Goal: Task Accomplishment & Management: Use online tool/utility

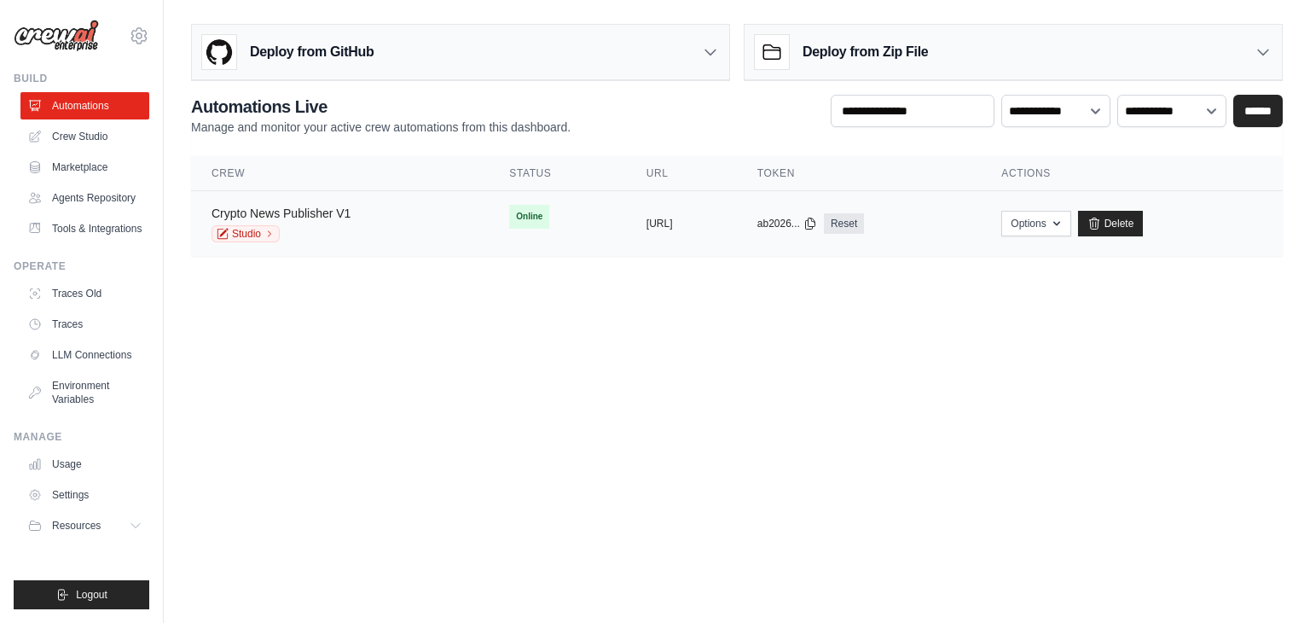
click at [310, 212] on link "Crypto News Publisher V1" at bounding box center [281, 213] width 139 height 14
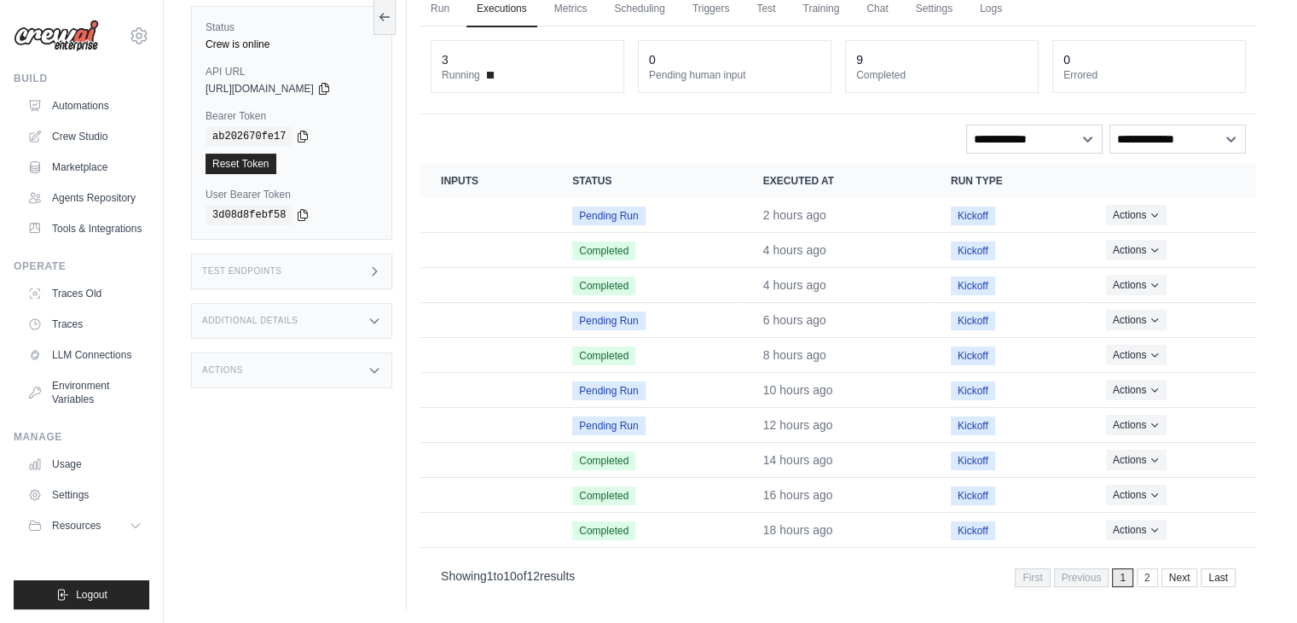
scroll to position [80, 0]
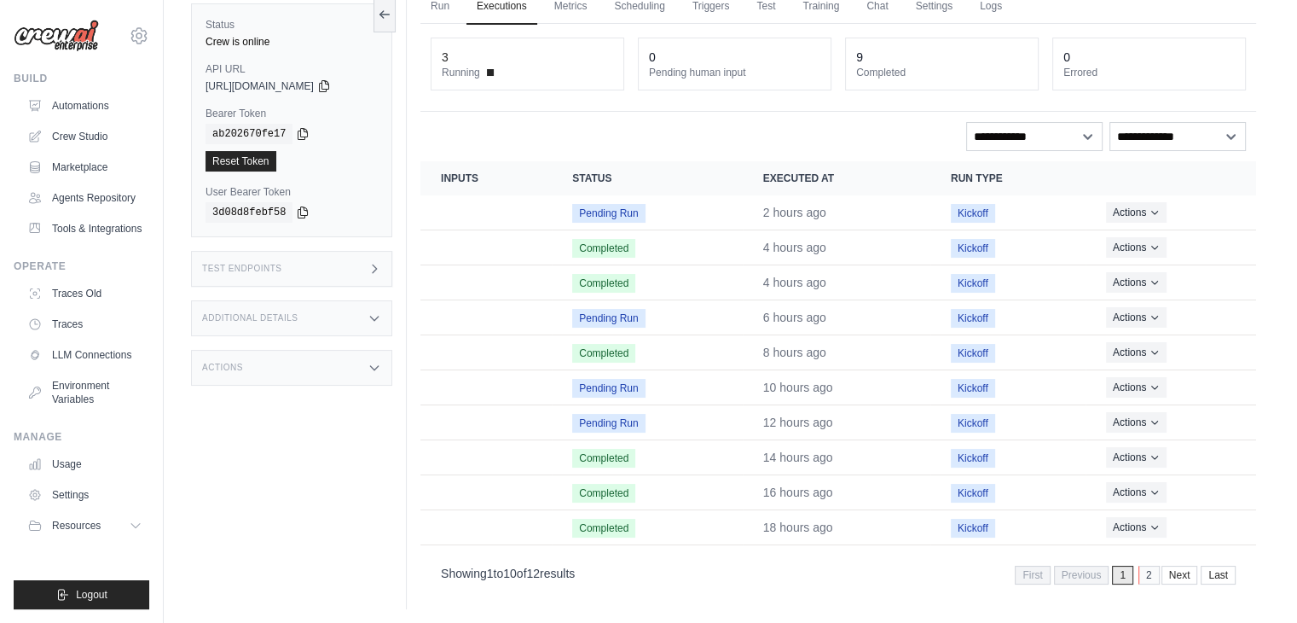
click at [1143, 565] on link "2" at bounding box center [1149, 574] width 21 height 19
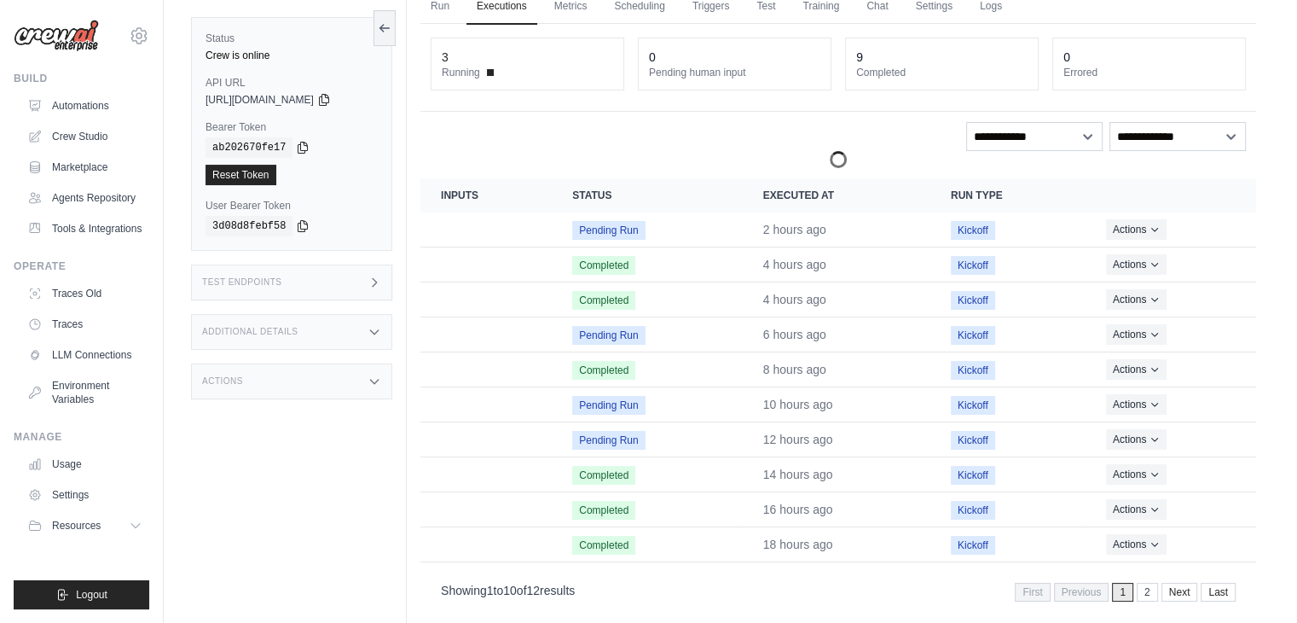
scroll to position [72, 0]
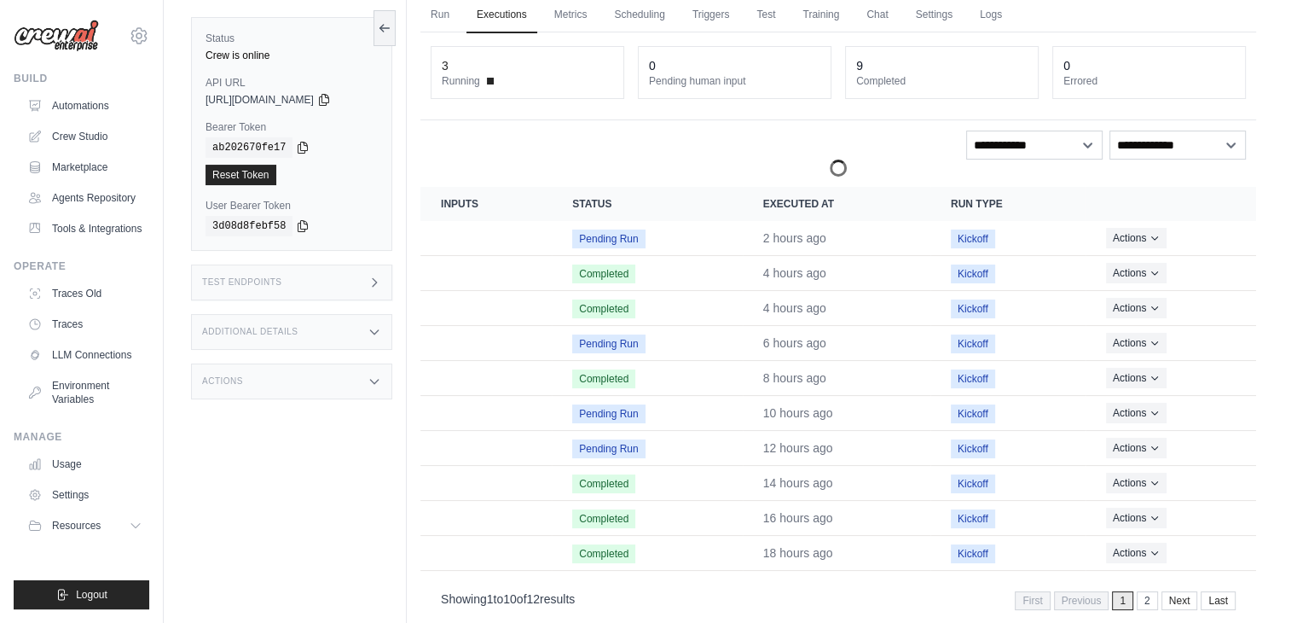
click at [1147, 589] on div "Run Executions Metrics Scheduling Triggers Test Training Chat Settings Logs 3 R…" at bounding box center [838, 309] width 863 height 651
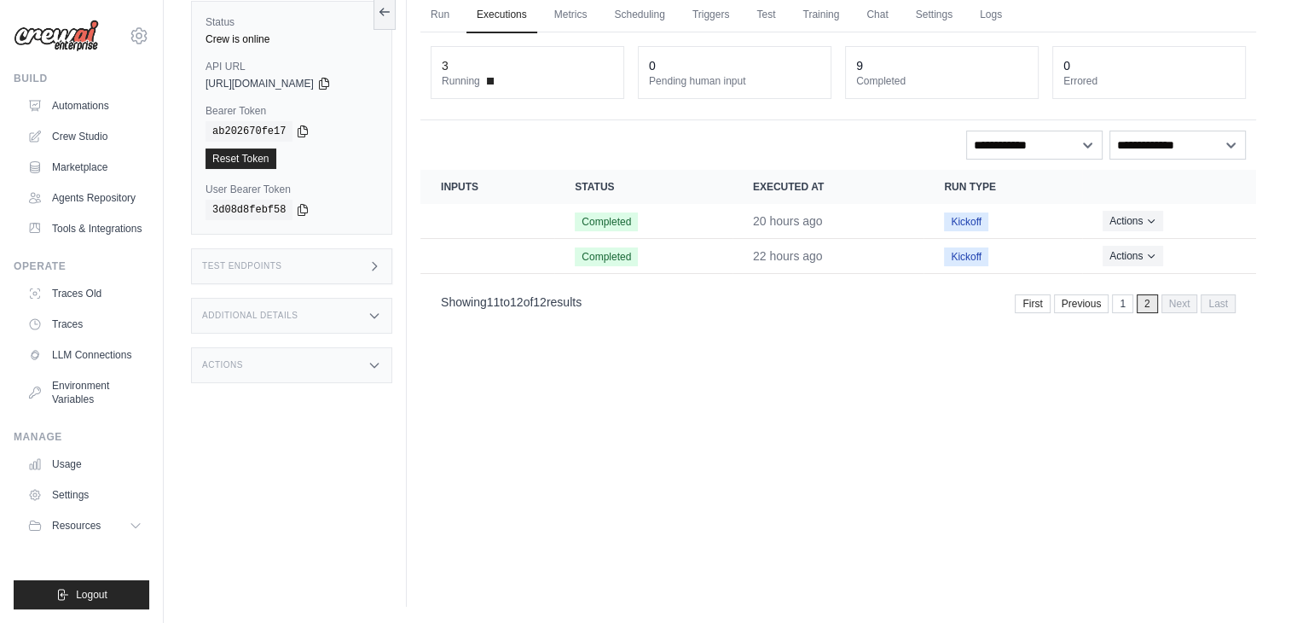
scroll to position [0, 0]
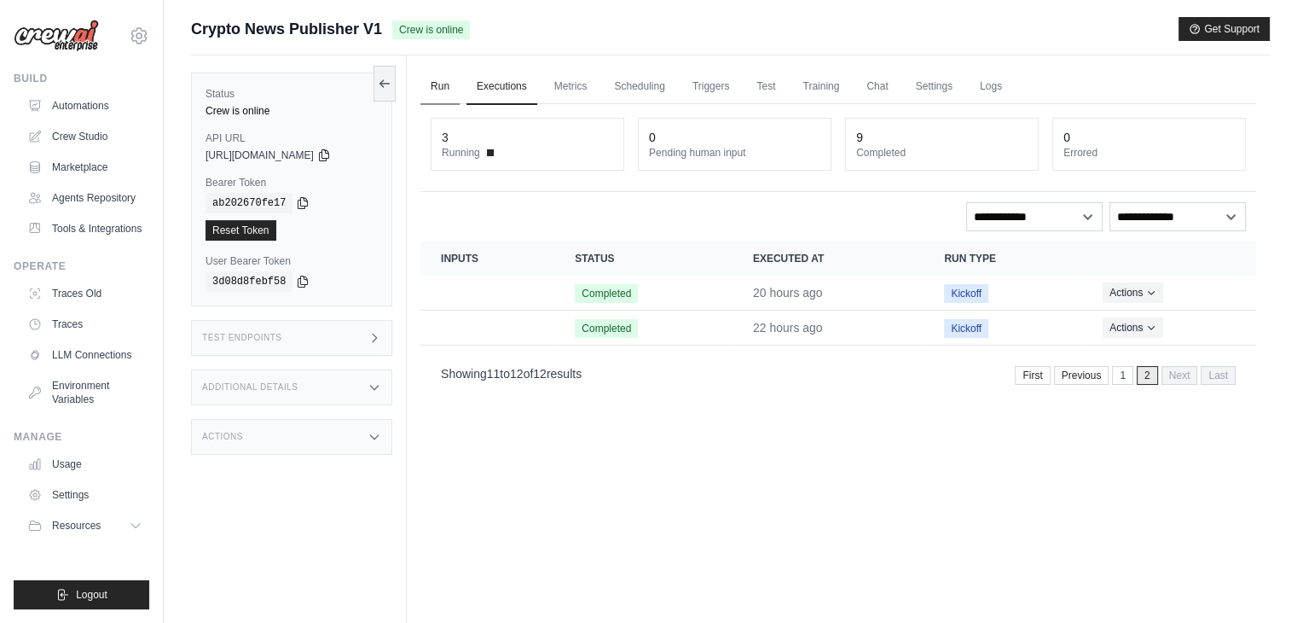
click at [454, 81] on link "Run" at bounding box center [439, 87] width 39 height 36
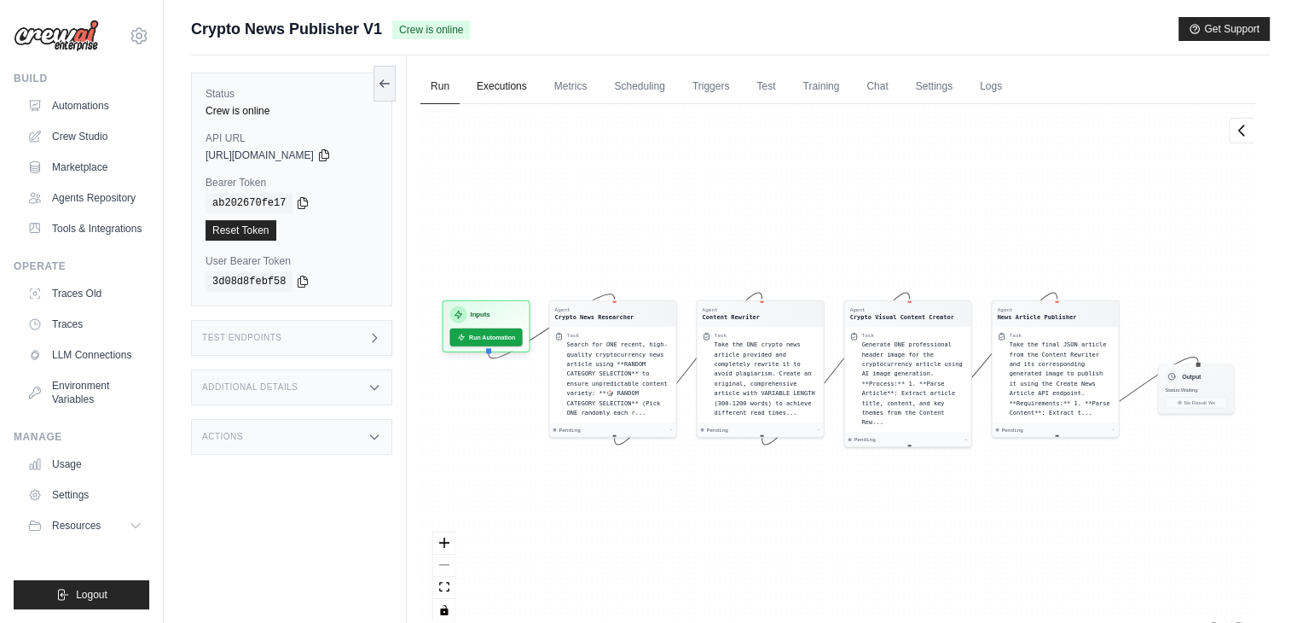
click at [484, 83] on link "Executions" at bounding box center [502, 87] width 71 height 36
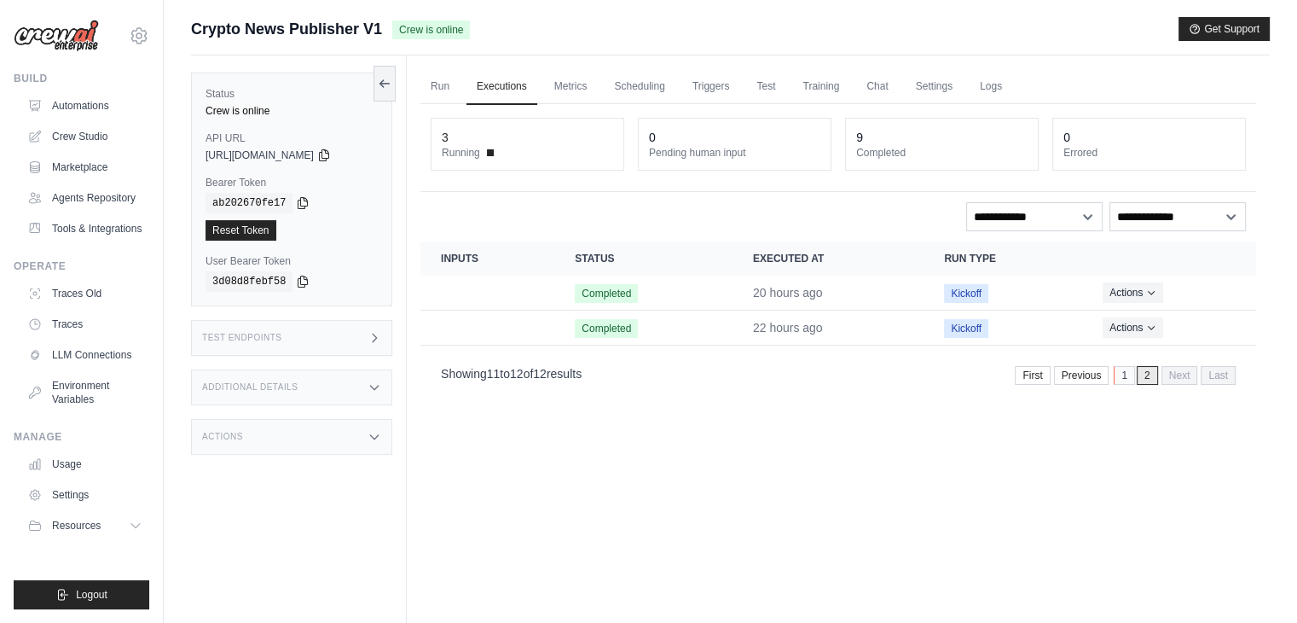
click at [1116, 366] on link "1" at bounding box center [1124, 375] width 21 height 19
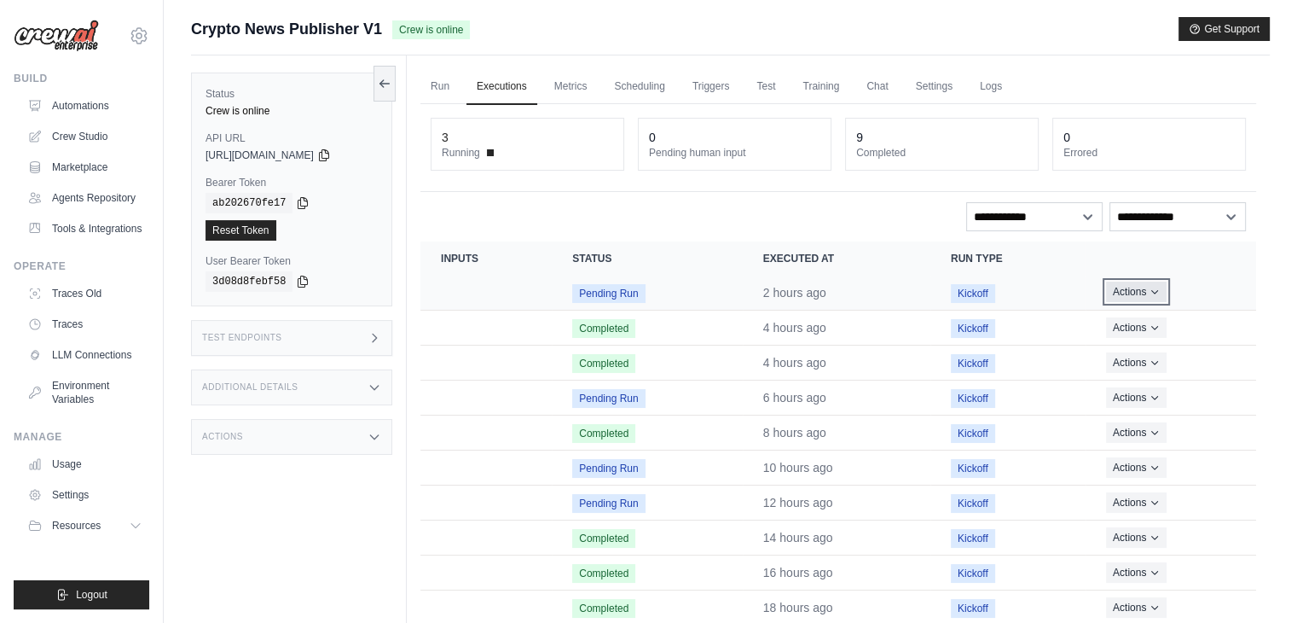
click at [1151, 294] on icon "Actions for execution" at bounding box center [1155, 292] width 10 height 10
click at [1161, 341] on button "Delete" at bounding box center [1181, 349] width 109 height 27
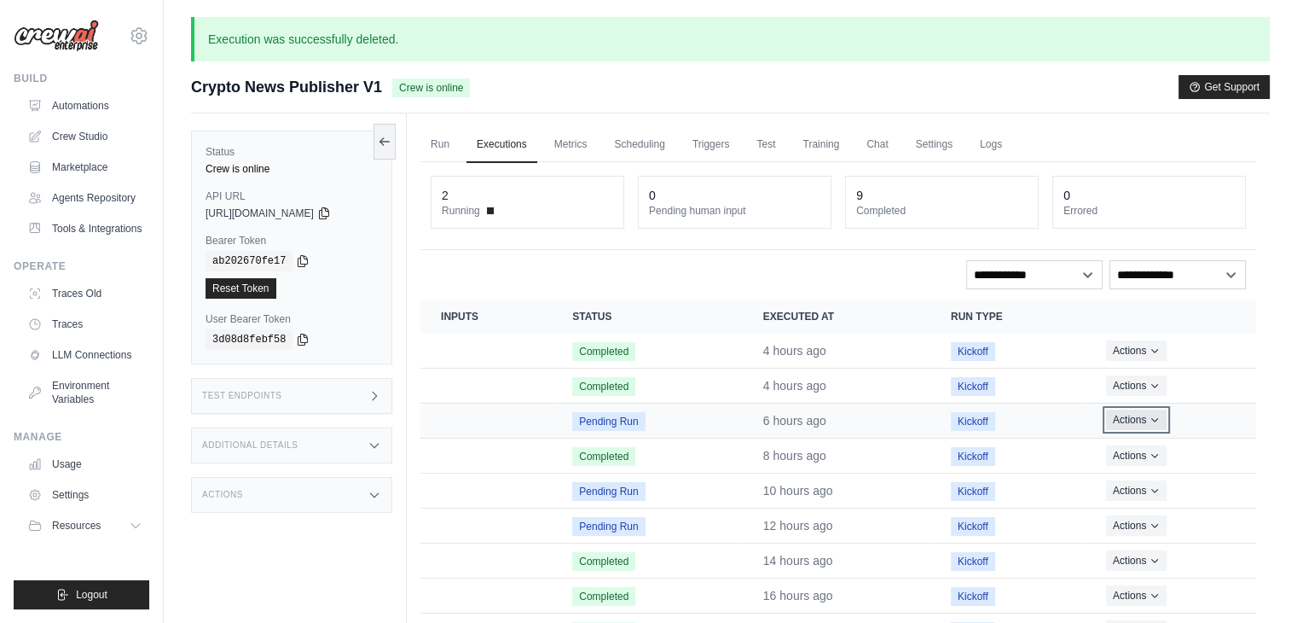
click at [1146, 420] on button "Actions" at bounding box center [1136, 419] width 61 height 20
click at [1157, 472] on button "Delete" at bounding box center [1181, 477] width 109 height 27
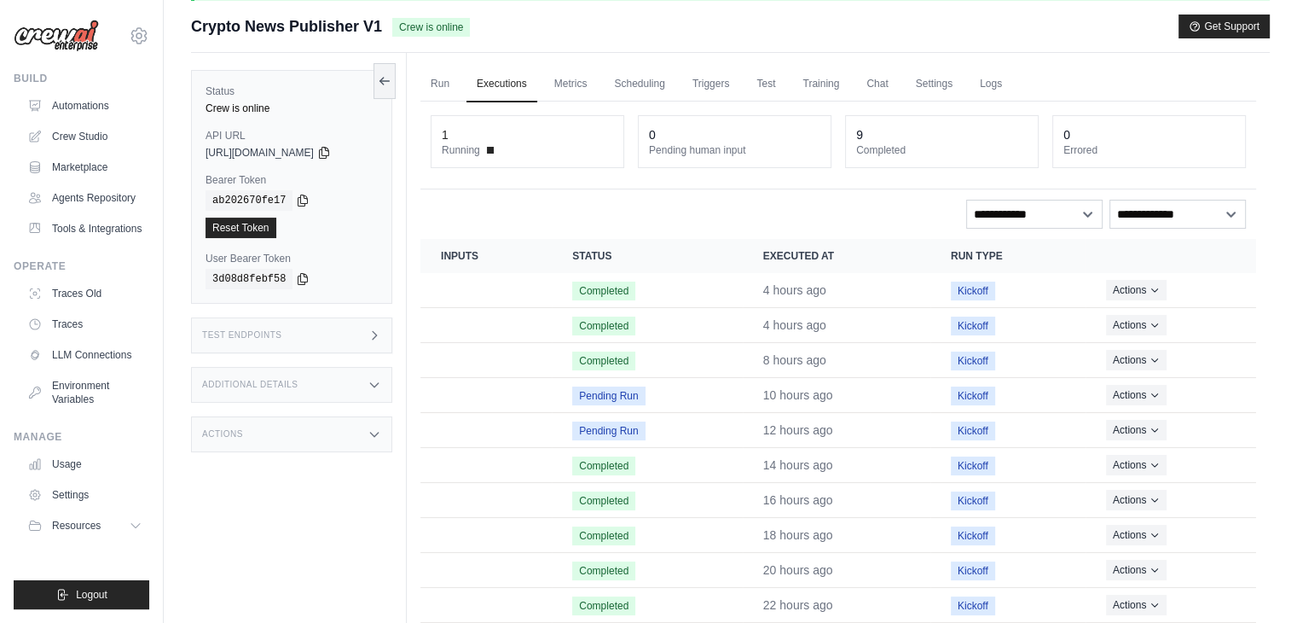
scroll to position [61, 0]
click at [1151, 388] on icon "Actions for execution" at bounding box center [1155, 393] width 10 height 10
click at [1146, 448] on button "Delete" at bounding box center [1181, 451] width 109 height 27
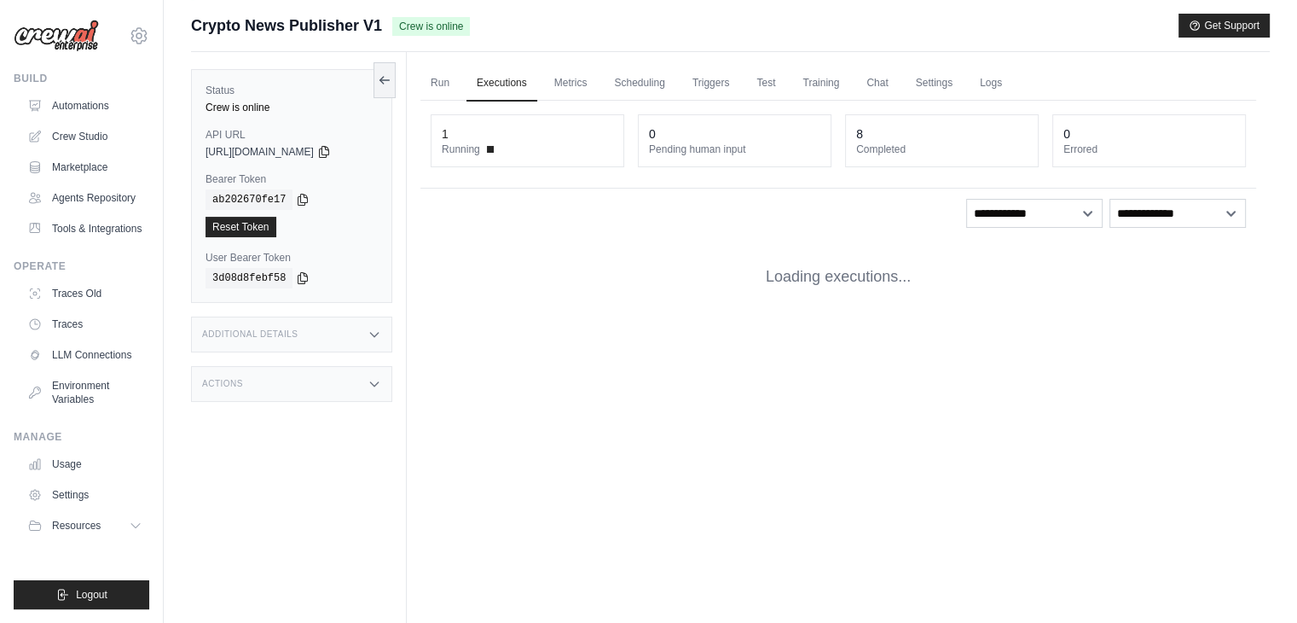
scroll to position [0, 0]
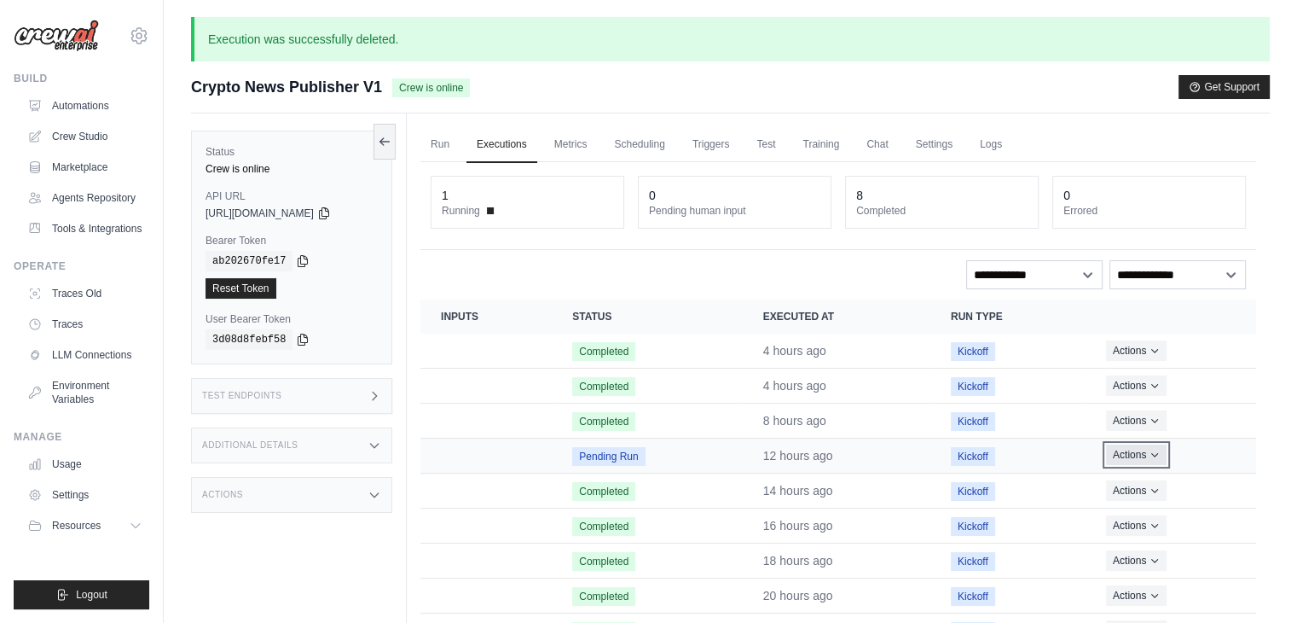
click at [1119, 460] on button "Actions" at bounding box center [1136, 454] width 61 height 20
click at [1151, 509] on button "Delete" at bounding box center [1181, 512] width 109 height 27
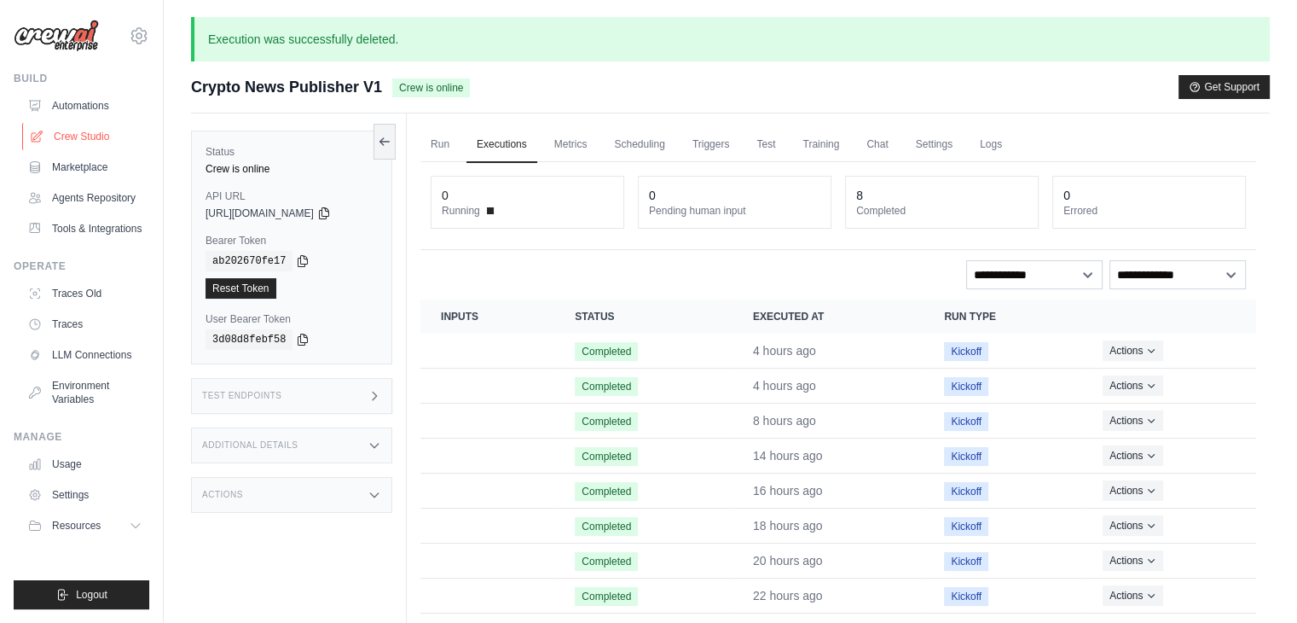
click at [104, 136] on link "Crew Studio" at bounding box center [86, 136] width 129 height 27
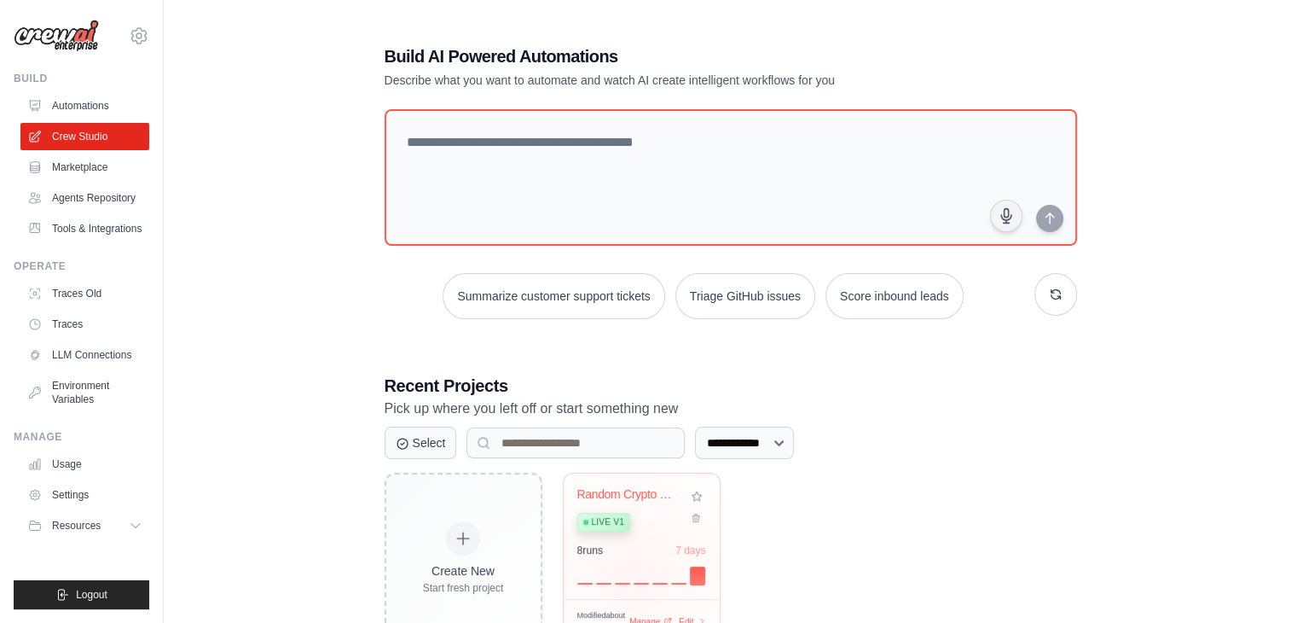
scroll to position [64, 0]
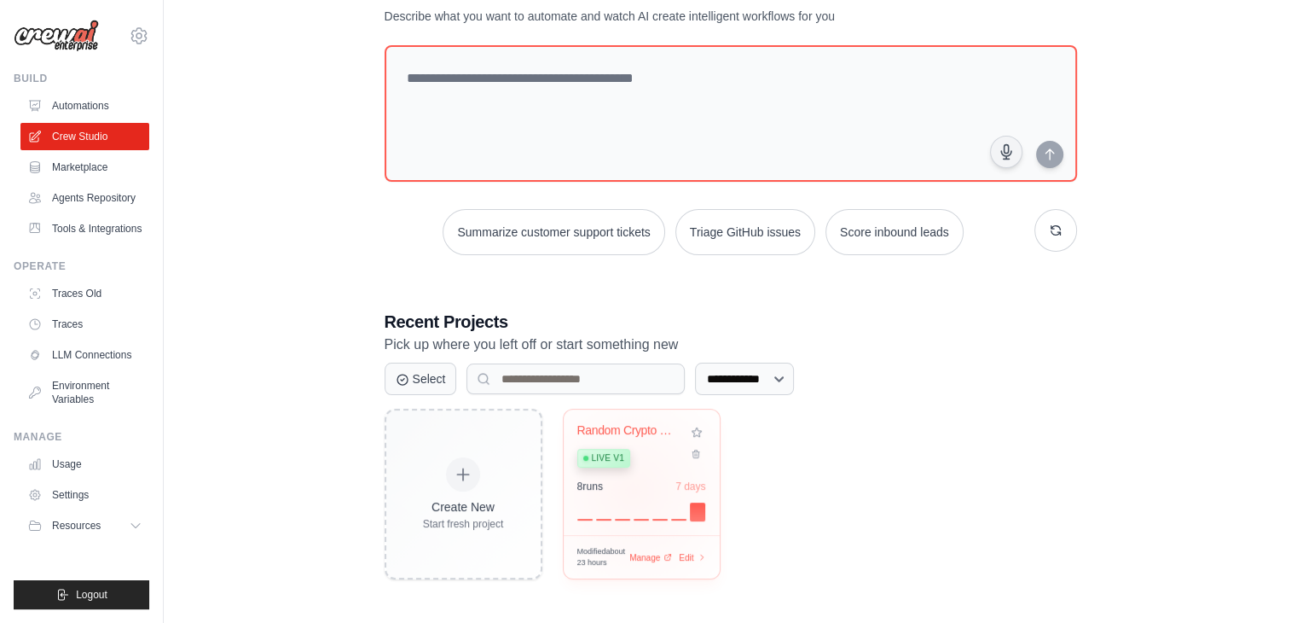
click at [633, 490] on div "8 run s 7 days" at bounding box center [641, 499] width 129 height 41
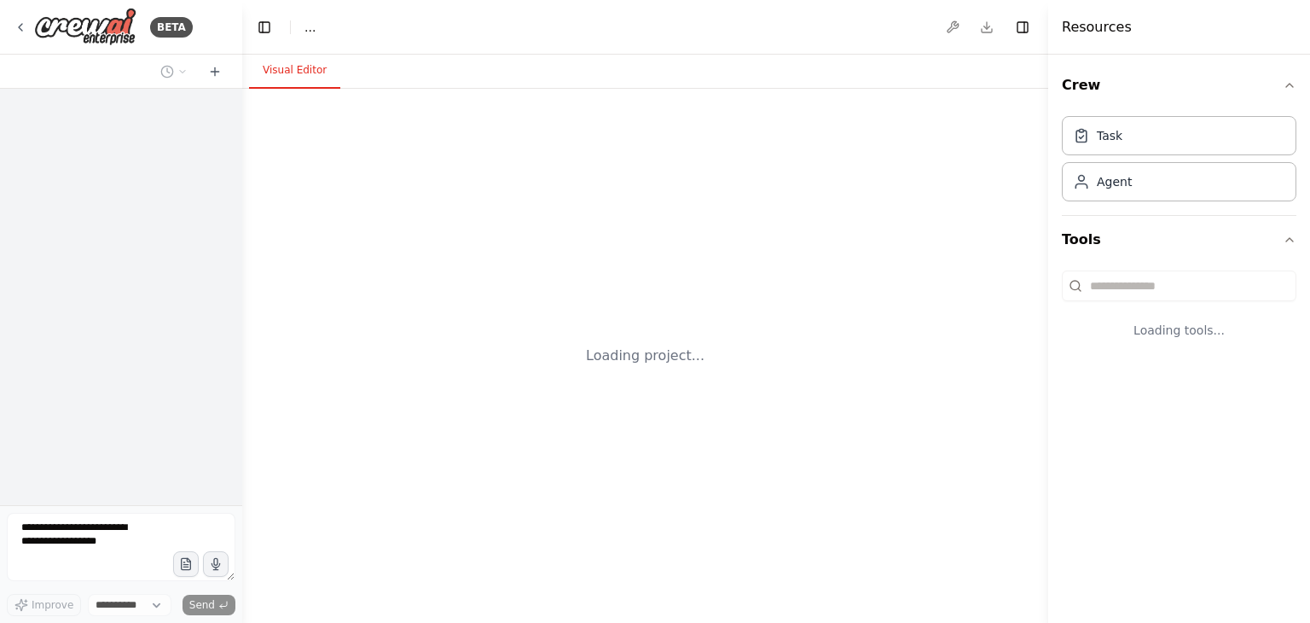
select select "****"
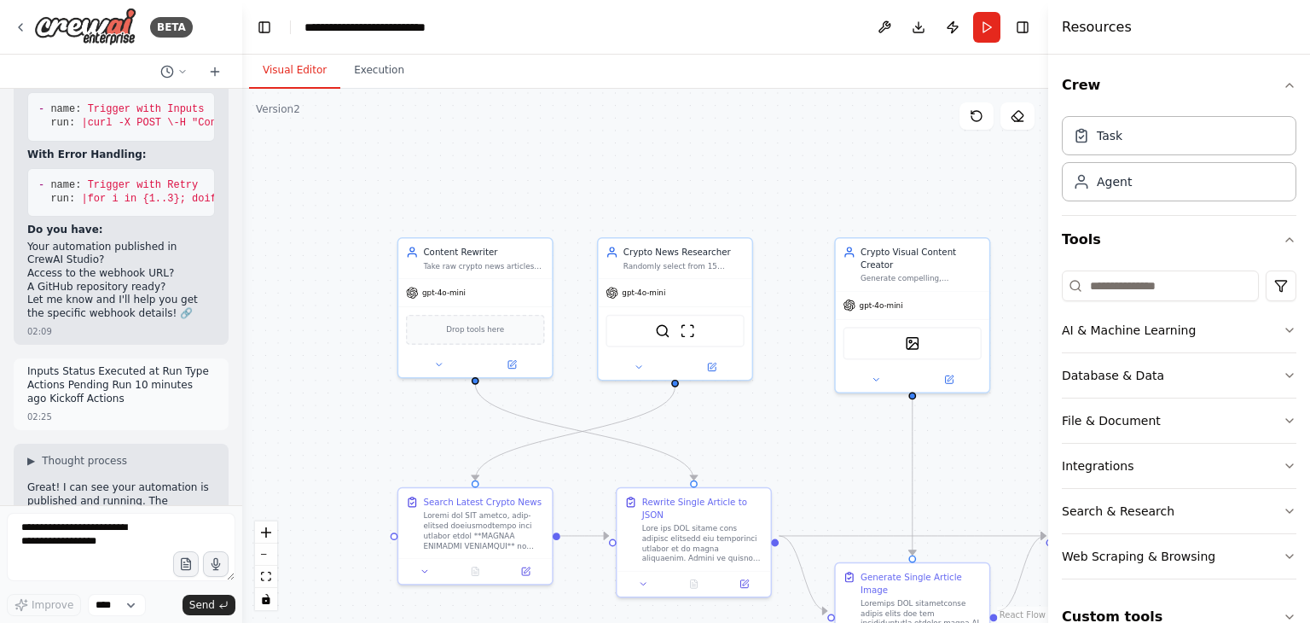
scroll to position [114859, 0]
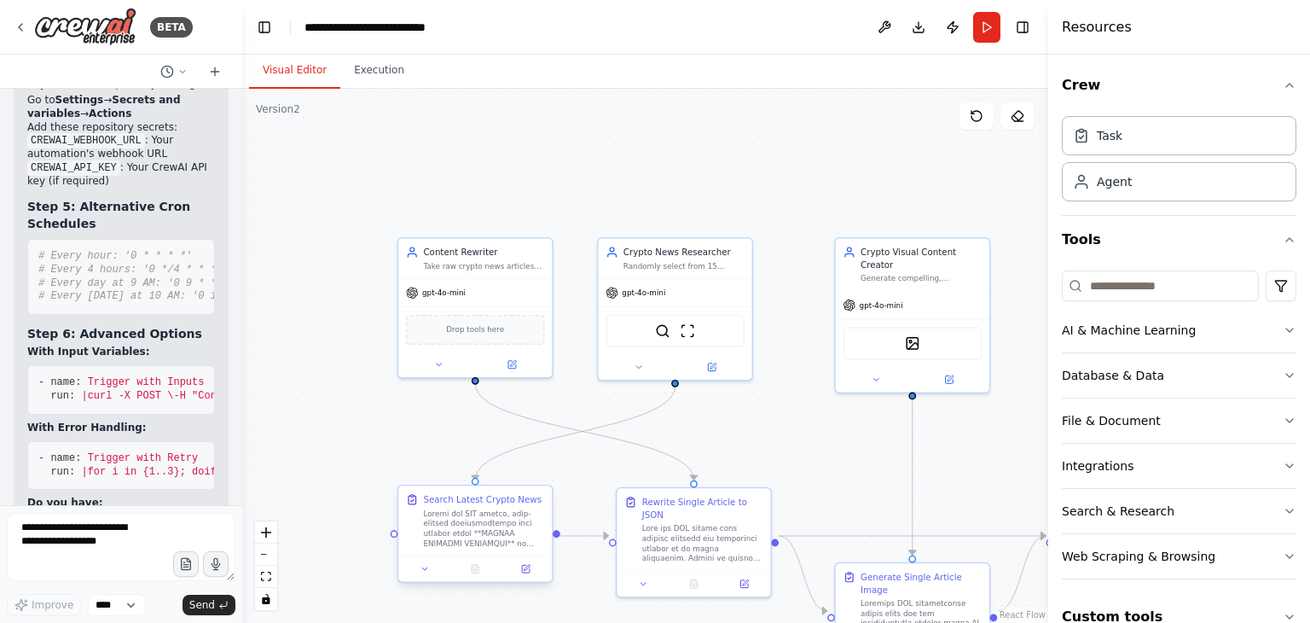
click at [458, 511] on div at bounding box center [483, 528] width 121 height 40
click at [522, 576] on div at bounding box center [475, 568] width 154 height 26
click at [527, 570] on icon at bounding box center [526, 569] width 8 height 8
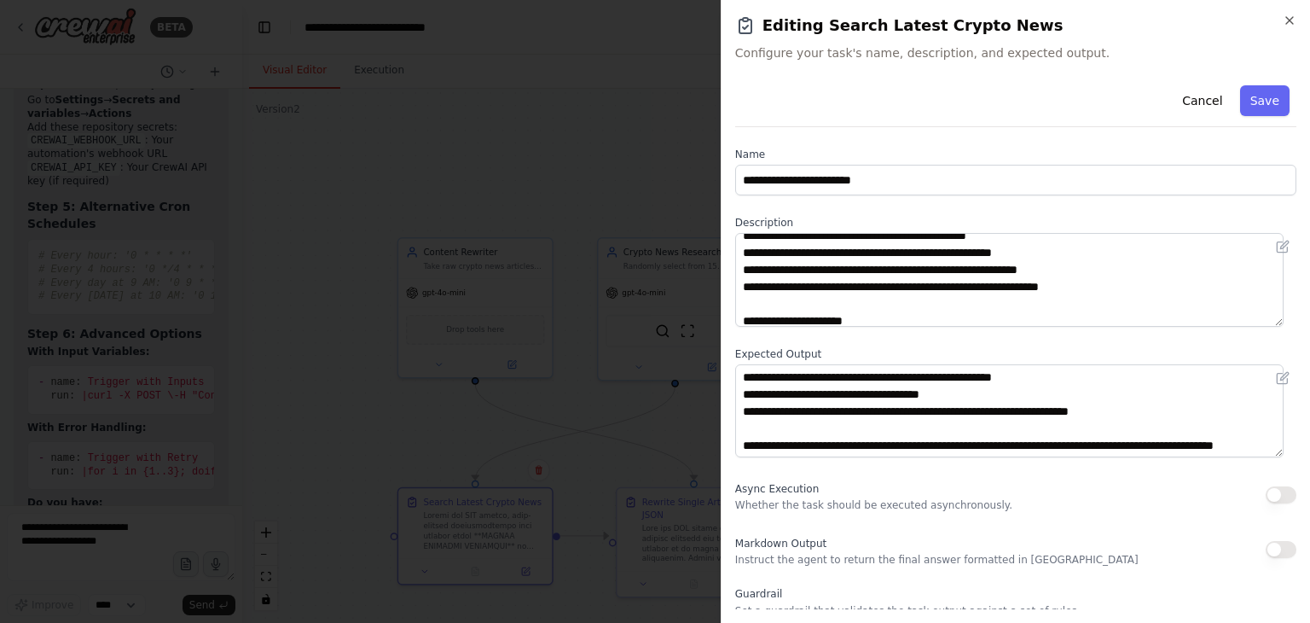
scroll to position [490, 0]
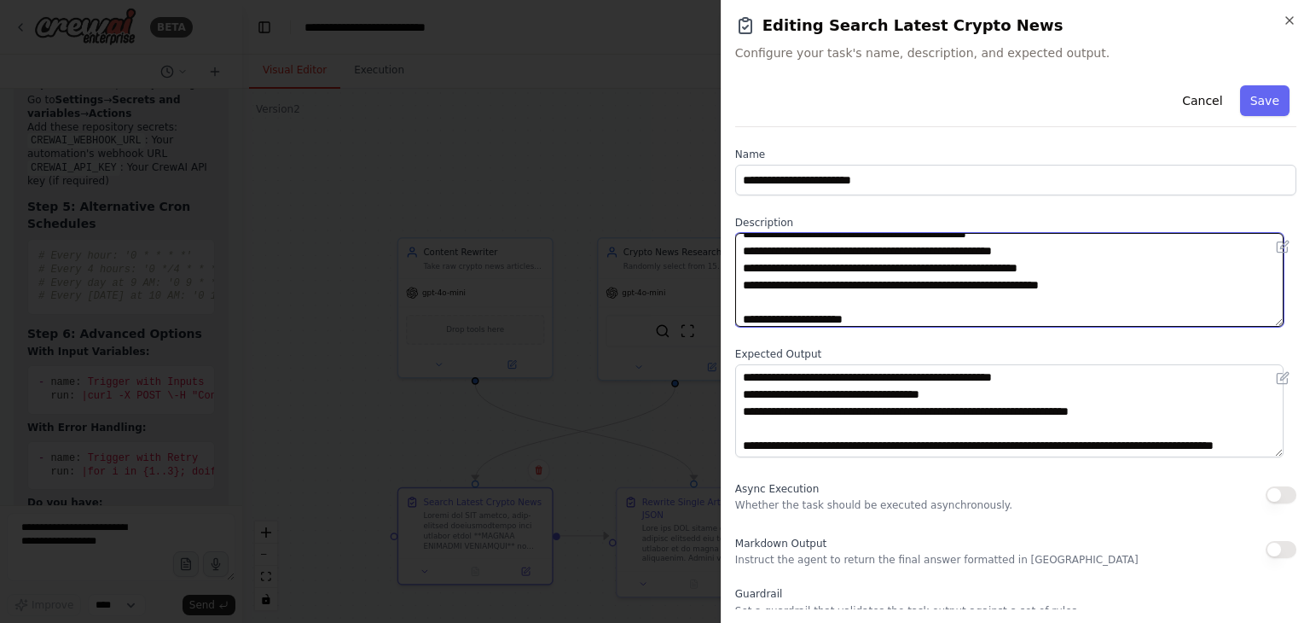
click at [935, 260] on textarea at bounding box center [1009, 280] width 548 height 94
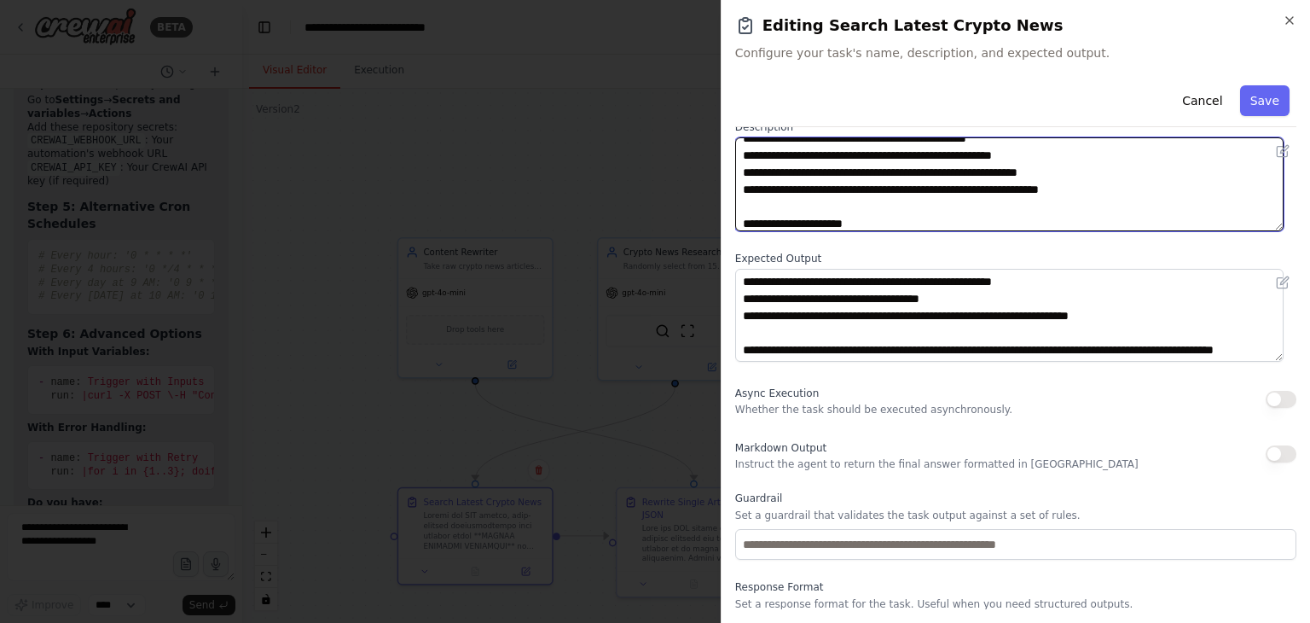
scroll to position [147, 0]
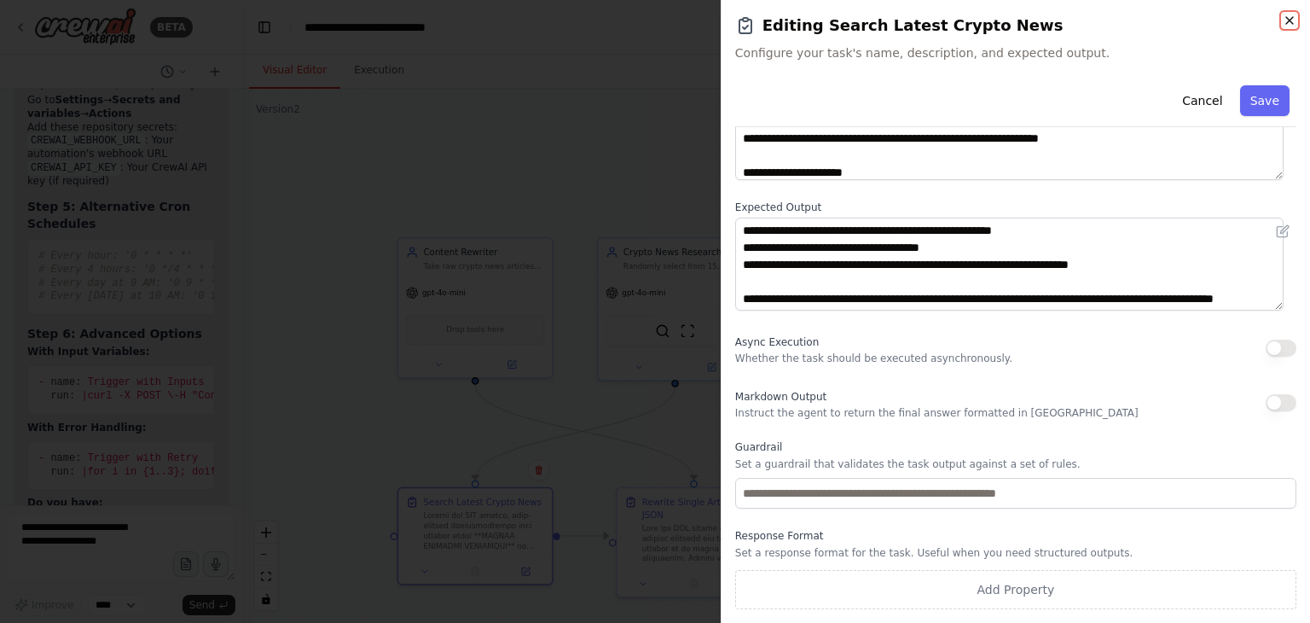
click at [1284, 25] on icon "button" at bounding box center [1290, 21] width 14 height 14
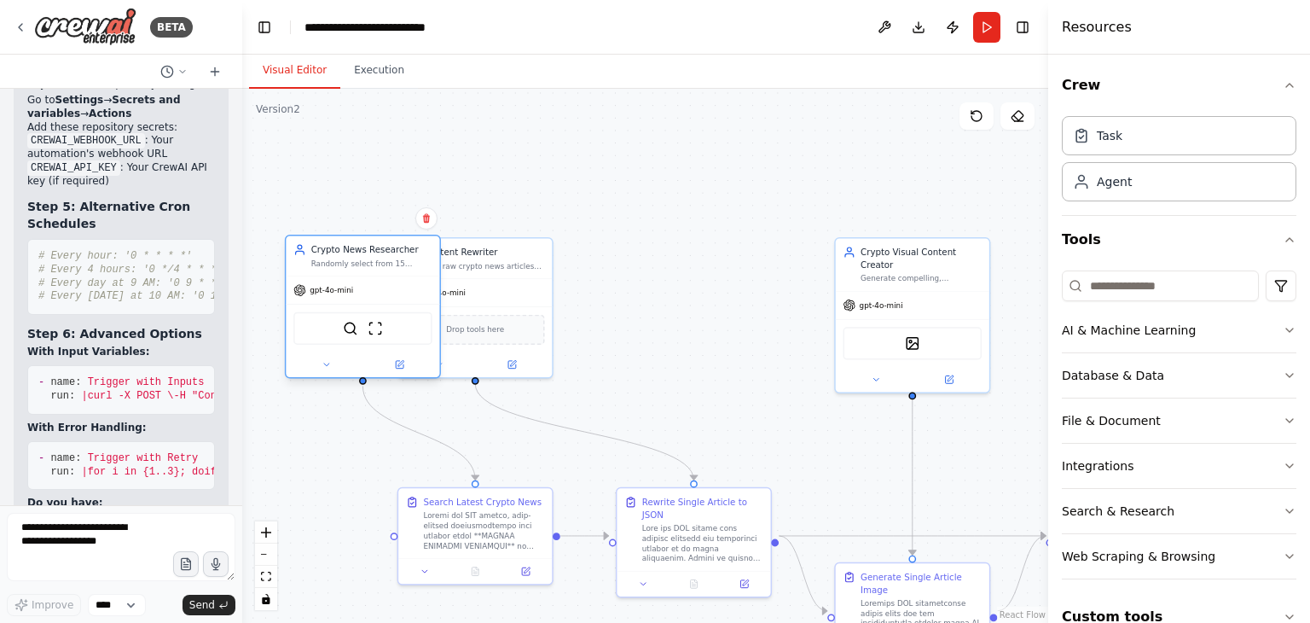
drag, startPoint x: 709, startPoint y: 276, endPoint x: 393, endPoint y: 271, distance: 315.6
click at [393, 276] on div "gpt-4o-mini" at bounding box center [363, 289] width 154 height 27
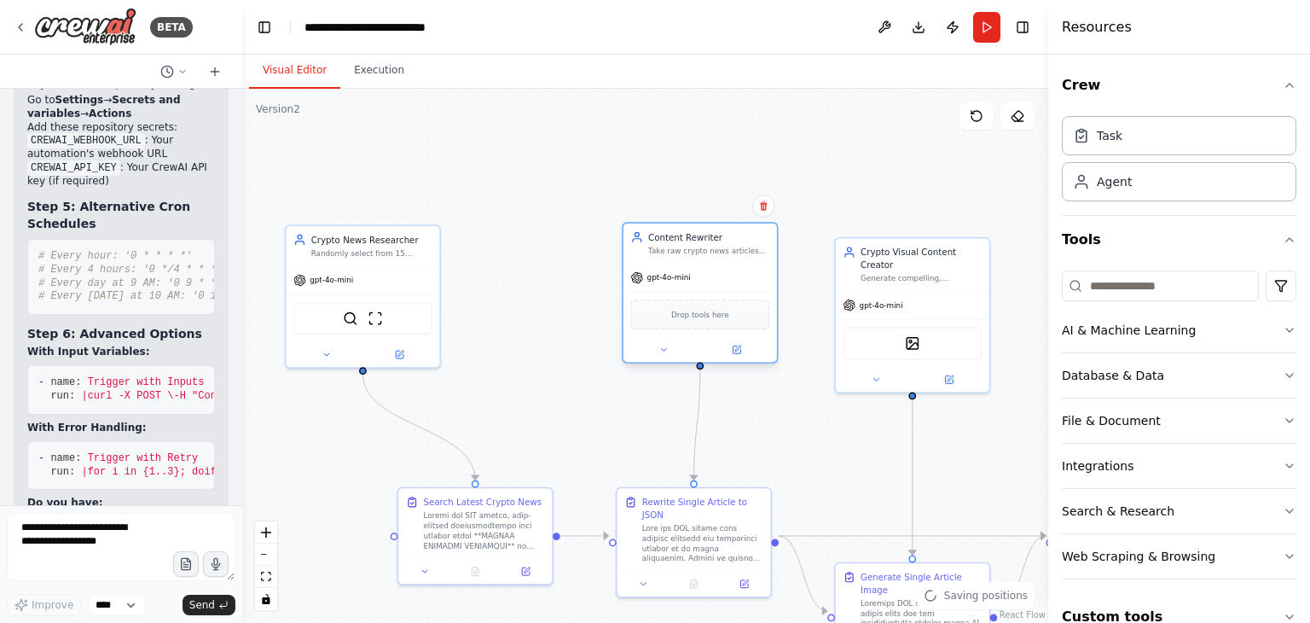
drag, startPoint x: 498, startPoint y: 267, endPoint x: 642, endPoint y: 270, distance: 144.2
click at [724, 261] on div "Content Rewriter Take raw crypto news articles and completely rewrite them into…" at bounding box center [700, 243] width 154 height 40
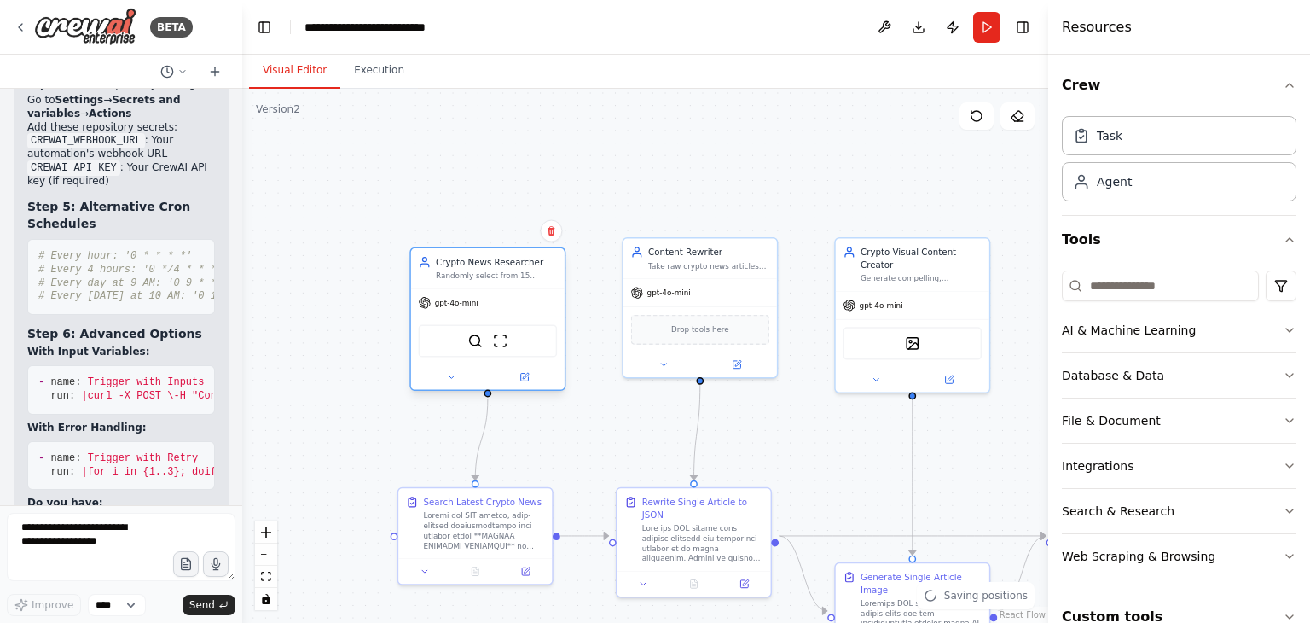
drag, startPoint x: 321, startPoint y: 251, endPoint x: 447, endPoint y: 280, distance: 129.5
click at [447, 280] on div "Randomly select from 15 different cryptocurrency categories (Bitcoin, Ethereum,…" at bounding box center [496, 275] width 121 height 10
click at [529, 380] on icon at bounding box center [524, 377] width 10 height 10
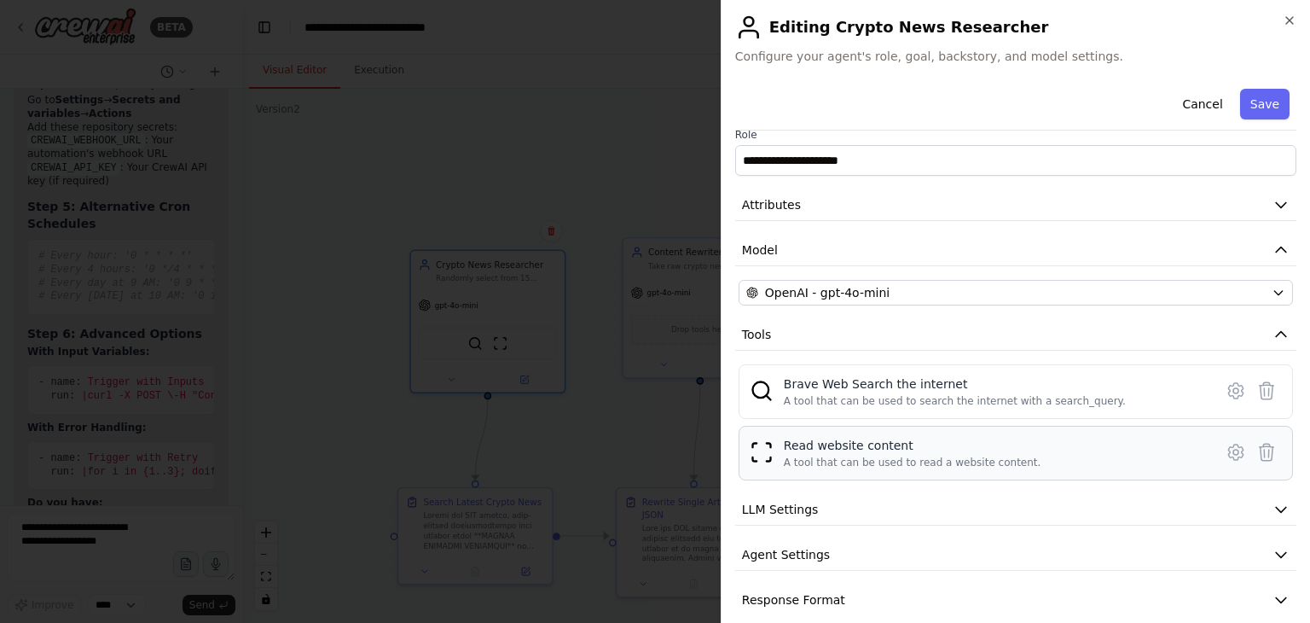
scroll to position [34, 0]
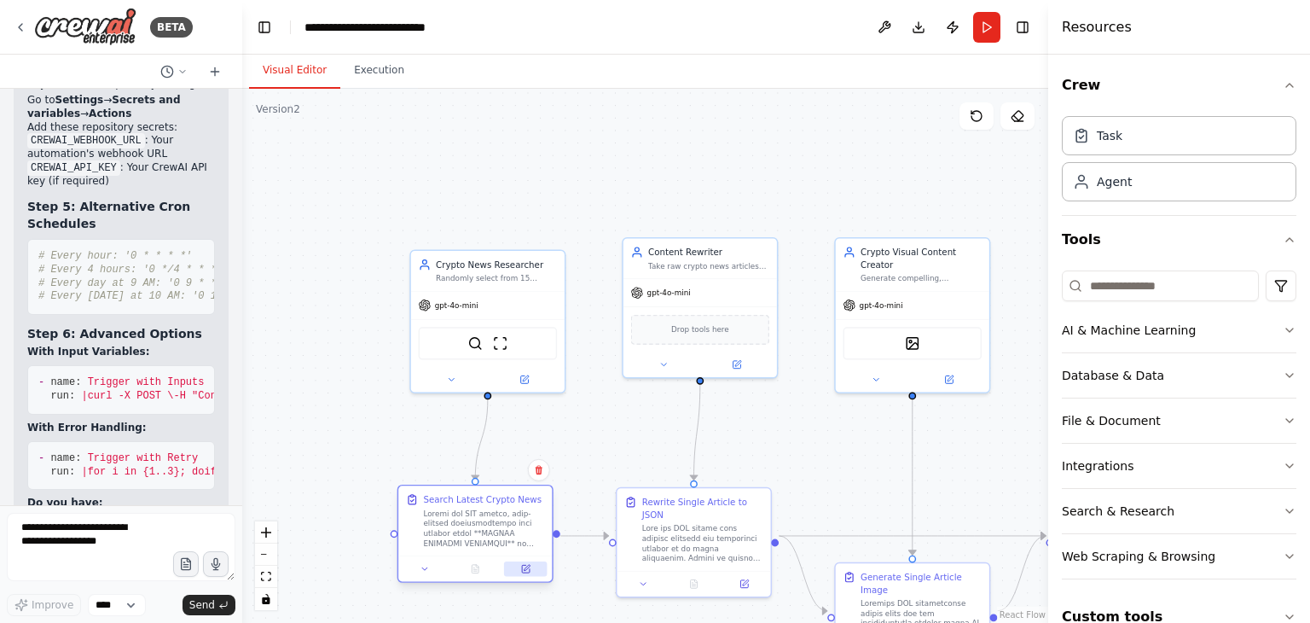
click at [524, 571] on icon at bounding box center [526, 569] width 8 height 8
click at [496, 342] on img at bounding box center [500, 340] width 15 height 15
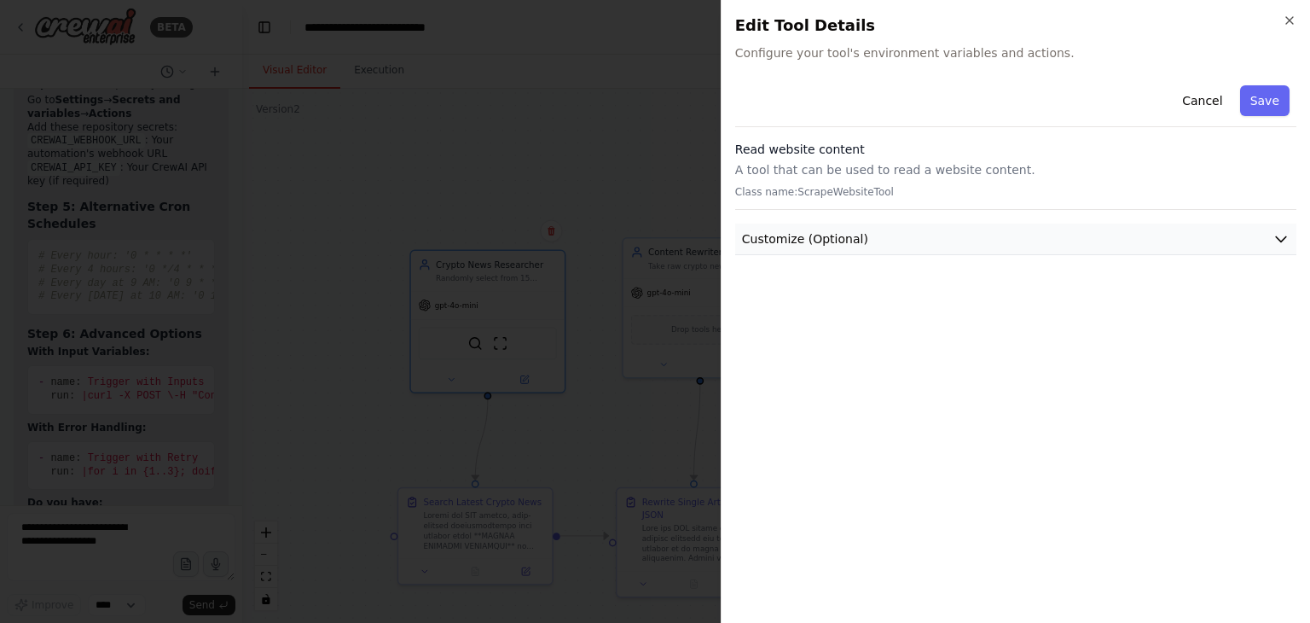
click at [790, 239] on span "Customize (Optional)" at bounding box center [805, 238] width 126 height 17
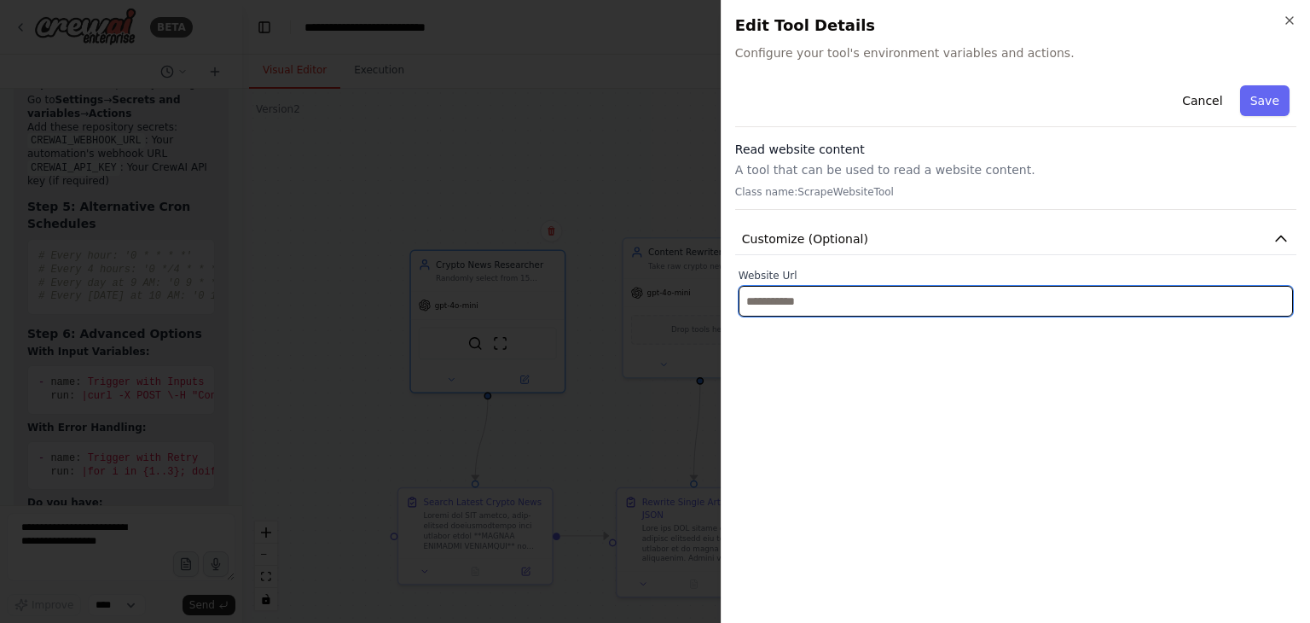
click at [802, 299] on input "text" at bounding box center [1016, 301] width 554 height 31
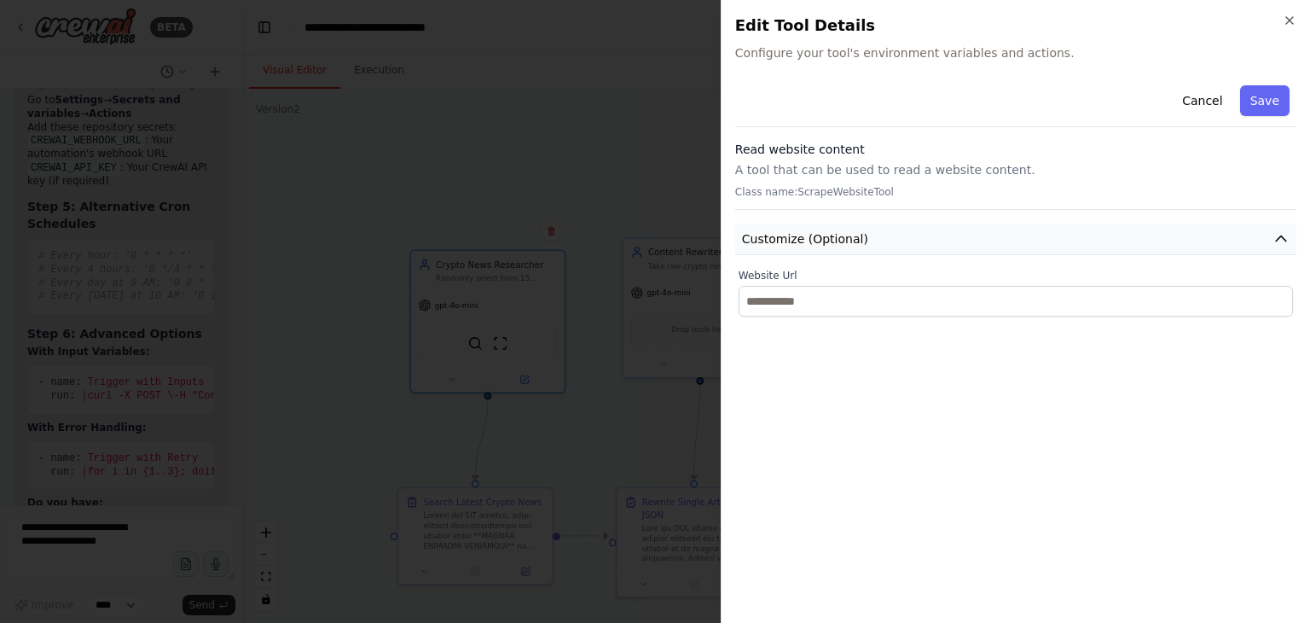
click at [846, 239] on span "Customize (Optional)" at bounding box center [805, 238] width 126 height 17
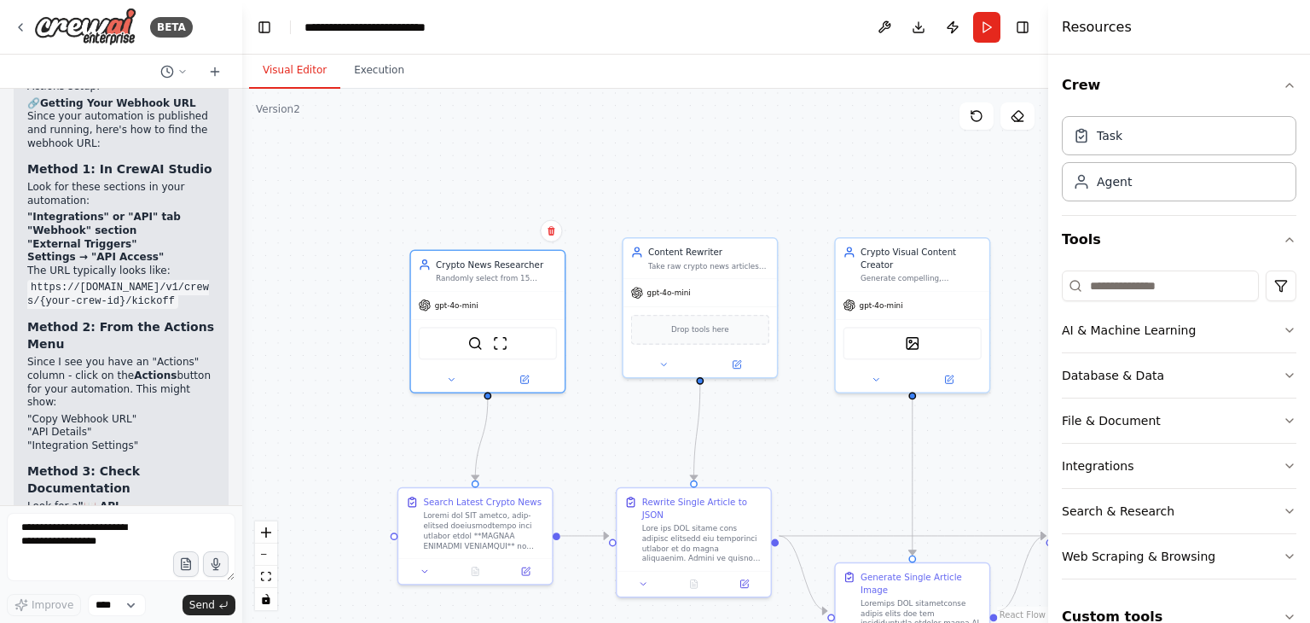
scroll to position [115848, 0]
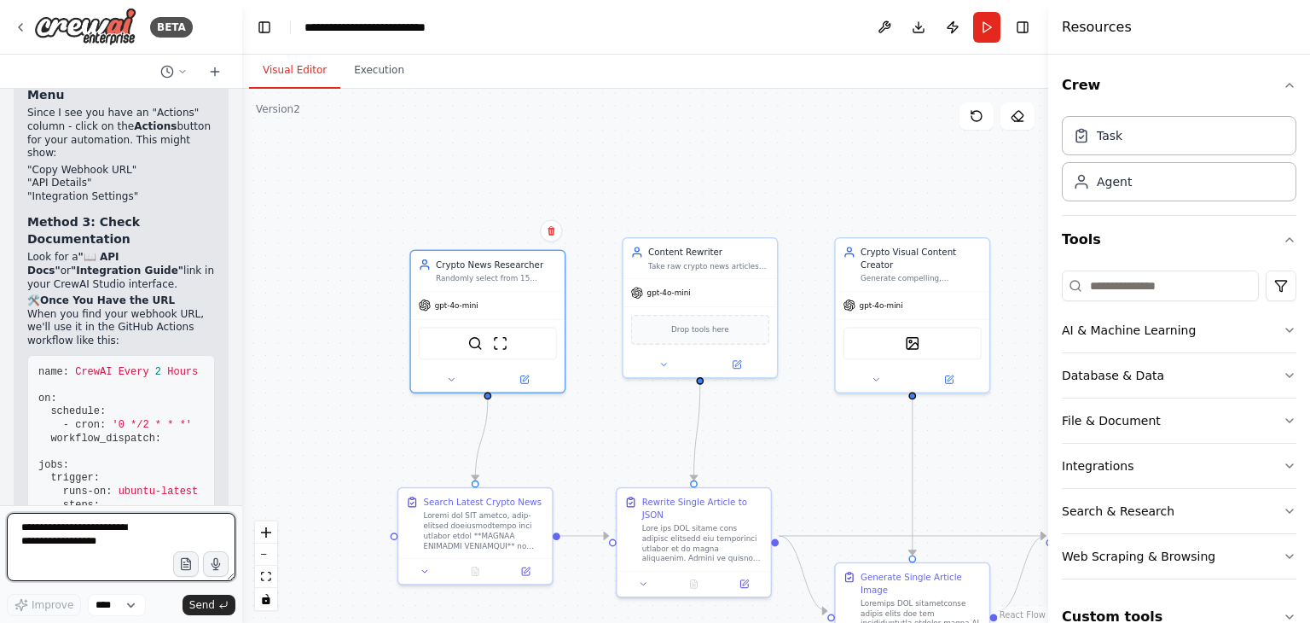
click at [147, 532] on textarea at bounding box center [121, 547] width 229 height 68
click at [124, 561] on textarea at bounding box center [121, 547] width 229 height 68
click at [125, 554] on textarea at bounding box center [121, 547] width 229 height 68
click at [123, 526] on textarea "*****" at bounding box center [121, 547] width 229 height 68
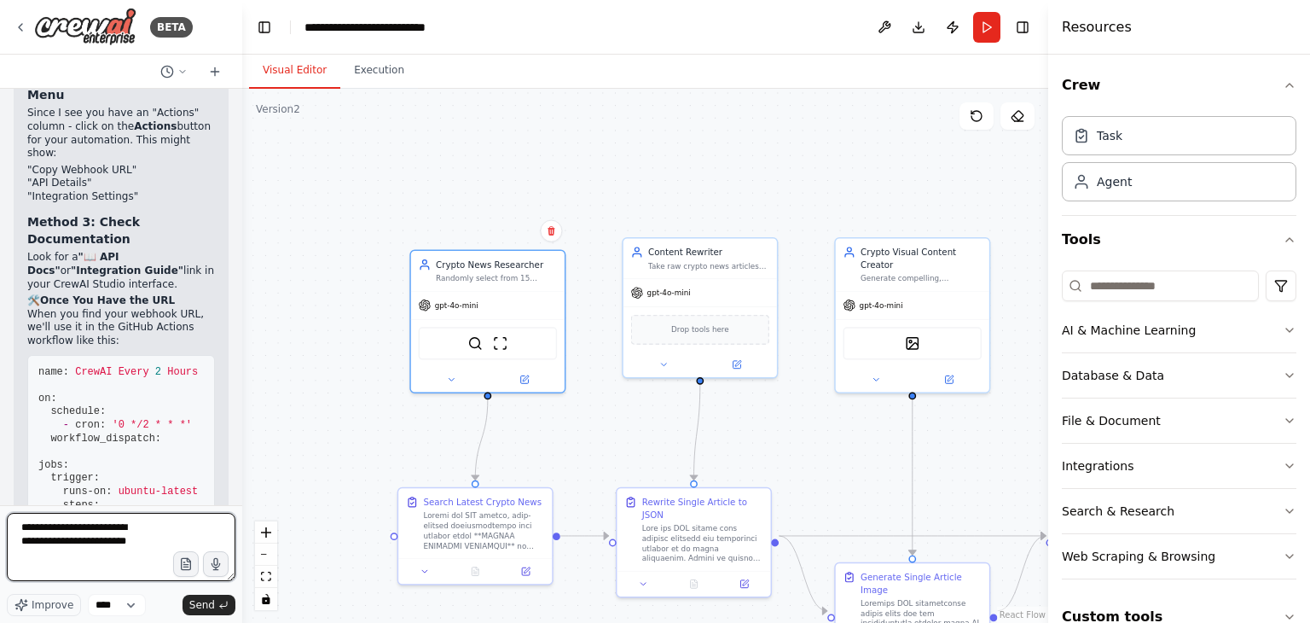
type textarea "**********"
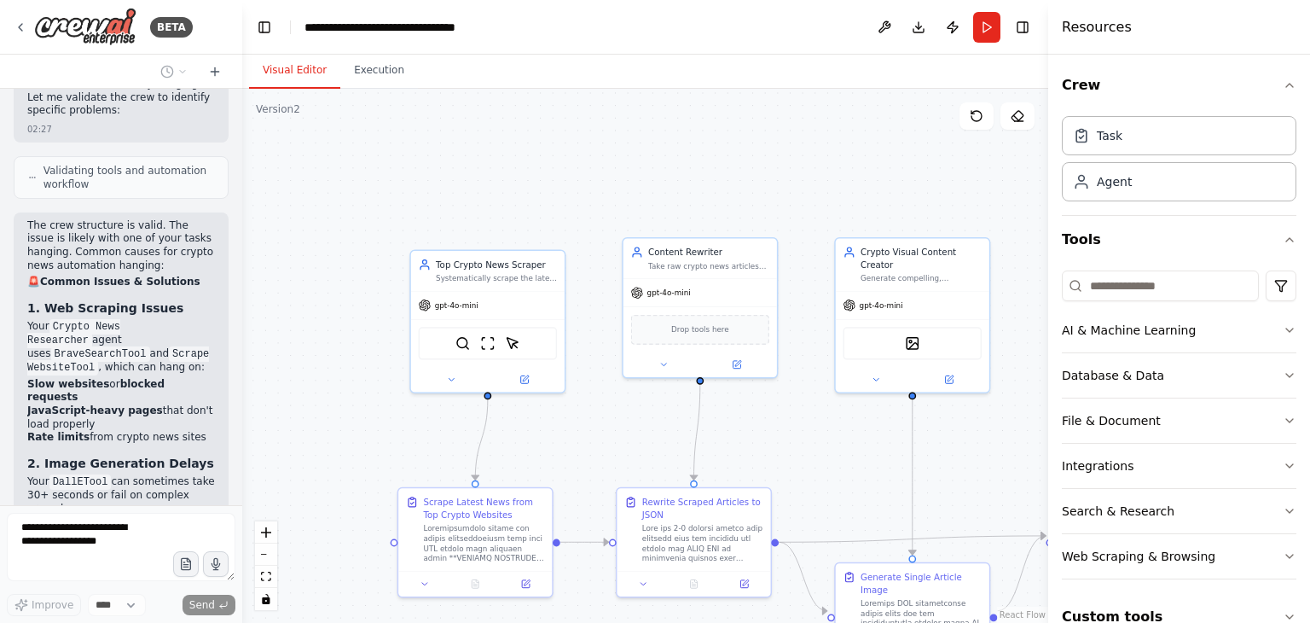
scroll to position [116993, 0]
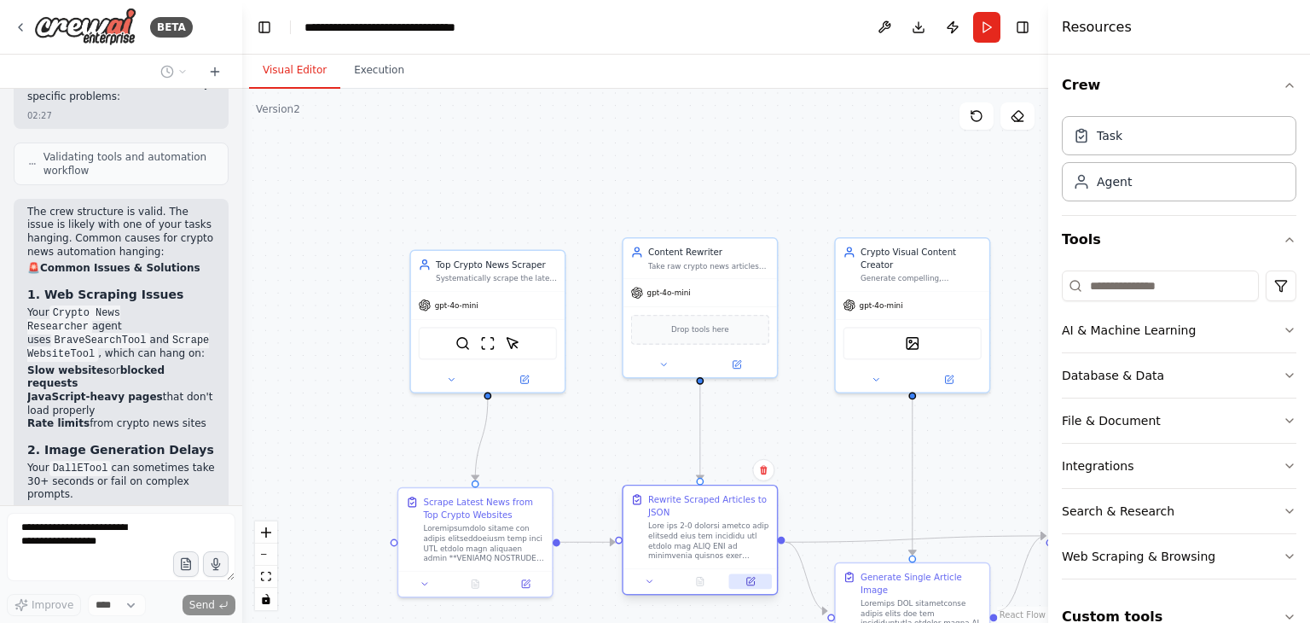
click at [741, 583] on button at bounding box center [750, 581] width 43 height 15
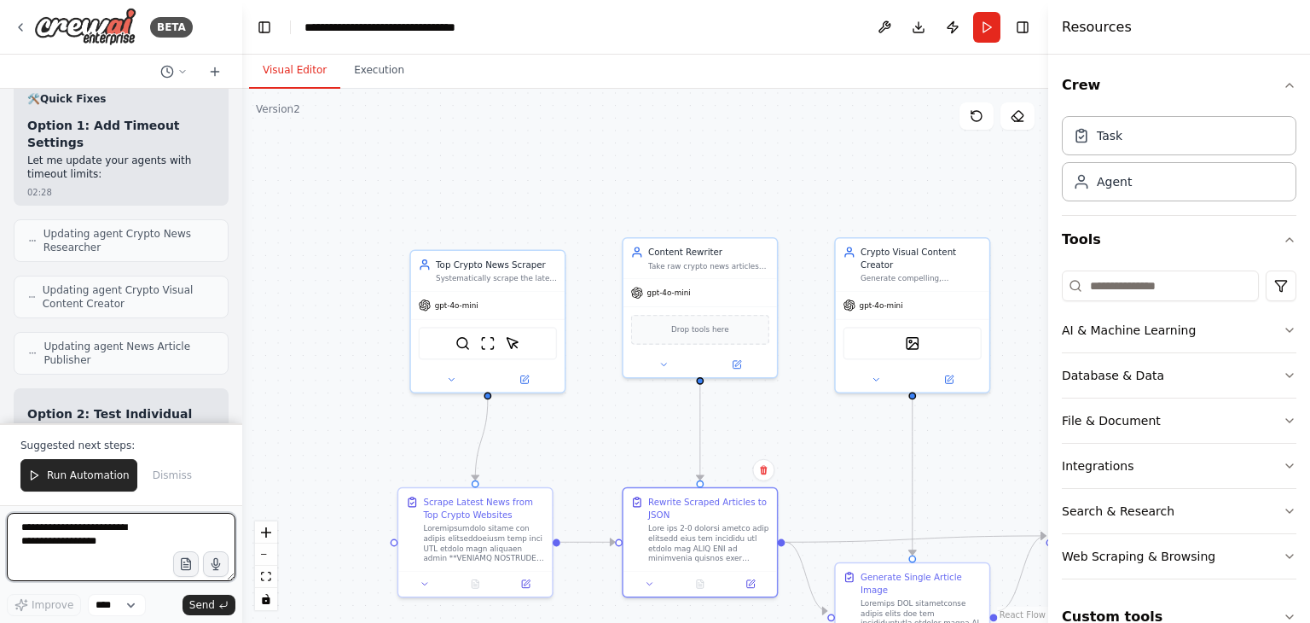
scroll to position [117477, 0]
click at [114, 532] on textarea at bounding box center [121, 547] width 229 height 68
type textarea "******"
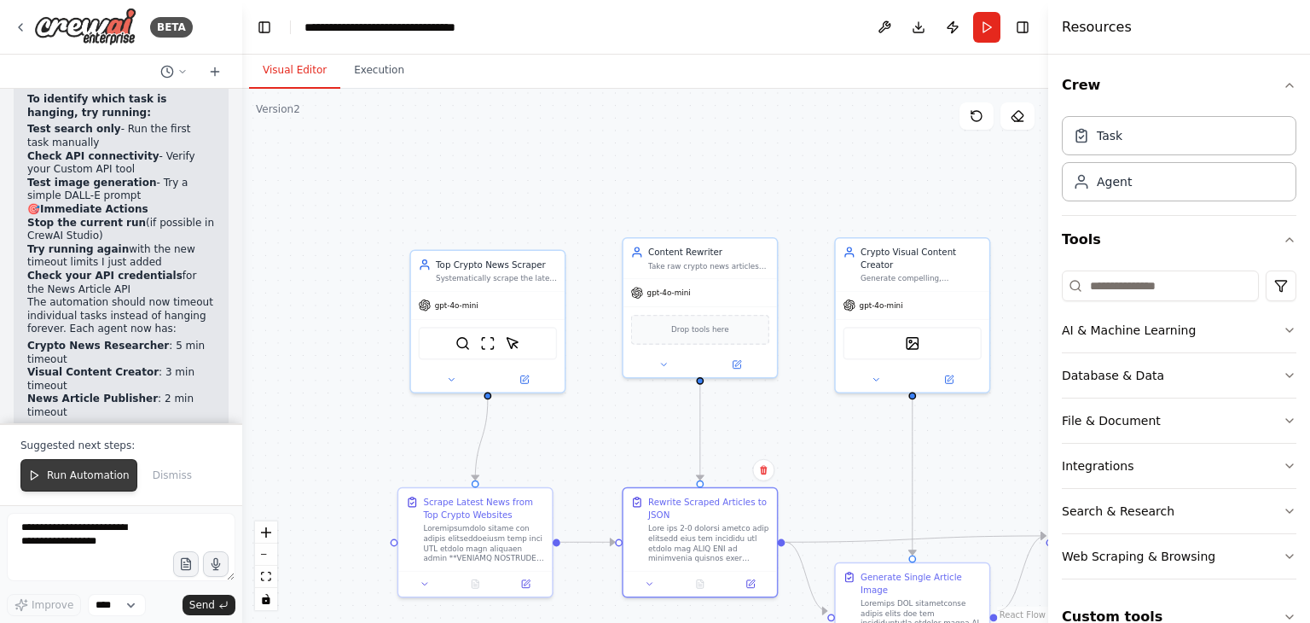
click at [101, 467] on button "Run Automation" at bounding box center [78, 475] width 117 height 32
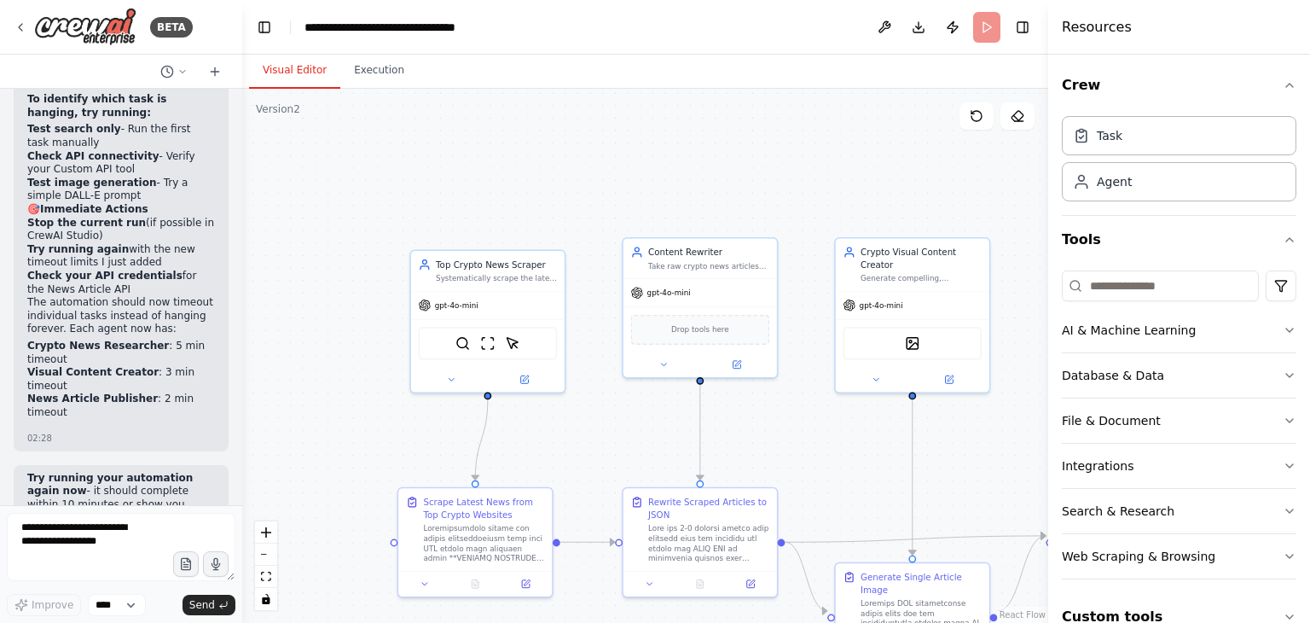
scroll to position [117745, 0]
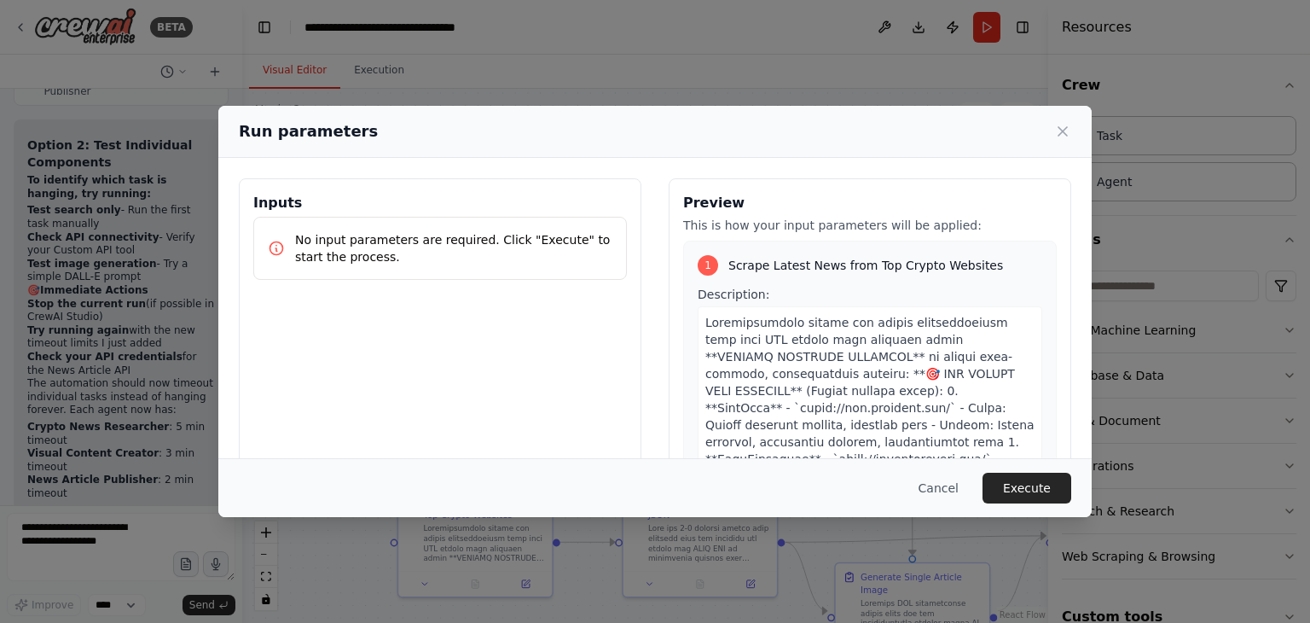
click at [1035, 470] on div "Cancel Execute" at bounding box center [654, 487] width 873 height 59
click at [1036, 497] on button "Execute" at bounding box center [1027, 488] width 89 height 31
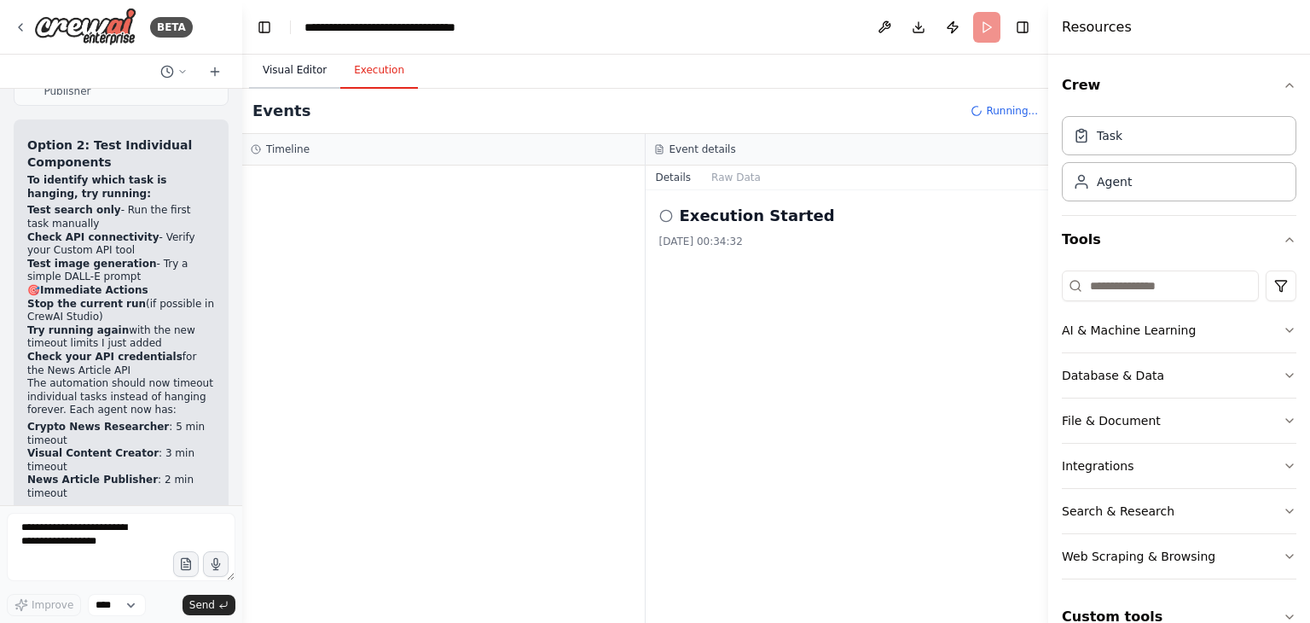
click at [293, 74] on button "Visual Editor" at bounding box center [294, 71] width 91 height 36
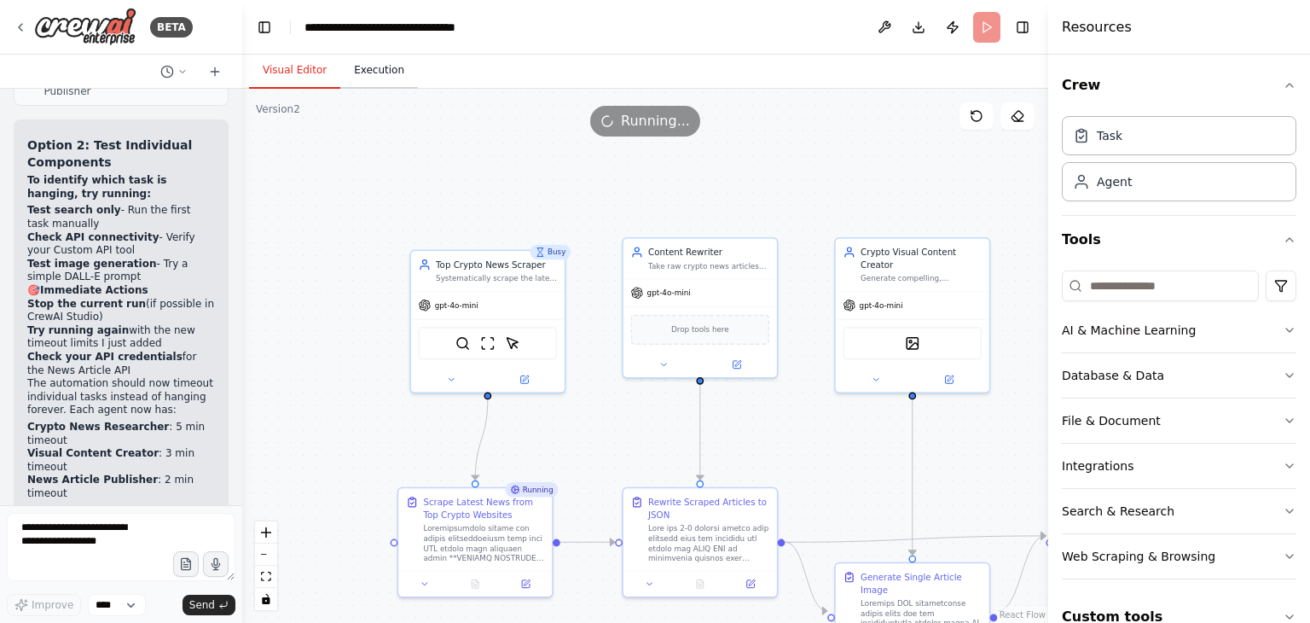
click at [356, 73] on button "Execution" at bounding box center [379, 71] width 78 height 36
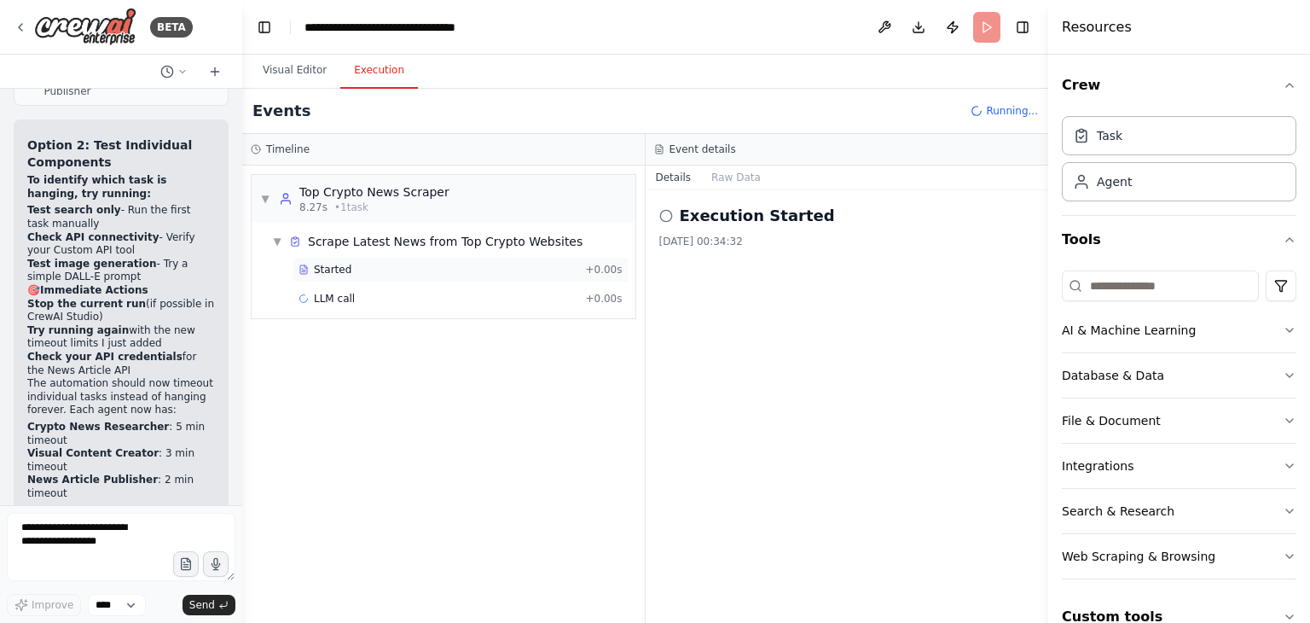
click at [338, 260] on div "Started + 0.00s" at bounding box center [461, 270] width 336 height 26
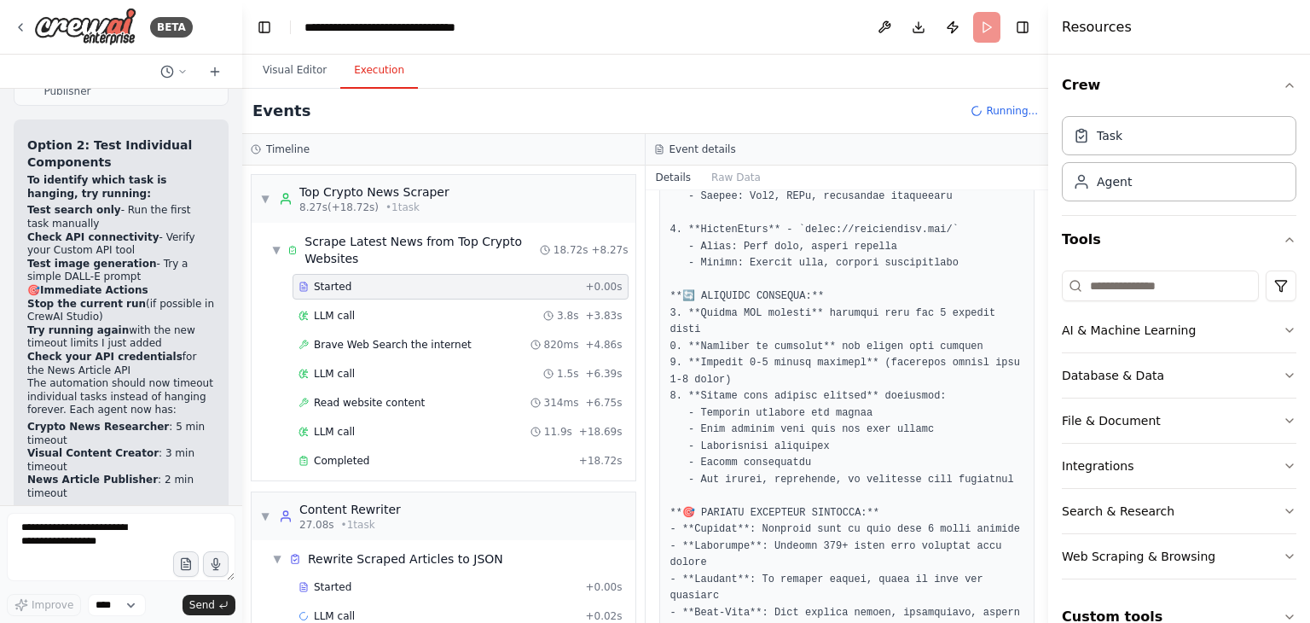
scroll to position [476, 0]
click at [353, 373] on div "LLM call 1.5s + 6.39s" at bounding box center [461, 374] width 324 height 14
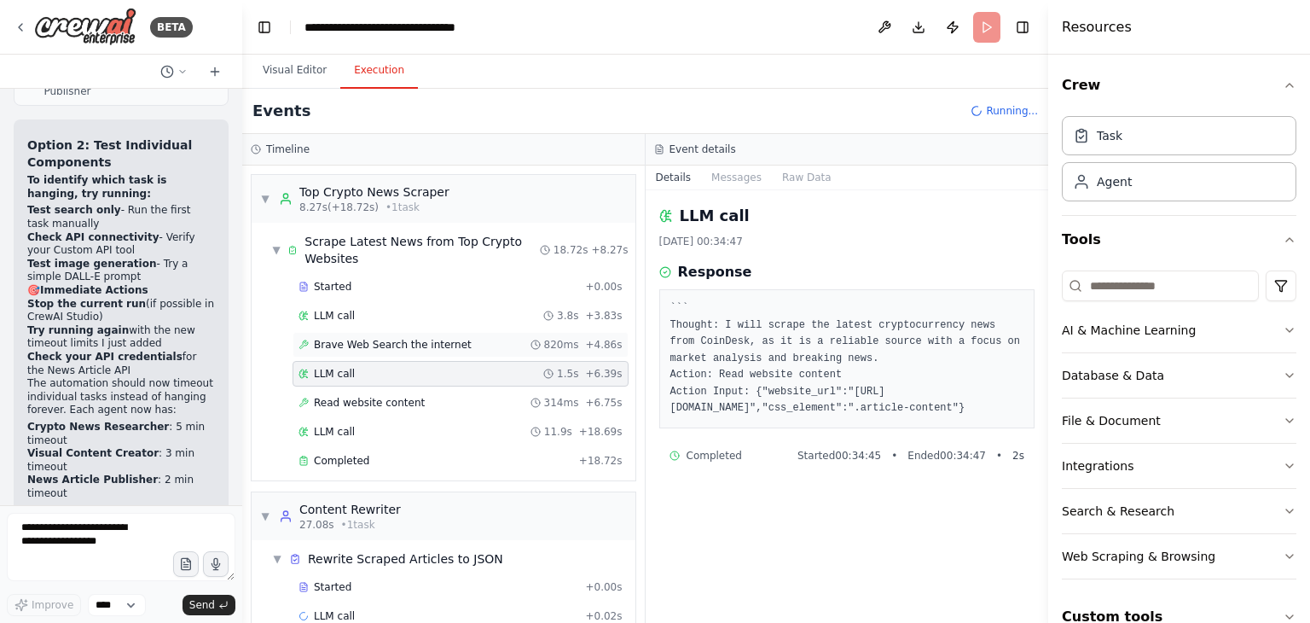
click at [373, 345] on span "Brave Web Search the internet" at bounding box center [393, 345] width 158 height 14
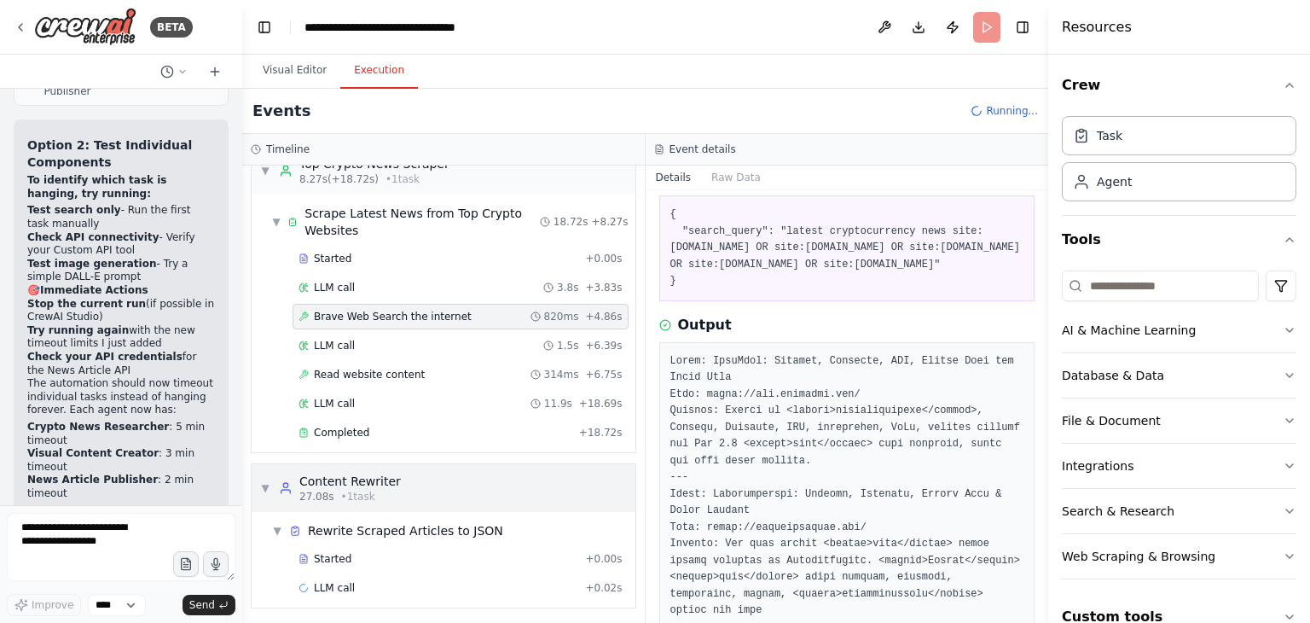
scroll to position [28, 0]
click at [482, 433] on div "Completed" at bounding box center [436, 433] width 274 height 14
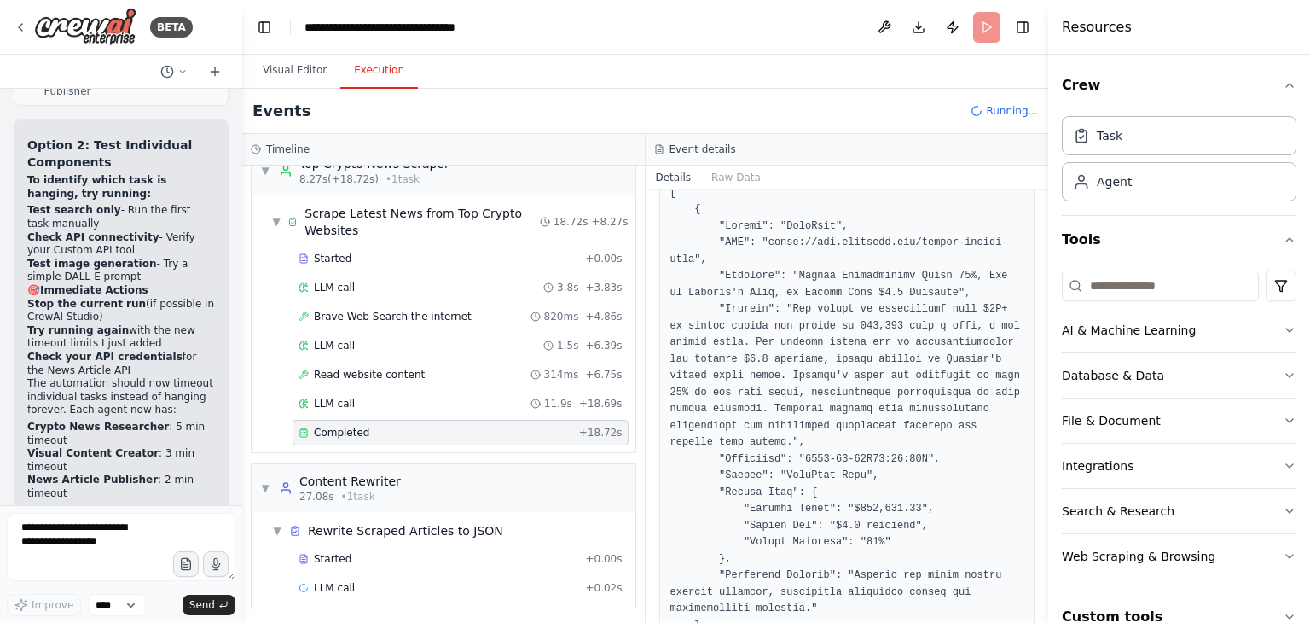
scroll to position [1245, 0]
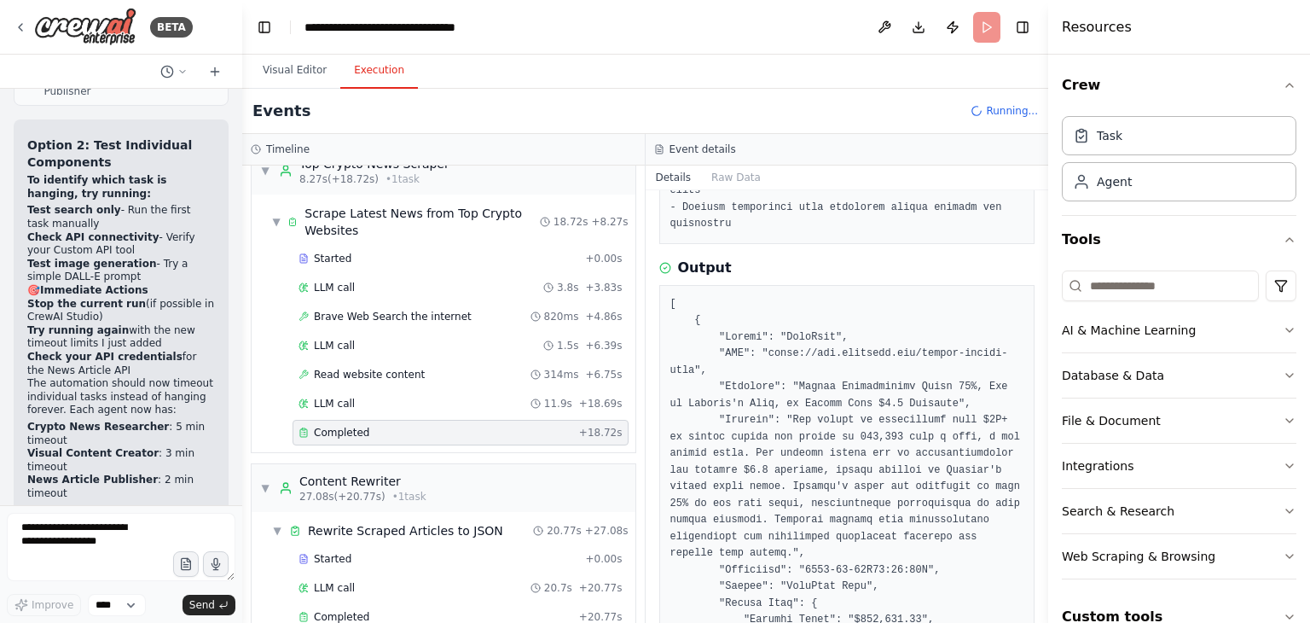
drag, startPoint x: 760, startPoint y: 286, endPoint x: 693, endPoint y: 303, distance: 68.7
copy pre "https://www.coindesk.com/latest-crypto-news"
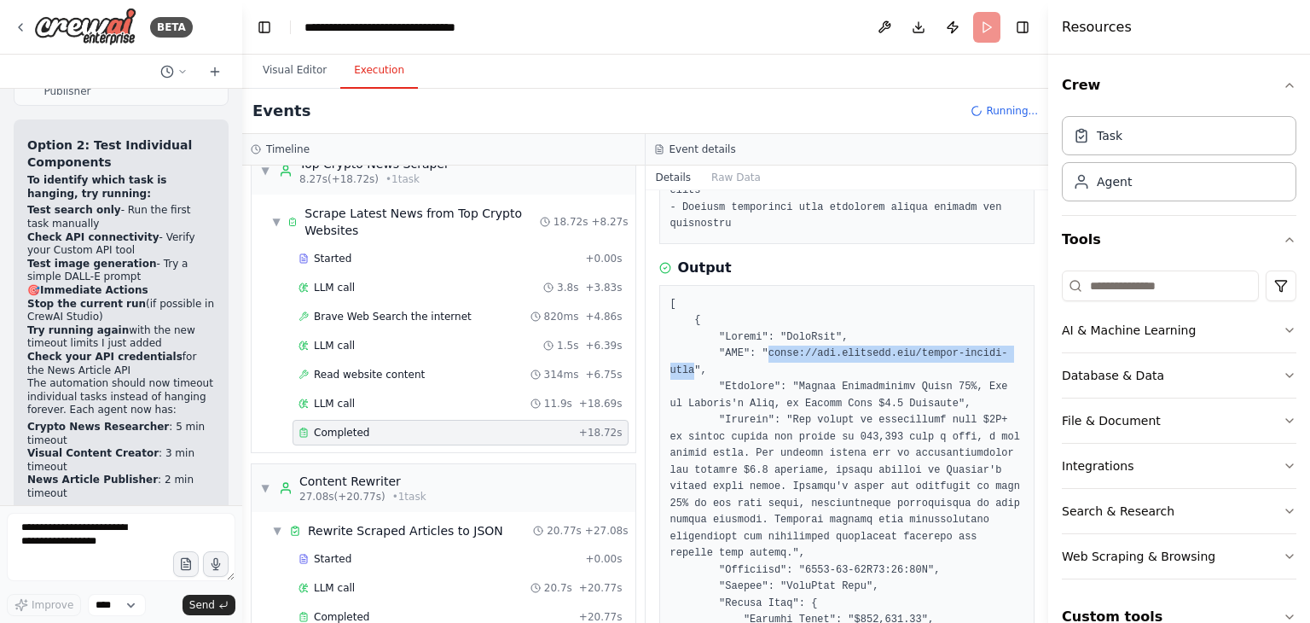
drag, startPoint x: 758, startPoint y: 287, endPoint x: 689, endPoint y: 298, distance: 69.8
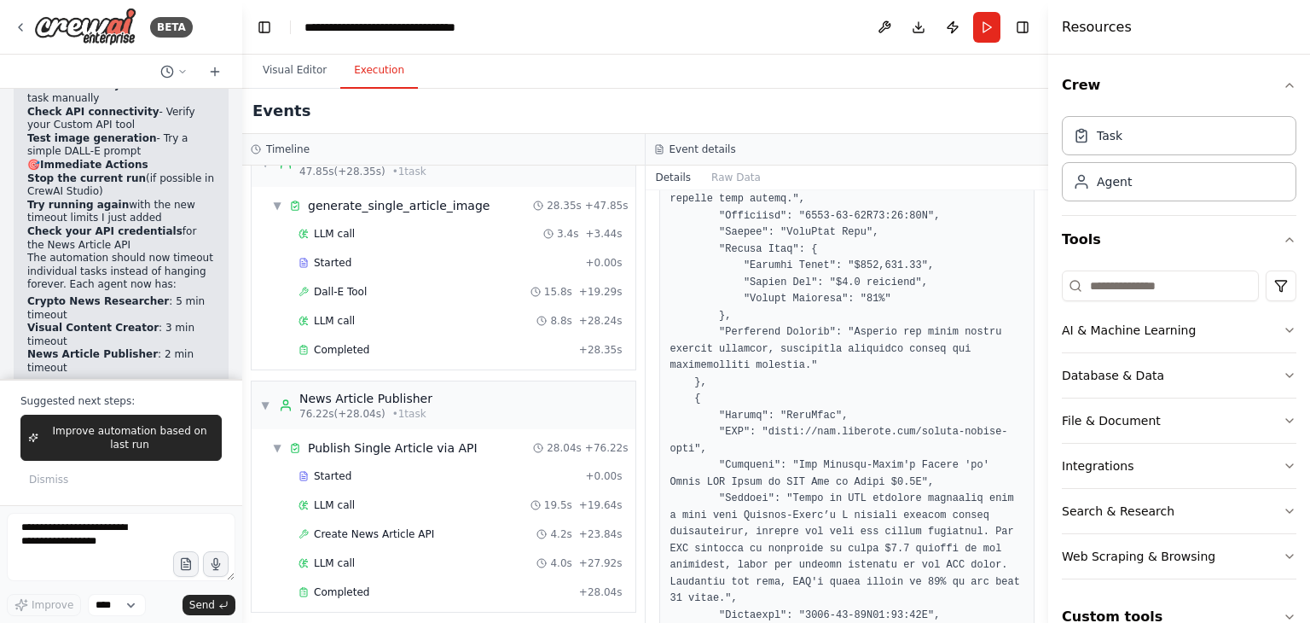
scroll to position [117870, 0]
click at [121, 536] on textarea at bounding box center [121, 547] width 229 height 68
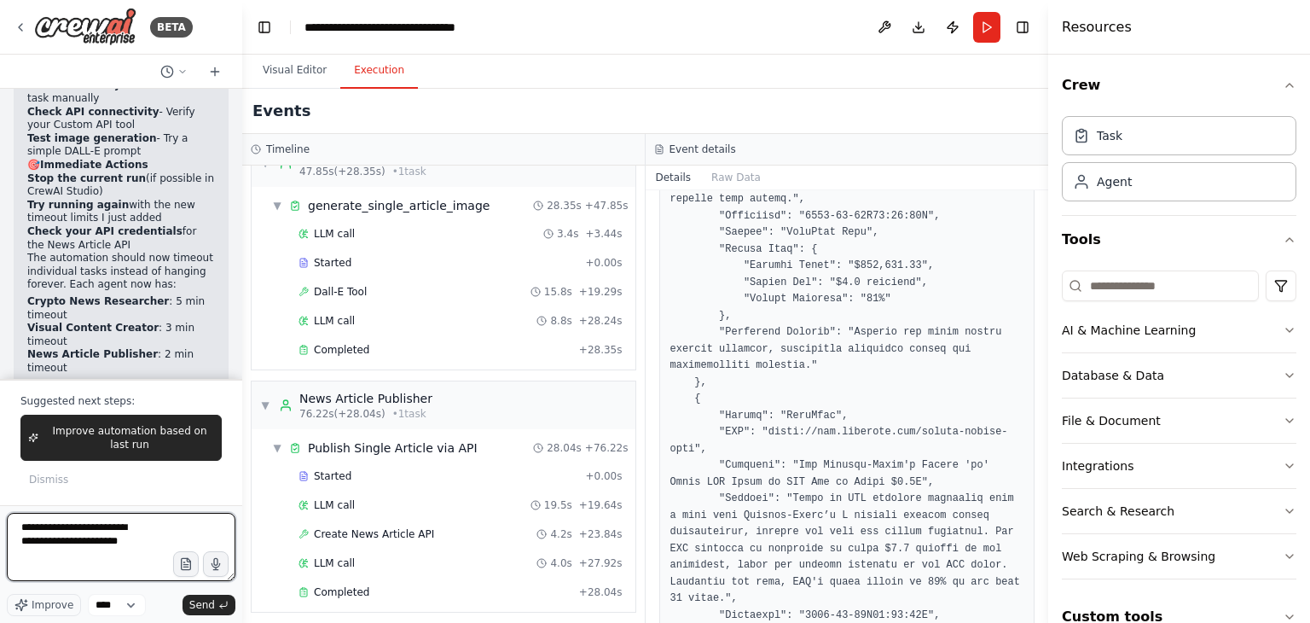
type textarea "**********"
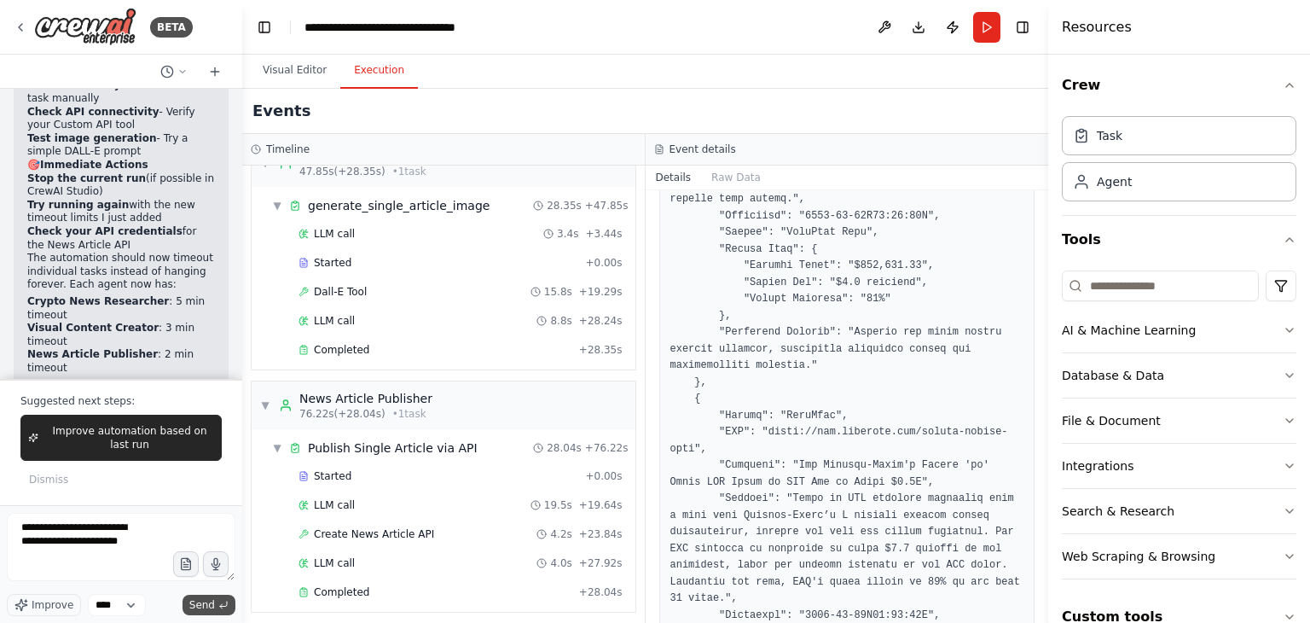
click at [205, 612] on button "Send" at bounding box center [209, 604] width 53 height 20
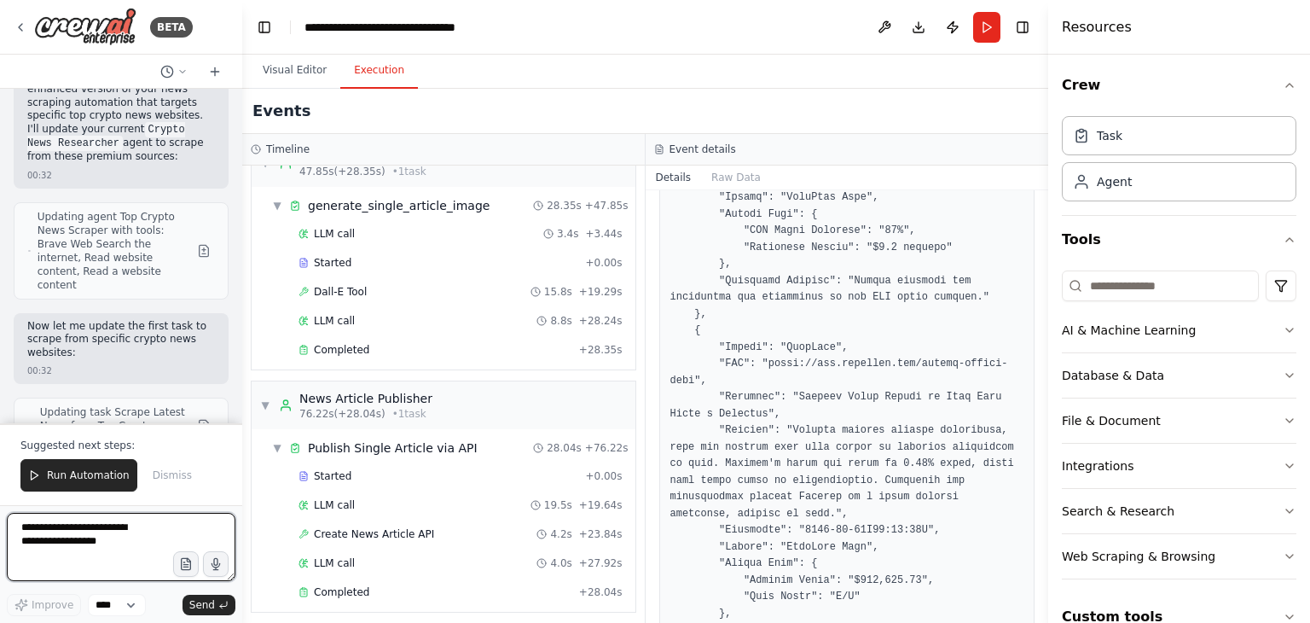
scroll to position [118710, 0]
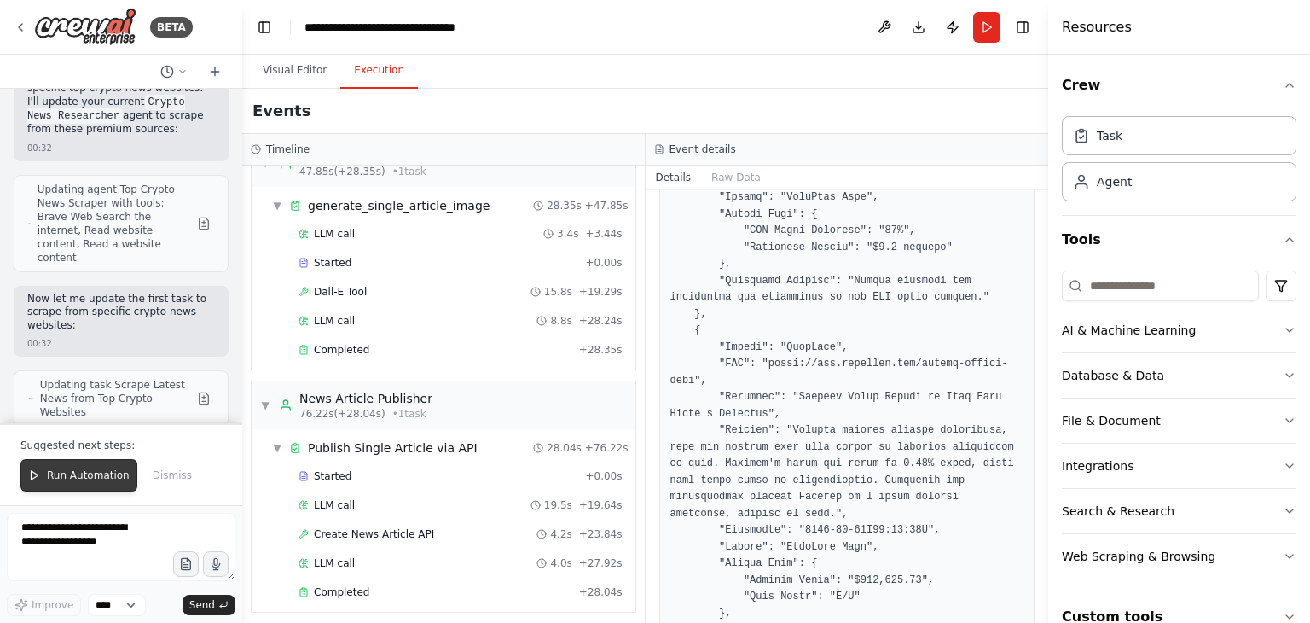
click at [60, 487] on button "Run Automation" at bounding box center [78, 475] width 117 height 32
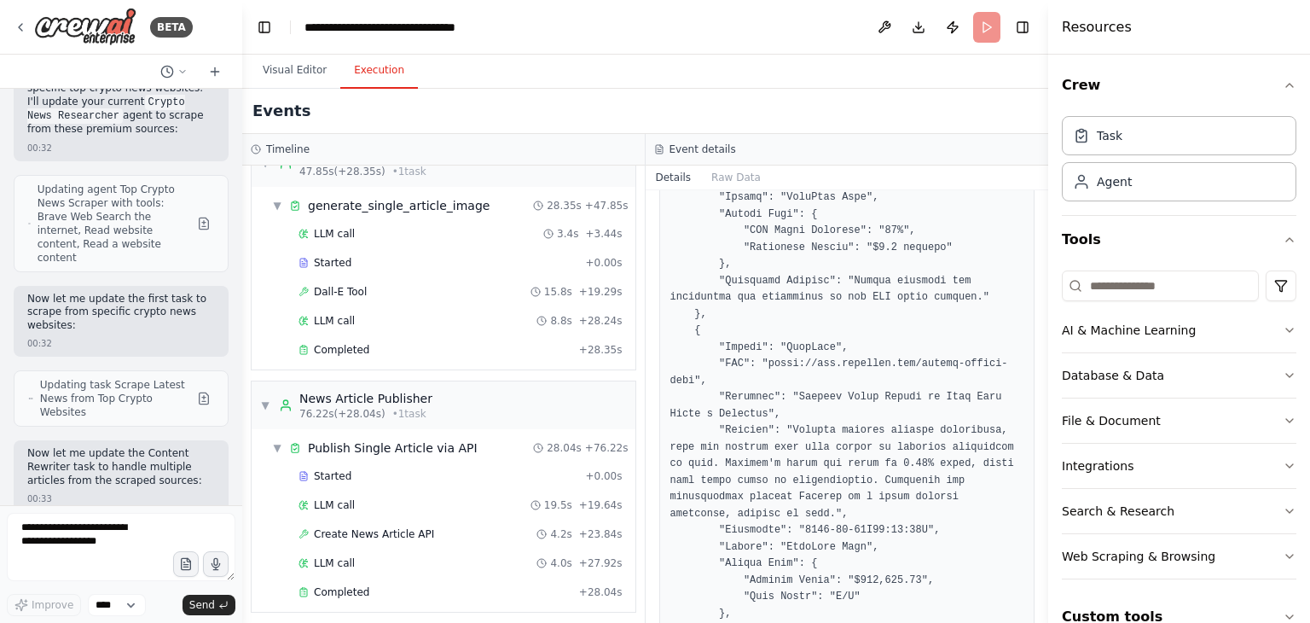
scroll to position [118628, 0]
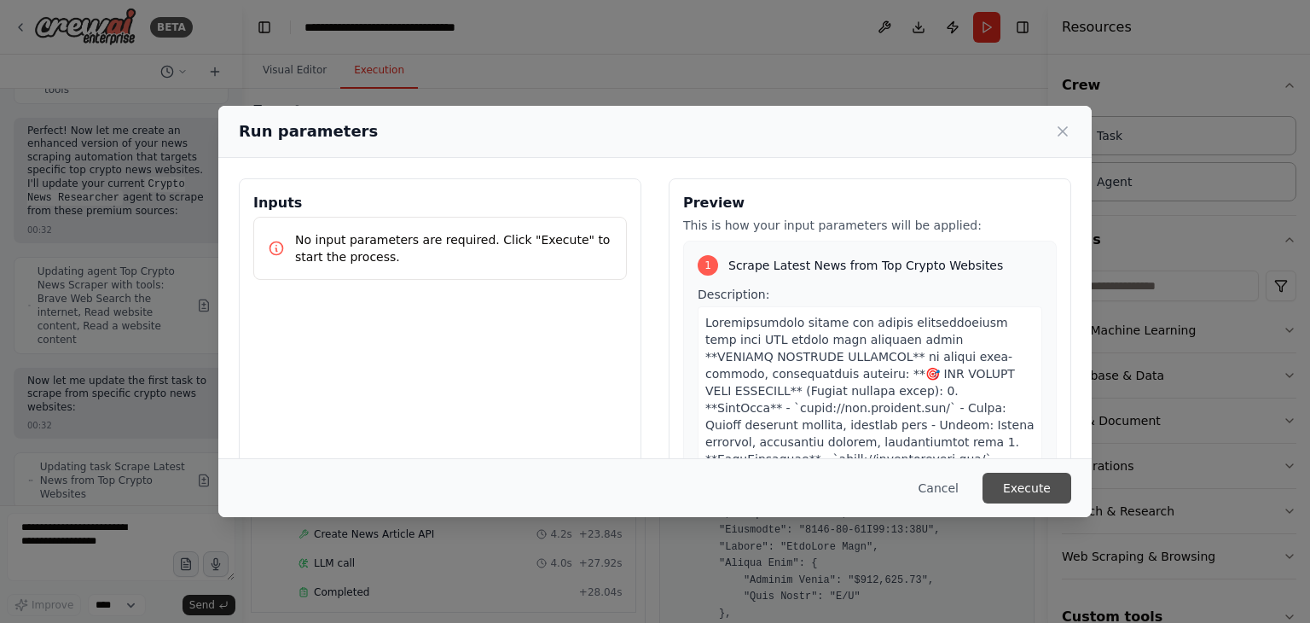
click at [1030, 477] on button "Execute" at bounding box center [1027, 488] width 89 height 31
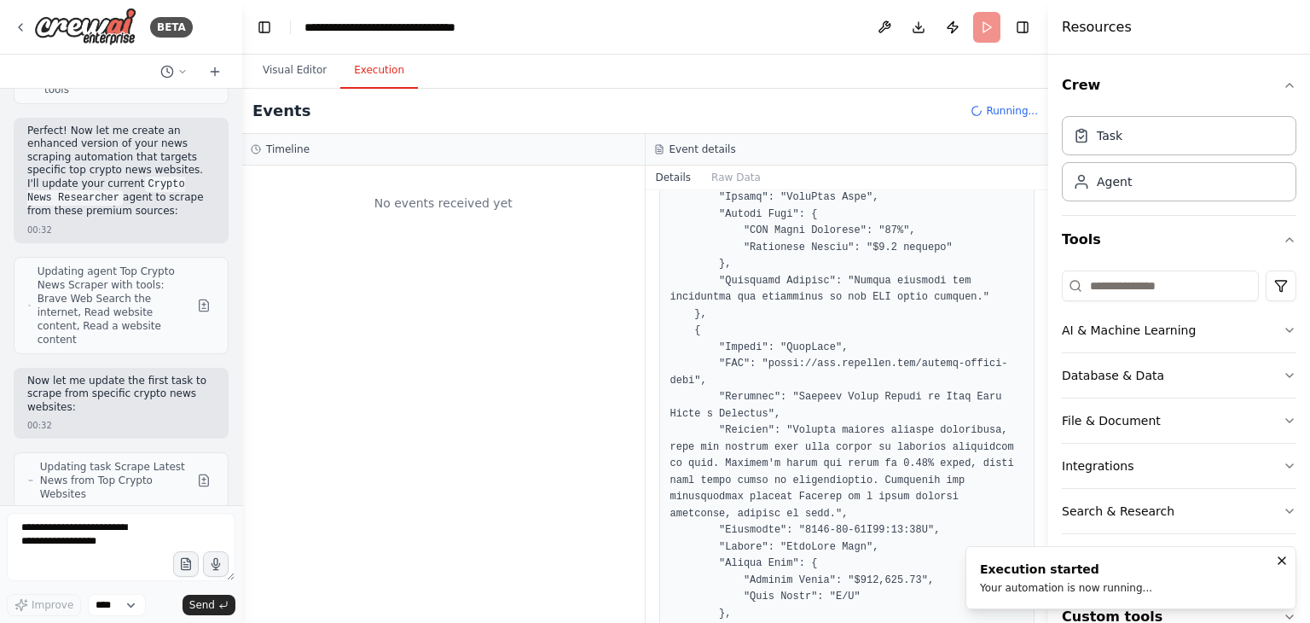
scroll to position [0, 0]
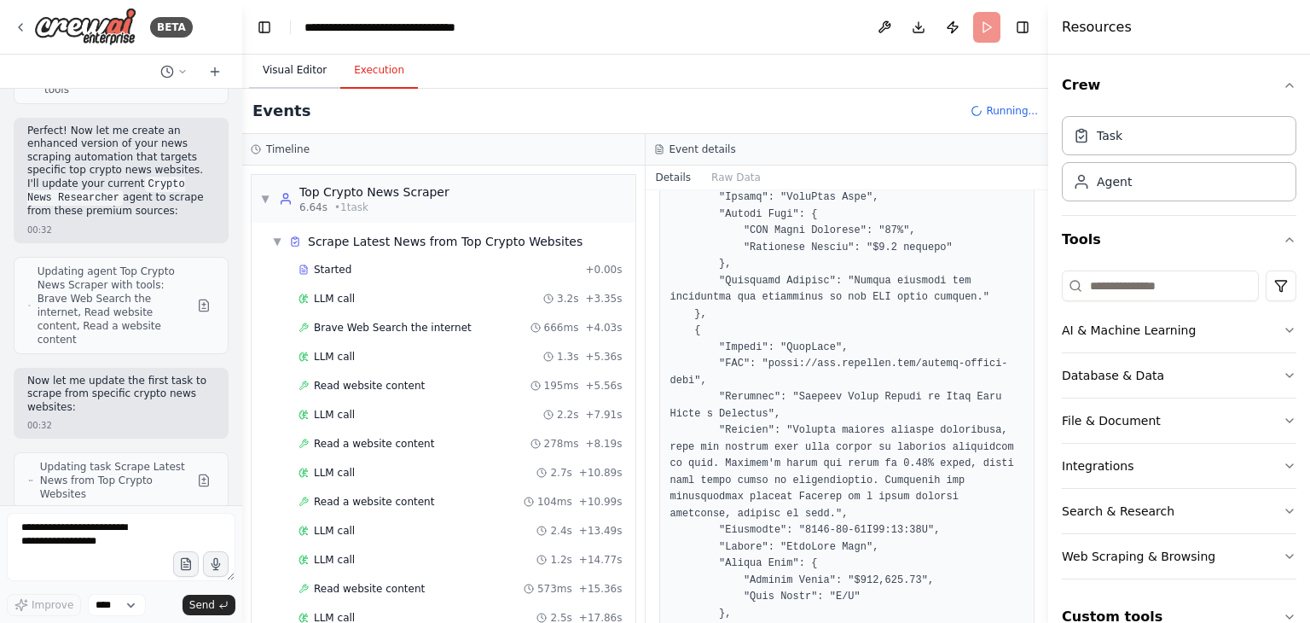
click at [299, 73] on button "Visual Editor" at bounding box center [294, 71] width 91 height 36
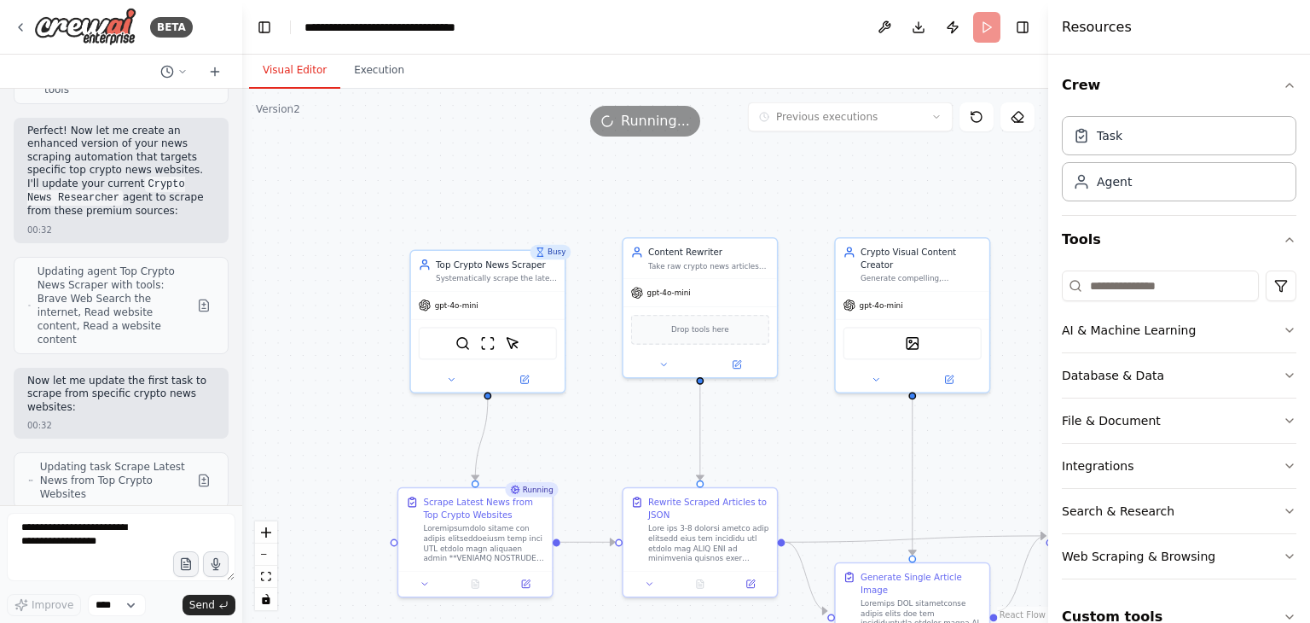
click at [313, 72] on button "Visual Editor" at bounding box center [294, 71] width 91 height 36
click at [362, 72] on button "Execution" at bounding box center [379, 71] width 78 height 36
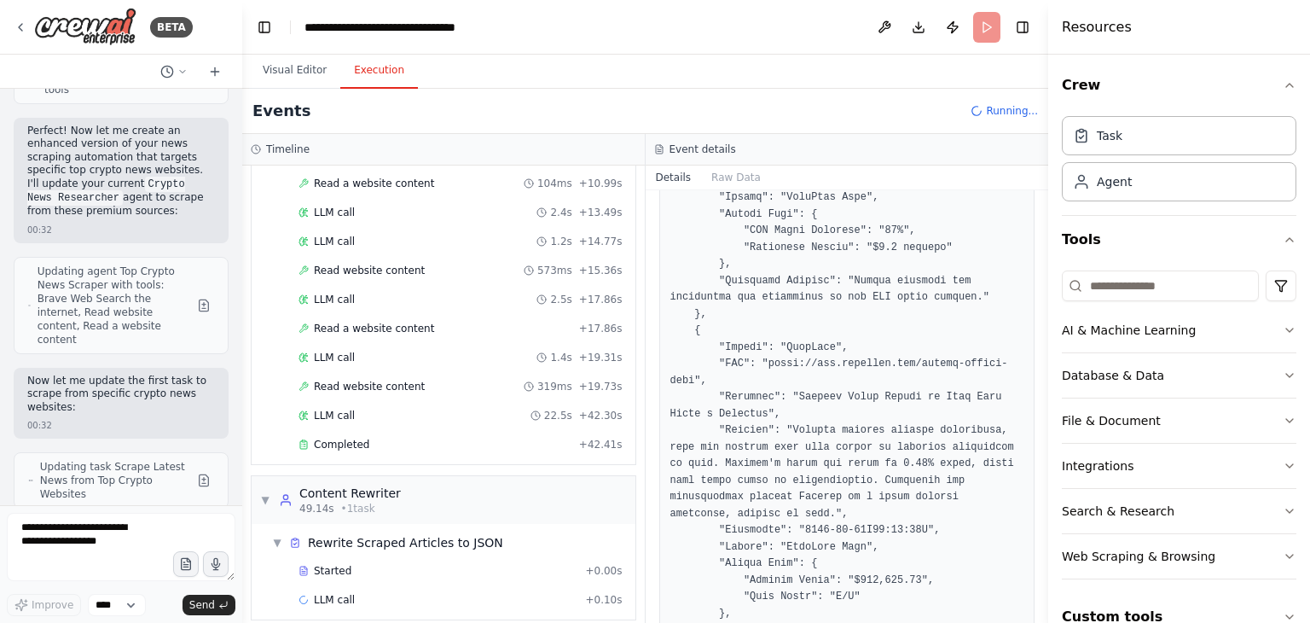
scroll to position [344, 0]
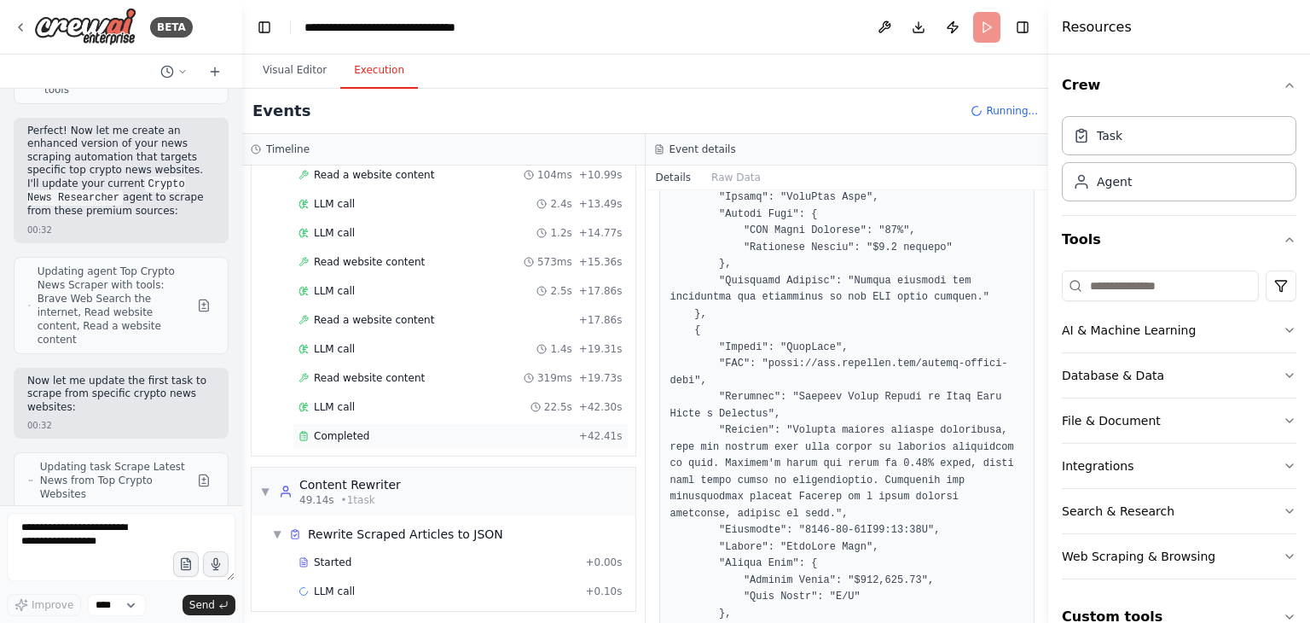
click at [412, 434] on div "Completed" at bounding box center [436, 436] width 274 height 14
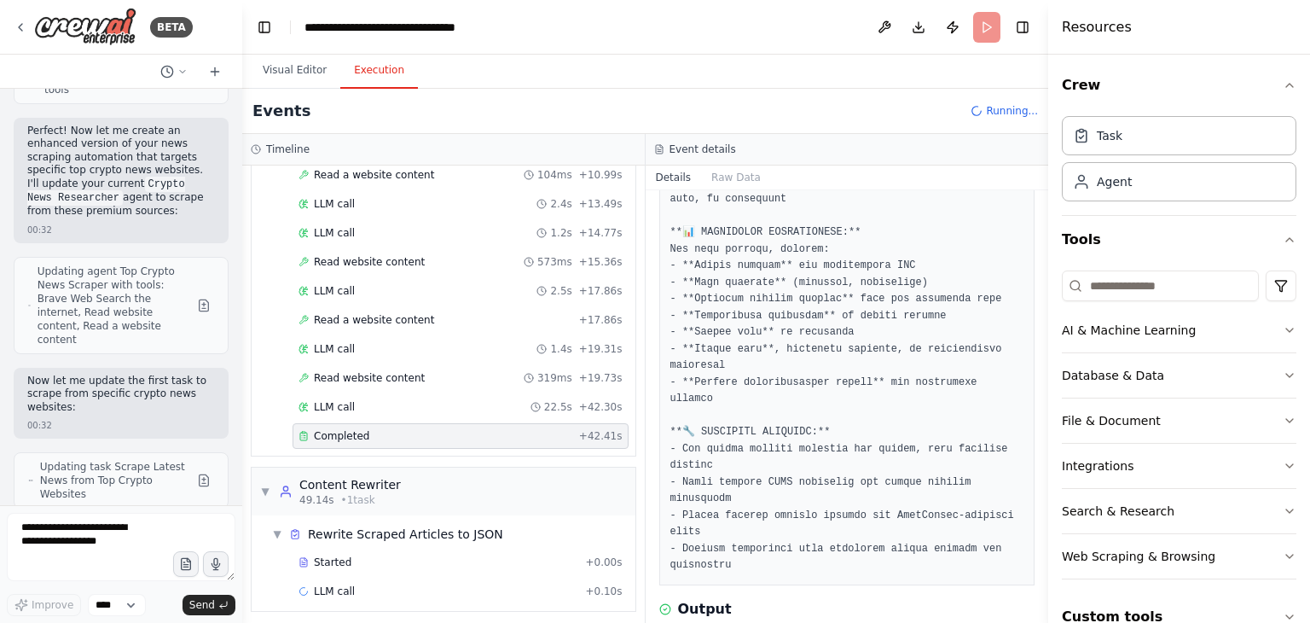
scroll to position [938, 0]
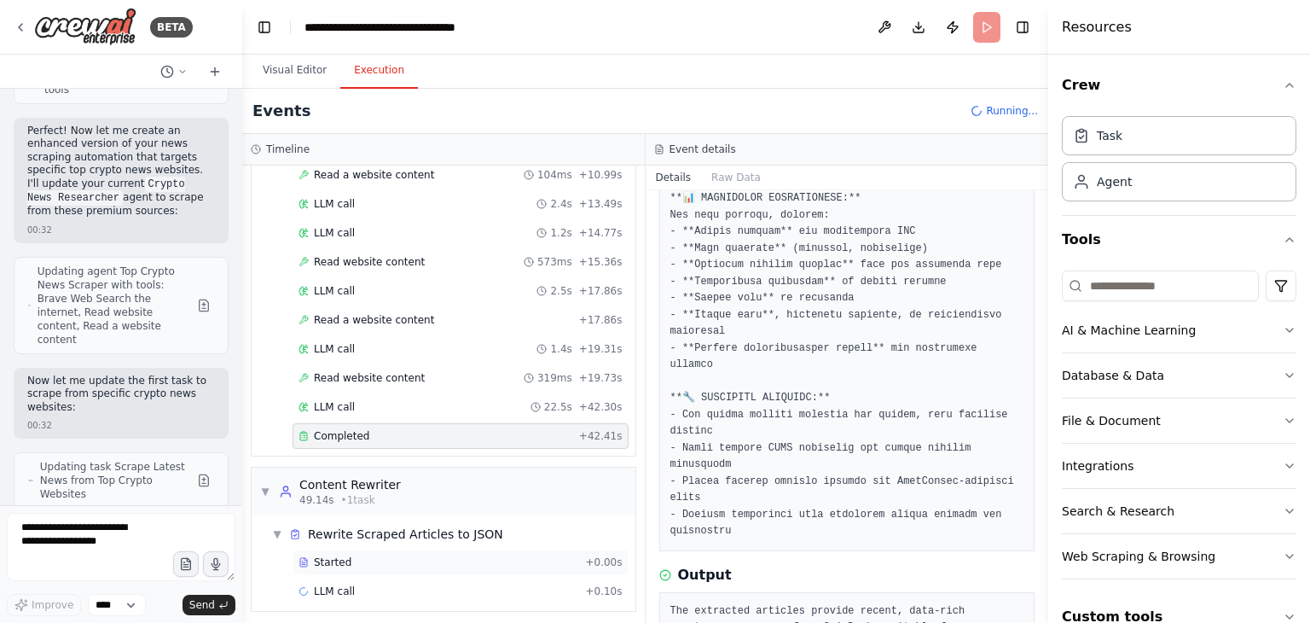
click at [377, 555] on div "Started" at bounding box center [439, 562] width 280 height 14
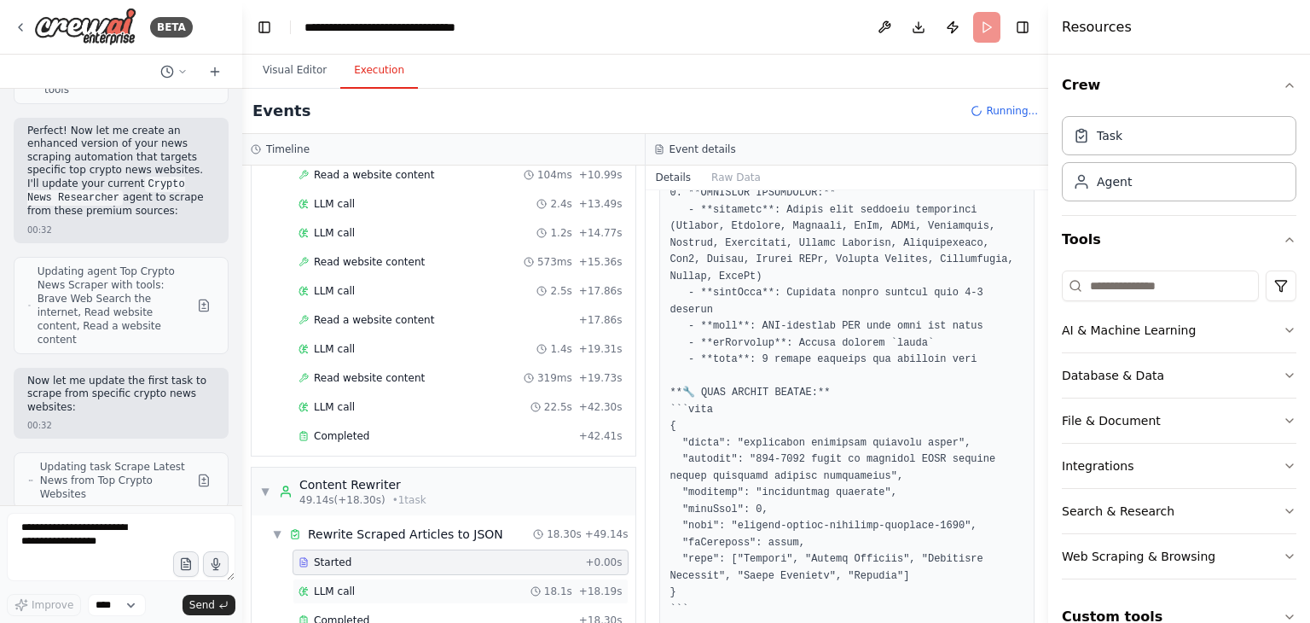
scroll to position [508, 0]
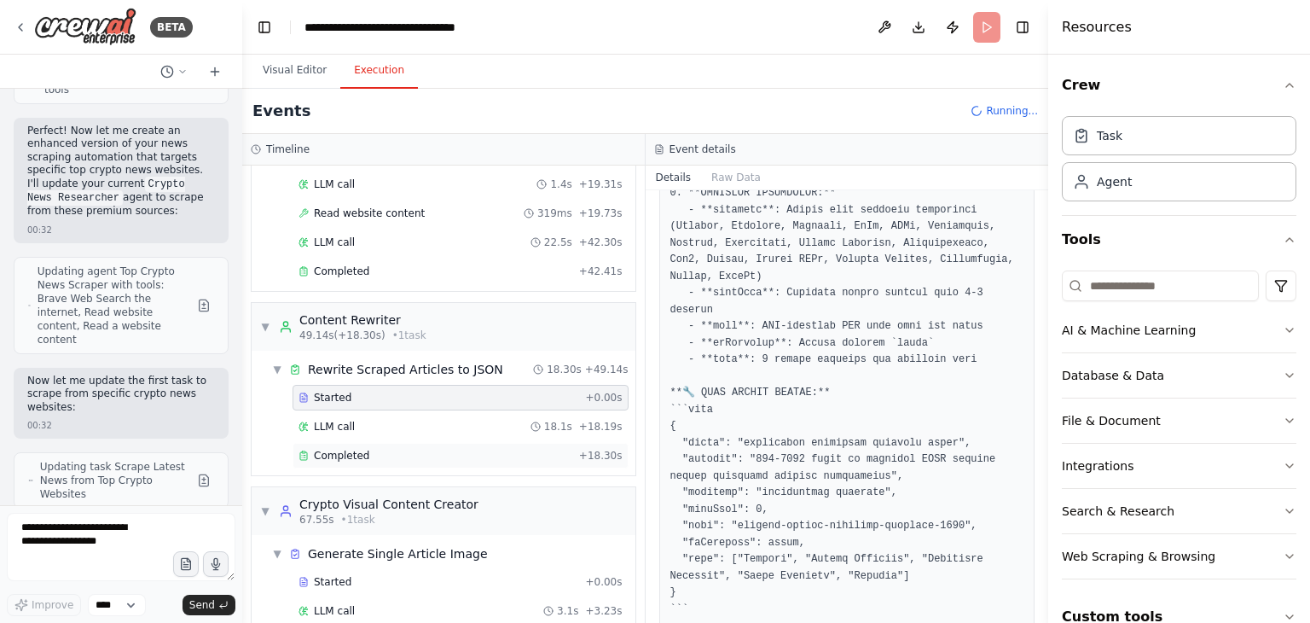
click at [368, 449] on div "Completed" at bounding box center [436, 456] width 274 height 14
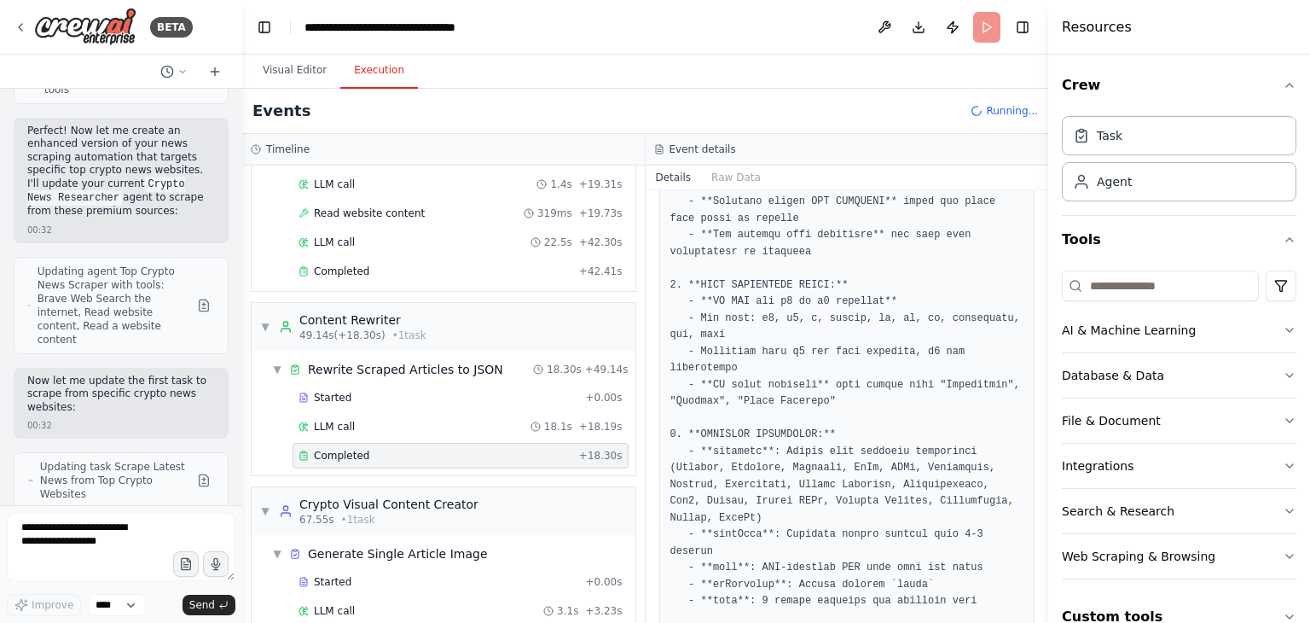
scroll to position [765, 0]
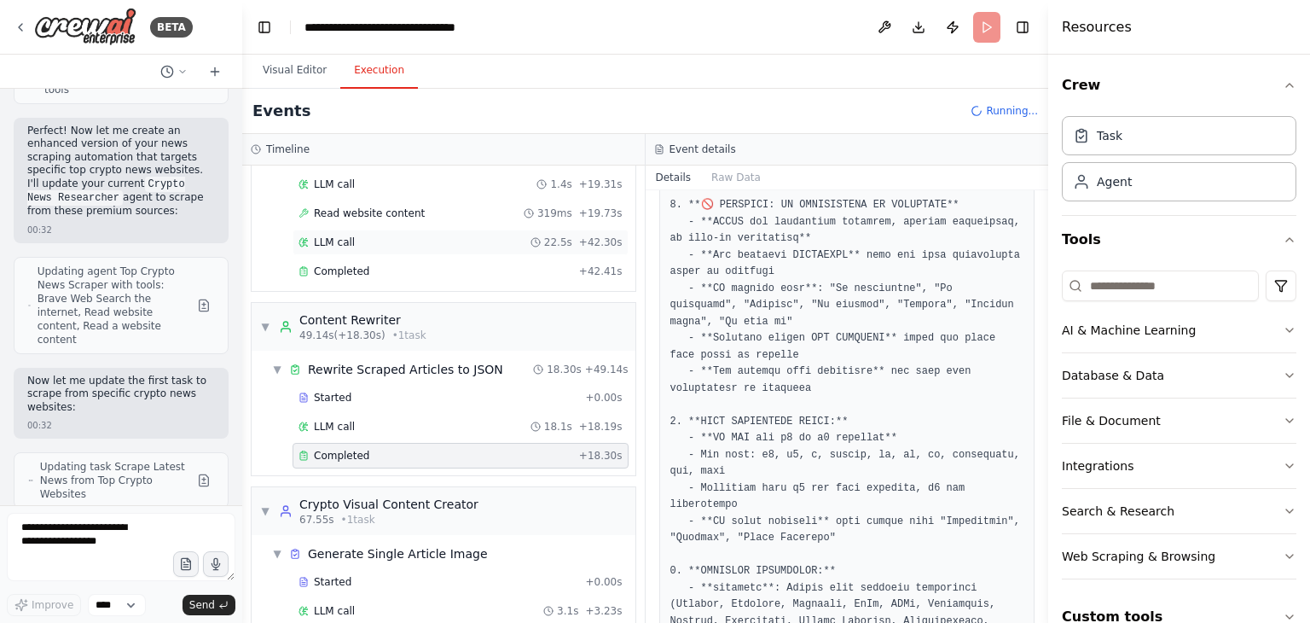
click at [394, 245] on div "LLM call 22.5s + 42.30s" at bounding box center [461, 242] width 336 height 26
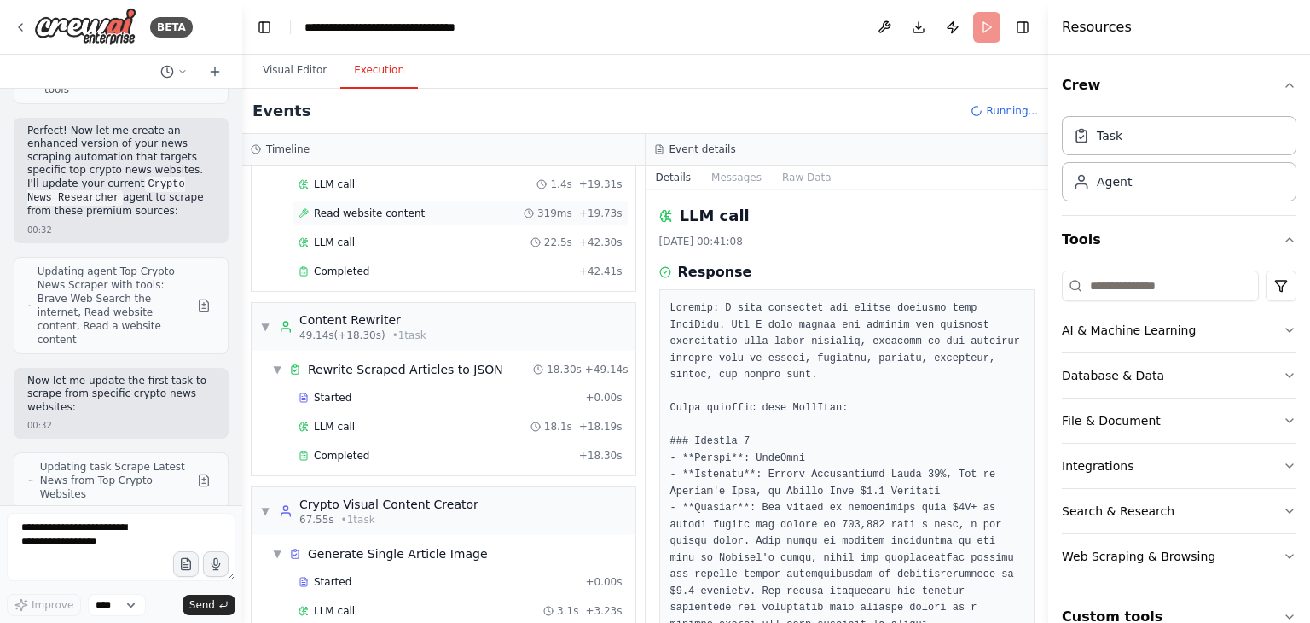
click at [389, 212] on span "Read website content" at bounding box center [369, 213] width 111 height 14
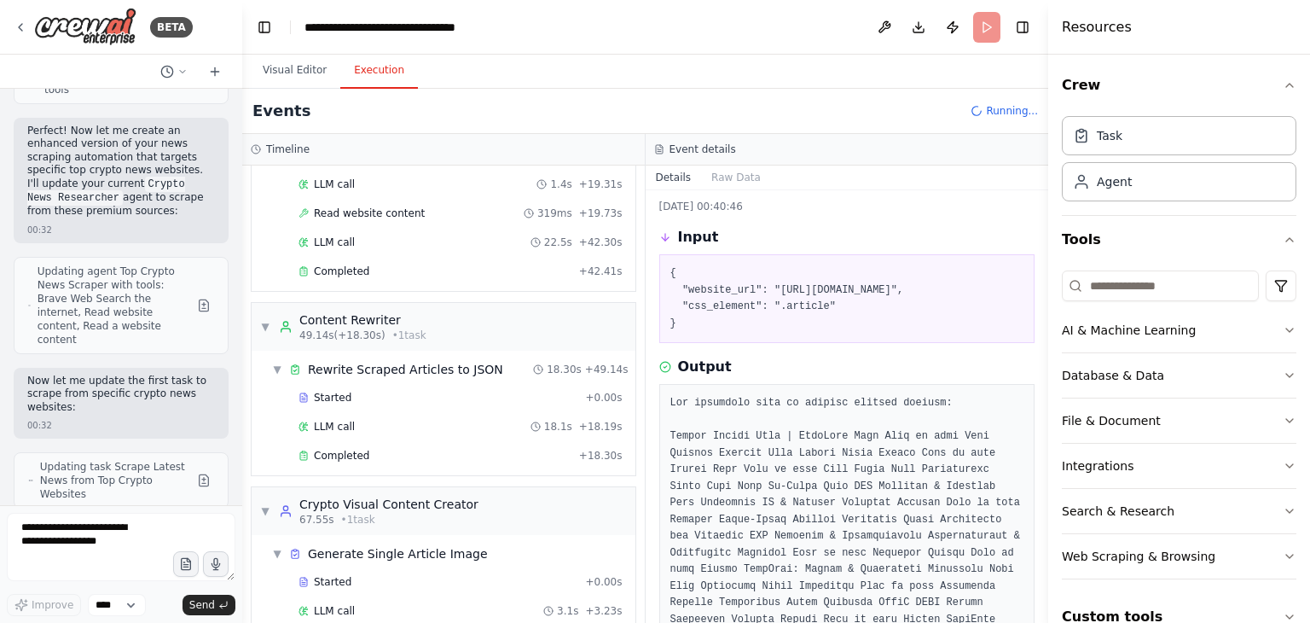
scroll to position [0, 0]
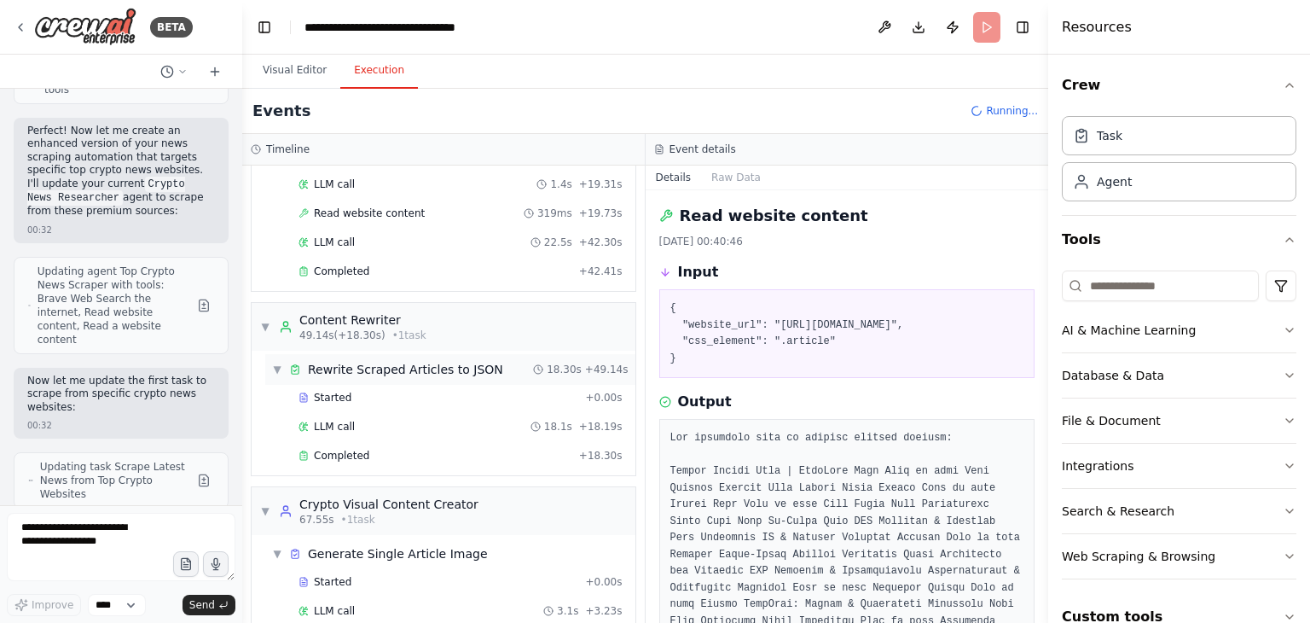
click at [415, 361] on span "Rewrite Scraped Articles to JSON" at bounding box center [405, 369] width 195 height 17
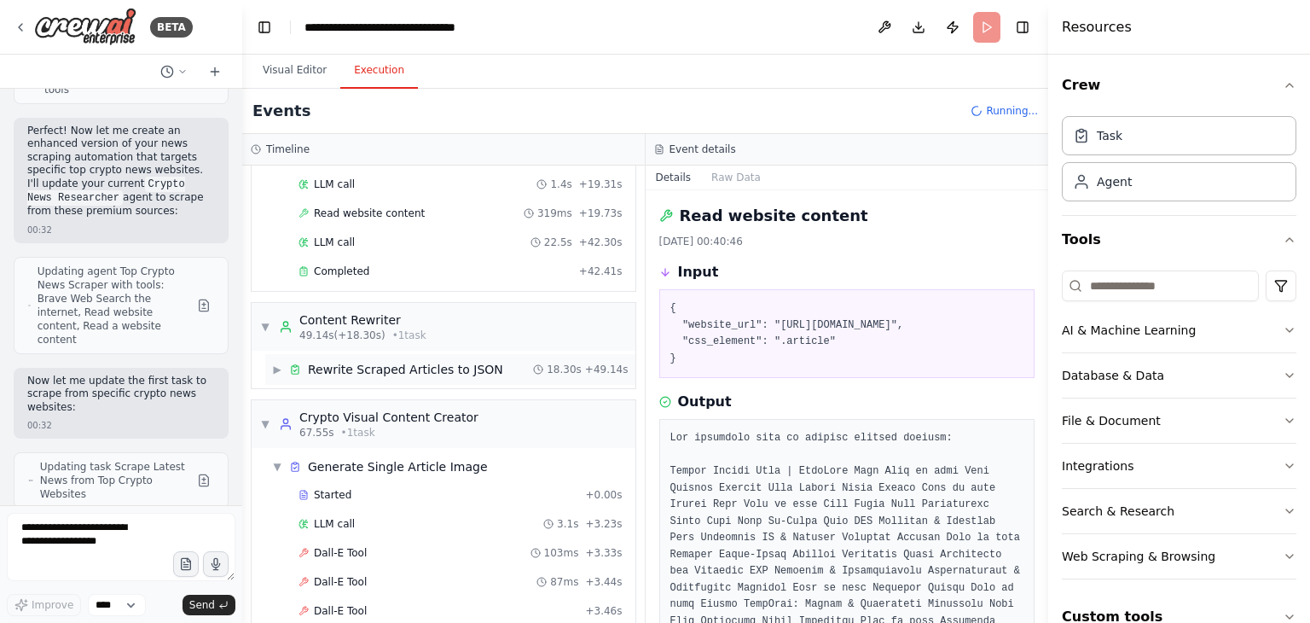
click at [386, 362] on span "Rewrite Scraped Articles to JSON" at bounding box center [405, 369] width 195 height 17
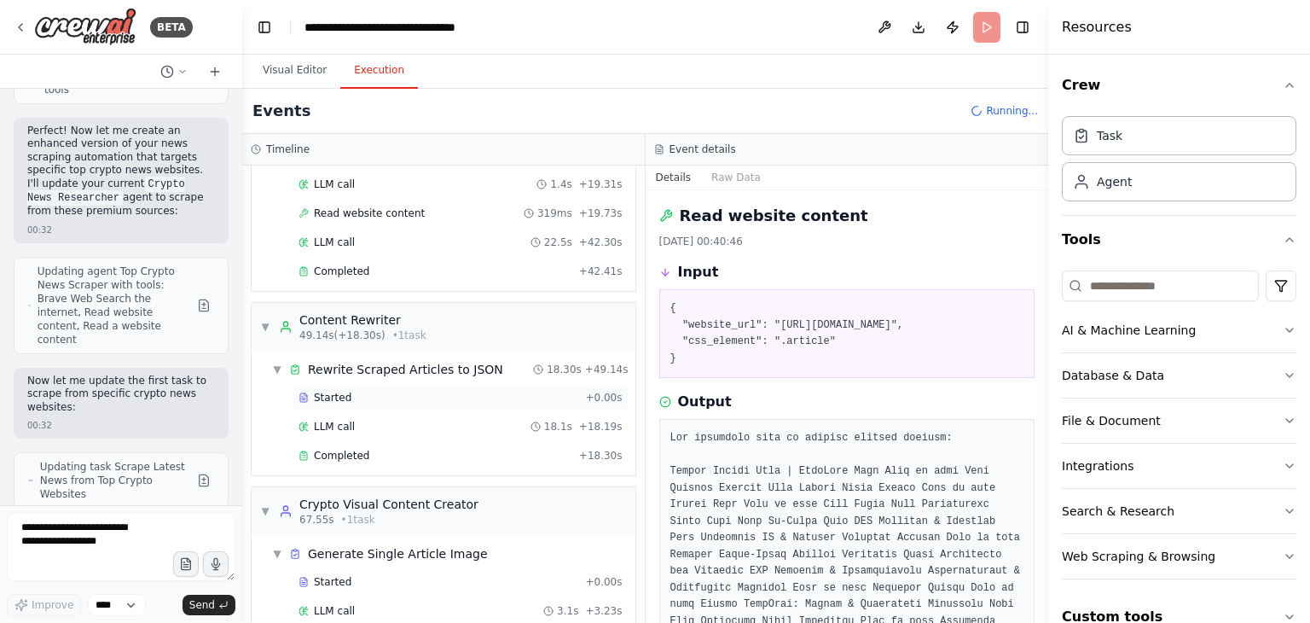
click at [327, 397] on div "Started + 0.00s" at bounding box center [461, 398] width 336 height 26
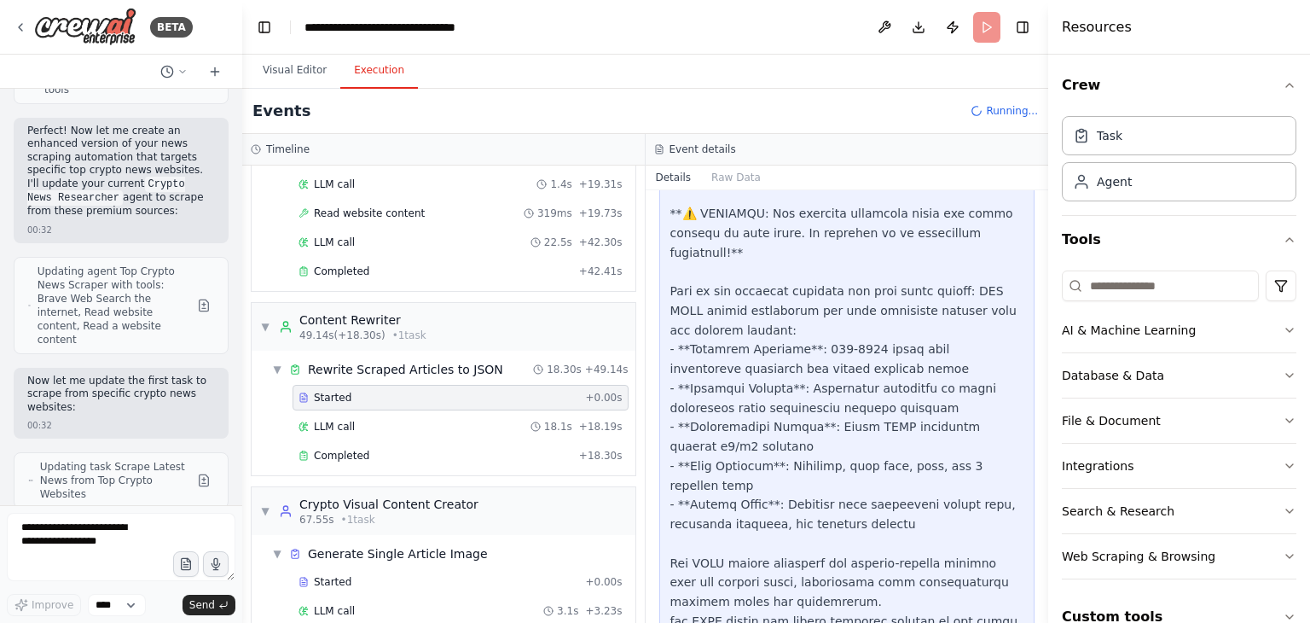
scroll to position [3826, 0]
click at [310, 414] on div "LLM call 18.1s + 18.19s" at bounding box center [461, 427] width 336 height 26
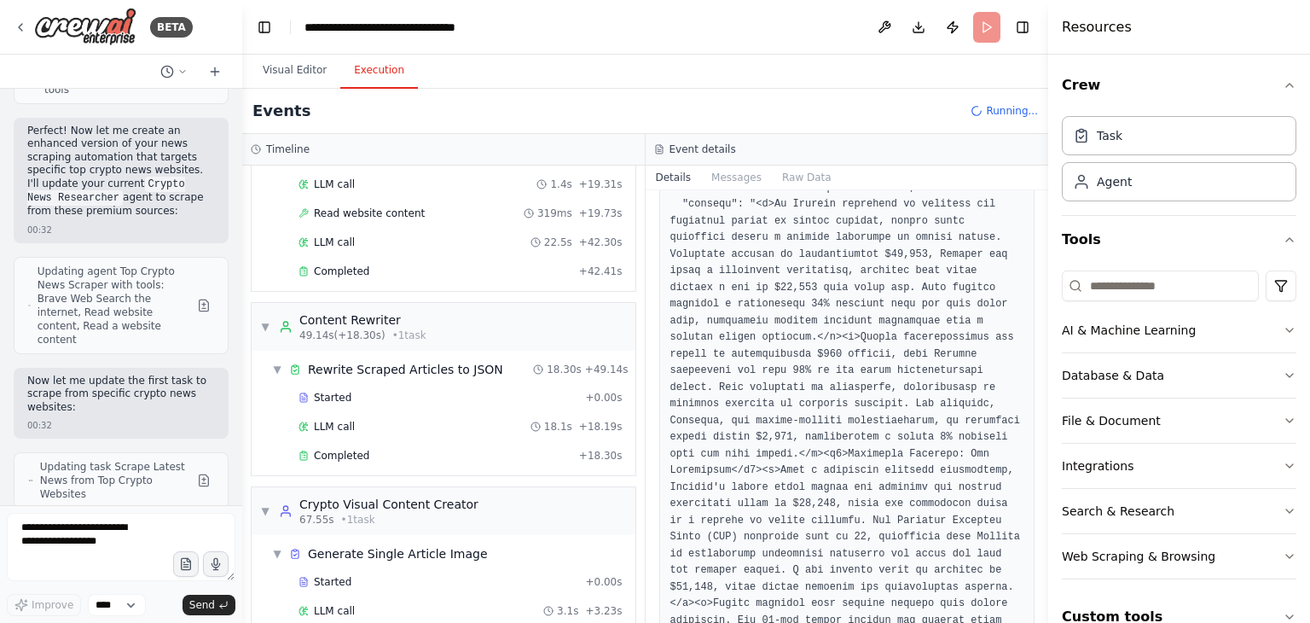
scroll to position [0, 0]
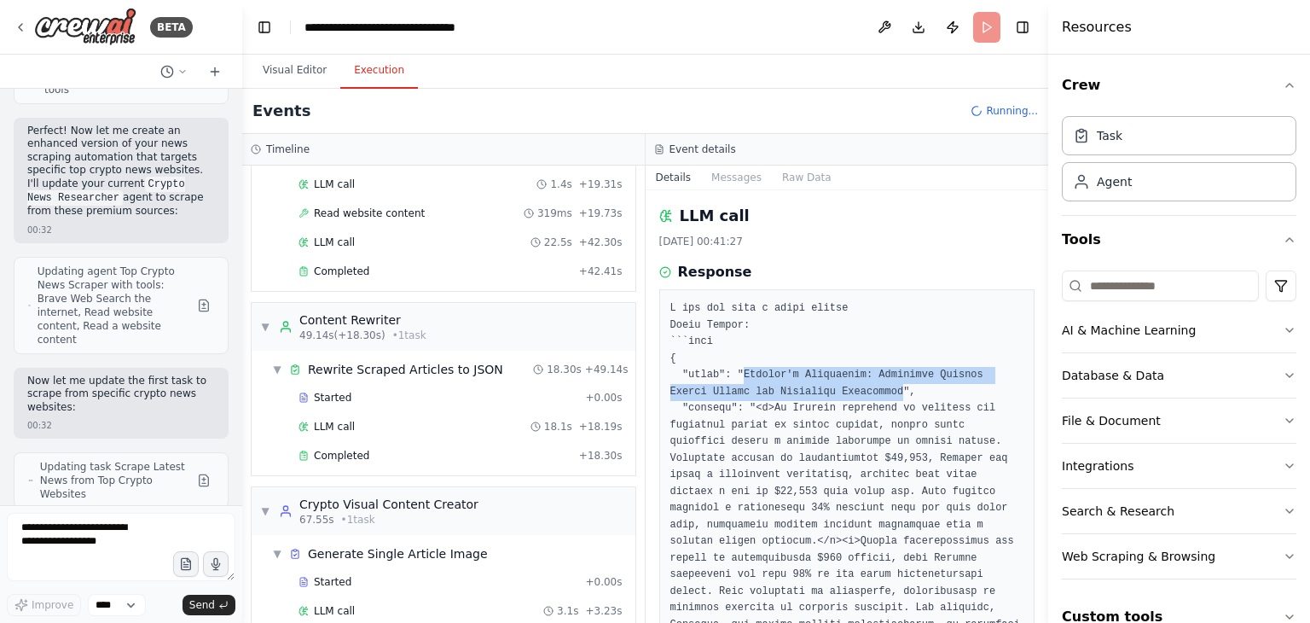
drag, startPoint x: 738, startPoint y: 373, endPoint x: 843, endPoint y: 386, distance: 105.7
copy pre "Bitcoin's Resilience: Analyzing Current Market Trends and Technical Indicators"
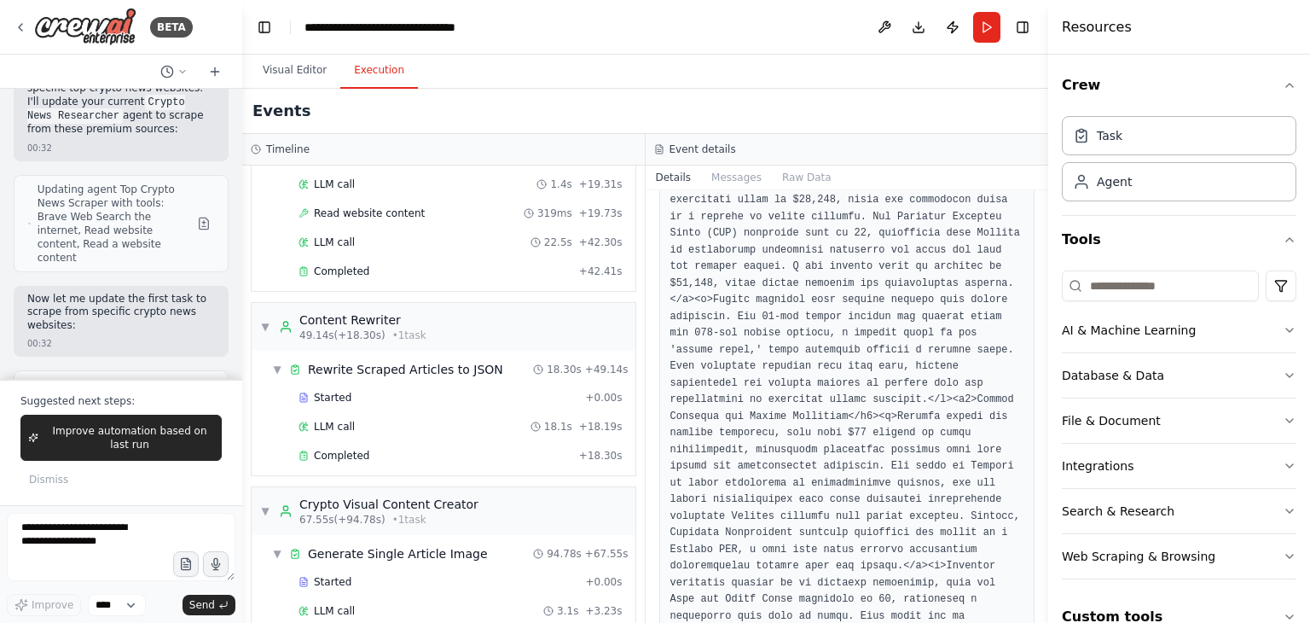
scroll to position [1365, 0]
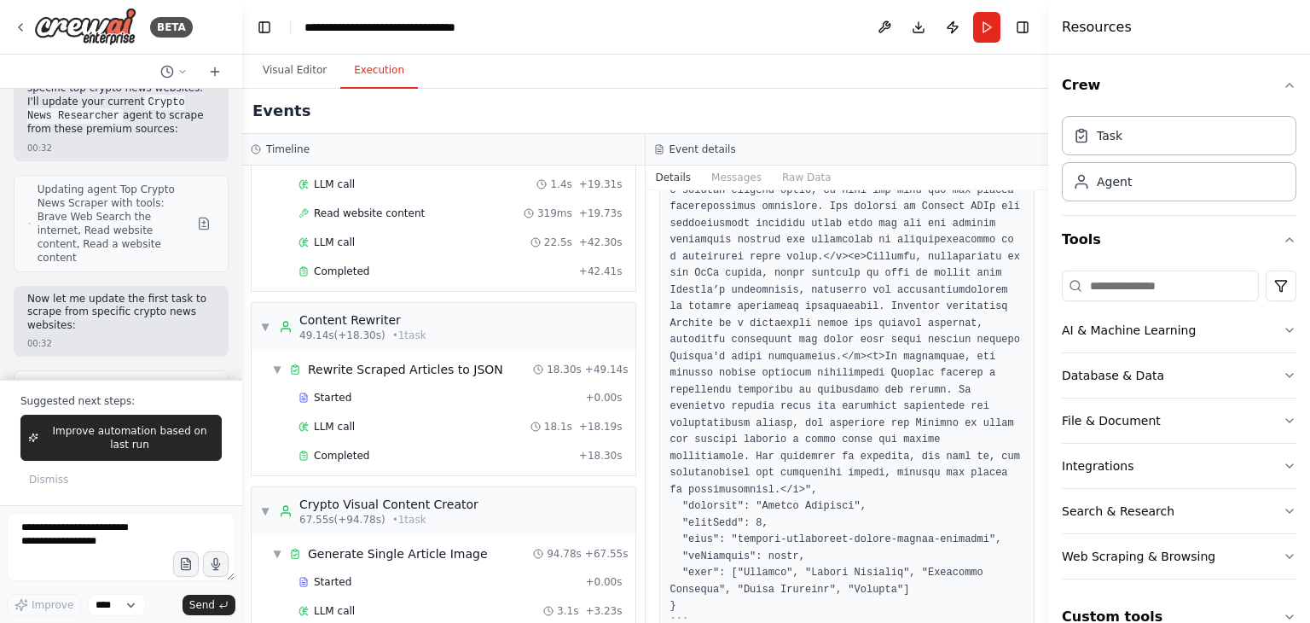
click at [273, 433] on div "Started + 0.00s LLM call 18.1s + 18.19s Completed + 18.30s" at bounding box center [450, 428] width 370 height 87
click at [345, 449] on span "Completed" at bounding box center [341, 456] width 55 height 14
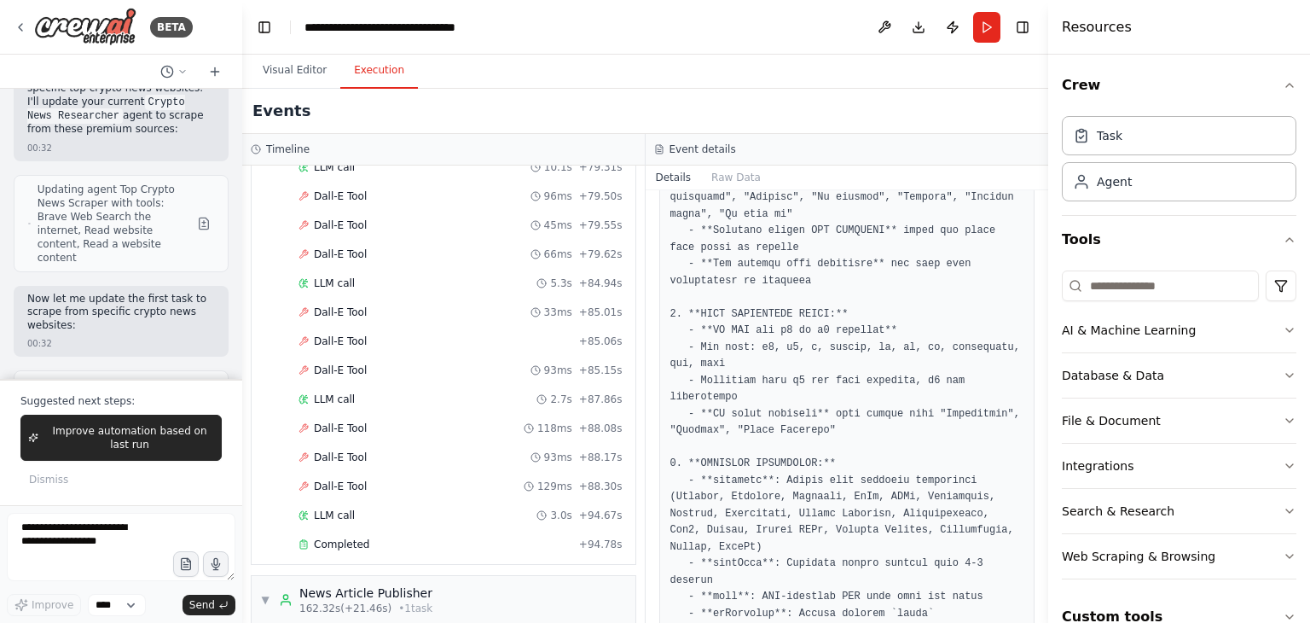
scroll to position [3690, 0]
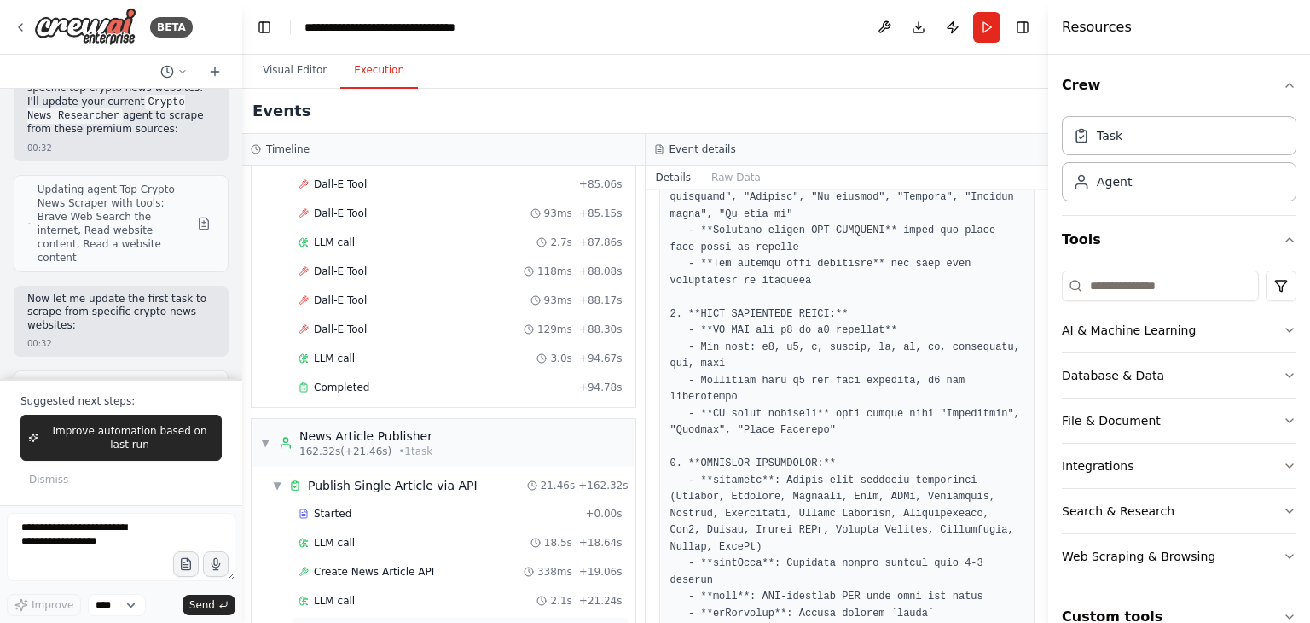
click at [365, 617] on div "Completed + 21.46s" at bounding box center [461, 630] width 336 height 26
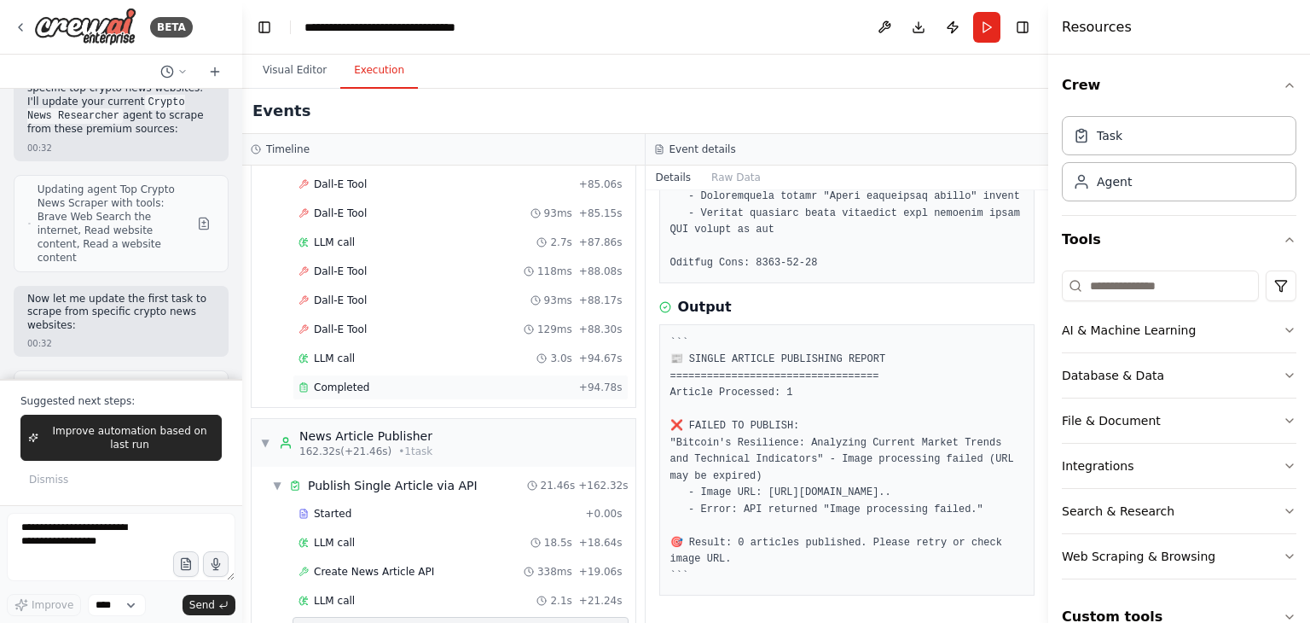
click at [471, 374] on div "Completed + 94.78s" at bounding box center [461, 387] width 336 height 26
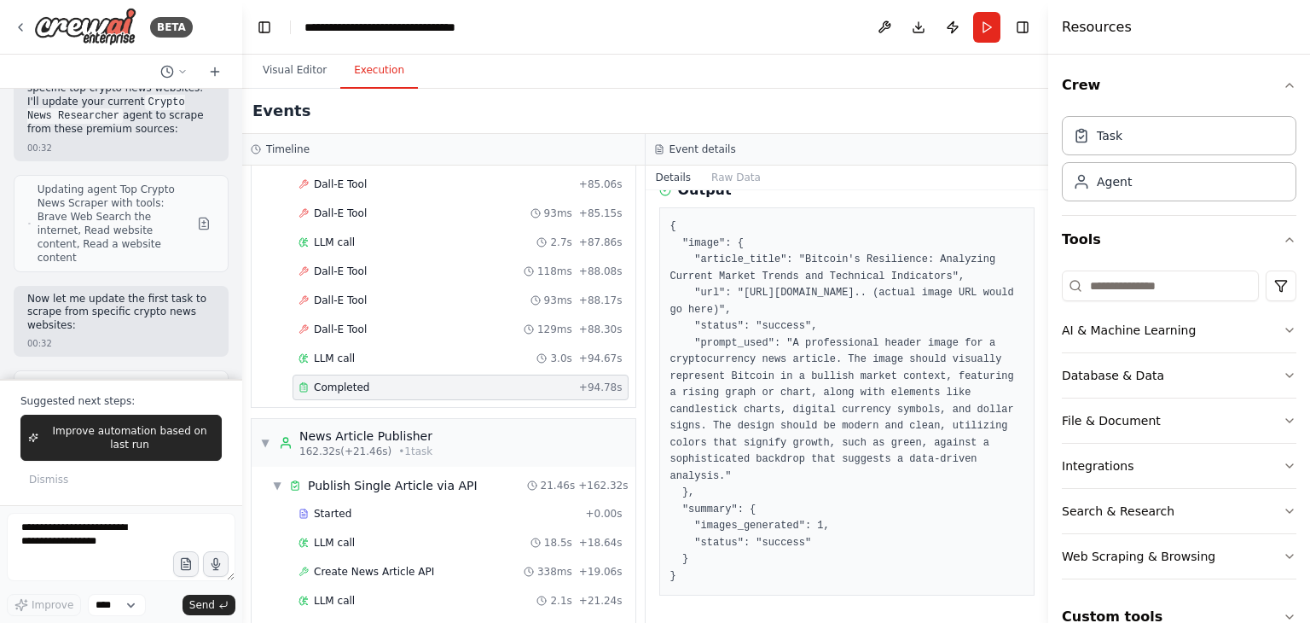
scroll to position [623, 0]
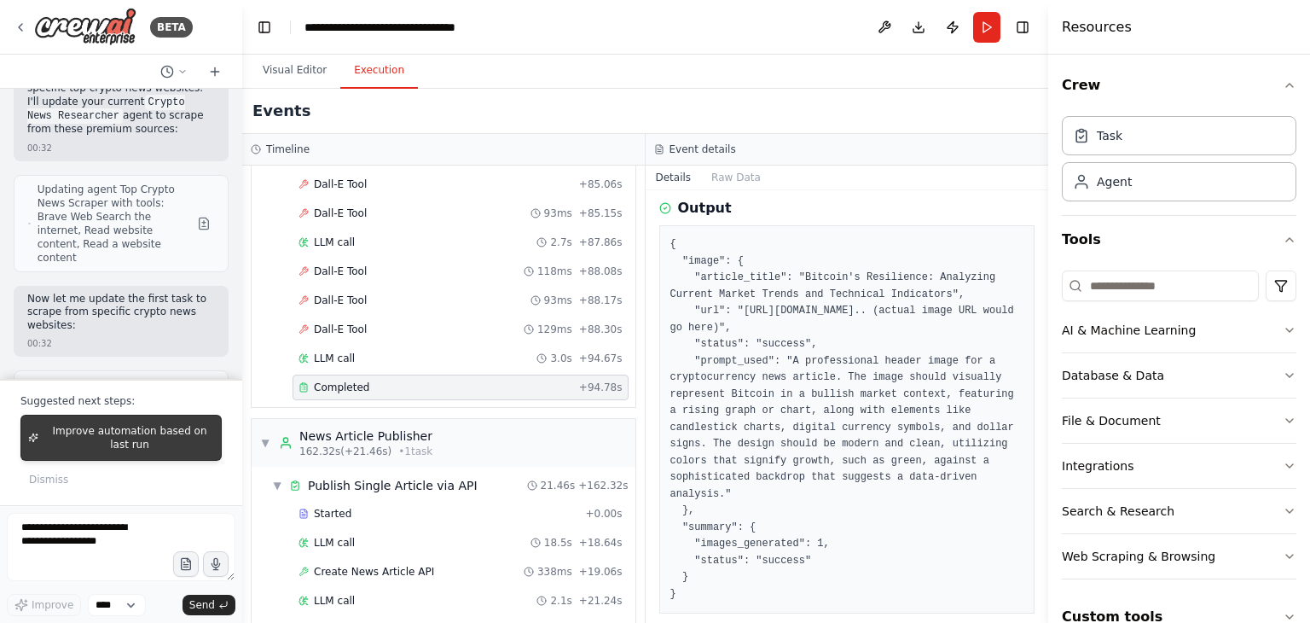
click at [62, 442] on span "Improve automation based on last run" at bounding box center [129, 437] width 169 height 27
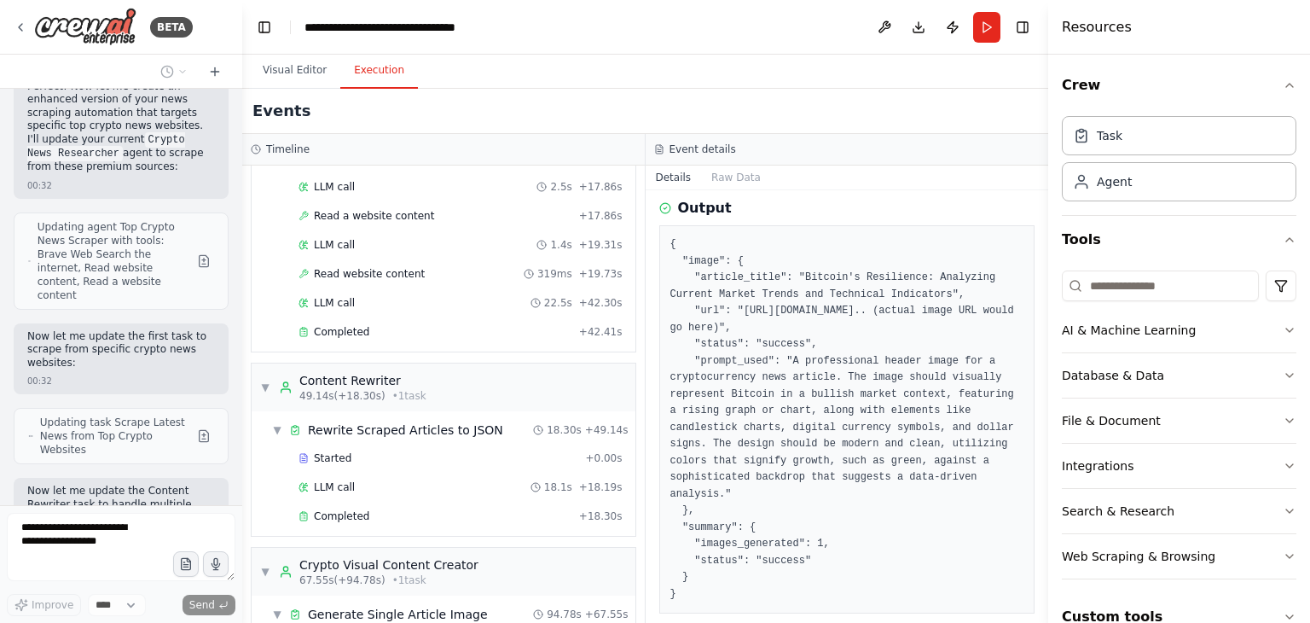
scroll to position [424, 0]
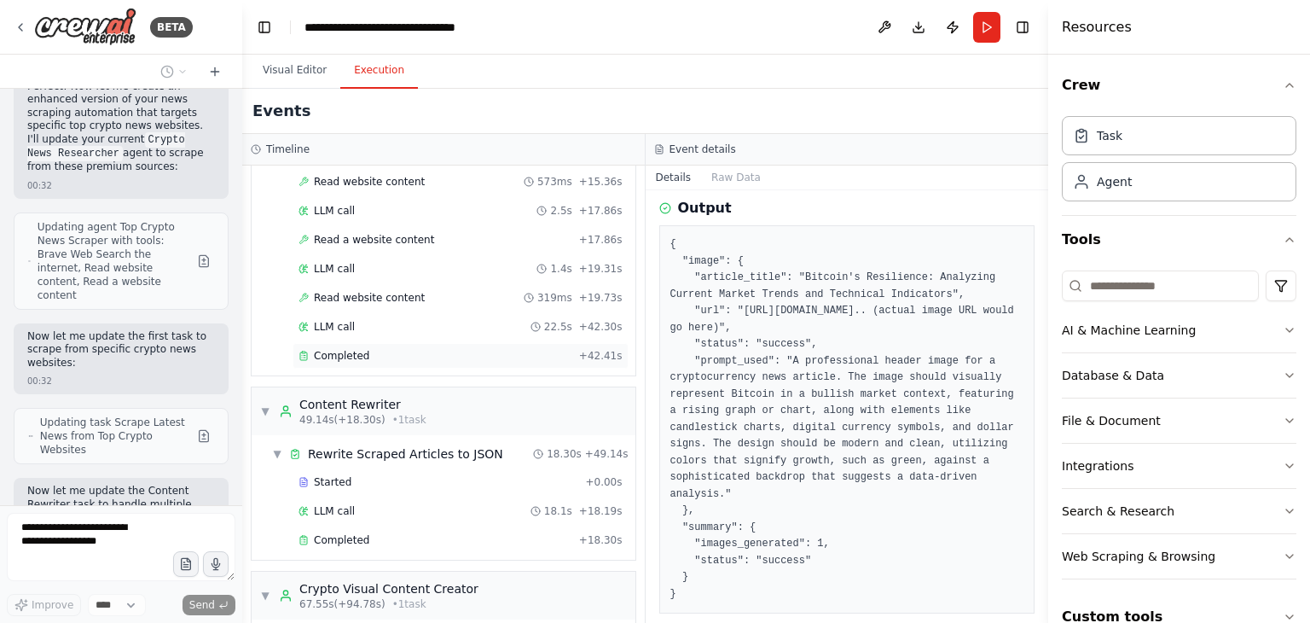
click at [467, 358] on div "Completed + 42.41s" at bounding box center [461, 356] width 336 height 26
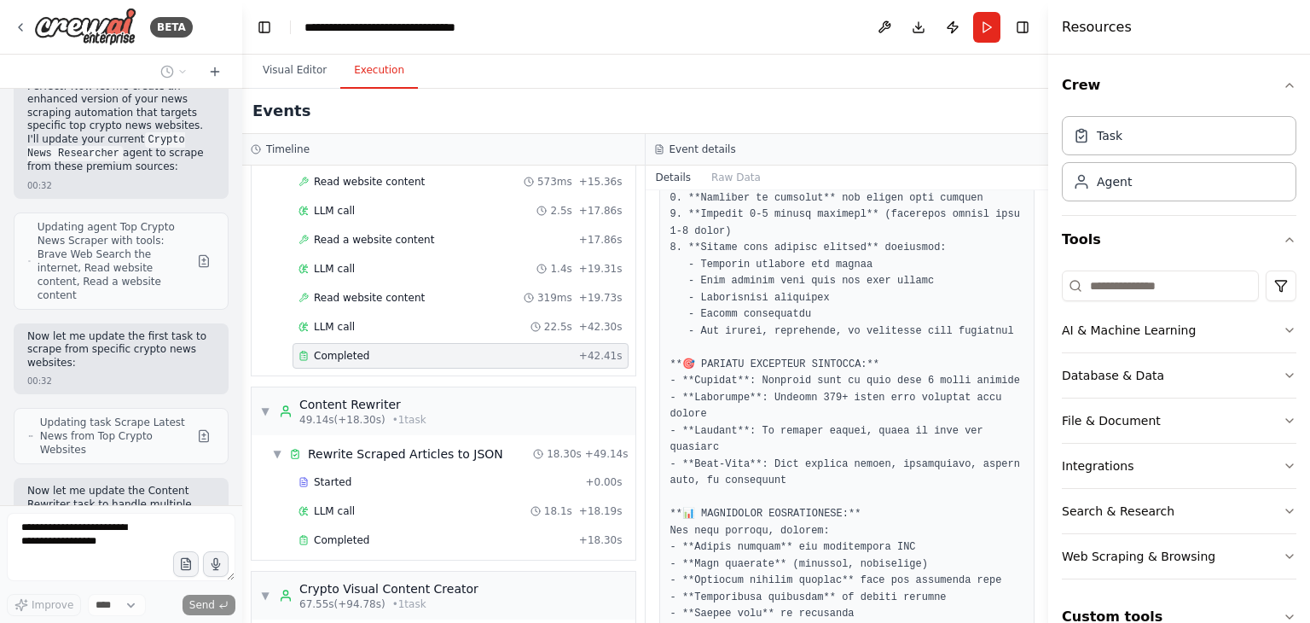
scroll to position [873, 0]
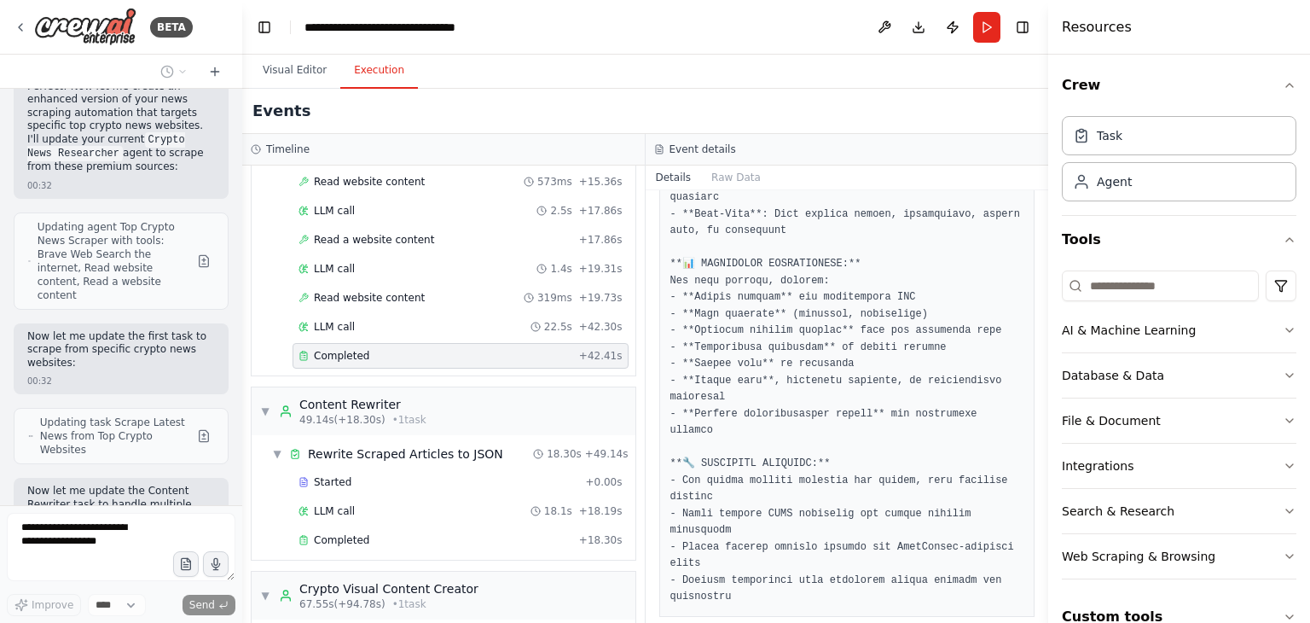
click at [467, 358] on div "Completed + 42.41s" at bounding box center [461, 356] width 336 height 26
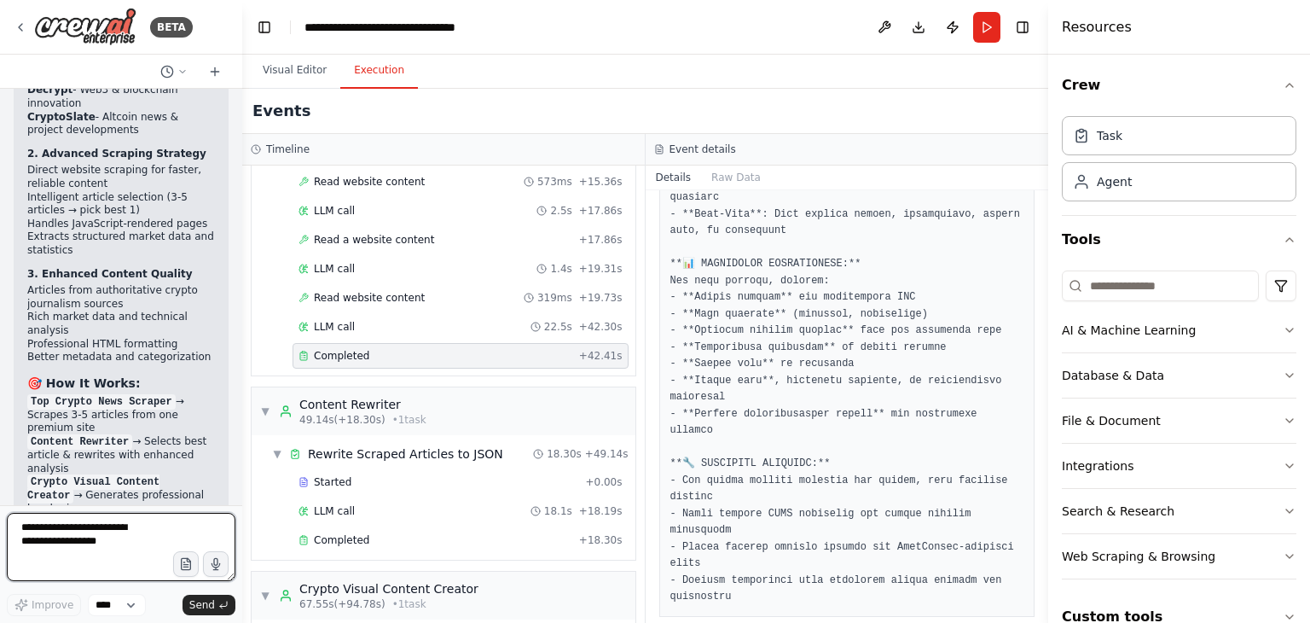
scroll to position [119637, 0]
click at [109, 530] on textarea at bounding box center [121, 547] width 229 height 68
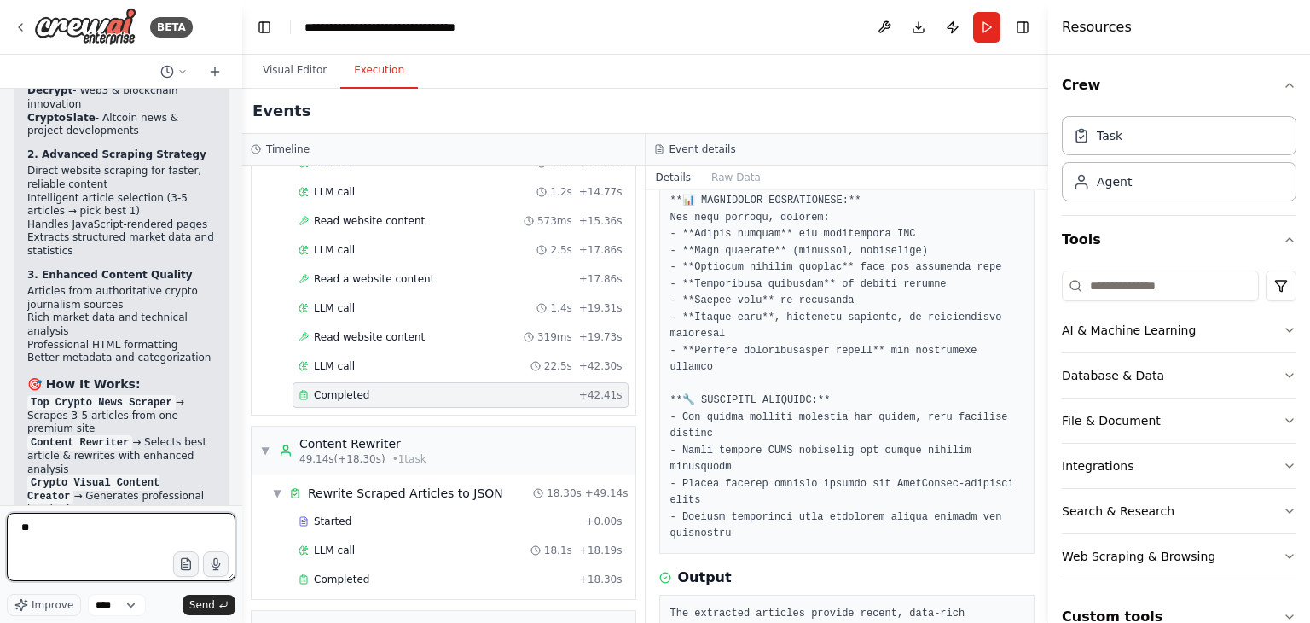
scroll to position [937, 0]
click at [367, 572] on div "Completed" at bounding box center [436, 579] width 274 height 14
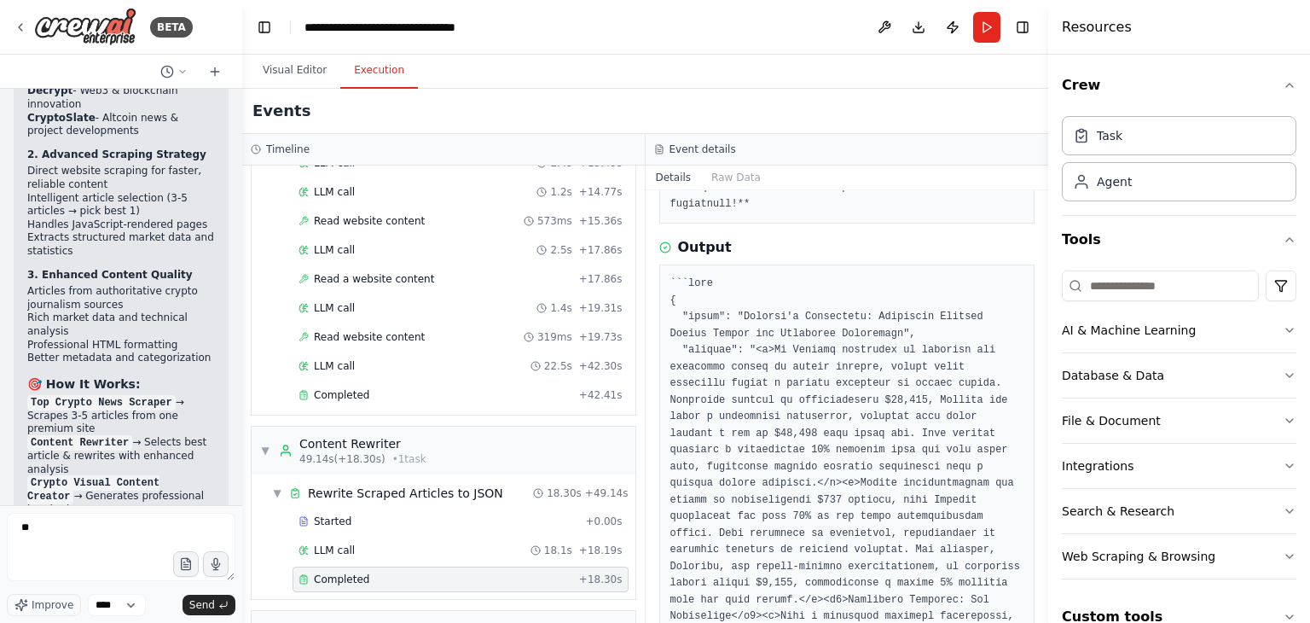
scroll to position [1815, 0]
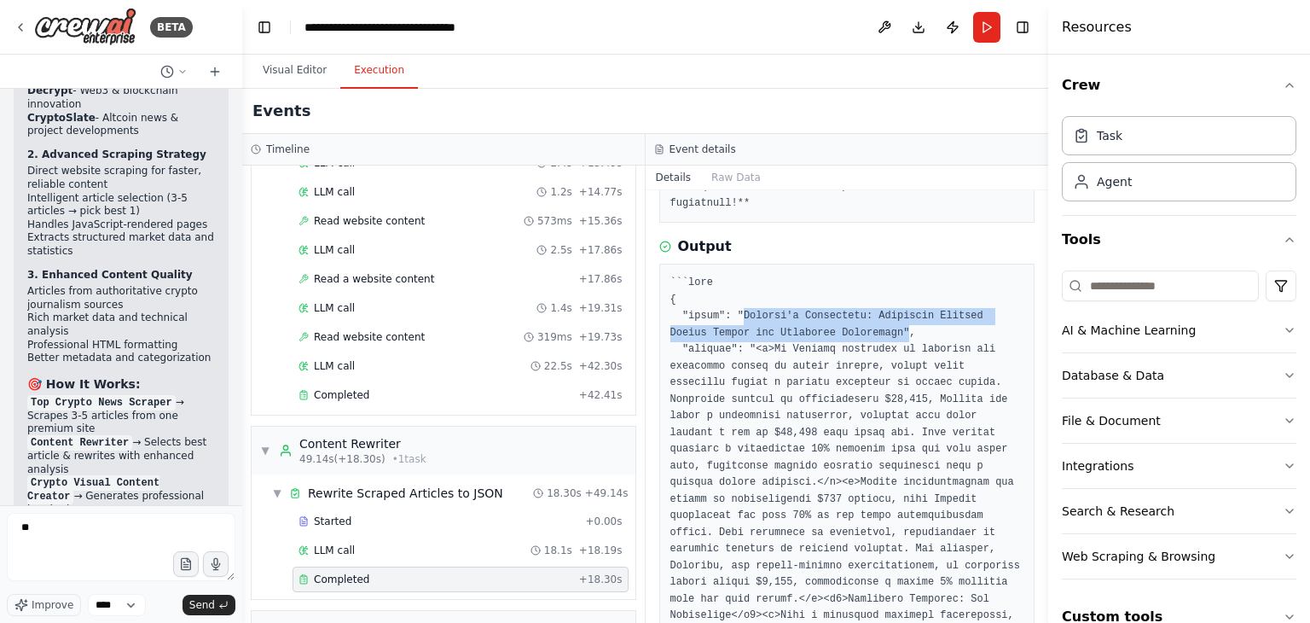
drag, startPoint x: 736, startPoint y: 260, endPoint x: 847, endPoint y: 282, distance: 113.1
drag, startPoint x: 843, startPoint y: 281, endPoint x: 738, endPoint y: 267, distance: 105.8
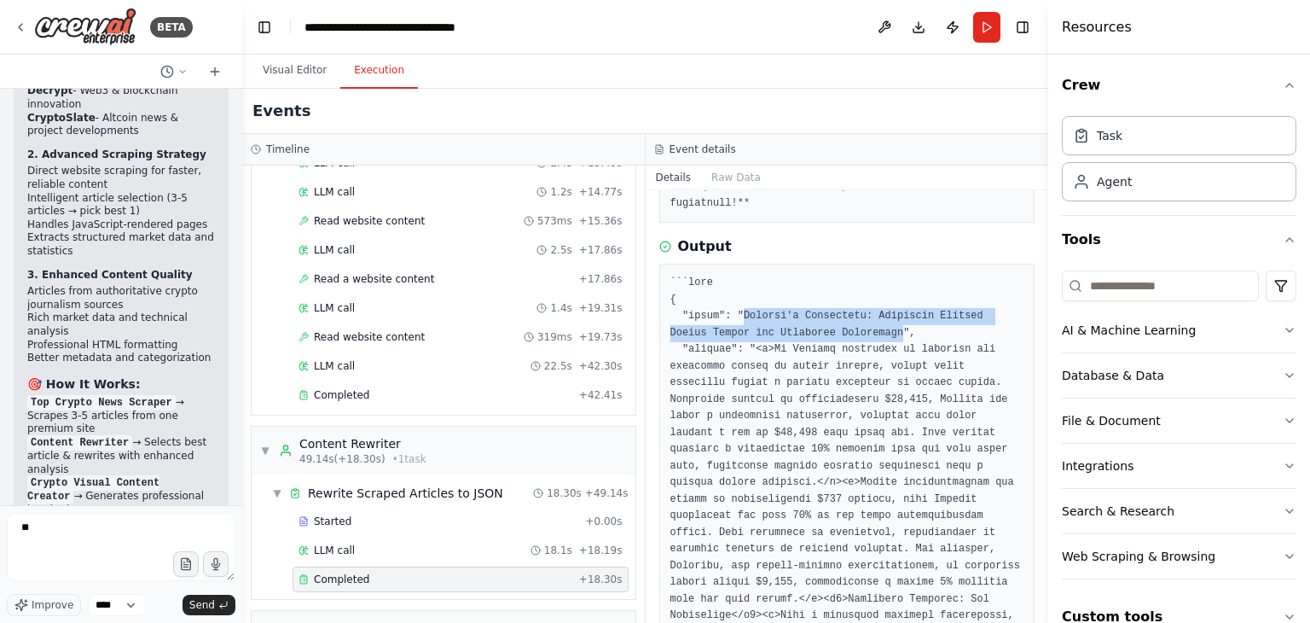
copy pre "Bitcoin's Resilience: Analyzing Current Market Trends and Technical Indicators"
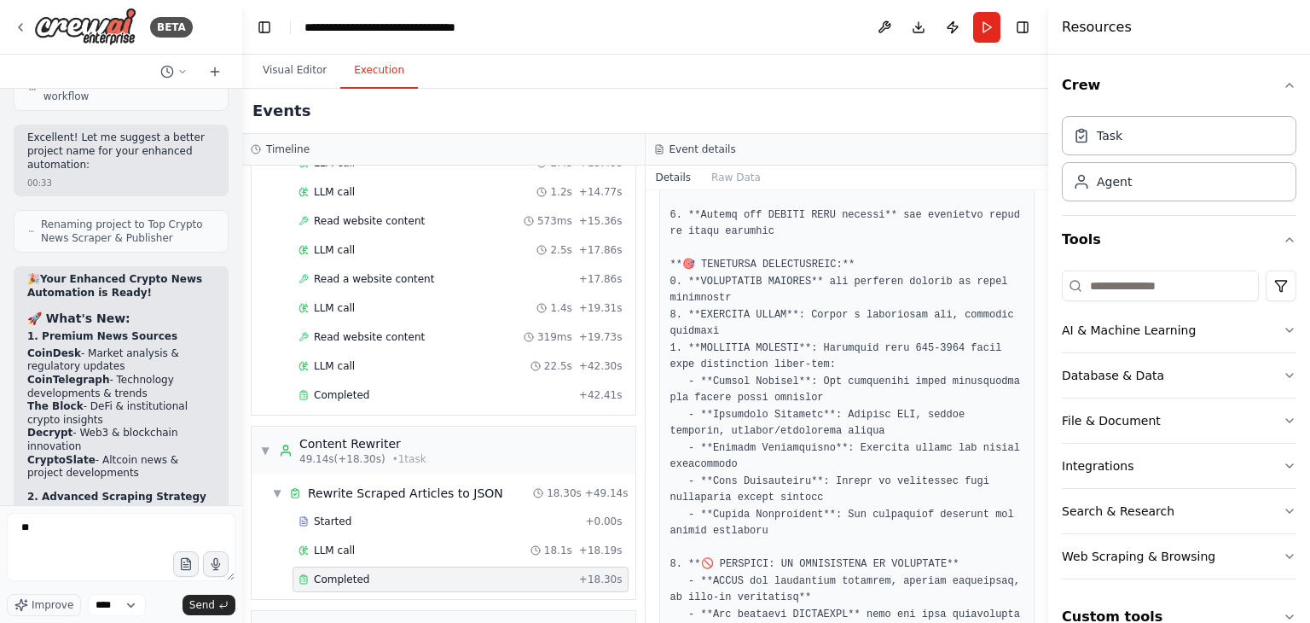
scroll to position [119286, 0]
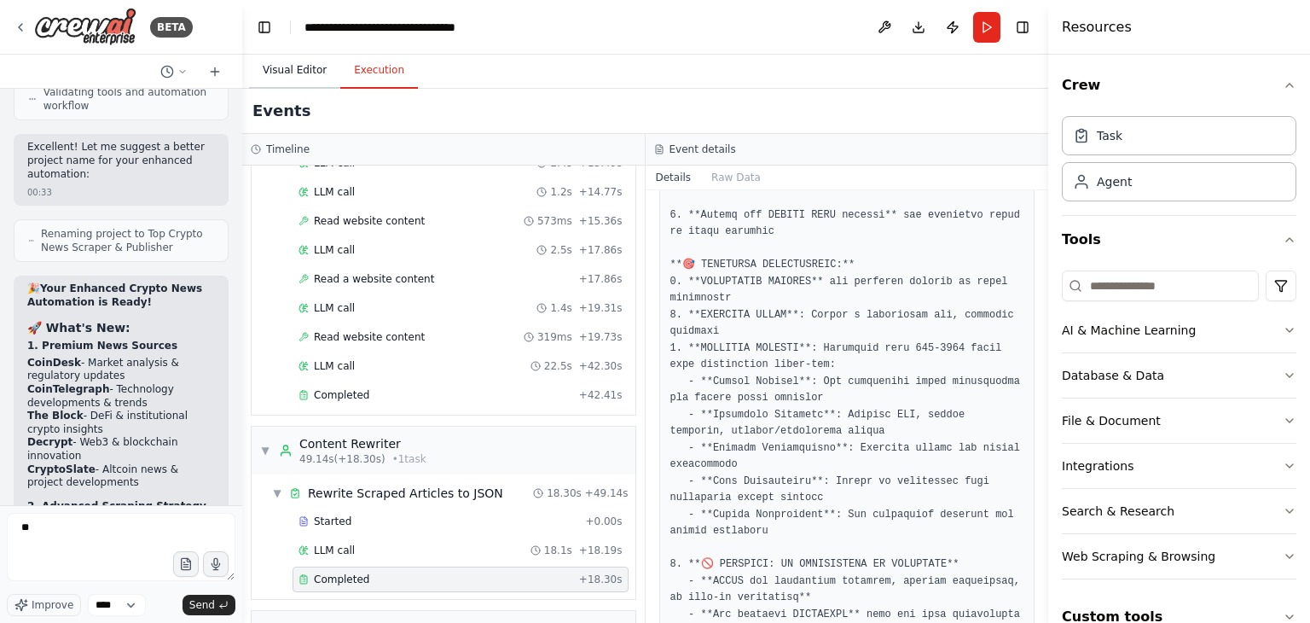
click at [310, 62] on button "Visual Editor" at bounding box center [294, 71] width 91 height 36
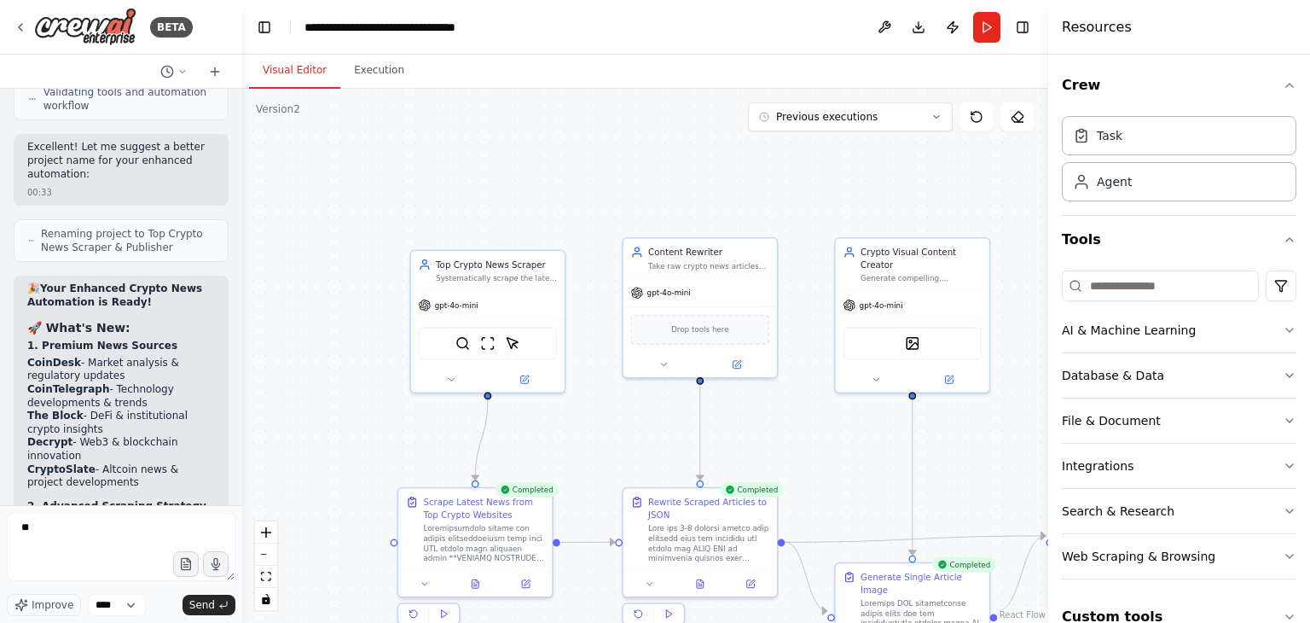
click at [310, 62] on button "Visual Editor" at bounding box center [294, 71] width 91 height 36
click at [527, 577] on icon at bounding box center [525, 582] width 10 height 10
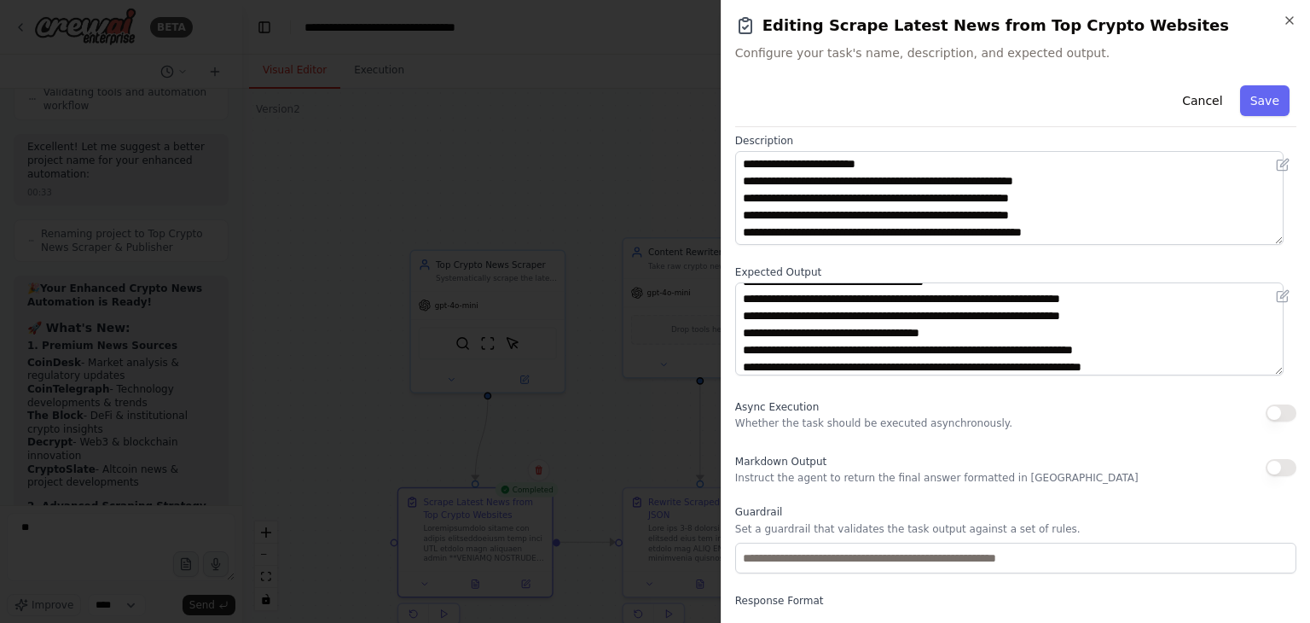
scroll to position [0, 0]
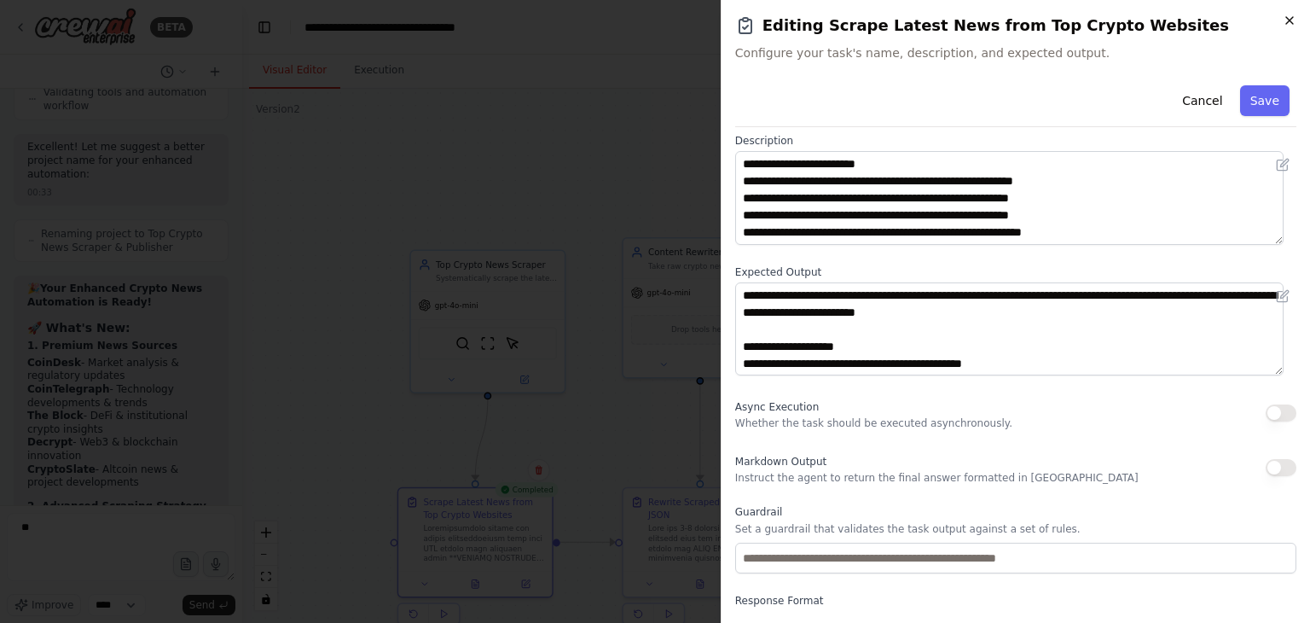
click at [1292, 17] on icon "button" at bounding box center [1289, 20] width 7 height 7
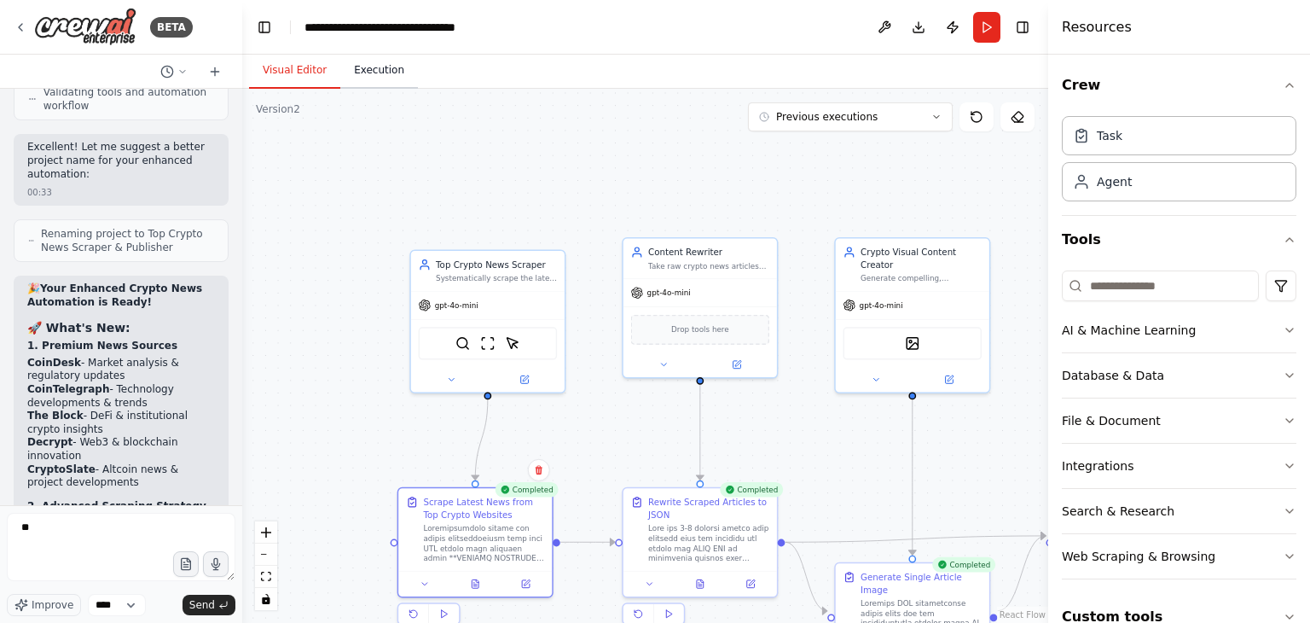
click at [397, 76] on button "Execution" at bounding box center [379, 71] width 78 height 36
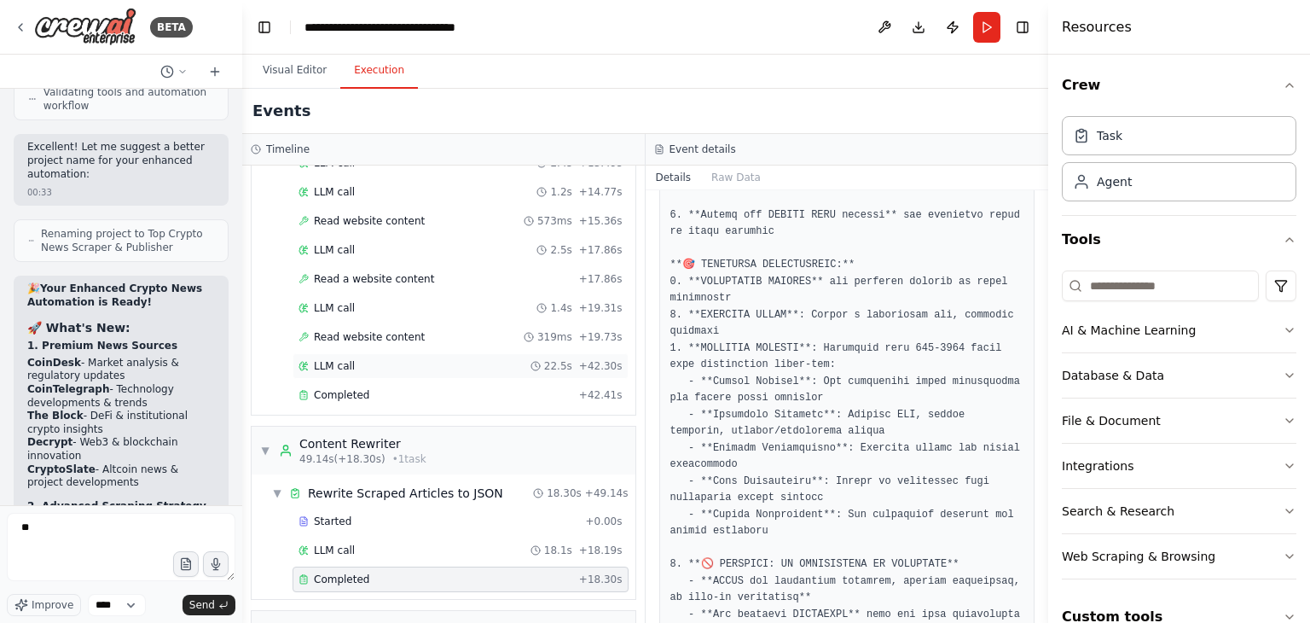
drag, startPoint x: 397, startPoint y: 76, endPoint x: 394, endPoint y: 362, distance: 285.7
click at [394, 362] on div "Visual Editor Execution Version 2 Previous executions Show Tools Hide Agents Co…" at bounding box center [645, 339] width 806 height 568
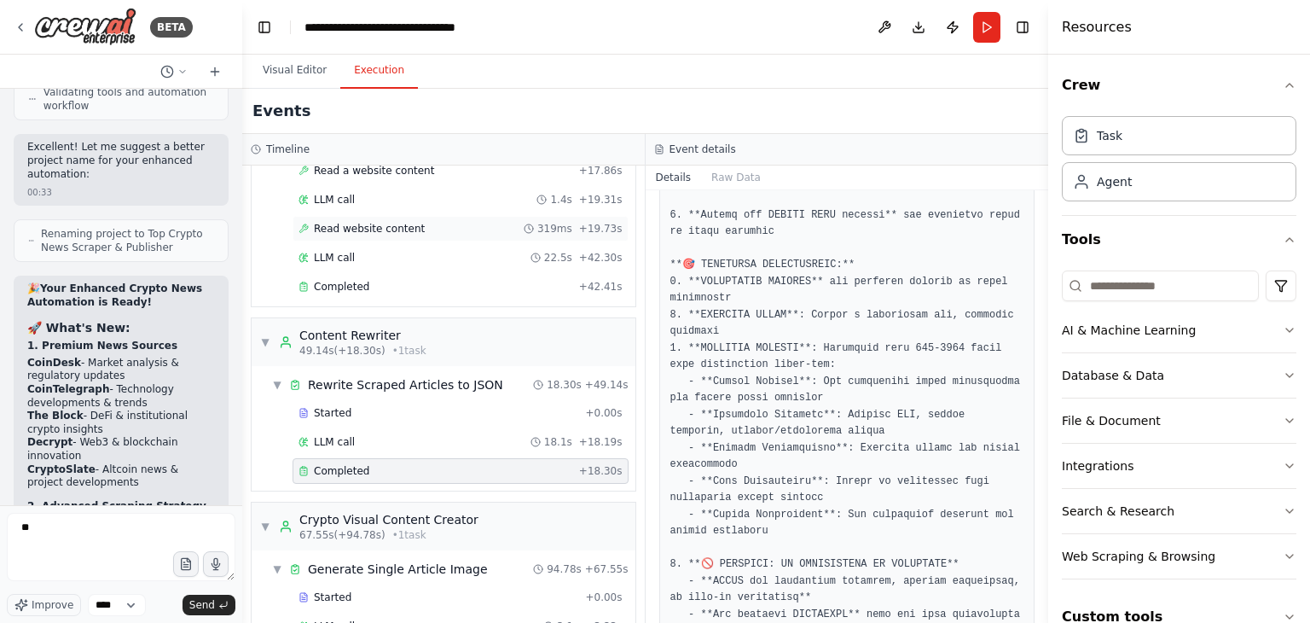
scroll to position [494, 0]
click at [386, 229] on div "Read website content 319ms + 19.73s" at bounding box center [461, 228] width 336 height 26
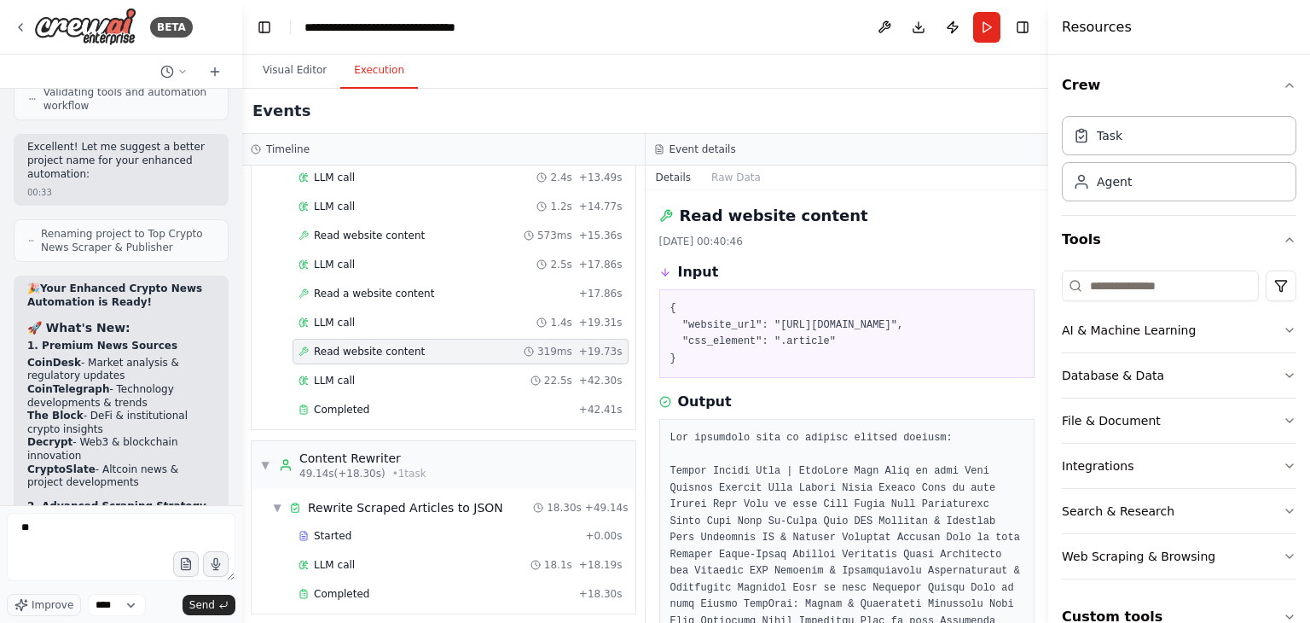
scroll to position [371, 0]
click at [430, 280] on div "Read a website content + 17.86s" at bounding box center [461, 293] width 336 height 26
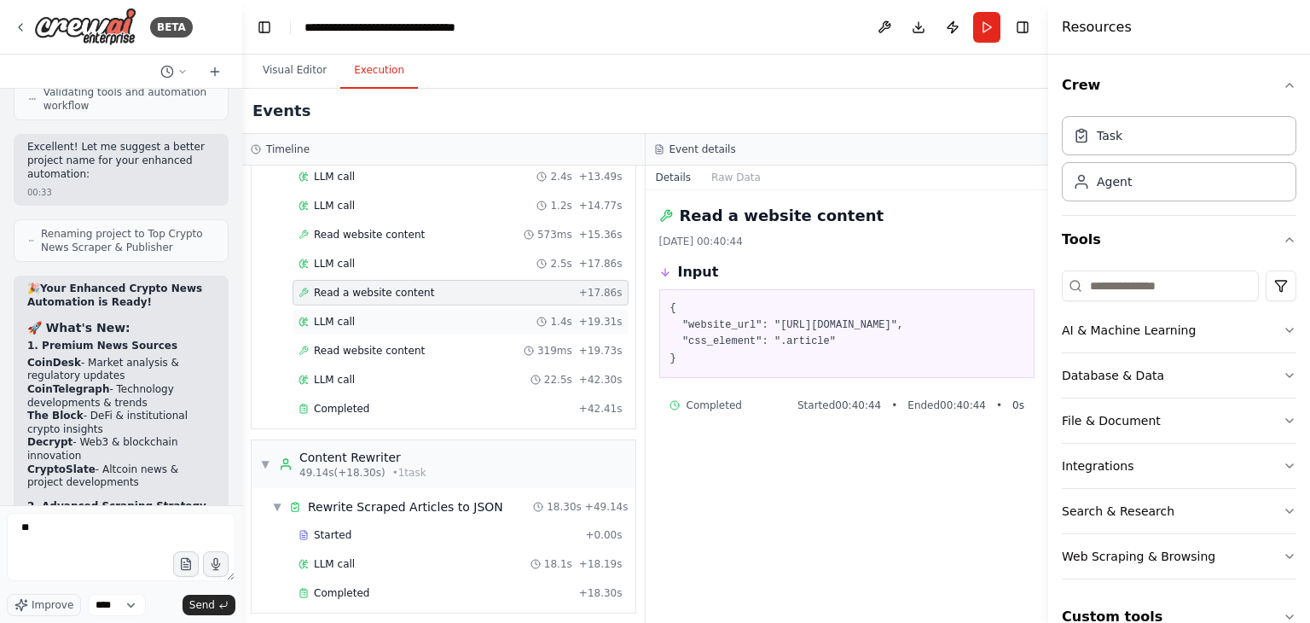
click at [395, 323] on div "LLM call 1.4s + 19.31s" at bounding box center [461, 322] width 336 height 26
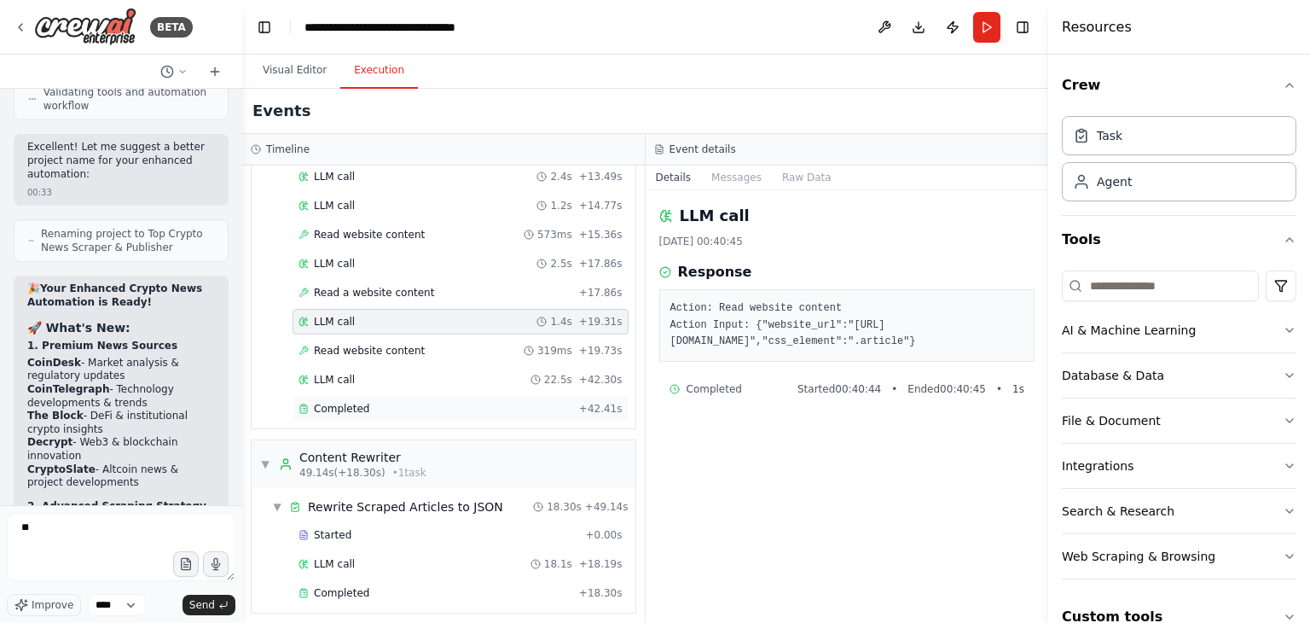
click at [393, 402] on div "Completed" at bounding box center [436, 409] width 274 height 14
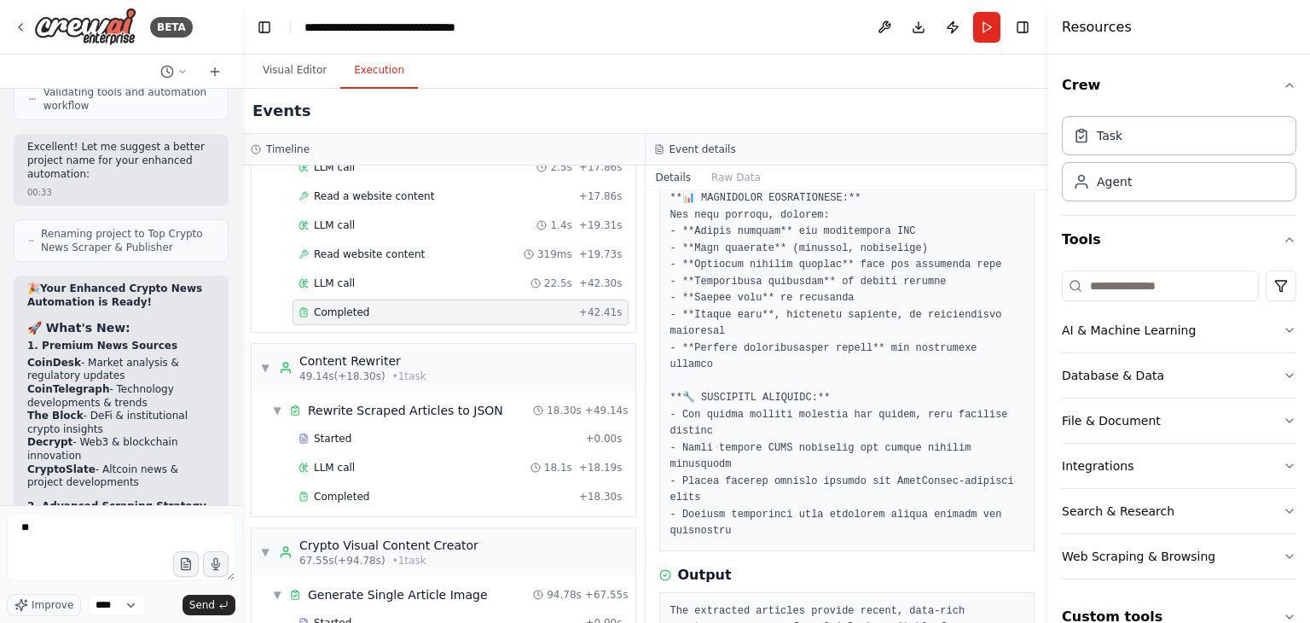
scroll to position [467, 0]
click at [426, 404] on span "Rewrite Scraped Articles to JSON" at bounding box center [405, 410] width 195 height 17
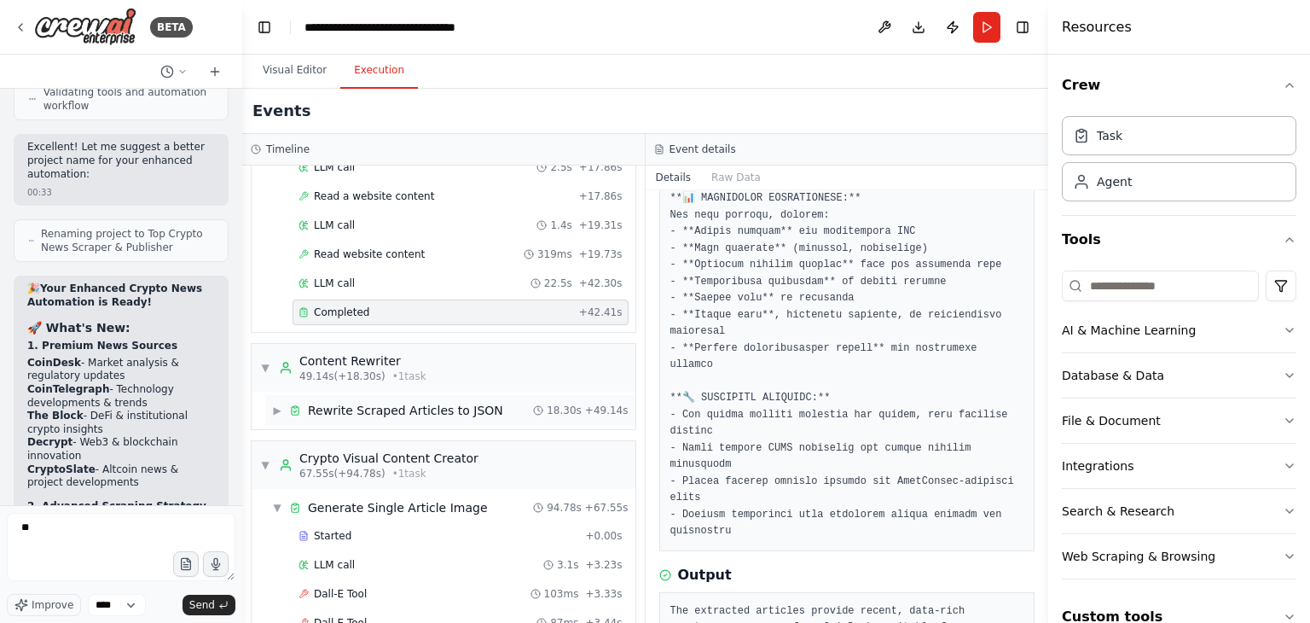
click at [300, 404] on icon at bounding box center [295, 410] width 12 height 12
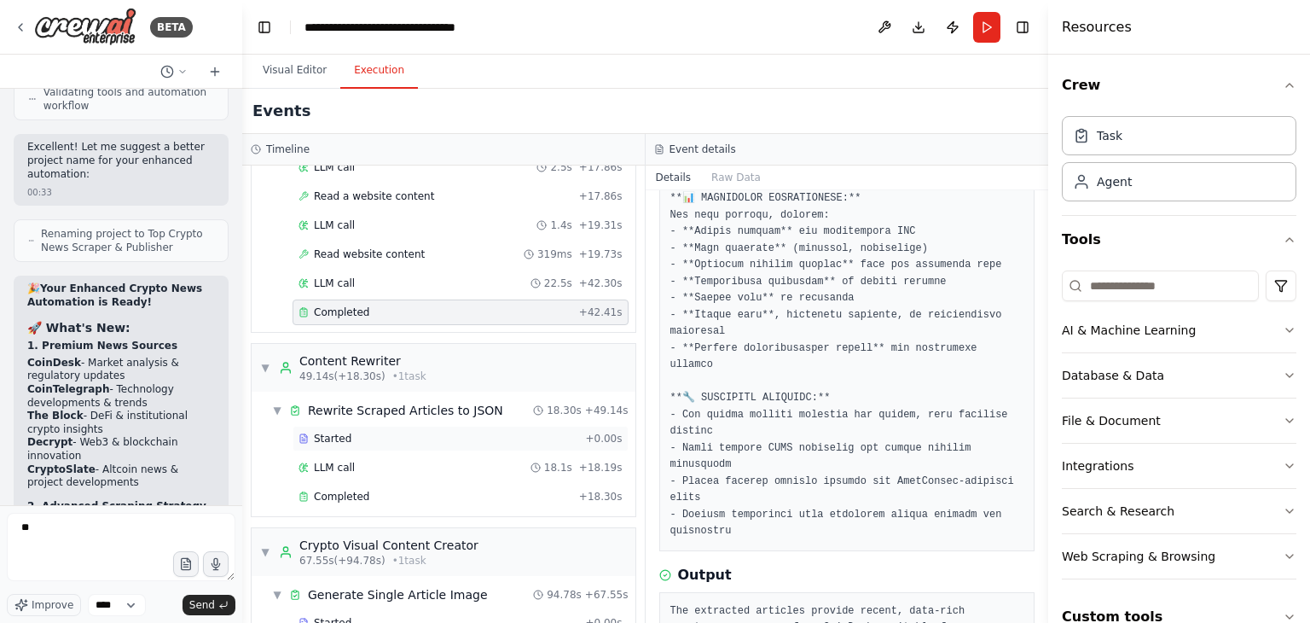
click at [345, 432] on span "Started" at bounding box center [333, 439] width 38 height 14
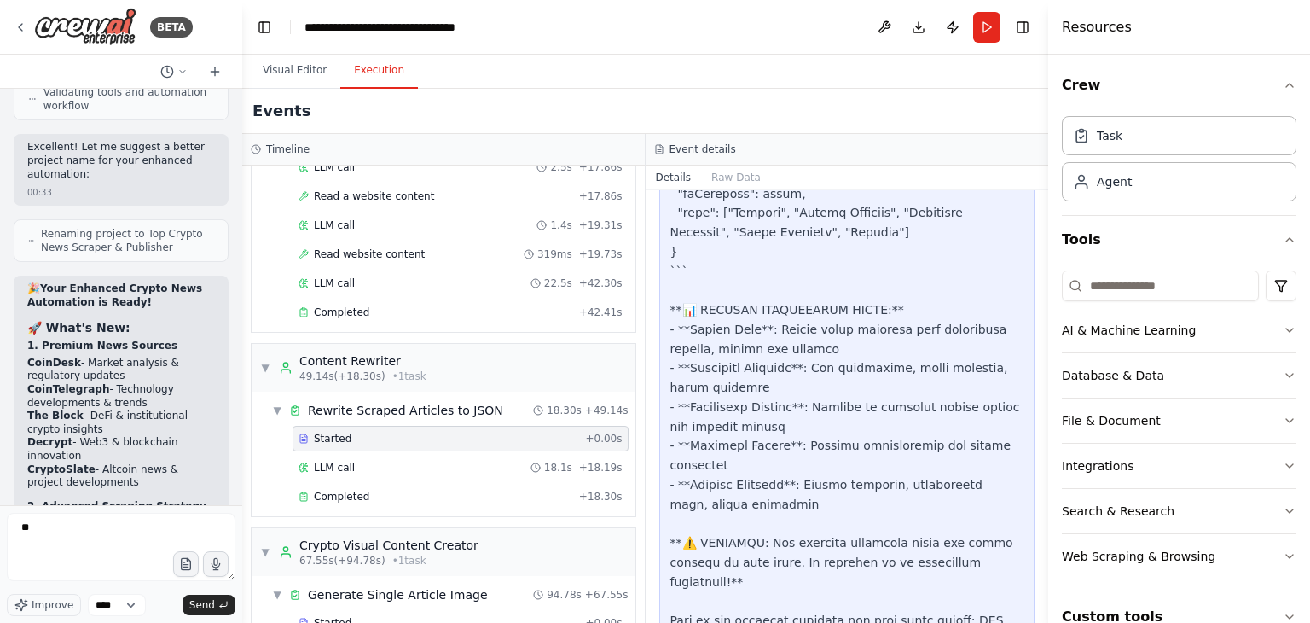
scroll to position [3826, 0]
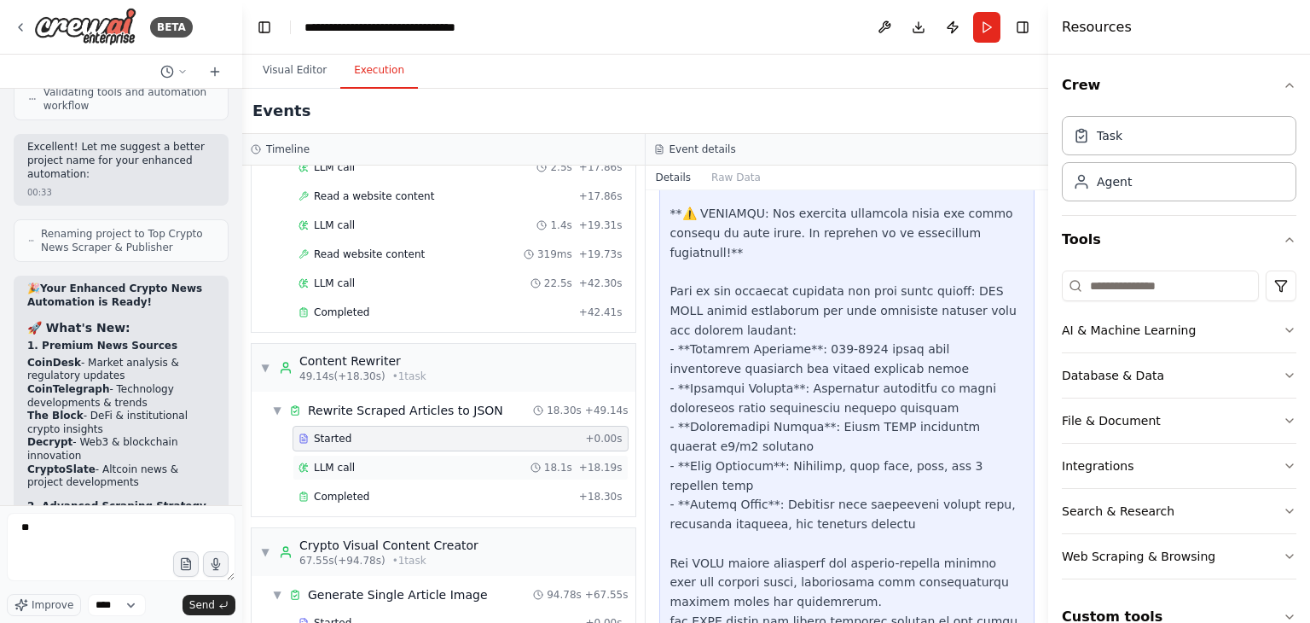
click at [414, 461] on div "LLM call 18.1s + 18.19s" at bounding box center [461, 468] width 324 height 14
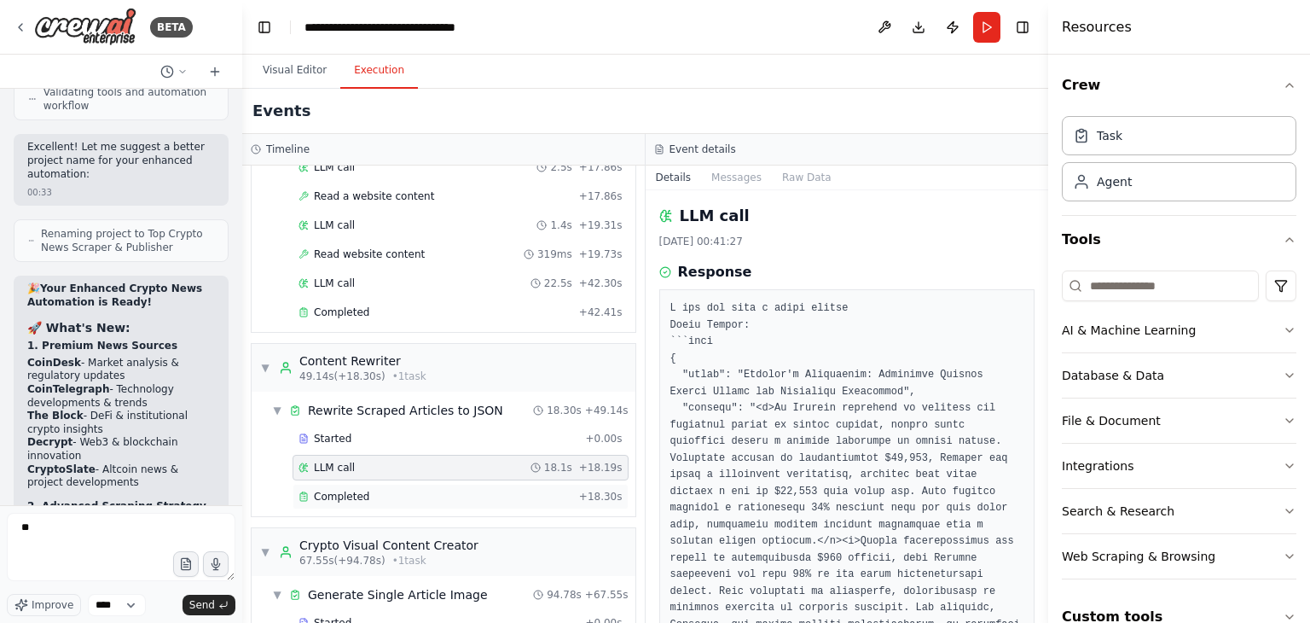
click at [375, 490] on div "Completed" at bounding box center [436, 497] width 274 height 14
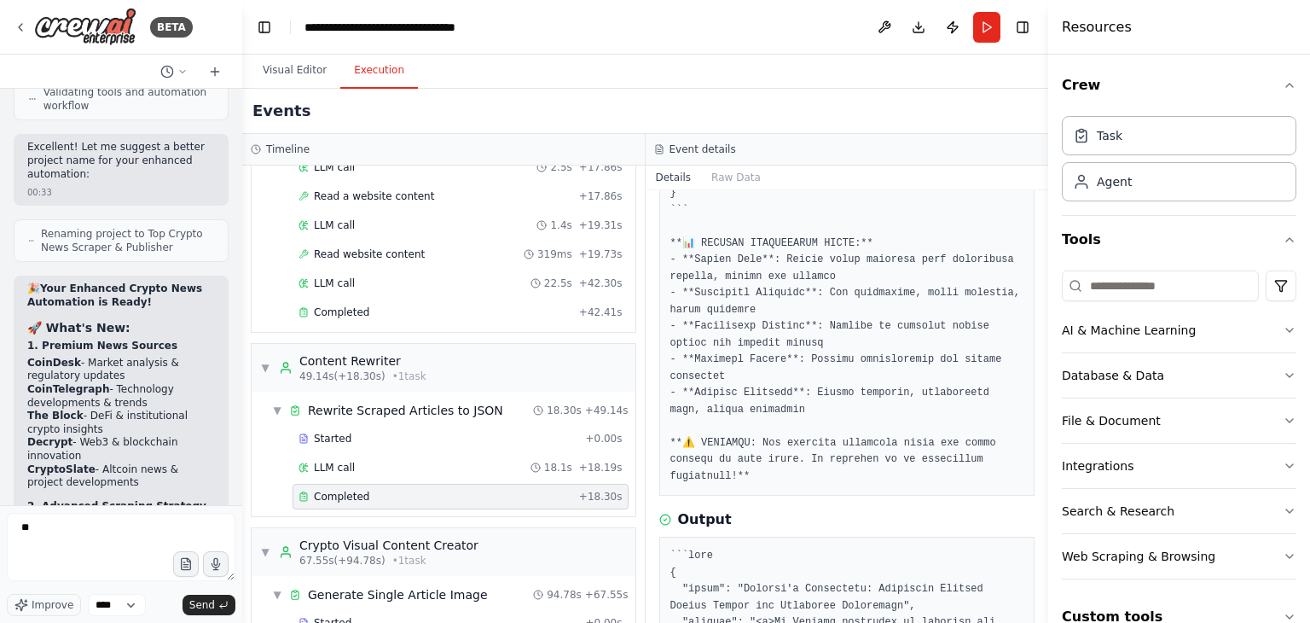
scroll to position [1539, 0]
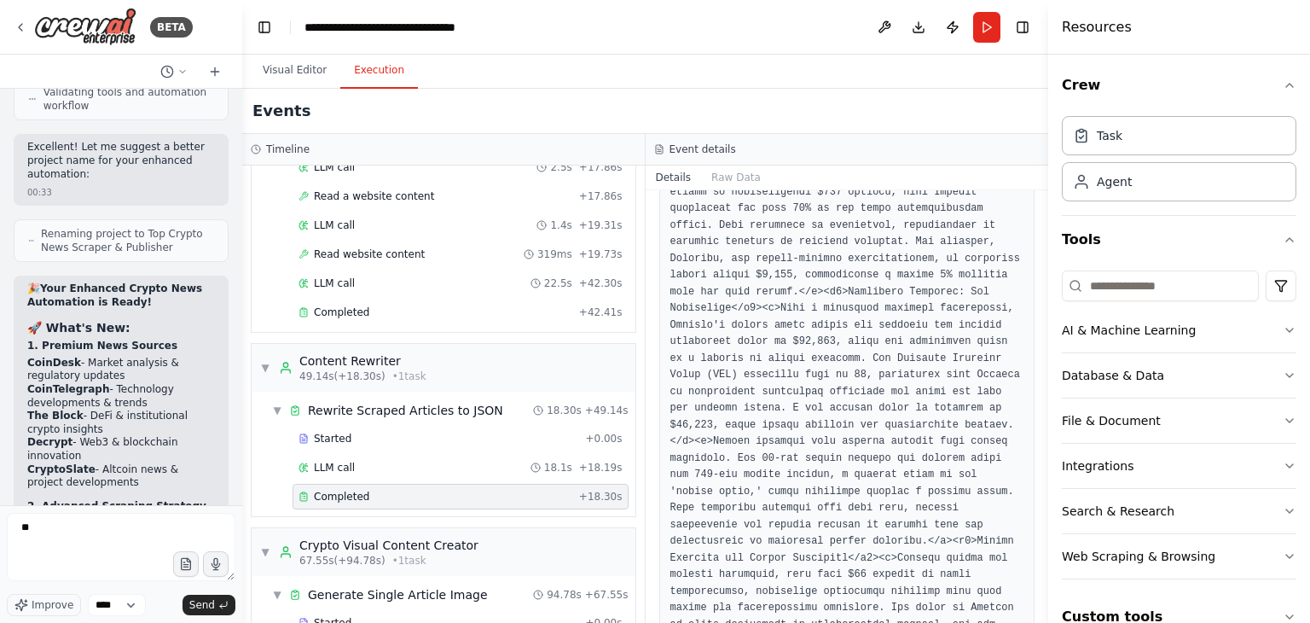
scroll to position [2124, 0]
drag, startPoint x: 55, startPoint y: 516, endPoint x: 0, endPoint y: 505, distance: 55.7
click at [0, 505] on div "BETA I want to do web search and find latest crypto news and articles form top …" at bounding box center [121, 311] width 242 height 623
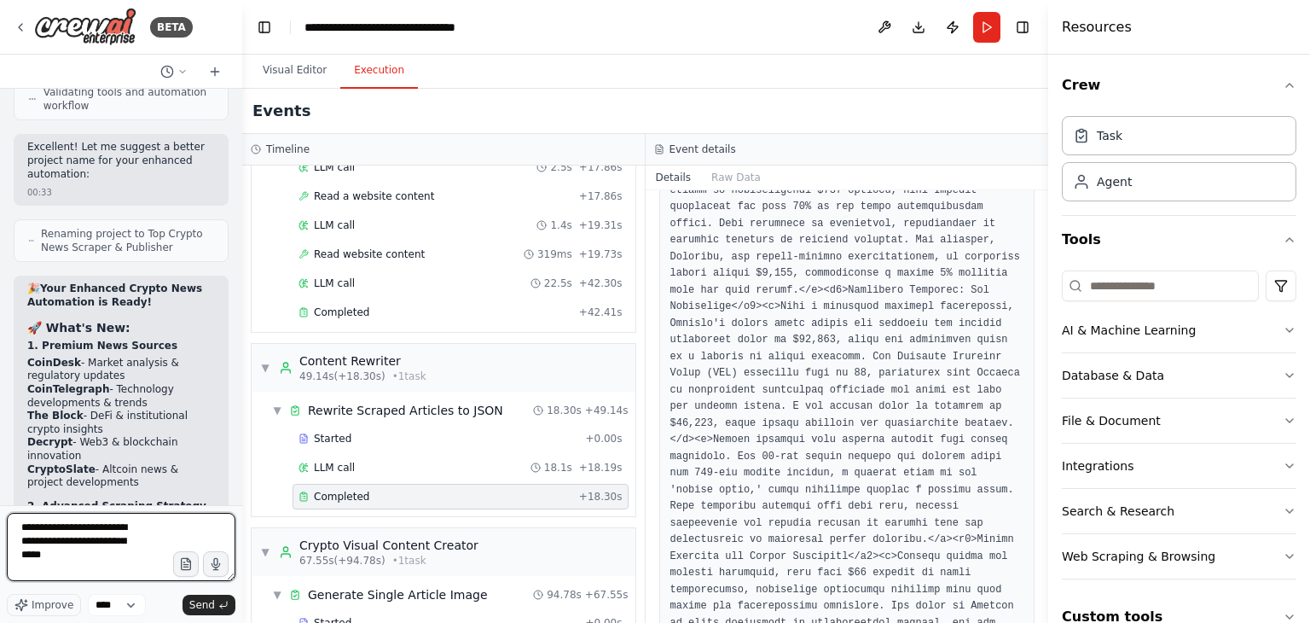
type textarea "**********"
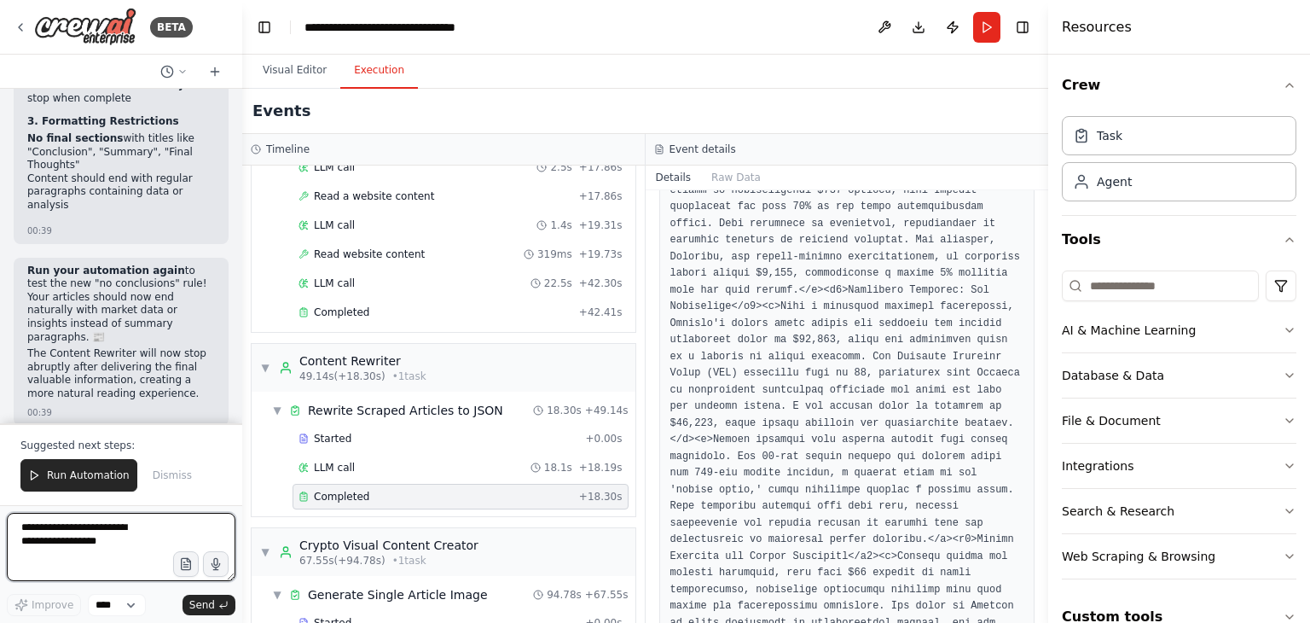
scroll to position [121036, 0]
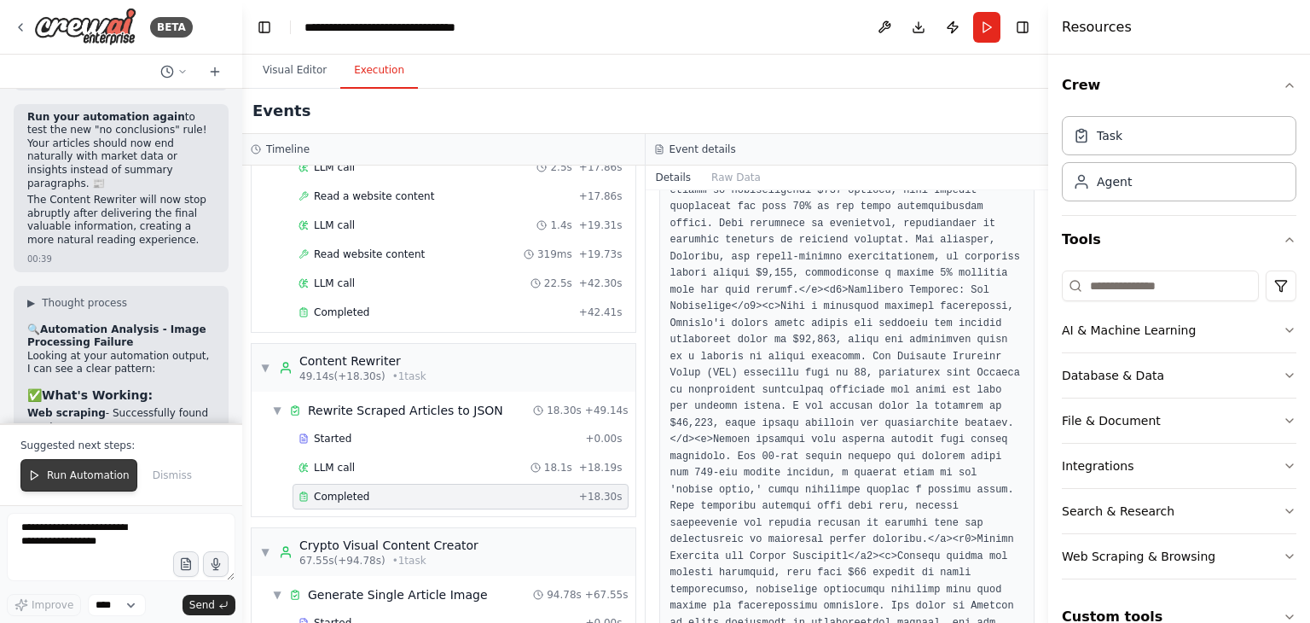
click at [52, 466] on button "Run Automation" at bounding box center [78, 475] width 117 height 32
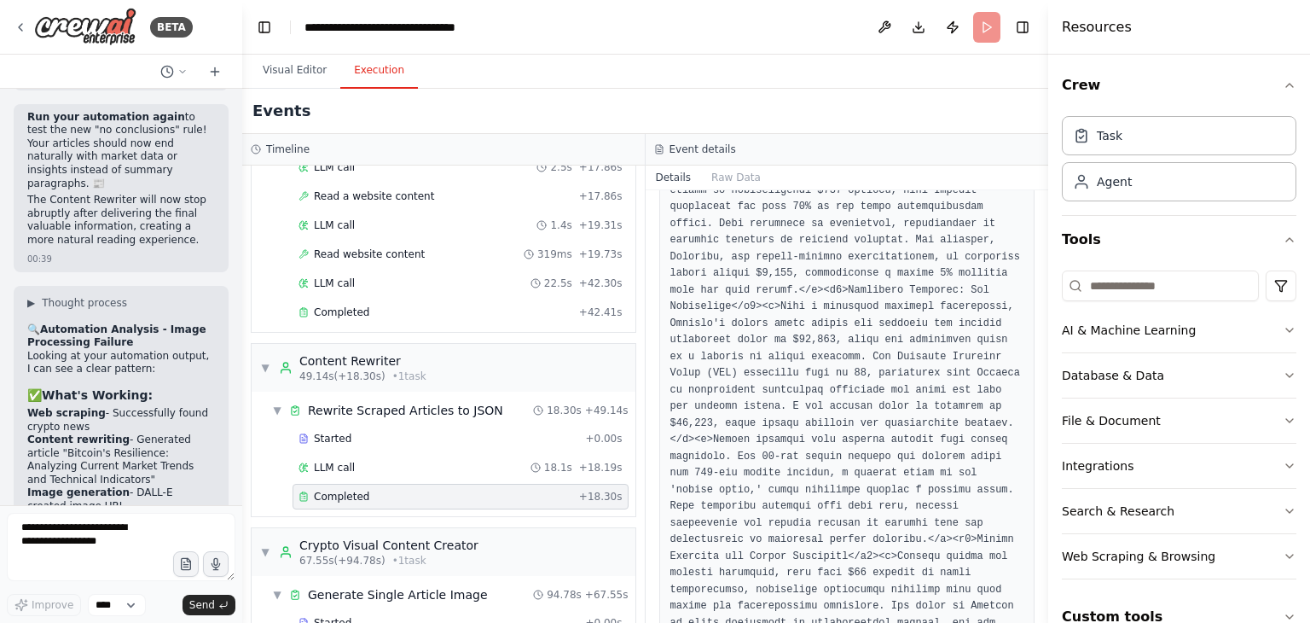
scroll to position [120955, 0]
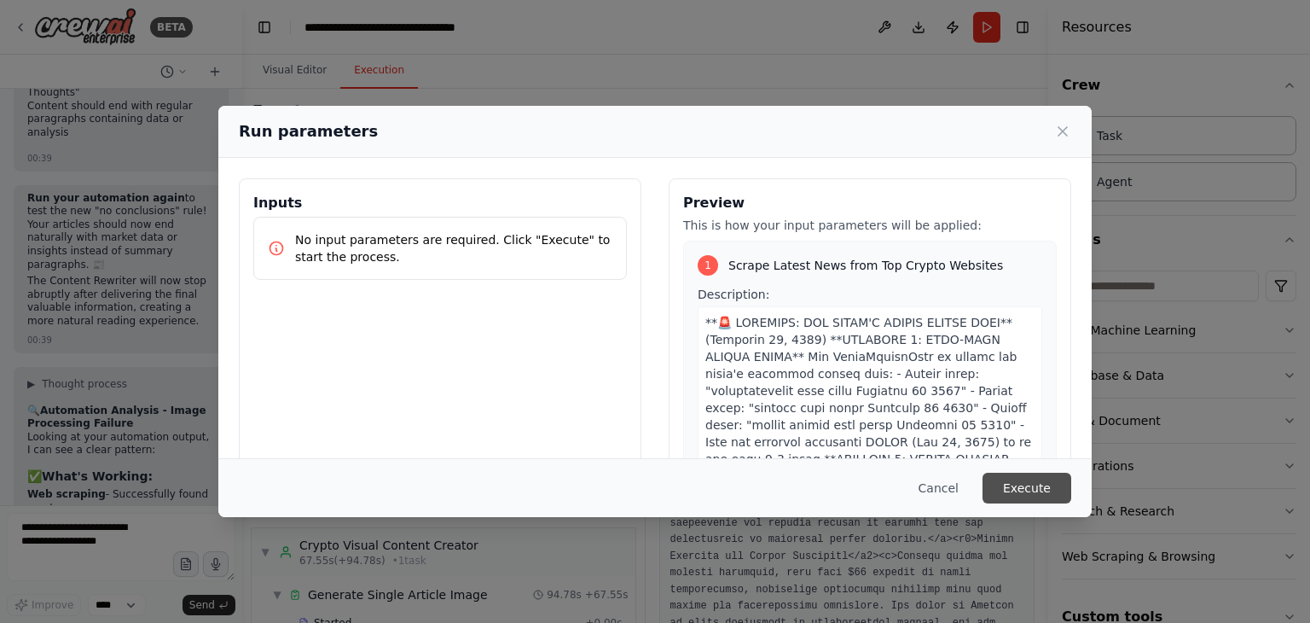
click at [1004, 489] on button "Execute" at bounding box center [1027, 488] width 89 height 31
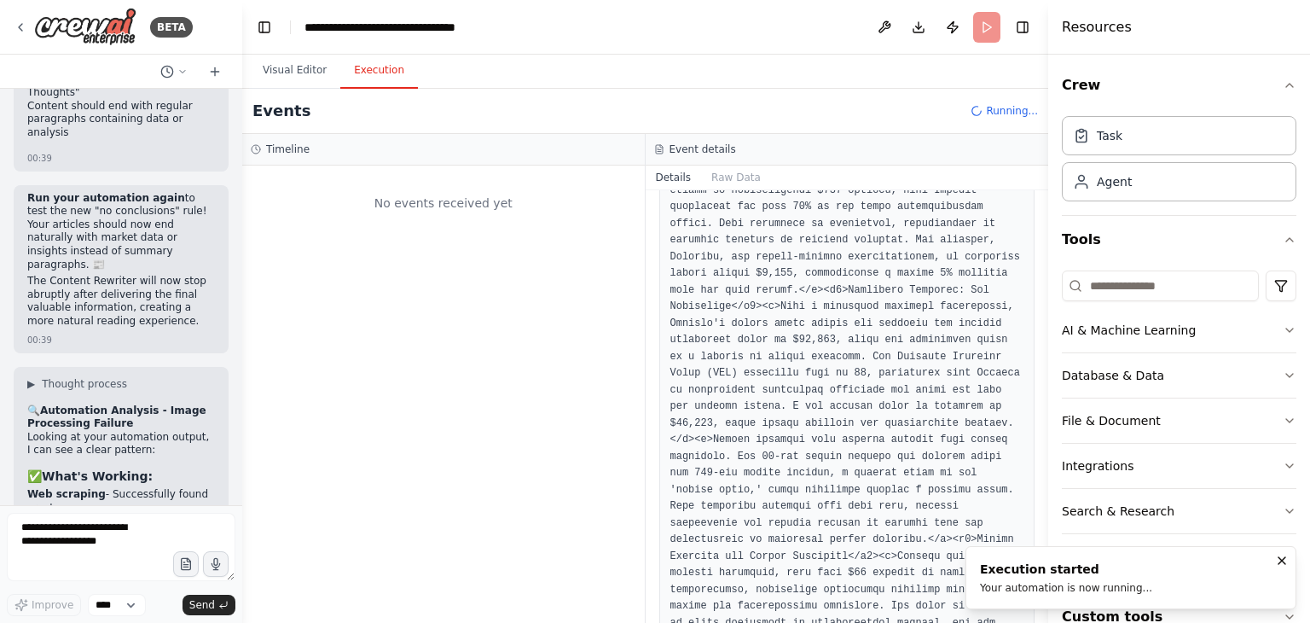
scroll to position [0, 0]
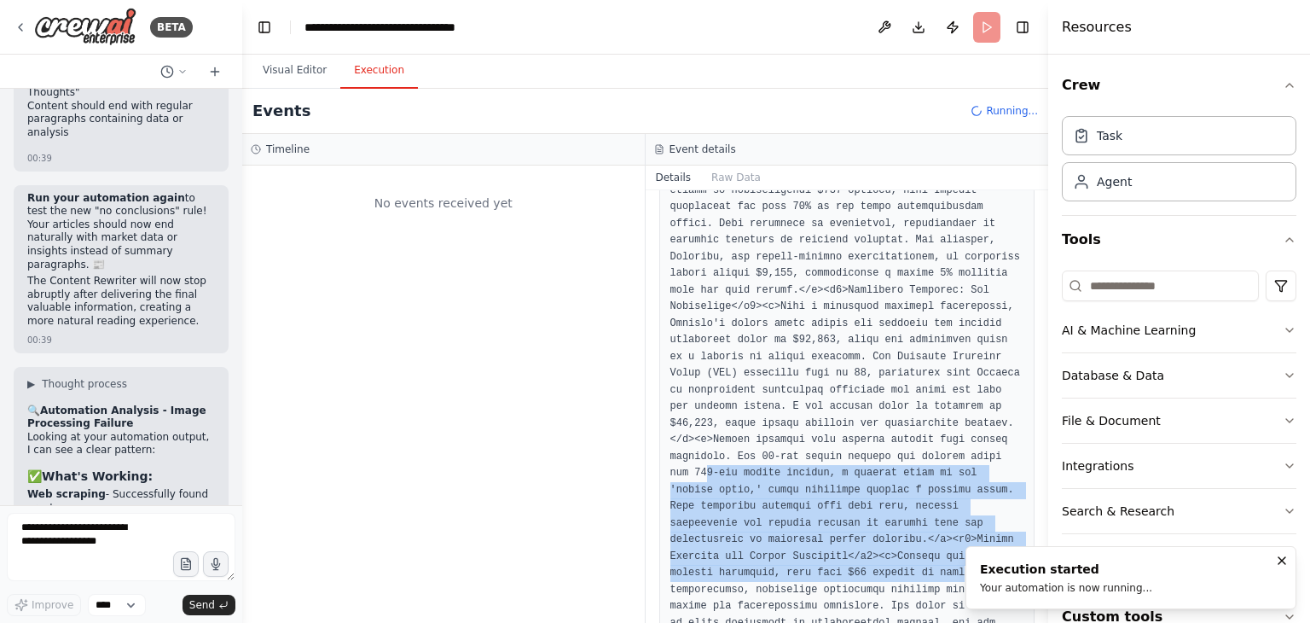
drag, startPoint x: 1004, startPoint y: 489, endPoint x: 911, endPoint y: 393, distance: 133.3
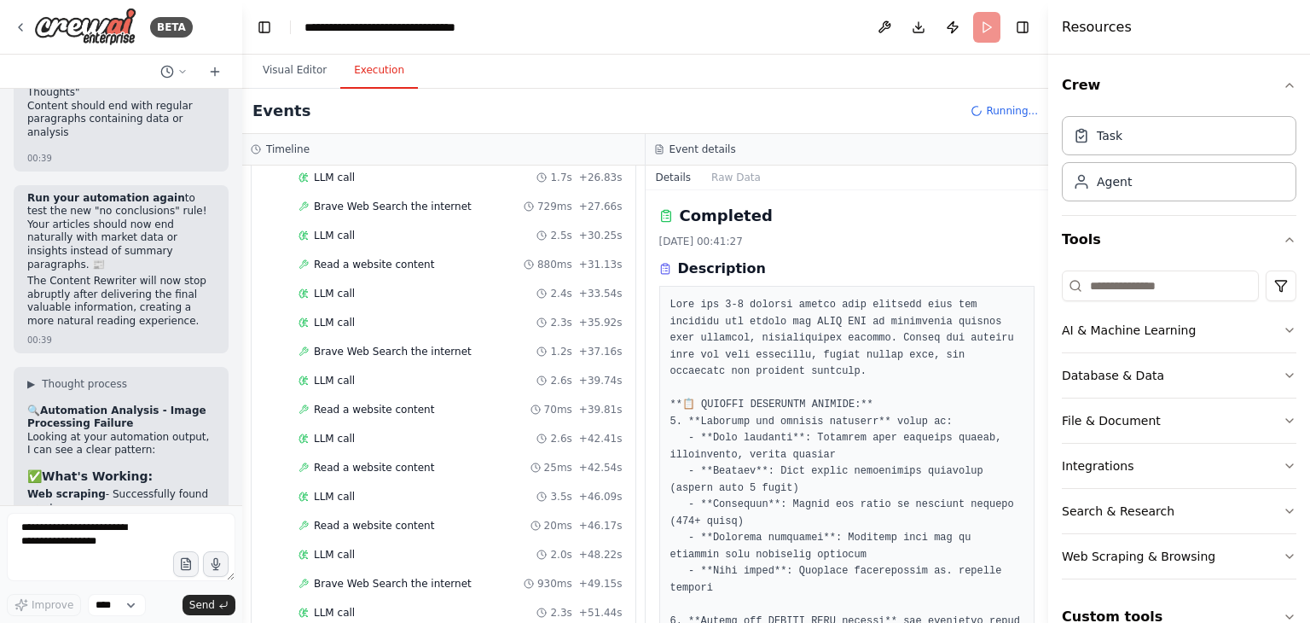
scroll to position [975, 0]
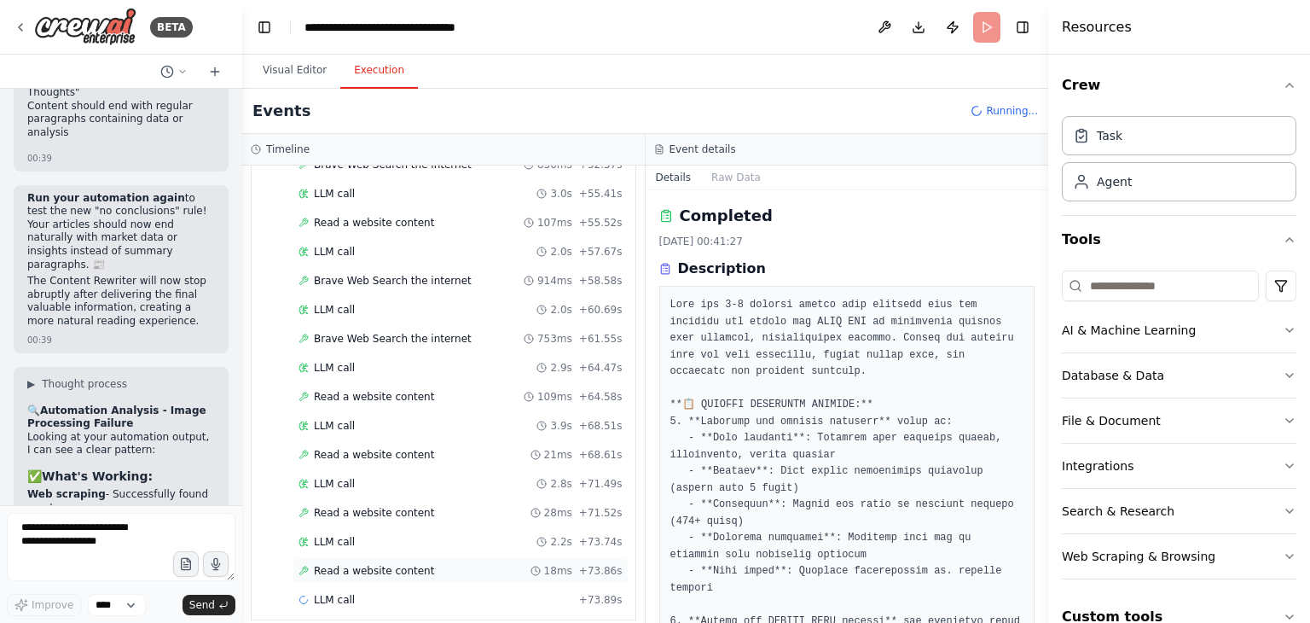
click at [399, 564] on span "Read a website content" at bounding box center [374, 571] width 120 height 14
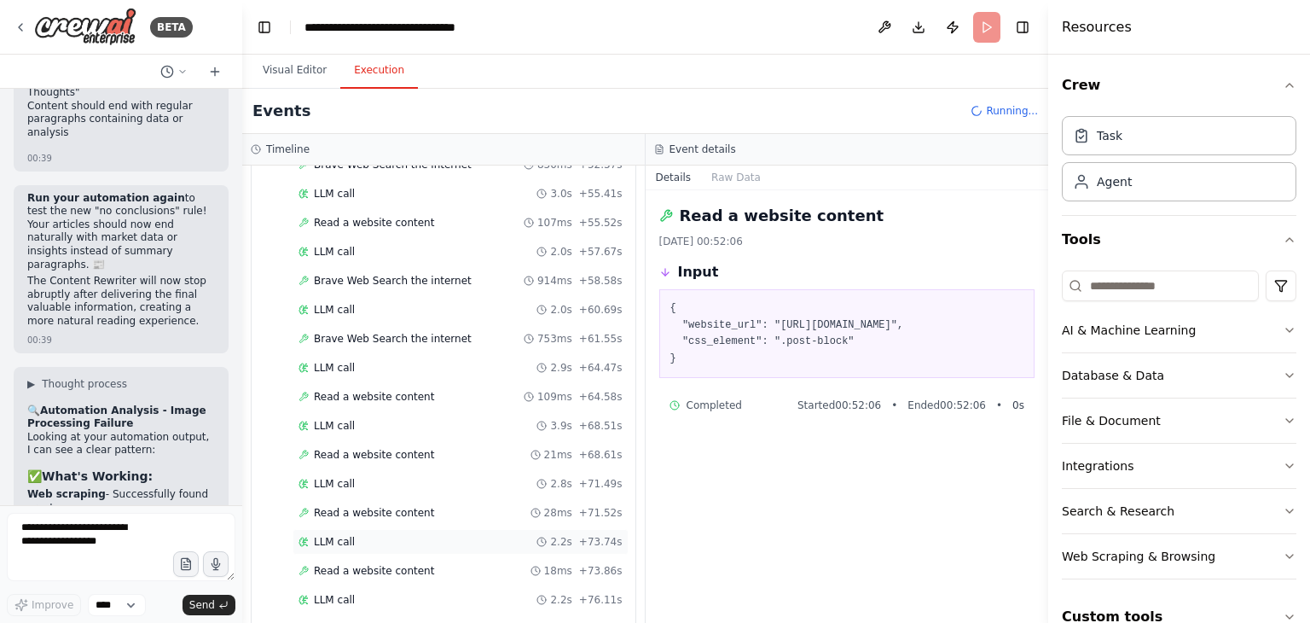
scroll to position [1032, 0]
click at [413, 566] on div "Read a website content 24ms + 76.17s" at bounding box center [461, 572] width 336 height 26
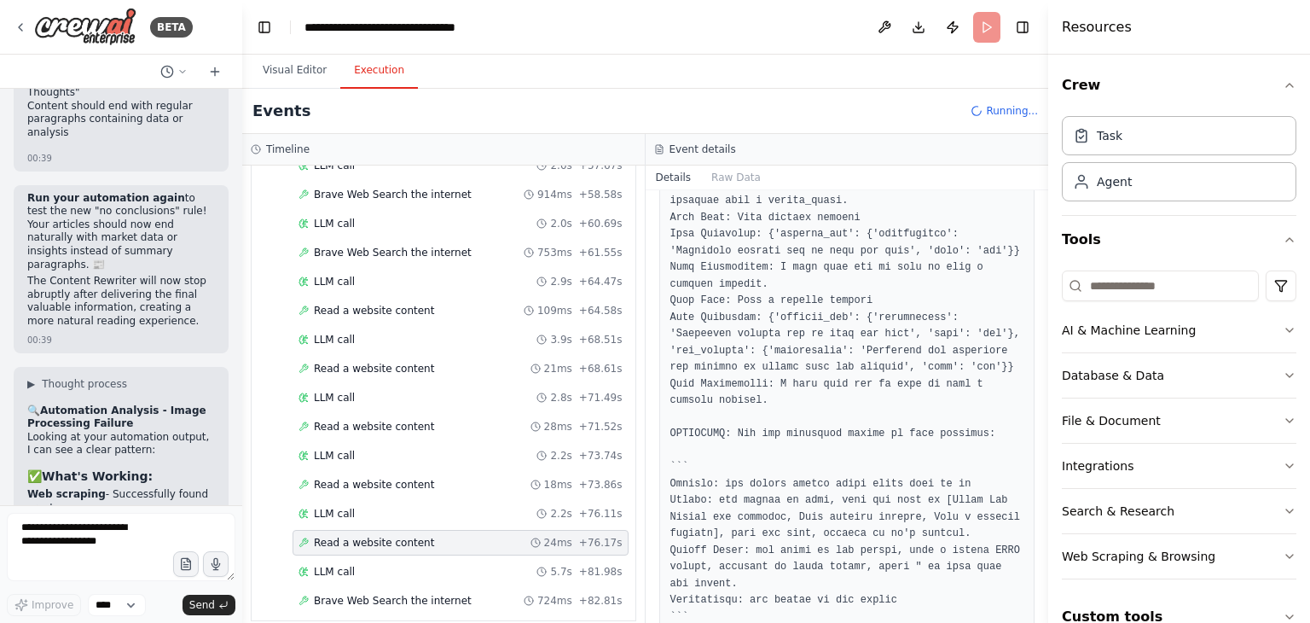
scroll to position [371, 0]
click at [445, 594] on span "Brave Web Search the internet" at bounding box center [393, 601] width 158 height 14
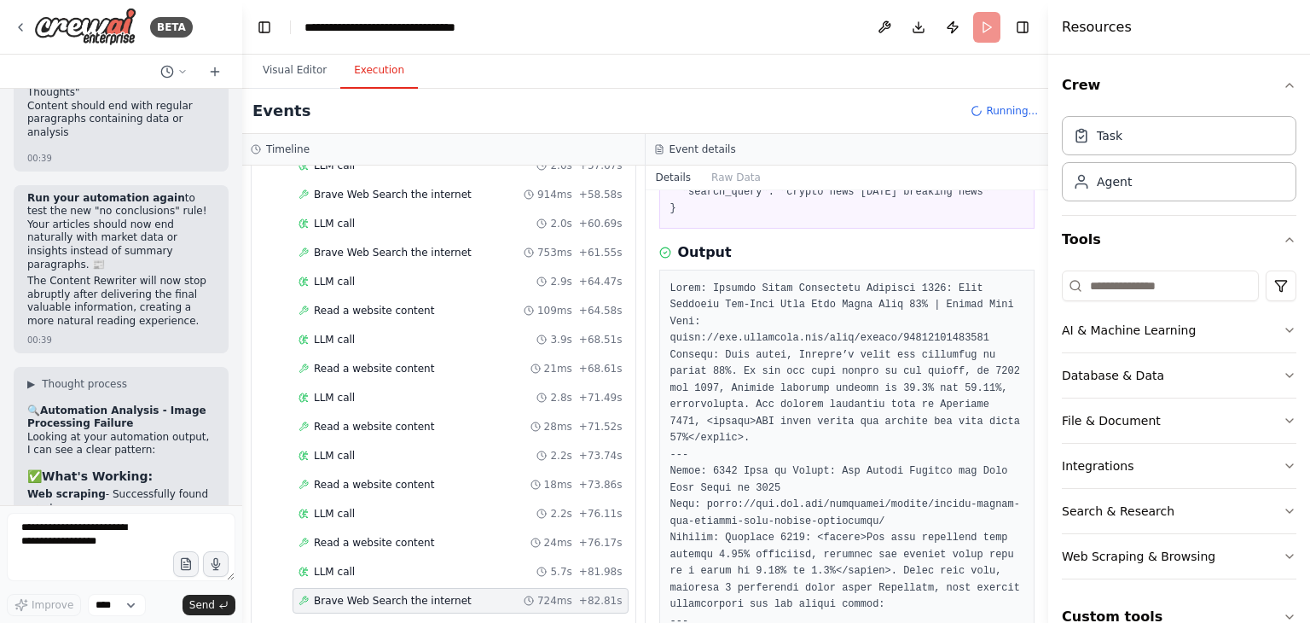
scroll to position [0, 0]
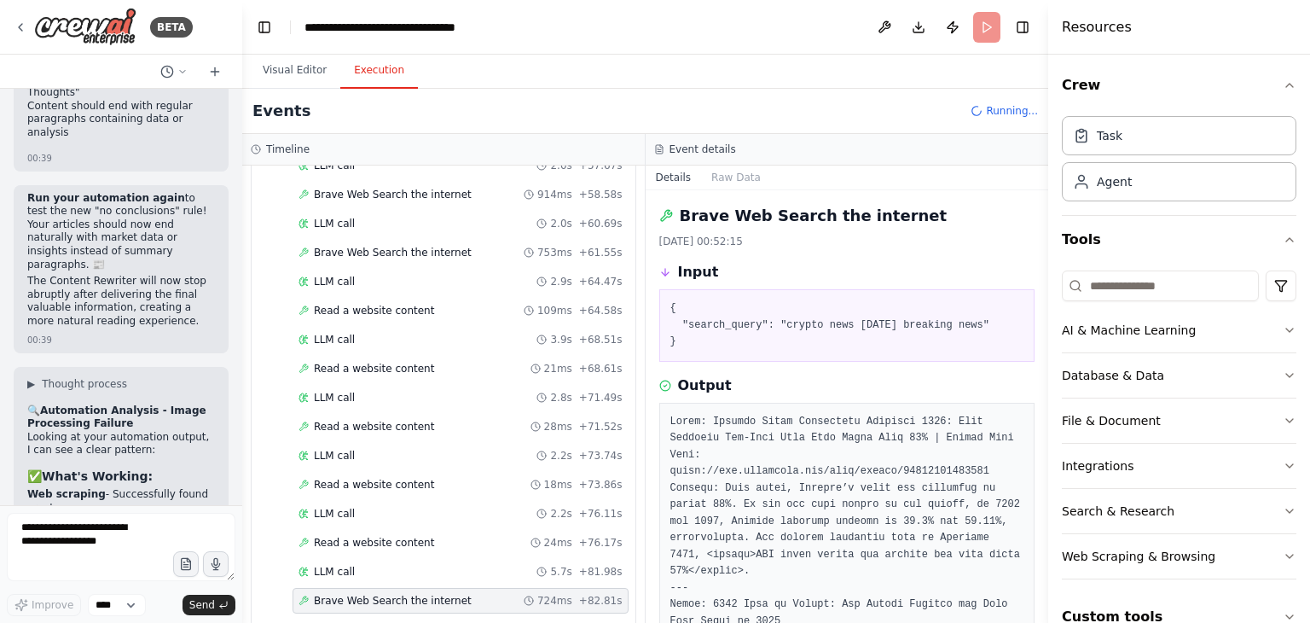
drag, startPoint x: 776, startPoint y: 323, endPoint x: 689, endPoint y: 340, distance: 88.7
click at [689, 340] on pre "{ "search_query": "crypto news December 30 2024 breaking news" }" at bounding box center [847, 325] width 354 height 50
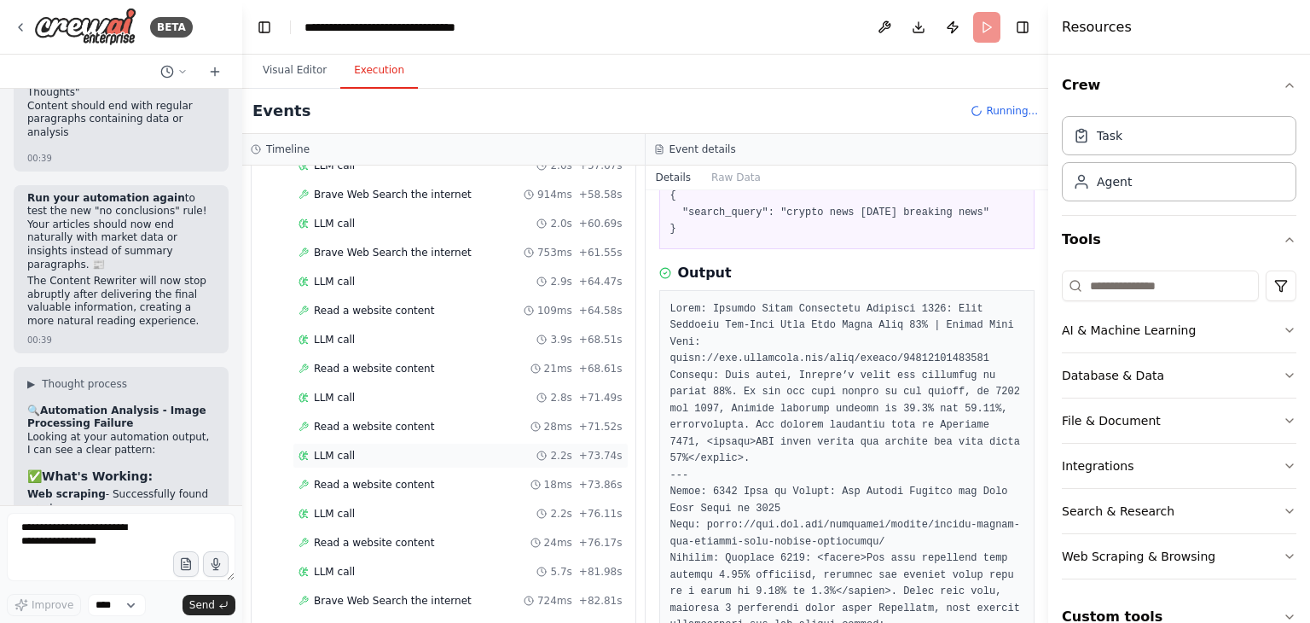
scroll to position [1305, 0]
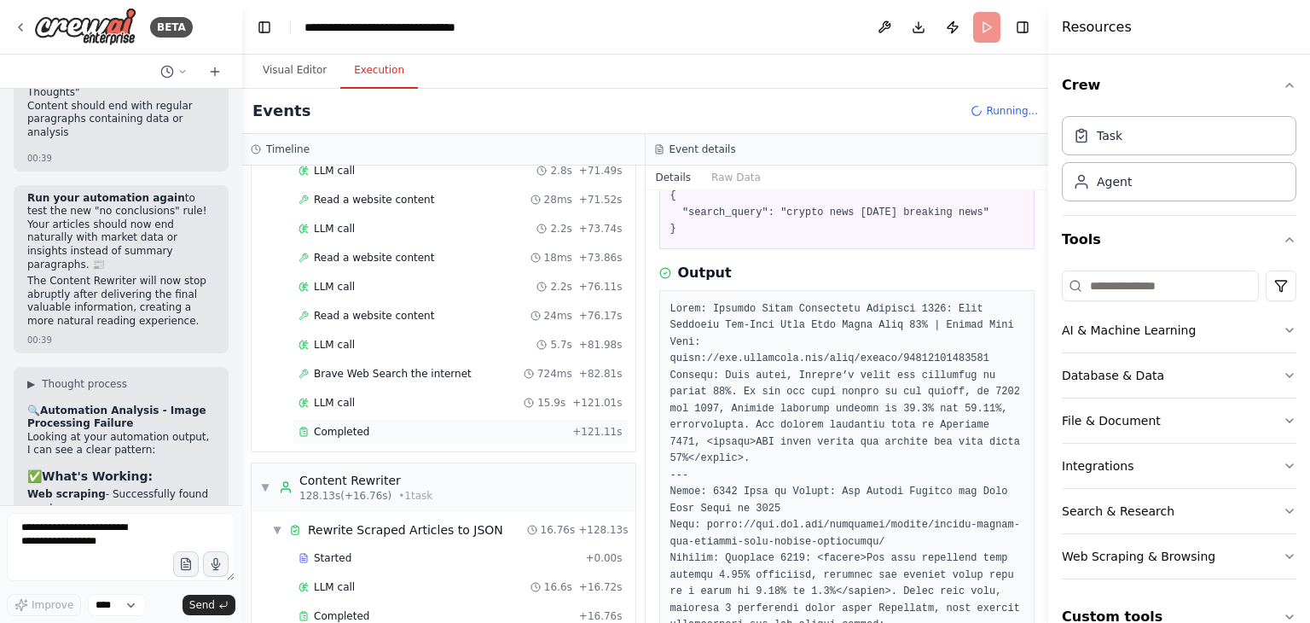
click at [493, 425] on div "Completed" at bounding box center [432, 432] width 267 height 14
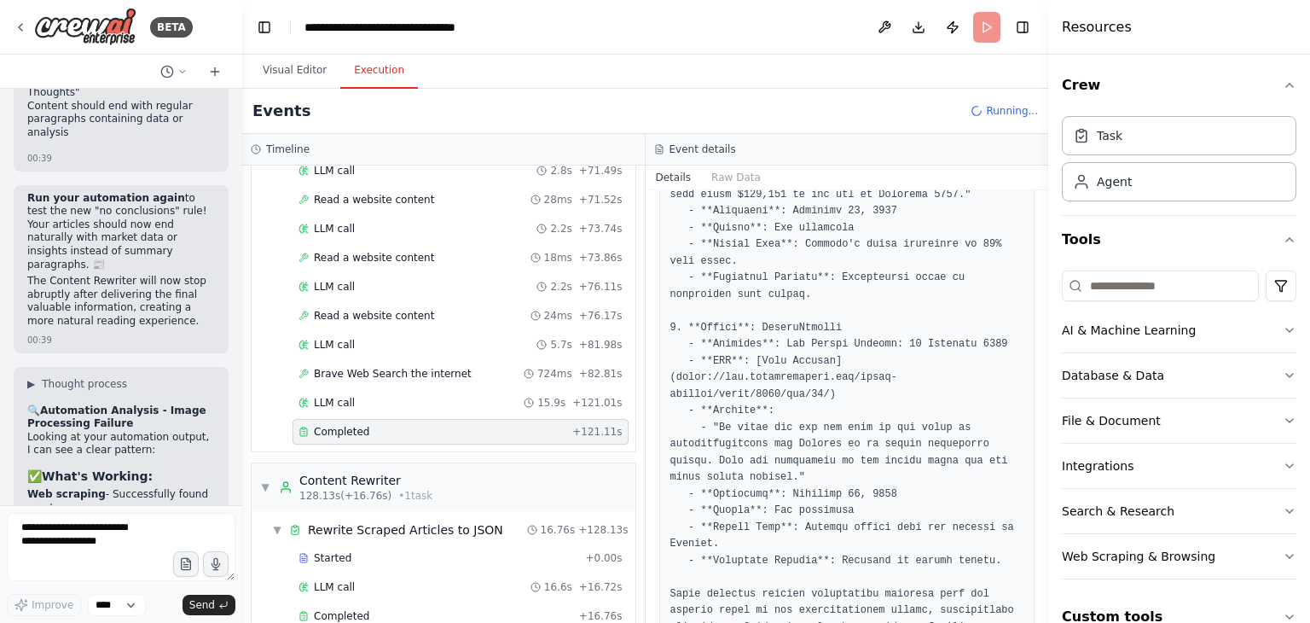
scroll to position [1621, 0]
click at [448, 609] on div "Completed" at bounding box center [436, 616] width 274 height 14
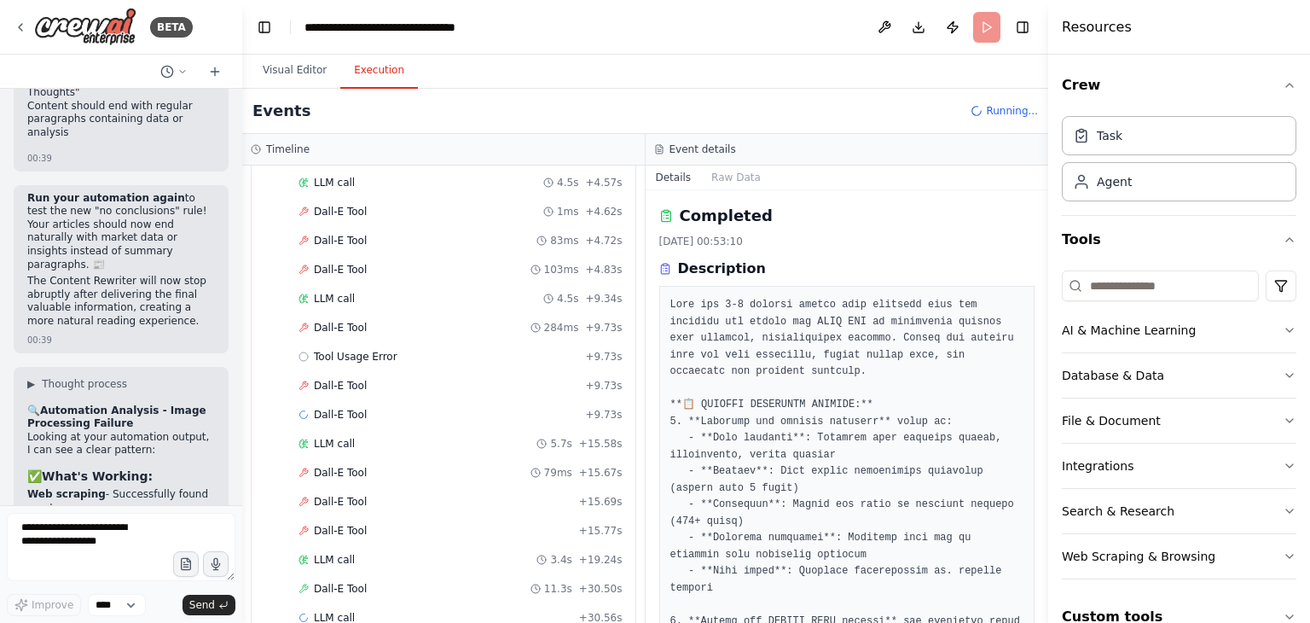
scroll to position [1902, 0]
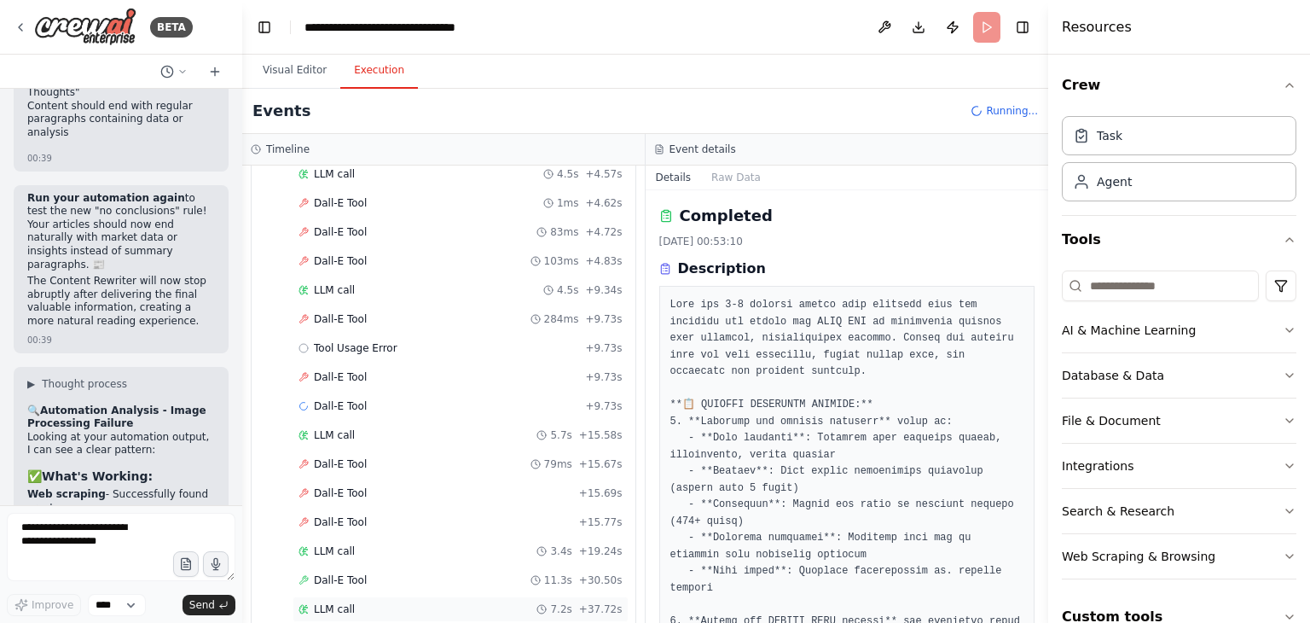
click at [408, 602] on div "LLM call 7.2s + 37.72s" at bounding box center [461, 609] width 324 height 14
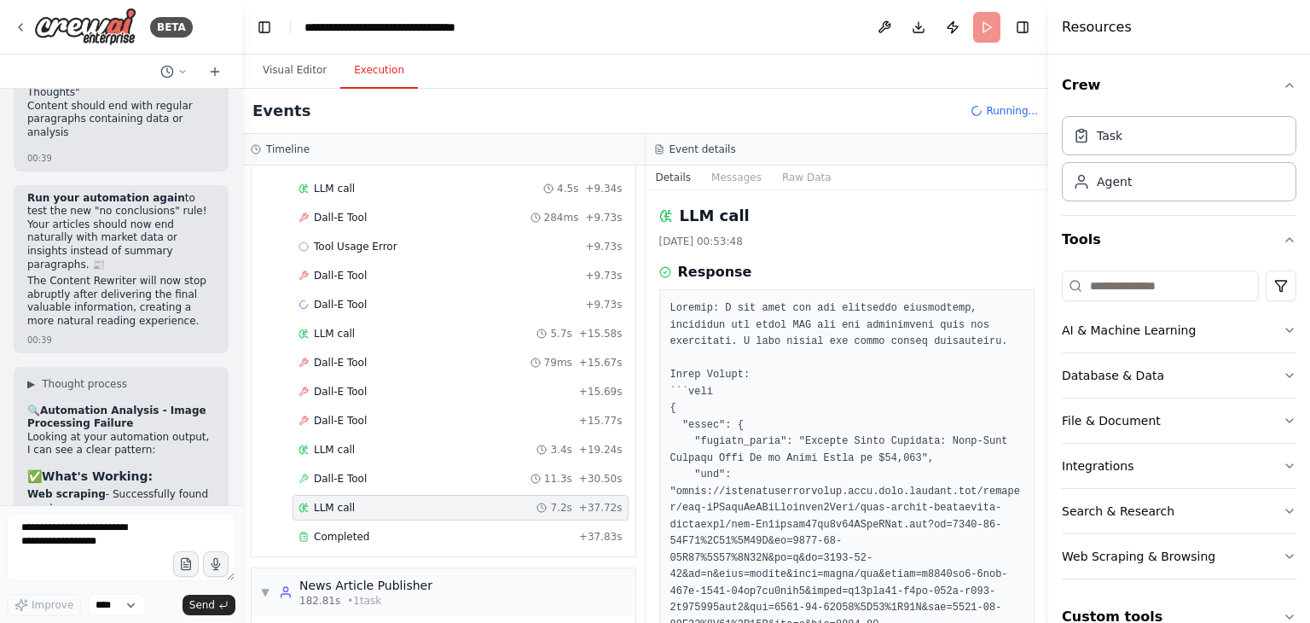
scroll to position [2004, 0]
click at [382, 529] on div "Completed" at bounding box center [436, 536] width 274 height 14
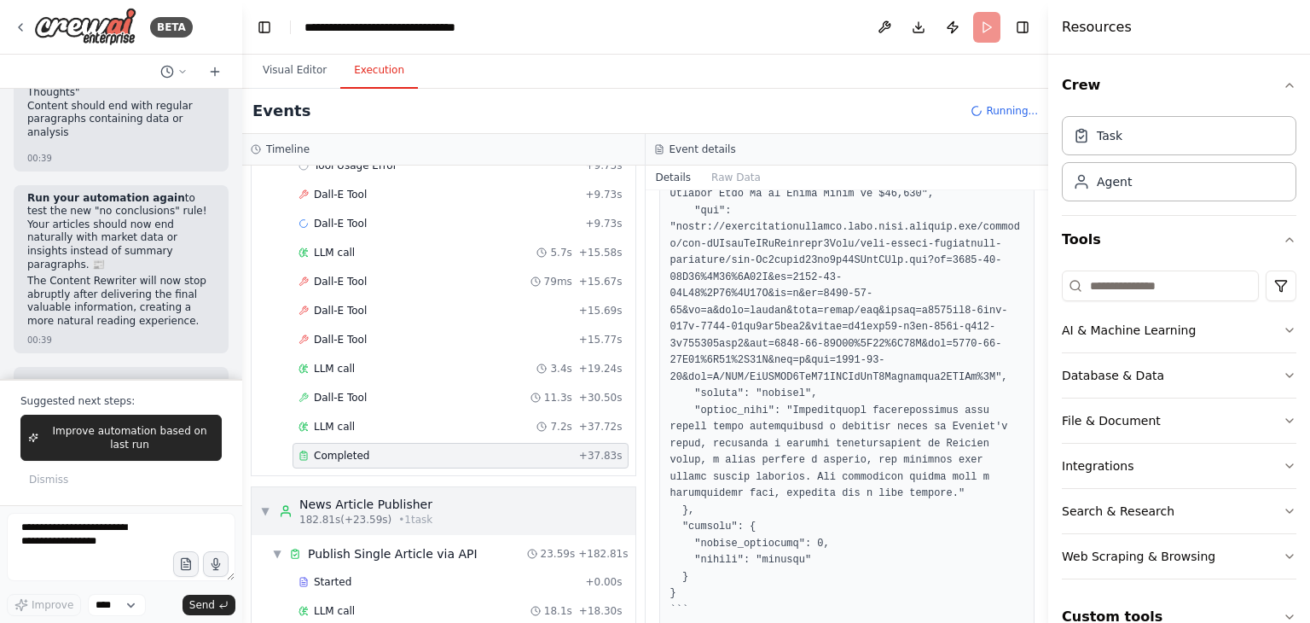
scroll to position [121036, 0]
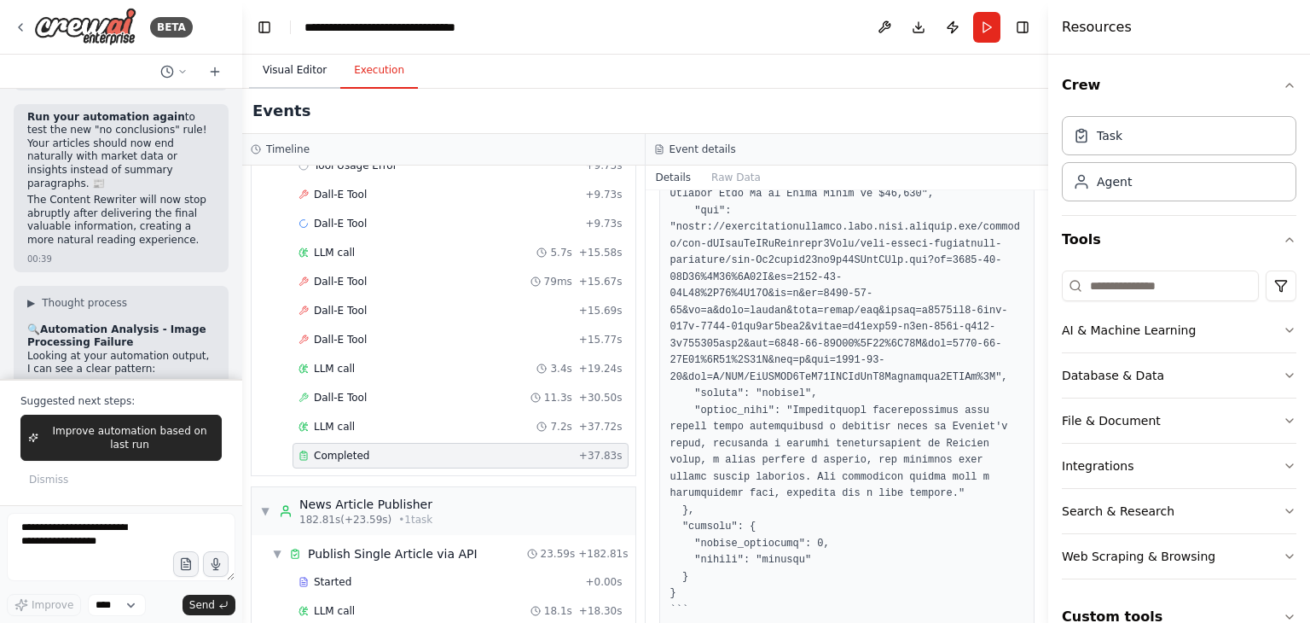
click at [297, 80] on button "Visual Editor" at bounding box center [294, 71] width 91 height 36
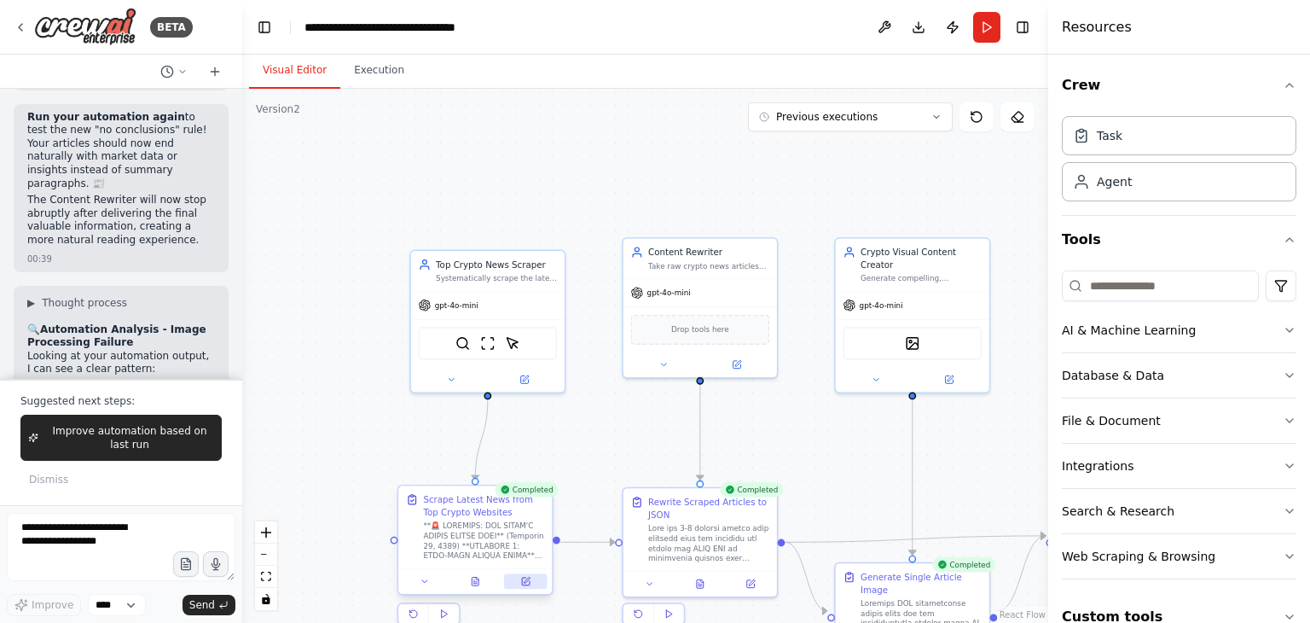
click at [527, 581] on icon at bounding box center [526, 581] width 8 height 8
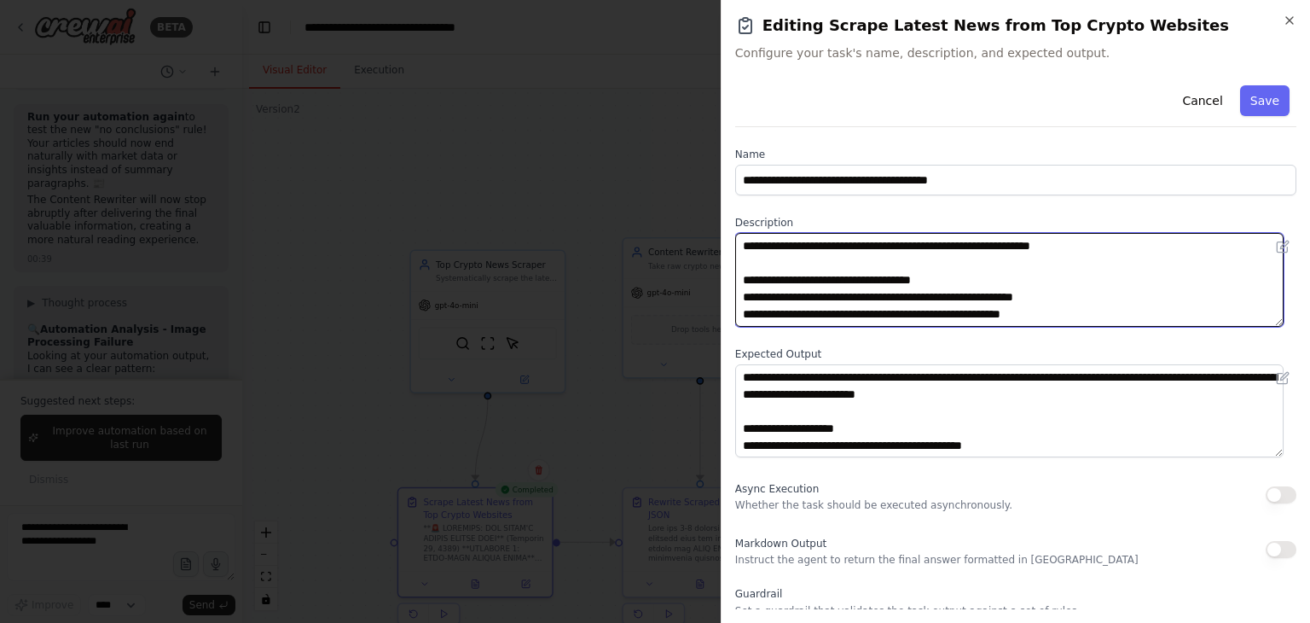
drag, startPoint x: 1034, startPoint y: 243, endPoint x: 1178, endPoint y: 243, distance: 144.1
click at [1178, 243] on textarea at bounding box center [1009, 280] width 548 height 94
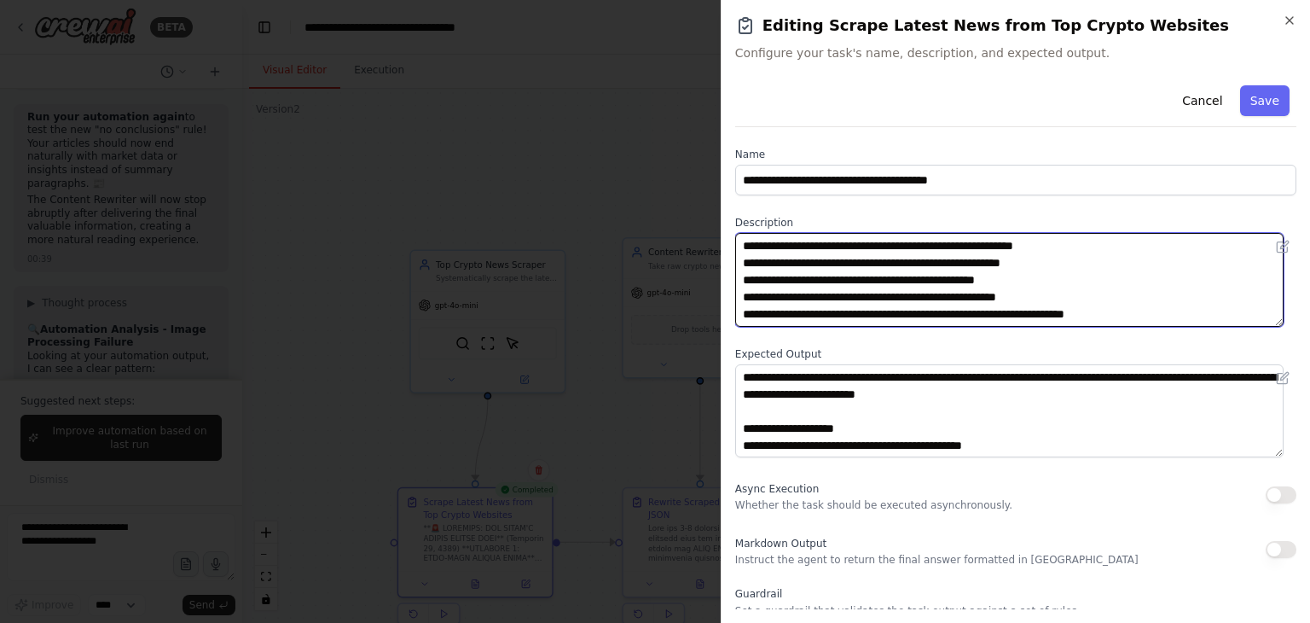
scroll to position [50, 0]
drag, startPoint x: 1085, startPoint y: 299, endPoint x: 695, endPoint y: 281, distance: 390.2
click at [695, 281] on body "BETA I want to do web search and find latest crypto news and articles form top …" at bounding box center [655, 311] width 1310 height 623
drag, startPoint x: 864, startPoint y: 267, endPoint x: 905, endPoint y: 267, distance: 40.9
click at [905, 267] on textarea at bounding box center [1009, 280] width 548 height 94
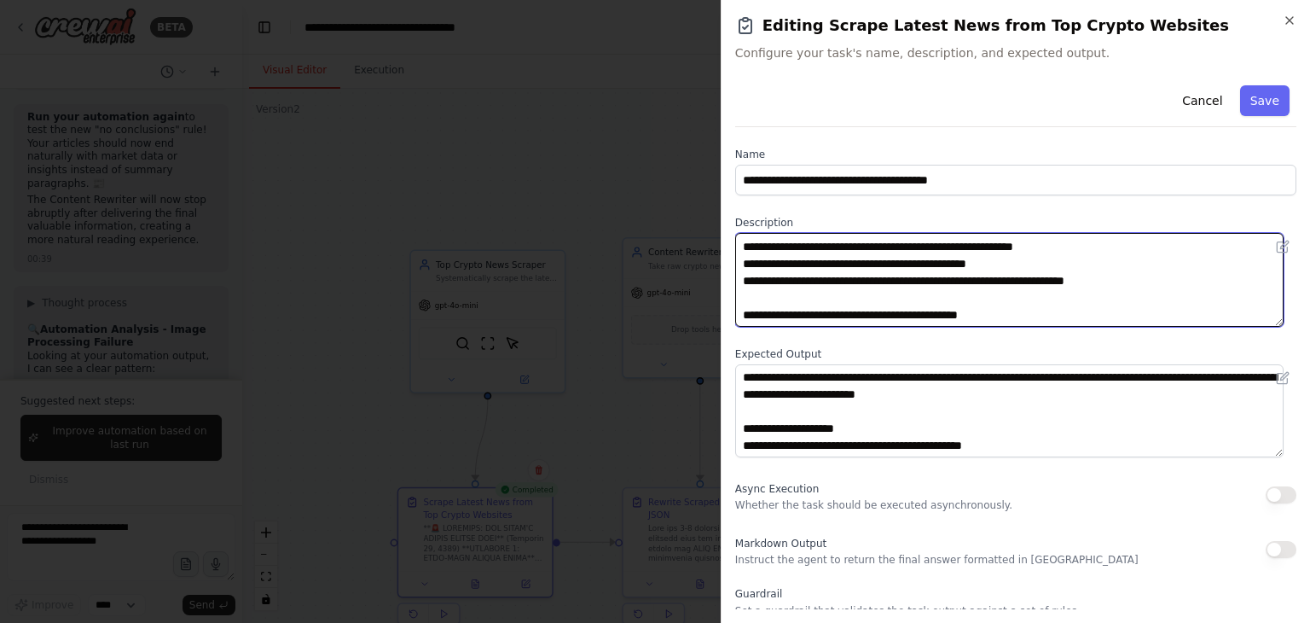
drag, startPoint x: 925, startPoint y: 260, endPoint x: 1044, endPoint y: 256, distance: 118.6
click at [1044, 256] on textarea at bounding box center [1009, 280] width 548 height 94
click at [935, 282] on textarea at bounding box center [1009, 280] width 548 height 94
drag, startPoint x: 931, startPoint y: 277, endPoint x: 1007, endPoint y: 280, distance: 76.0
click at [1007, 280] on textarea at bounding box center [1009, 280] width 548 height 94
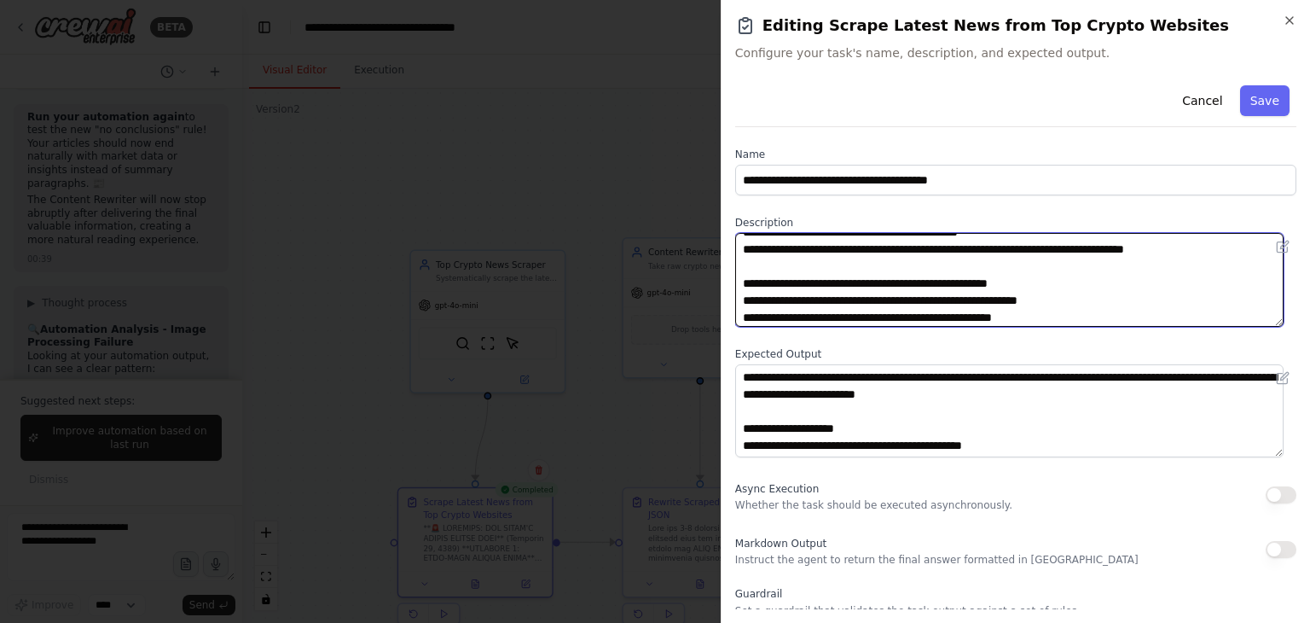
scroll to position [133, 0]
paste textarea "**********"
drag, startPoint x: 874, startPoint y: 287, endPoint x: 1045, endPoint y: 285, distance: 170.6
paste textarea "**********"
click at [1116, 284] on textarea at bounding box center [1009, 280] width 548 height 94
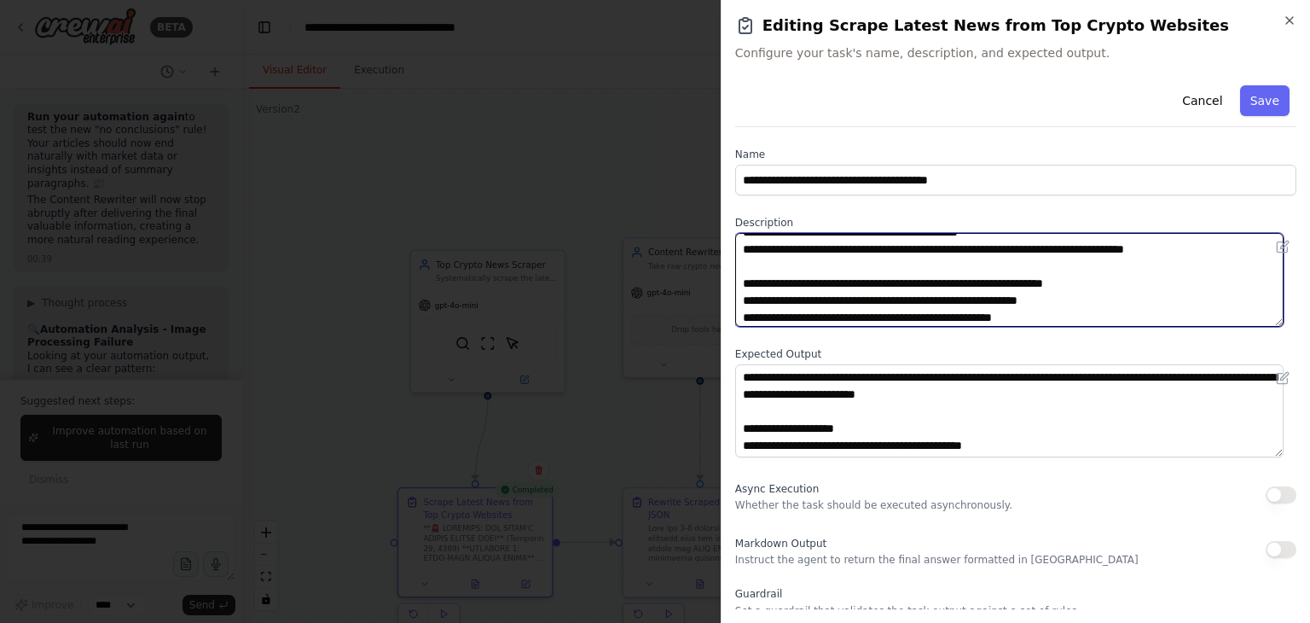
drag, startPoint x: 914, startPoint y: 298, endPoint x: 1082, endPoint y: 302, distance: 168.1
click at [1082, 302] on textarea at bounding box center [1009, 280] width 548 height 94
paste textarea "**********"
click at [853, 299] on textarea at bounding box center [1009, 280] width 548 height 94
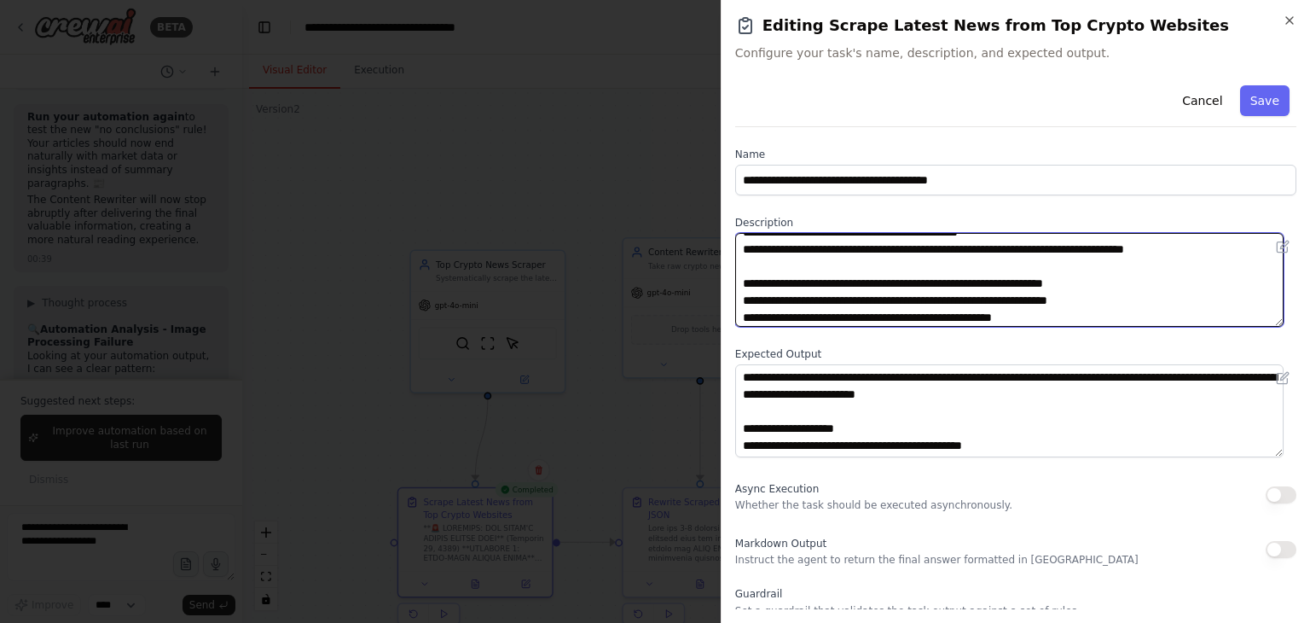
click at [816, 282] on textarea at bounding box center [1009, 280] width 548 height 94
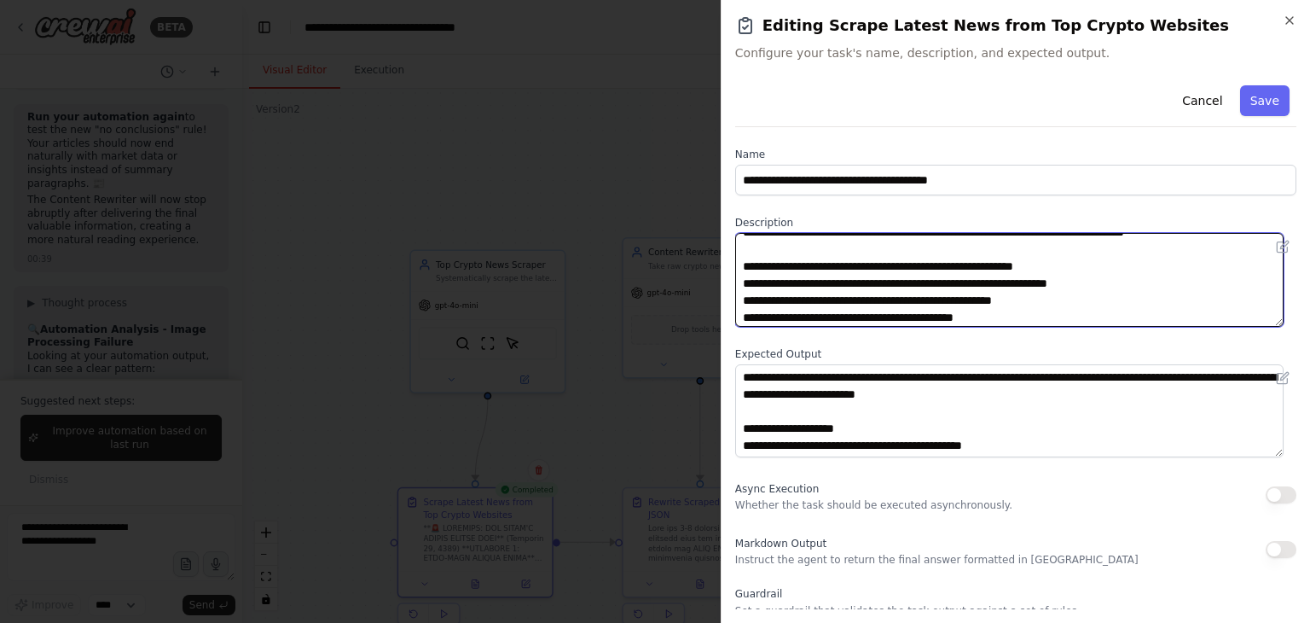
scroll to position [150, 0]
drag, startPoint x: 877, startPoint y: 301, endPoint x: 1034, endPoint y: 300, distance: 156.9
click at [1034, 300] on textarea at bounding box center [1009, 280] width 548 height 94
paste textarea "**********"
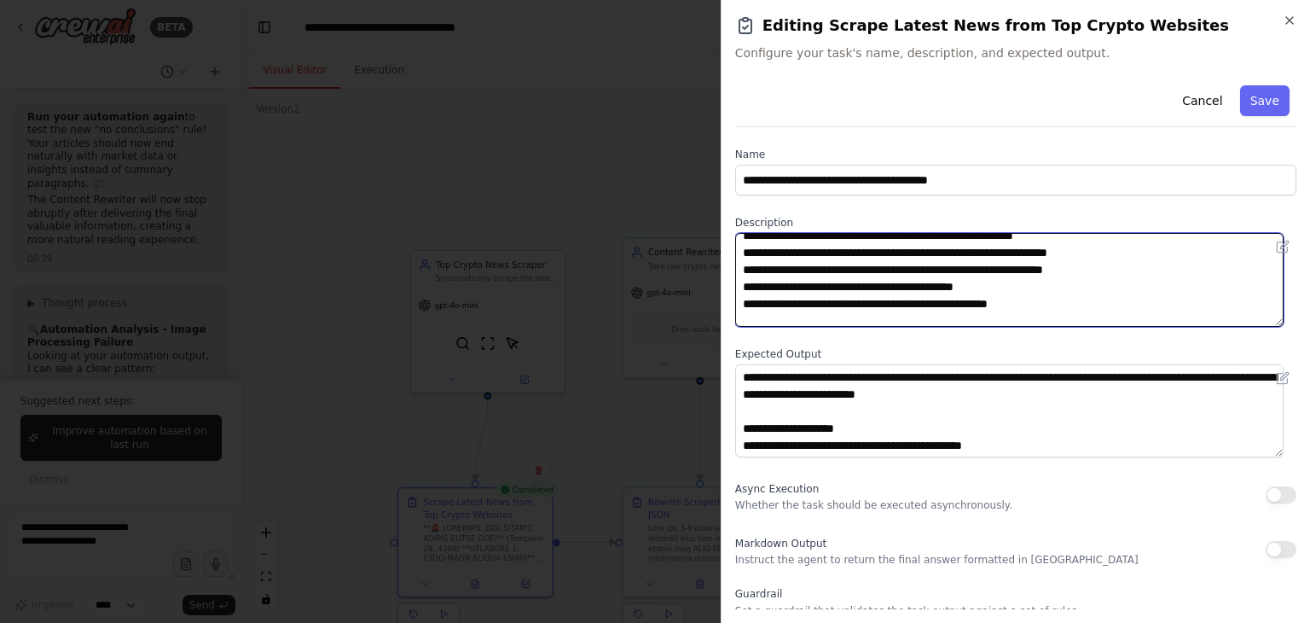
scroll to position [181, 0]
drag, startPoint x: 1052, startPoint y: 297, endPoint x: 759, endPoint y: 275, distance: 293.3
click at [759, 275] on textarea at bounding box center [1009, 280] width 548 height 94
click at [903, 277] on textarea at bounding box center [1009, 280] width 548 height 94
click at [867, 284] on textarea at bounding box center [1009, 280] width 548 height 94
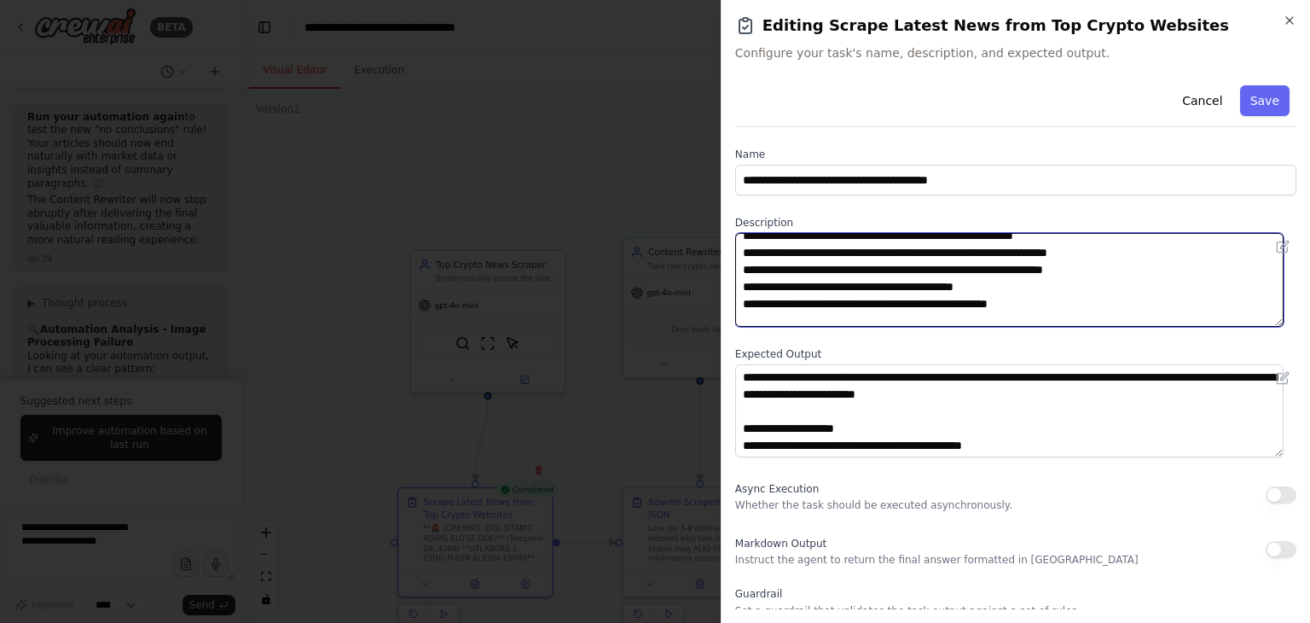
click at [867, 284] on textarea at bounding box center [1009, 280] width 548 height 94
drag, startPoint x: 873, startPoint y: 283, endPoint x: 994, endPoint y: 287, distance: 121.2
click at [994, 287] on textarea at bounding box center [1009, 280] width 548 height 94
click at [873, 284] on textarea at bounding box center [1009, 280] width 548 height 94
drag, startPoint x: 868, startPoint y: 285, endPoint x: 993, endPoint y: 284, distance: 124.5
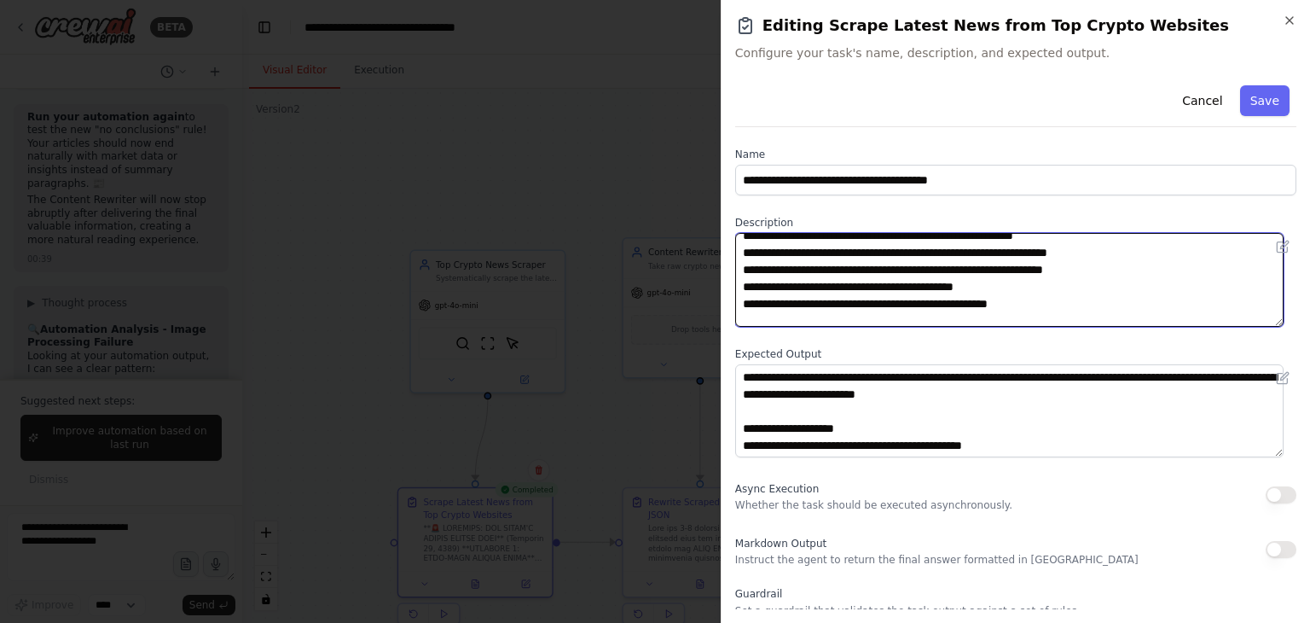
click at [993, 284] on textarea at bounding box center [1009, 280] width 548 height 94
click at [1068, 311] on textarea at bounding box center [1009, 280] width 548 height 94
drag, startPoint x: 1075, startPoint y: 299, endPoint x: 736, endPoint y: 288, distance: 338.8
click at [736, 288] on textarea at bounding box center [1009, 280] width 548 height 94
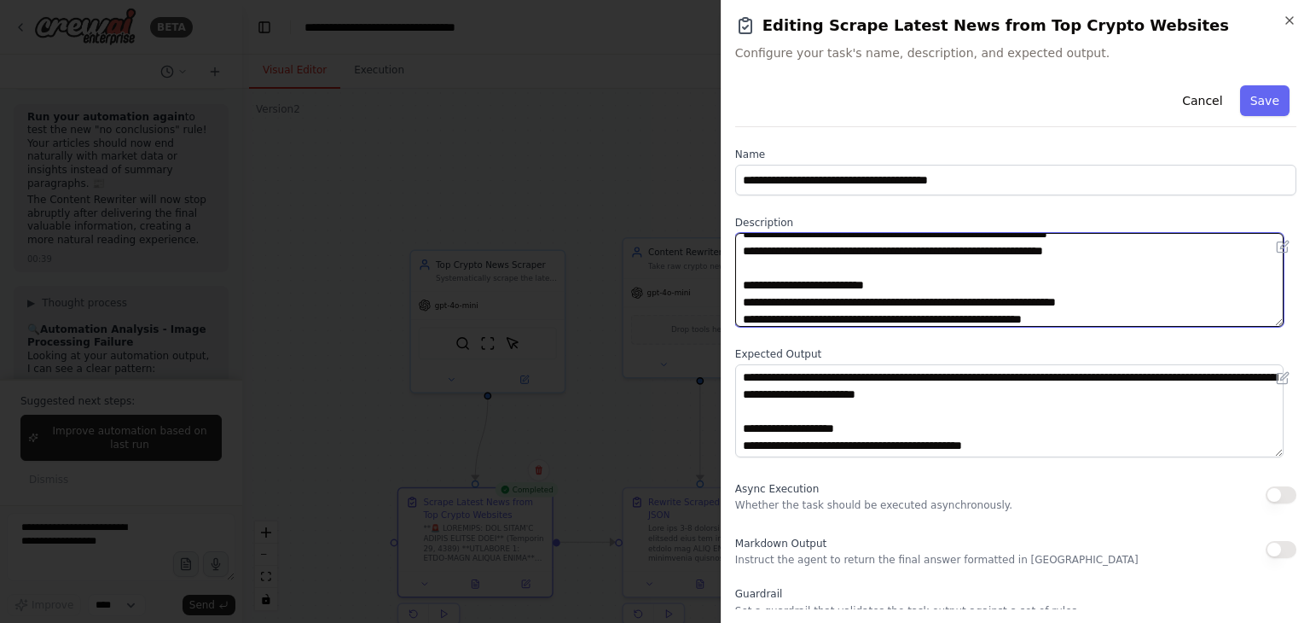
scroll to position [201, 0]
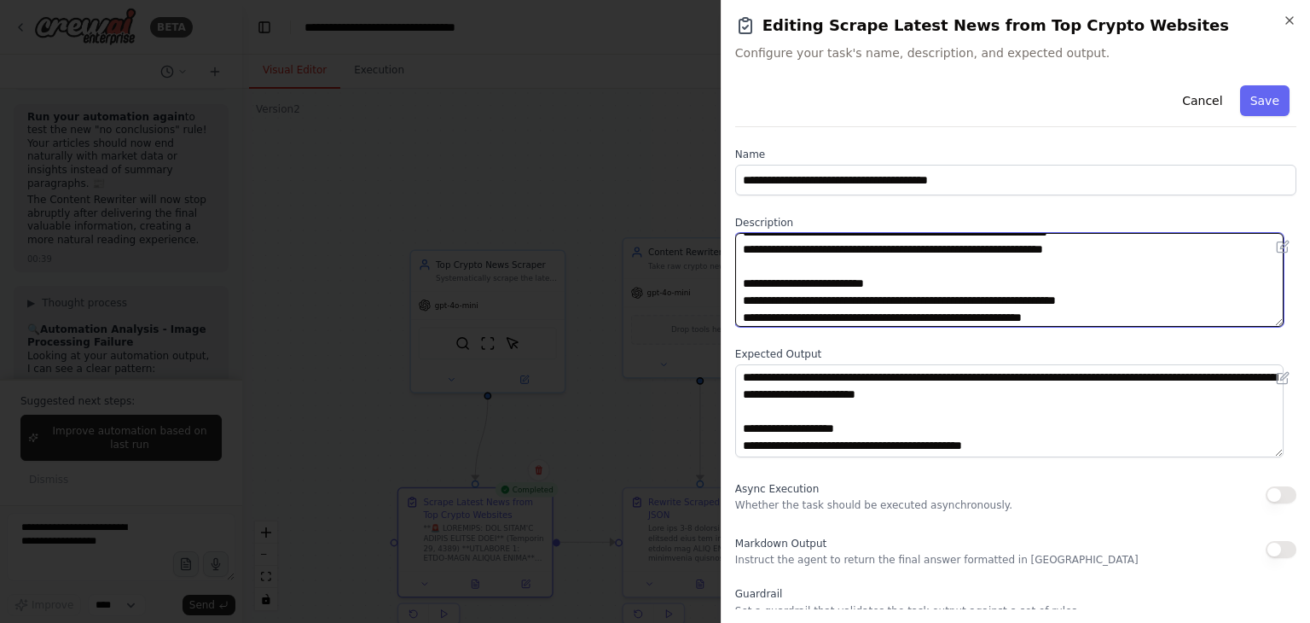
drag, startPoint x: 933, startPoint y: 301, endPoint x: 1012, endPoint y: 302, distance: 78.5
click at [1012, 302] on textarea at bounding box center [1009, 280] width 548 height 94
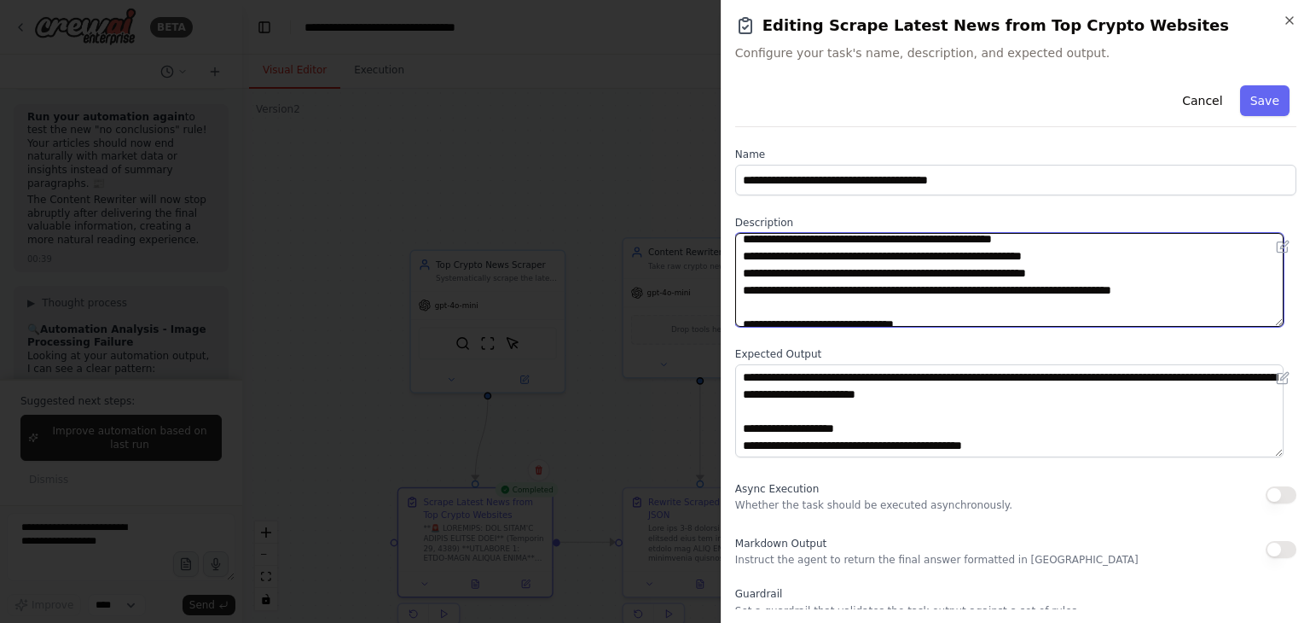
scroll to position [264, 0]
drag, startPoint x: 902, startPoint y: 253, endPoint x: 1104, endPoint y: 248, distance: 201.3
click at [1104, 248] on textarea at bounding box center [1009, 280] width 548 height 94
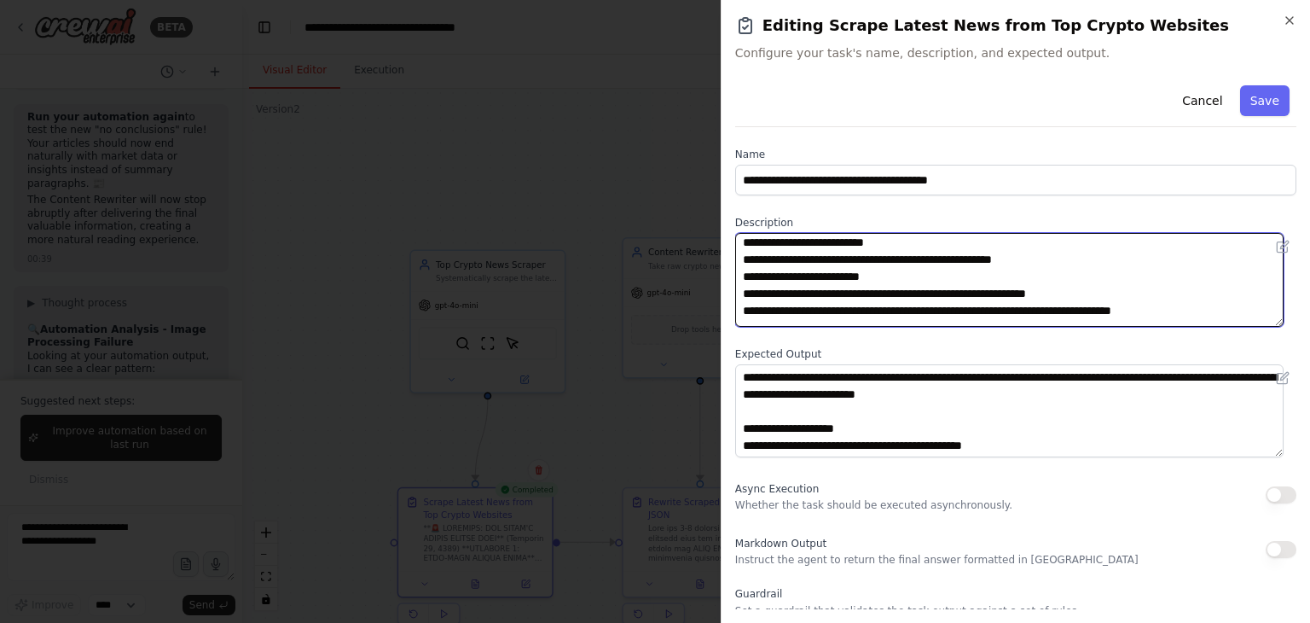
scroll to position [242, 0]
drag, startPoint x: 1226, startPoint y: 311, endPoint x: 1194, endPoint y: 270, distance: 51.7
click at [1194, 270] on textarea at bounding box center [1009, 280] width 548 height 94
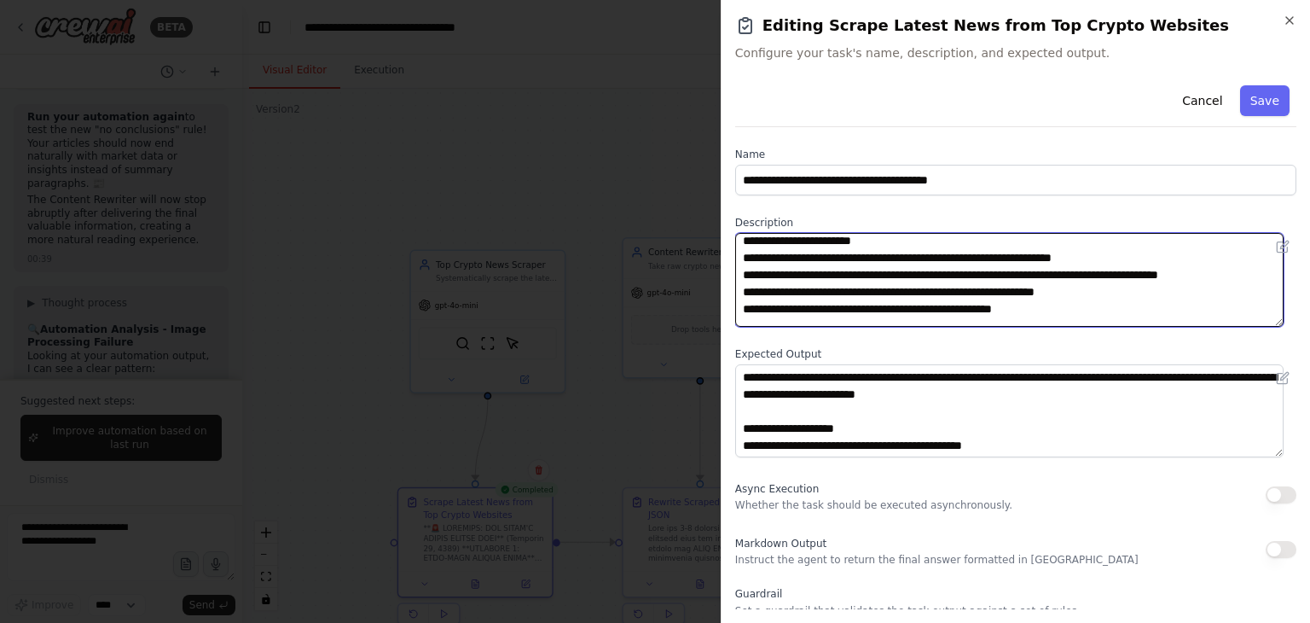
scroll to position [449, 0]
drag, startPoint x: 834, startPoint y: 291, endPoint x: 849, endPoint y: 291, distance: 14.5
click at [849, 291] on textarea at bounding box center [1009, 280] width 548 height 94
click at [873, 284] on textarea at bounding box center [1009, 280] width 548 height 94
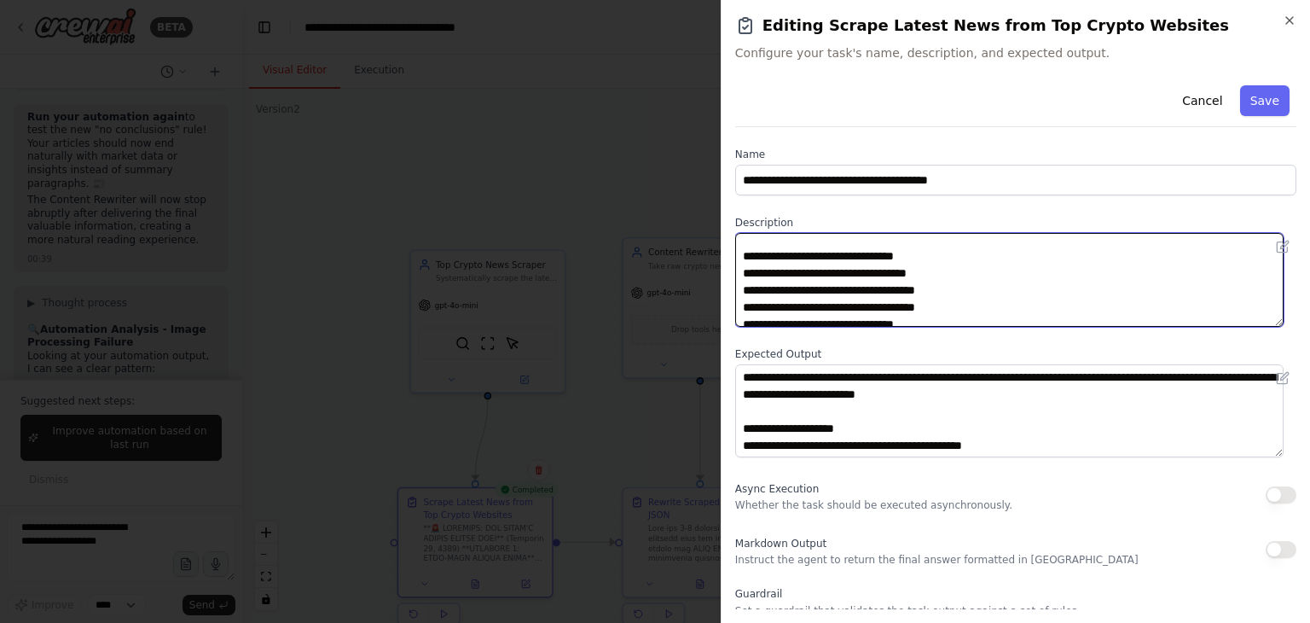
scroll to position [535, 0]
drag, startPoint x: 739, startPoint y: 257, endPoint x: 802, endPoint y: 294, distance: 72.7
click at [802, 294] on textarea at bounding box center [1009, 280] width 548 height 94
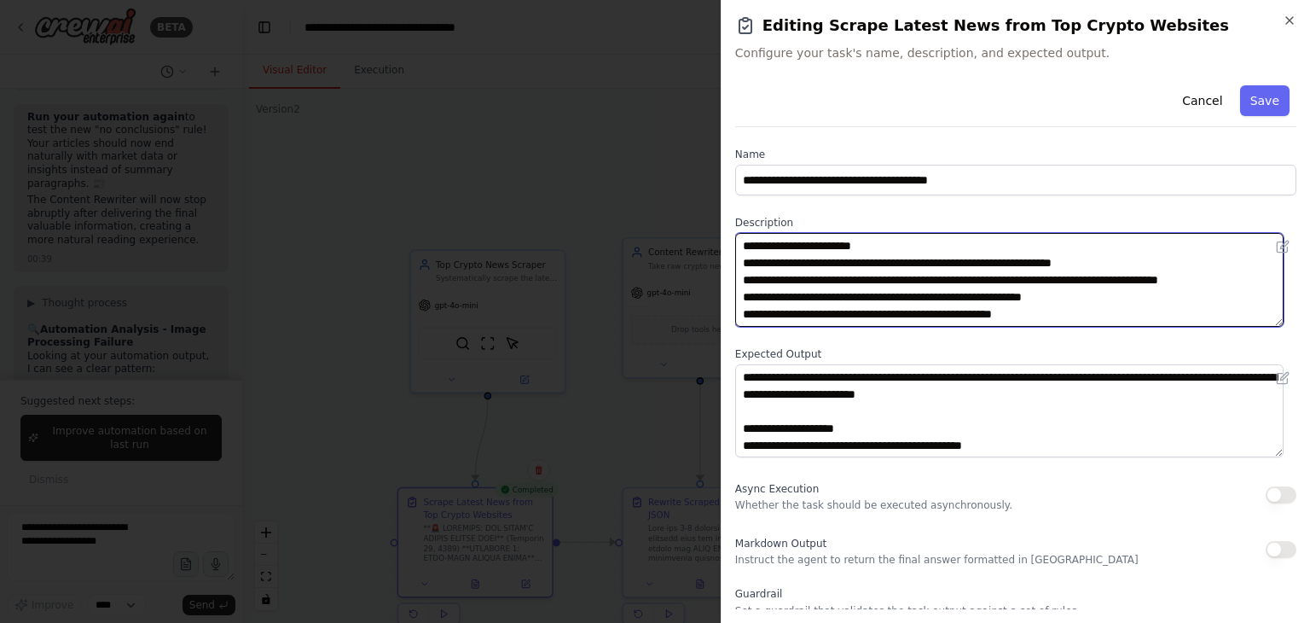
scroll to position [2, 0]
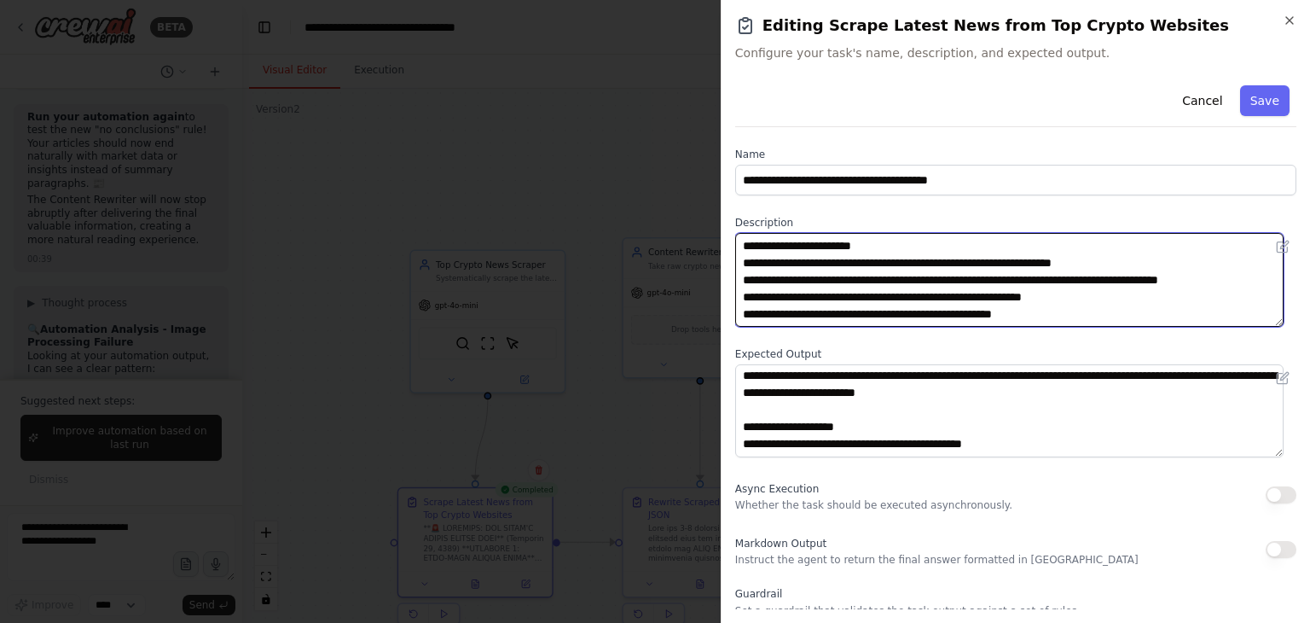
type textarea "**********"
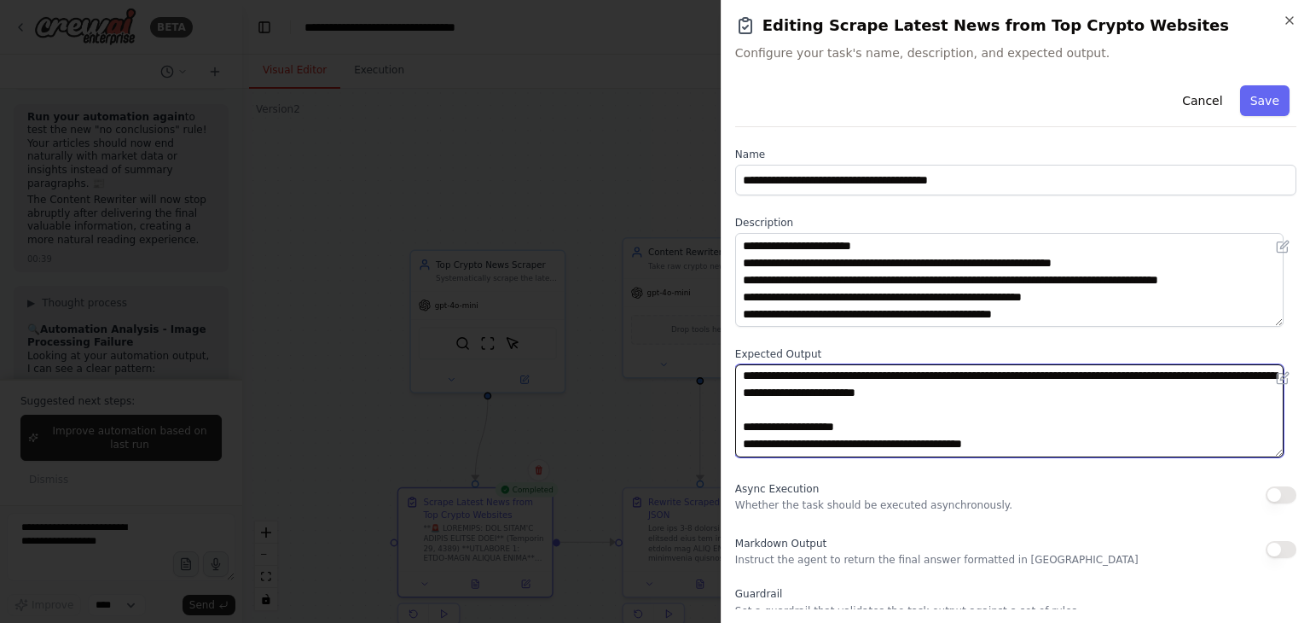
scroll to position [0, 0]
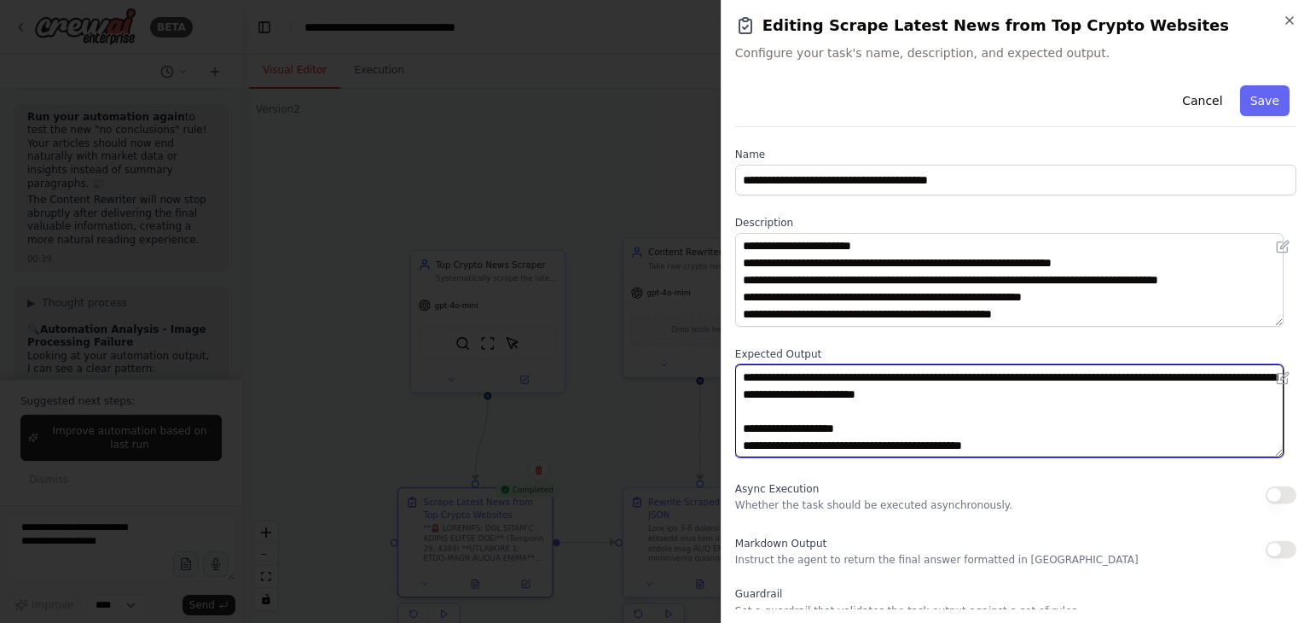
drag, startPoint x: 759, startPoint y: 374, endPoint x: 713, endPoint y: 376, distance: 46.1
click at [713, 376] on body "BETA I want to do web search and find latest crypto news and articles form top …" at bounding box center [655, 311] width 1310 height 623
drag, startPoint x: 996, startPoint y: 374, endPoint x: 1023, endPoint y: 374, distance: 26.4
click at [1023, 374] on textarea "**********" at bounding box center [1009, 411] width 548 height 94
drag, startPoint x: 874, startPoint y: 395, endPoint x: 1000, endPoint y: 393, distance: 126.2
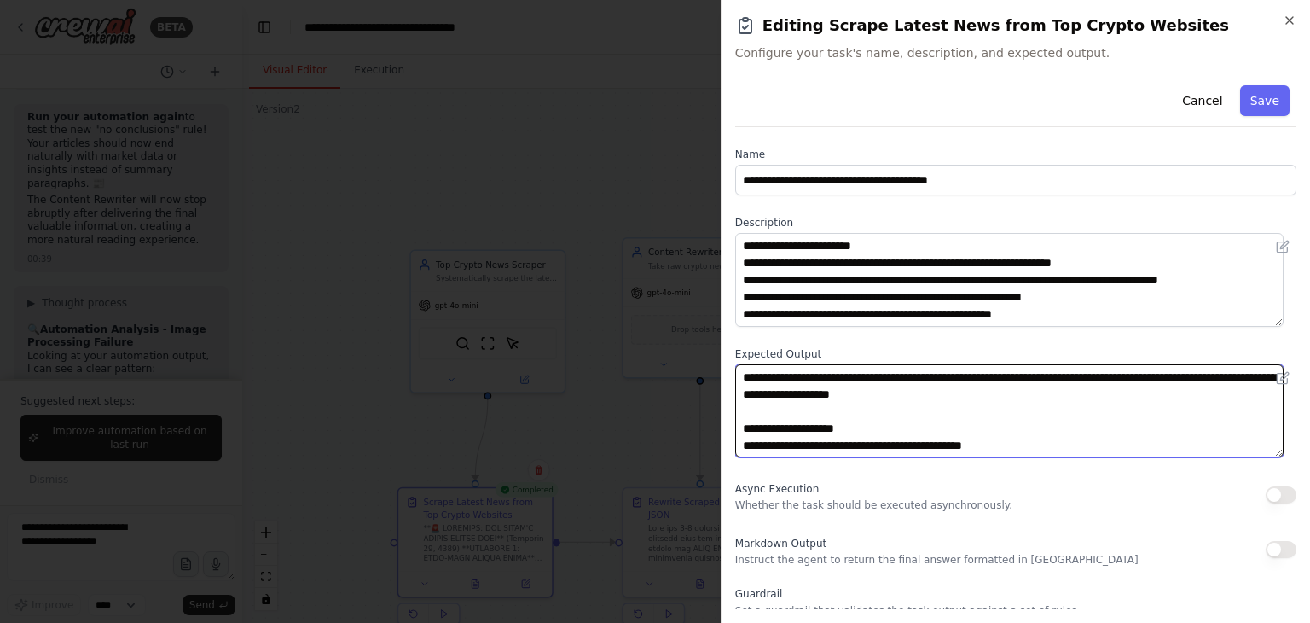
click at [1000, 393] on textarea "**********" at bounding box center [1009, 411] width 548 height 94
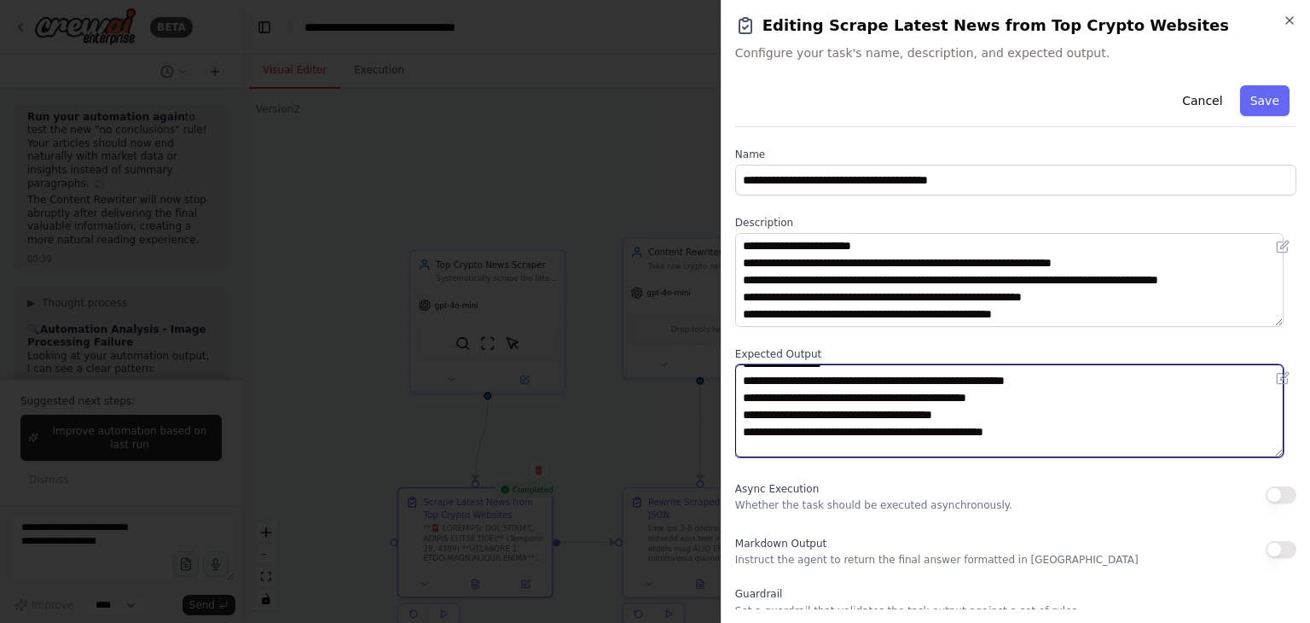
scroll to position [256, 0]
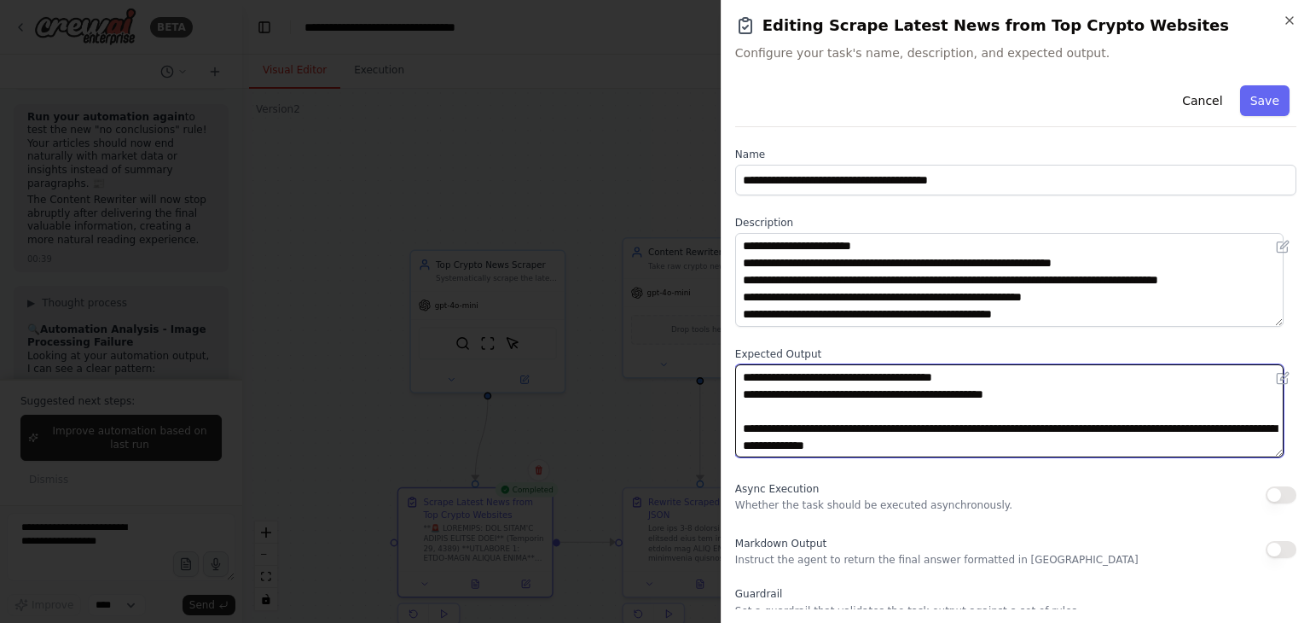
drag, startPoint x: 742, startPoint y: 372, endPoint x: 1040, endPoint y: 400, distance: 299.0
click at [1040, 400] on textarea "**********" at bounding box center [1009, 411] width 548 height 94
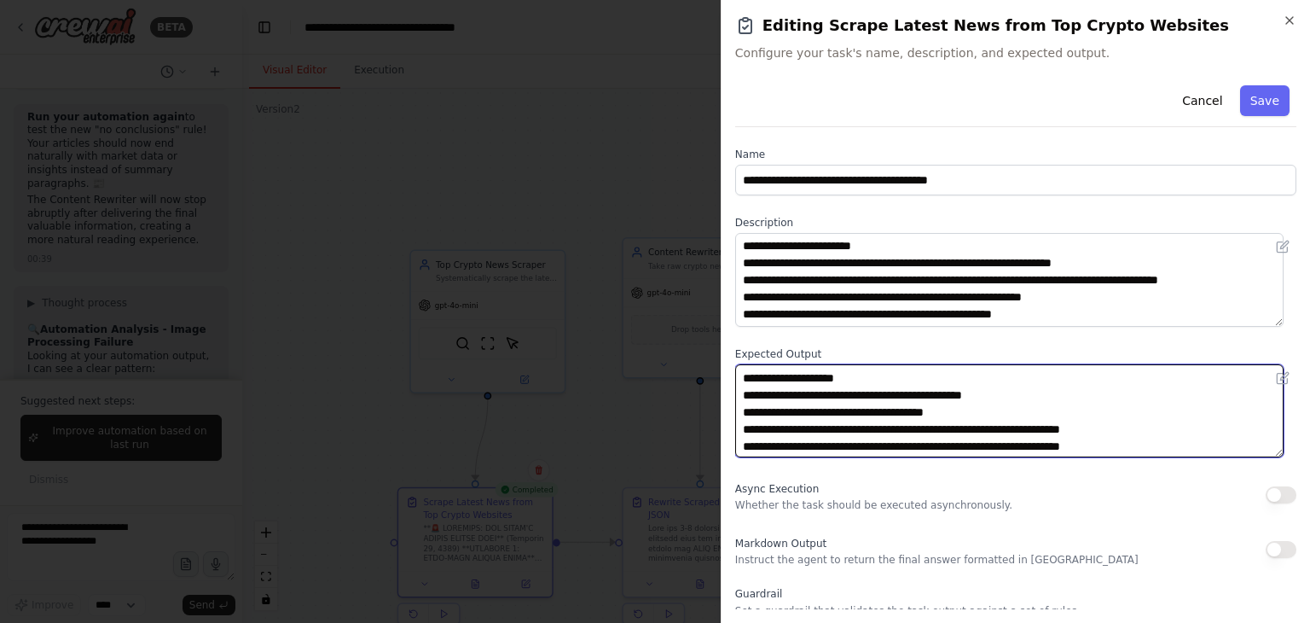
scroll to position [17, 0]
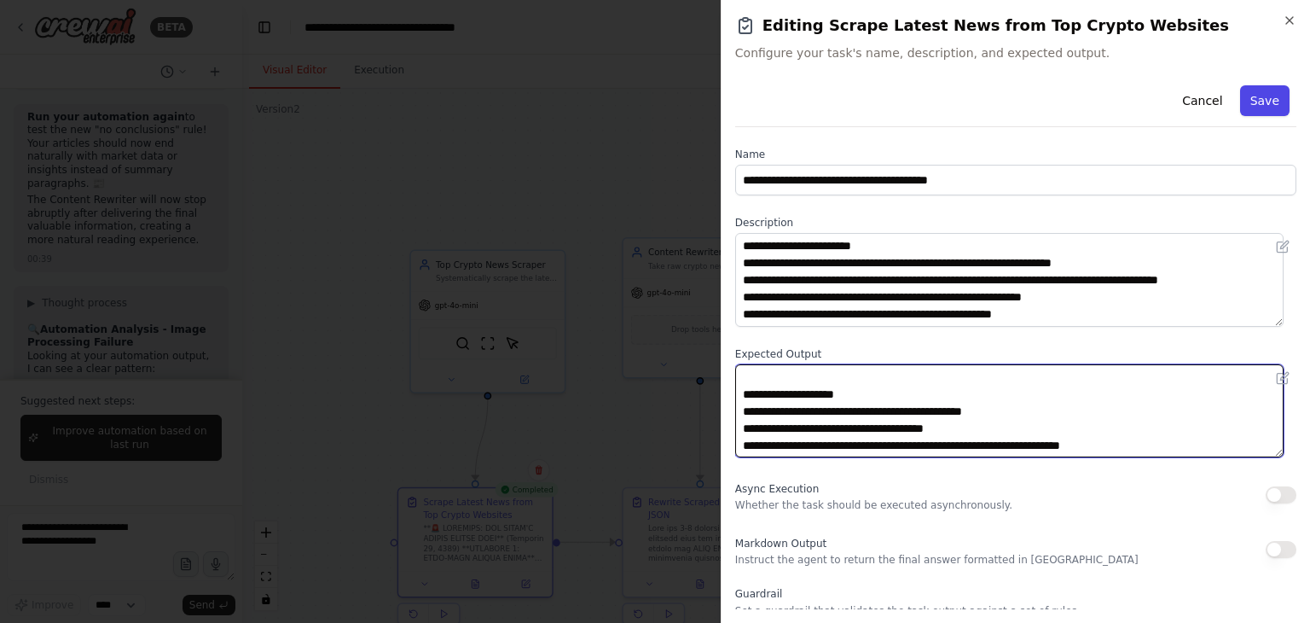
type textarea "**********"
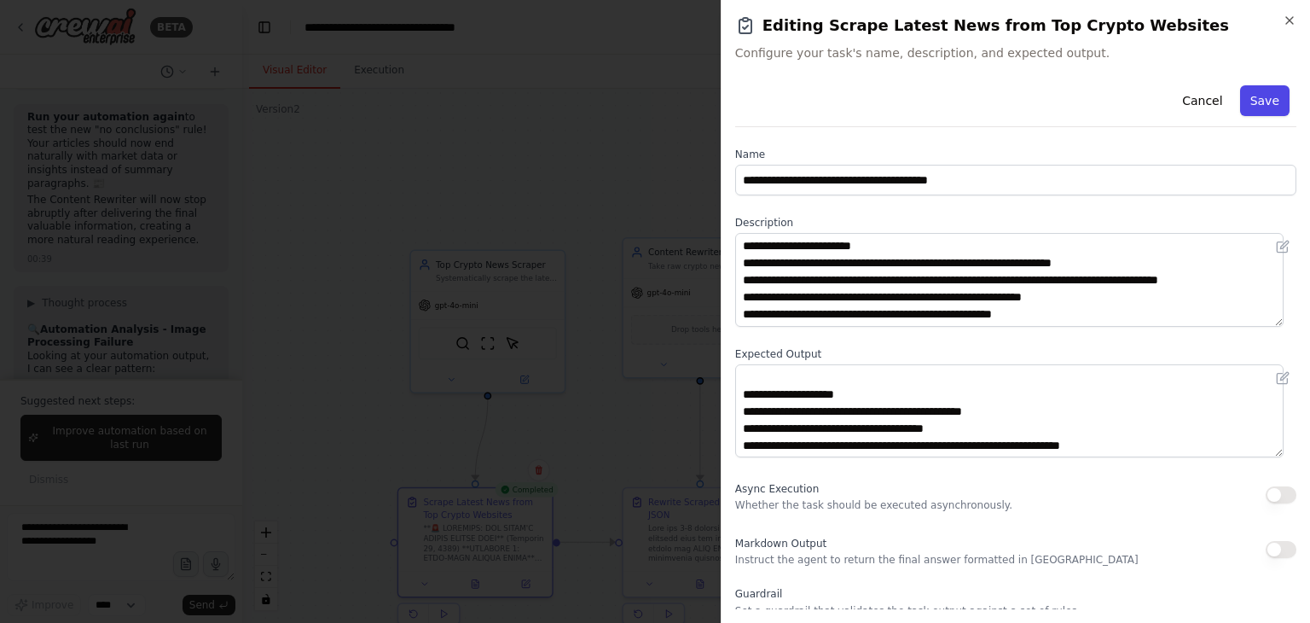
click at [1246, 94] on button "Save" at bounding box center [1264, 100] width 49 height 31
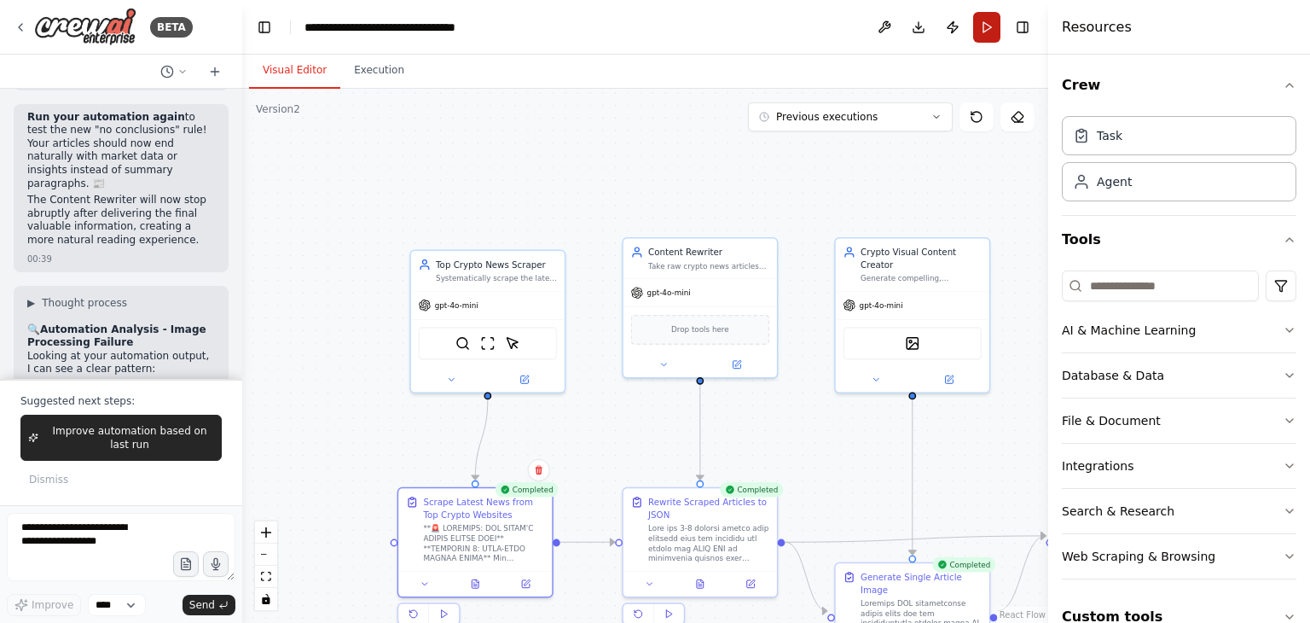
click at [989, 28] on button "Run" at bounding box center [986, 27] width 27 height 31
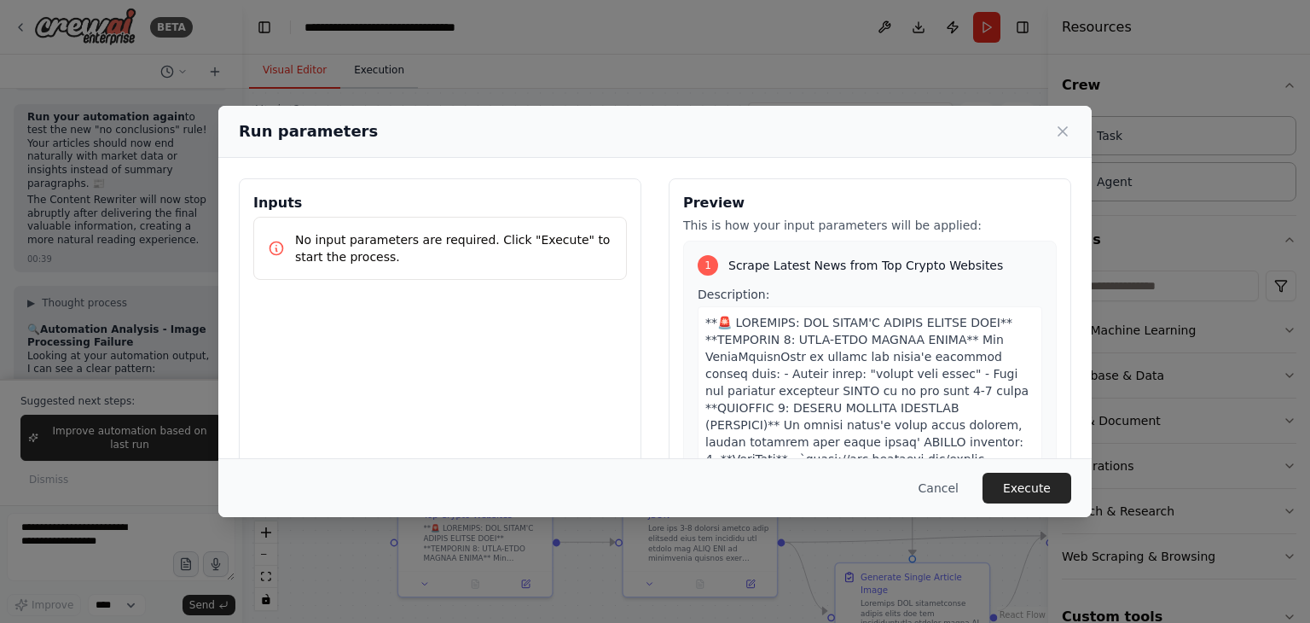
click at [375, 76] on div "Run parameters Inputs No input parameters are required. Click "Execute" to star…" at bounding box center [655, 311] width 1310 height 623
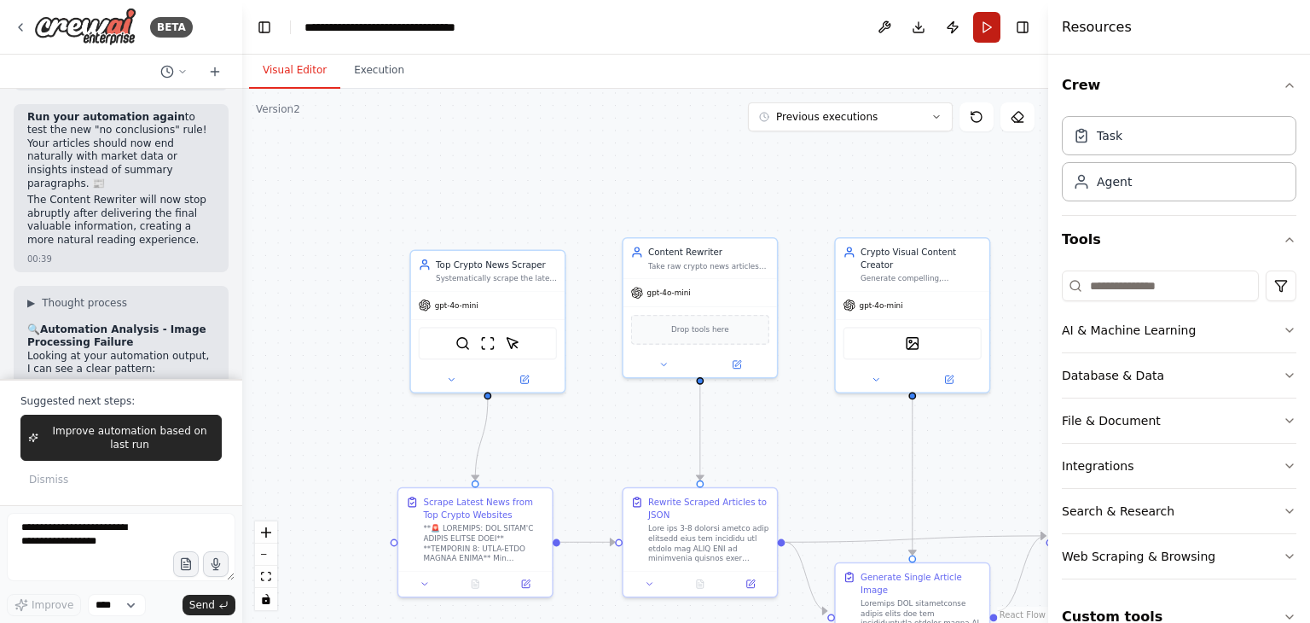
click at [985, 28] on button "Run" at bounding box center [986, 27] width 27 height 31
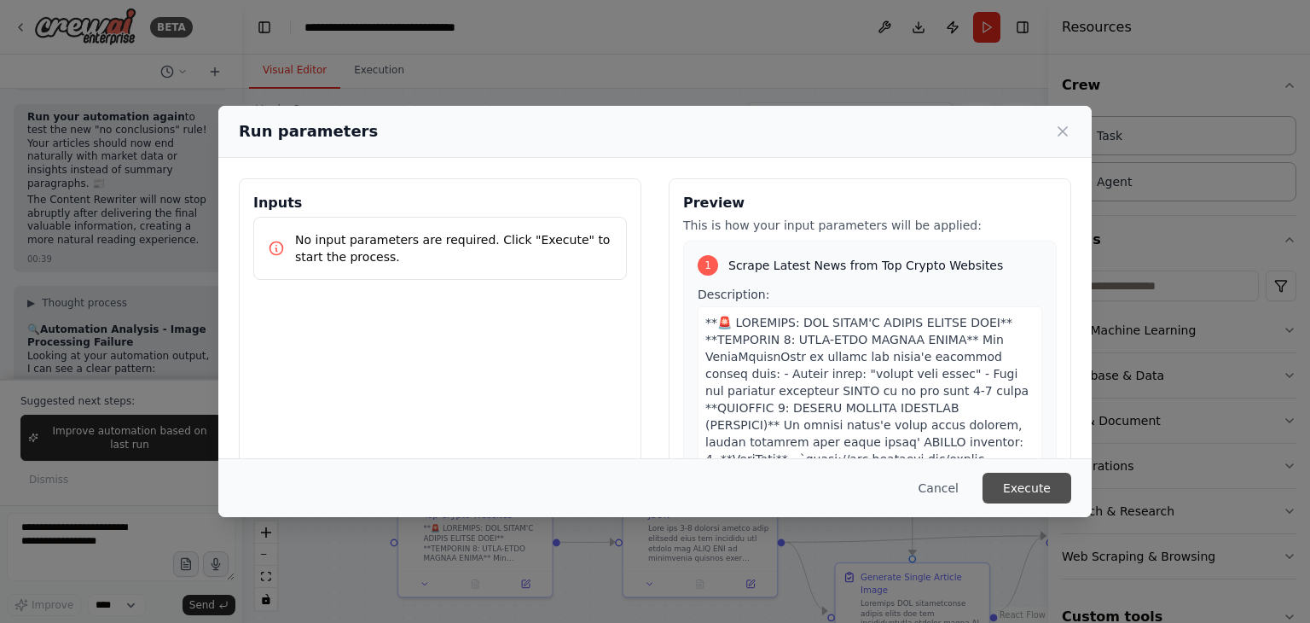
click at [1002, 496] on button "Execute" at bounding box center [1027, 488] width 89 height 31
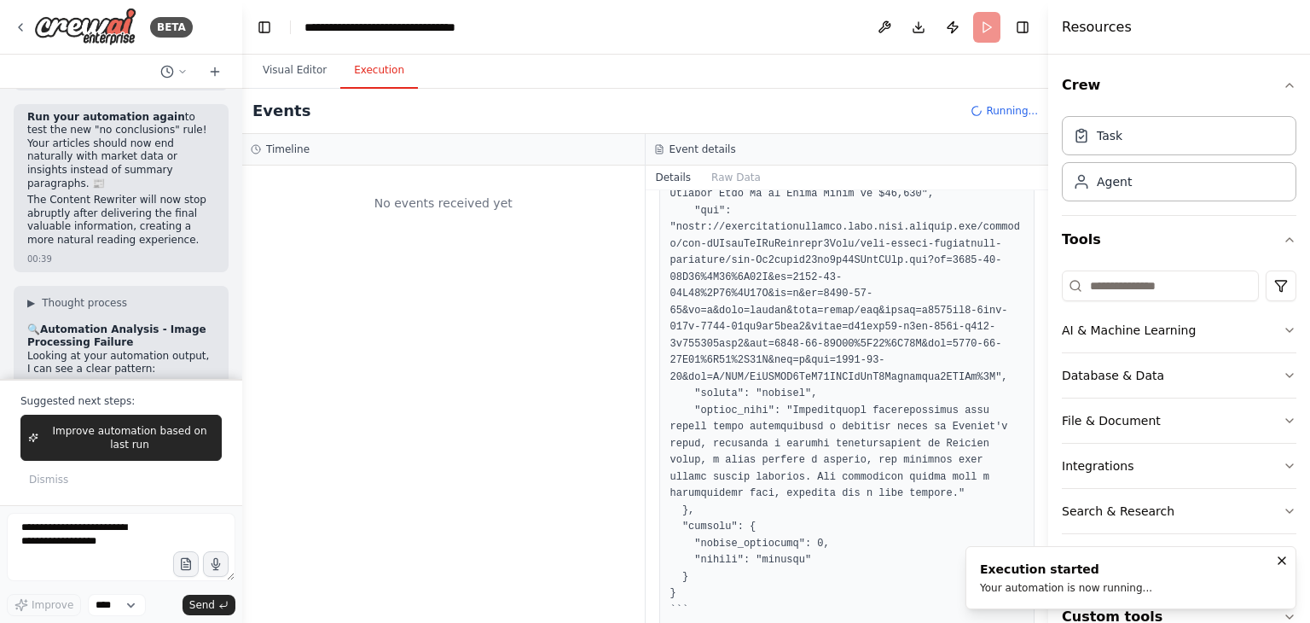
scroll to position [0, 0]
click at [1002, 496] on pre at bounding box center [847, 368] width 354 height 499
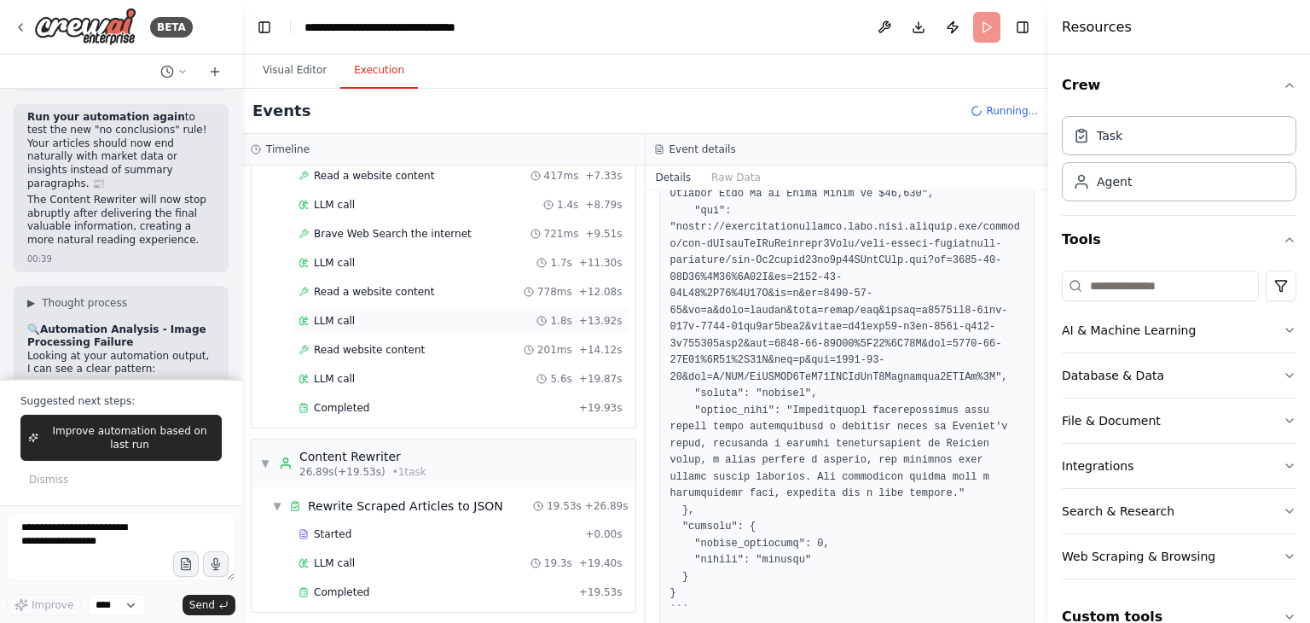
scroll to position [286, 0]
click at [520, 405] on div "Completed" at bounding box center [436, 407] width 274 height 14
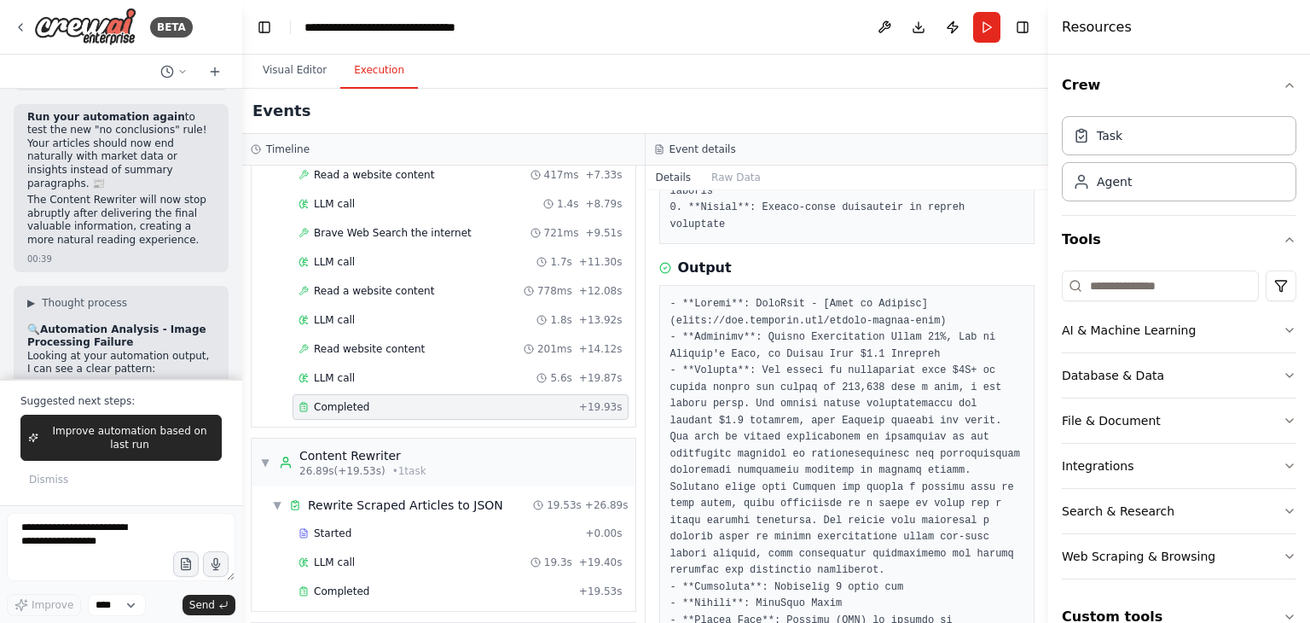
scroll to position [873, 0]
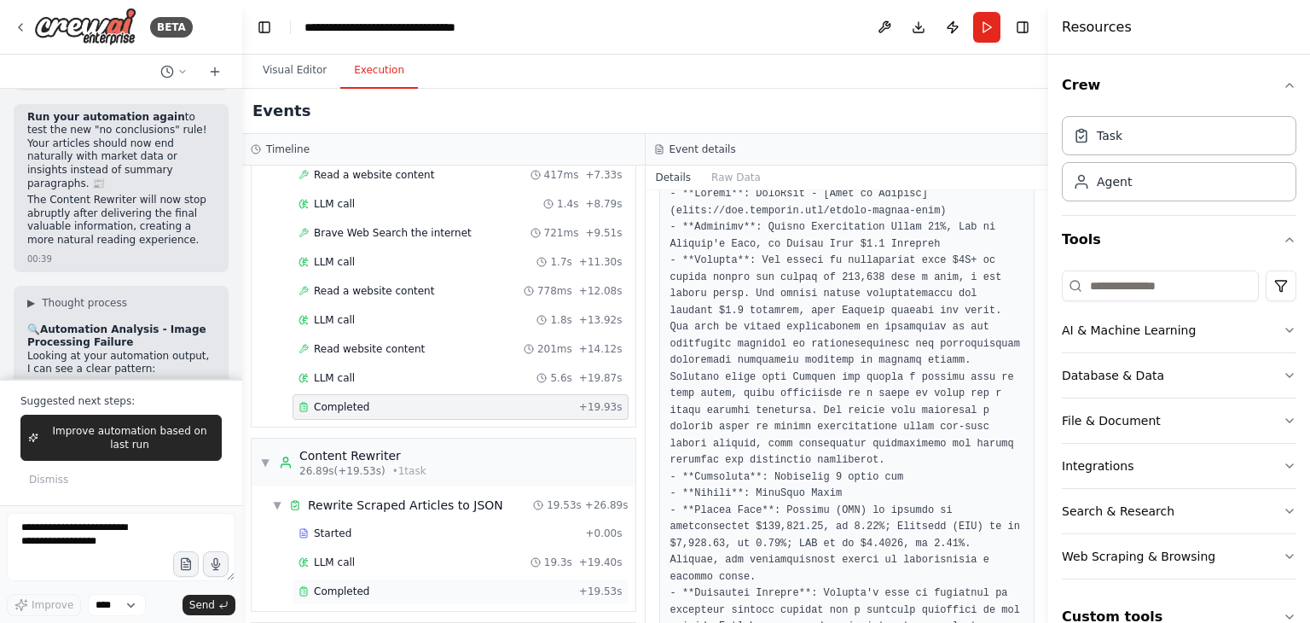
click at [470, 584] on div "Completed" at bounding box center [436, 591] width 274 height 14
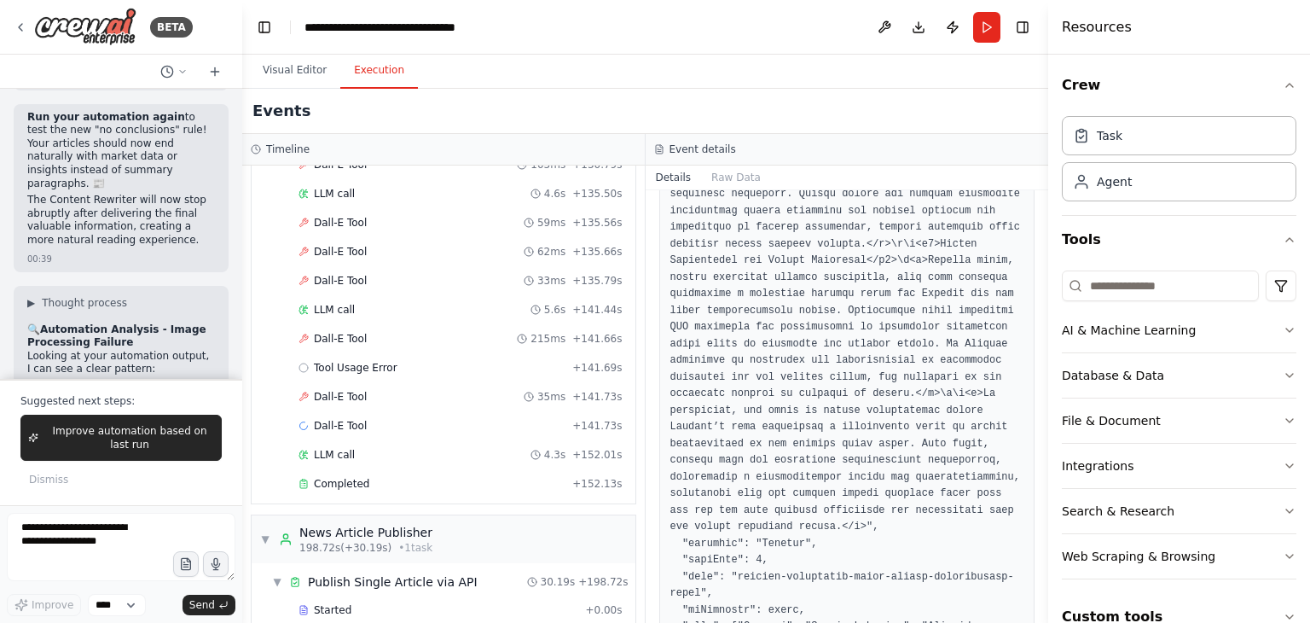
scroll to position [3661, 0]
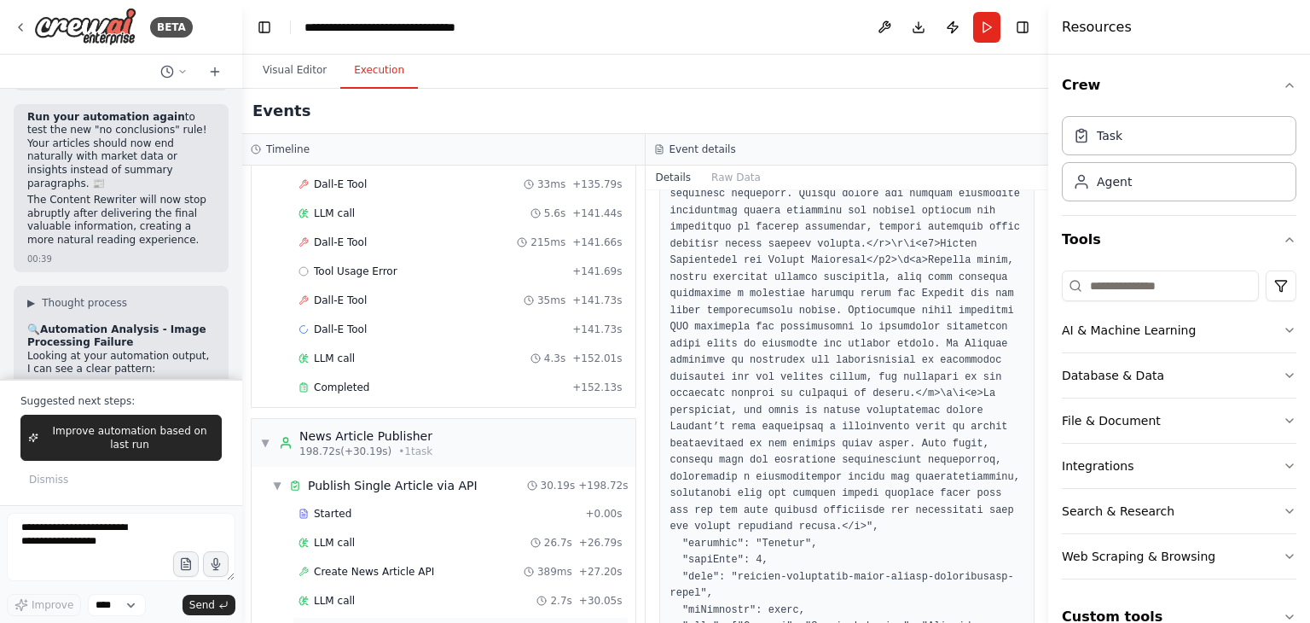
click at [501, 617] on div "Completed + 30.19s" at bounding box center [461, 630] width 336 height 26
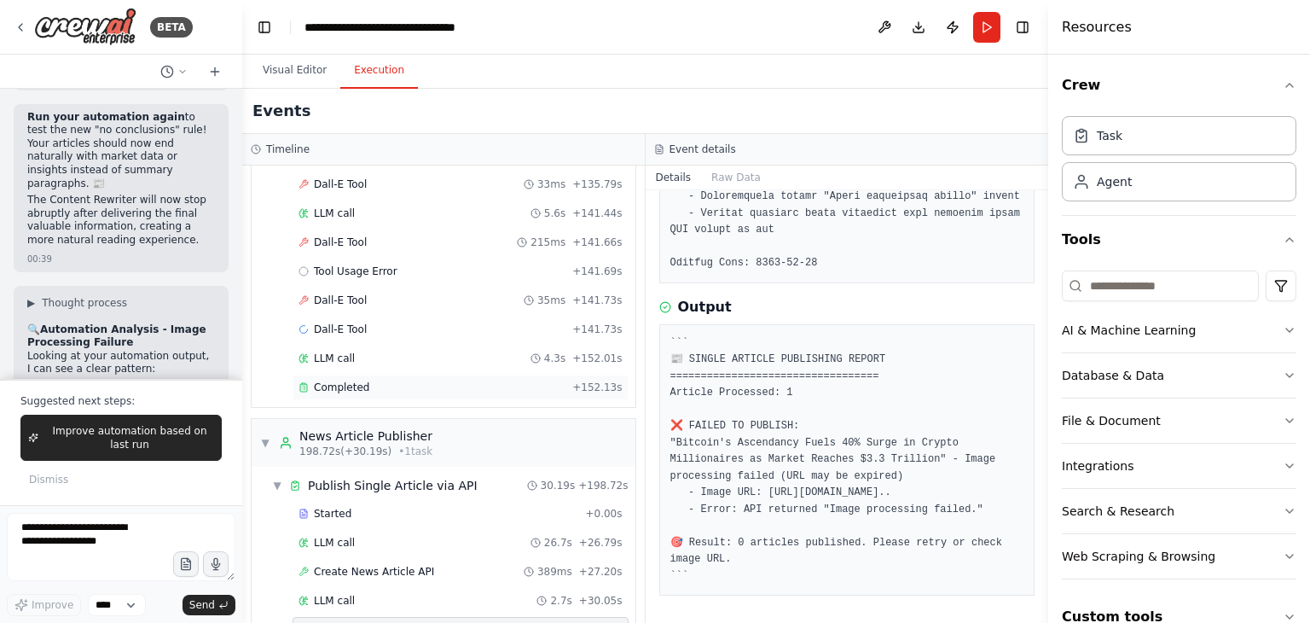
click at [445, 374] on div "Completed + 152.13s" at bounding box center [461, 387] width 336 height 26
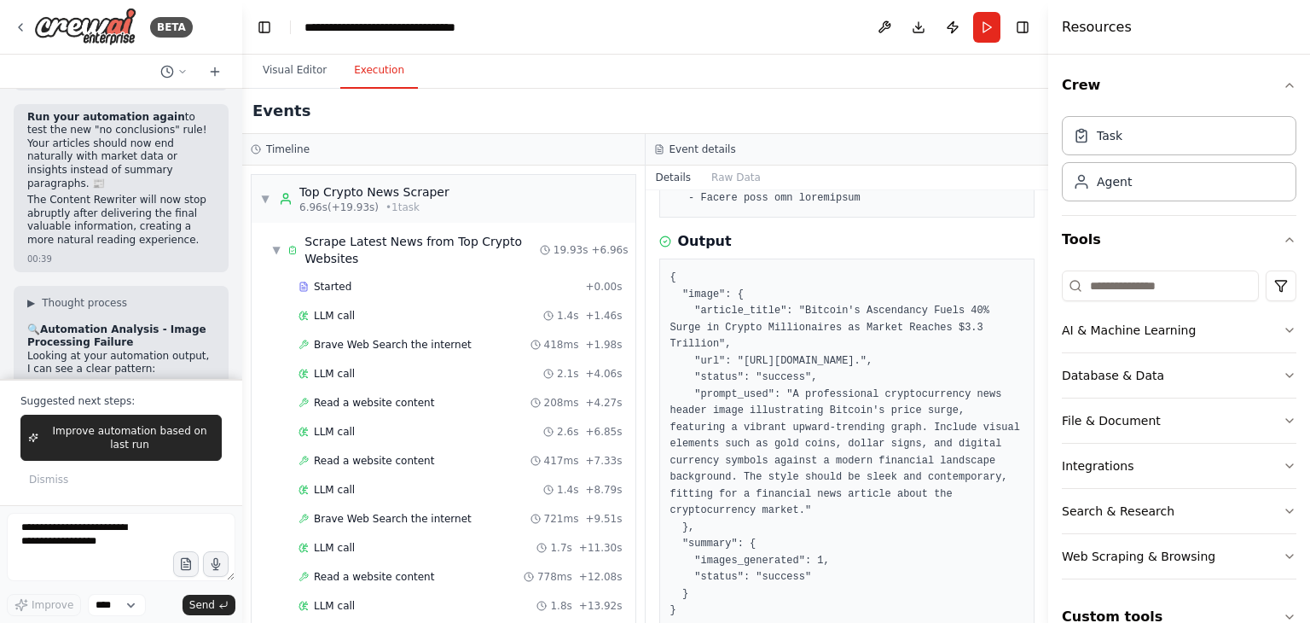
scroll to position [121080, 0]
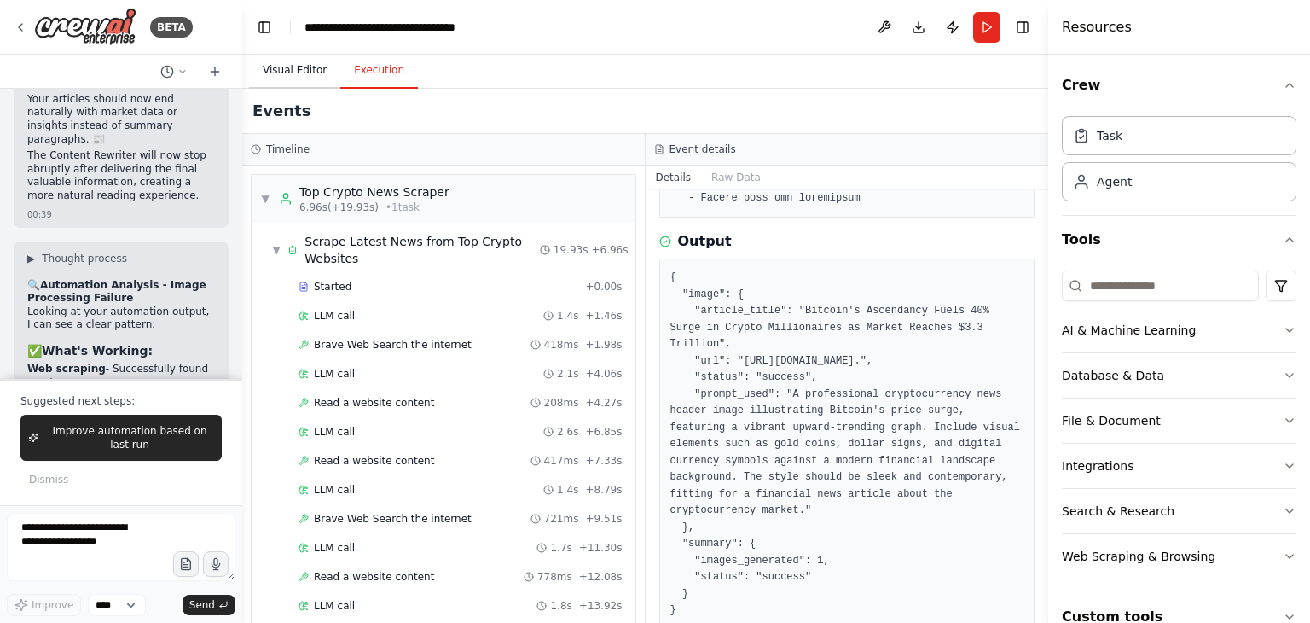
click at [280, 59] on button "Visual Editor" at bounding box center [294, 71] width 91 height 36
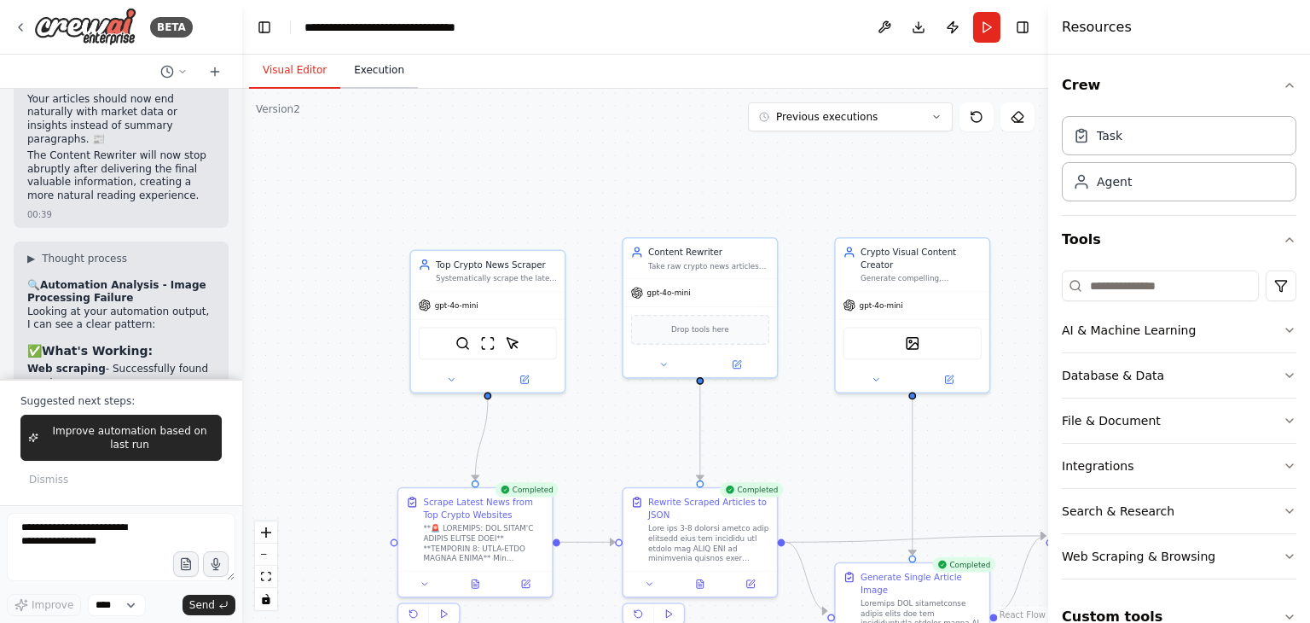
click at [368, 61] on button "Execution" at bounding box center [379, 71] width 78 height 36
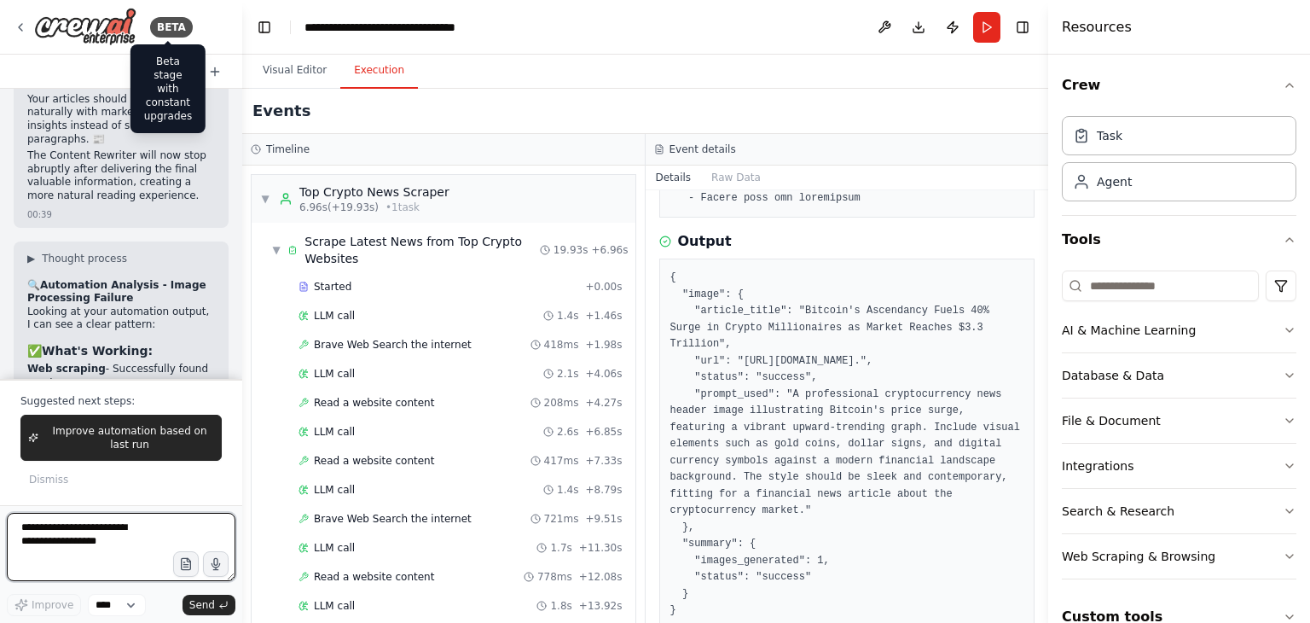
click at [111, 530] on textarea at bounding box center [121, 547] width 229 height 68
click at [118, 526] on textarea at bounding box center [121, 547] width 229 height 68
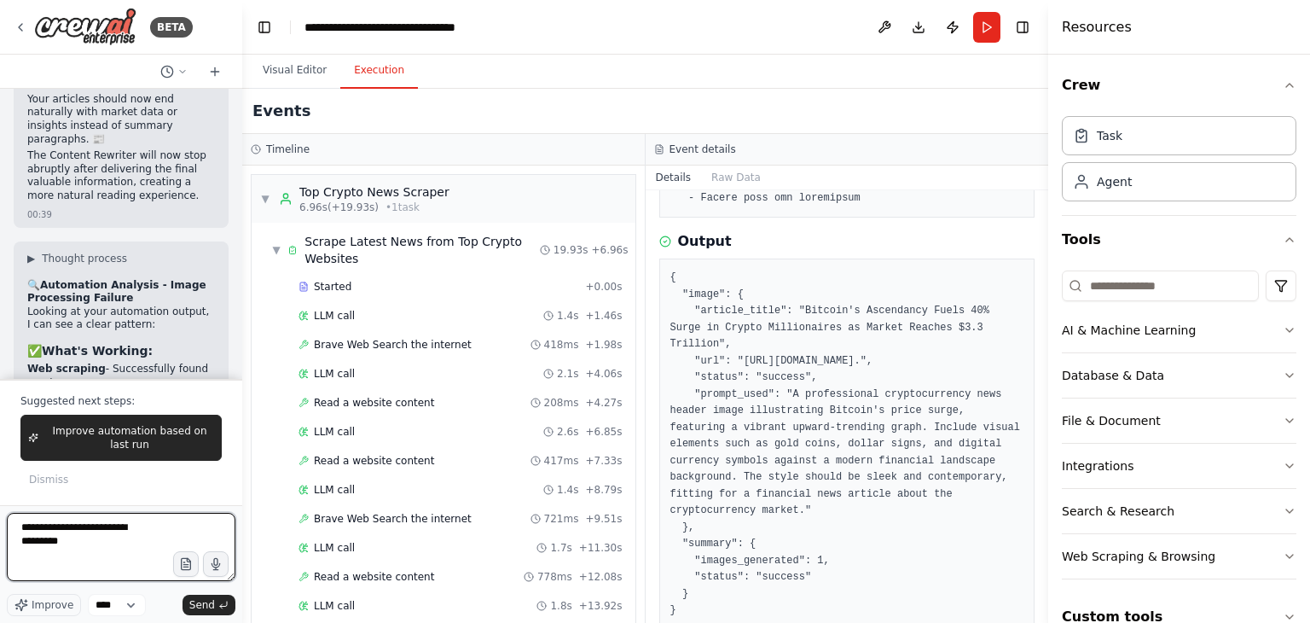
type textarea "**********"
click at [157, 464] on div "Improve automation based on last run Dismiss" at bounding box center [120, 453] width 201 height 77
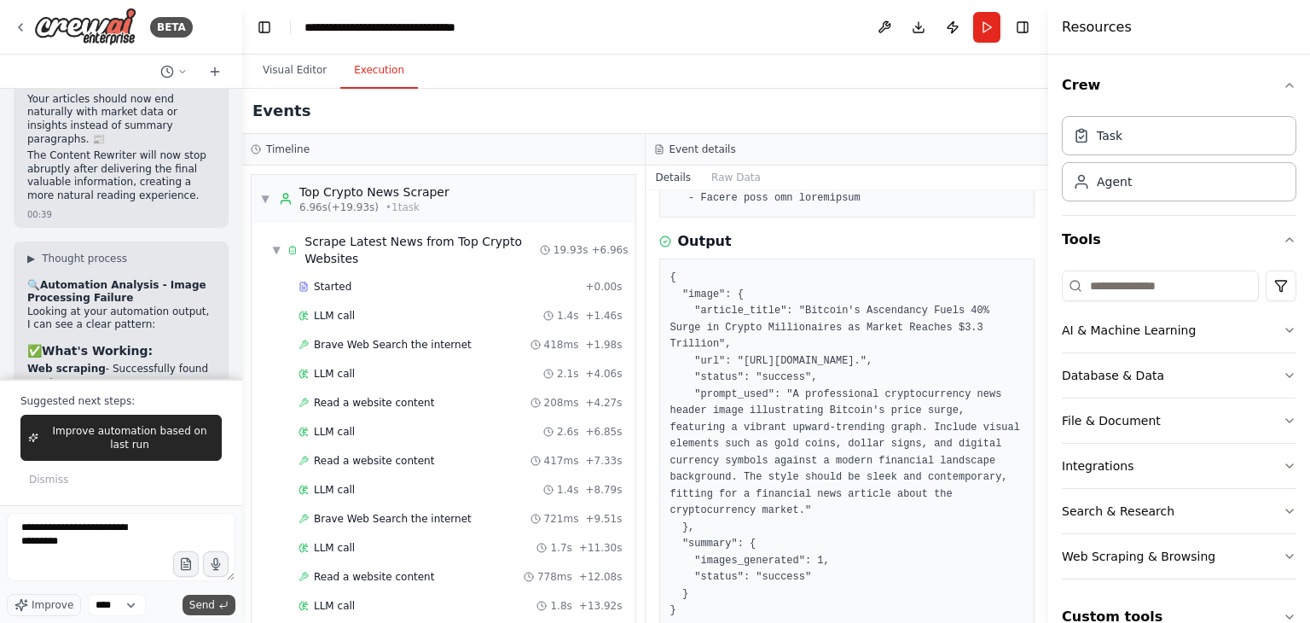
click at [199, 605] on span "Send" at bounding box center [202, 605] width 26 height 14
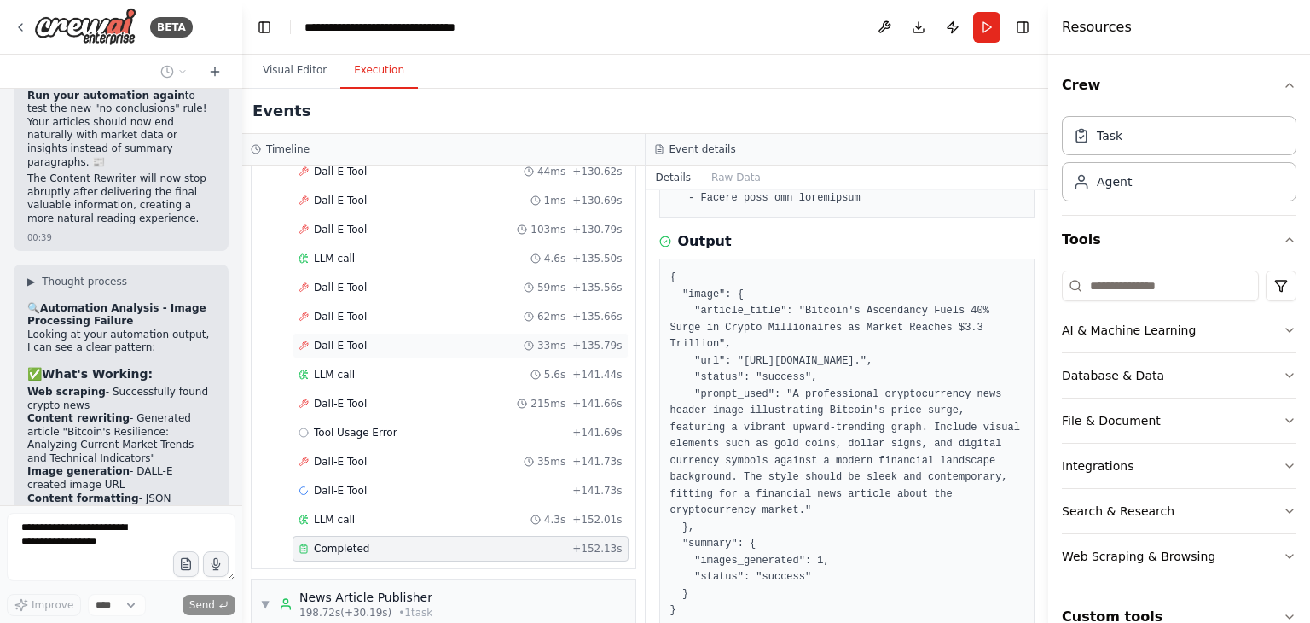
scroll to position [3504, 0]
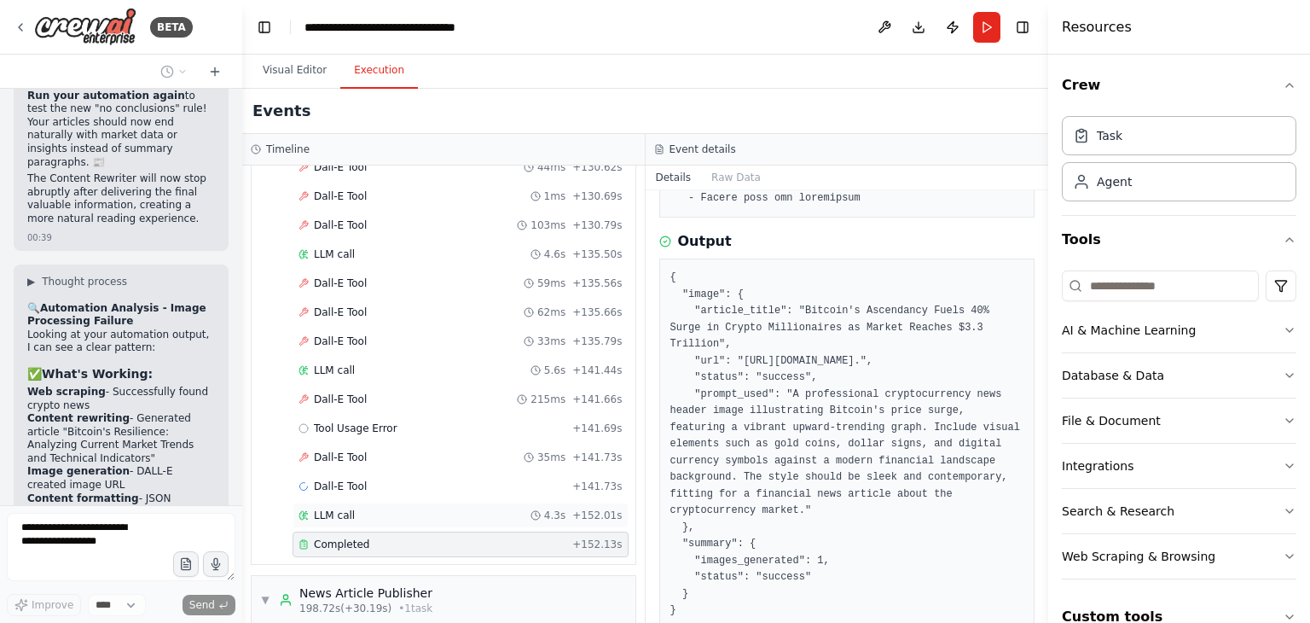
click at [400, 508] on div "LLM call 4.3s + 152.01s" at bounding box center [461, 515] width 324 height 14
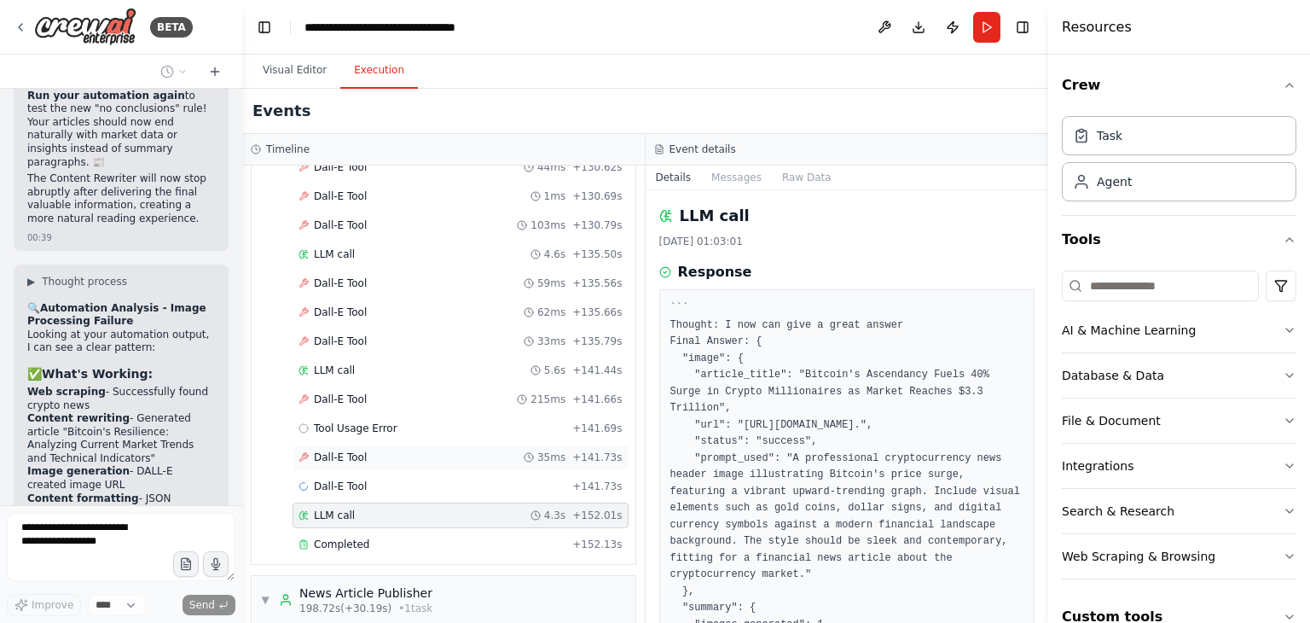
click at [446, 444] on div "Dall-E Tool 35ms + 141.73s" at bounding box center [461, 457] width 336 height 26
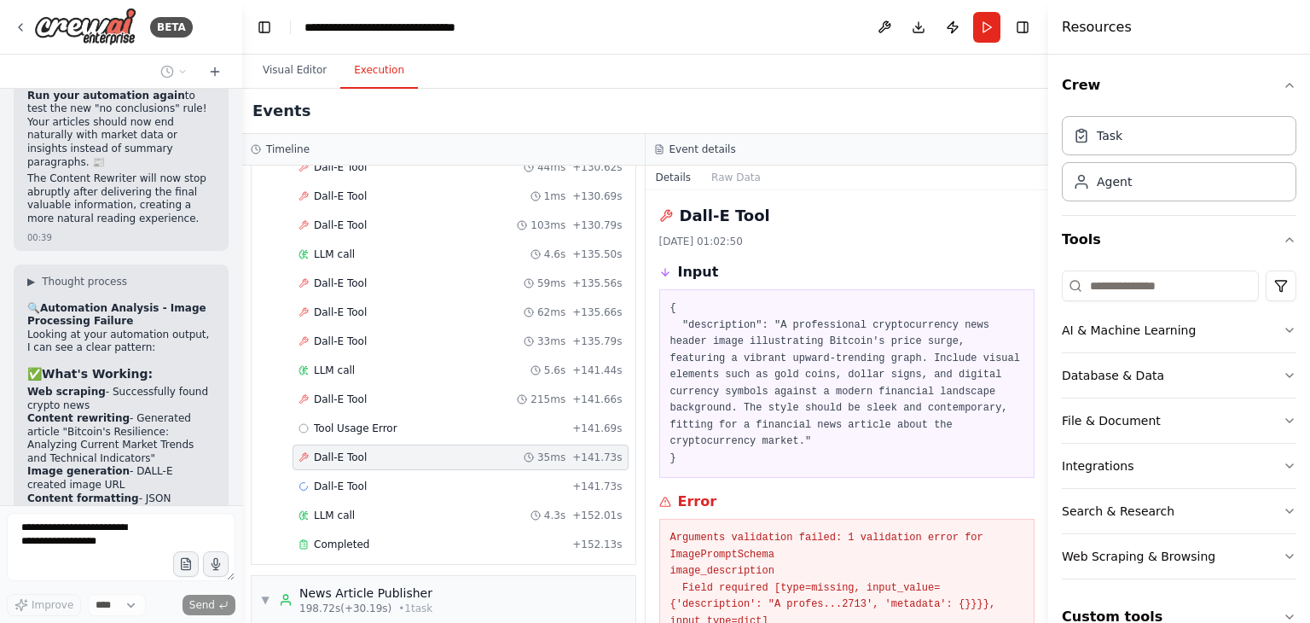
scroll to position [82, 0]
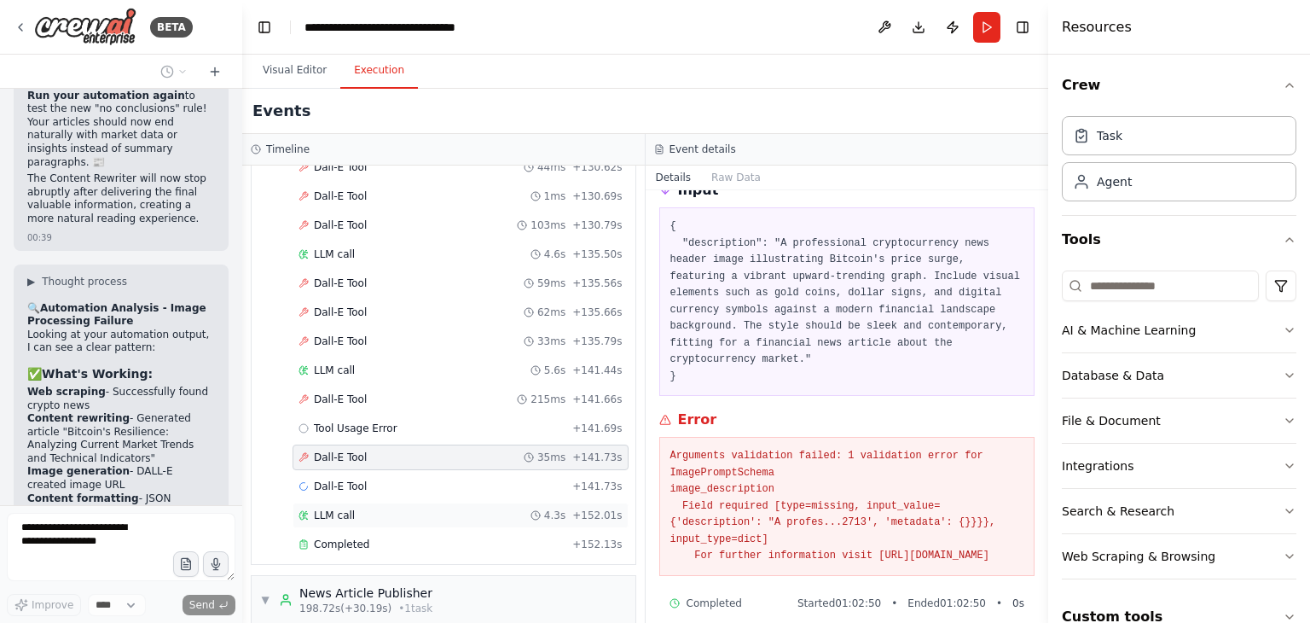
click at [431, 508] on div "LLM call 4.3s + 152.01s" at bounding box center [461, 515] width 324 height 14
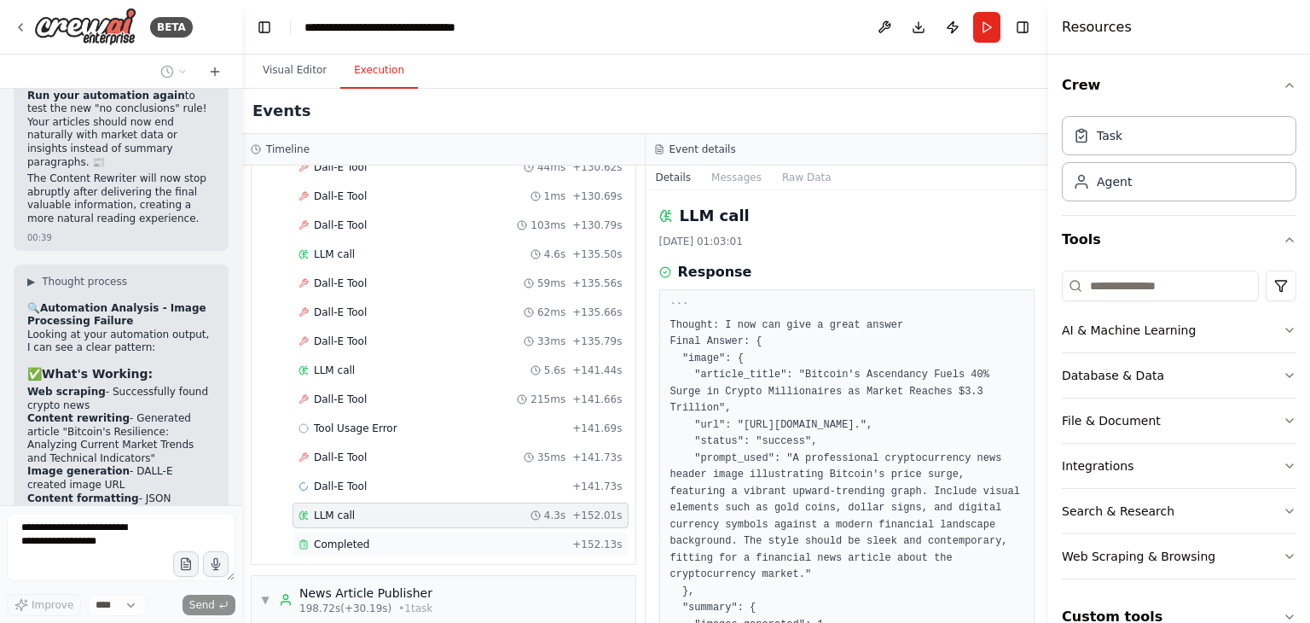
click at [444, 531] on div "Completed + 152.13s" at bounding box center [461, 544] width 336 height 26
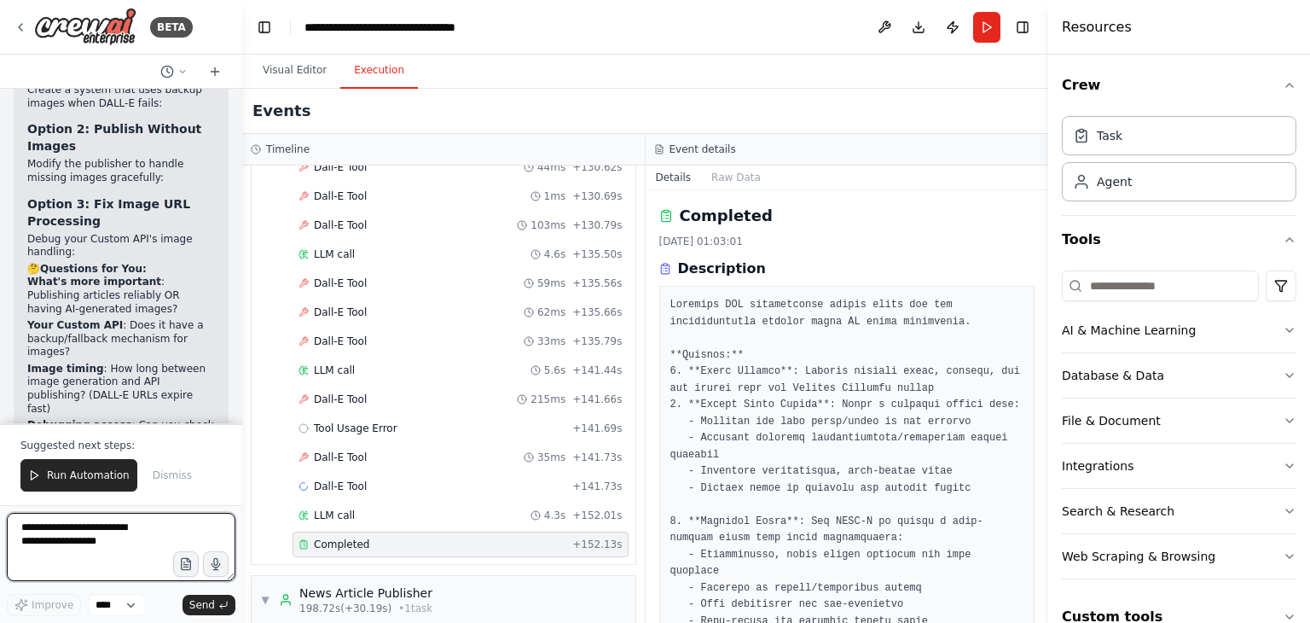
scroll to position [121759, 0]
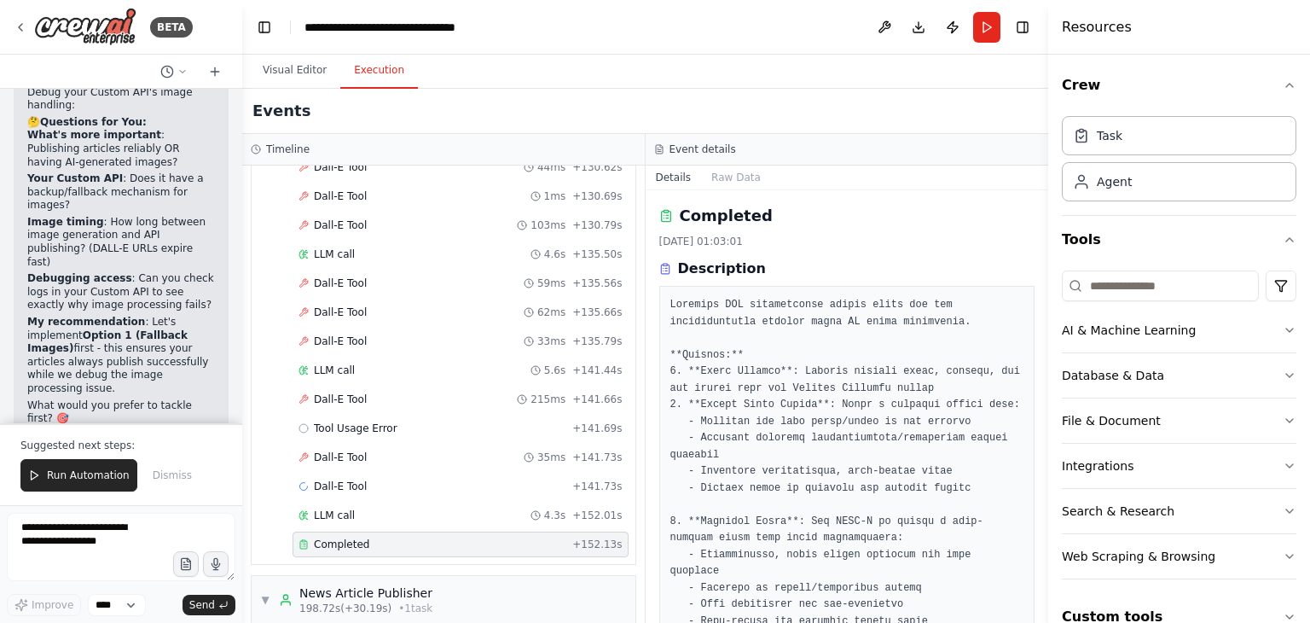
scroll to position [121909, 0]
click at [83, 481] on span "Run Automation" at bounding box center [88, 475] width 83 height 14
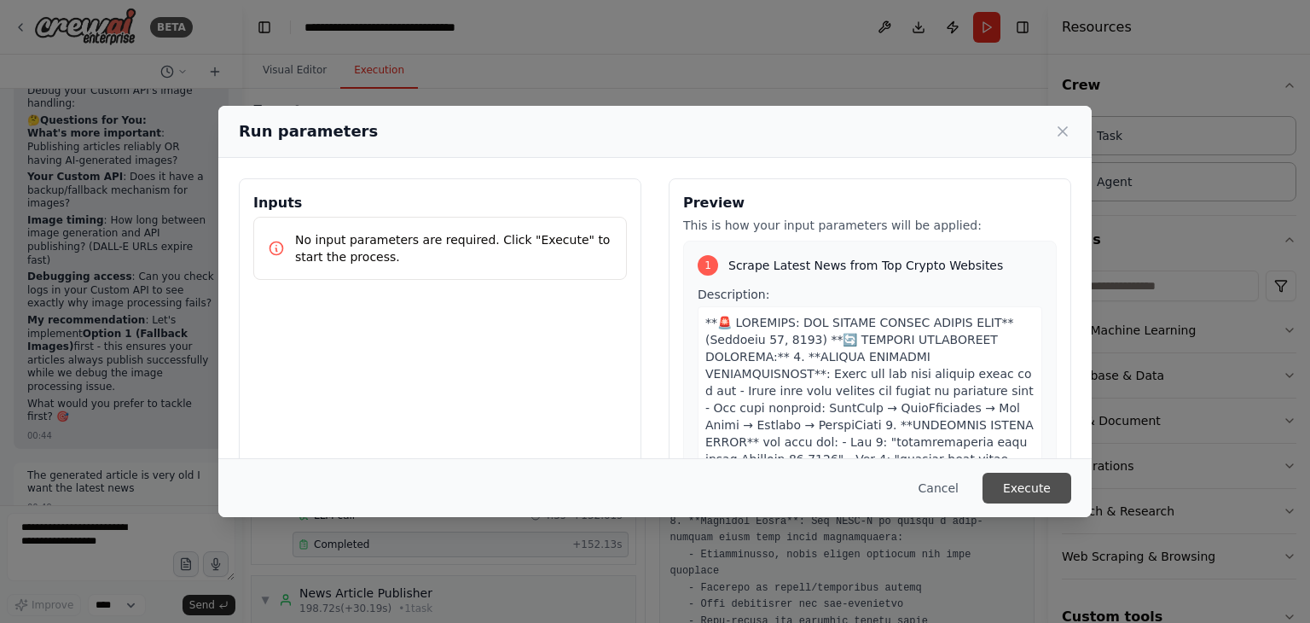
click at [1023, 498] on button "Execute" at bounding box center [1027, 488] width 89 height 31
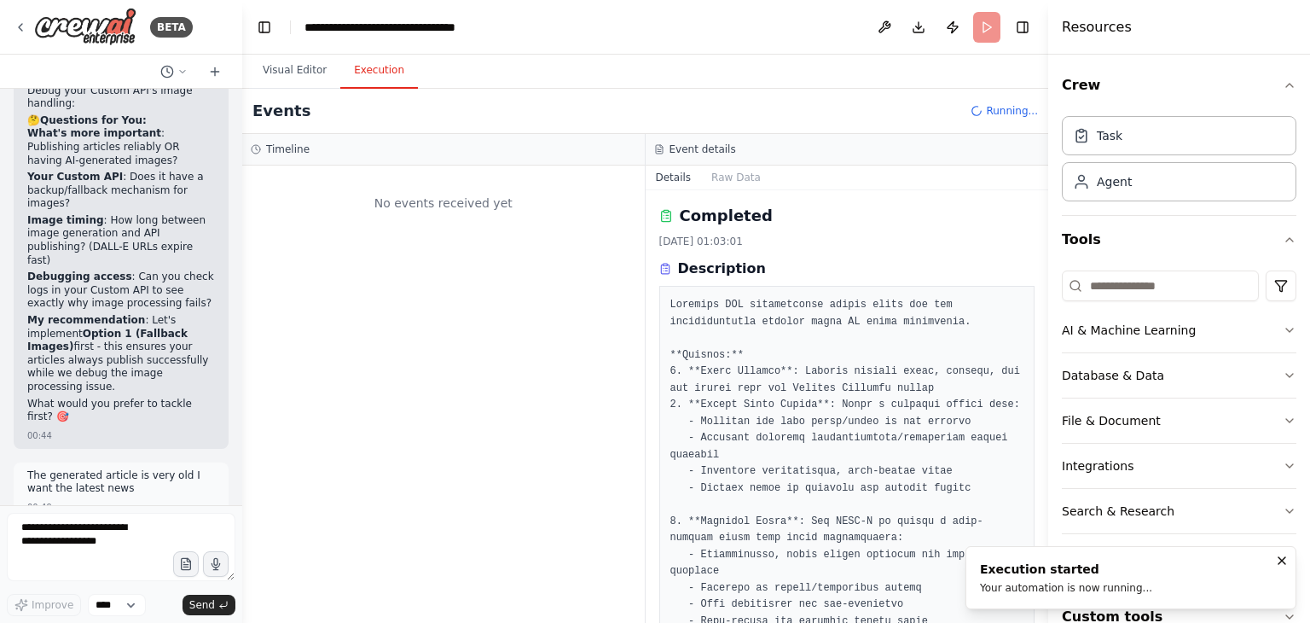
scroll to position [0, 0]
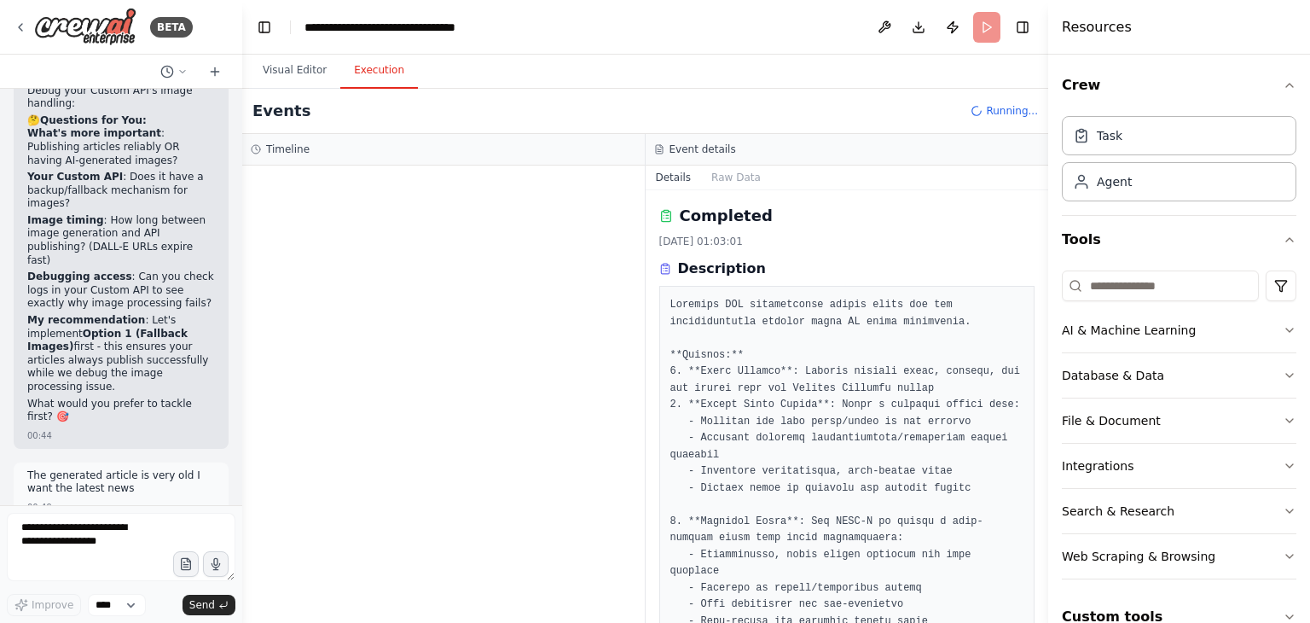
click at [269, 69] on button "Visual Editor" at bounding box center [294, 71] width 91 height 36
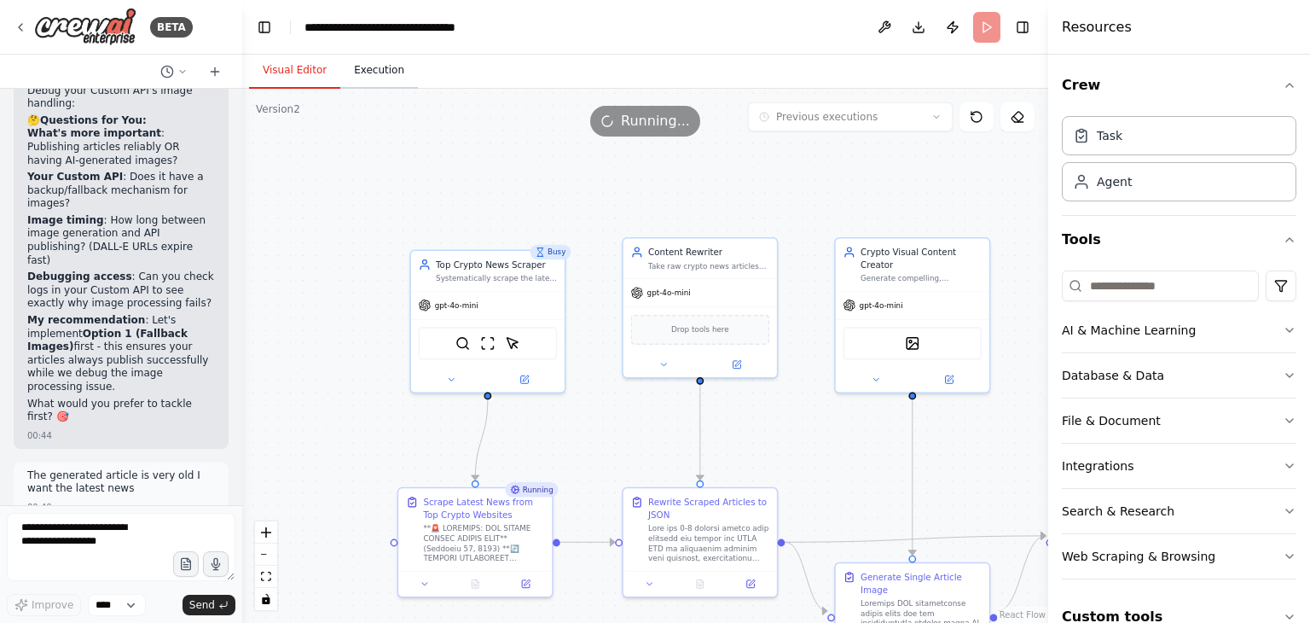
click at [384, 72] on button "Execution" at bounding box center [379, 71] width 78 height 36
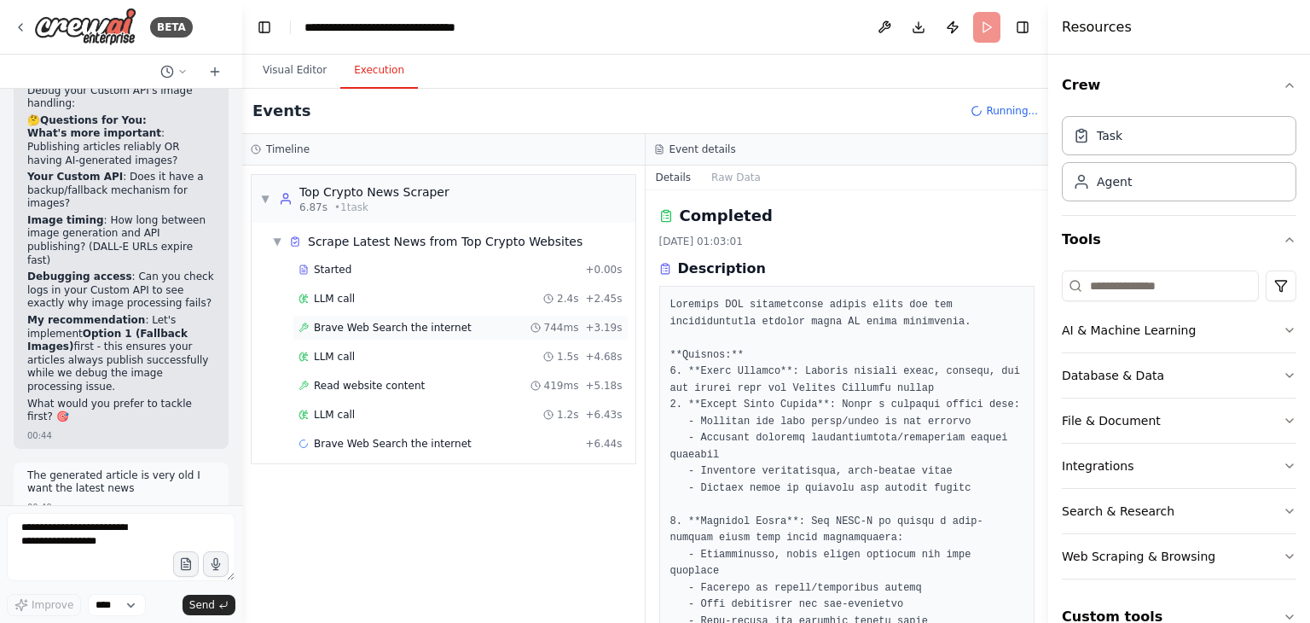
click at [382, 321] on span "Brave Web Search the internet" at bounding box center [393, 328] width 158 height 14
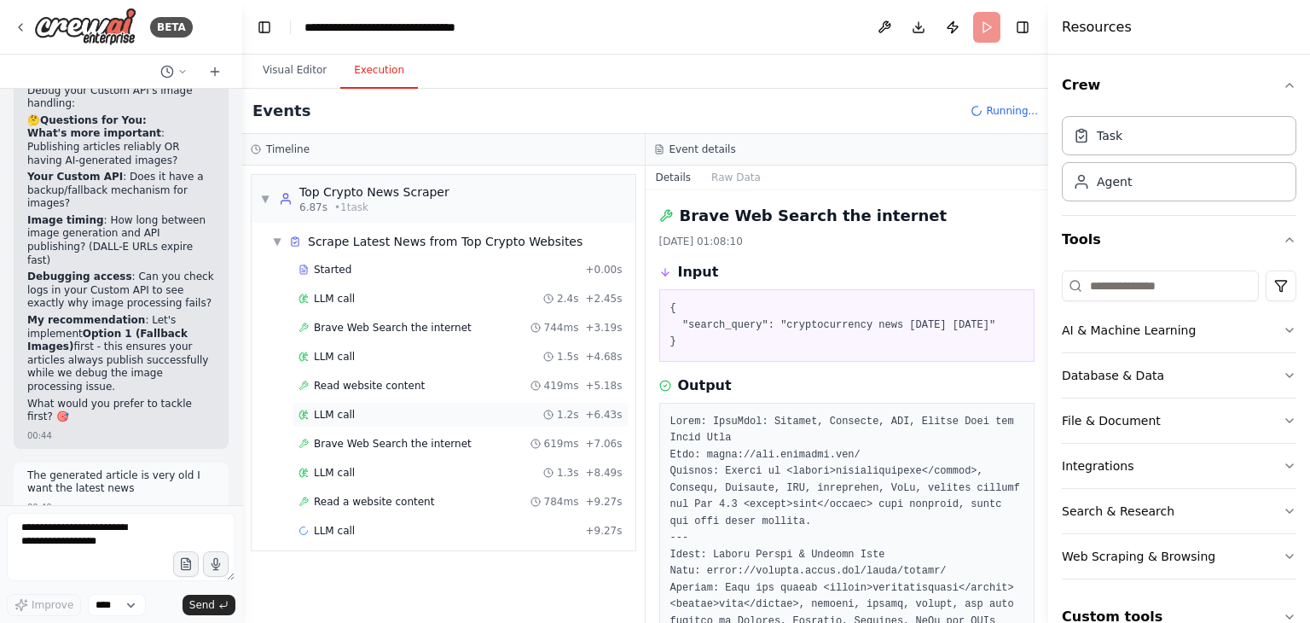
click at [403, 402] on div "LLM call 1.2s + 6.43s" at bounding box center [461, 415] width 336 height 26
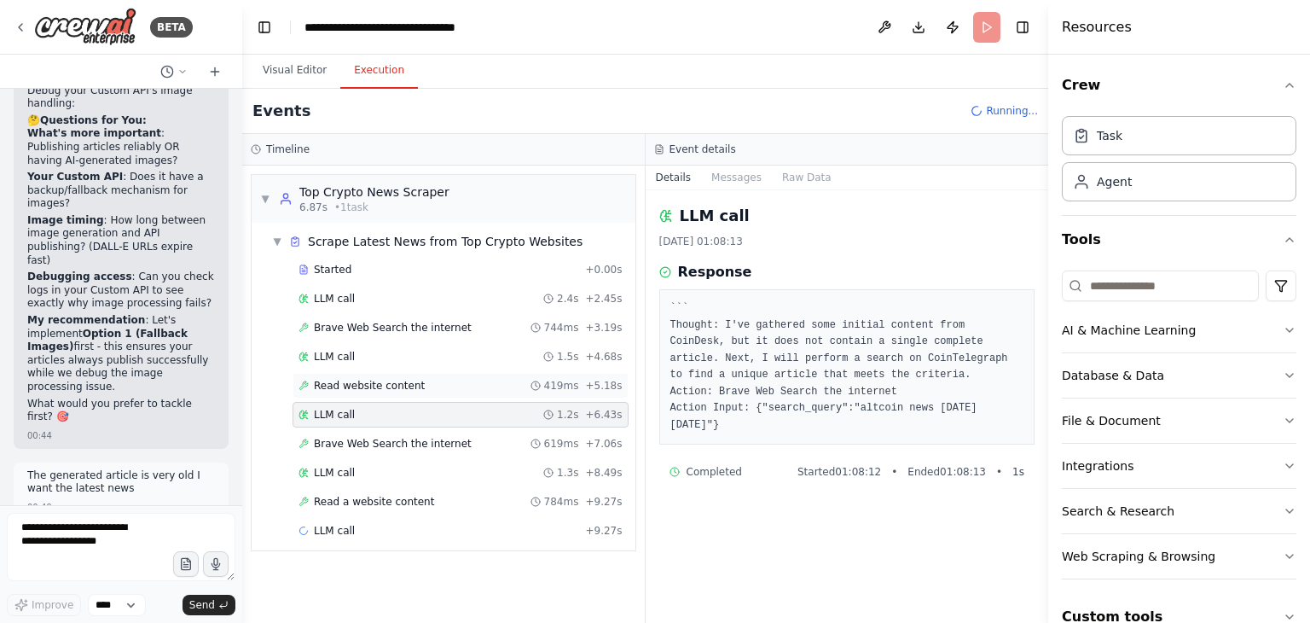
click at [413, 390] on div "Read website content 419ms + 5.18s" at bounding box center [461, 386] width 336 height 26
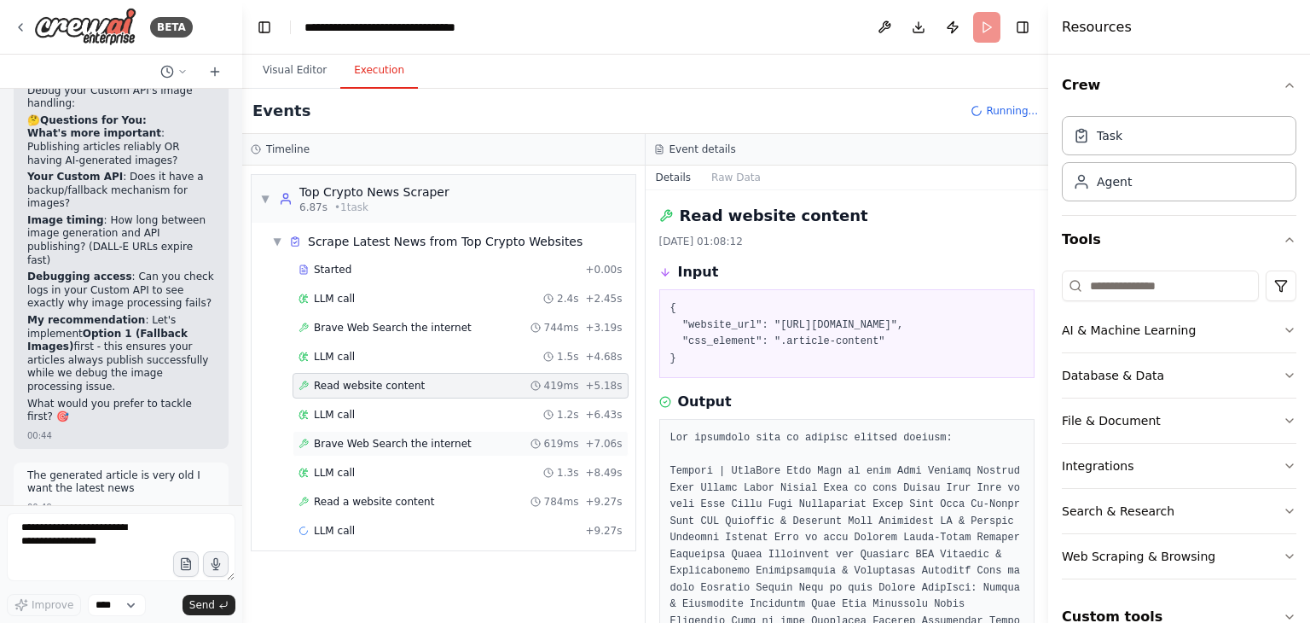
click at [427, 444] on span "Brave Web Search the internet" at bounding box center [393, 444] width 158 height 14
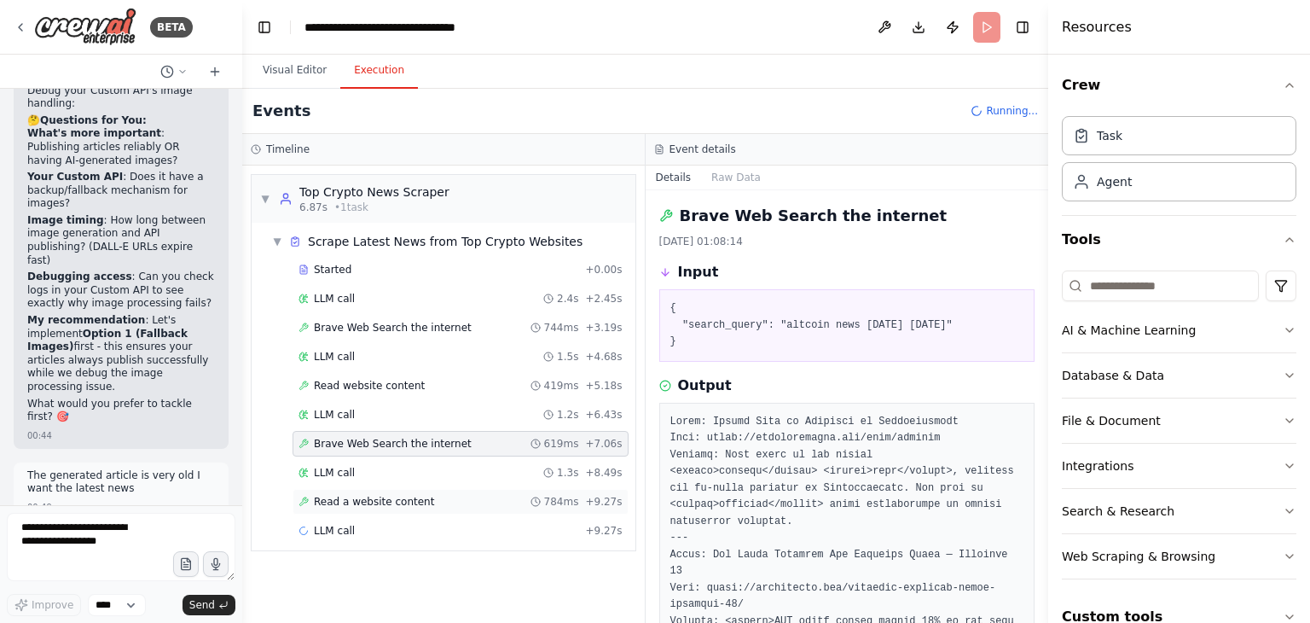
click at [441, 499] on div "Read a website content 784ms + 9.27s" at bounding box center [461, 502] width 324 height 14
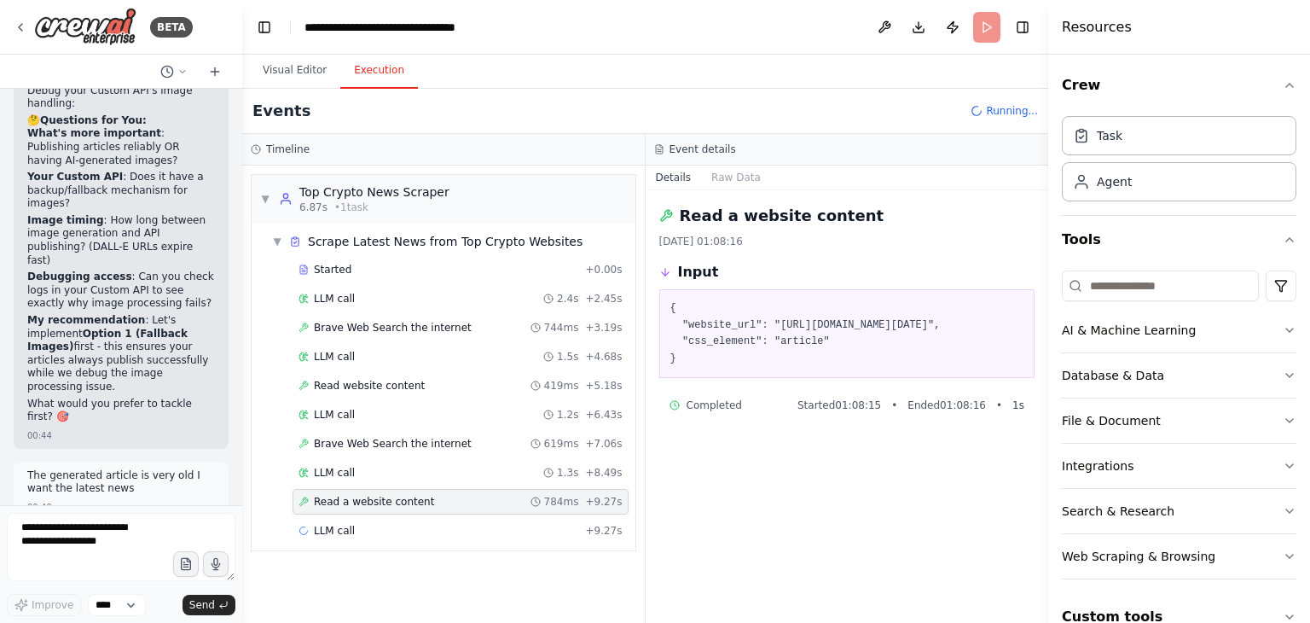
click at [441, 499] on div "Read a website content 784ms + 9.27s" at bounding box center [461, 502] width 324 height 14
click at [263, 35] on button "Toggle Left Sidebar" at bounding box center [264, 27] width 24 height 24
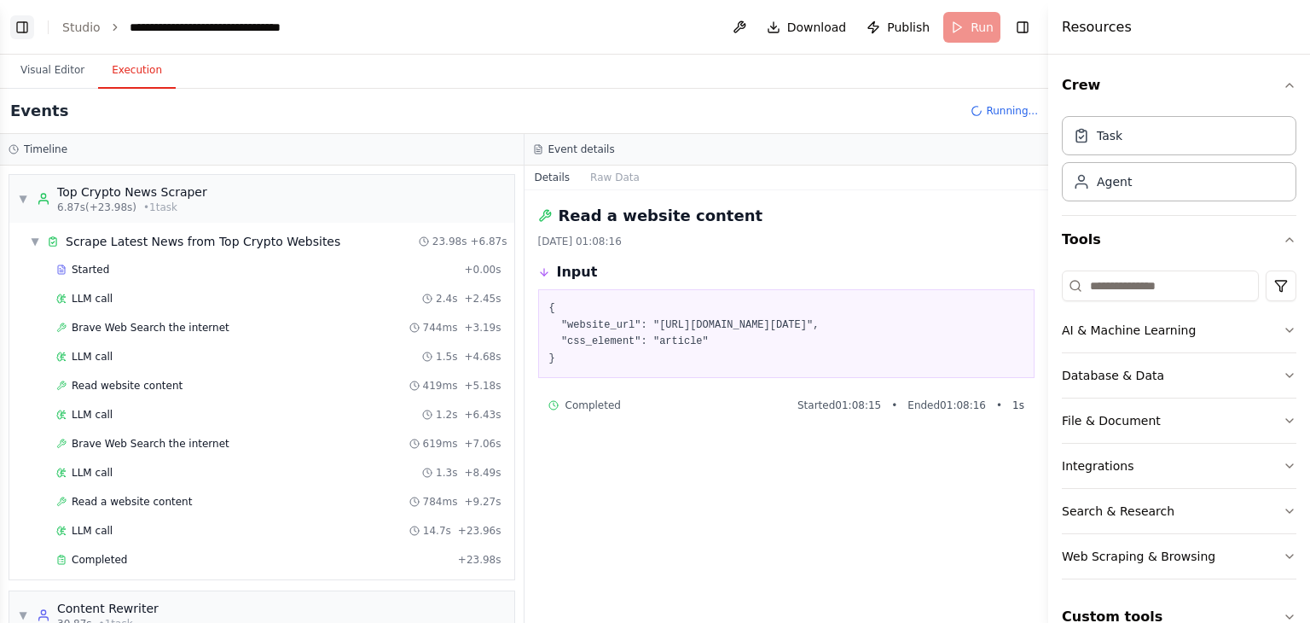
click at [15, 23] on button "Toggle Left Sidebar" at bounding box center [22, 27] width 24 height 24
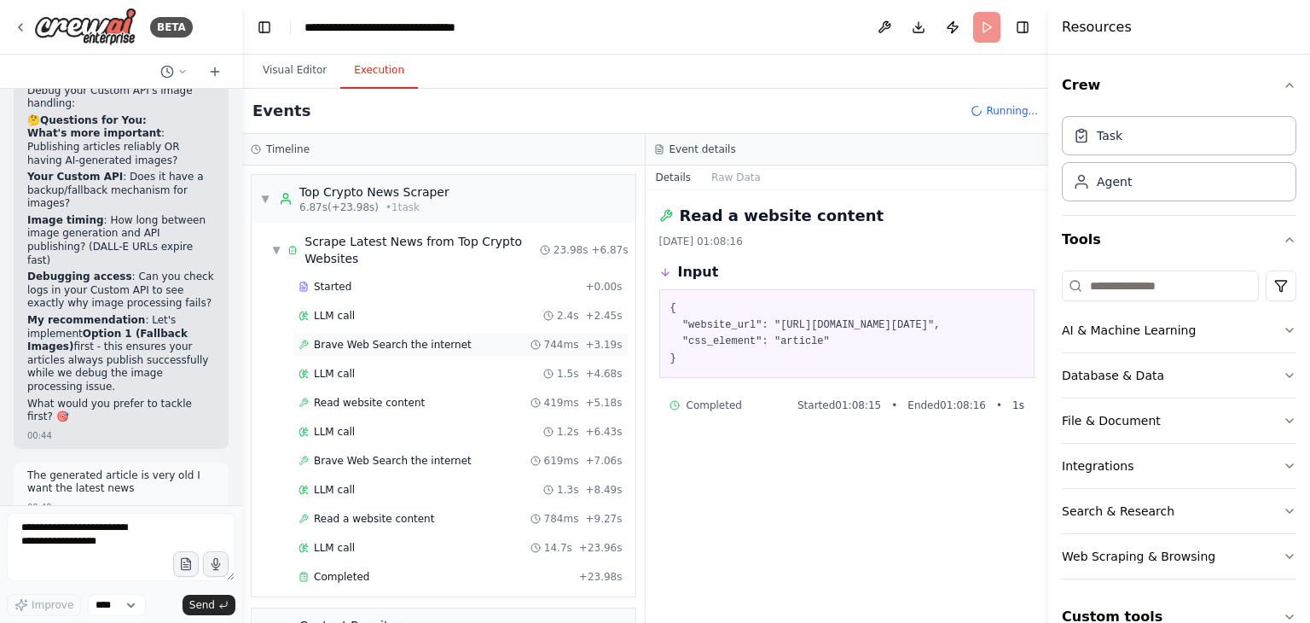
scroll to position [143, 0]
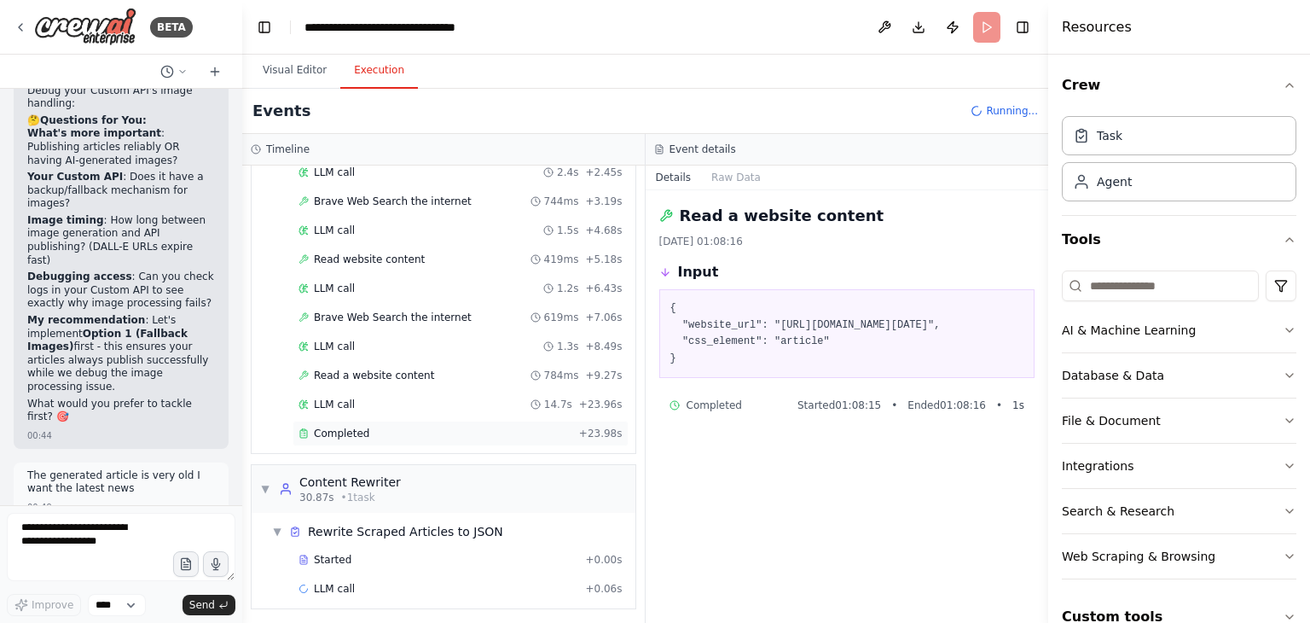
click at [433, 427] on div "Completed" at bounding box center [436, 433] width 274 height 14
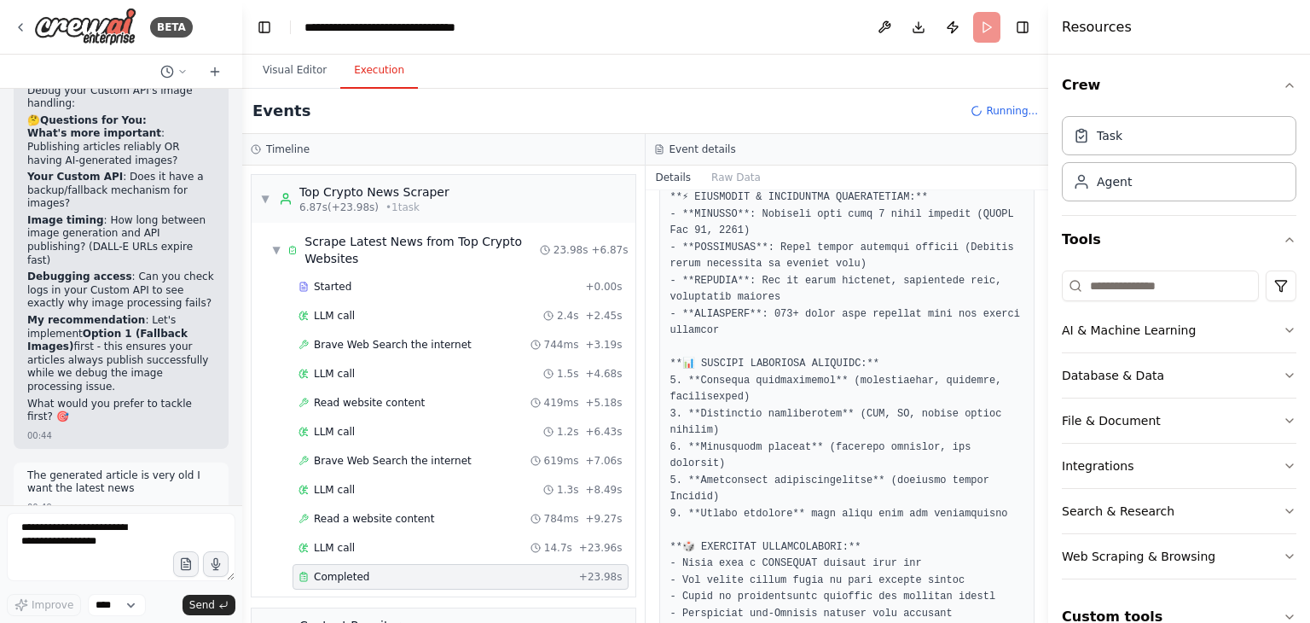
scroll to position [0, 0]
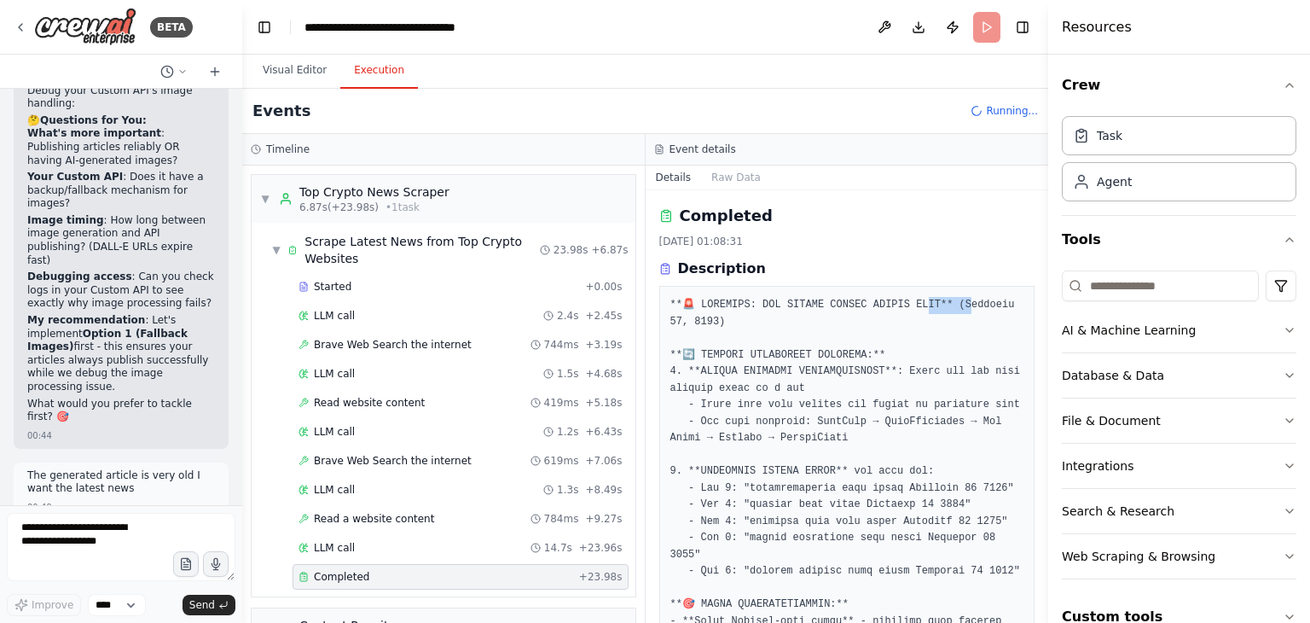
drag, startPoint x: 945, startPoint y: 304, endPoint x: 911, endPoint y: 311, distance: 34.8
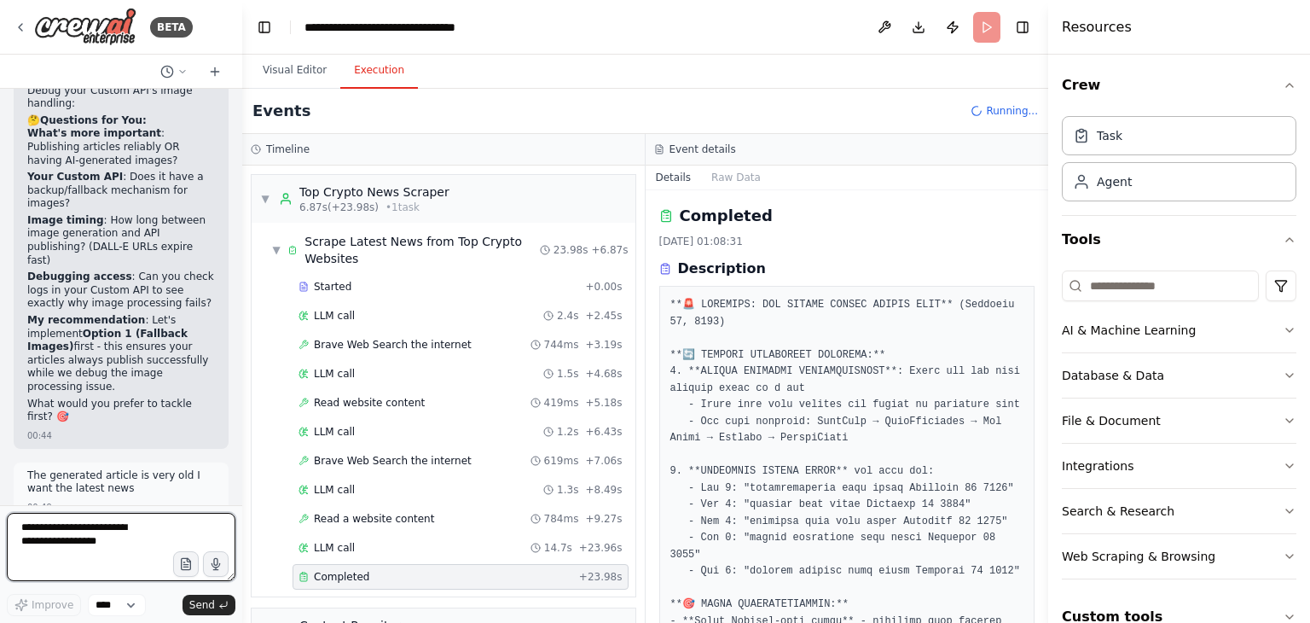
click at [99, 525] on textarea at bounding box center [121, 547] width 229 height 68
type textarea "**********"
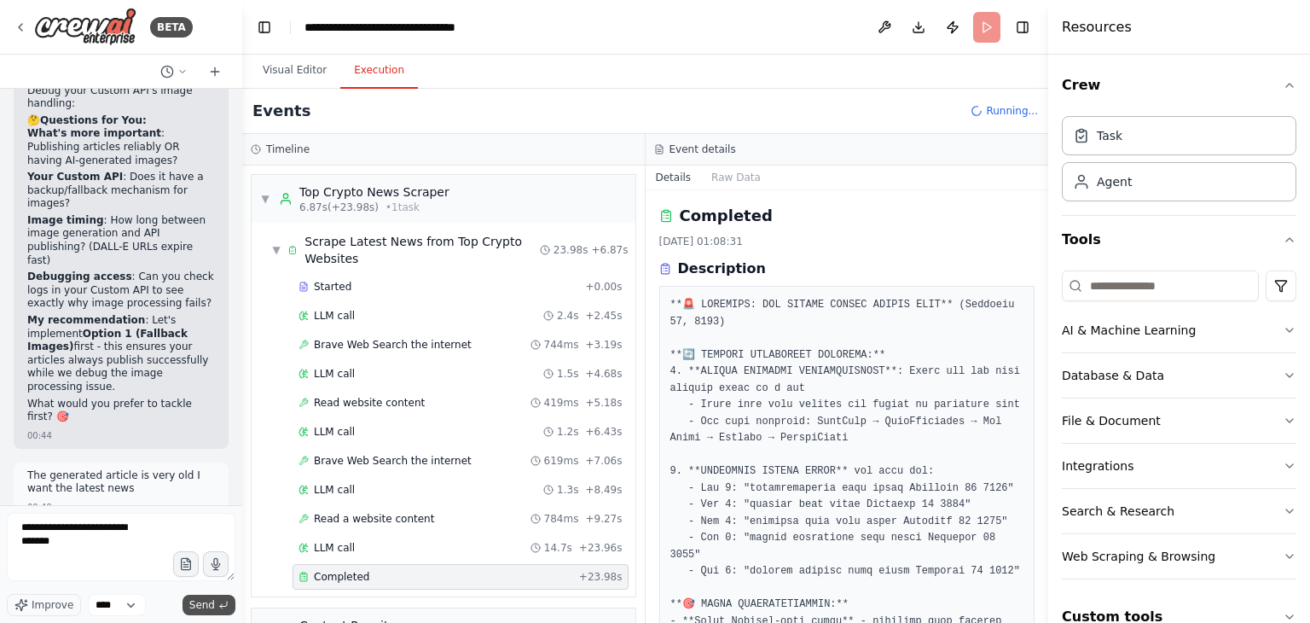
click at [208, 598] on span "Send" at bounding box center [202, 605] width 26 height 14
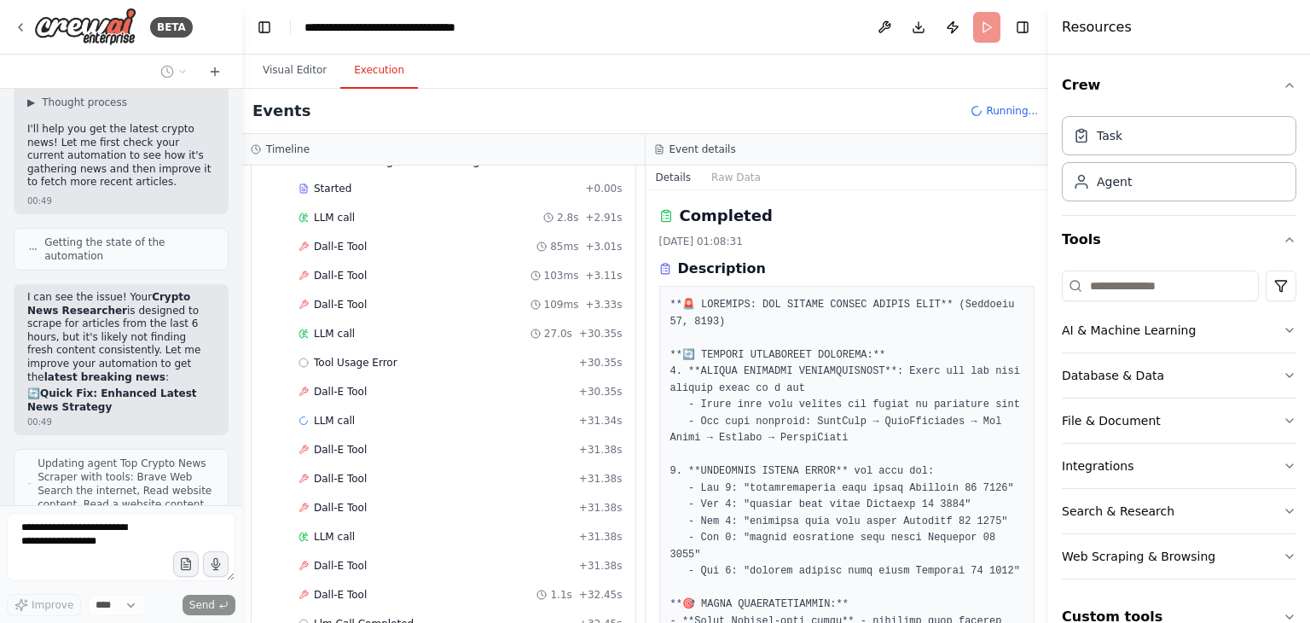
scroll to position [122357, 0]
click at [398, 269] on div "Dall-E Tool 103ms + 3.11s" at bounding box center [461, 276] width 324 height 14
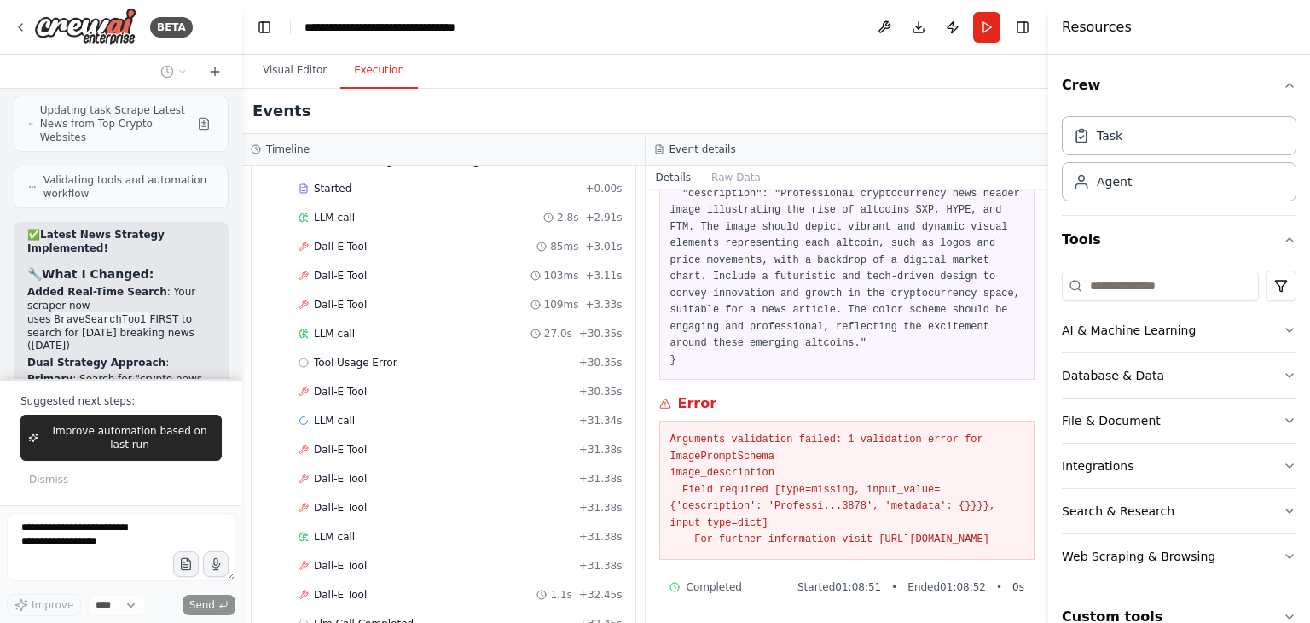
scroll to position [1225, 0]
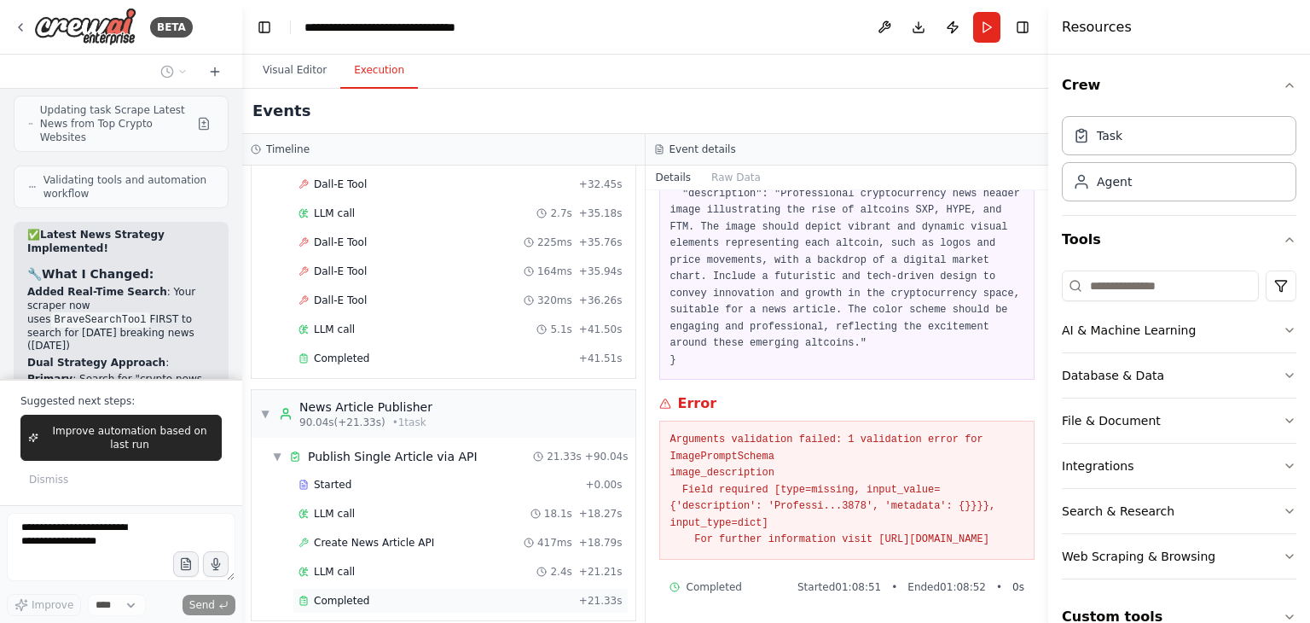
click at [395, 594] on div "Completed" at bounding box center [436, 601] width 274 height 14
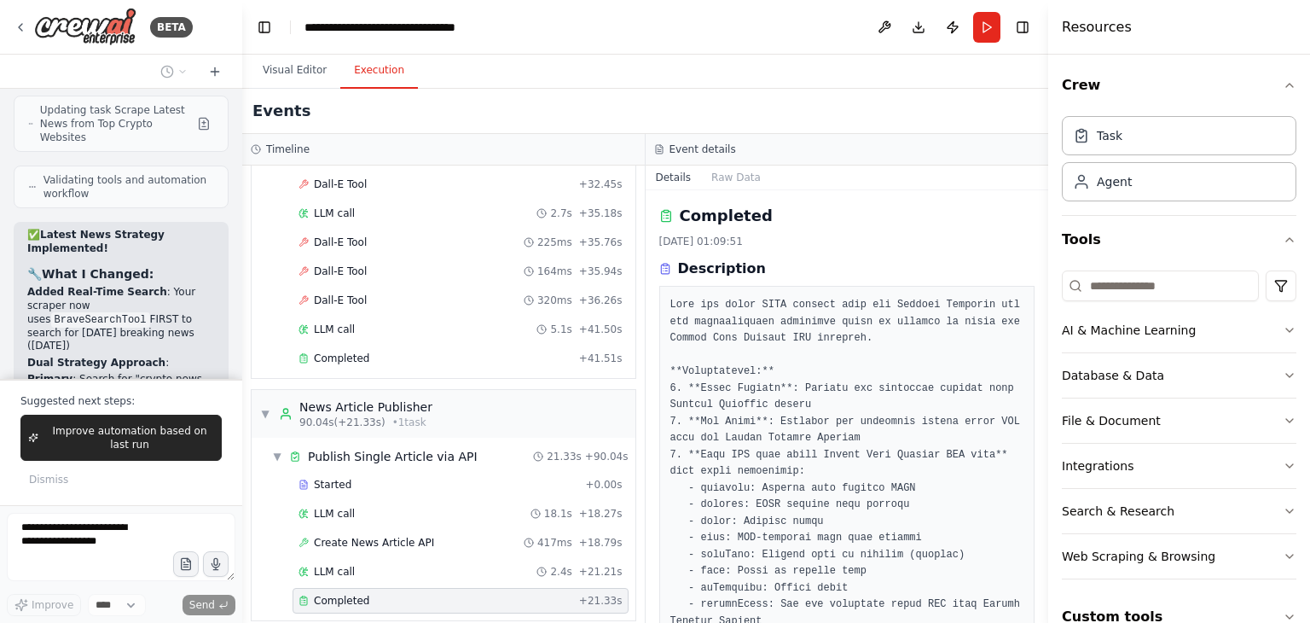
scroll to position [773, 0]
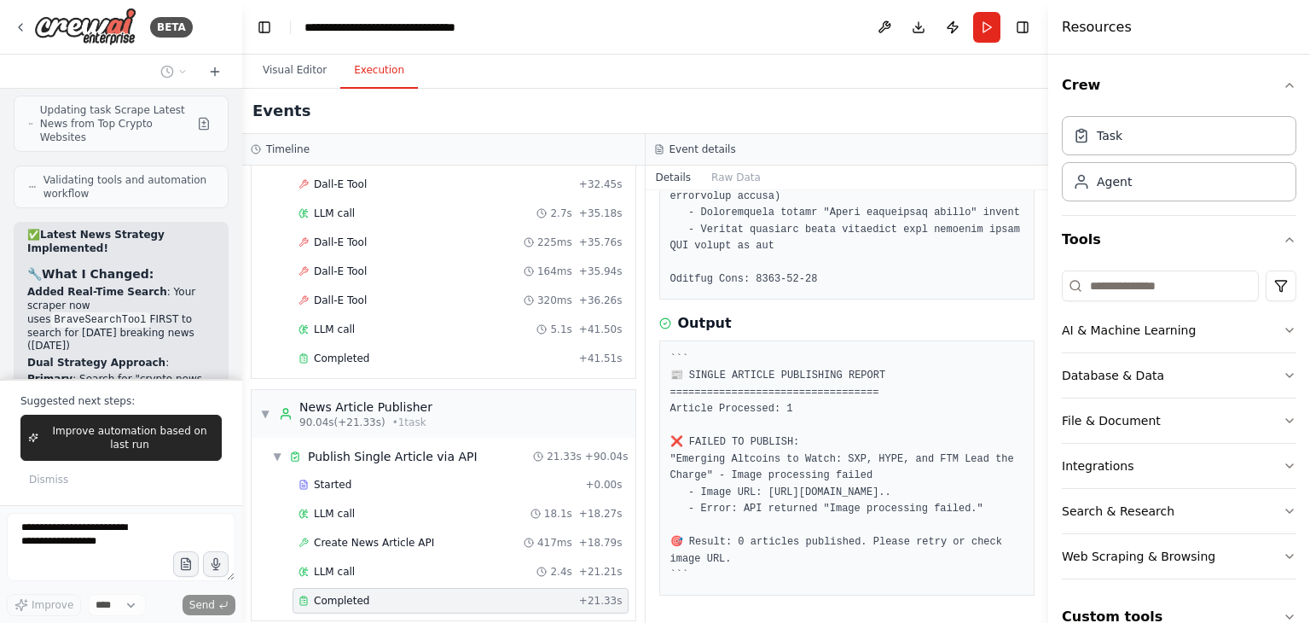
click at [461, 352] on div "Completed + 41.51s" at bounding box center [461, 358] width 336 height 26
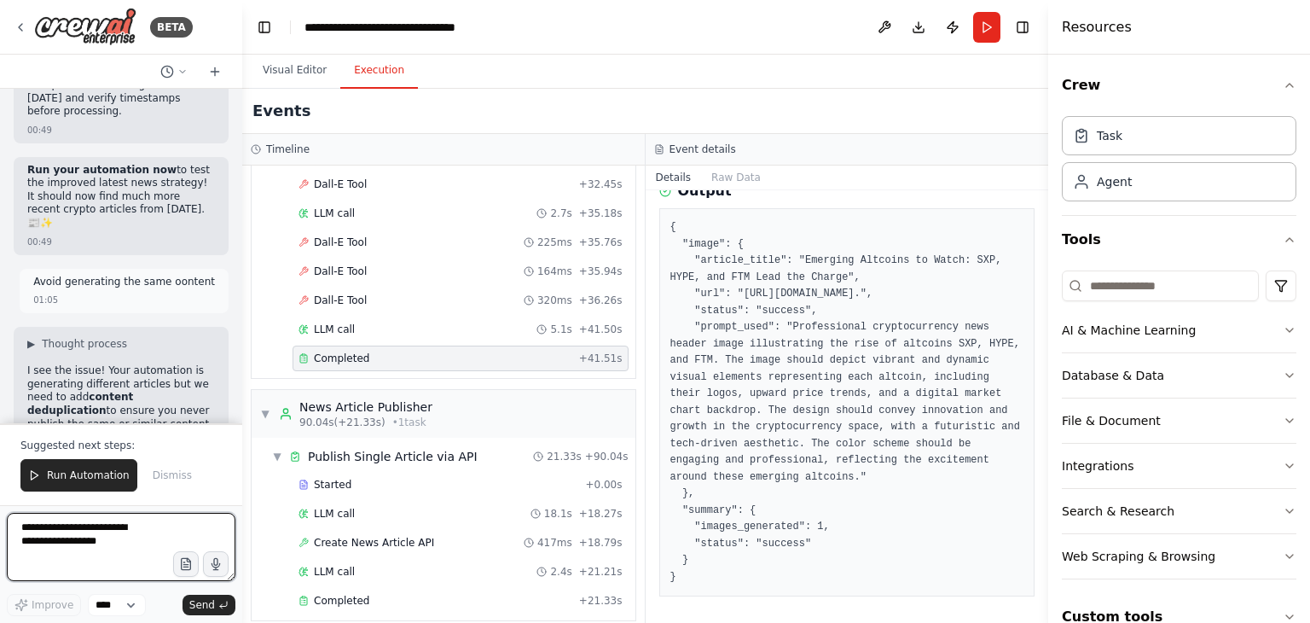
scroll to position [123474, 0]
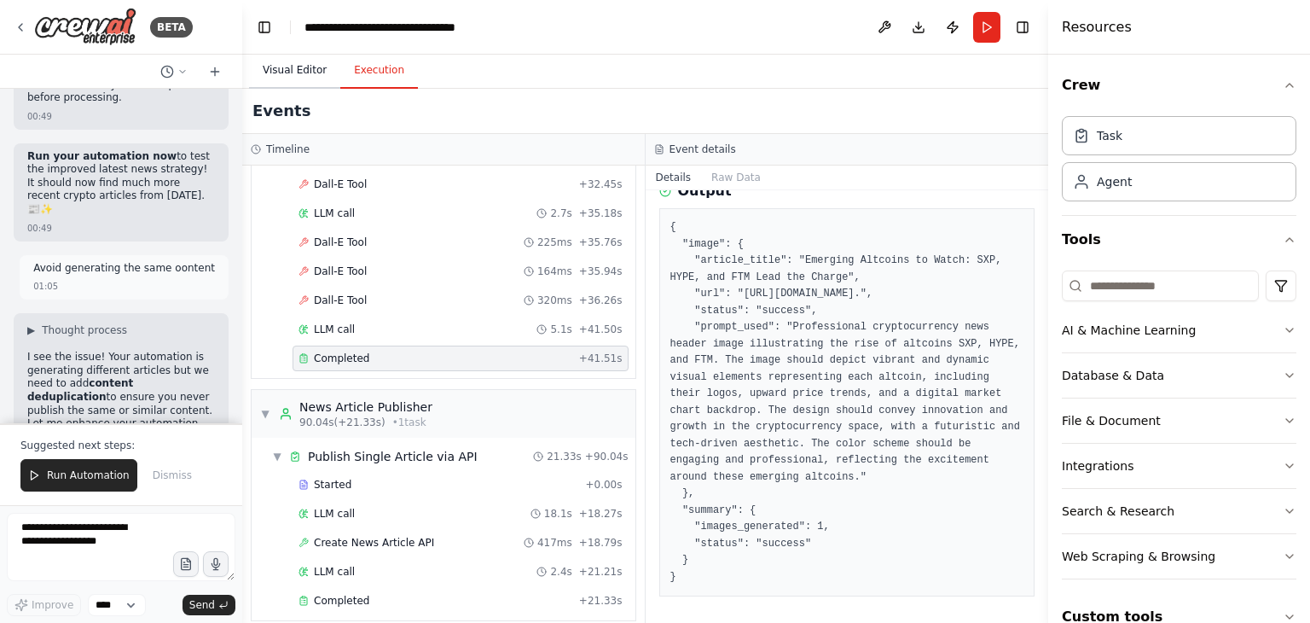
click at [299, 78] on button "Visual Editor" at bounding box center [294, 71] width 91 height 36
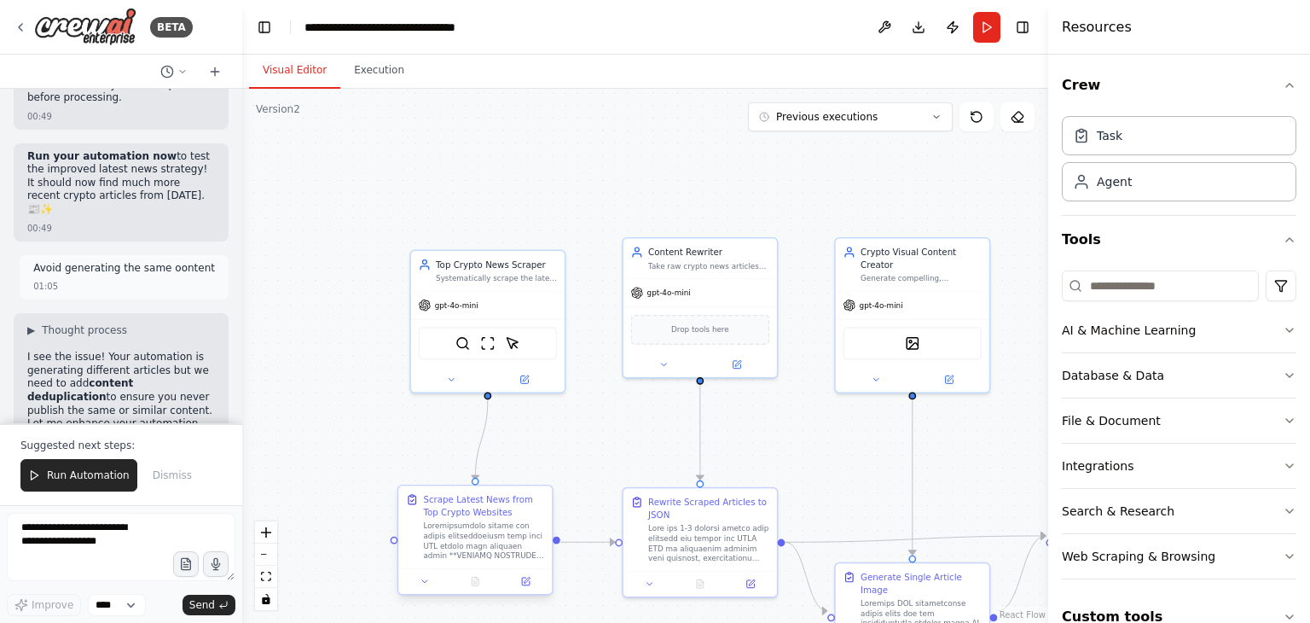
click at [529, 592] on div at bounding box center [475, 581] width 154 height 26
click at [528, 584] on icon at bounding box center [526, 581] width 8 height 8
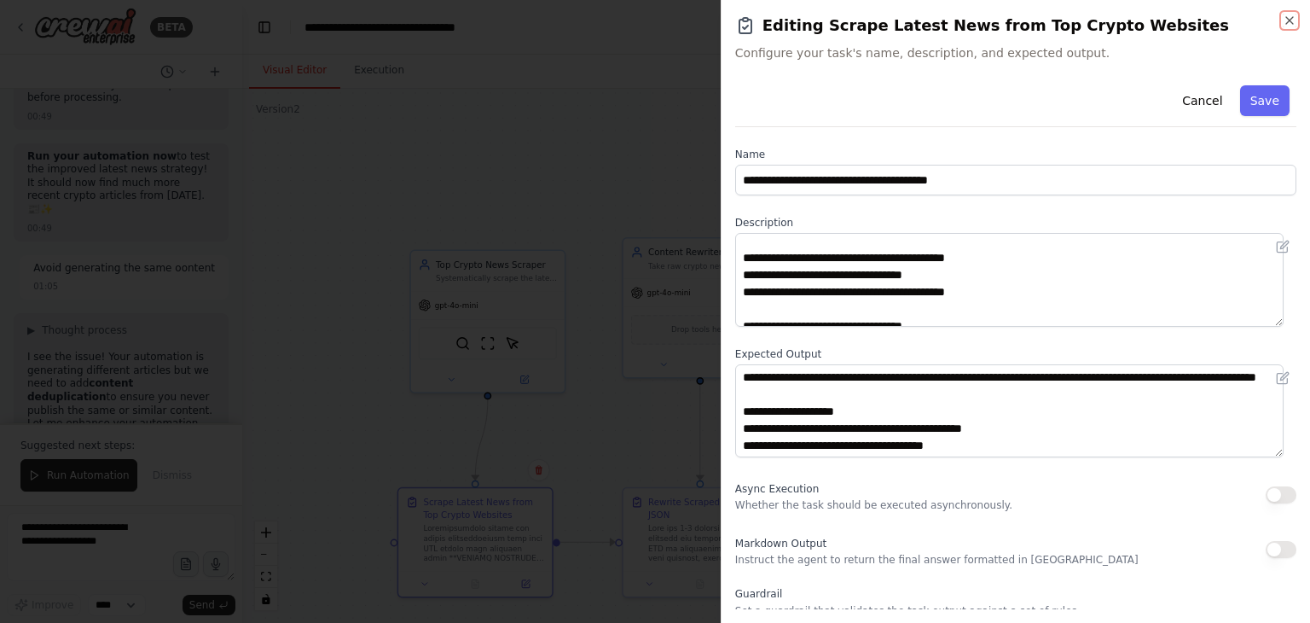
scroll to position [348, 0]
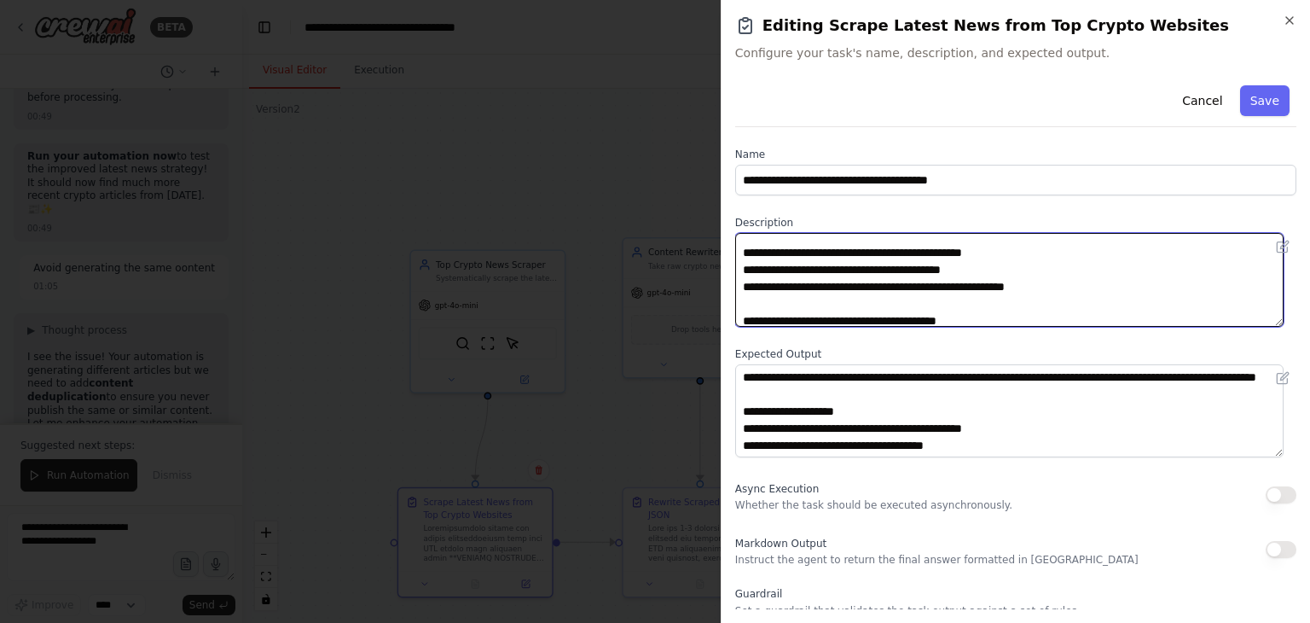
drag, startPoint x: 993, startPoint y: 292, endPoint x: 995, endPoint y: 243, distance: 48.7
click at [995, 243] on textarea at bounding box center [1009, 280] width 548 height 94
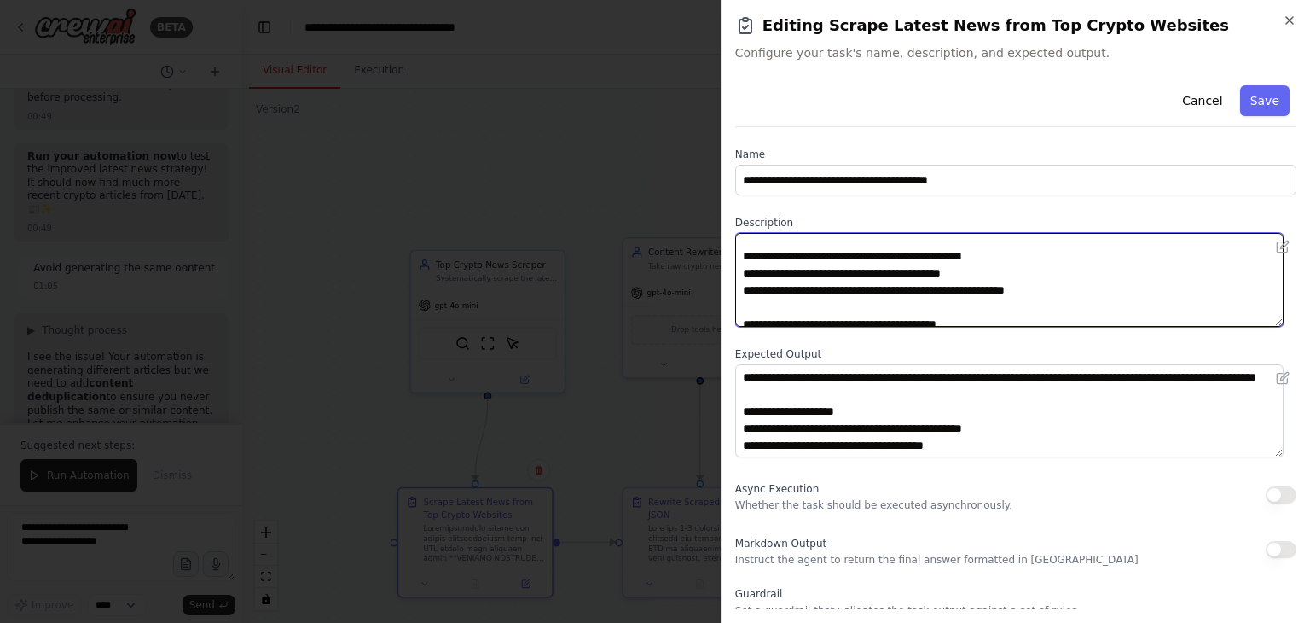
click at [796, 294] on textarea at bounding box center [1009, 280] width 548 height 94
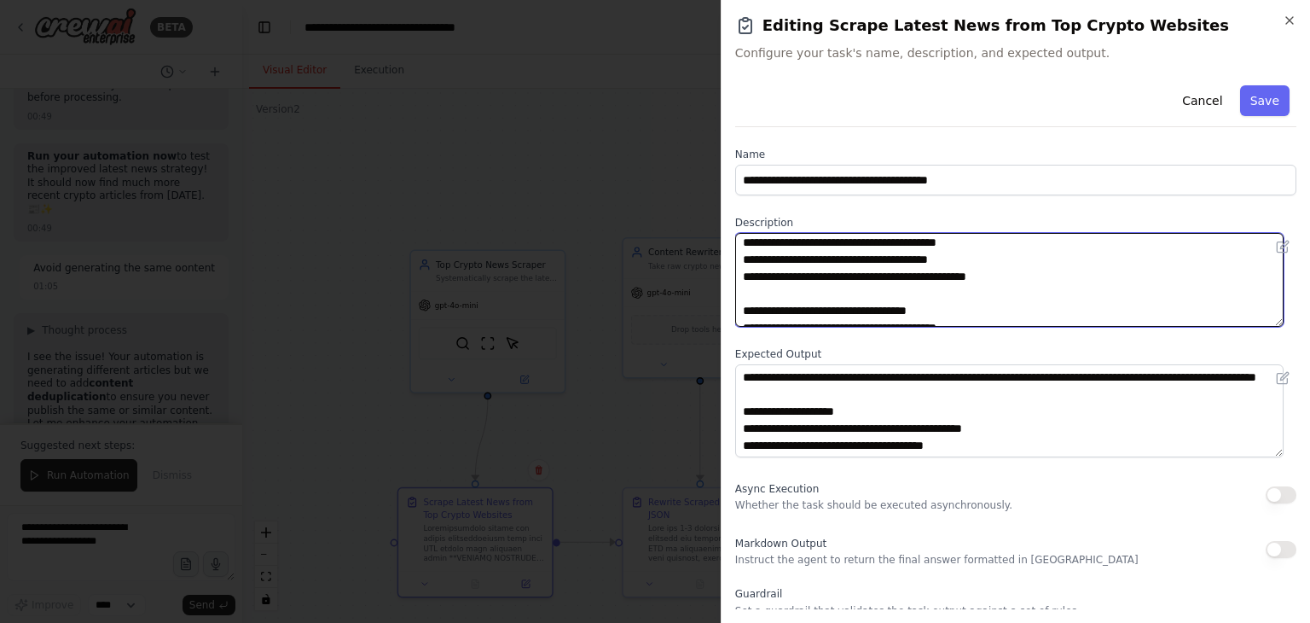
scroll to position [249, 0]
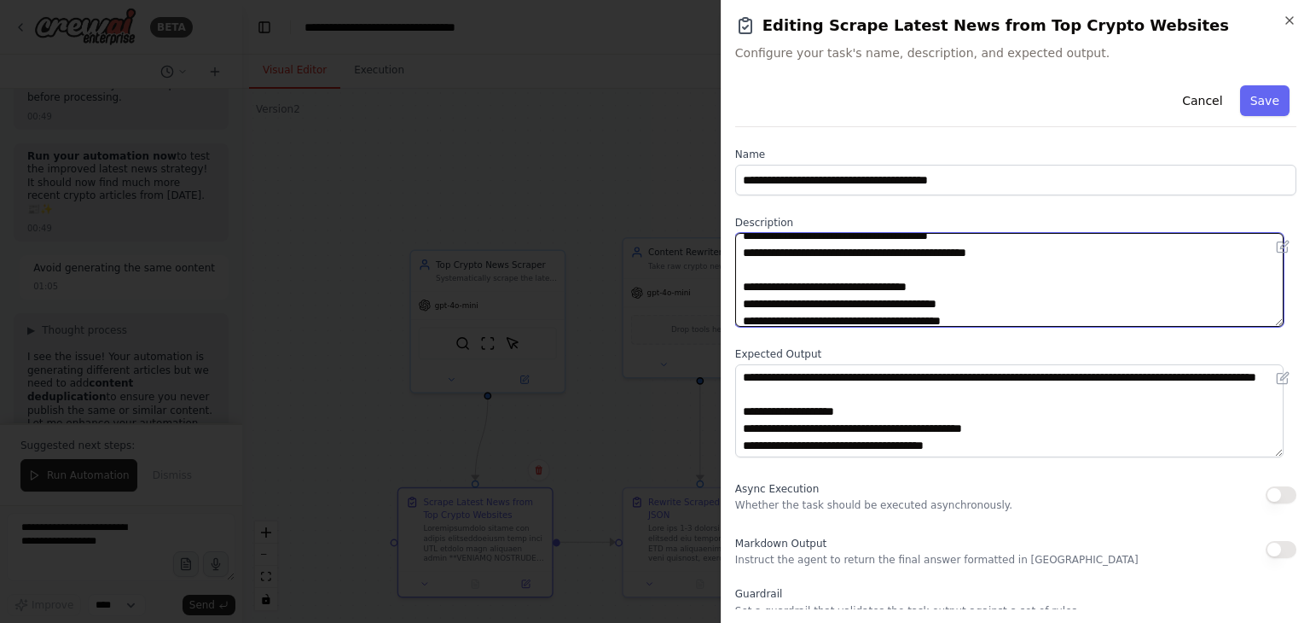
click at [738, 281] on textarea at bounding box center [1009, 280] width 548 height 94
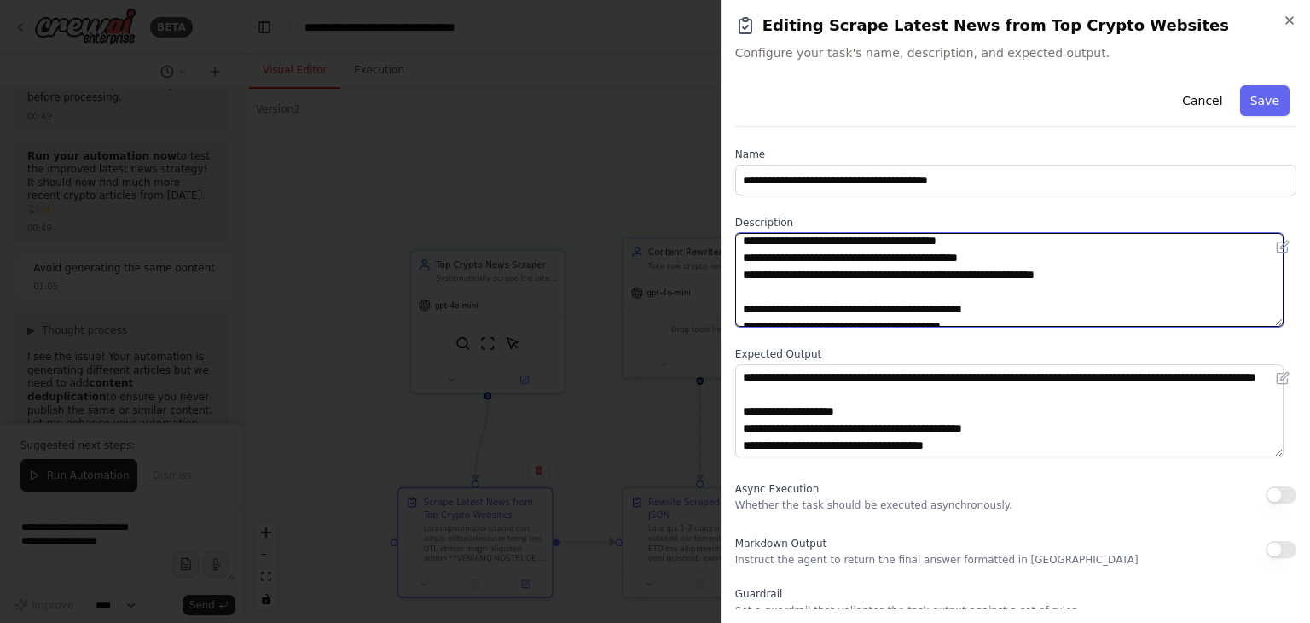
scroll to position [78, 0]
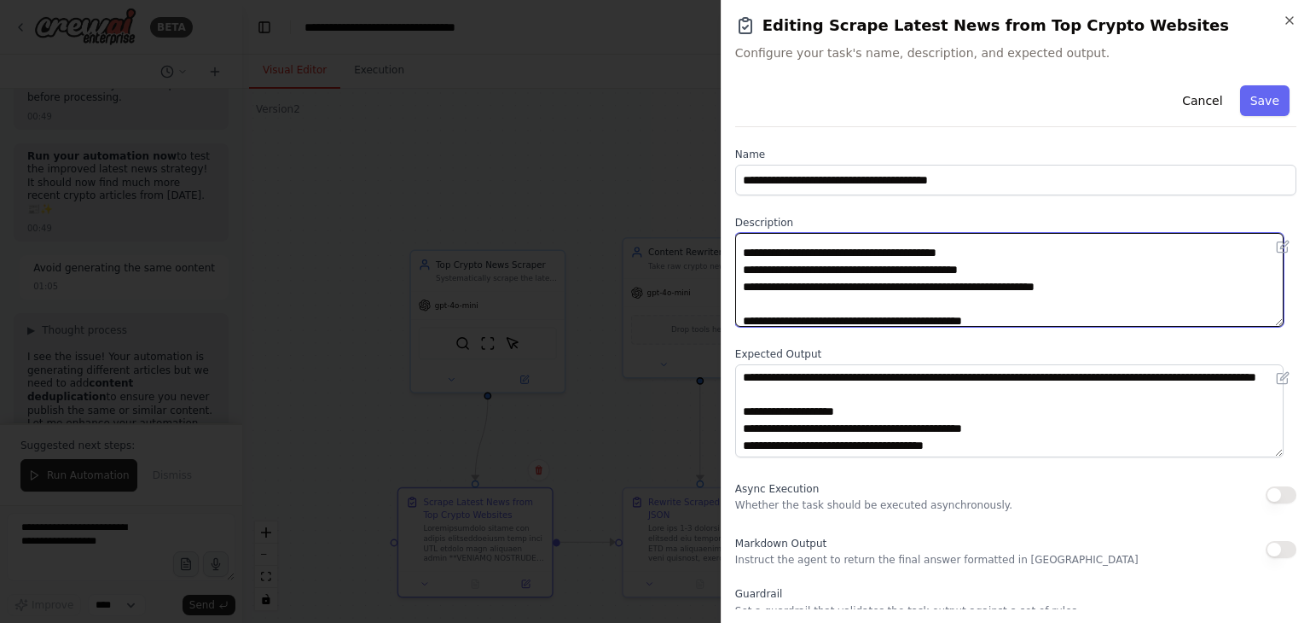
paste textarea "**********"
drag, startPoint x: 838, startPoint y: 241, endPoint x: 983, endPoint y: 258, distance: 146.0
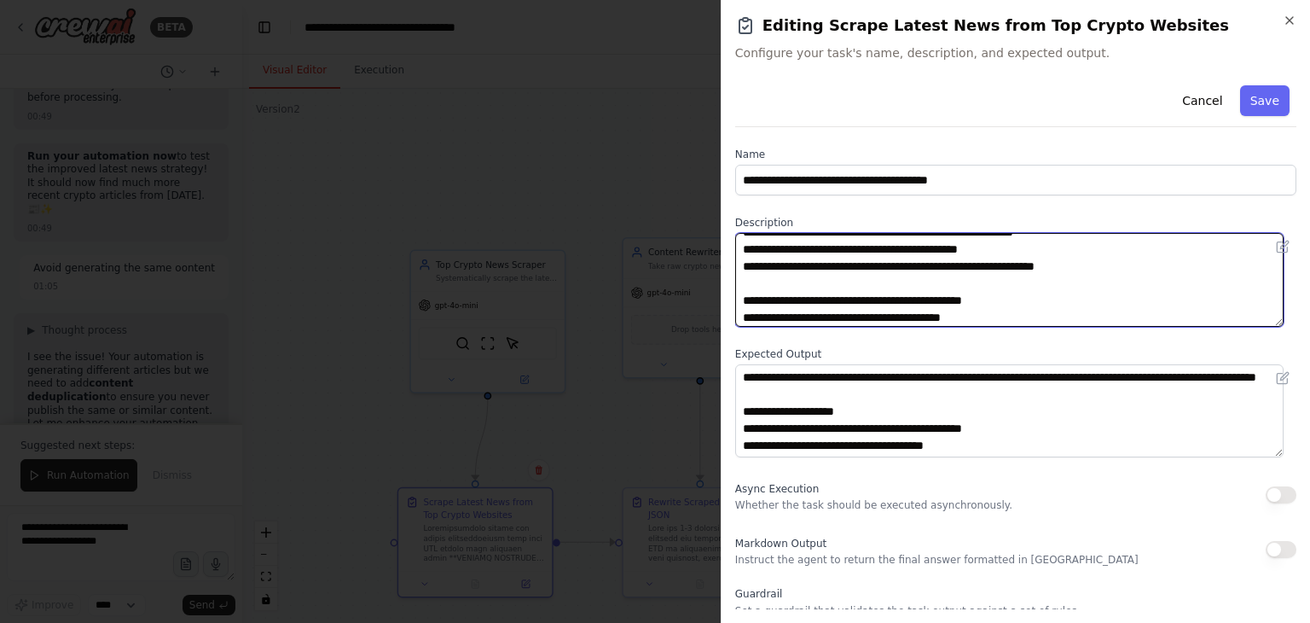
scroll to position [102, 0]
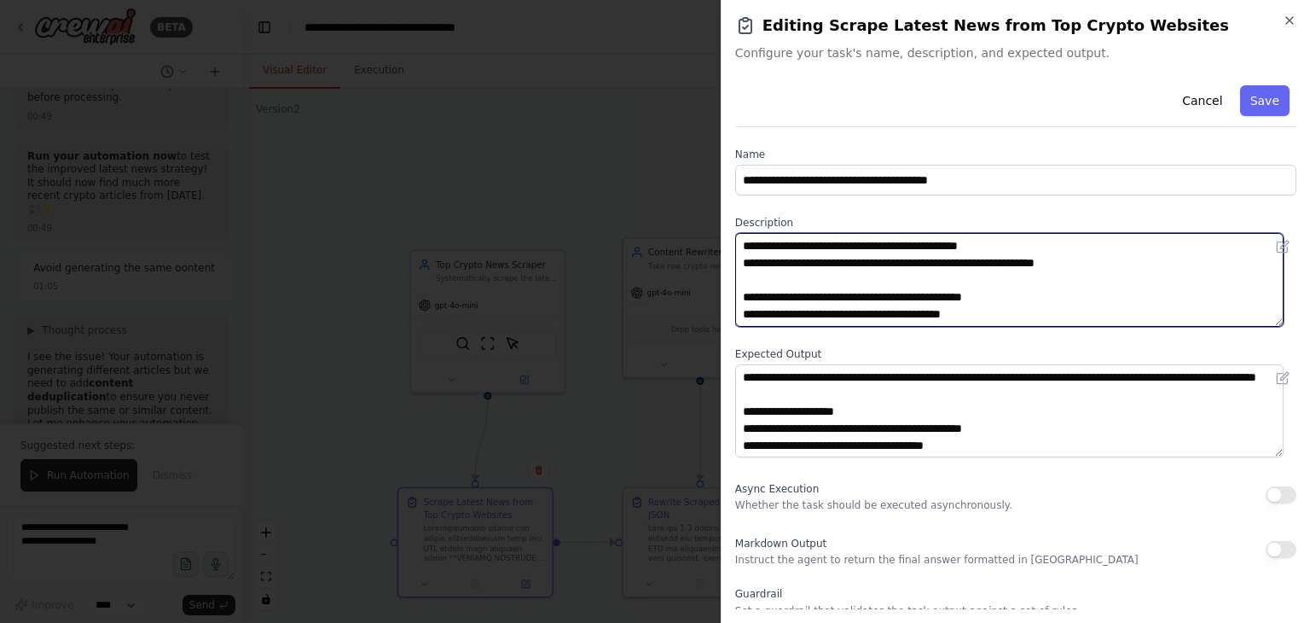
drag, startPoint x: 865, startPoint y: 291, endPoint x: 1006, endPoint y: 300, distance: 141.9
drag, startPoint x: 1006, startPoint y: 300, endPoint x: 996, endPoint y: 300, distance: 10.2
click at [996, 300] on textarea at bounding box center [1009, 280] width 548 height 94
drag, startPoint x: 1008, startPoint y: 294, endPoint x: 861, endPoint y: 298, distance: 147.6
click at [861, 298] on textarea at bounding box center [1009, 280] width 548 height 94
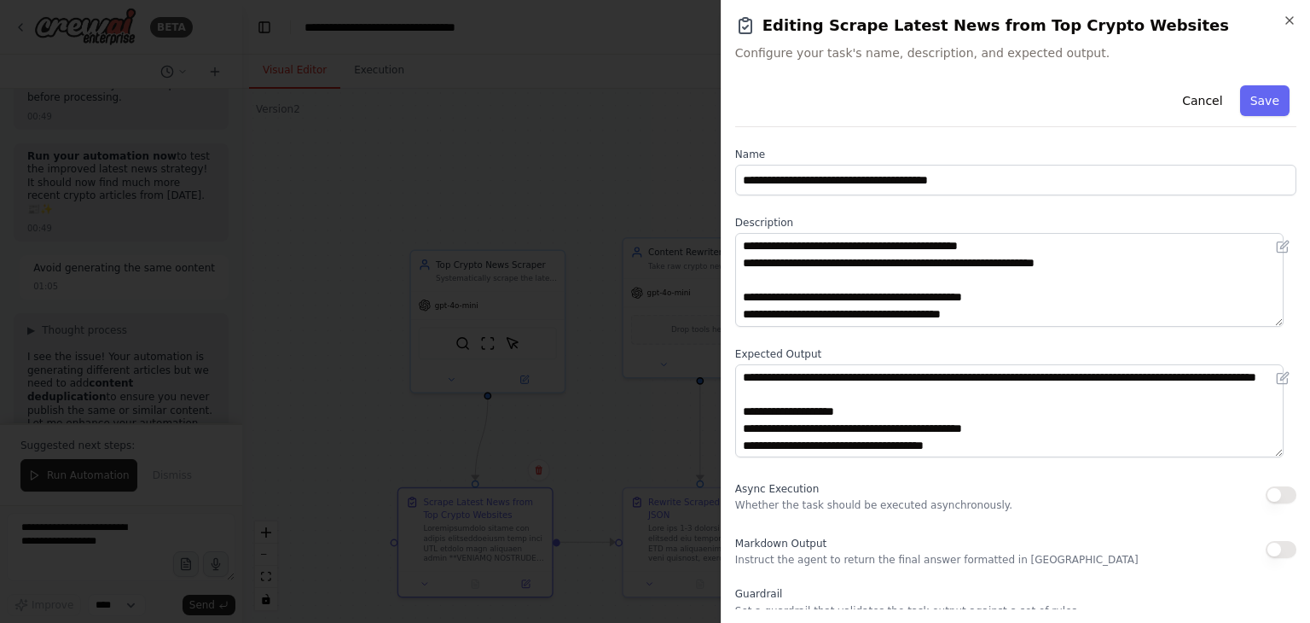
click at [904, 1] on div "**********" at bounding box center [1015, 311] width 589 height 623
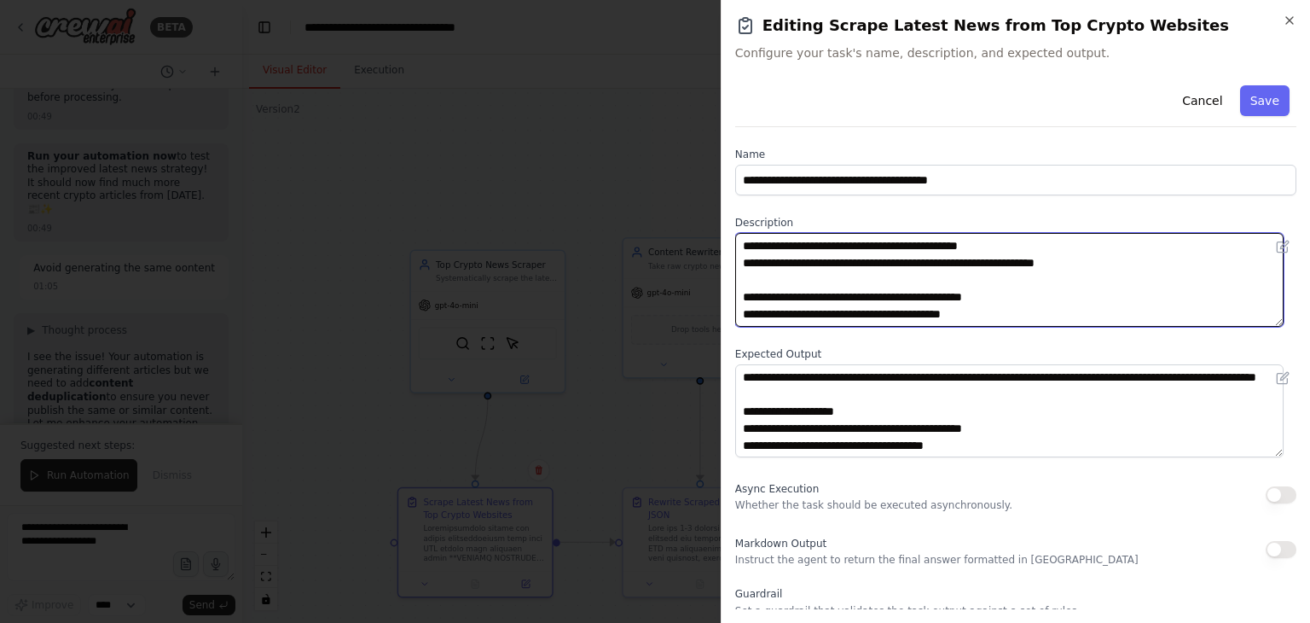
click at [862, 293] on textarea at bounding box center [1009, 280] width 548 height 94
paste textarea "**********"
drag, startPoint x: 865, startPoint y: 293, endPoint x: 1006, endPoint y: 299, distance: 141.7
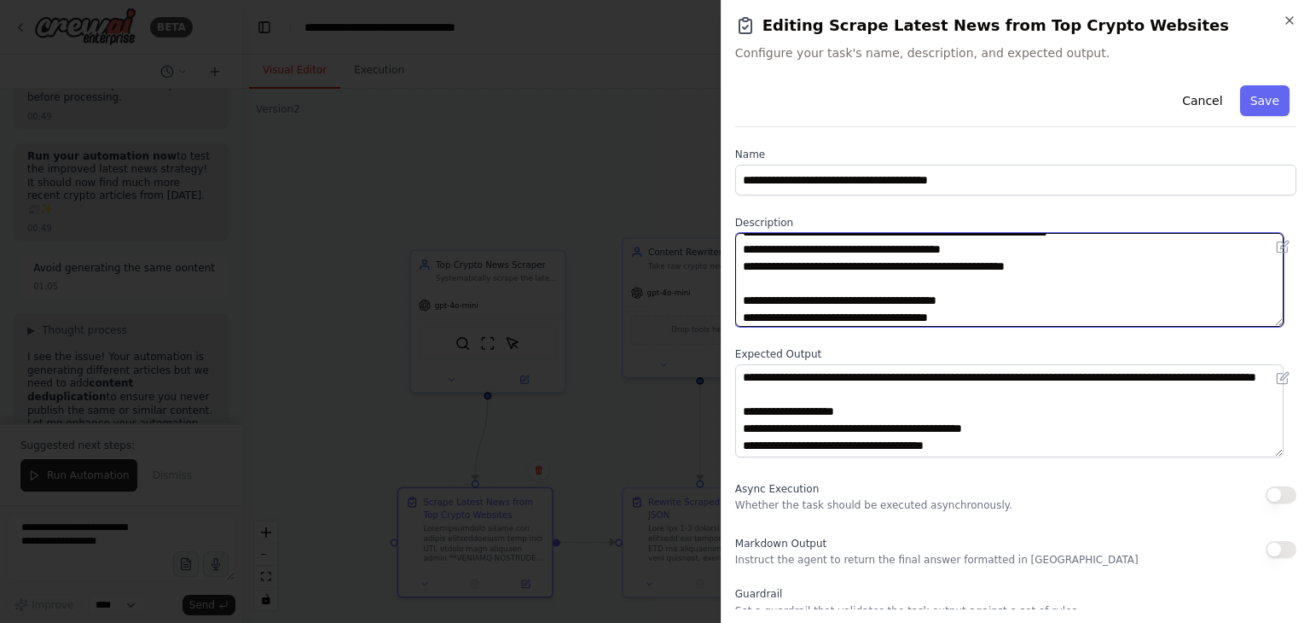
scroll to position [174, 0]
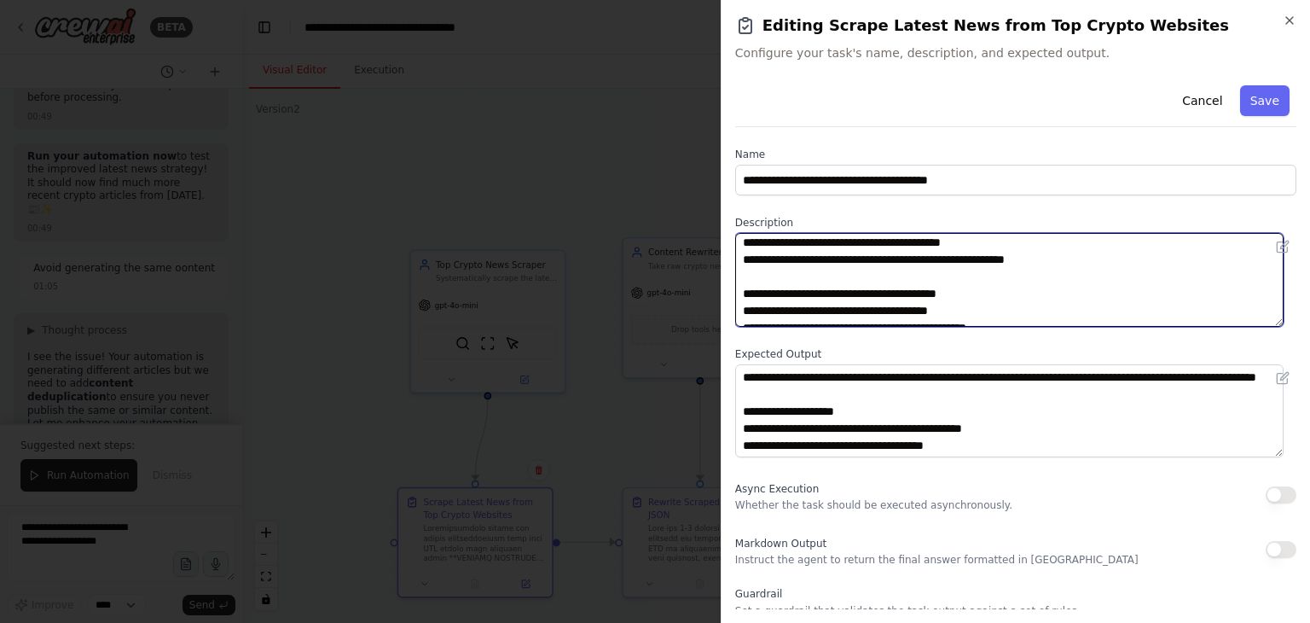
paste textarea "**********"
drag, startPoint x: 839, startPoint y: 292, endPoint x: 971, endPoint y: 296, distance: 132.3
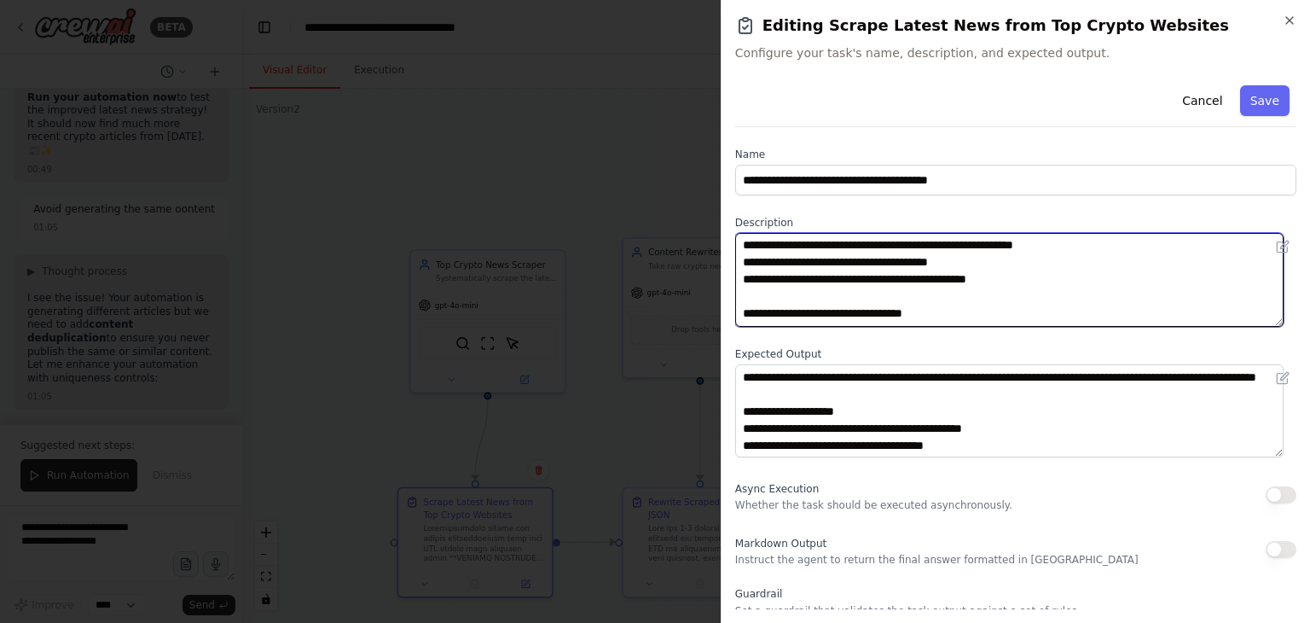
scroll to position [229, 0]
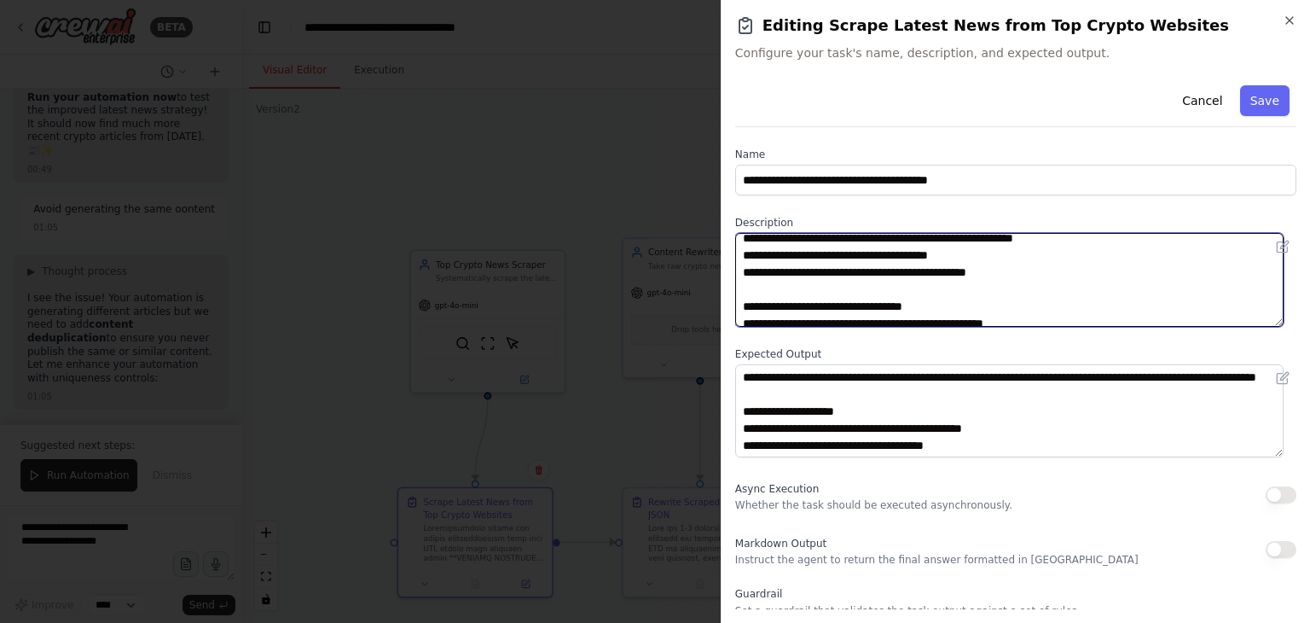
click at [1010, 280] on textarea at bounding box center [1009, 280] width 548 height 94
paste textarea "**********"
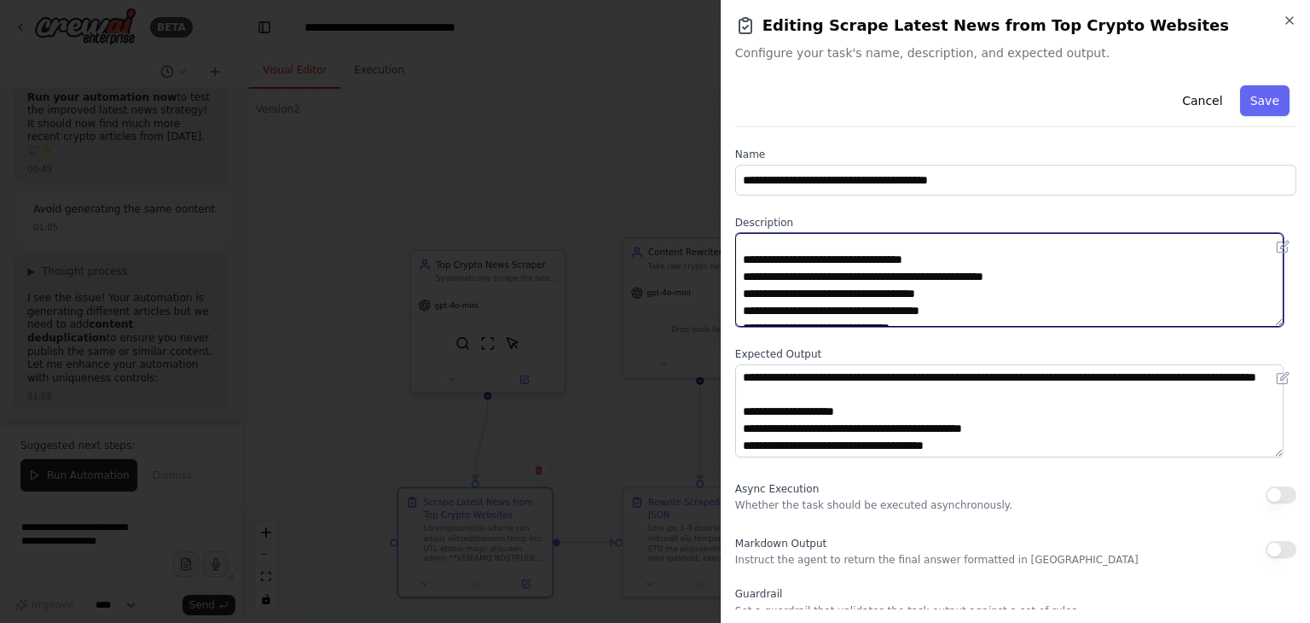
scroll to position [310, 0]
click at [741, 258] on textarea at bounding box center [1009, 280] width 548 height 94
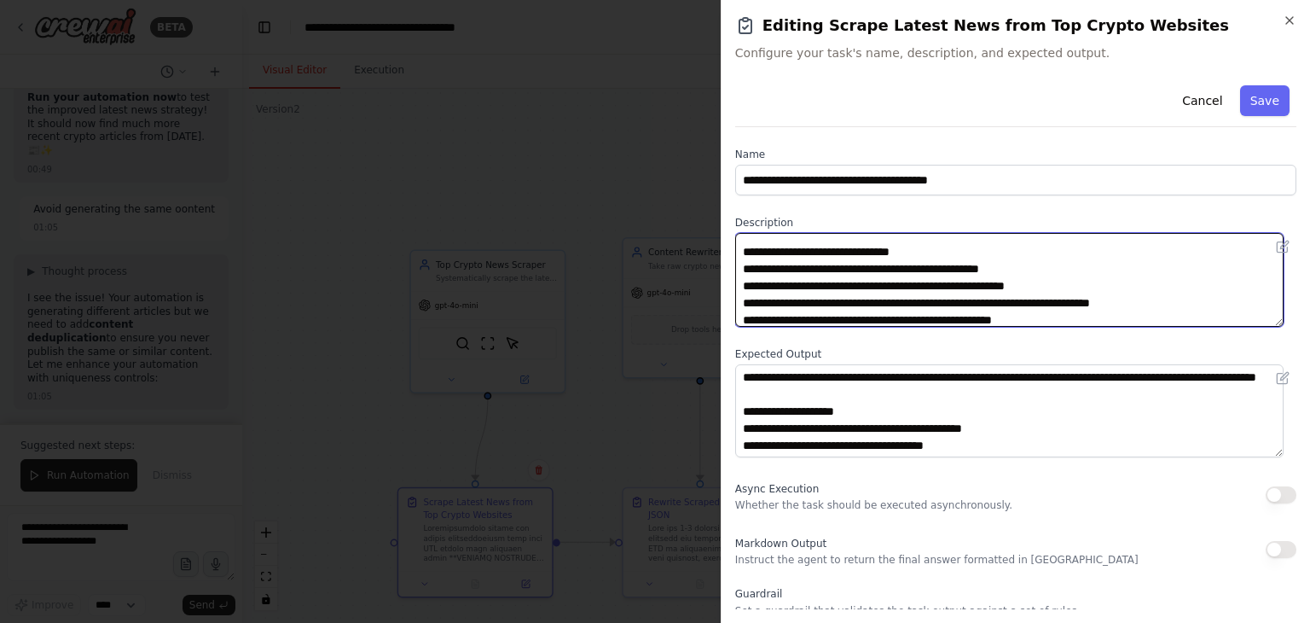
scroll to position [405, 0]
drag, startPoint x: 744, startPoint y: 304, endPoint x: 1039, endPoint y: 294, distance: 295.3
click at [1039, 294] on textarea at bounding box center [1009, 280] width 548 height 94
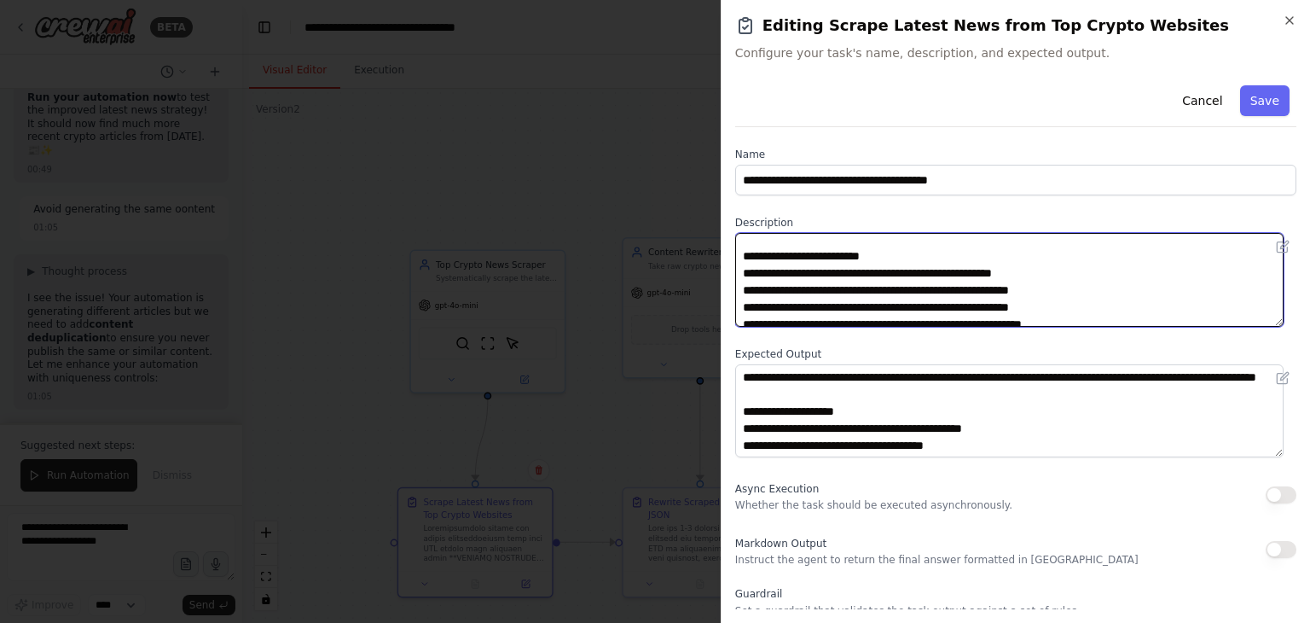
scroll to position [802, 0]
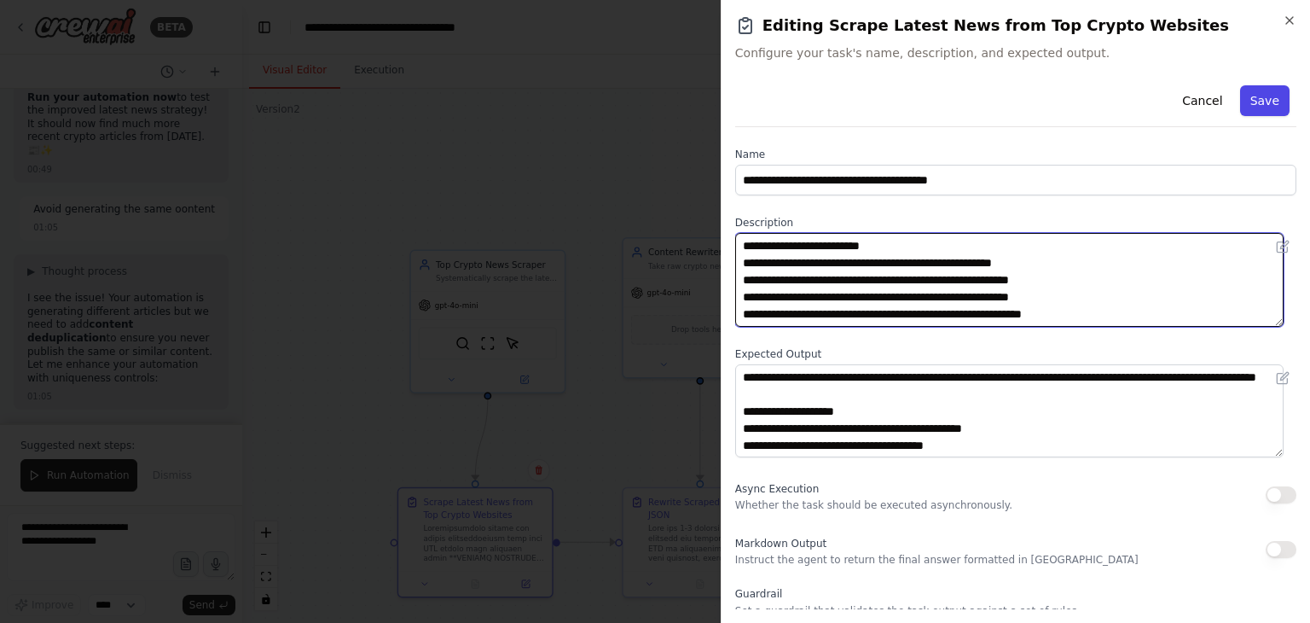
type textarea "**********"
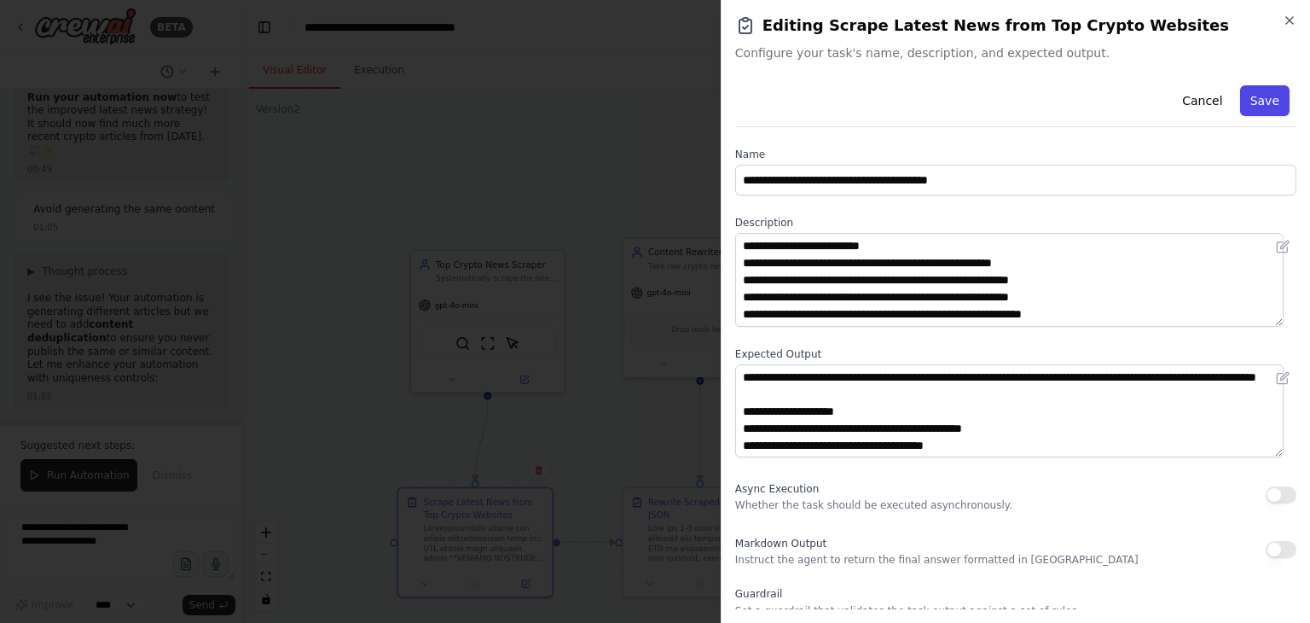
click at [1258, 100] on button "Save" at bounding box center [1264, 100] width 49 height 31
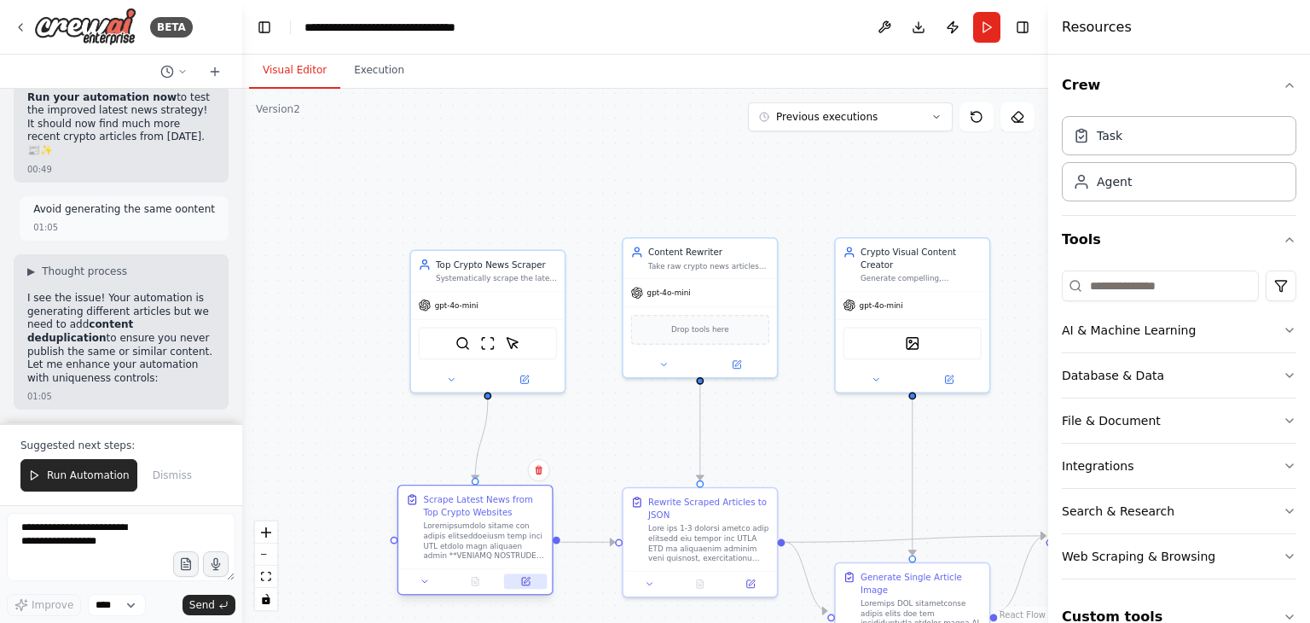
click at [525, 577] on icon at bounding box center [526, 581] width 8 height 8
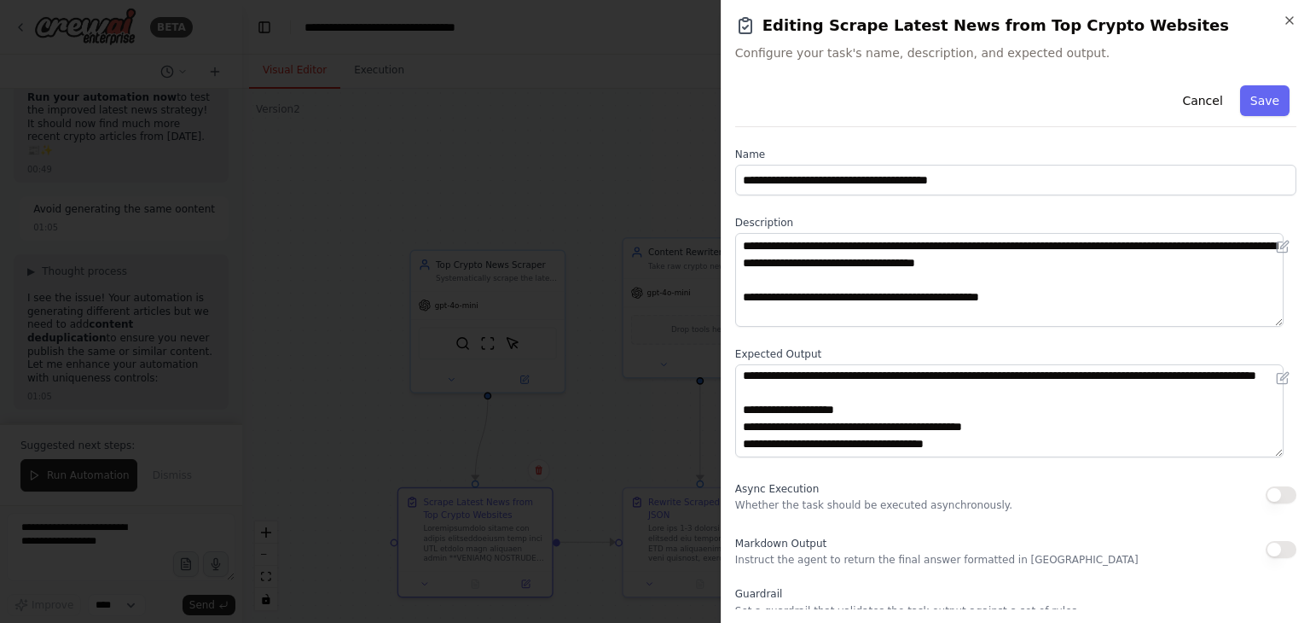
scroll to position [3, 0]
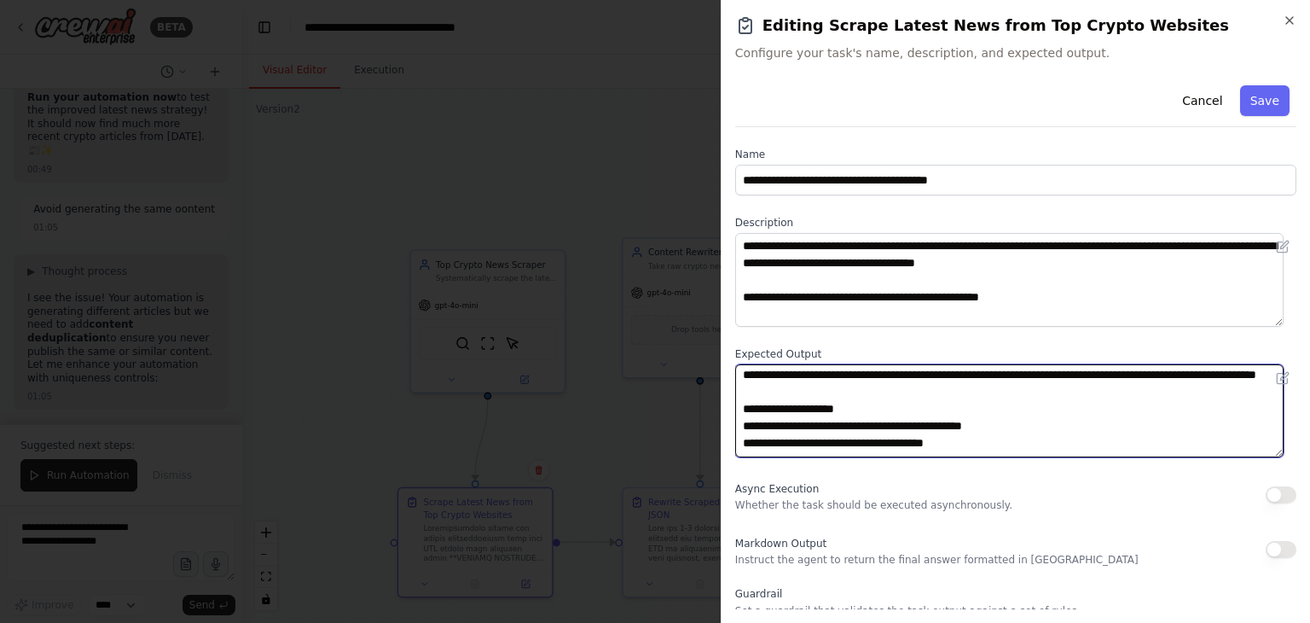
click at [870, 390] on textarea "**********" at bounding box center [1009, 411] width 548 height 94
click at [873, 397] on textarea "**********" at bounding box center [1009, 411] width 548 height 94
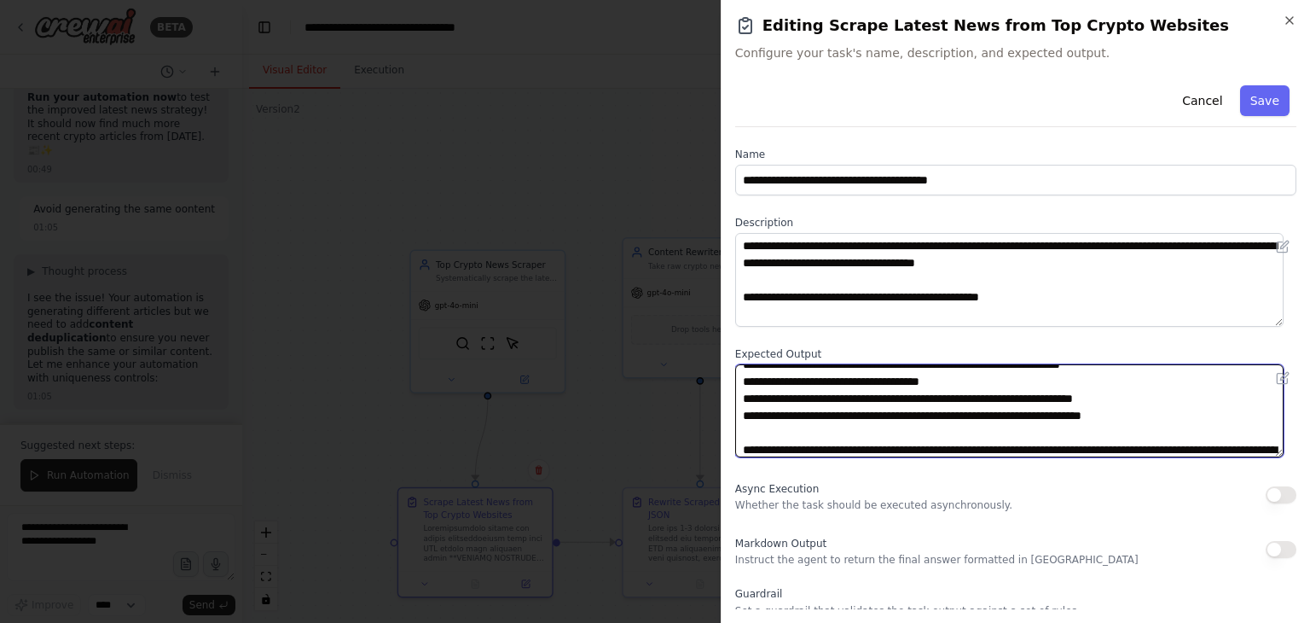
scroll to position [154, 0]
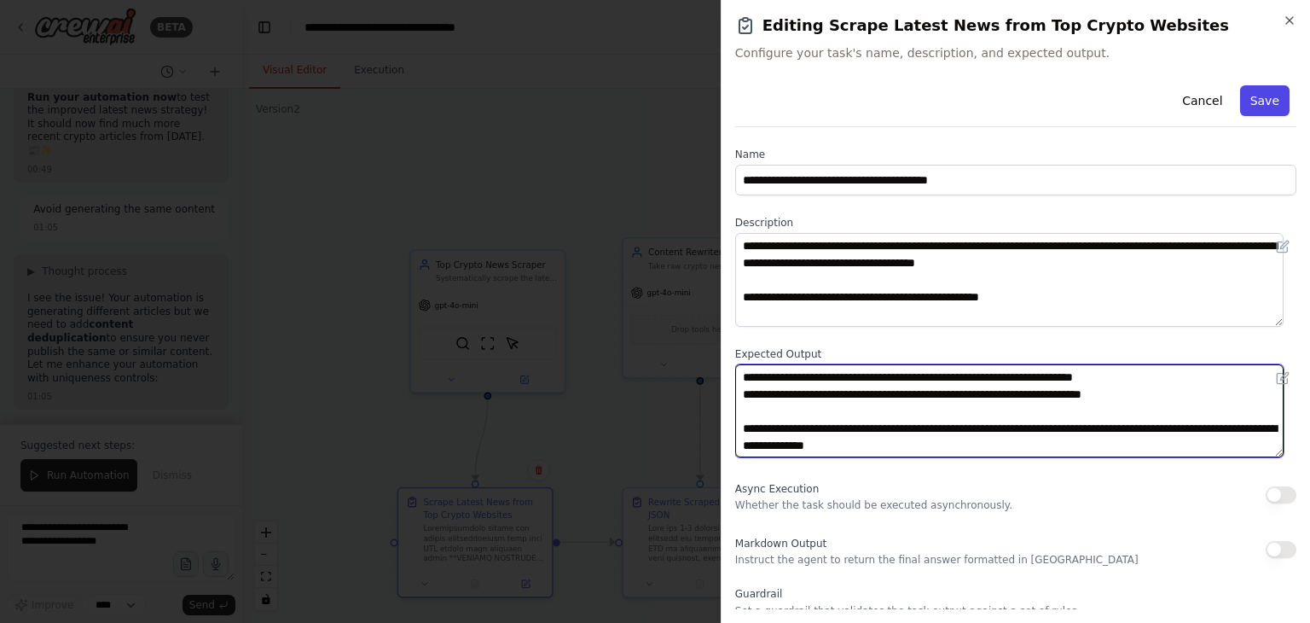
type textarea "**********"
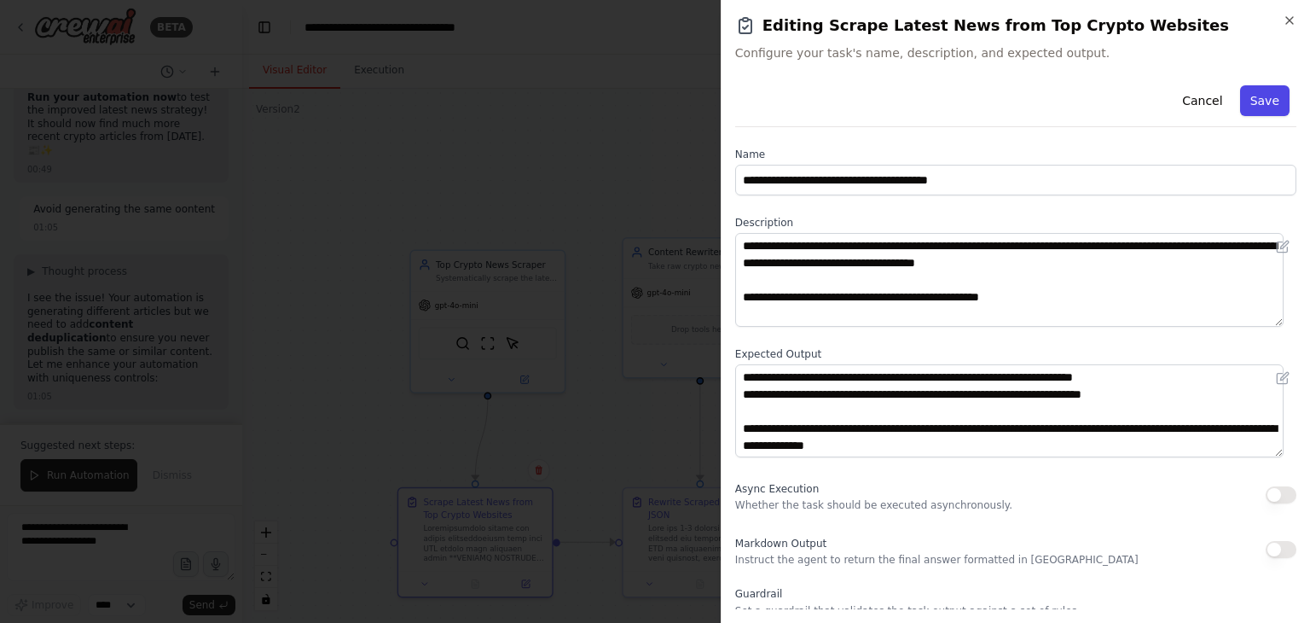
click at [1244, 97] on button "Save" at bounding box center [1264, 100] width 49 height 31
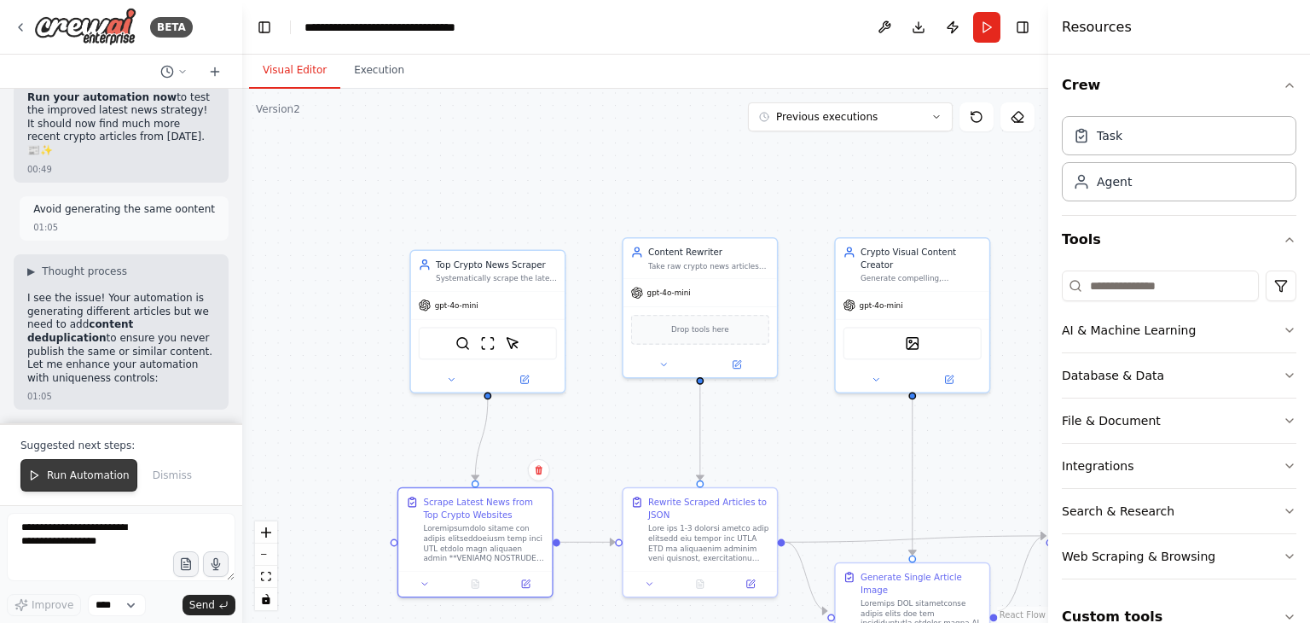
click at [43, 465] on button "Run Automation" at bounding box center [78, 475] width 117 height 32
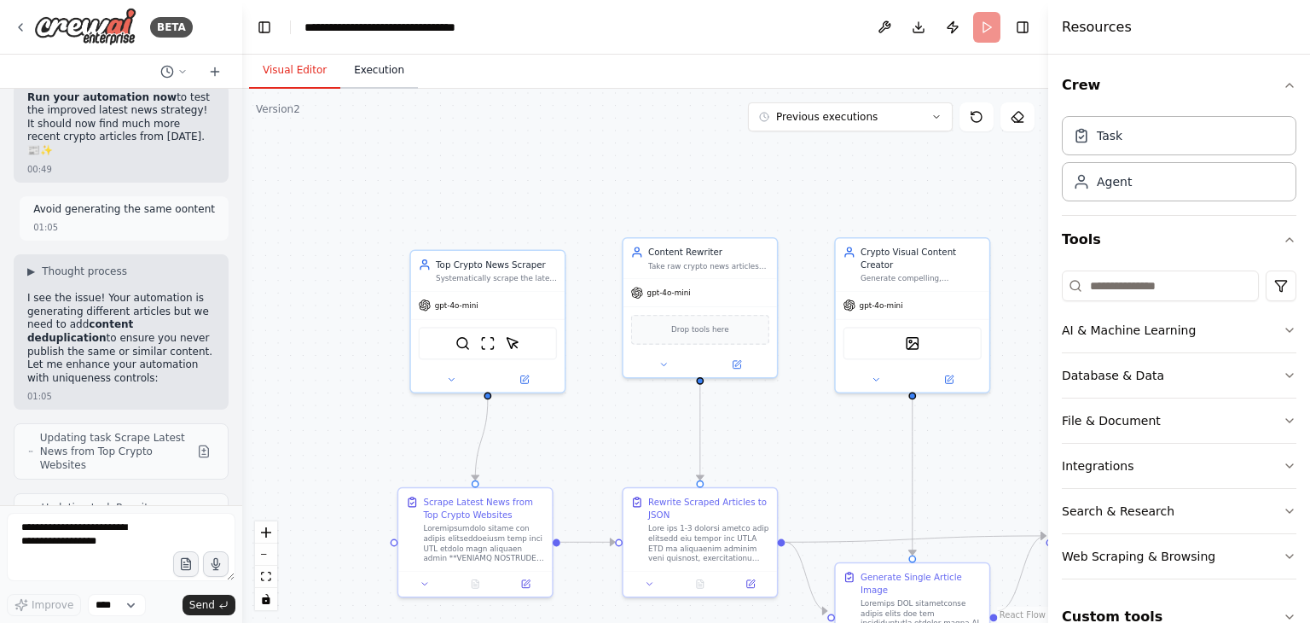
scroll to position [123452, 0]
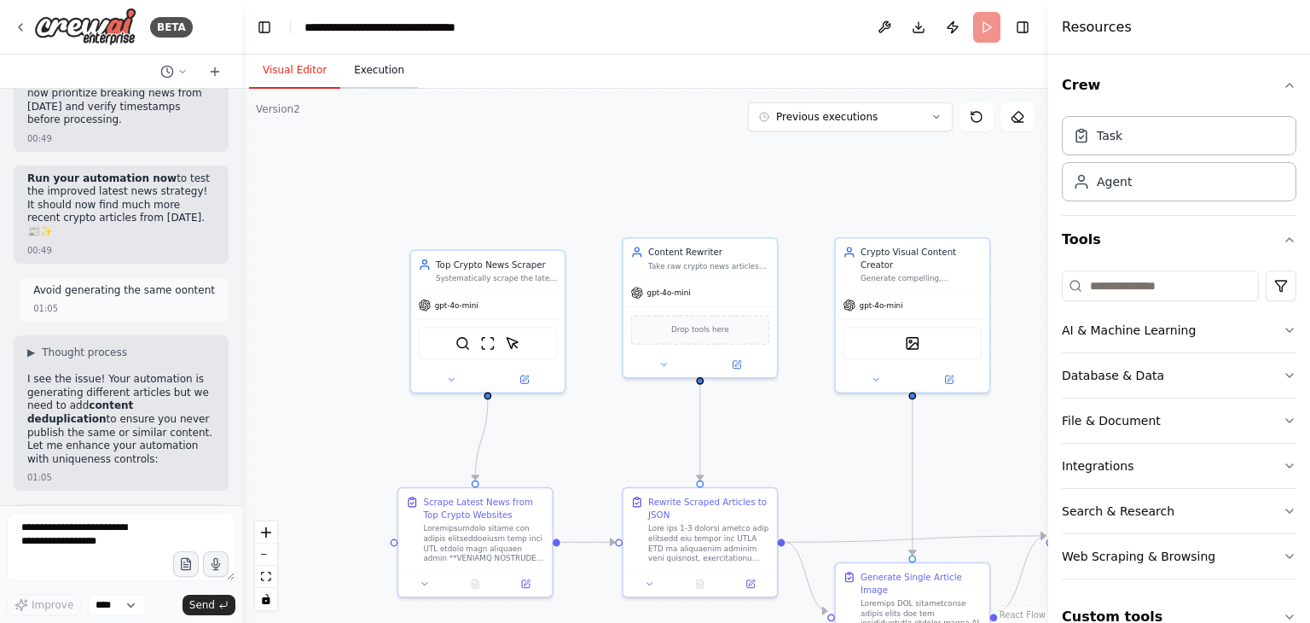
click at [340, 58] on button "Execution" at bounding box center [379, 71] width 78 height 36
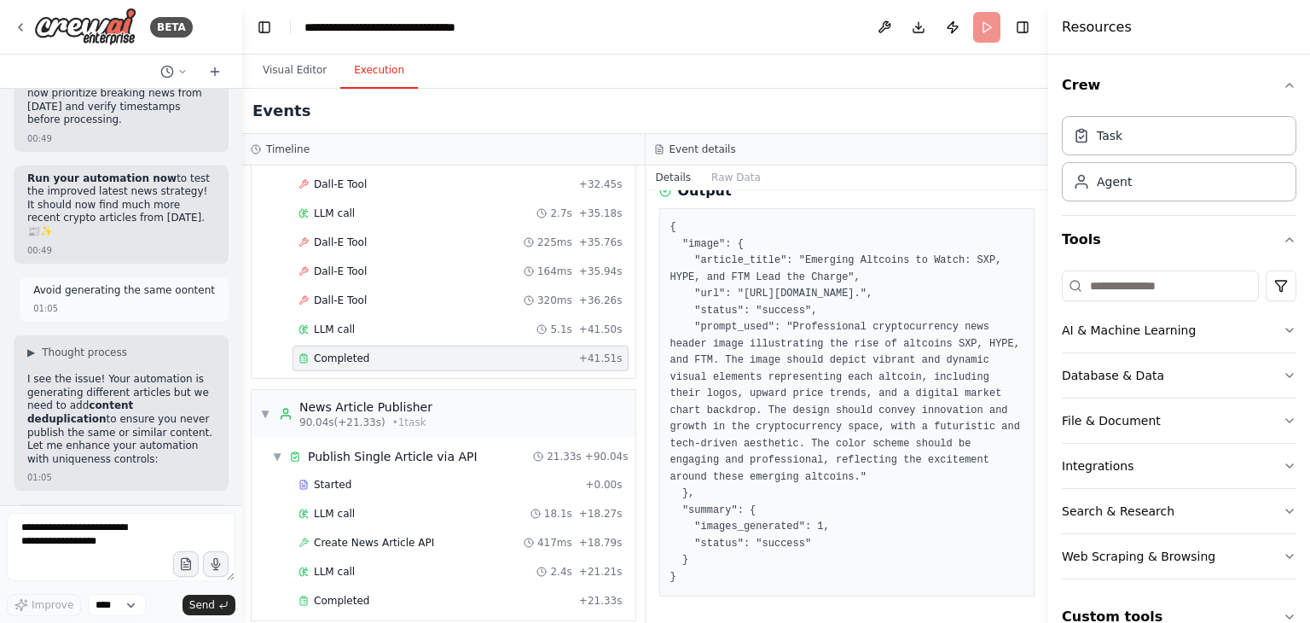
click at [370, 72] on body "BETA I want to do web search and find latest crypto news and articles form top …" at bounding box center [655, 311] width 1310 height 623
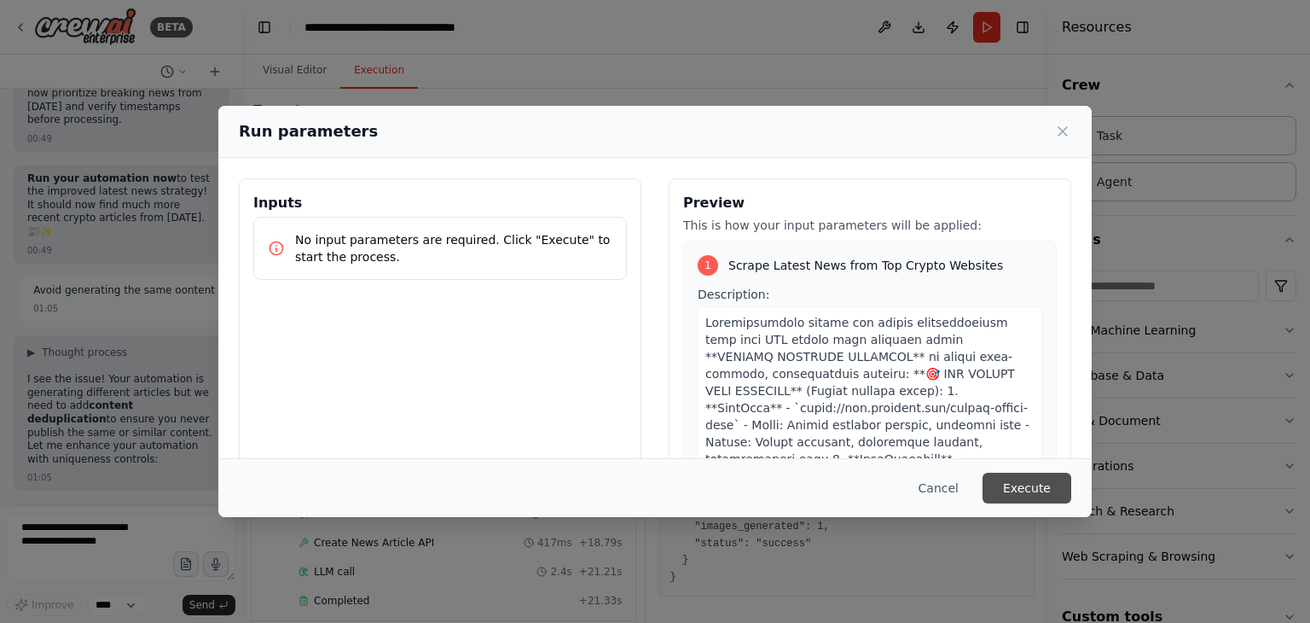
click at [1037, 475] on button "Execute" at bounding box center [1027, 488] width 89 height 31
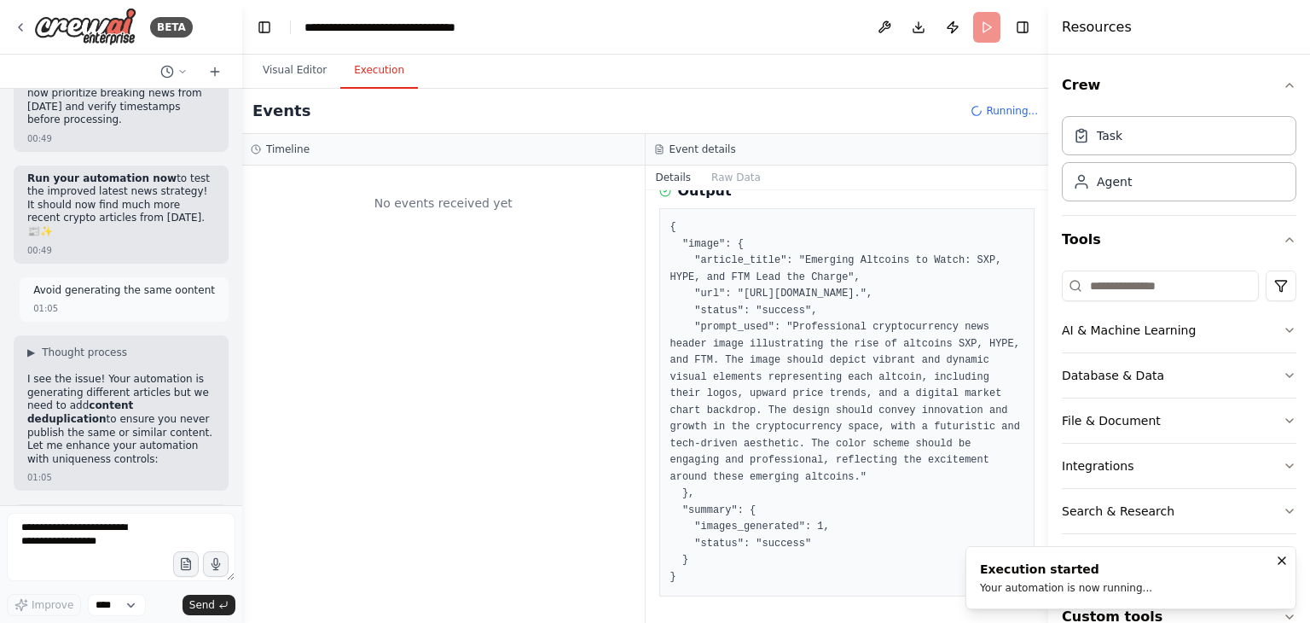
scroll to position [0, 0]
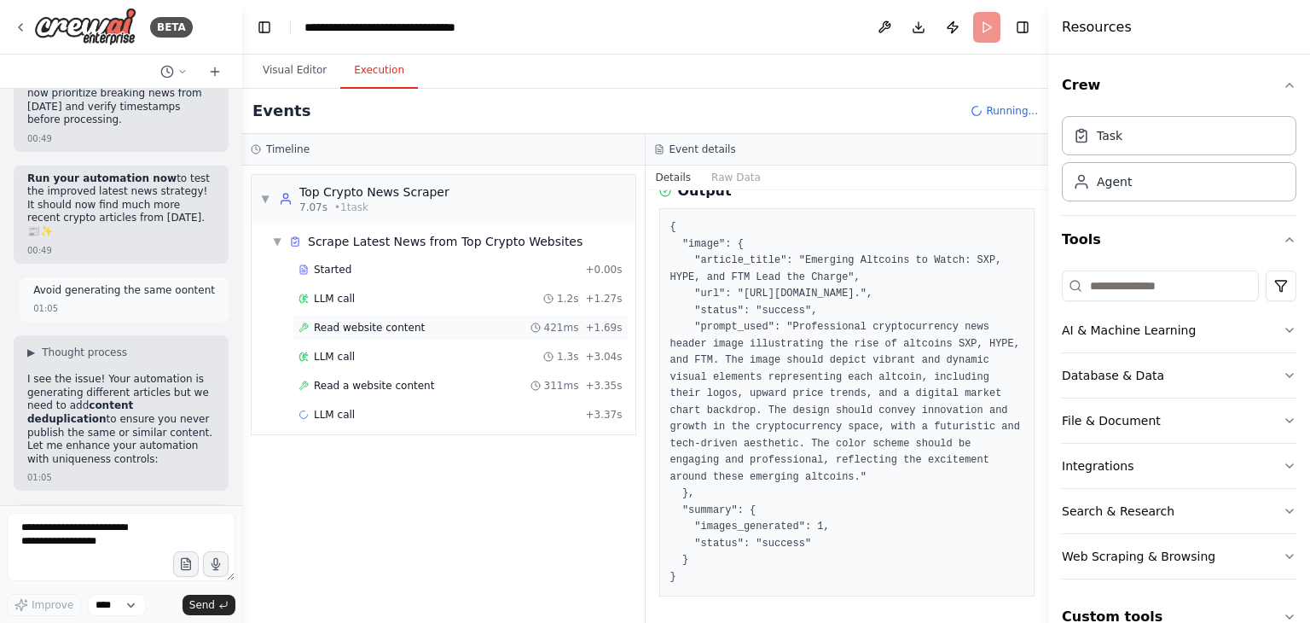
click at [406, 316] on div "Read website content 421ms + 1.69s" at bounding box center [461, 328] width 336 height 26
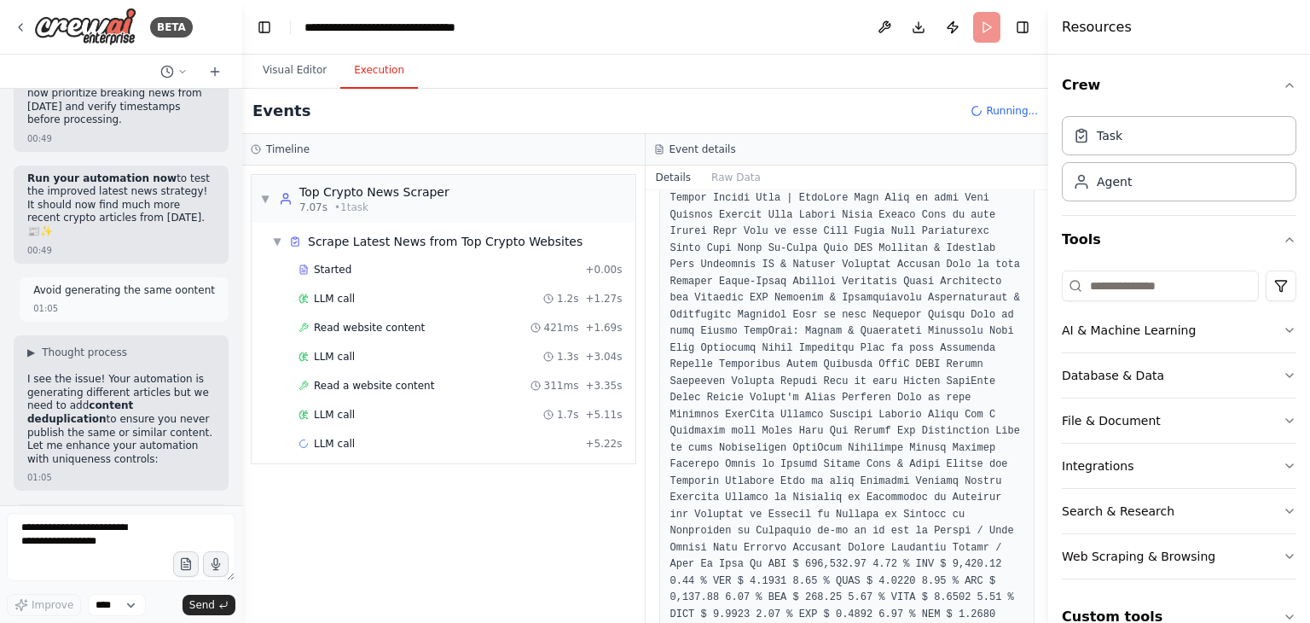
scroll to position [290, 0]
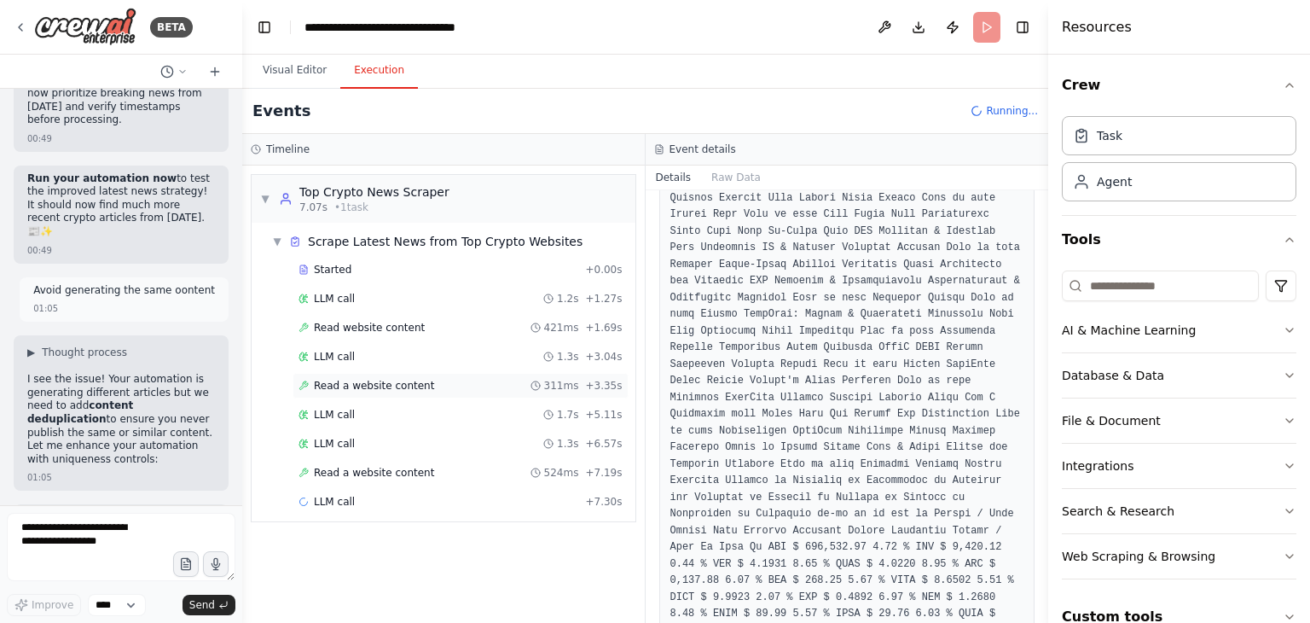
click at [382, 379] on span "Read a website content" at bounding box center [374, 386] width 120 height 14
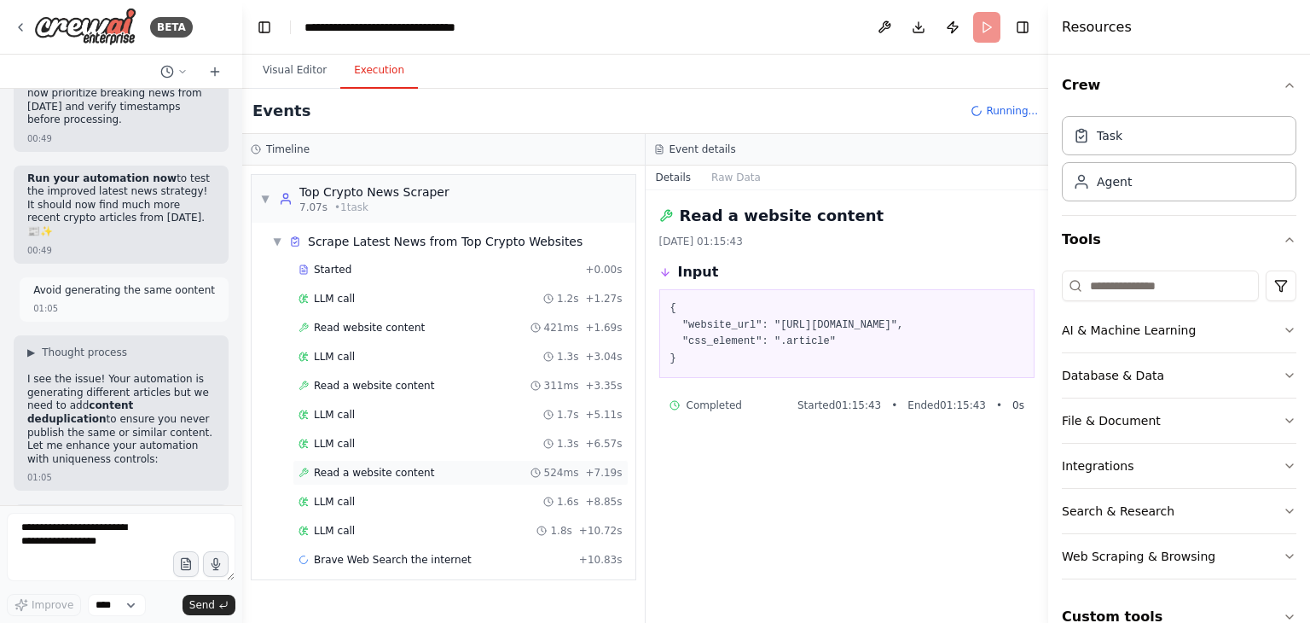
click at [417, 474] on span "Read a website content" at bounding box center [374, 473] width 120 height 14
click at [484, 560] on div "Brave Web Search the internet 850ms + 11.68s" at bounding box center [461, 560] width 324 height 14
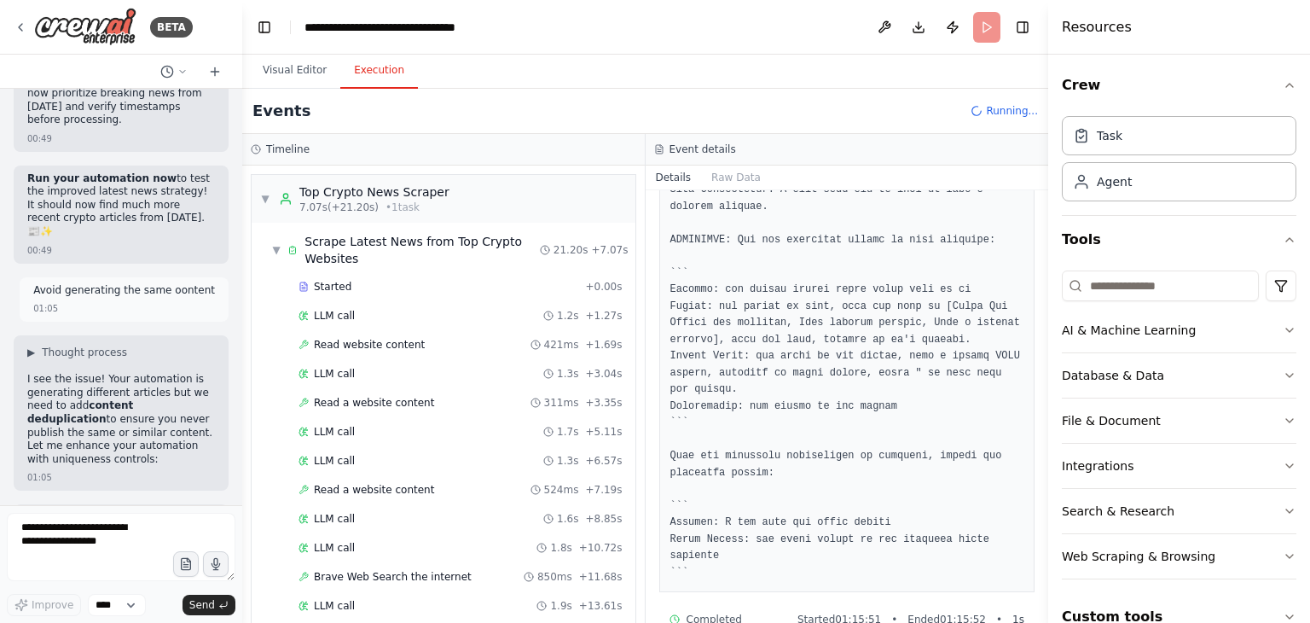
scroll to position [207, 0]
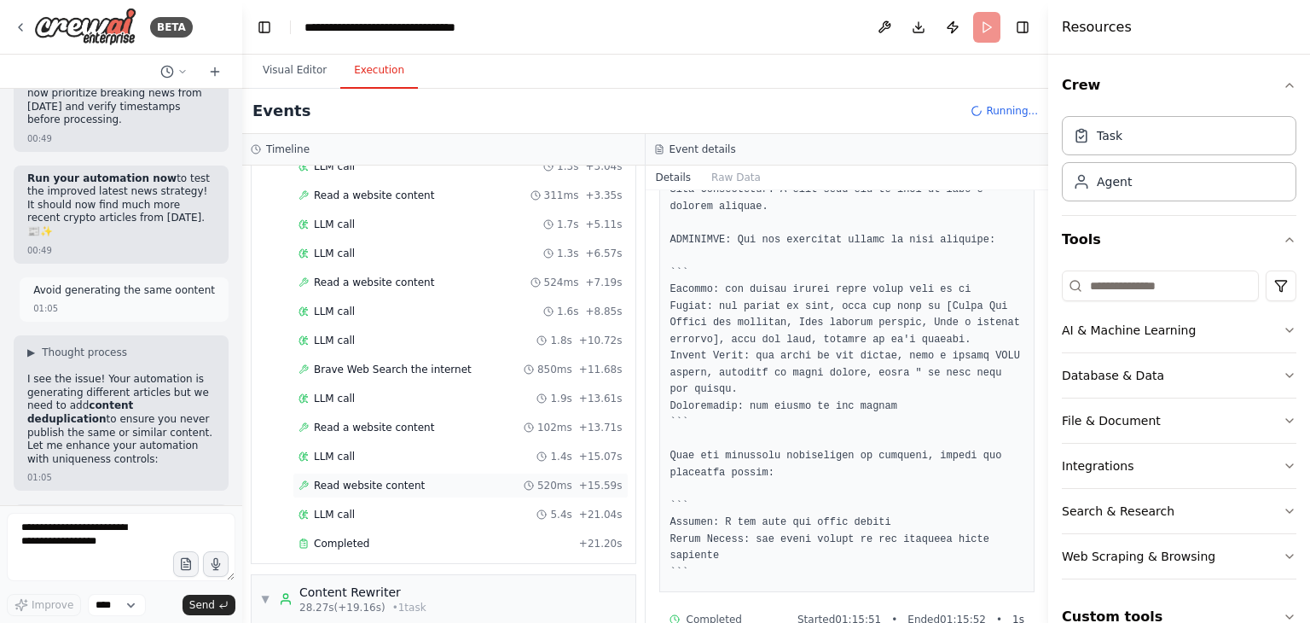
click at [450, 484] on div "Read website content 520ms + 15.59s" at bounding box center [461, 485] width 324 height 14
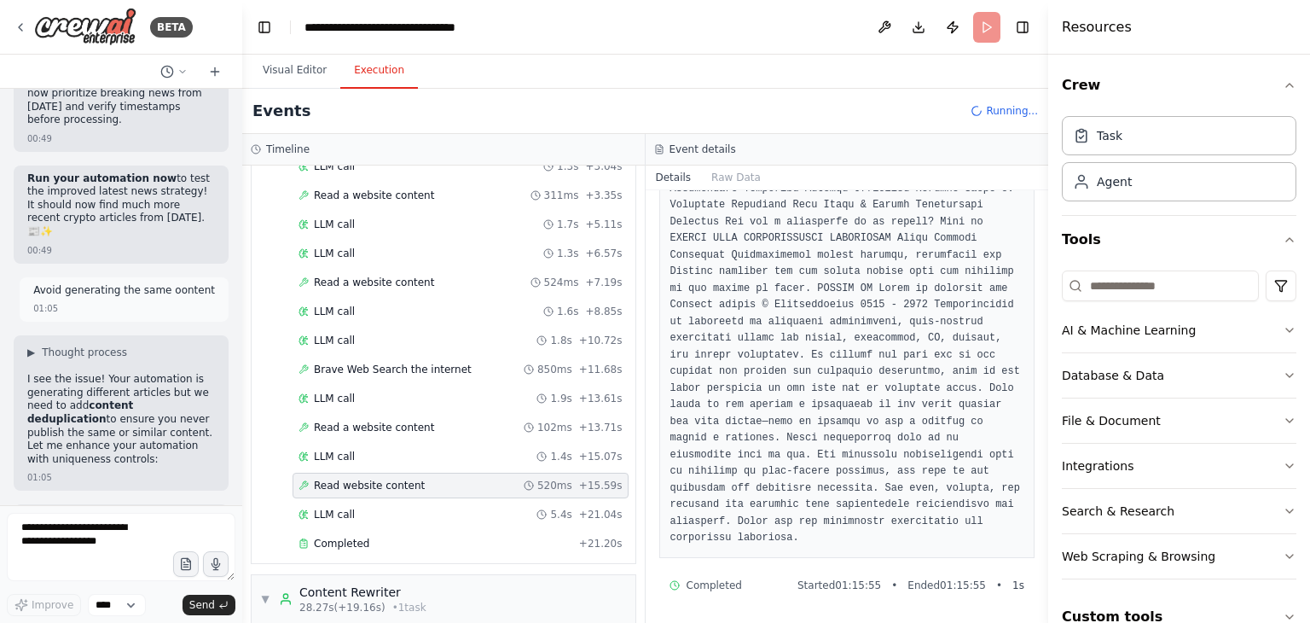
scroll to position [1795, 0]
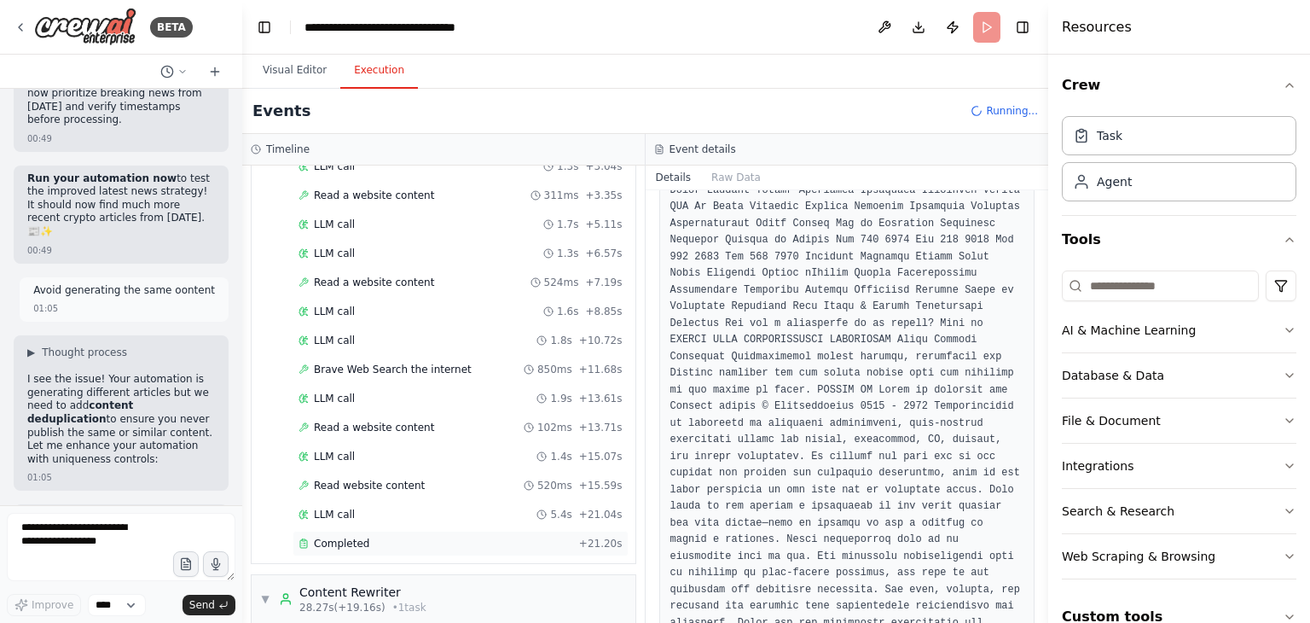
click at [449, 545] on div "Completed + 21.20s" at bounding box center [461, 544] width 336 height 26
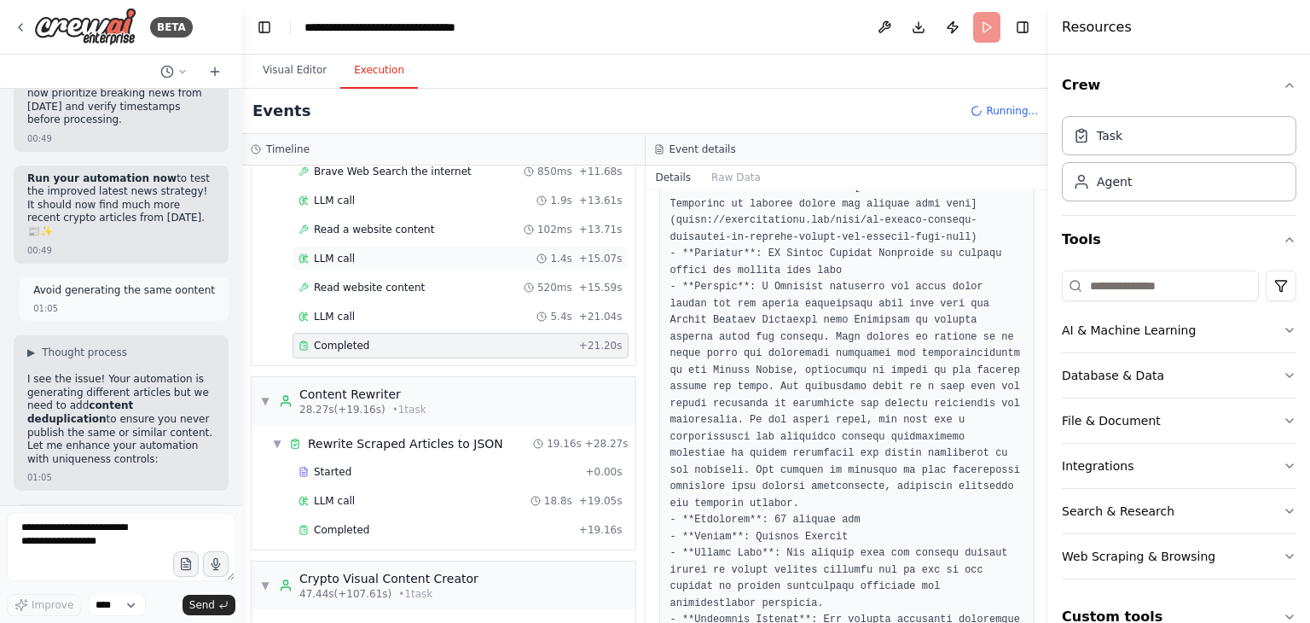
scroll to position [409, 0]
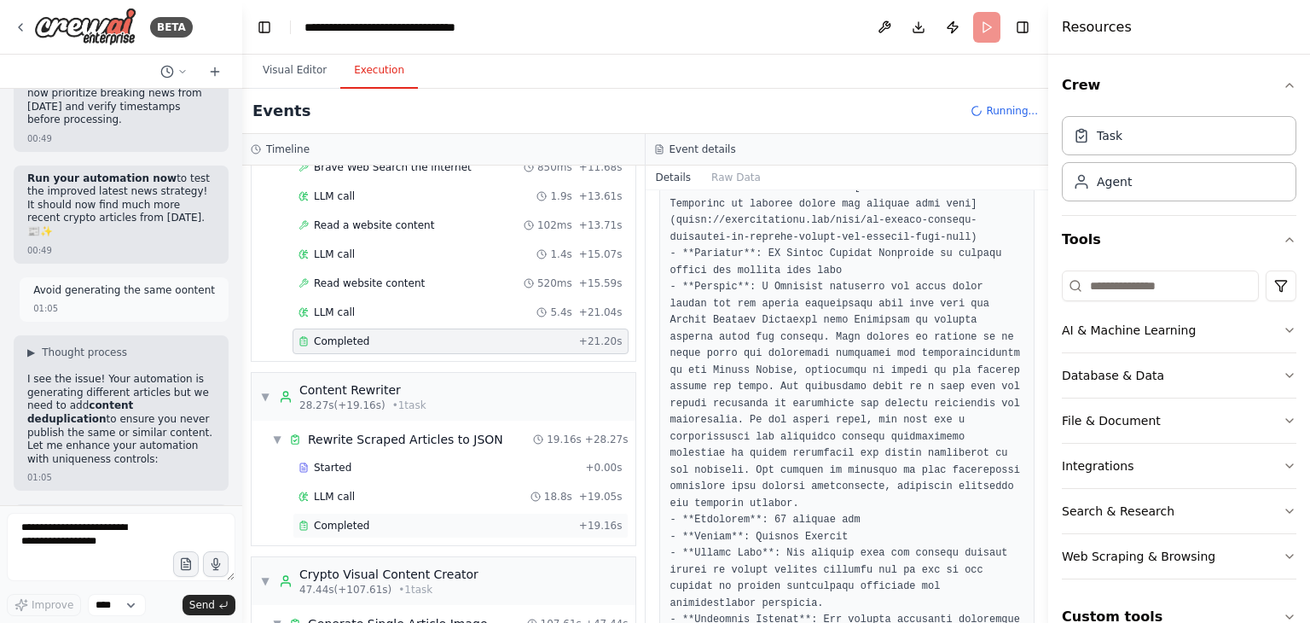
click at [450, 525] on div "Completed + 19.16s" at bounding box center [461, 526] width 336 height 26
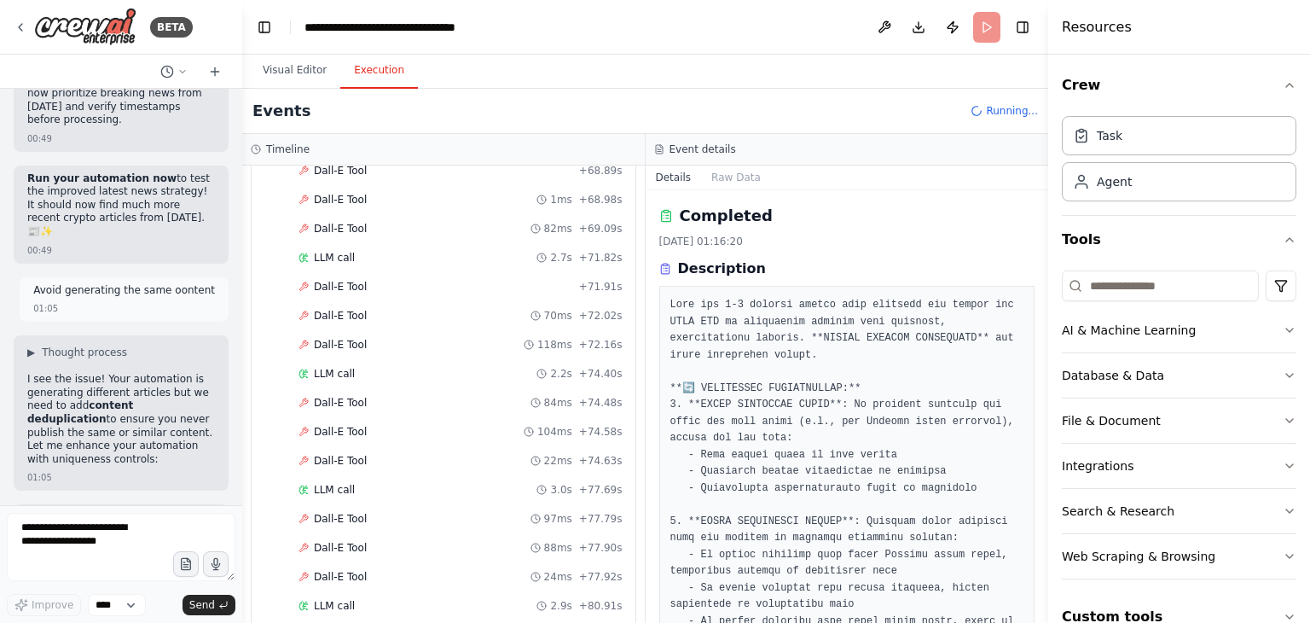
scroll to position [3546, 0]
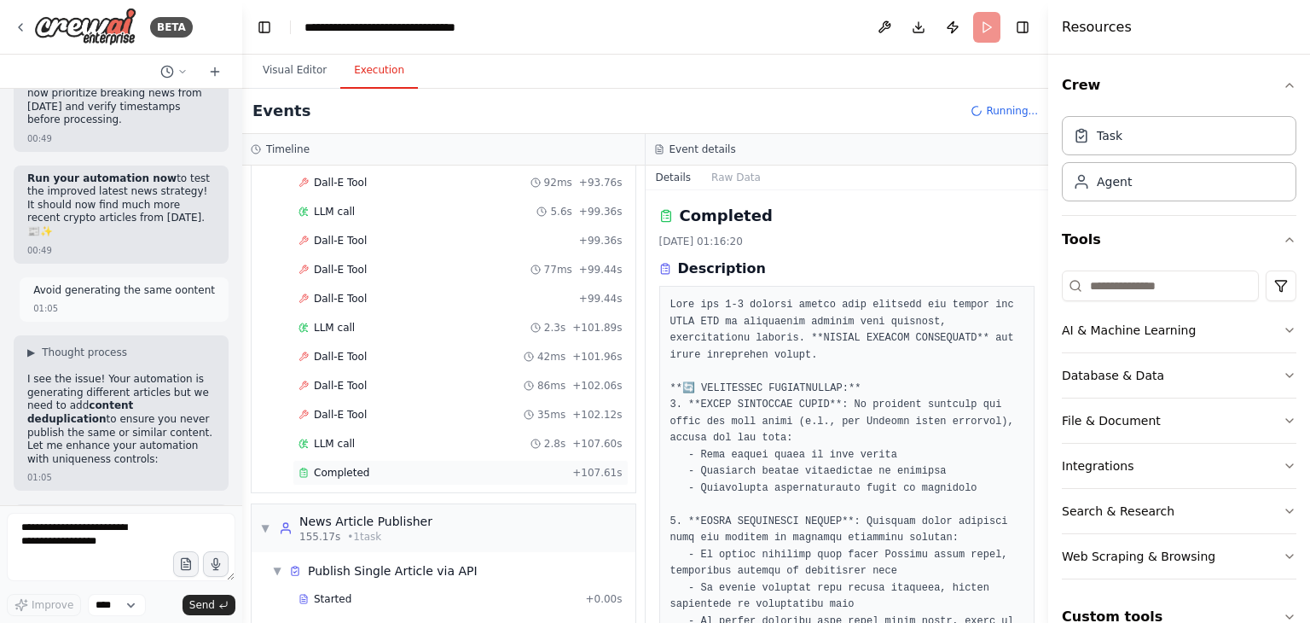
click at [454, 466] on div "Completed" at bounding box center [432, 473] width 267 height 14
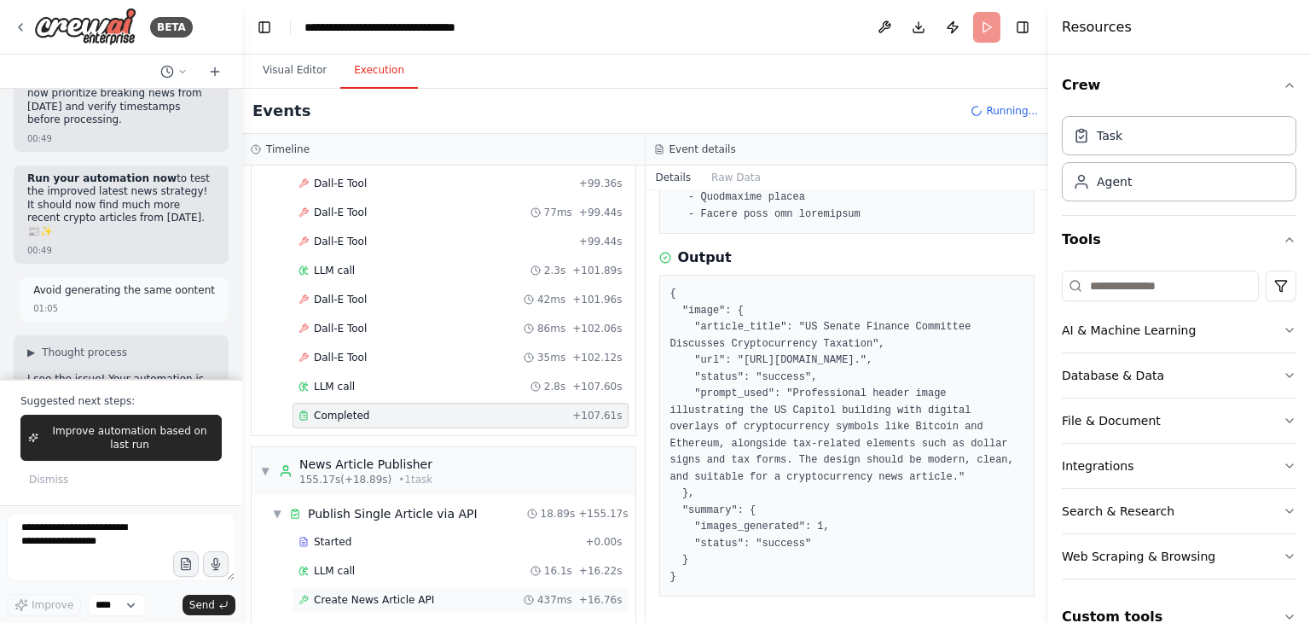
scroll to position [3633, 0]
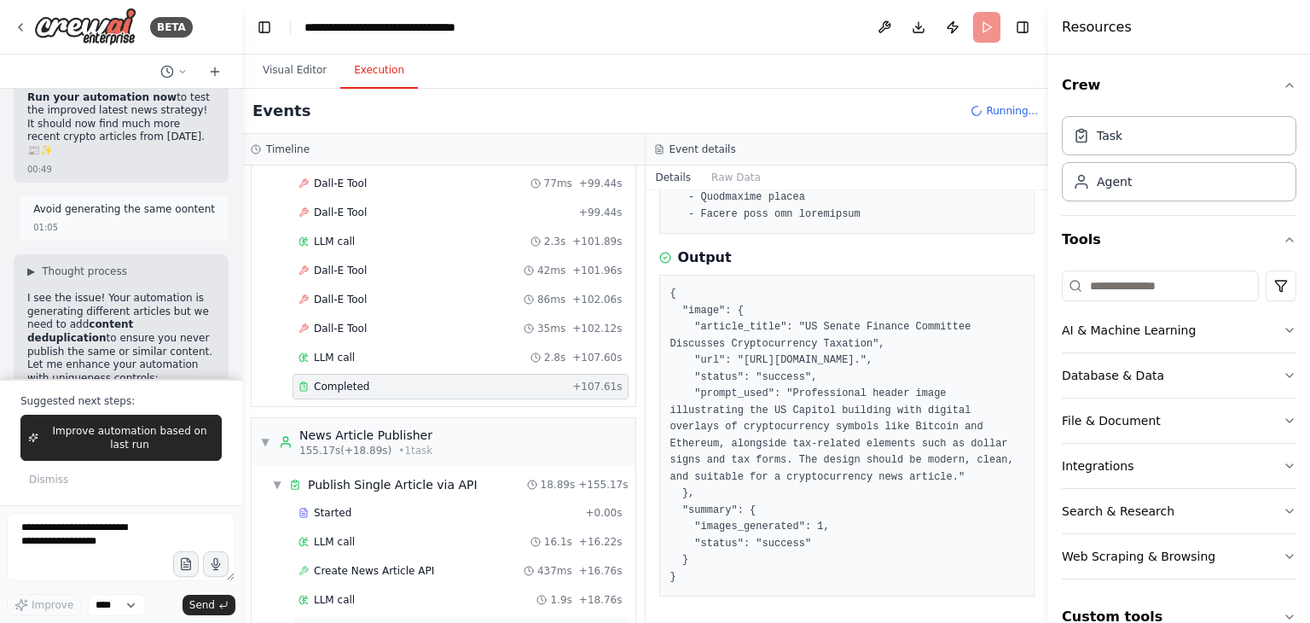
click at [432, 622] on div "Completed" at bounding box center [436, 629] width 274 height 14
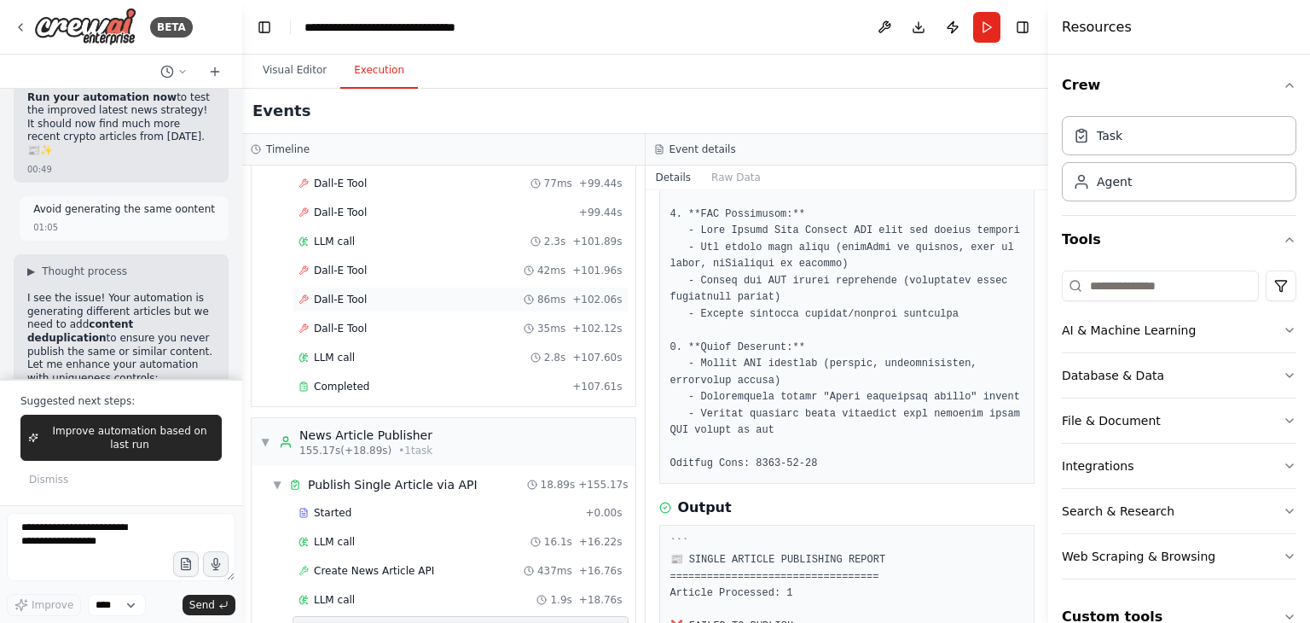
click at [361, 293] on span "Dall-E Tool" at bounding box center [340, 300] width 53 height 14
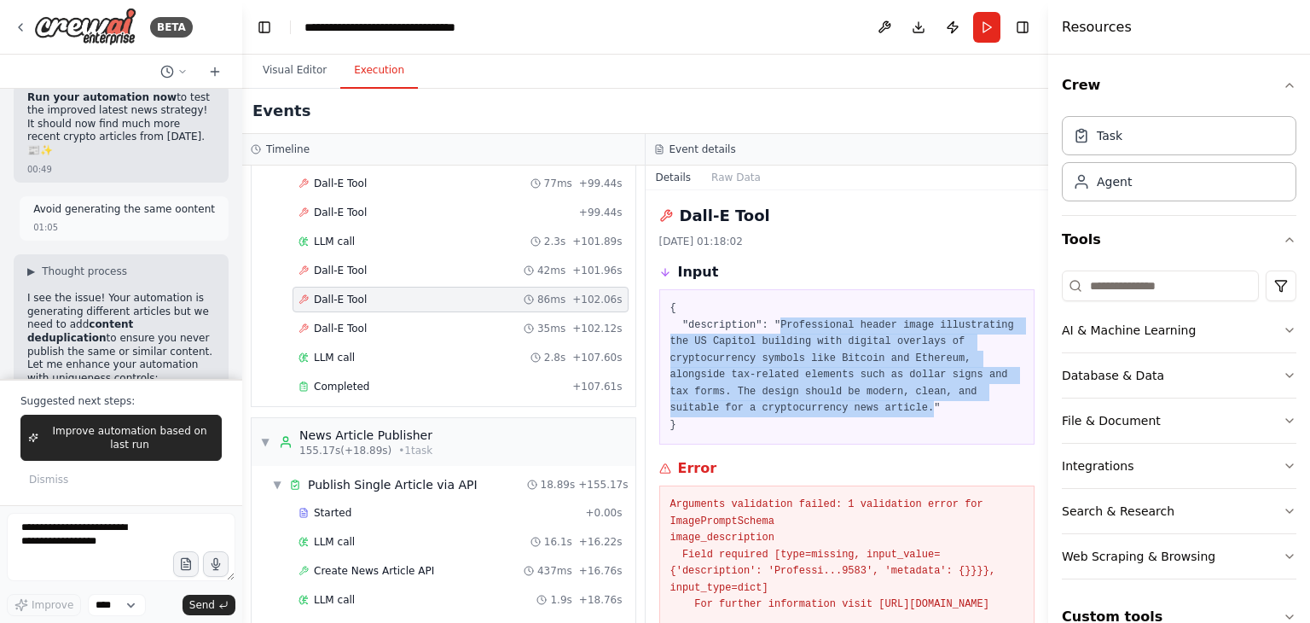
copy pre "Professional header image illustrating the US Capitol building with digital ove…"
drag, startPoint x: 768, startPoint y: 325, endPoint x: 741, endPoint y: 409, distance: 88.7
click at [741, 409] on pre "{ "description": "Professional header image illustrating the US Capitol buildin…" at bounding box center [847, 366] width 354 height 133
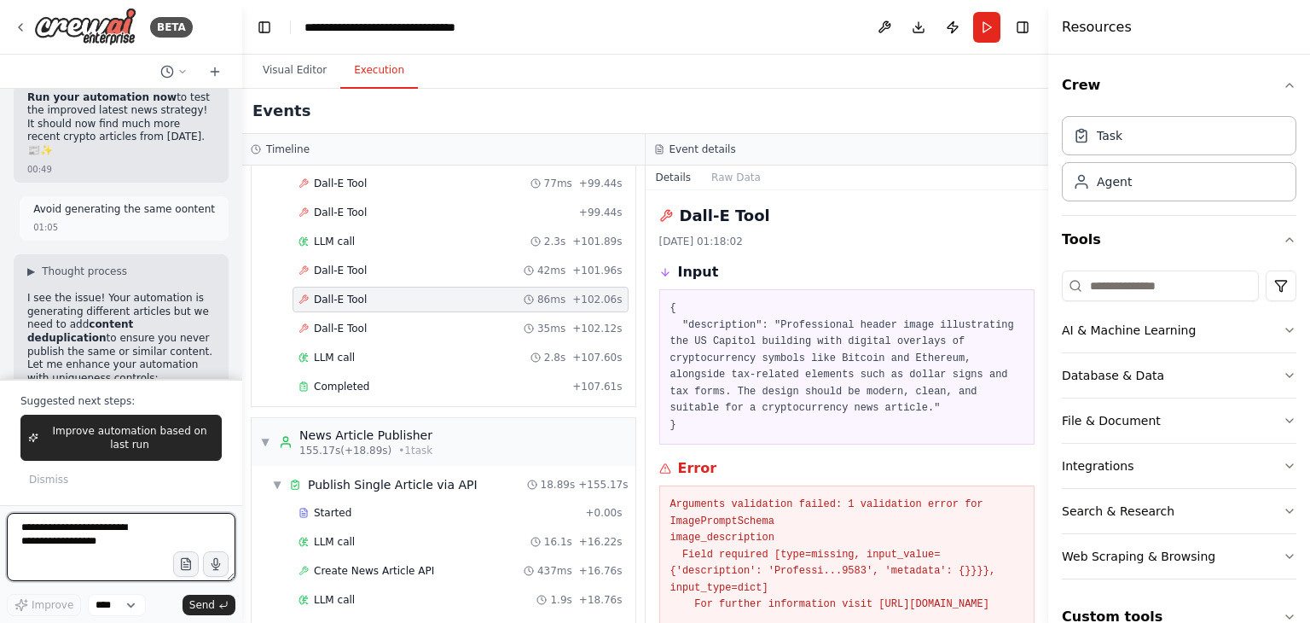
click at [90, 536] on textarea at bounding box center [121, 547] width 229 height 68
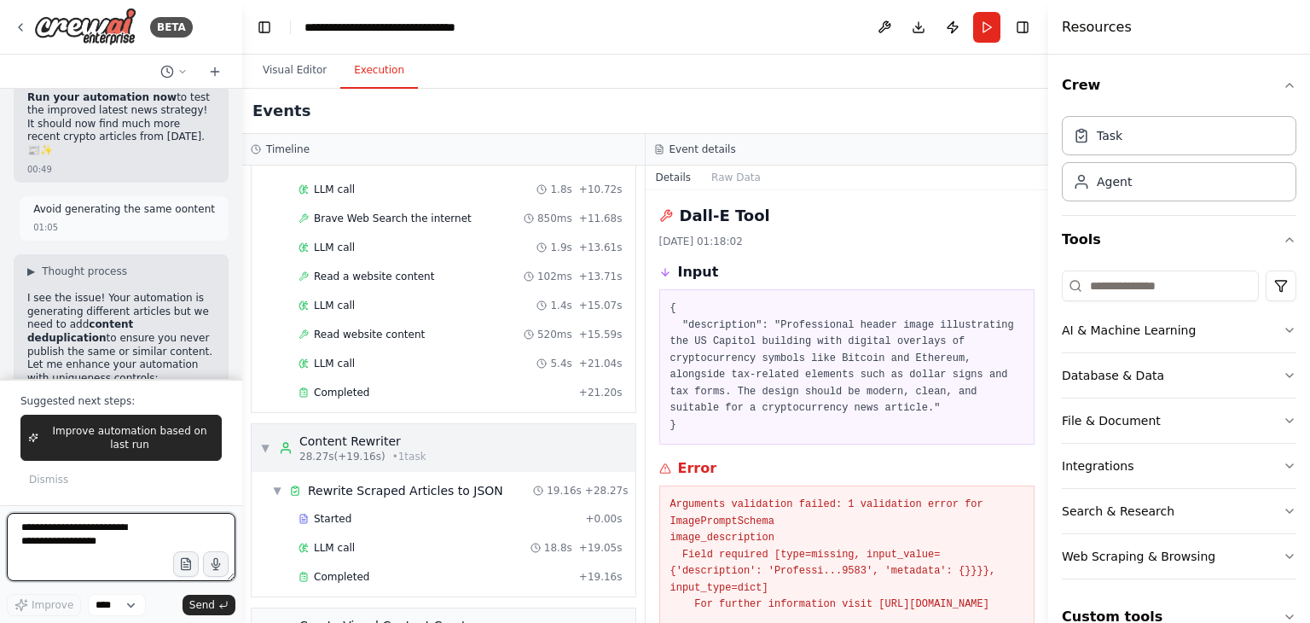
scroll to position [502, 0]
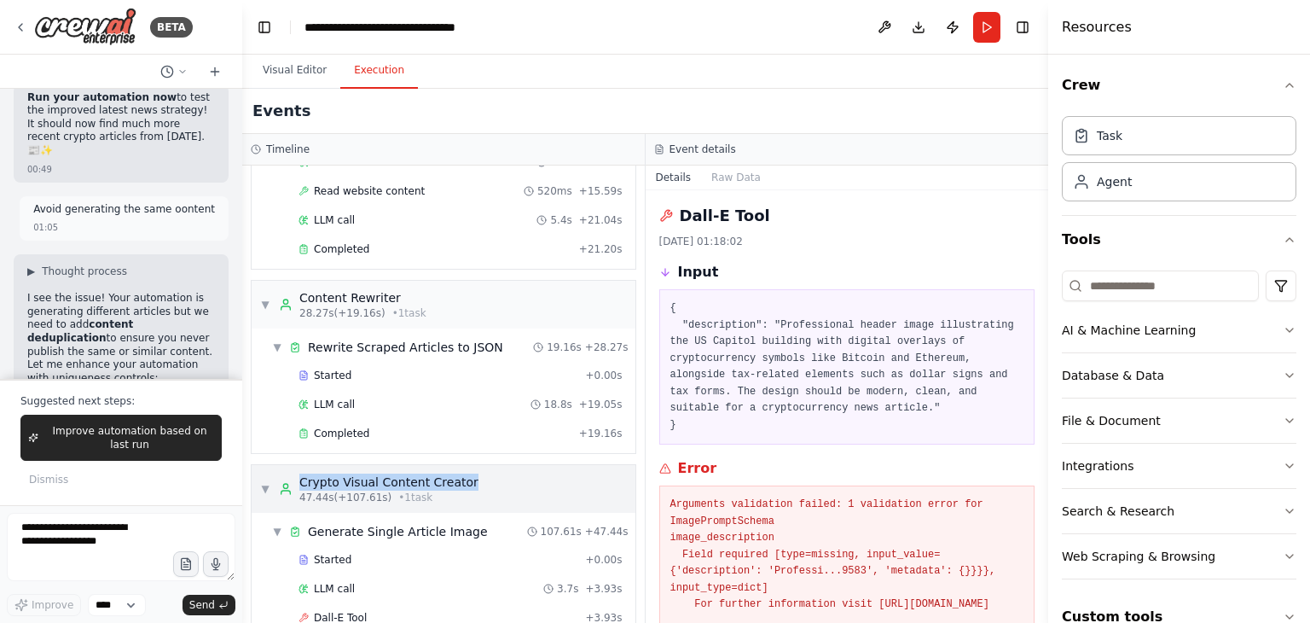
copy div "Crypto Visual Content Creator"
drag, startPoint x: 500, startPoint y: 482, endPoint x: 293, endPoint y: 478, distance: 206.4
click at [293, 478] on div "▼ Crypto Visual Content Creator 47.44s (+107.61s) • 1 task" at bounding box center [444, 489] width 384 height 48
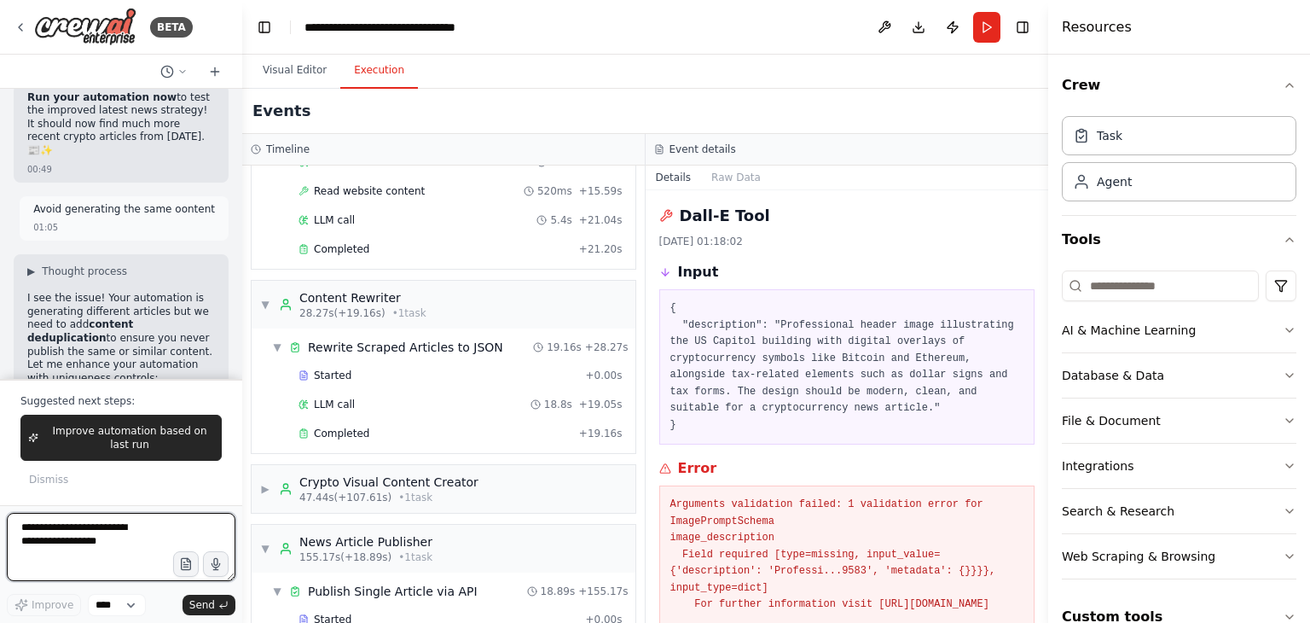
click at [142, 523] on textarea at bounding box center [121, 547] width 229 height 68
paste textarea "**********"
type textarea "**********"
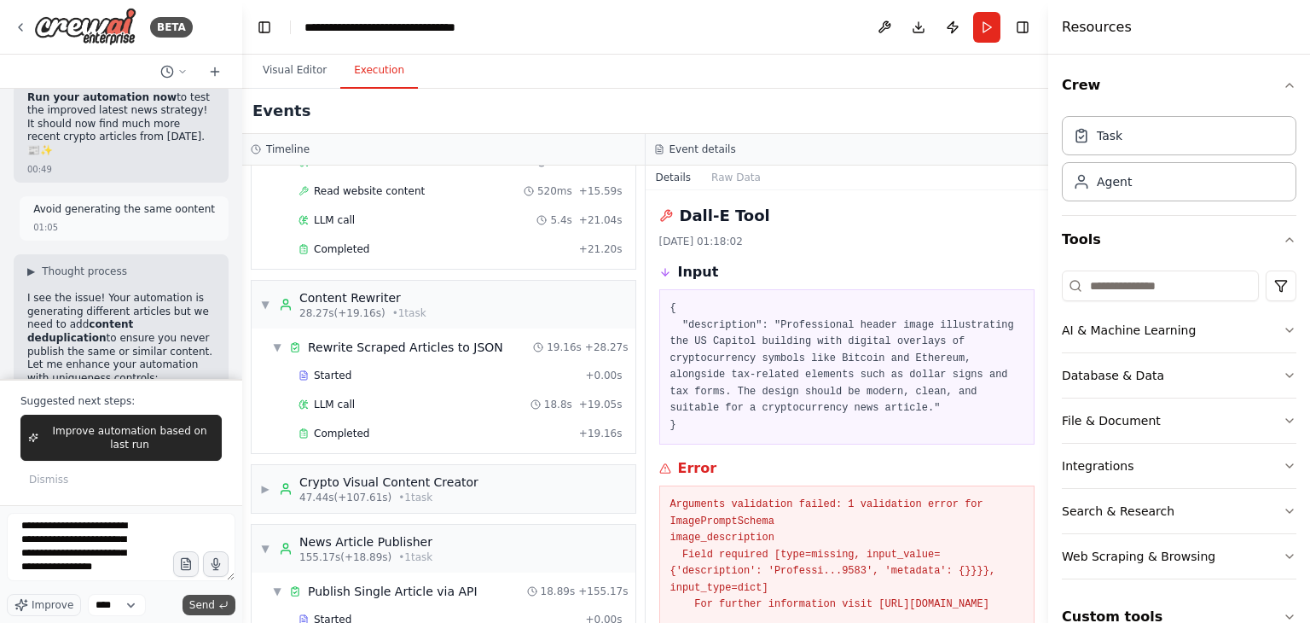
click at [215, 603] on button "Send" at bounding box center [209, 604] width 53 height 20
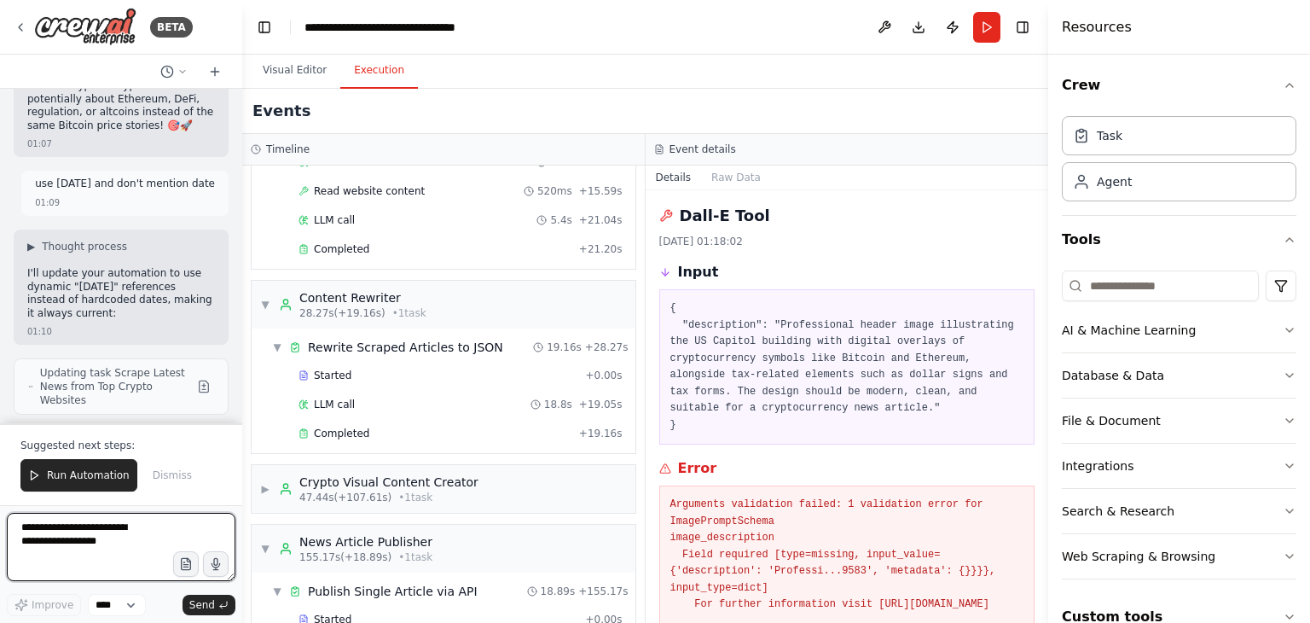
scroll to position [125023, 0]
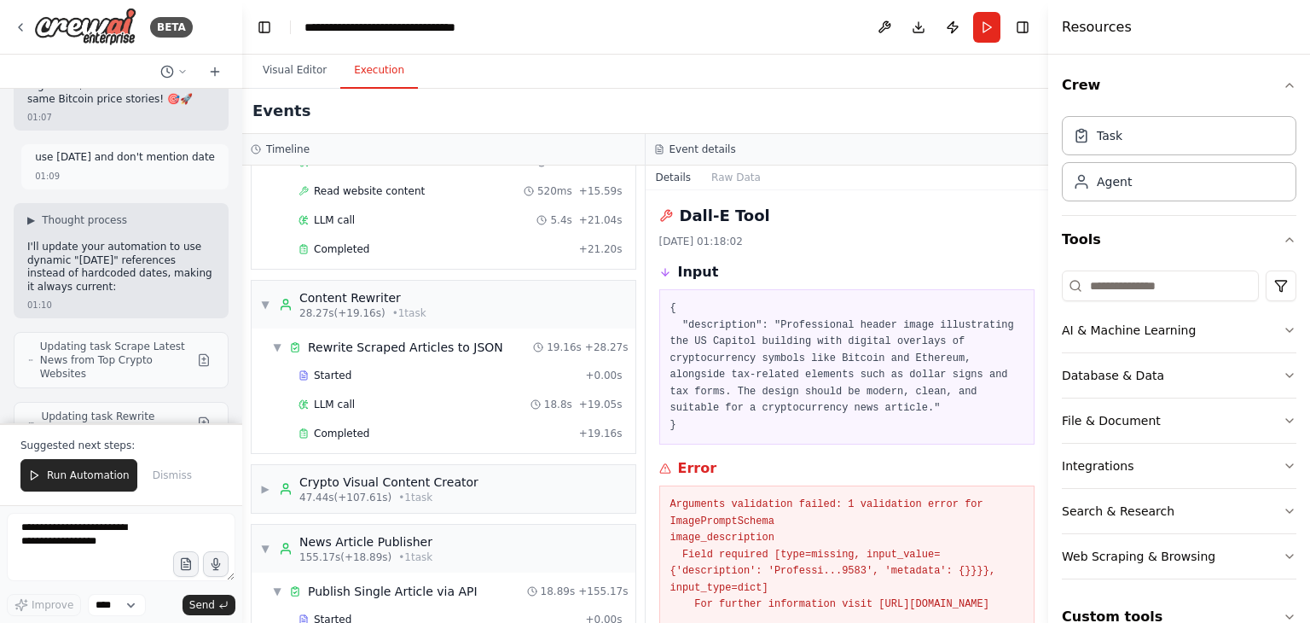
click at [160, 414] on div "I want to do web search and find latest crypto news and articles form top sourc…" at bounding box center [121, 256] width 242 height 334
click at [91, 463] on button "Run Automation" at bounding box center [78, 475] width 117 height 32
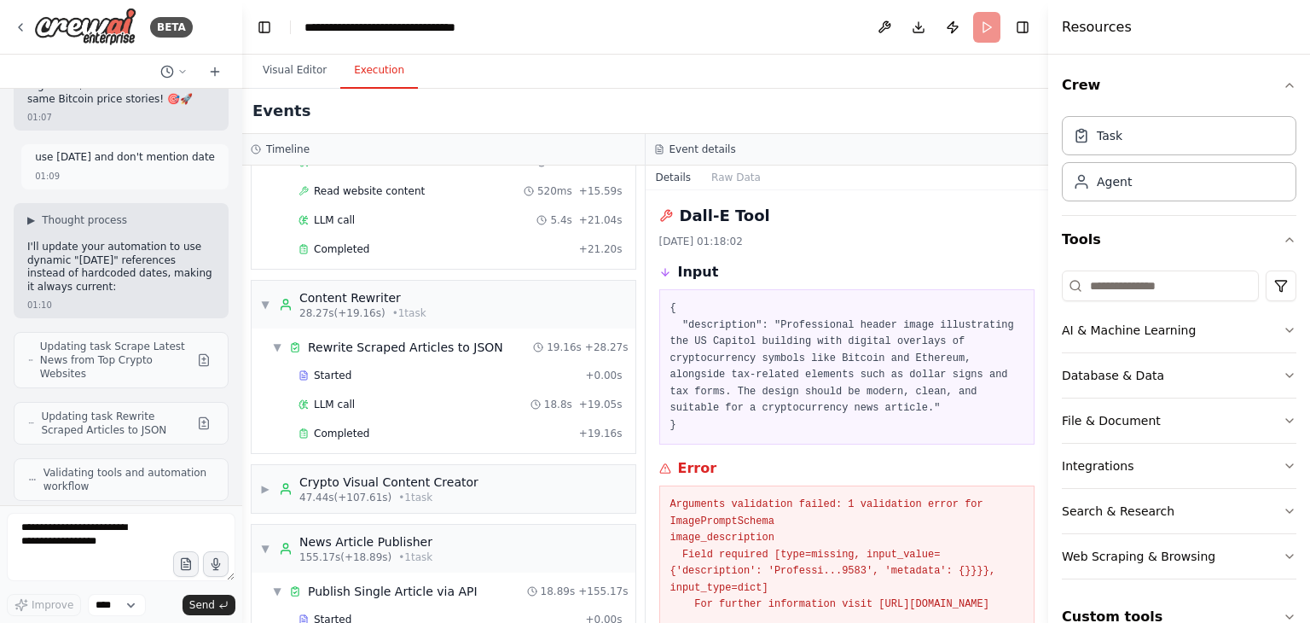
scroll to position [124942, 0]
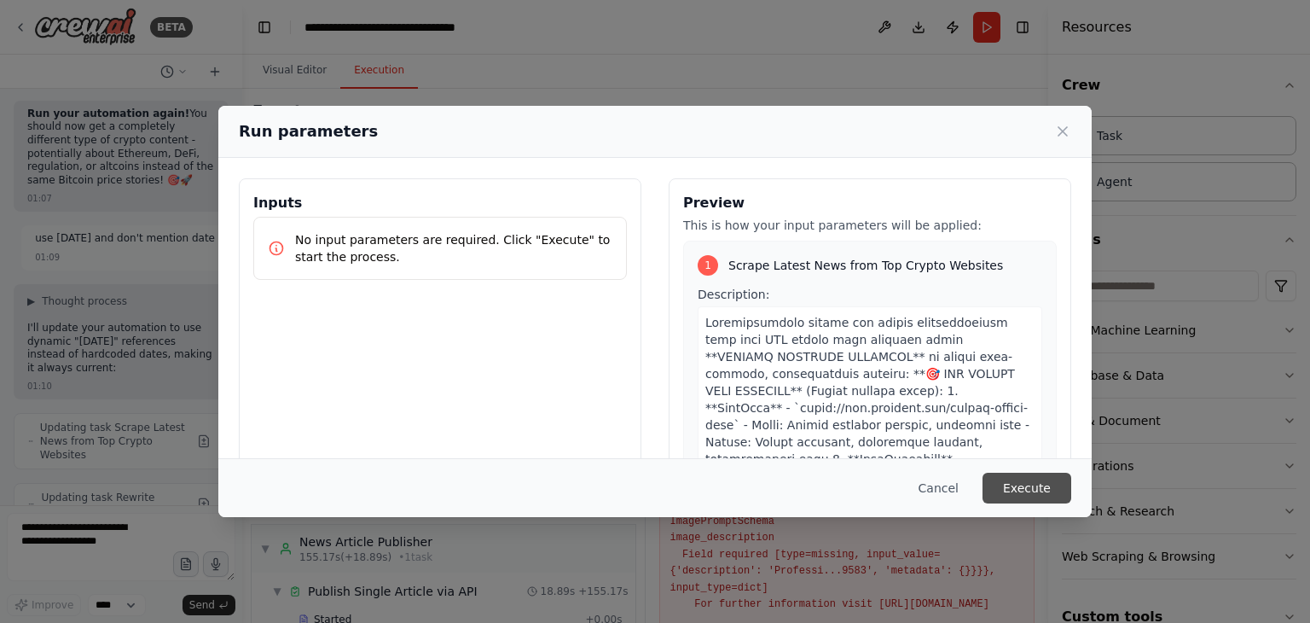
click at [1064, 492] on button "Execute" at bounding box center [1027, 488] width 89 height 31
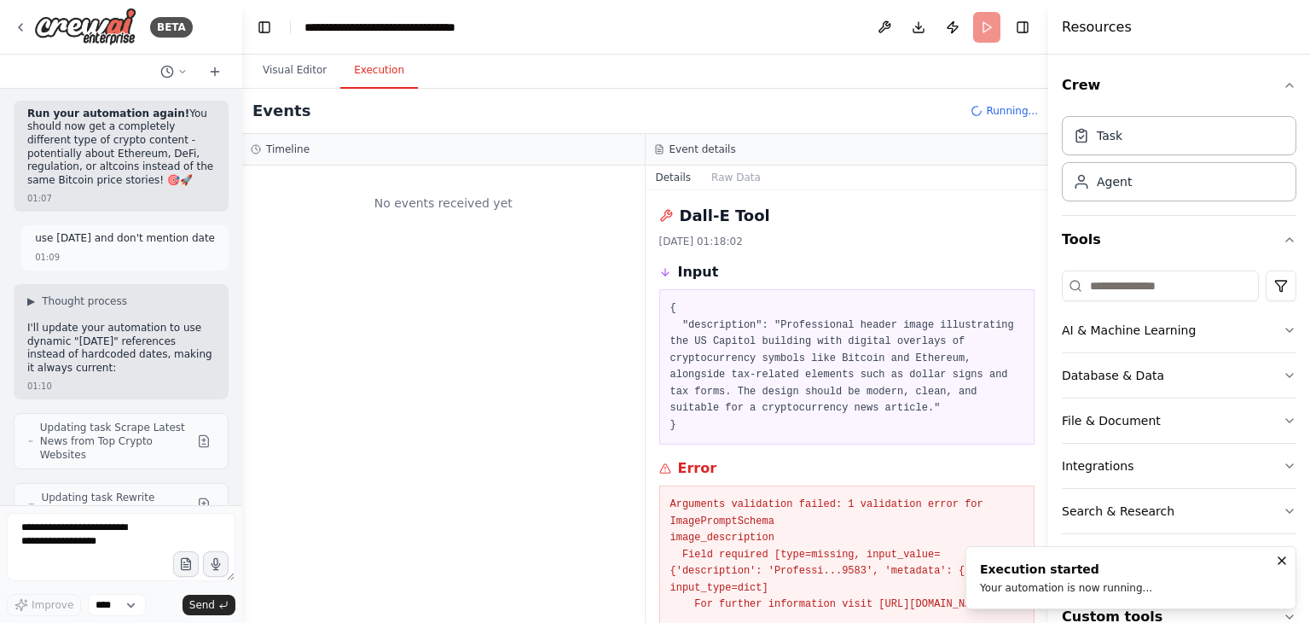
scroll to position [0, 0]
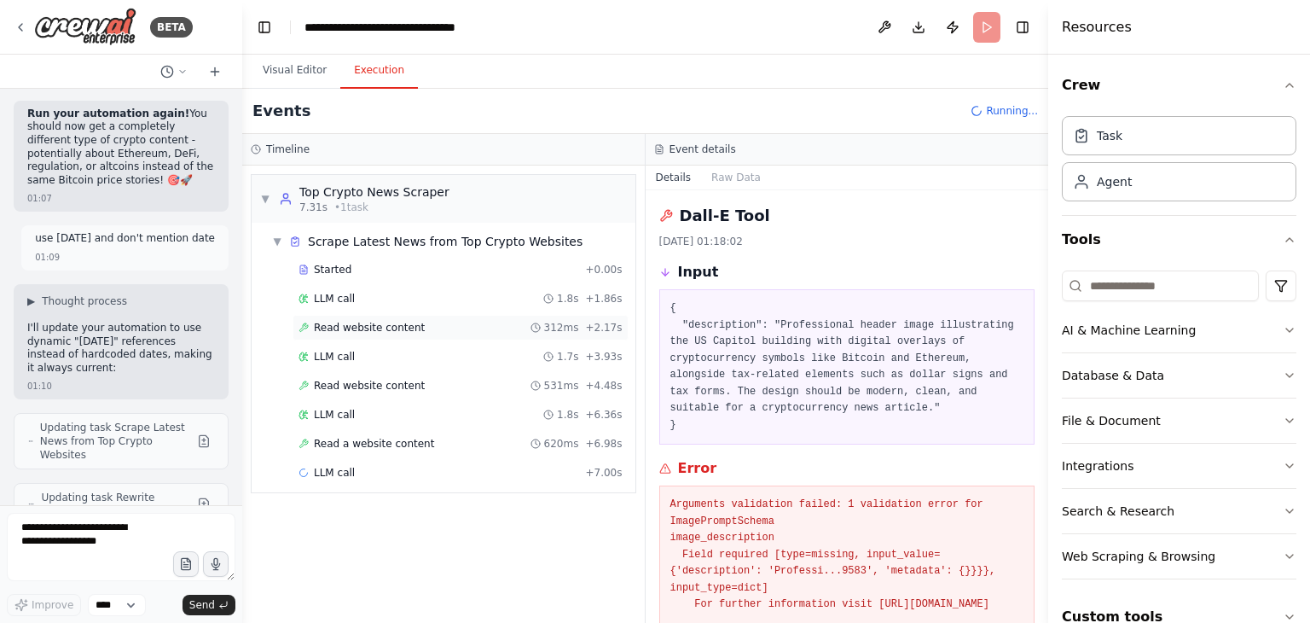
click at [523, 328] on div "Read website content 312ms + 2.17s" at bounding box center [461, 328] width 324 height 14
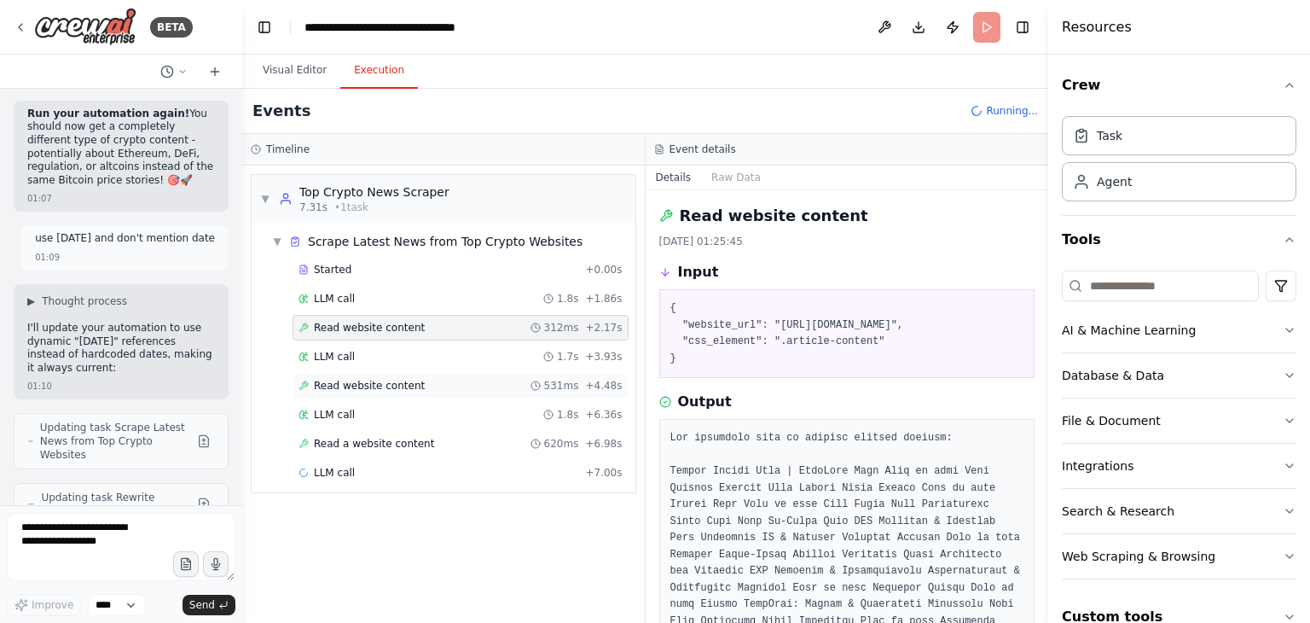
click at [457, 380] on div "Read website content 531ms + 4.48s" at bounding box center [461, 386] width 324 height 14
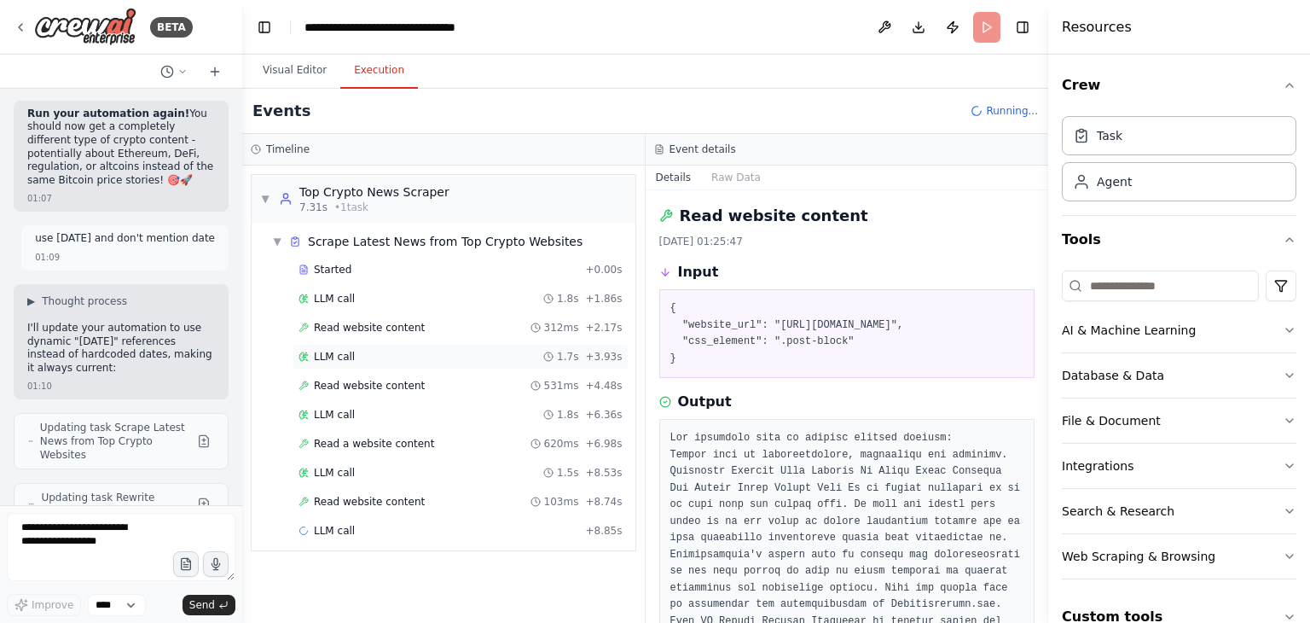
click at [454, 345] on div "LLM call 1.7s + 3.93s" at bounding box center [461, 357] width 336 height 26
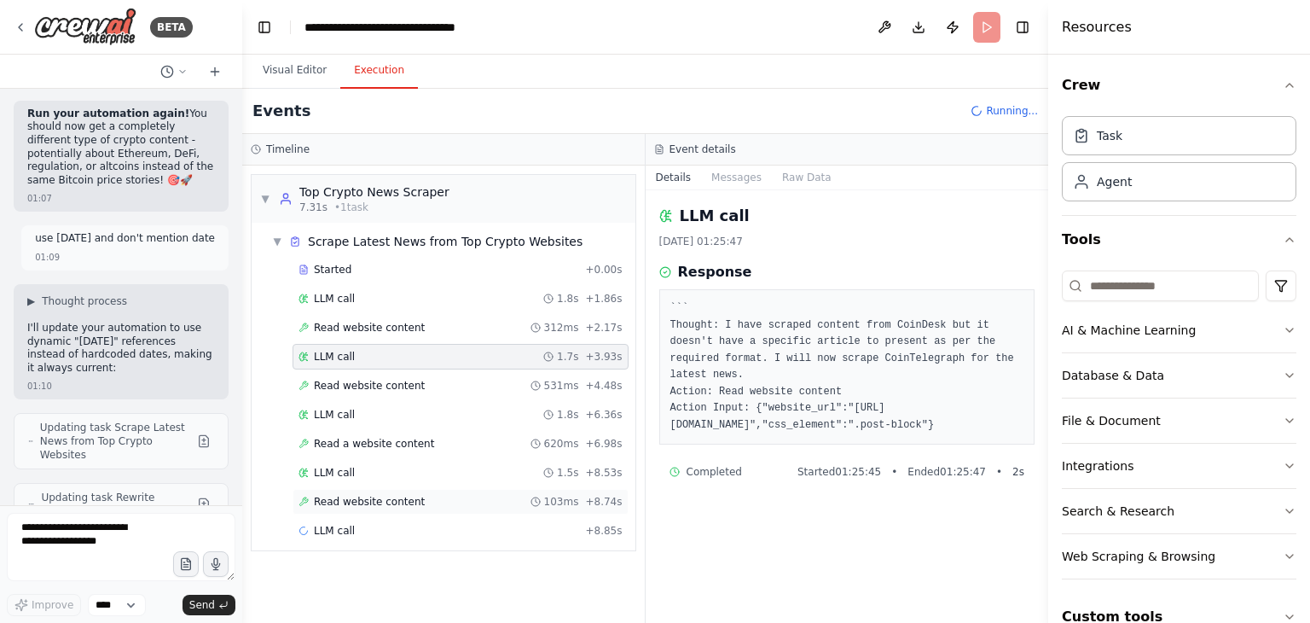
click at [462, 496] on div "Read website content 103ms + 8.74s" at bounding box center [461, 502] width 324 height 14
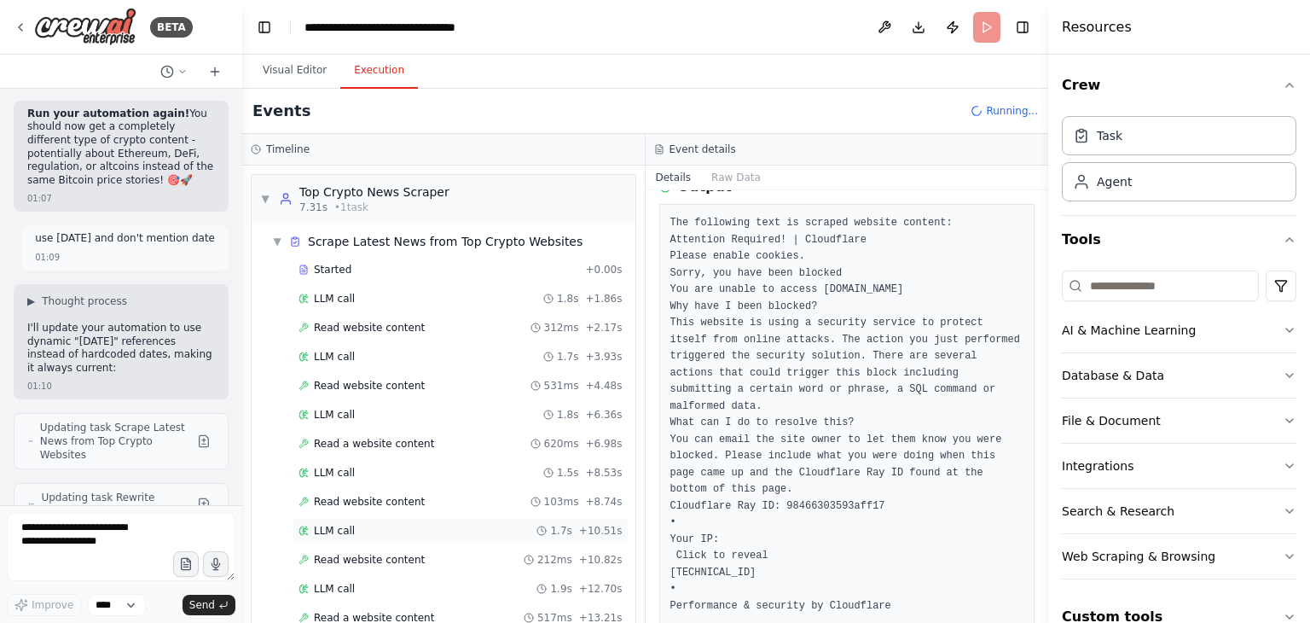
scroll to position [115, 0]
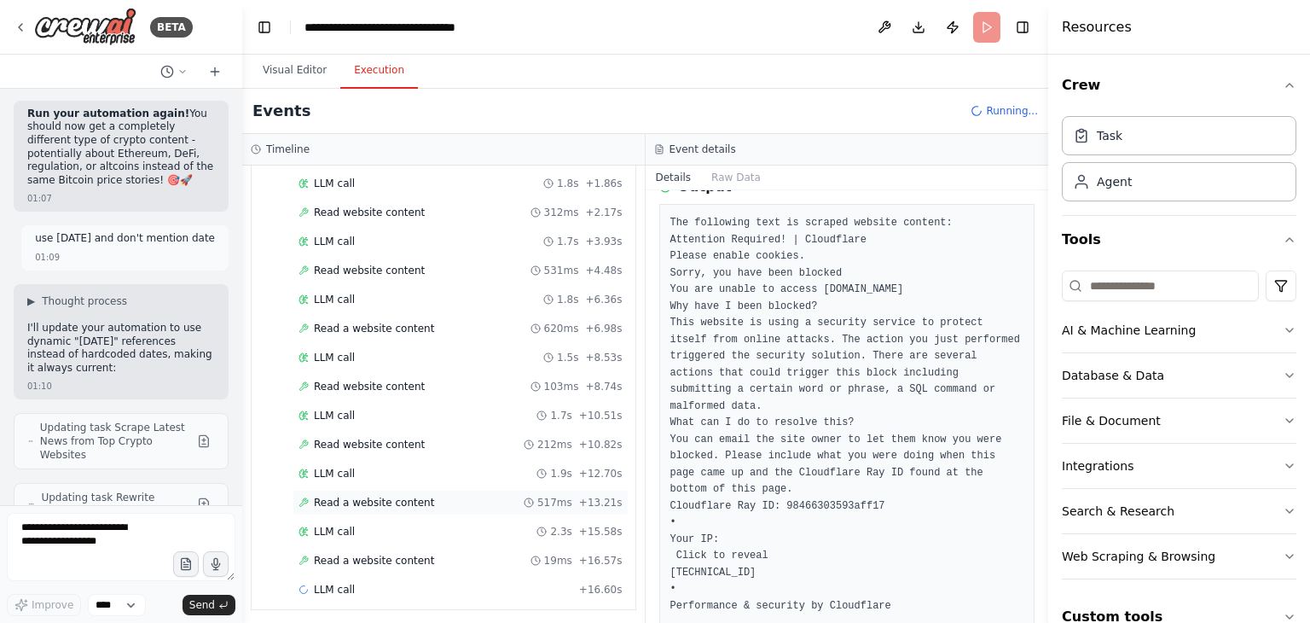
click at [426, 496] on div "Read a website content 517ms + 13.21s" at bounding box center [461, 503] width 324 height 14
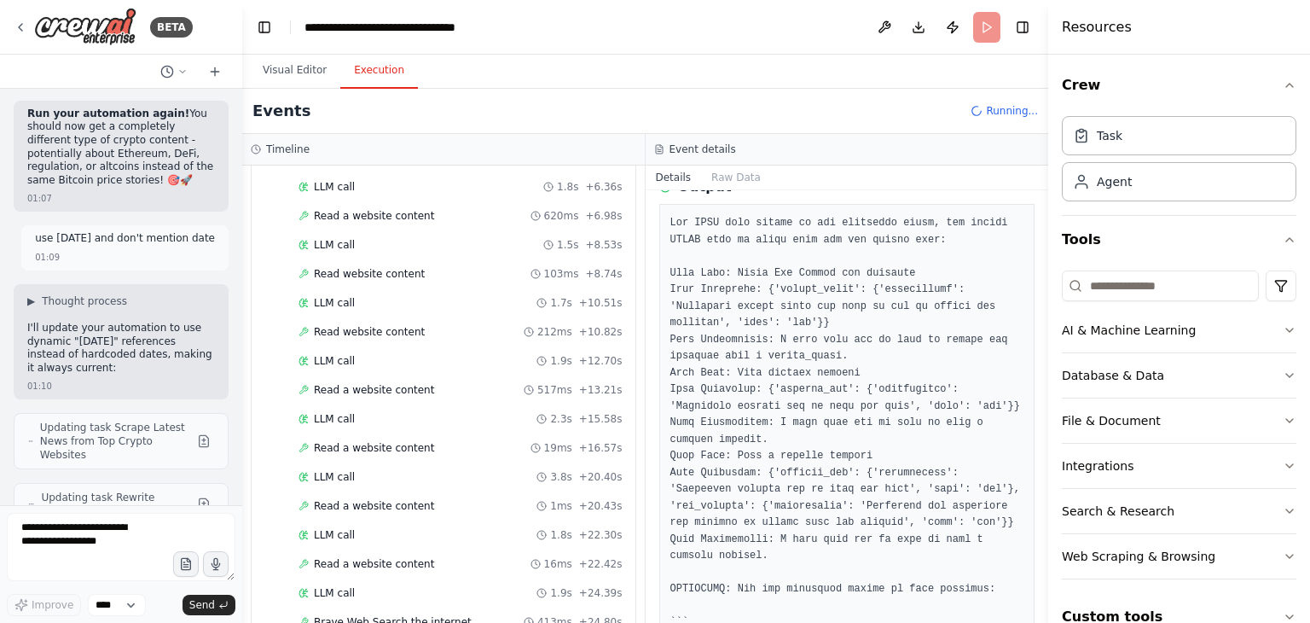
scroll to position [287, 0]
click at [472, 557] on div "Brave Web Search the internet 413ms + 24.80s" at bounding box center [461, 563] width 324 height 14
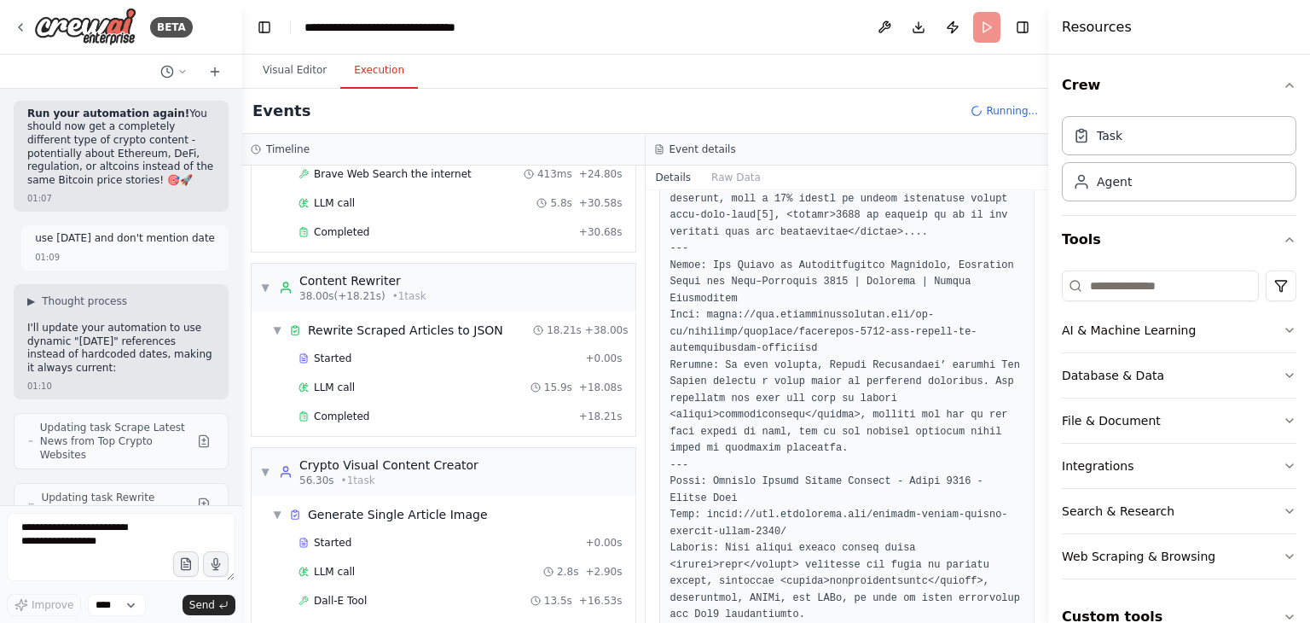
scroll to position [727, 0]
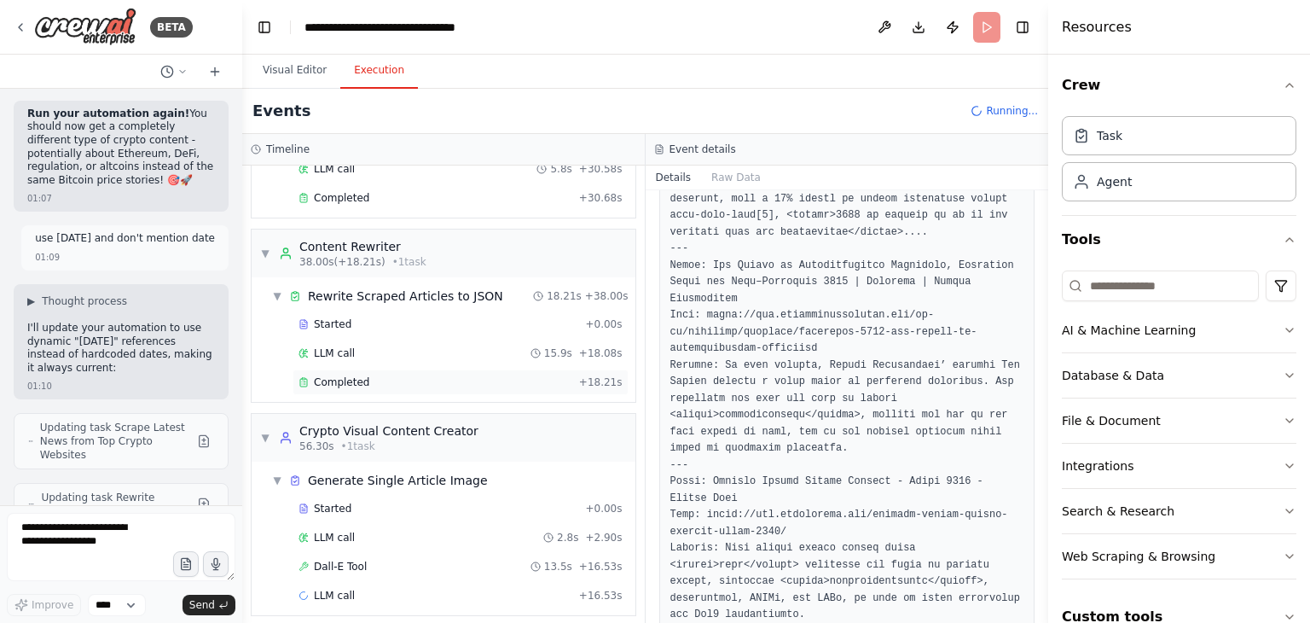
click at [438, 375] on div "Completed" at bounding box center [436, 382] width 274 height 14
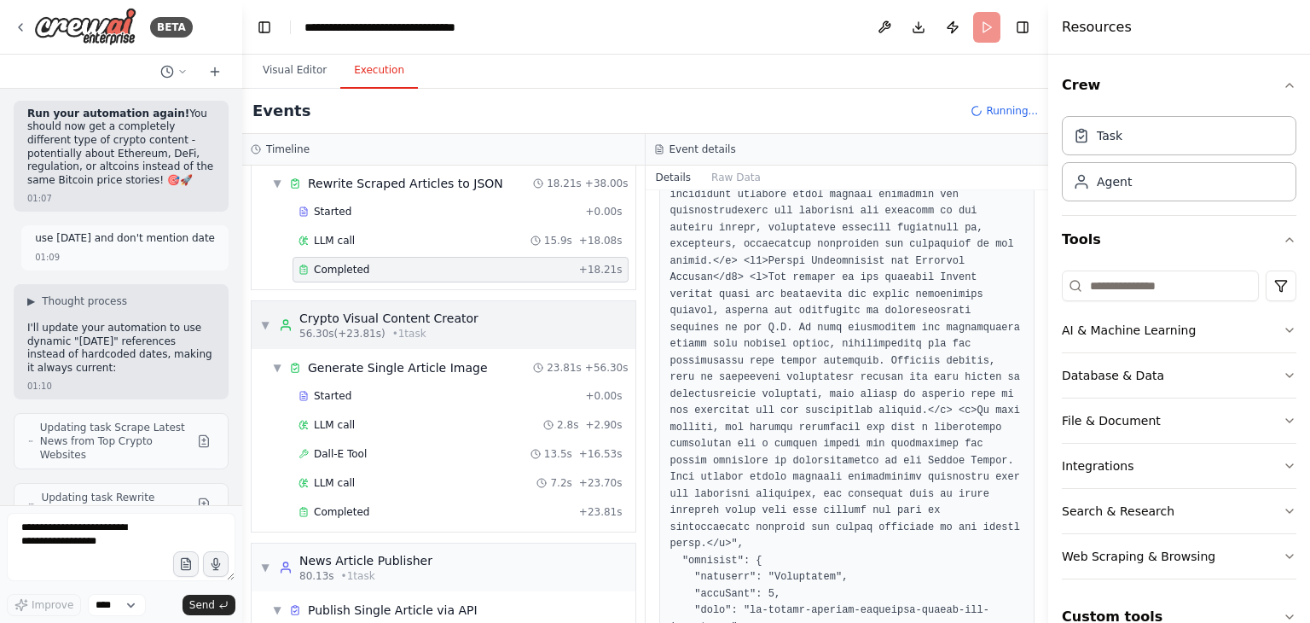
scroll to position [839, 0]
click at [441, 505] on div "Completed" at bounding box center [436, 512] width 274 height 14
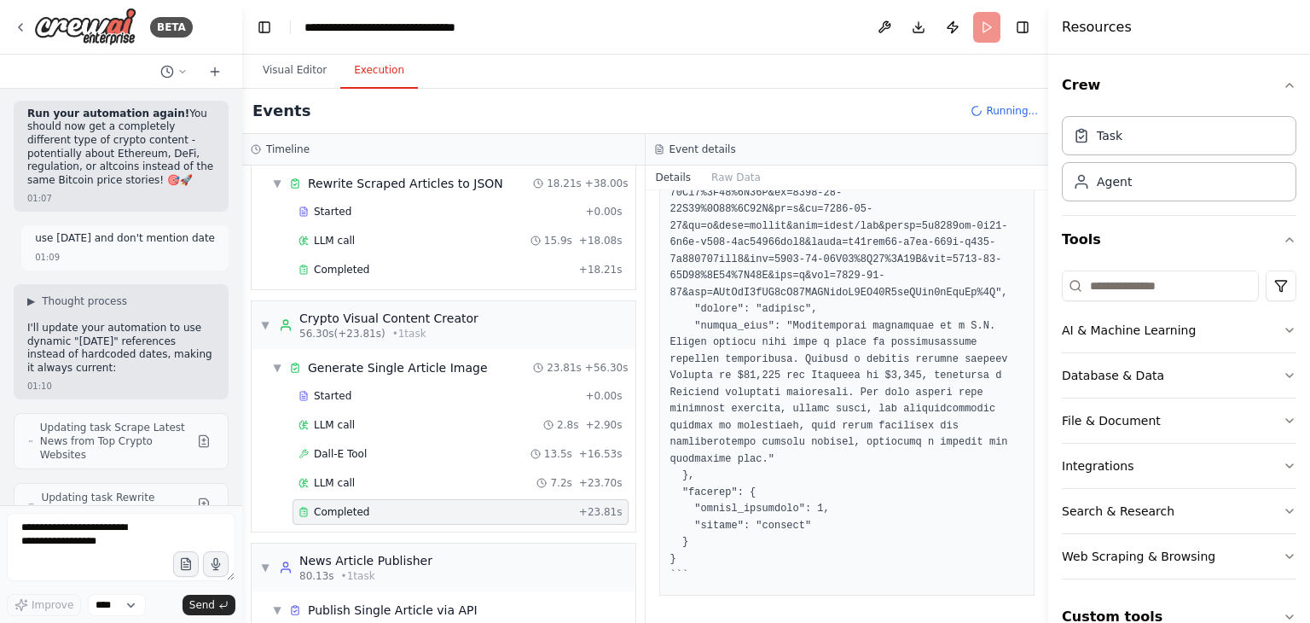
scroll to position [1671, 0]
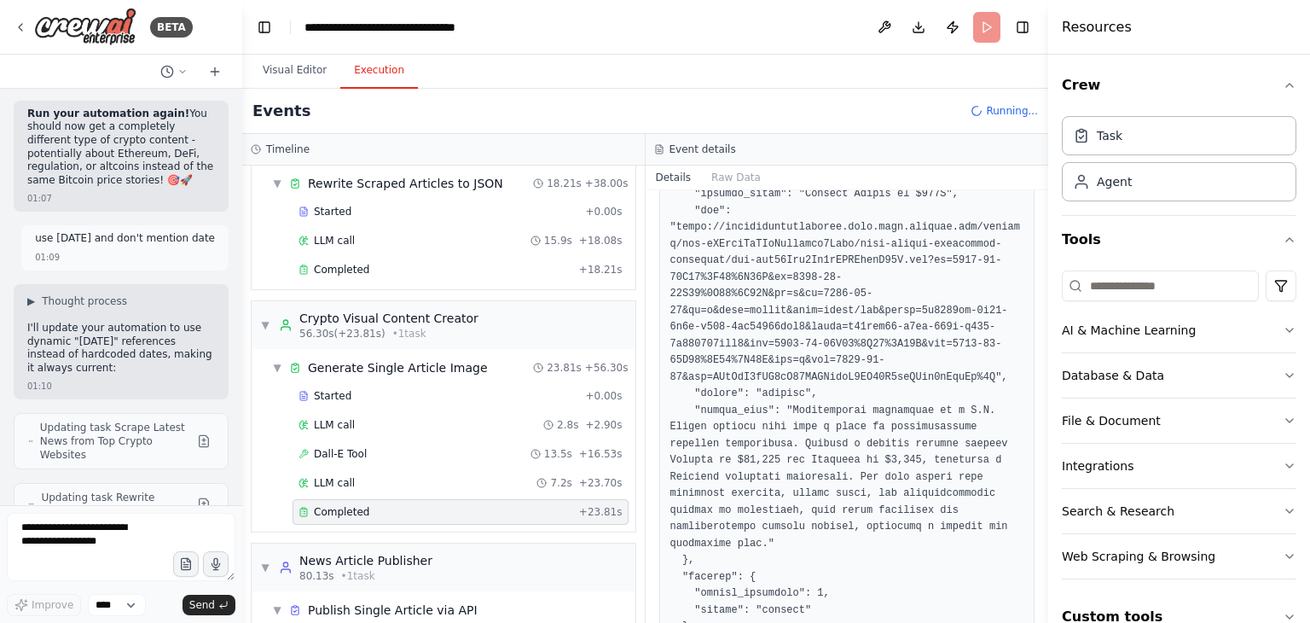
click at [441, 505] on div "Completed" at bounding box center [436, 512] width 274 height 14
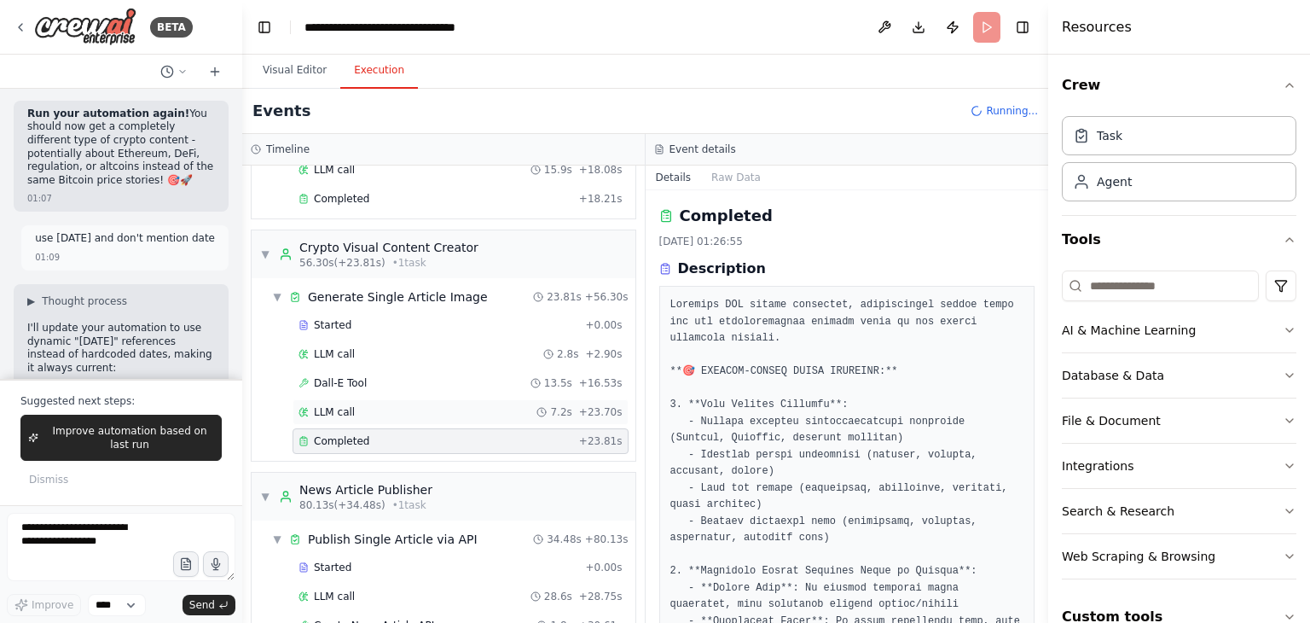
scroll to position [125023, 0]
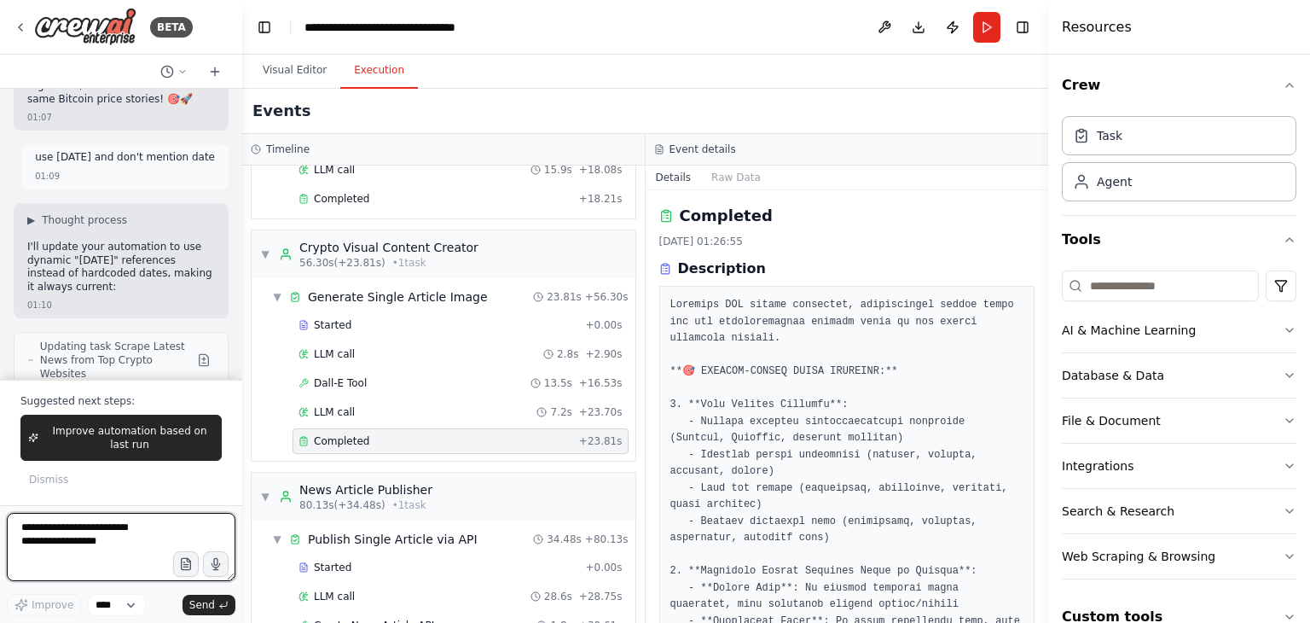
click at [142, 516] on textarea at bounding box center [121, 547] width 229 height 68
type textarea "*****"
drag, startPoint x: 82, startPoint y: 542, endPoint x: 0, endPoint y: 504, distance: 90.4
click at [0, 504] on div "BETA I want to do web search and find latest crypto news and articles form top …" at bounding box center [121, 311] width 242 height 623
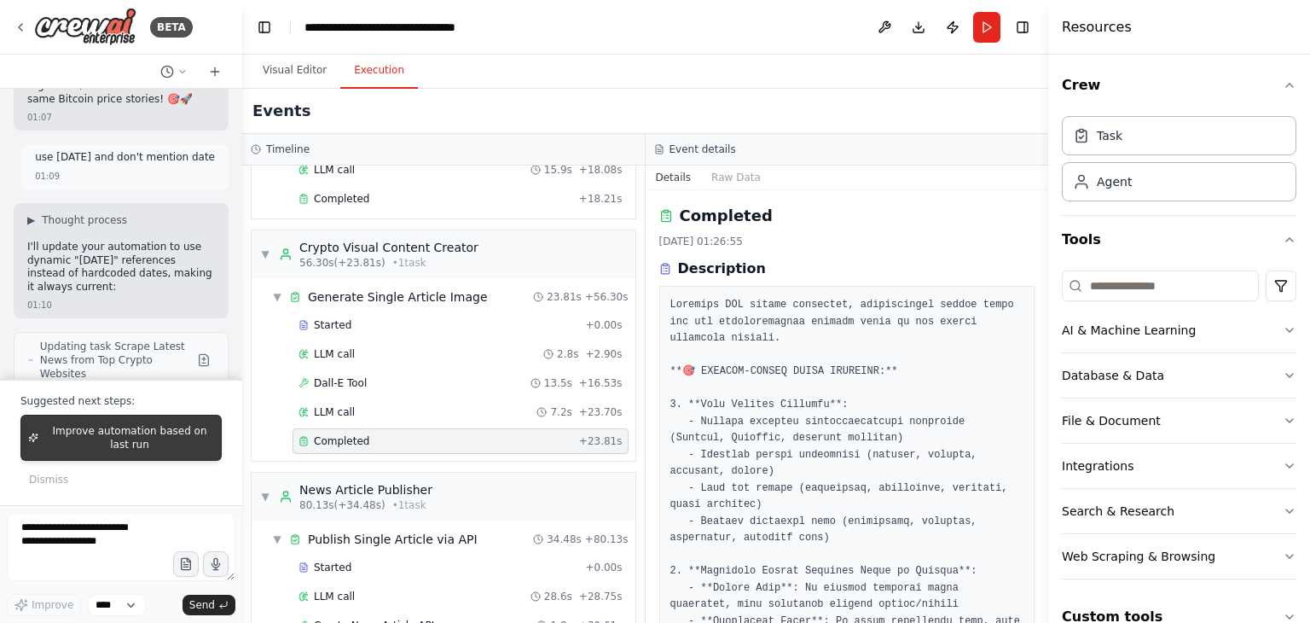
click at [184, 448] on span "Improve automation based on last run" at bounding box center [129, 437] width 169 height 27
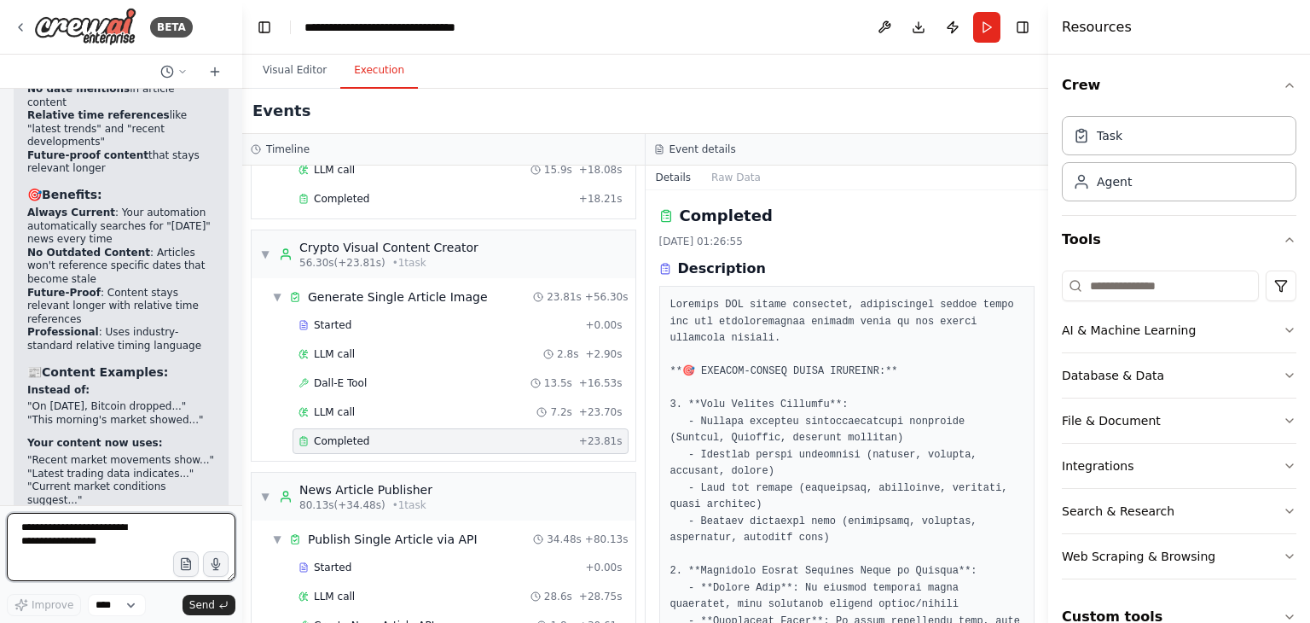
scroll to position [125880, 0]
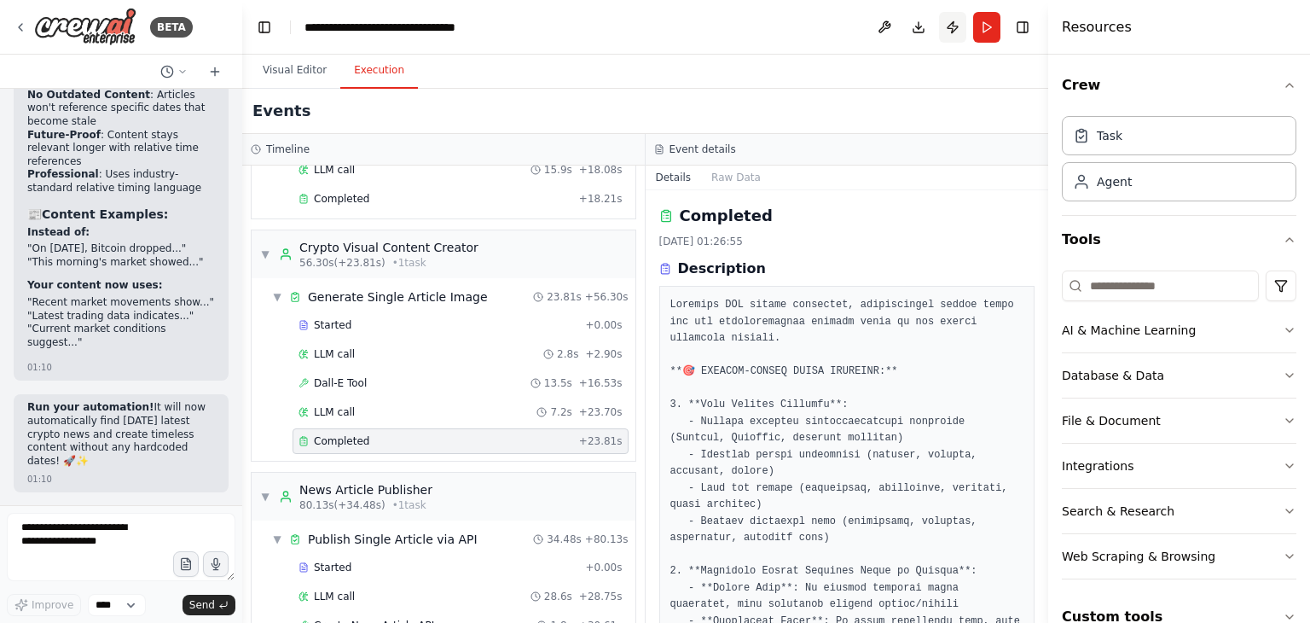
click at [953, 20] on button "Publish" at bounding box center [952, 27] width 27 height 31
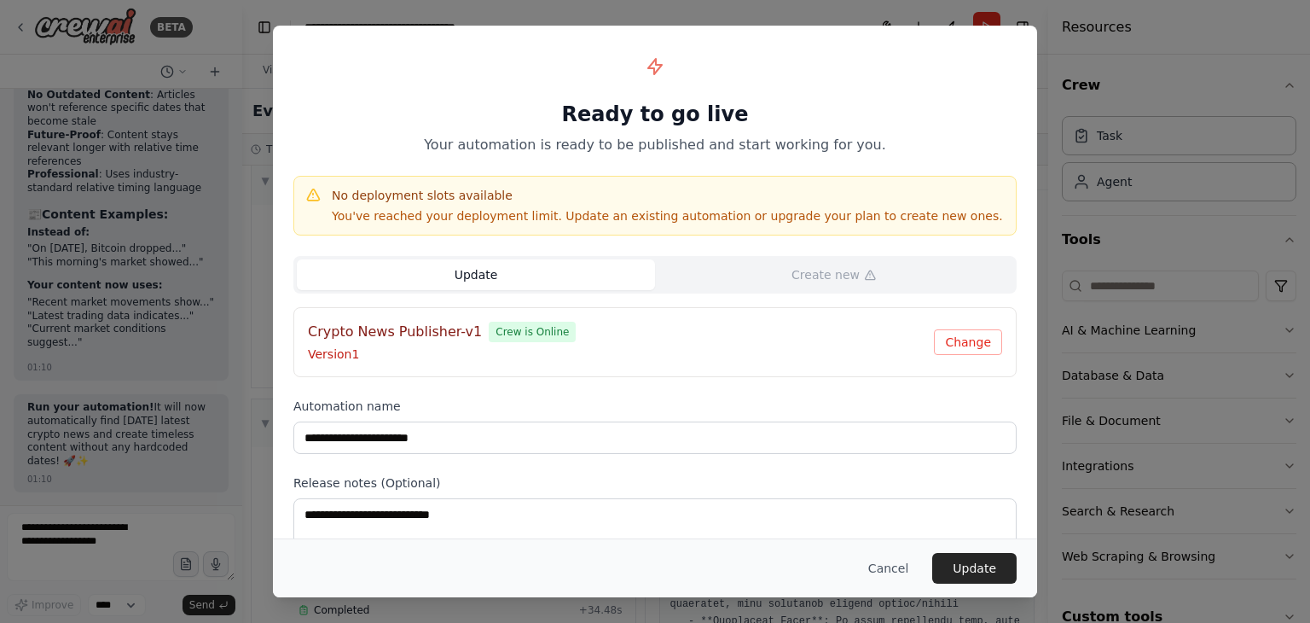
scroll to position [996, 0]
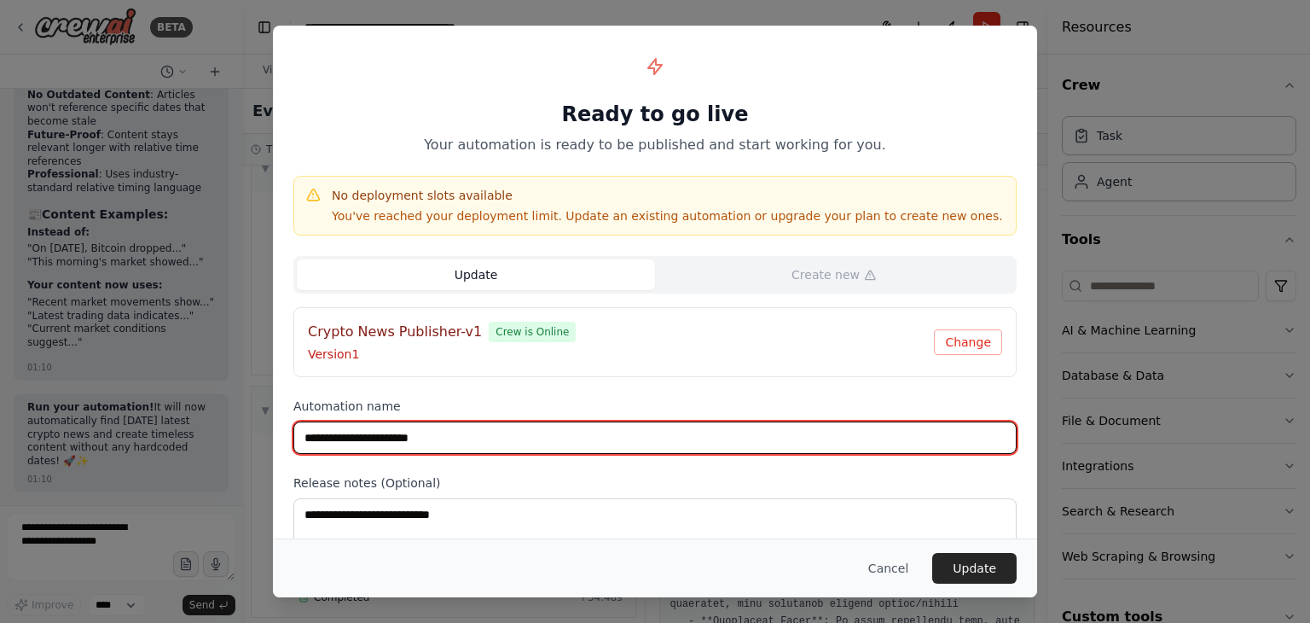
drag, startPoint x: 432, startPoint y: 444, endPoint x: 461, endPoint y: 442, distance: 29.1
click at [461, 442] on input "**********" at bounding box center [654, 437] width 723 height 32
type input "**********"
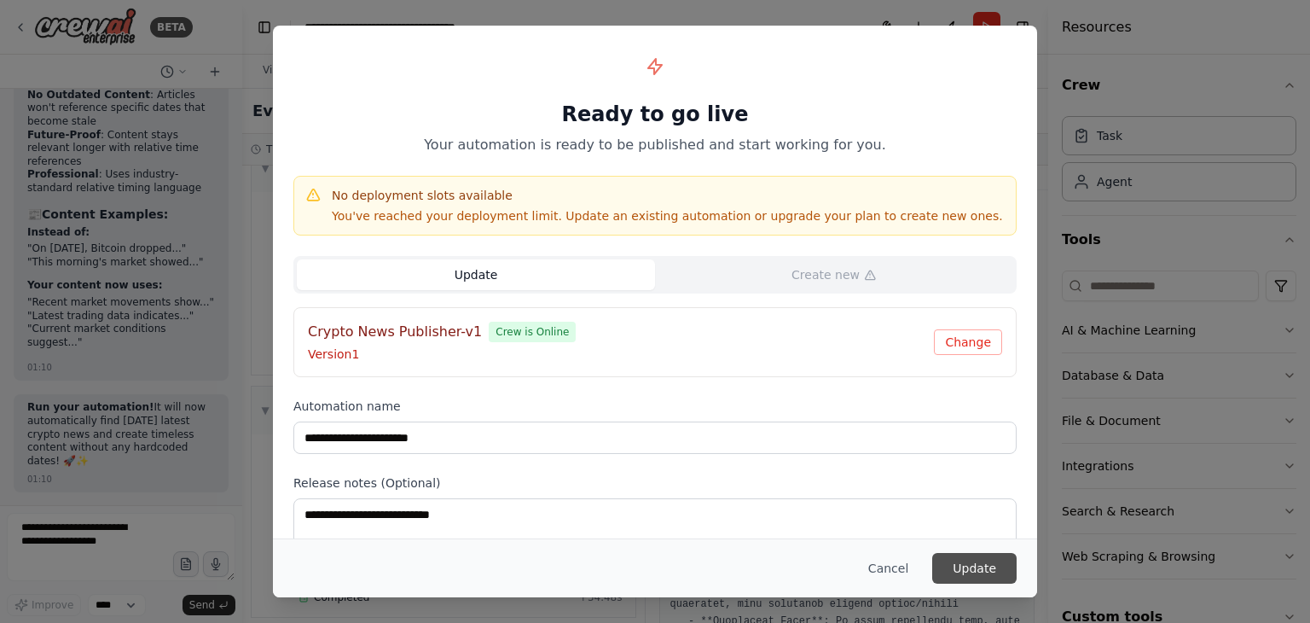
click at [948, 570] on button "Update" at bounding box center [974, 568] width 84 height 31
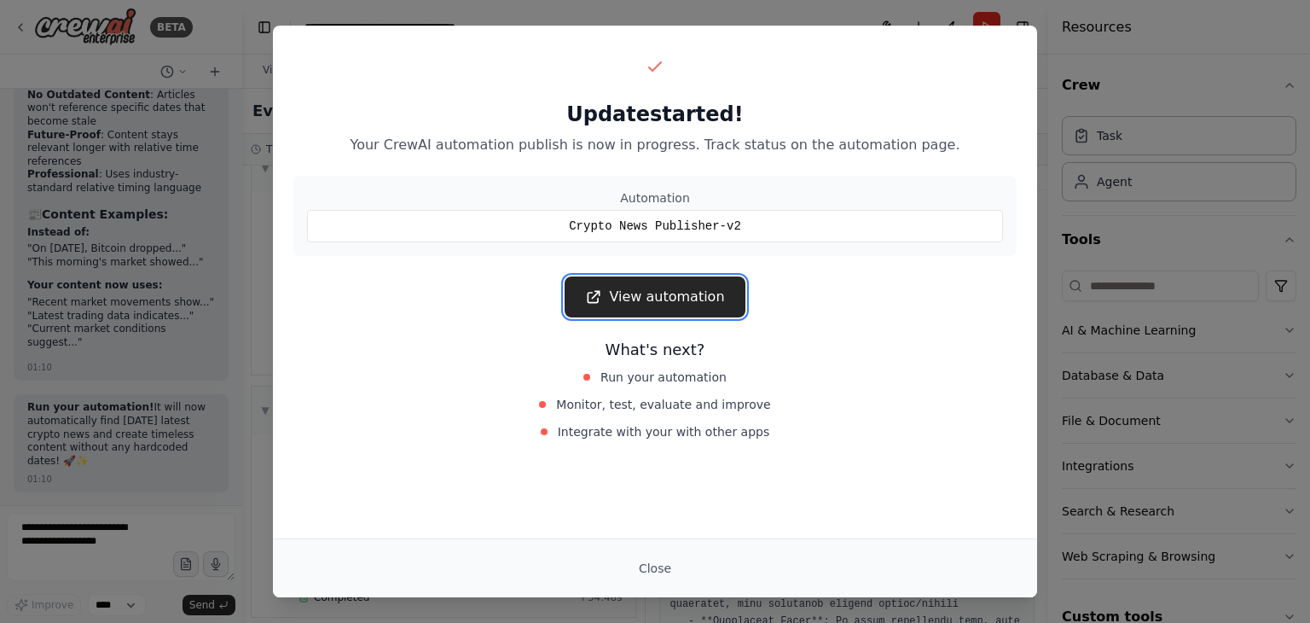
click at [703, 299] on link "View automation" at bounding box center [655, 296] width 180 height 41
click at [661, 567] on button "Close" at bounding box center [655, 568] width 60 height 31
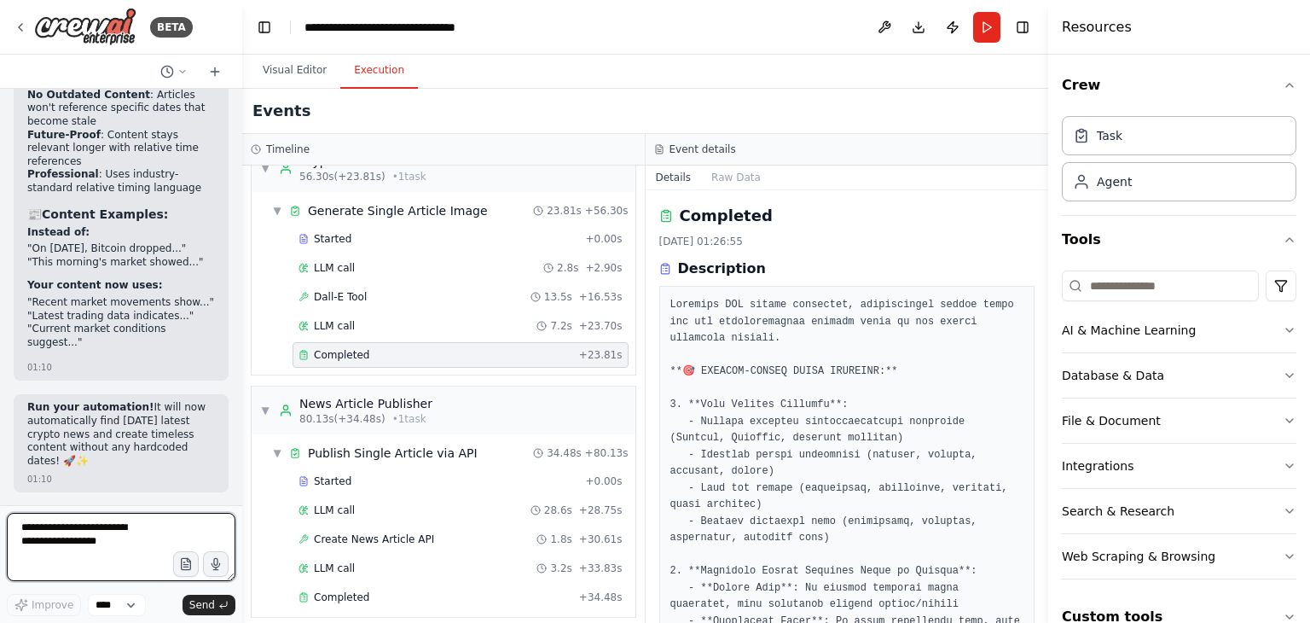
click at [78, 519] on textarea at bounding box center [121, 547] width 229 height 68
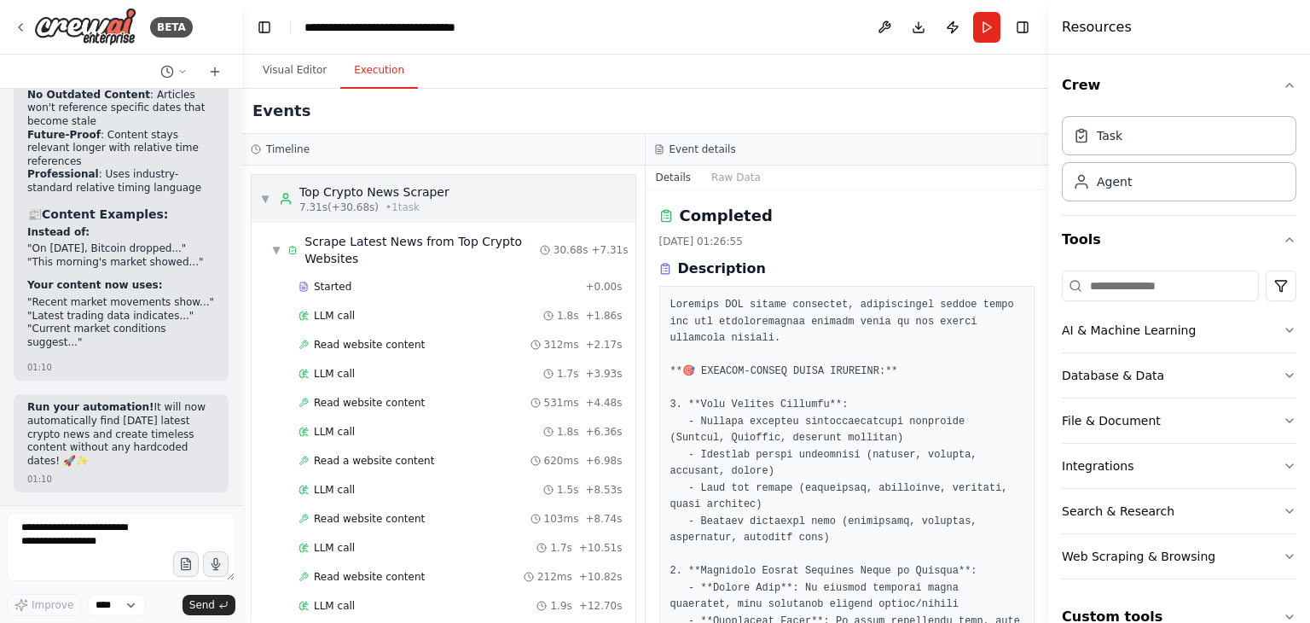
click at [264, 196] on span "▼" at bounding box center [265, 199] width 10 height 14
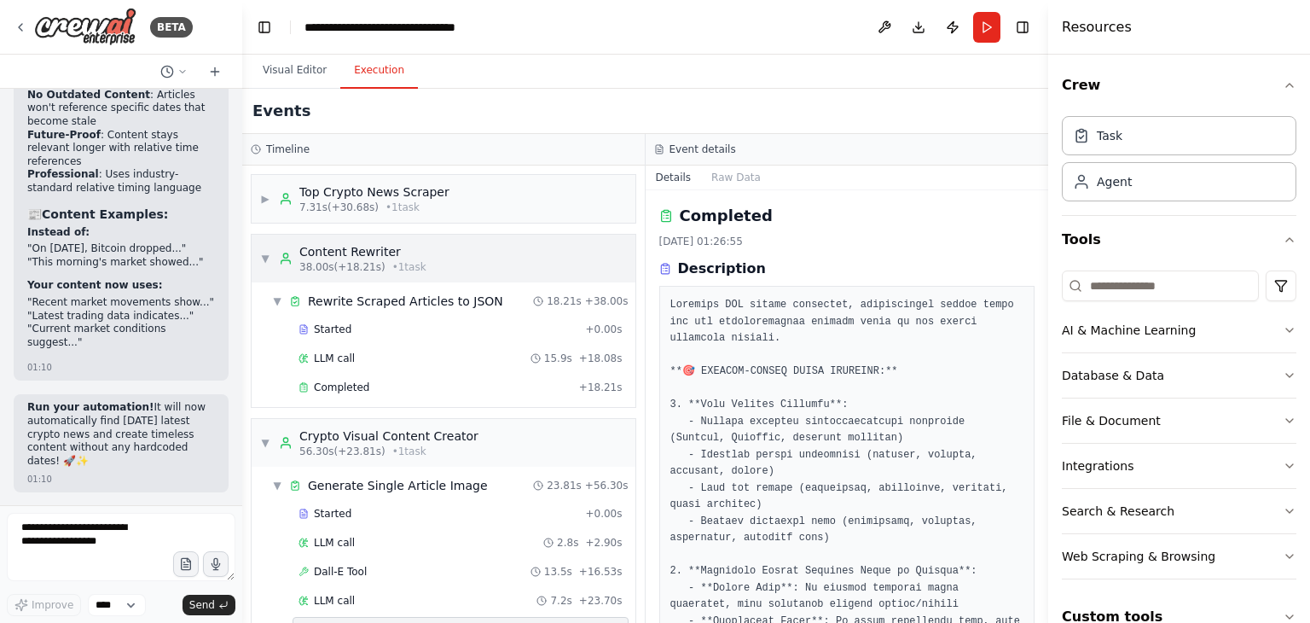
click at [263, 255] on span "▼" at bounding box center [265, 259] width 10 height 14
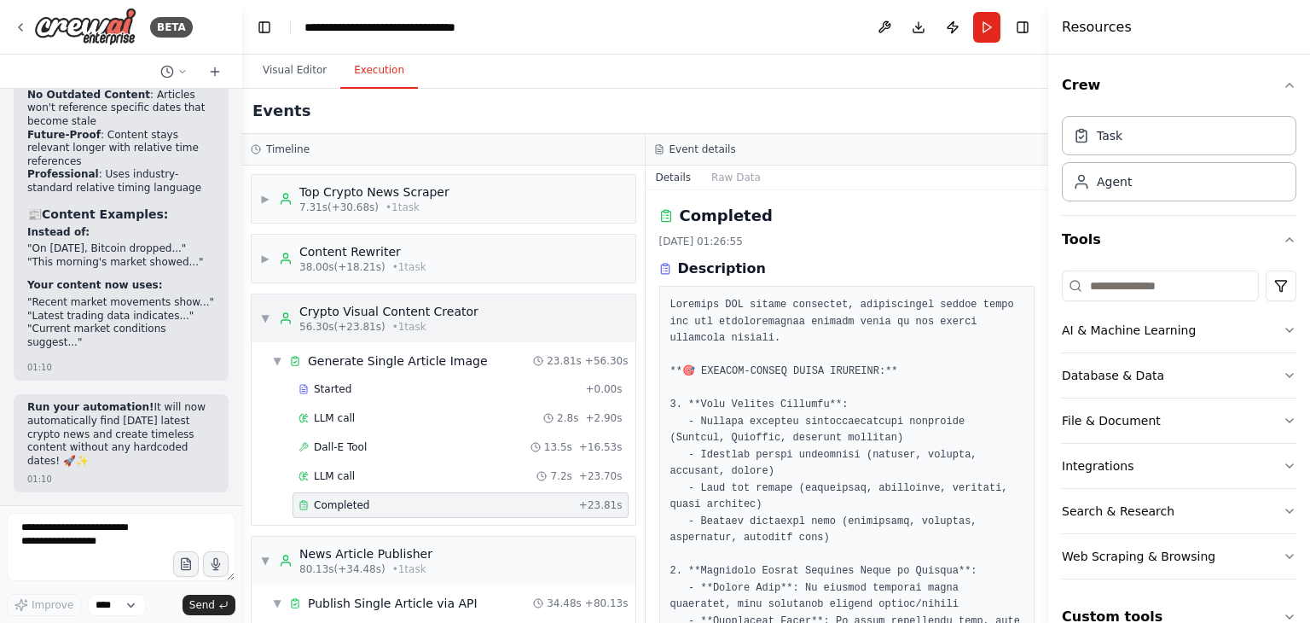
click at [262, 307] on div "▼ Crypto Visual Content Creator 56.30s (+23.81s) • 1 task" at bounding box center [369, 318] width 218 height 31
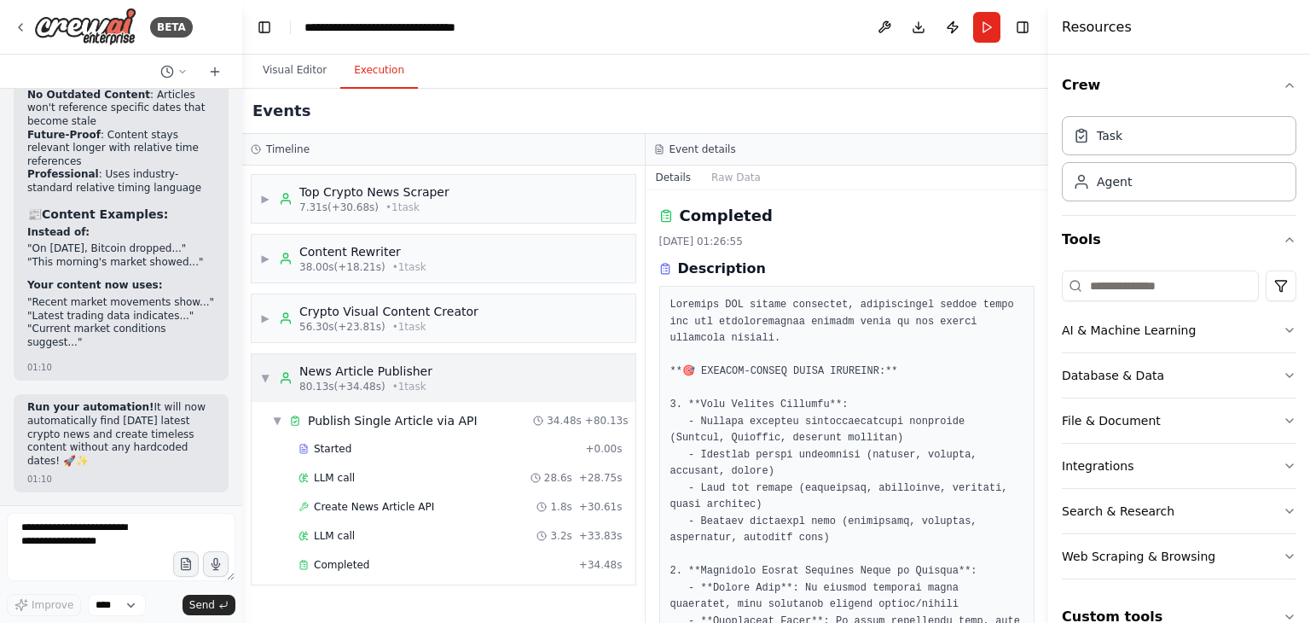
click at [264, 371] on span "▼" at bounding box center [265, 378] width 10 height 14
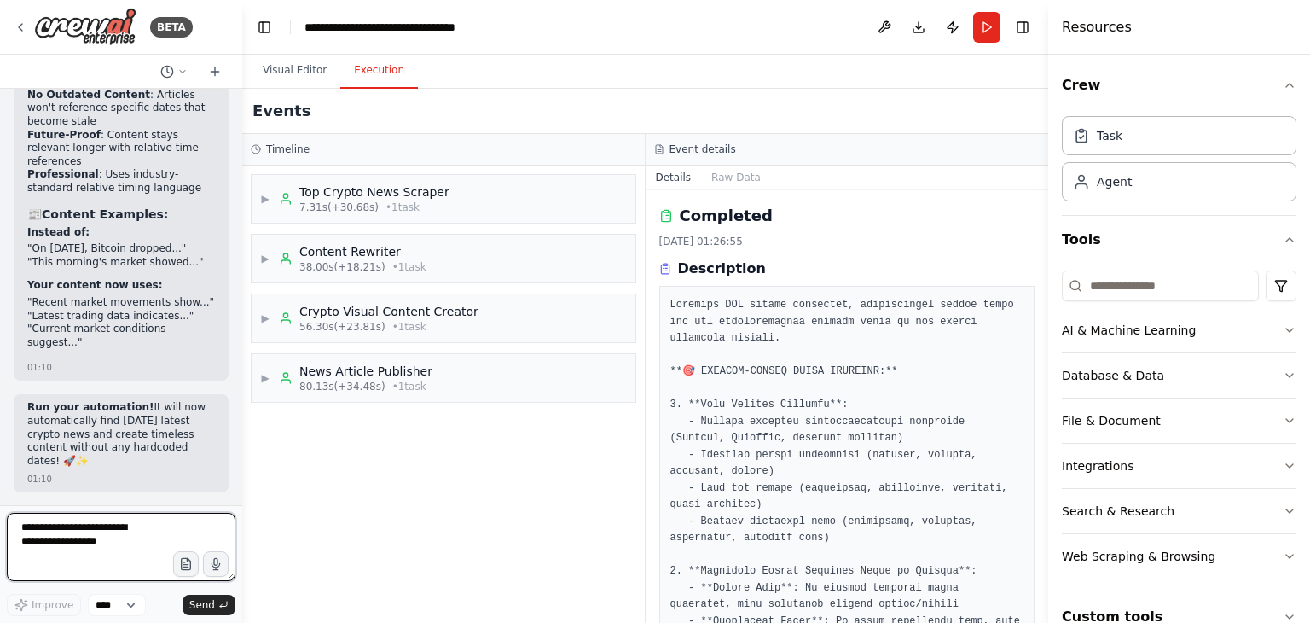
click at [113, 529] on textarea at bounding box center [121, 547] width 229 height 68
type textarea "**********"
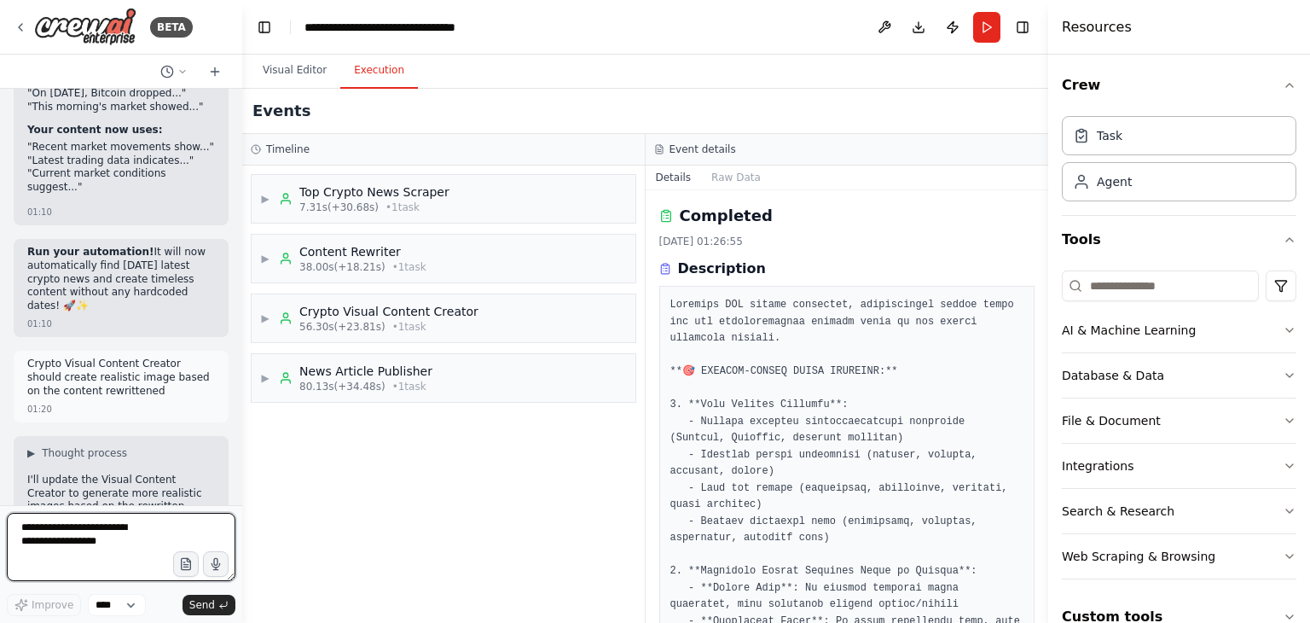
scroll to position [126124, 0]
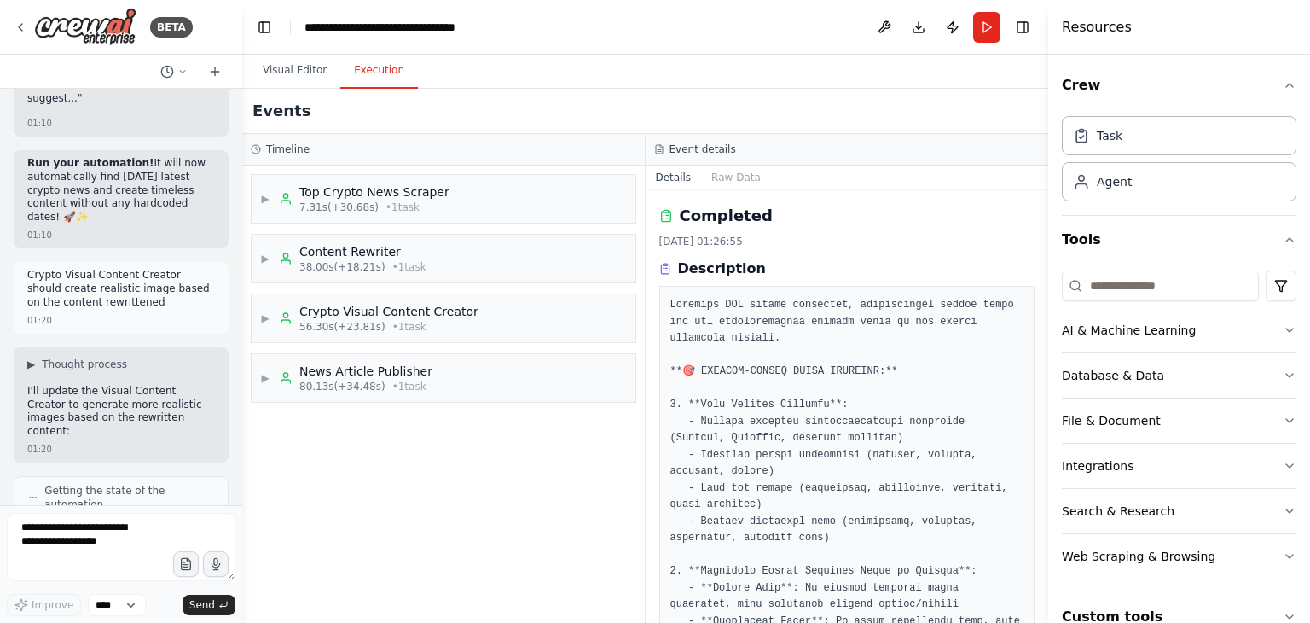
drag, startPoint x: 27, startPoint y: 375, endPoint x: 164, endPoint y: 409, distance: 140.7
drag, startPoint x: 25, startPoint y: 272, endPoint x: 154, endPoint y: 287, distance: 129.7
copy p "sTOP IF ENTIRE EXECUTION TAKES MORE THAN 5 MINUTES"
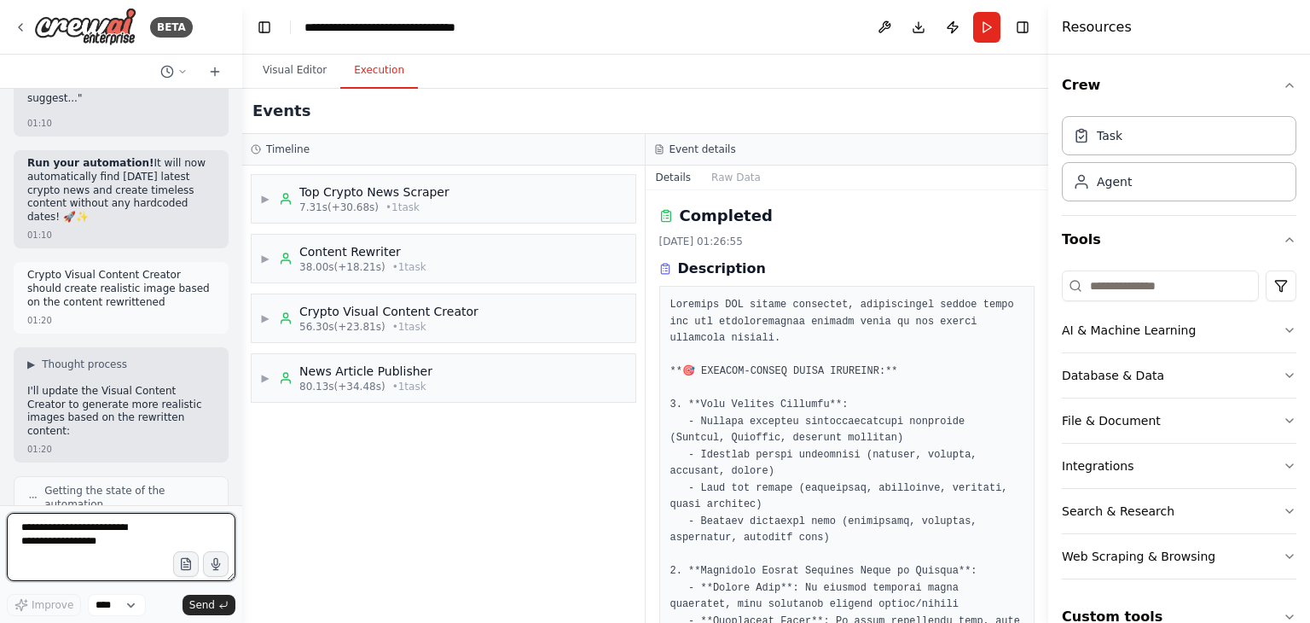
click at [85, 536] on textarea at bounding box center [121, 547] width 229 height 68
paste textarea "**********"
type textarea "**********"
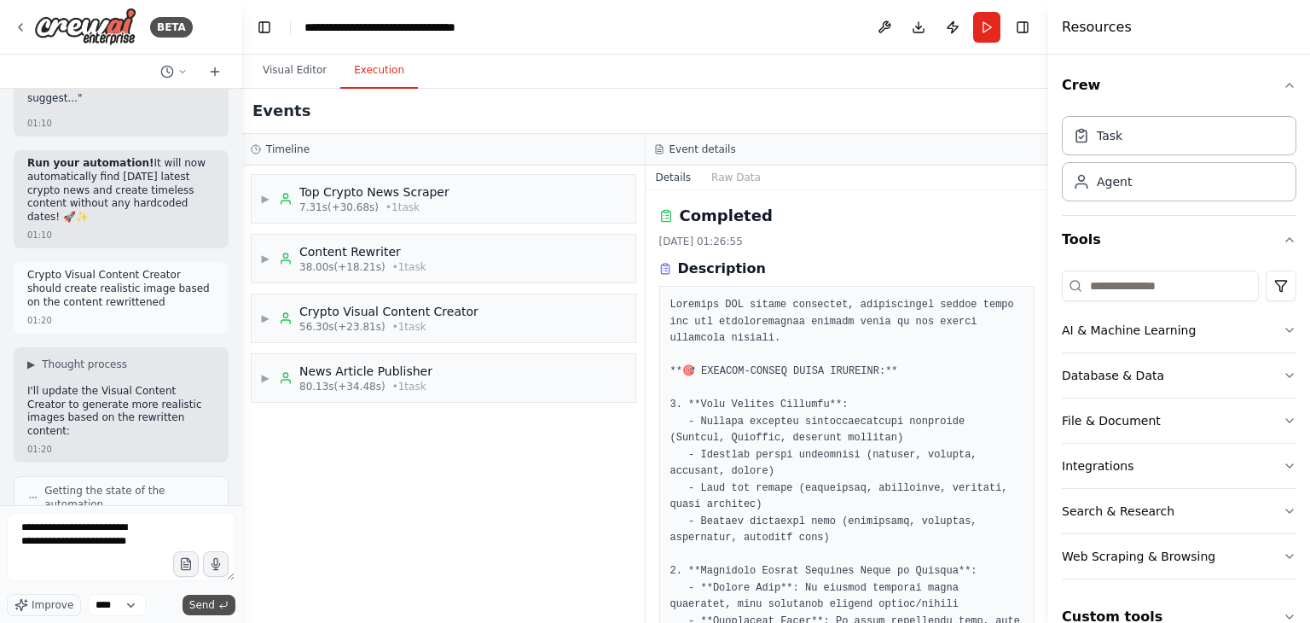
click at [198, 594] on button "Send" at bounding box center [209, 604] width 53 height 20
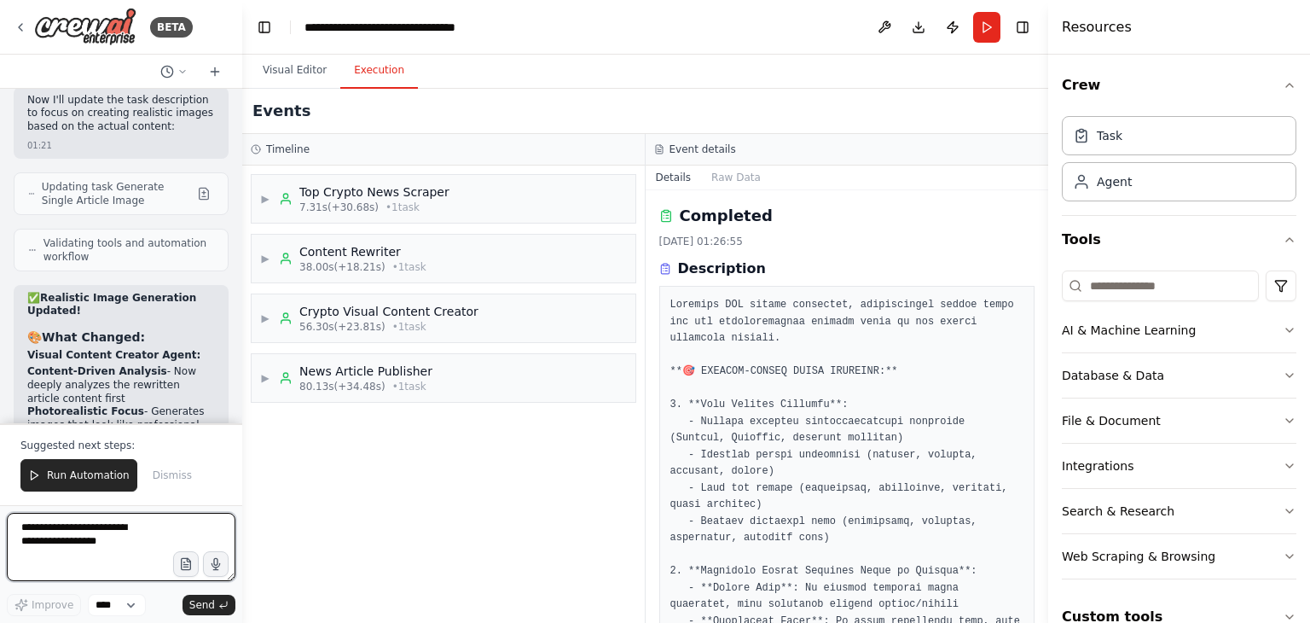
scroll to position [126748, 0]
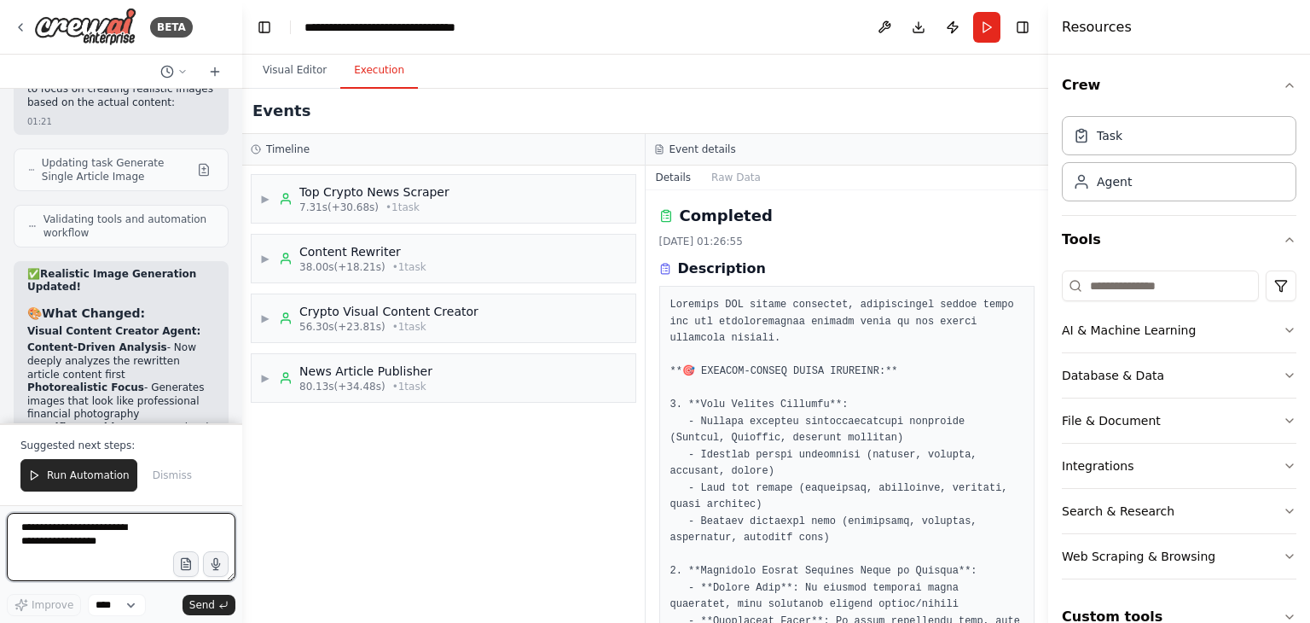
click at [150, 522] on textarea at bounding box center [121, 547] width 229 height 68
type textarea "**********"
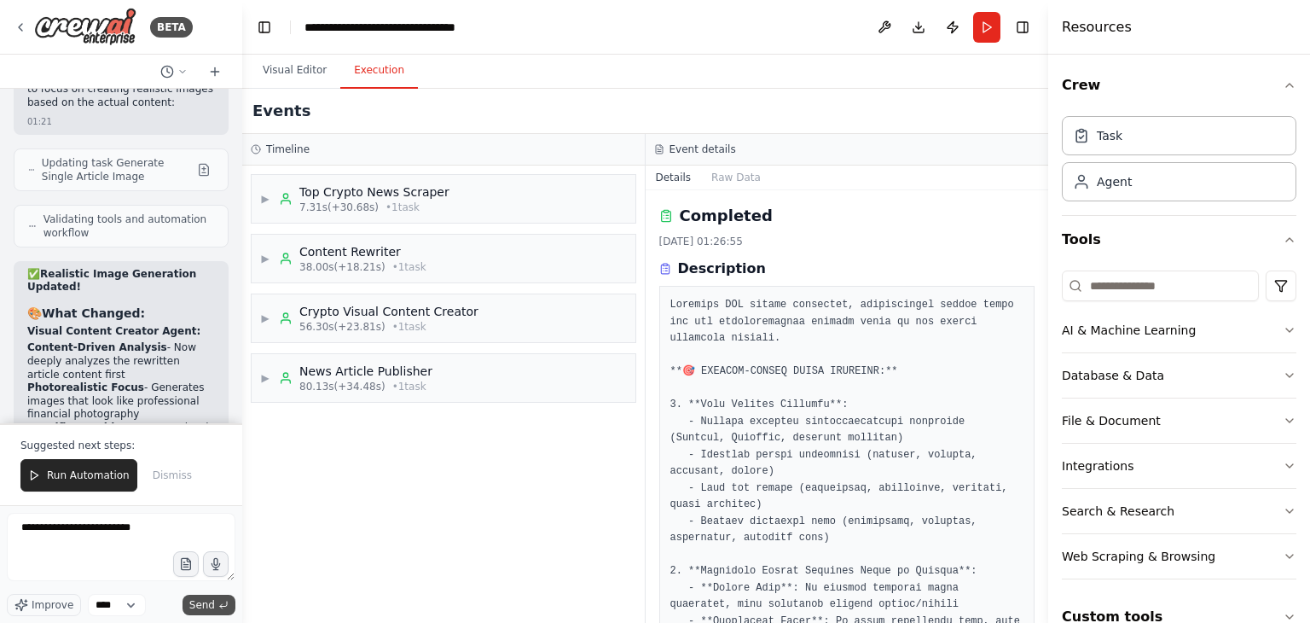
click at [190, 598] on button "Send" at bounding box center [209, 604] width 53 height 20
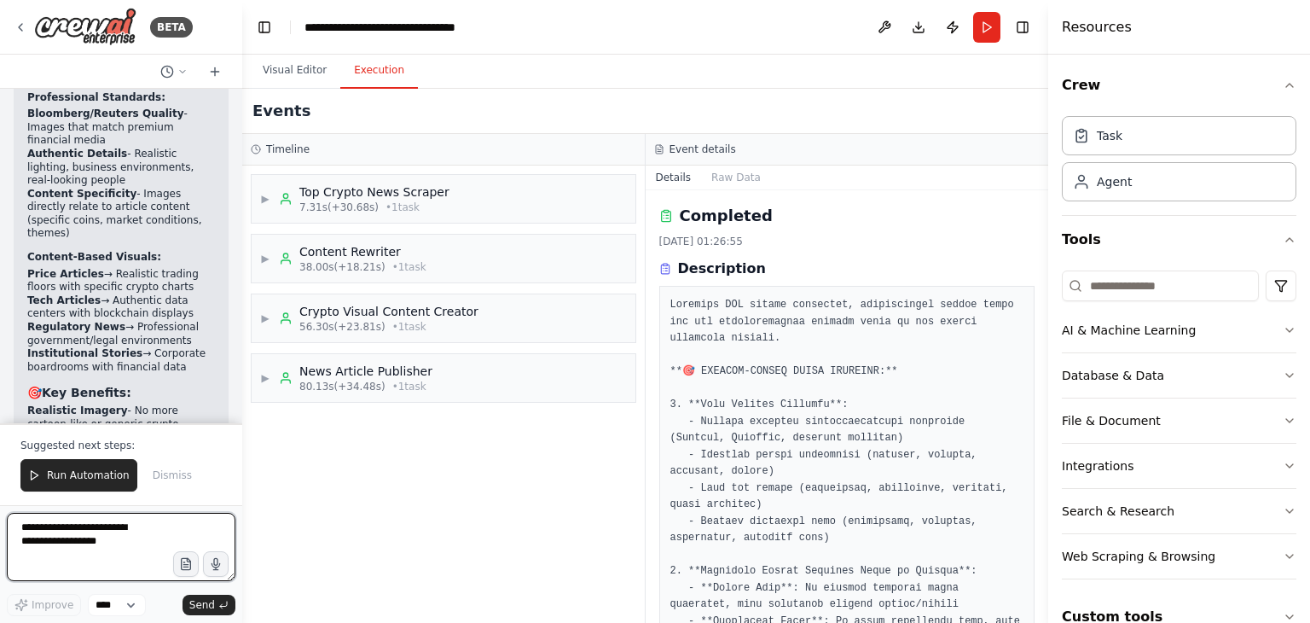
scroll to position [127207, 0]
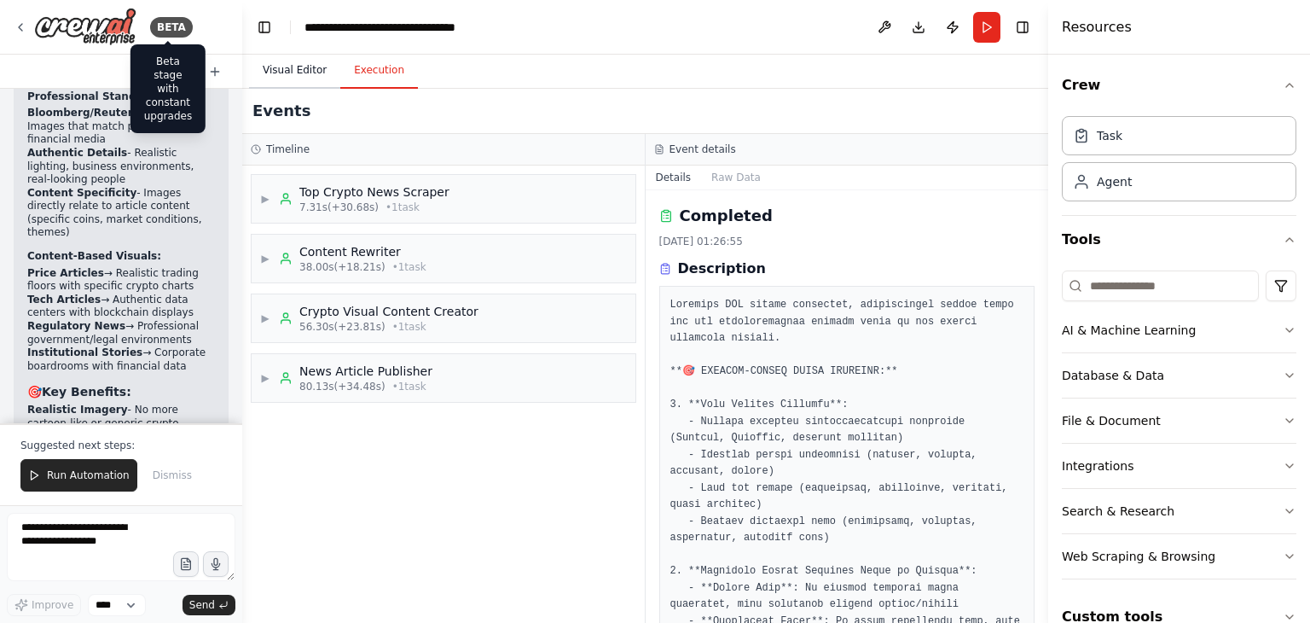
click at [280, 72] on button "Visual Editor" at bounding box center [294, 71] width 91 height 36
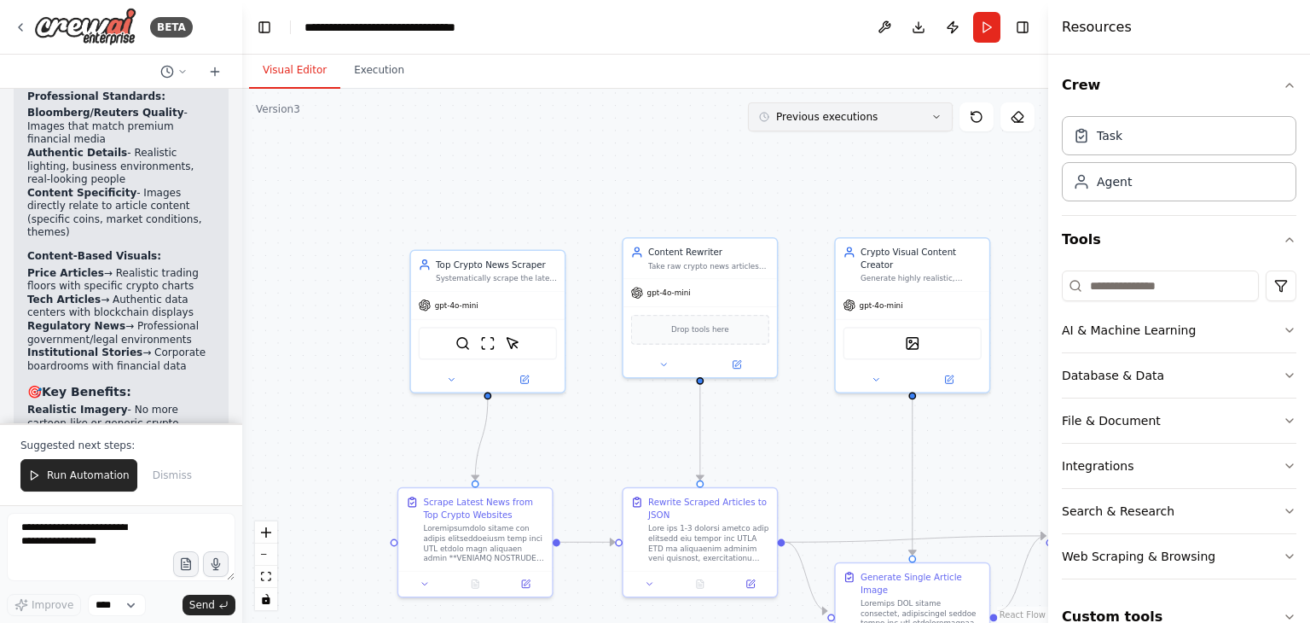
click at [942, 113] on icon at bounding box center [936, 117] width 10 height 10
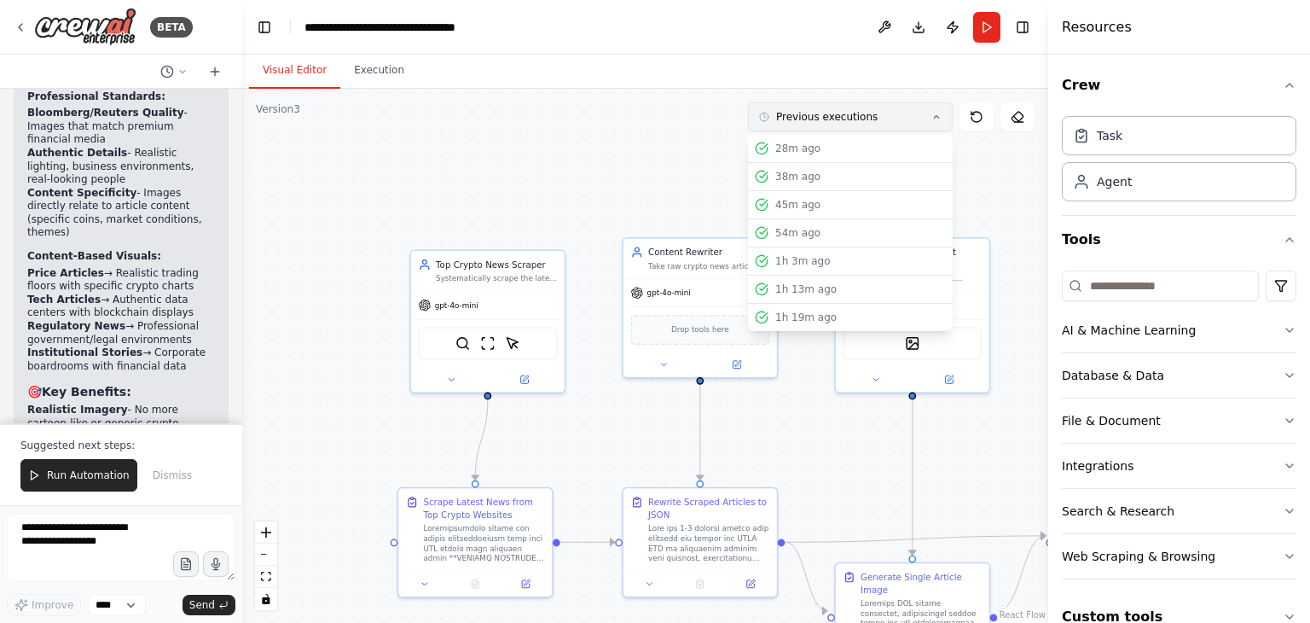
click at [942, 113] on button "Previous executions" at bounding box center [850, 116] width 205 height 29
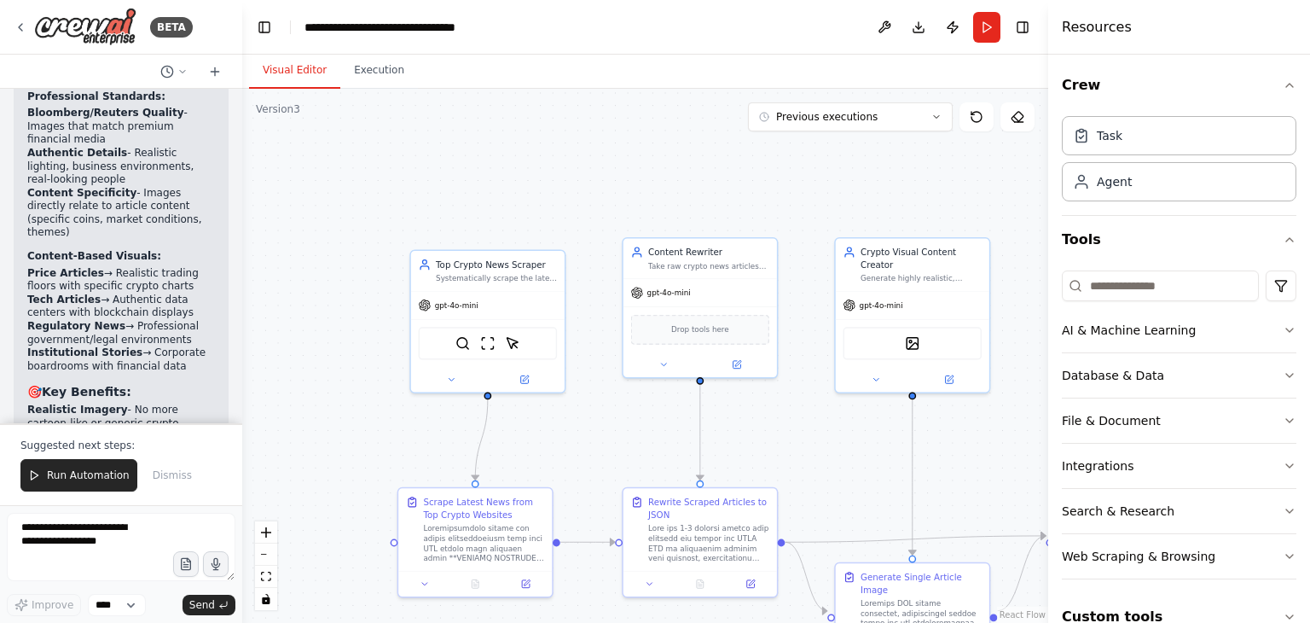
scroll to position [30, 0]
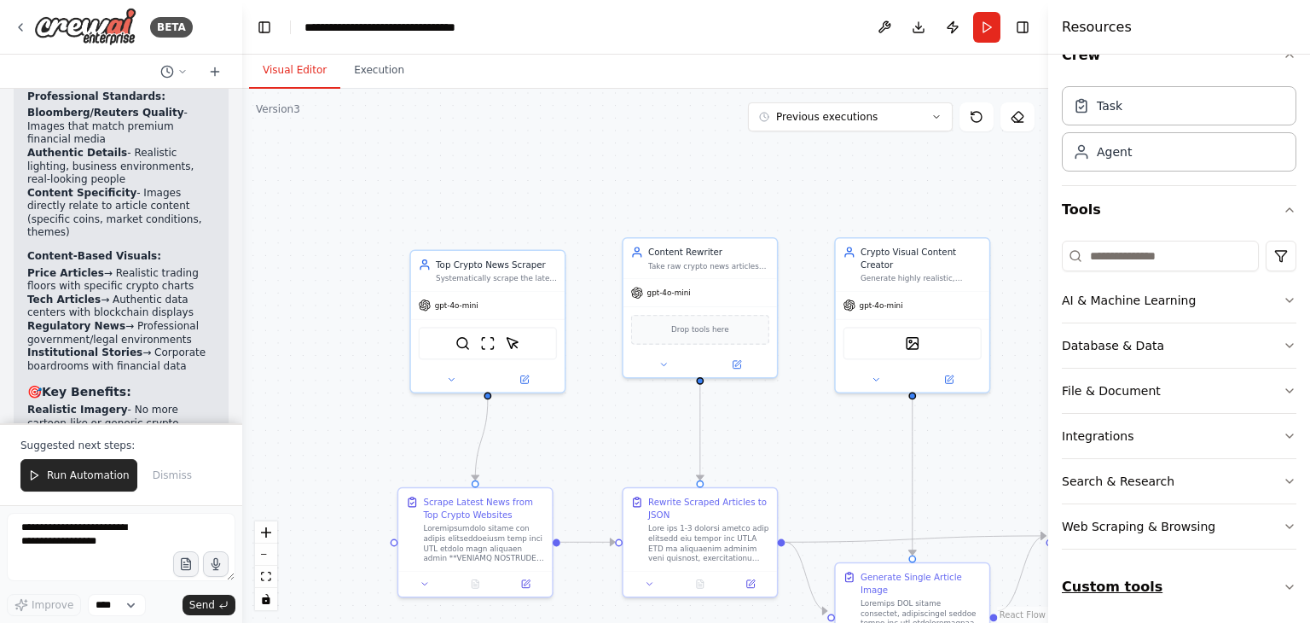
click at [1242, 589] on button "Custom tools" at bounding box center [1179, 587] width 235 height 48
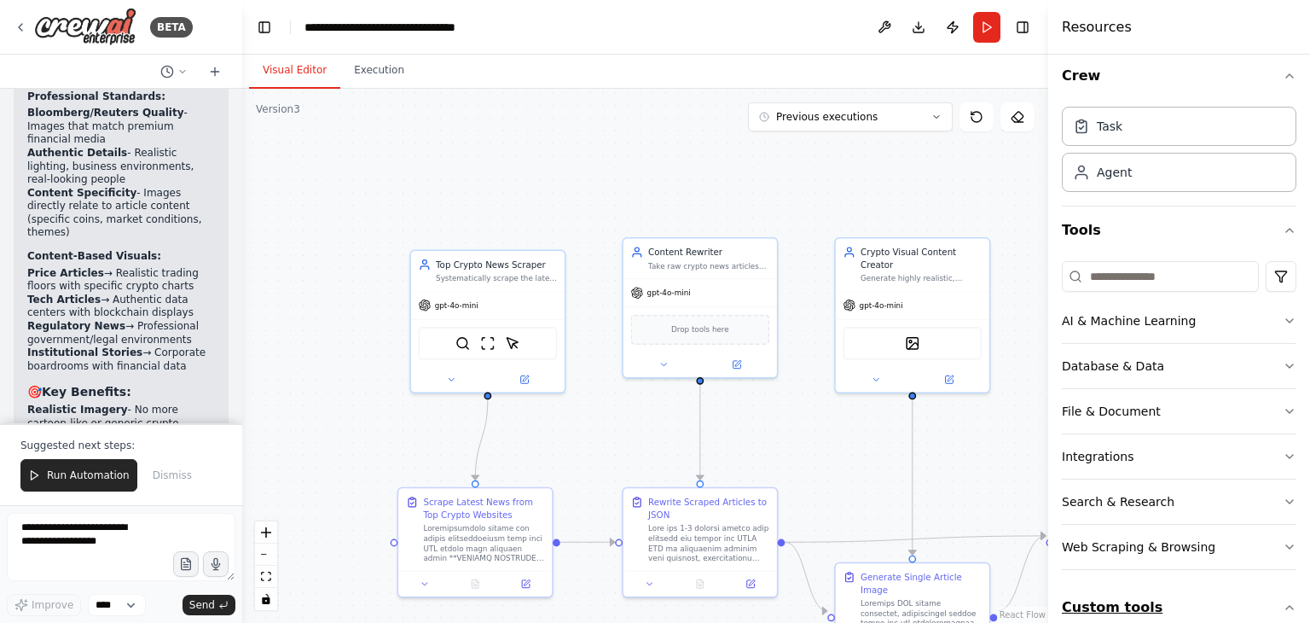
scroll to position [0, 0]
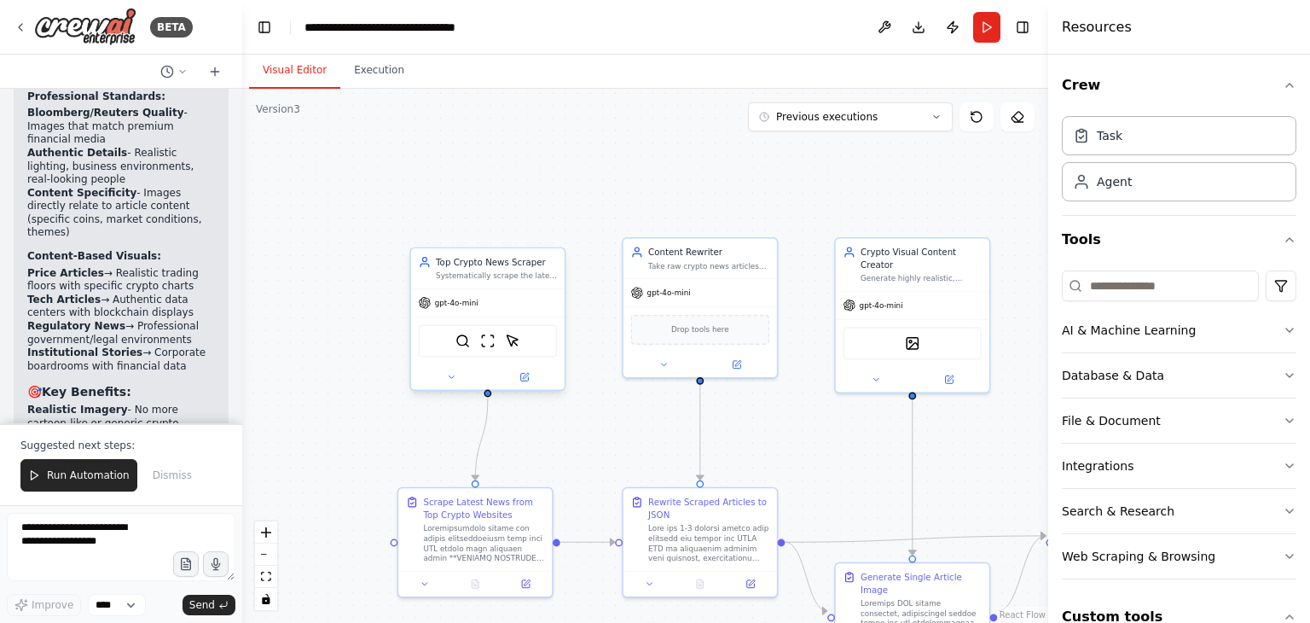
click at [481, 264] on div "Top Crypto News Scraper" at bounding box center [496, 262] width 121 height 13
click at [465, 308] on div "gpt-4o-mini" at bounding box center [449, 302] width 60 height 13
click at [515, 383] on div at bounding box center [488, 376] width 154 height 25
click at [522, 383] on button at bounding box center [524, 376] width 71 height 15
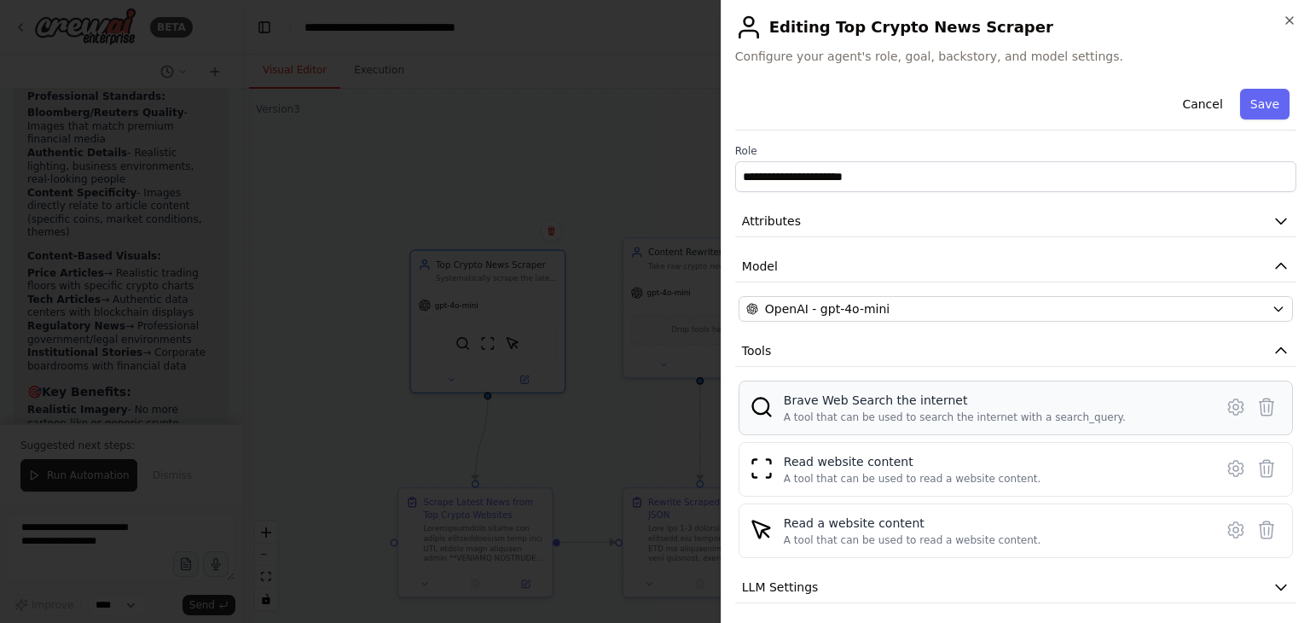
scroll to position [96, 0]
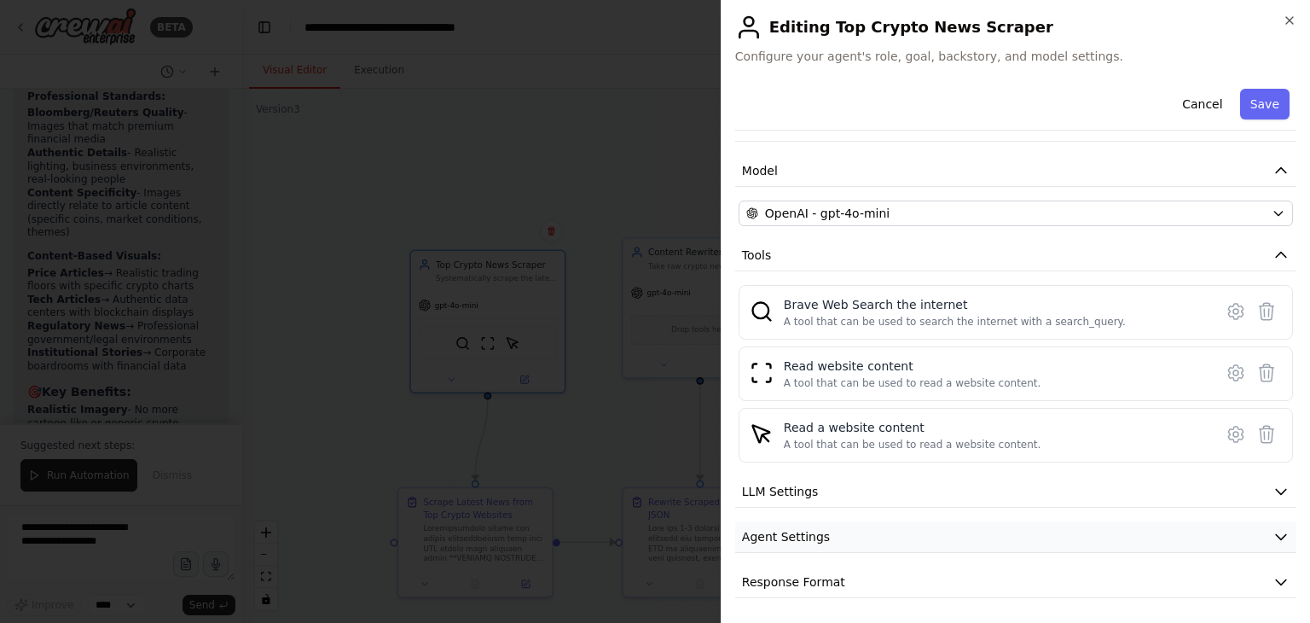
click at [901, 527] on button "Agent Settings" at bounding box center [1015, 537] width 561 height 32
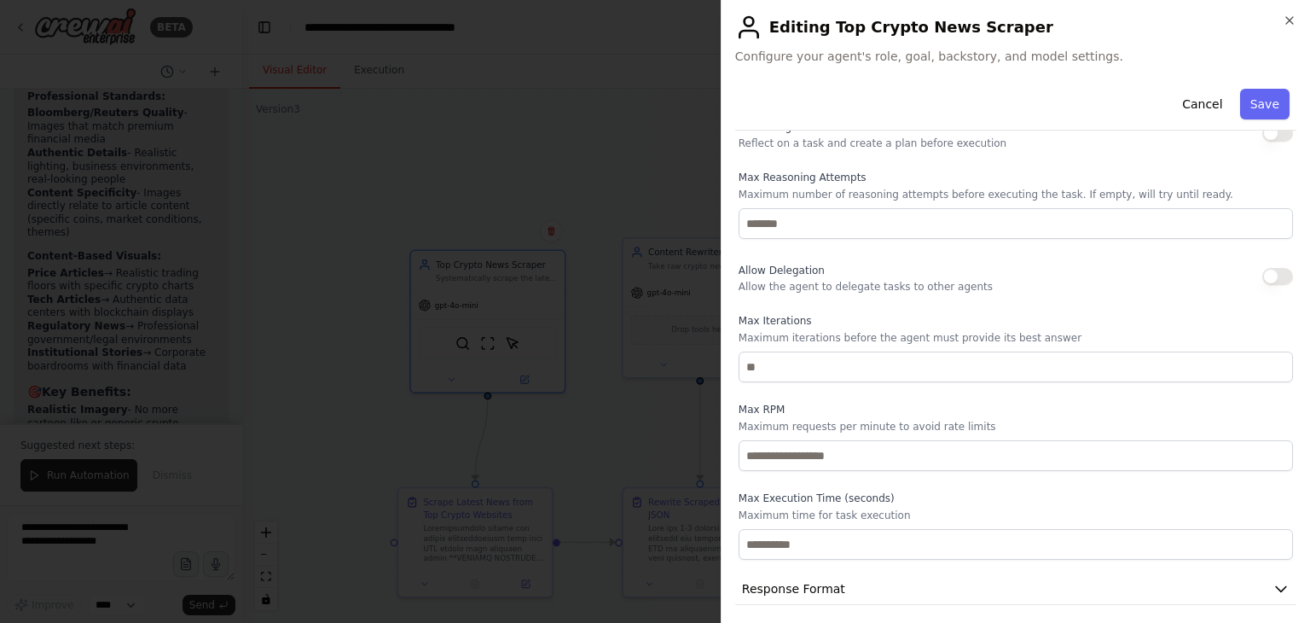
scroll to position [553, 0]
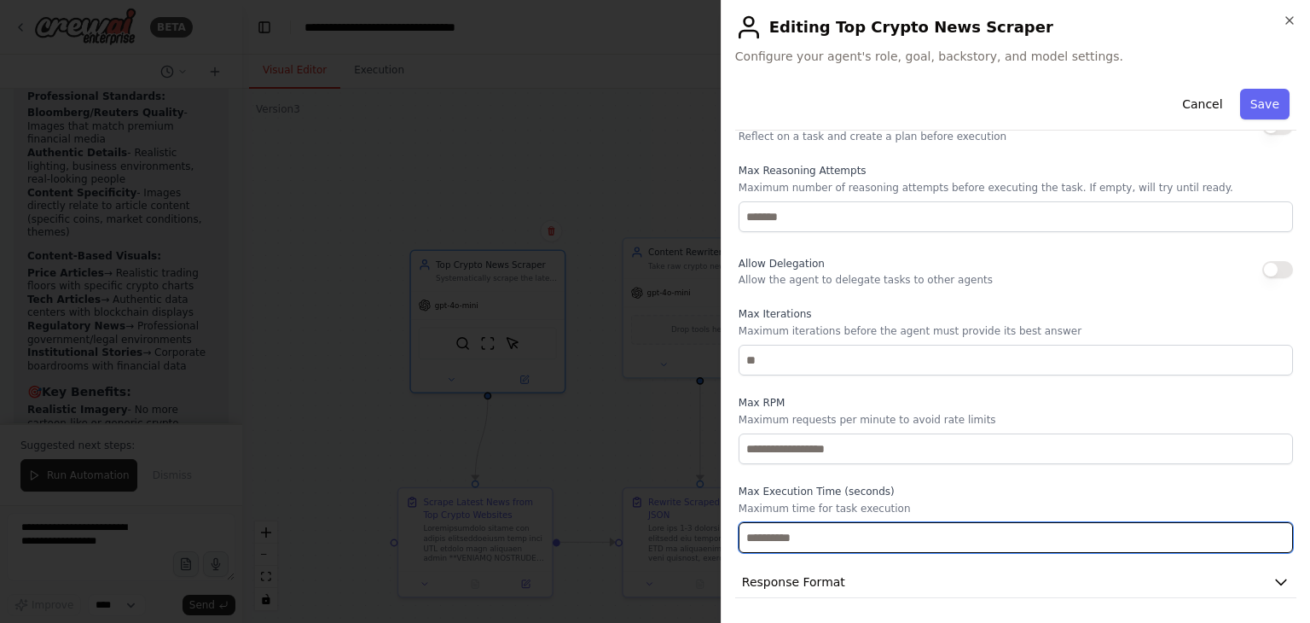
click at [901, 527] on input "number" at bounding box center [1016, 537] width 554 height 31
type input "*"
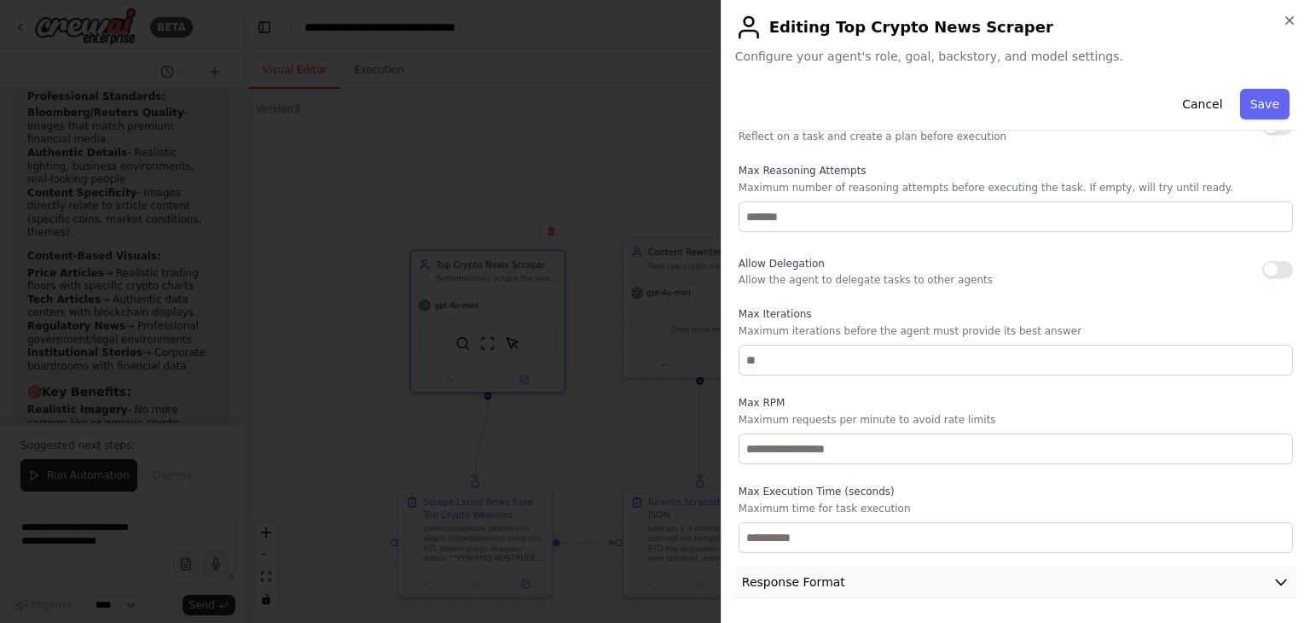
click at [978, 577] on button "Response Format" at bounding box center [1015, 582] width 561 height 32
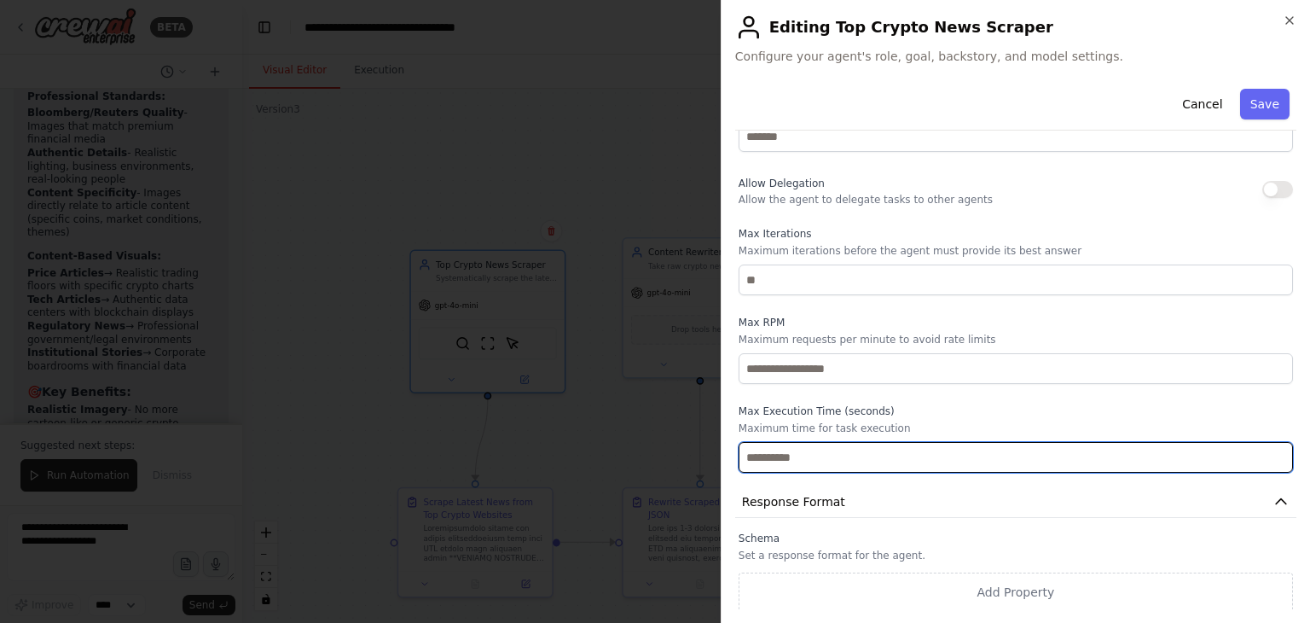
click at [809, 457] on input "*" at bounding box center [1016, 457] width 554 height 31
click at [816, 450] on input "number" at bounding box center [1016, 457] width 554 height 31
paste input "***"
type input "***"
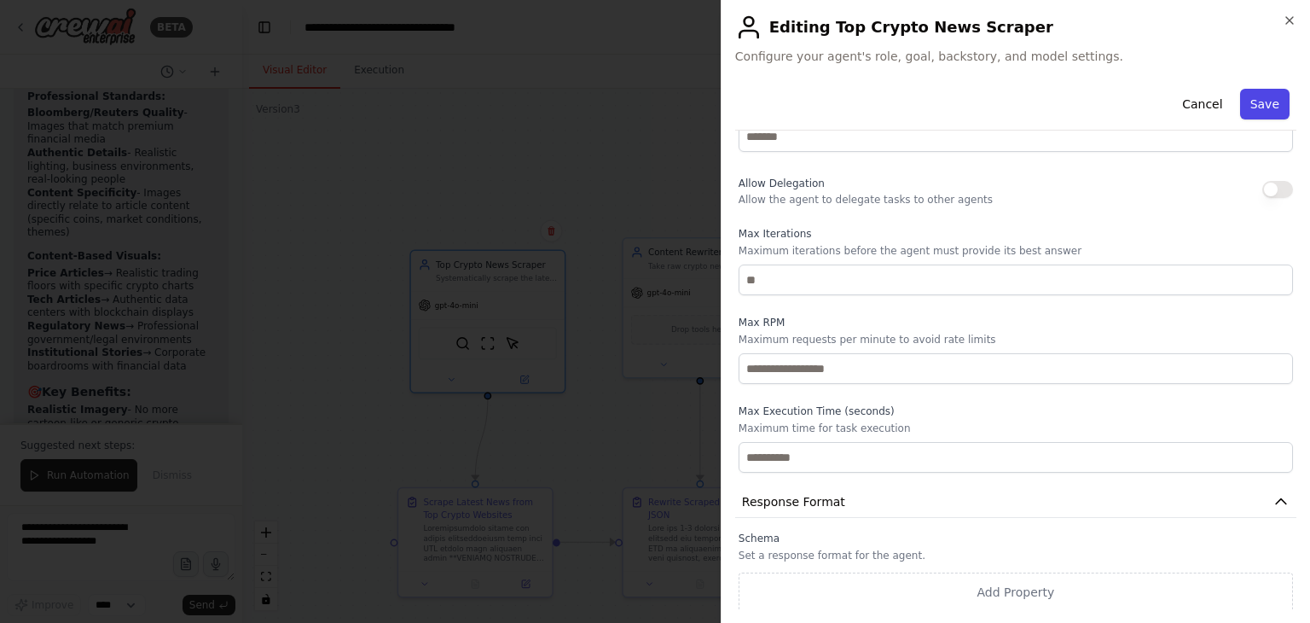
click at [1257, 114] on button "Save" at bounding box center [1264, 104] width 49 height 31
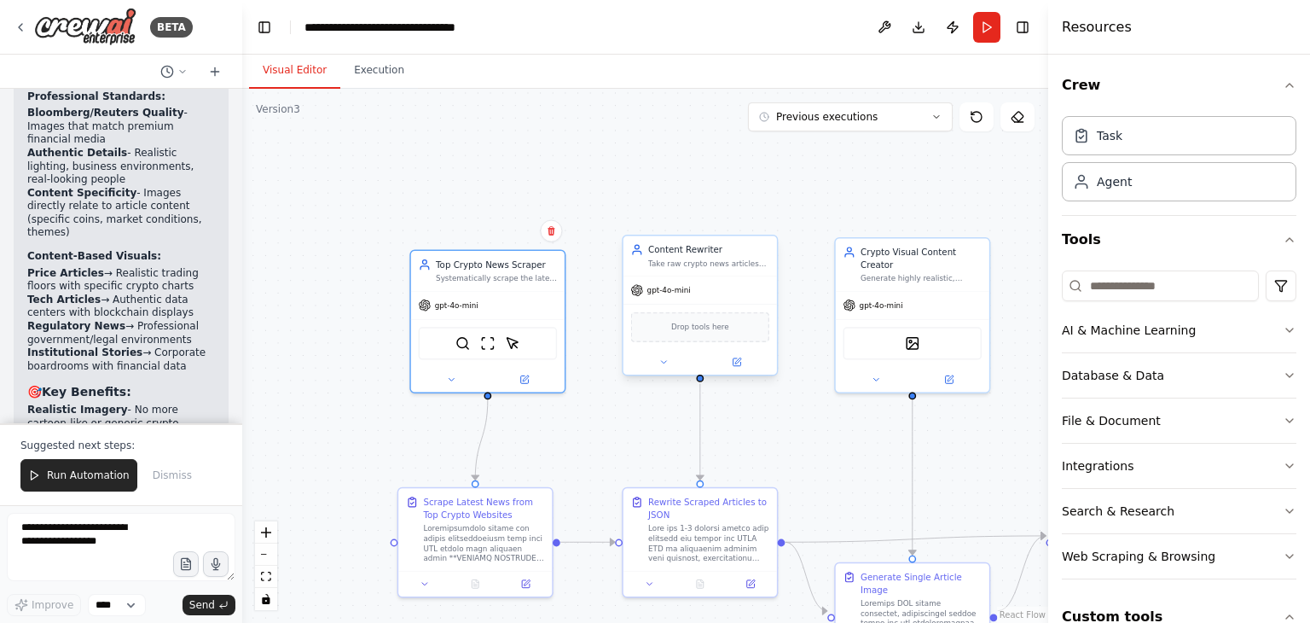
click at [654, 258] on div "Take raw crypto news articles and completely rewrite them into original, compre…" at bounding box center [708, 263] width 121 height 10
click at [739, 369] on div at bounding box center [700, 362] width 154 height 25
click at [740, 359] on icon at bounding box center [737, 362] width 10 height 10
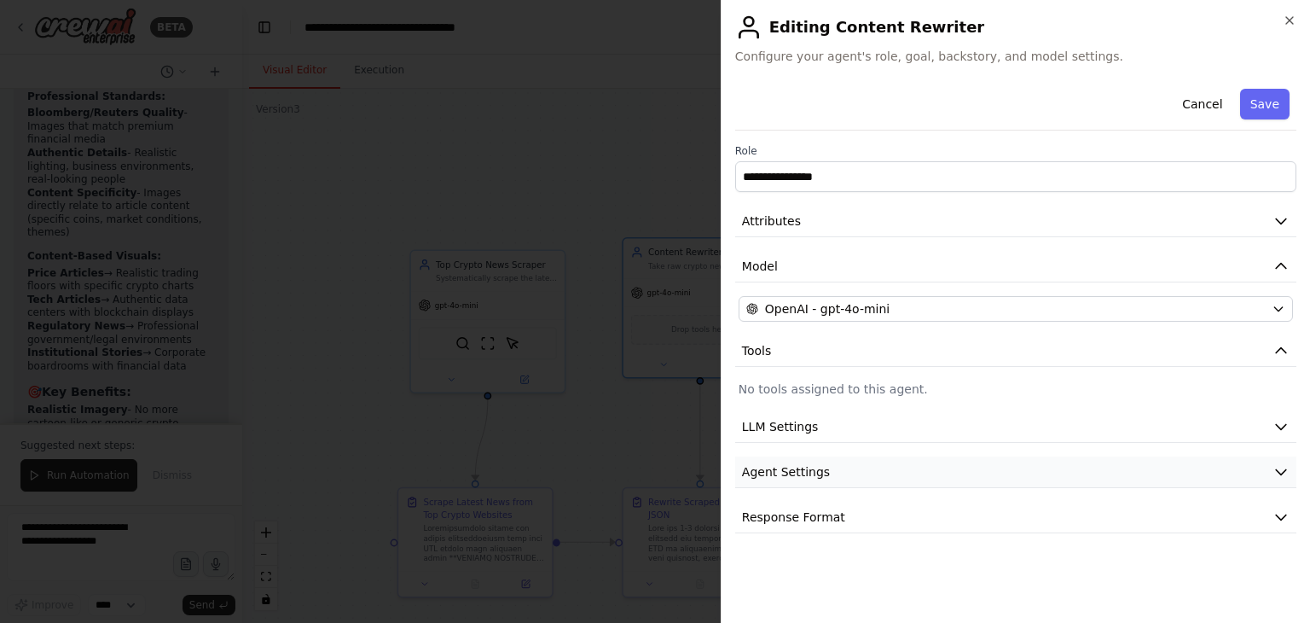
click at [936, 476] on button "Agent Settings" at bounding box center [1015, 472] width 561 height 32
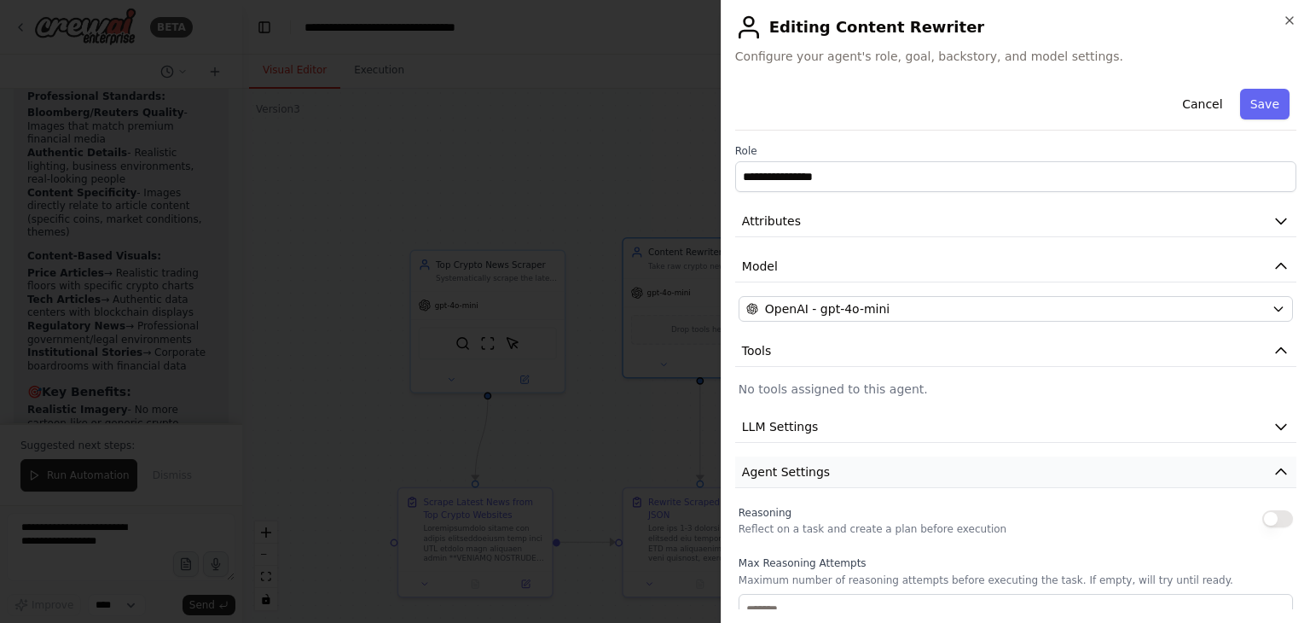
scroll to position [393, 0]
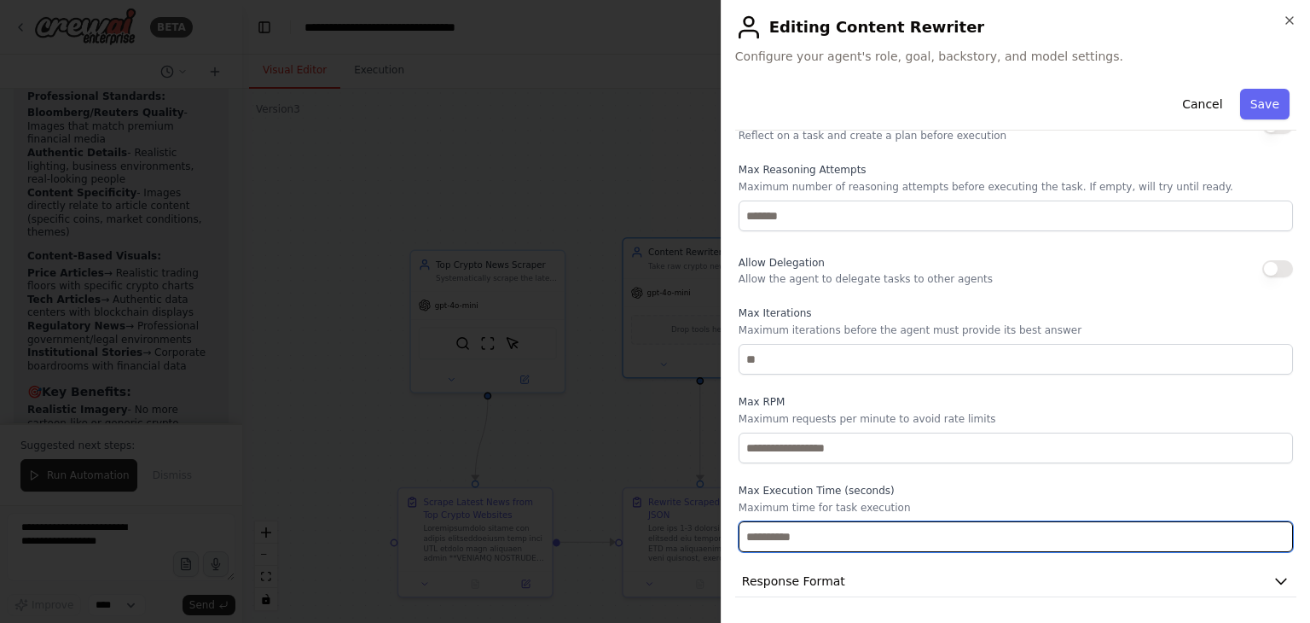
click at [853, 538] on input "number" at bounding box center [1016, 536] width 554 height 31
paste input "***"
type input "***"
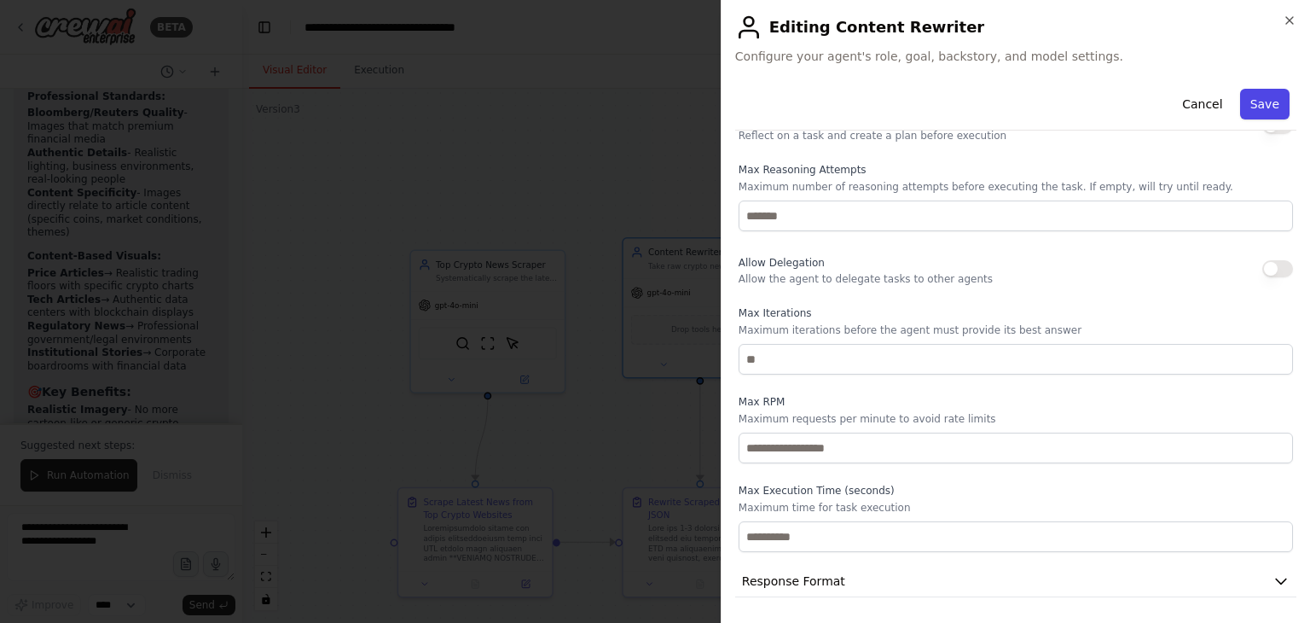
click at [1250, 102] on button "Save" at bounding box center [1264, 104] width 49 height 31
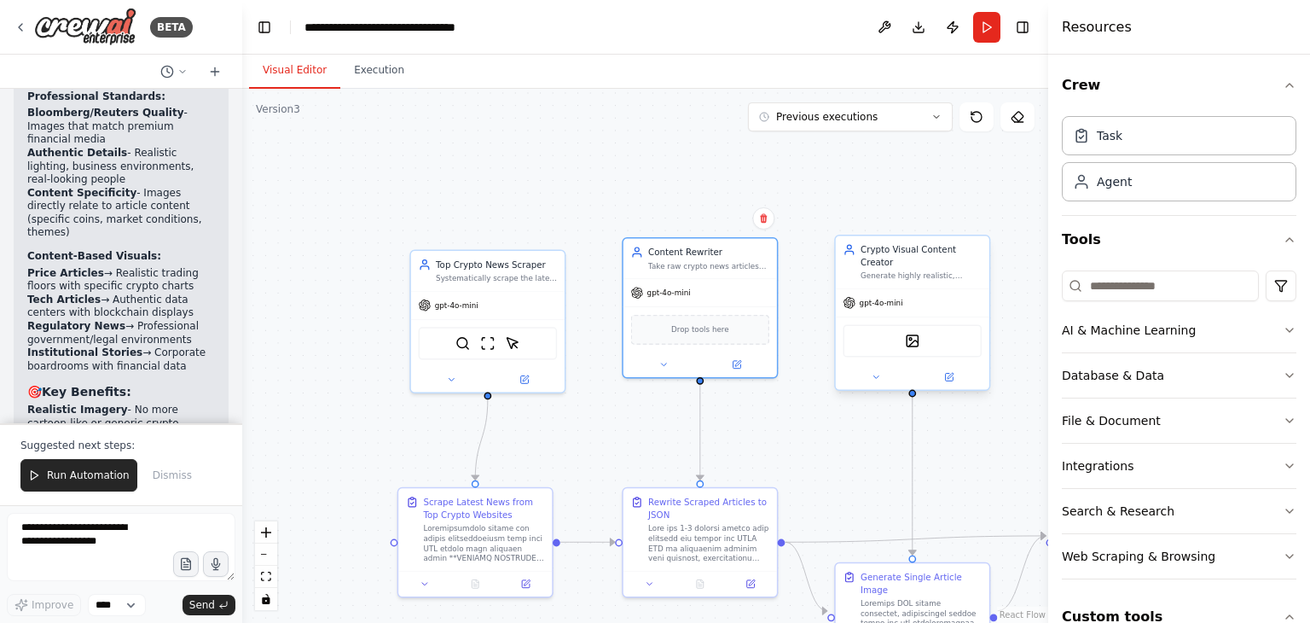
click at [916, 269] on div "Crypto Visual Content Creator Generate highly realistic, professional header im…" at bounding box center [913, 261] width 154 height 53
click at [959, 370] on button at bounding box center [948, 376] width 71 height 15
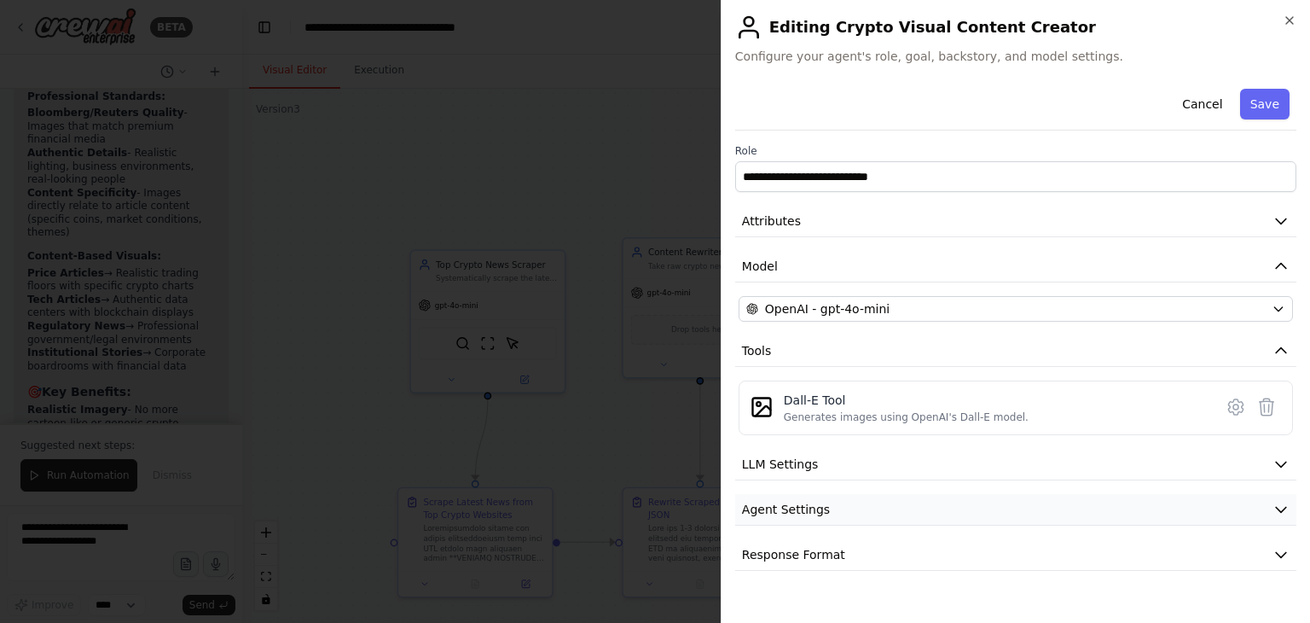
click at [1000, 506] on button "Agent Settings" at bounding box center [1015, 510] width 561 height 32
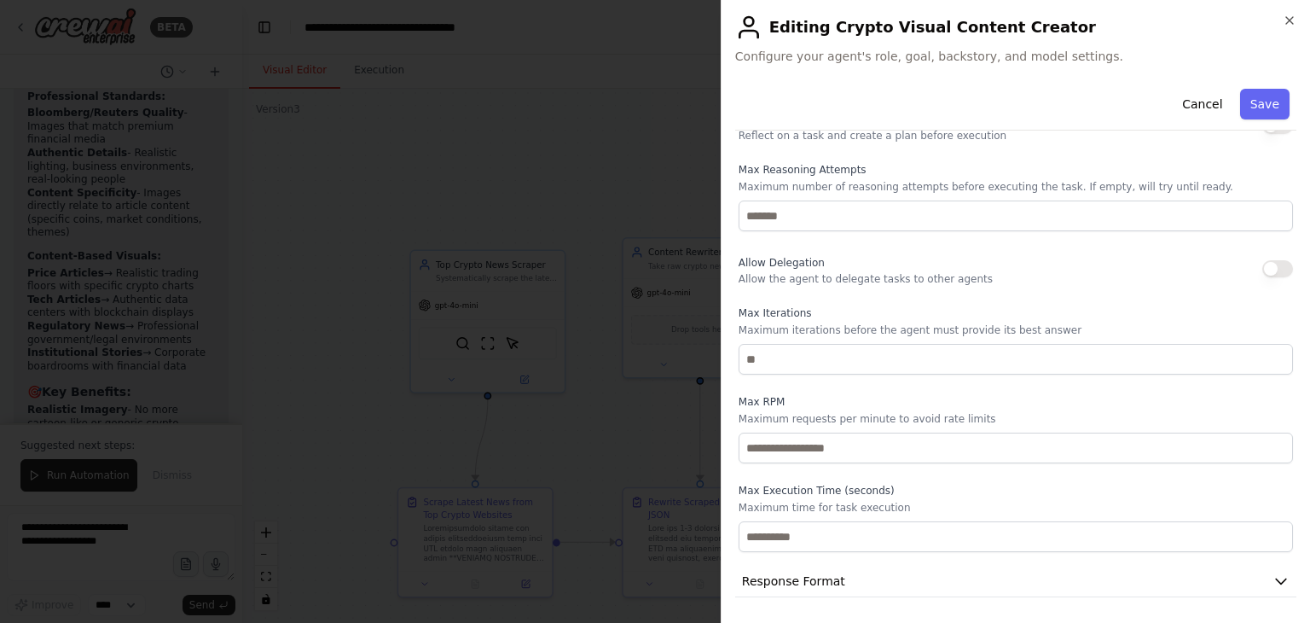
scroll to position [431, 0]
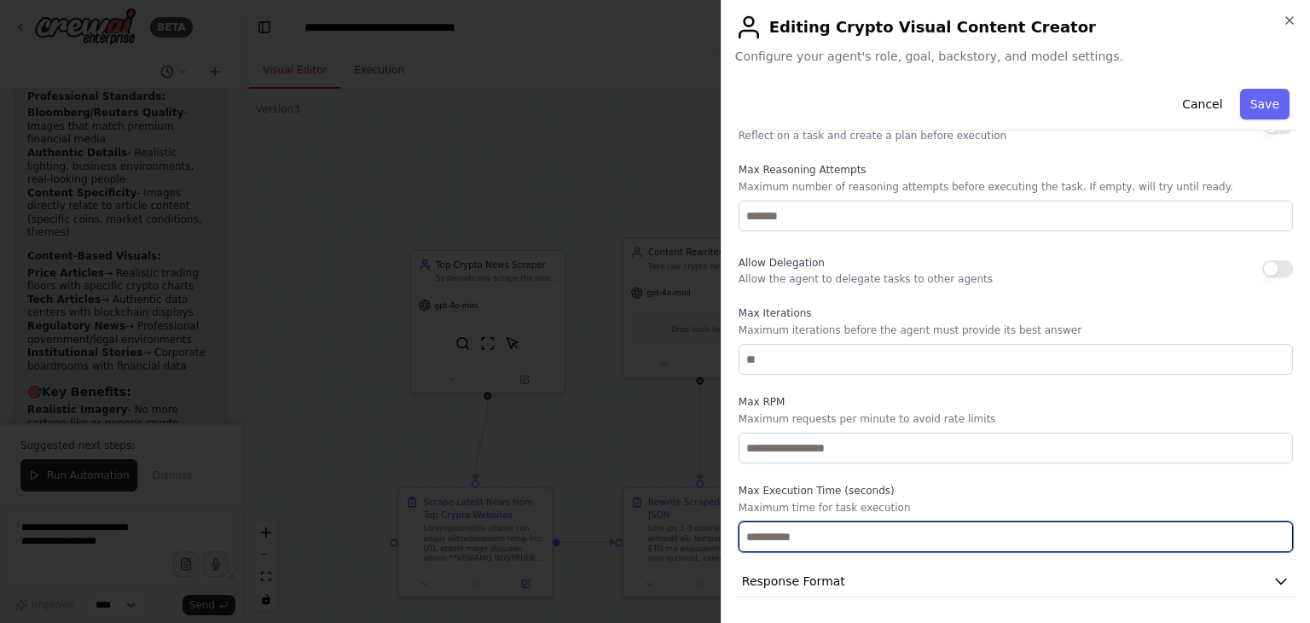
click at [927, 525] on input "number" at bounding box center [1016, 536] width 554 height 31
paste input "***"
type input "***"
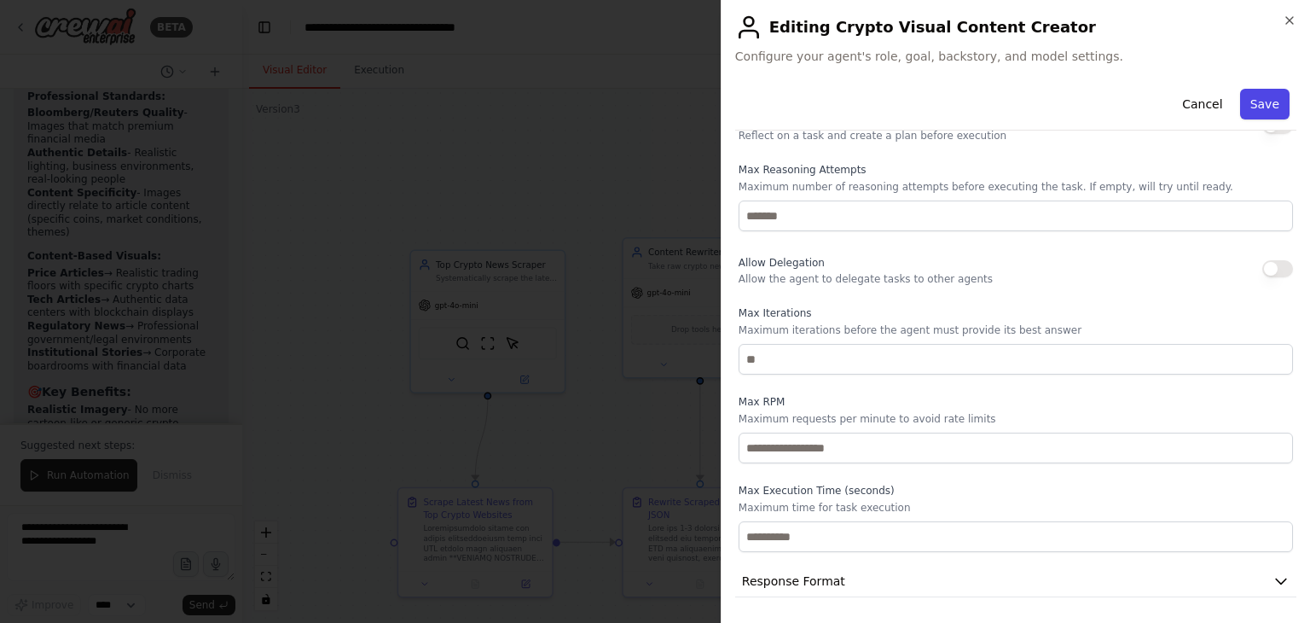
click at [1270, 104] on button "Save" at bounding box center [1264, 104] width 49 height 31
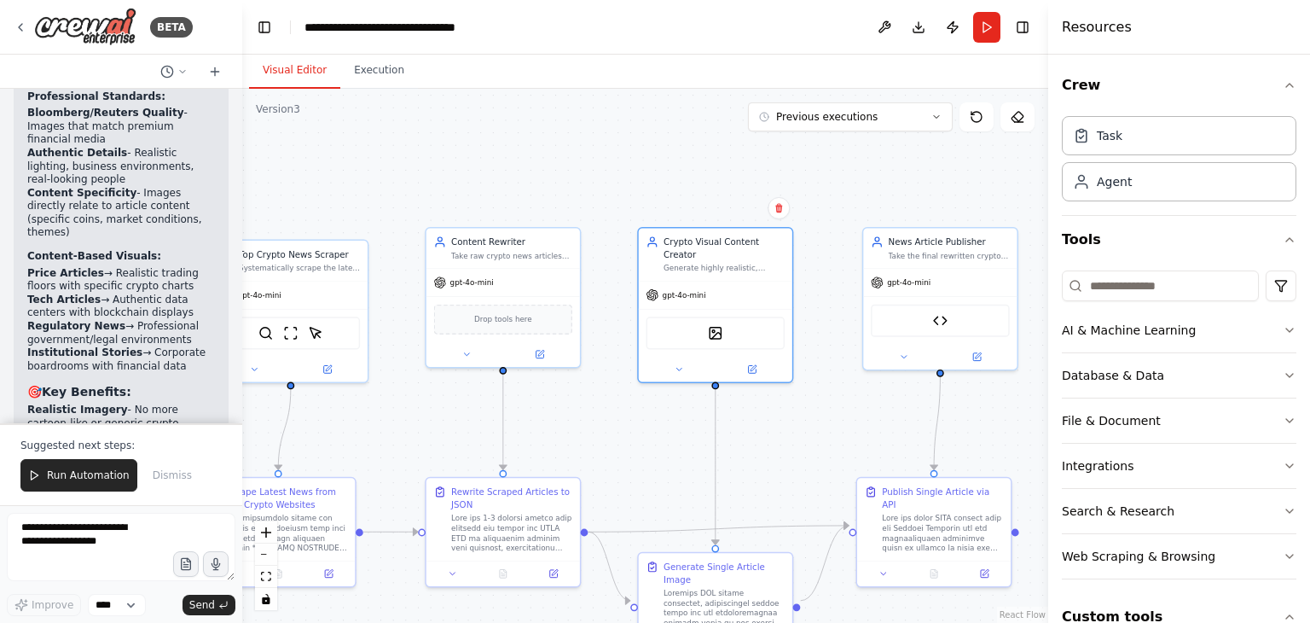
drag, startPoint x: 997, startPoint y: 397, endPoint x: 800, endPoint y: 386, distance: 197.3
click at [800, 386] on div ".deletable-edge-delete-btn { width: 20px; height: 20px; border: 0px solid #ffff…" at bounding box center [645, 356] width 806 height 534
click at [975, 241] on div "News Article Publisher" at bounding box center [949, 239] width 121 height 13
click at [983, 362] on div at bounding box center [940, 354] width 154 height 25
click at [983, 358] on button at bounding box center [977, 354] width 71 height 15
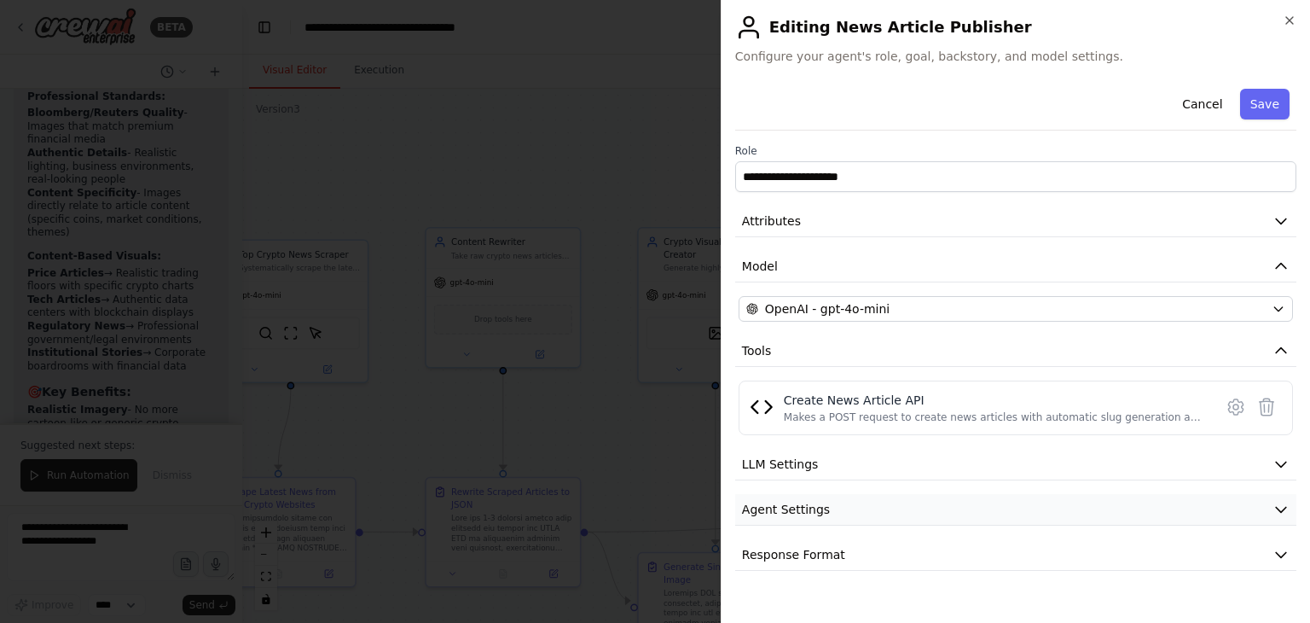
click at [963, 494] on button "Agent Settings" at bounding box center [1015, 510] width 561 height 32
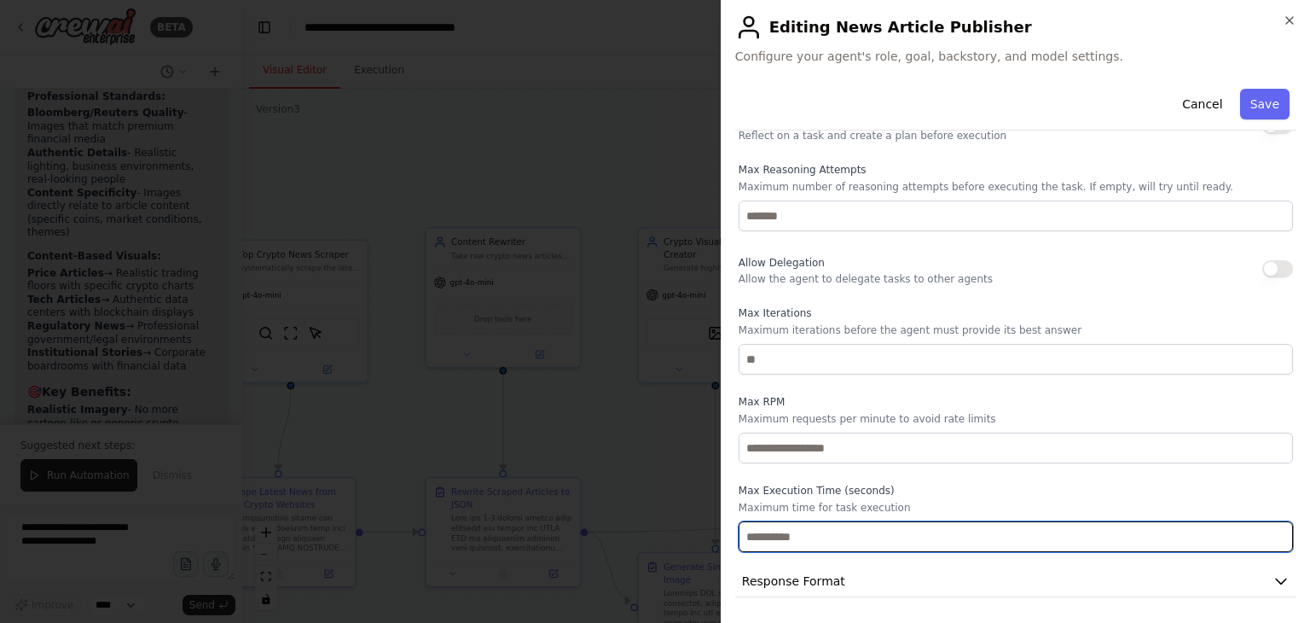
click at [813, 536] on input "number" at bounding box center [1016, 536] width 554 height 31
paste input "***"
type input "***"
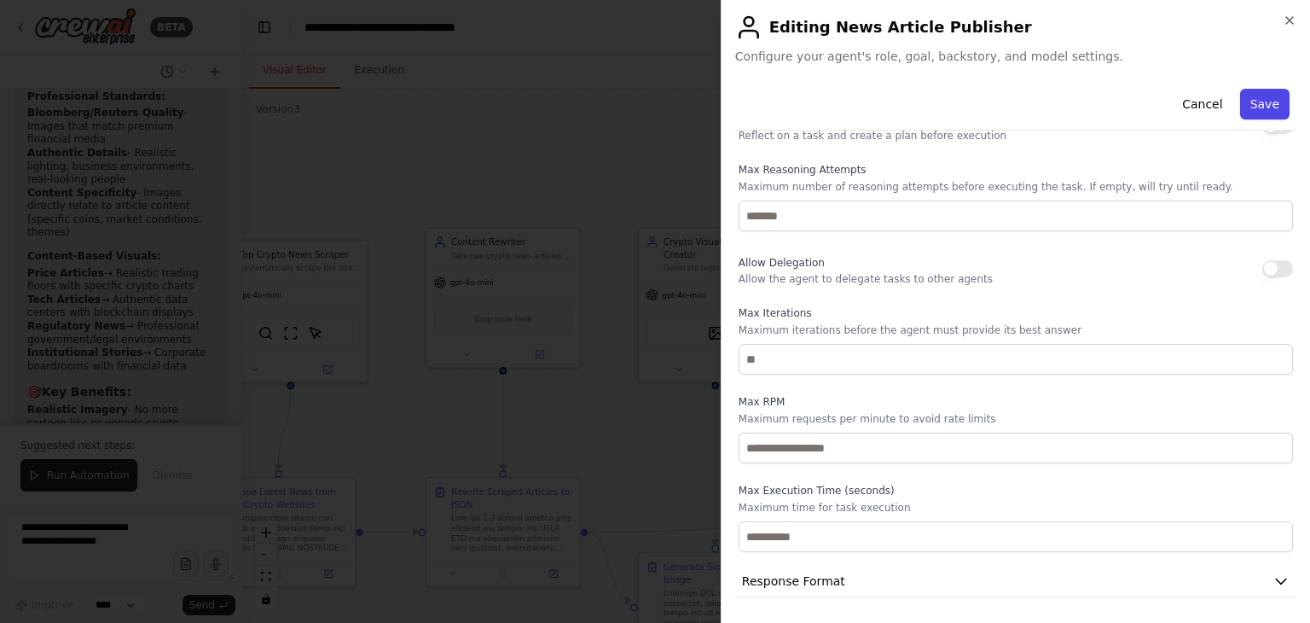
click at [1258, 106] on button "Save" at bounding box center [1264, 104] width 49 height 31
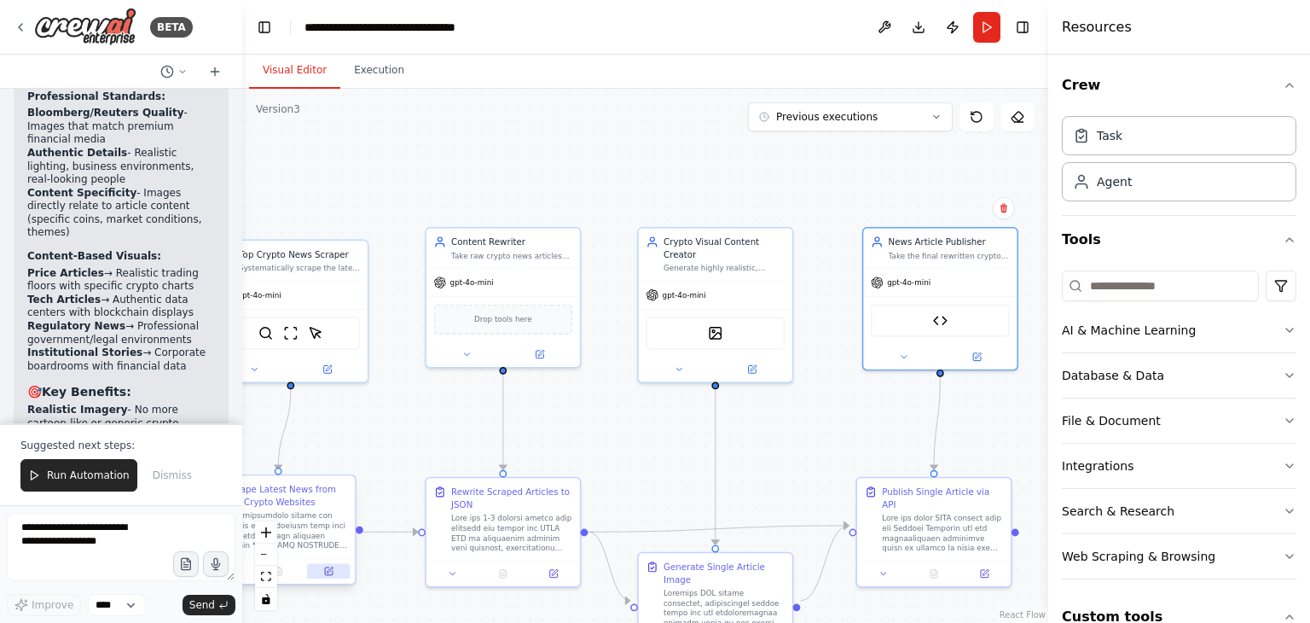
click at [340, 574] on button at bounding box center [328, 571] width 43 height 15
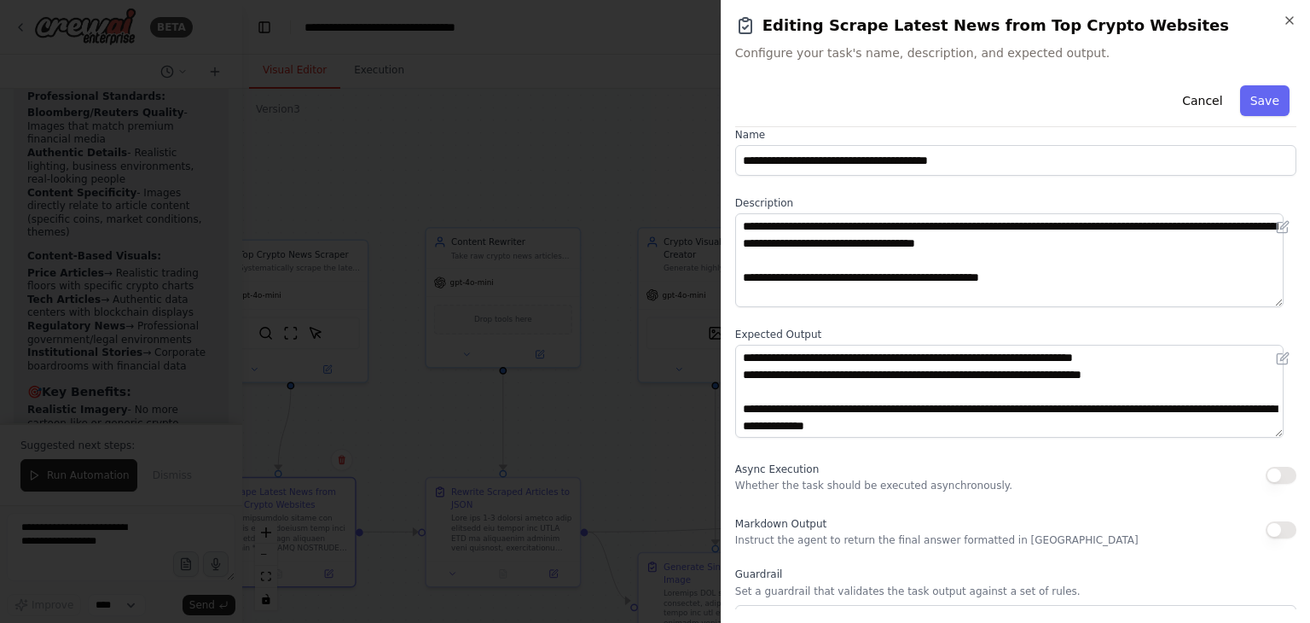
scroll to position [0, 0]
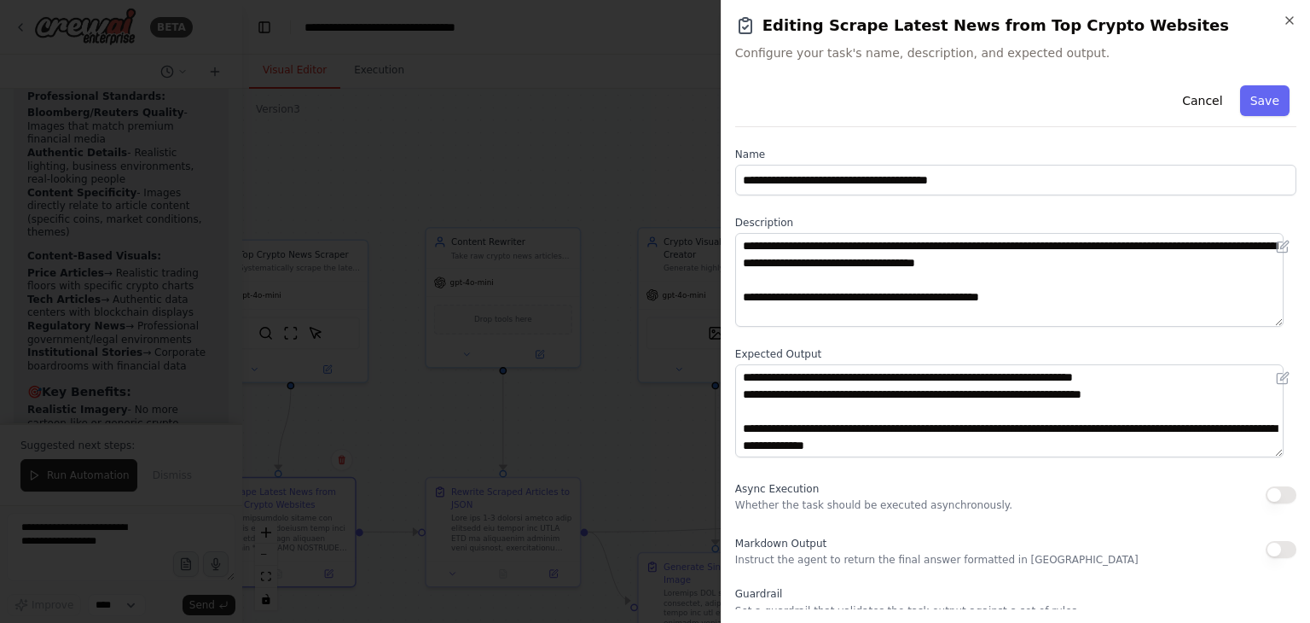
click at [1290, 11] on div "**********" at bounding box center [1015, 311] width 589 height 623
click at [1290, 14] on icon "button" at bounding box center [1290, 21] width 14 height 14
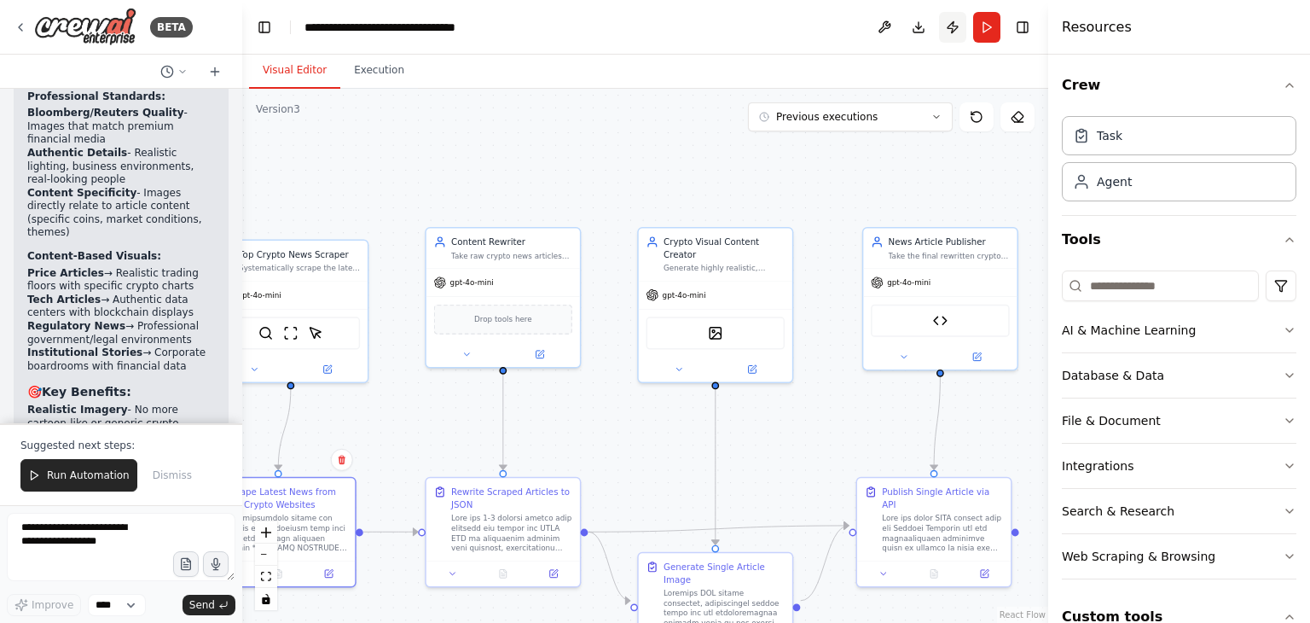
click at [960, 33] on button "Publish" at bounding box center [952, 27] width 27 height 31
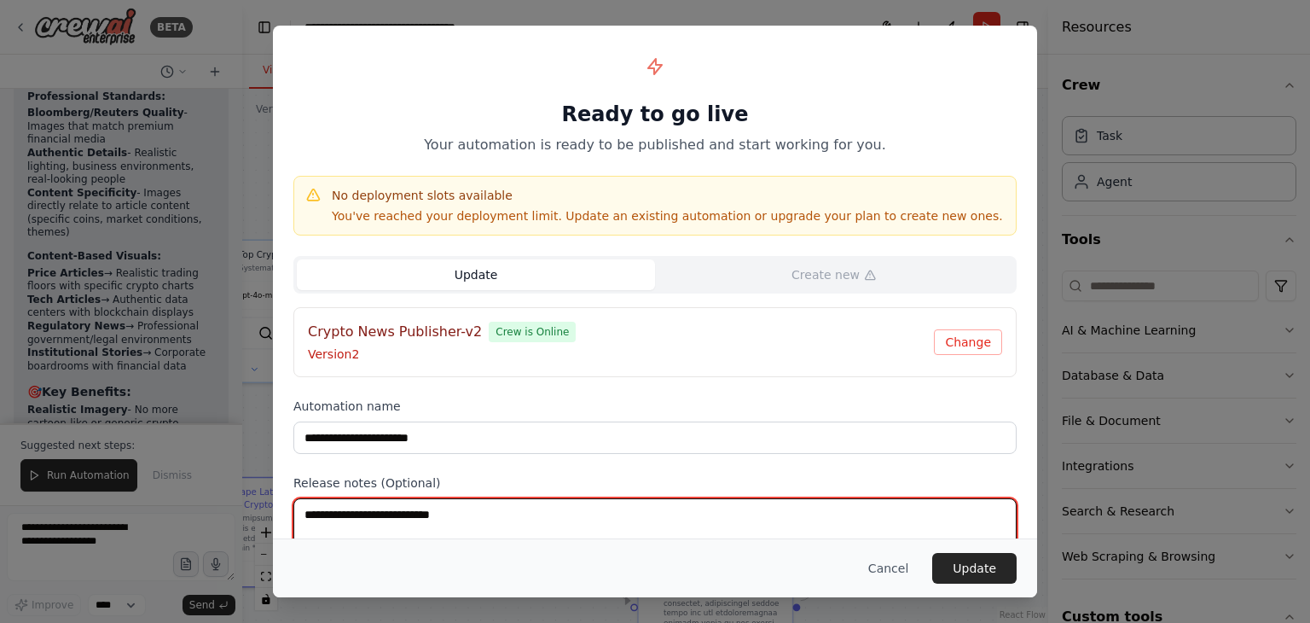
click at [447, 504] on textarea at bounding box center [654, 531] width 723 height 67
type textarea "*"
type textarea "**********"
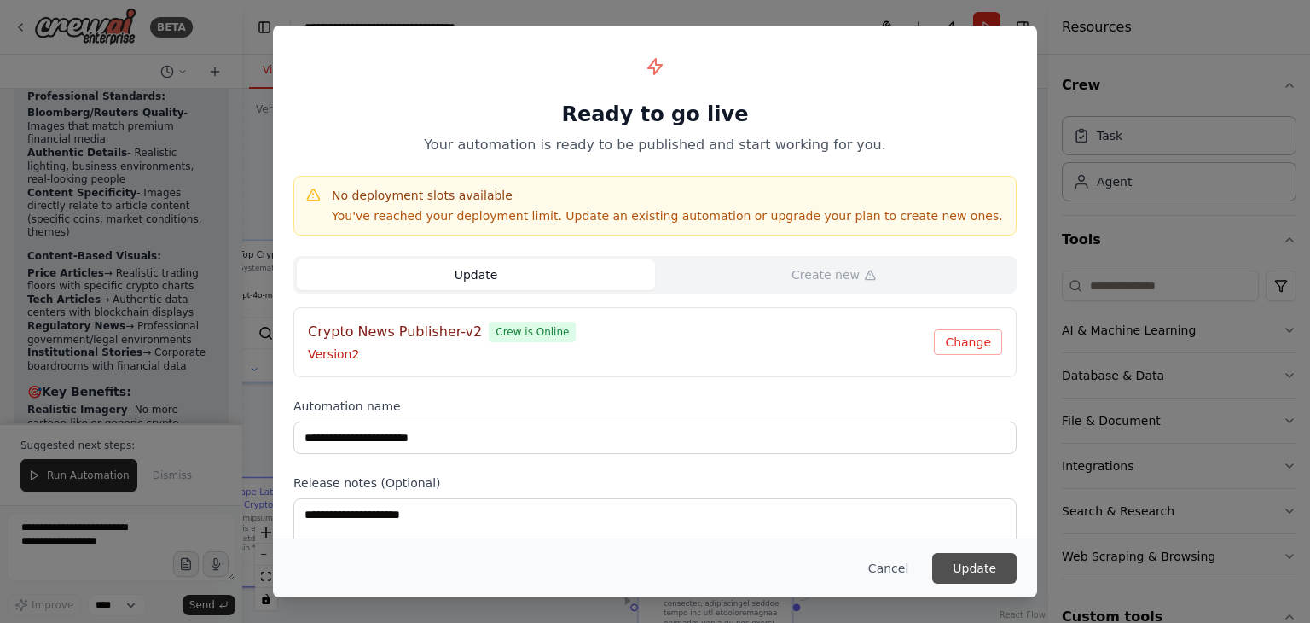
click at [979, 571] on button "Update" at bounding box center [974, 568] width 84 height 31
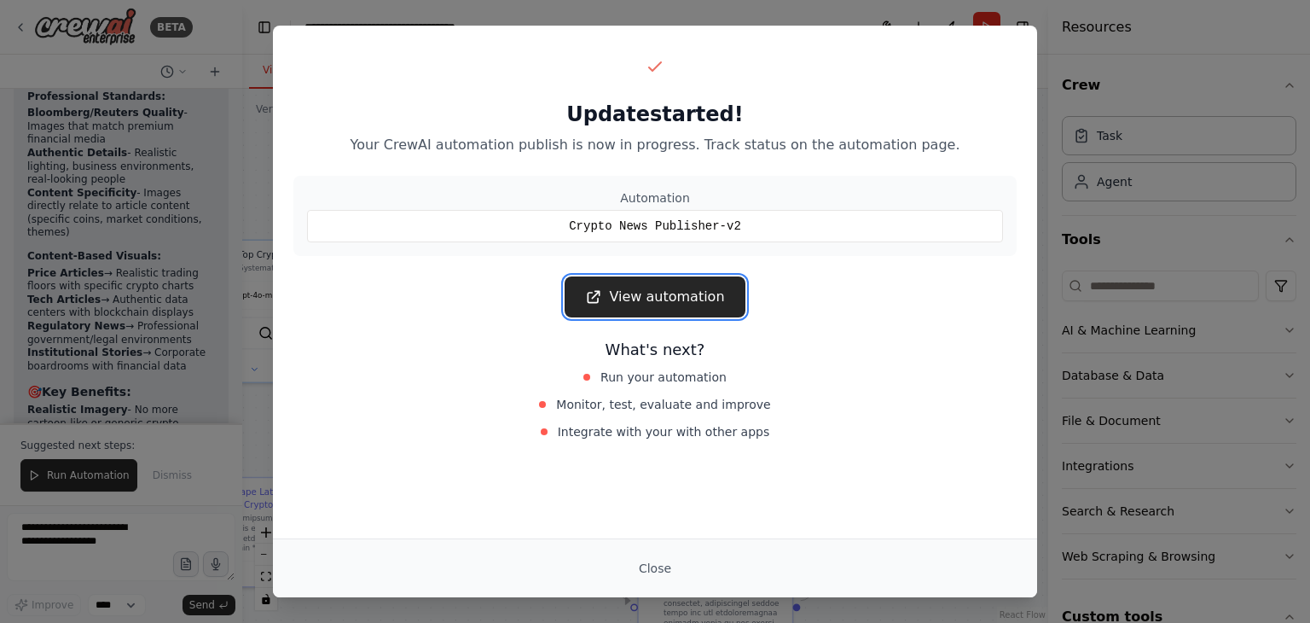
click at [707, 300] on link "View automation" at bounding box center [655, 296] width 180 height 41
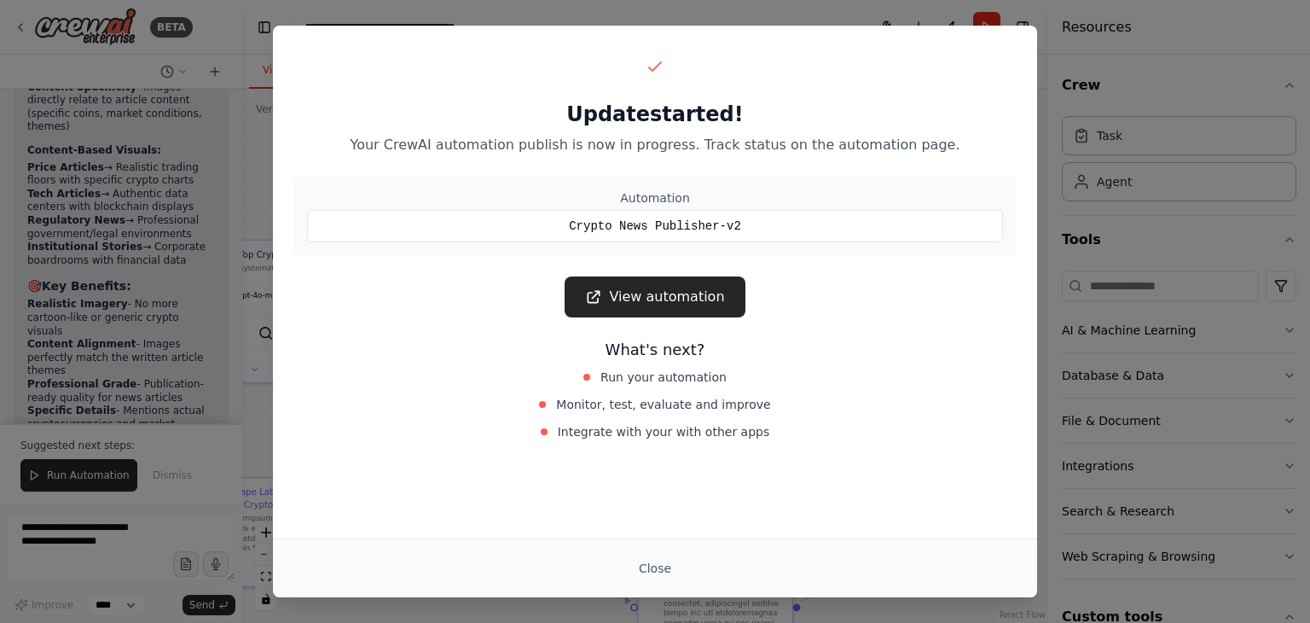
click at [778, 229] on div "Crypto News Publisher-v2" at bounding box center [655, 226] width 696 height 32
click at [656, 574] on button "Close" at bounding box center [655, 568] width 60 height 31
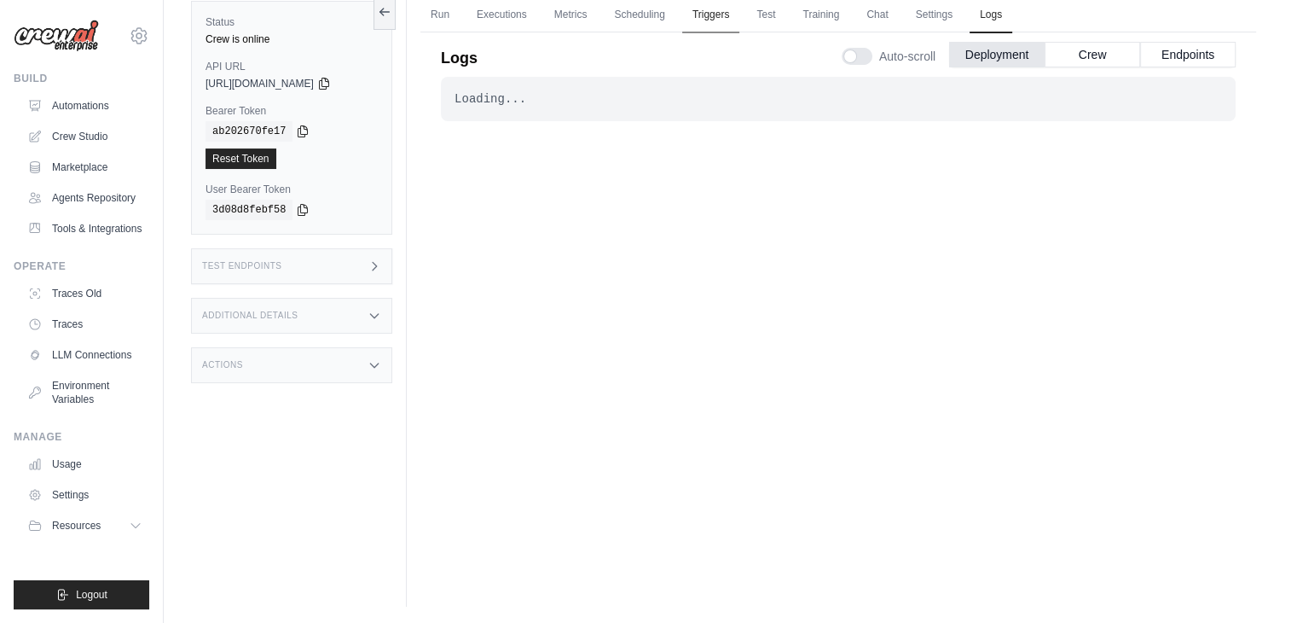
click at [716, 23] on link "Triggers" at bounding box center [711, 15] width 58 height 36
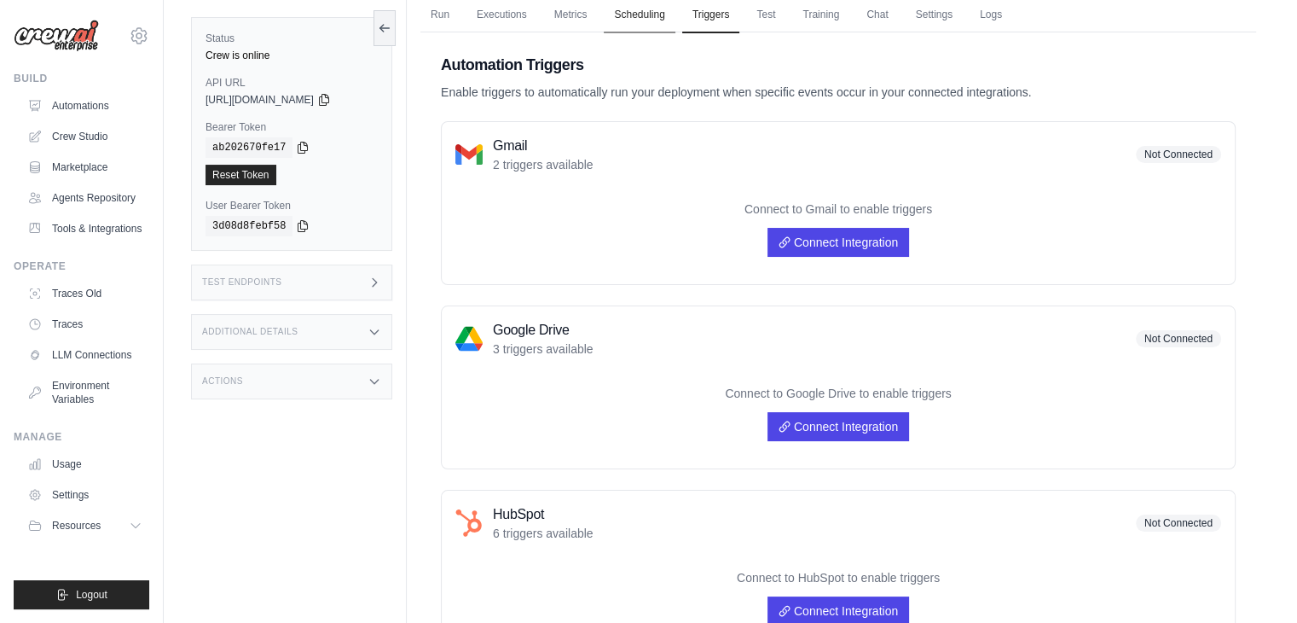
click at [653, 18] on link "Scheduling" at bounding box center [639, 15] width 71 height 36
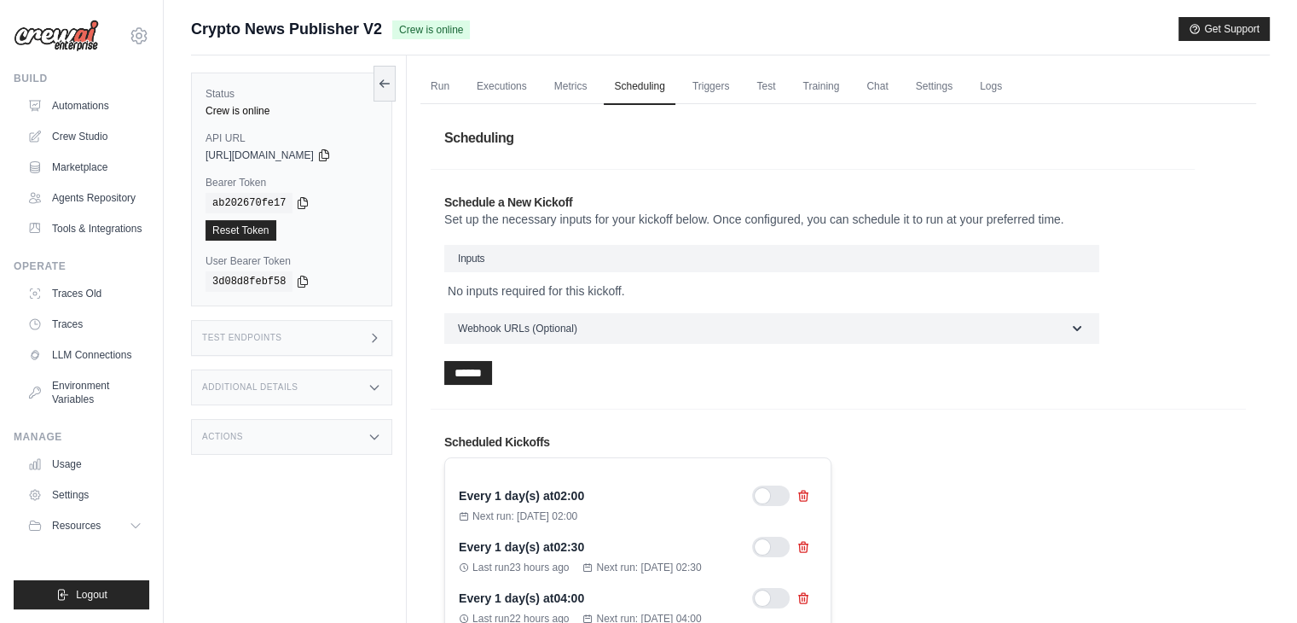
scroll to position [702, 0]
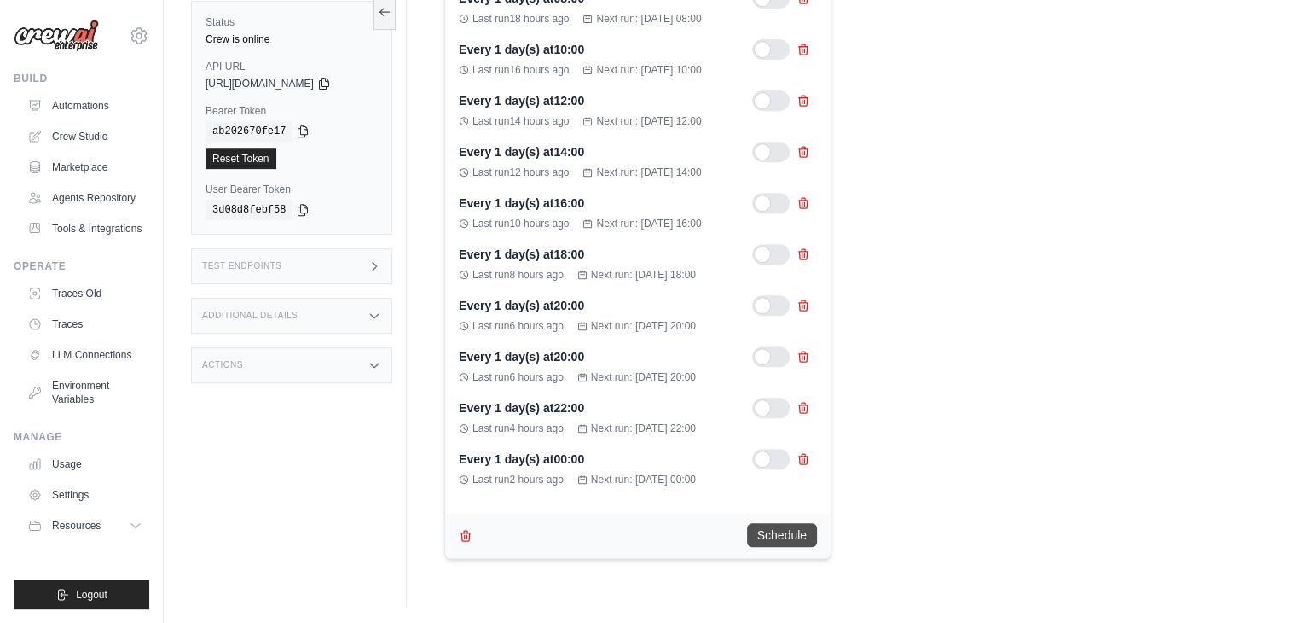
click at [782, 533] on button "Schedule" at bounding box center [782, 535] width 70 height 24
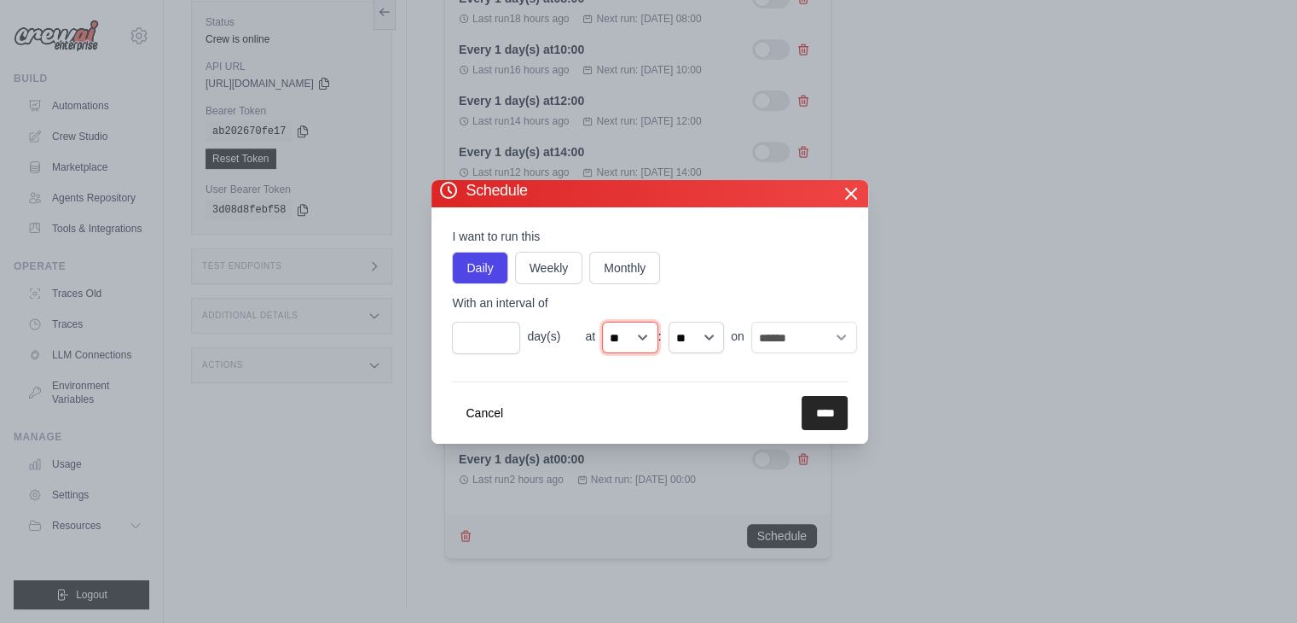
click at [635, 347] on select "** ** ** ** ** ** ** ** ** ** ** ** ** ** ** ** ** ** ** ** ** ** ** **" at bounding box center [630, 338] width 56 height 32
select select "**"
click at [602, 322] on select "** ** ** ** ** ** ** ** ** ** ** ** ** ** ** ** ** ** ** ** ** ** ** **" at bounding box center [630, 338] width 56 height 32
click at [689, 322] on select "** ** ** **" at bounding box center [697, 338] width 56 height 32
select select "**"
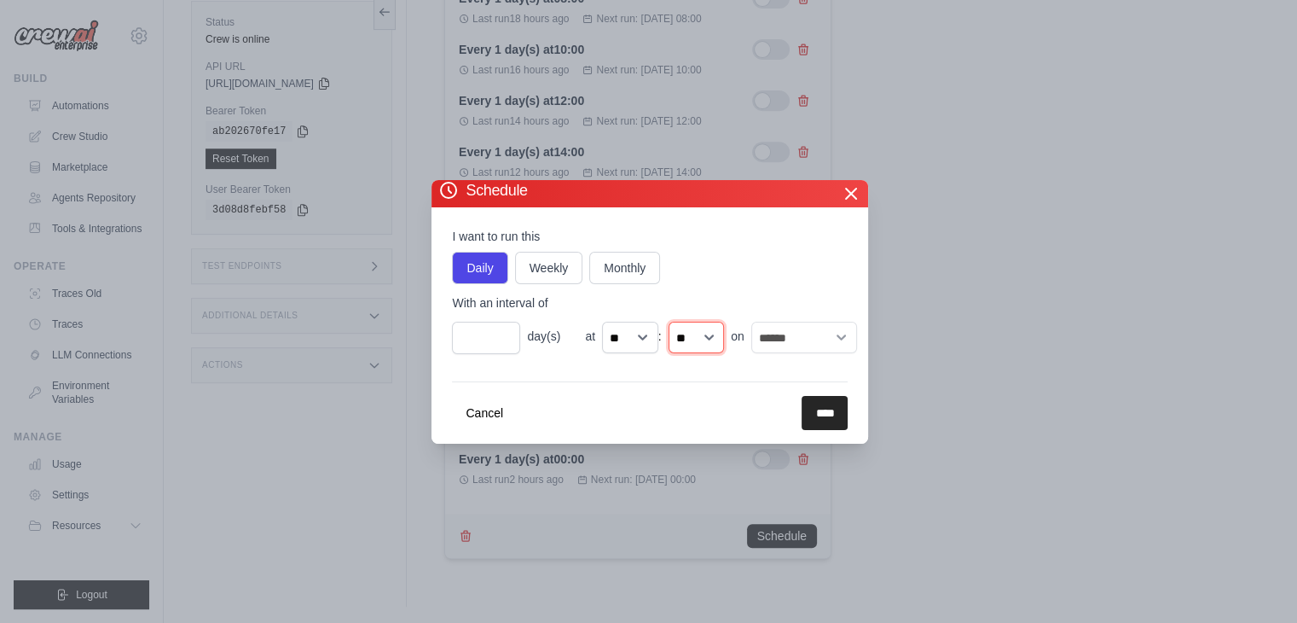
click at [669, 322] on select "** ** ** **" at bounding box center [697, 338] width 56 height 32
click at [832, 414] on input "****" at bounding box center [825, 413] width 46 height 34
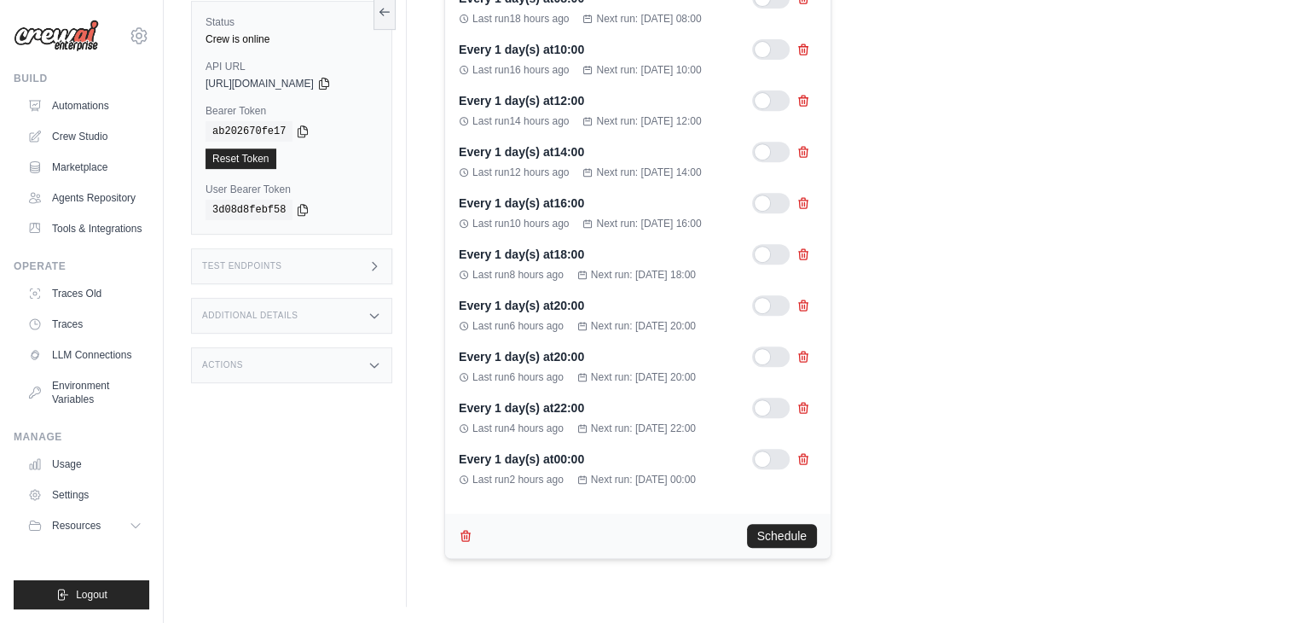
scroll to position [0, 0]
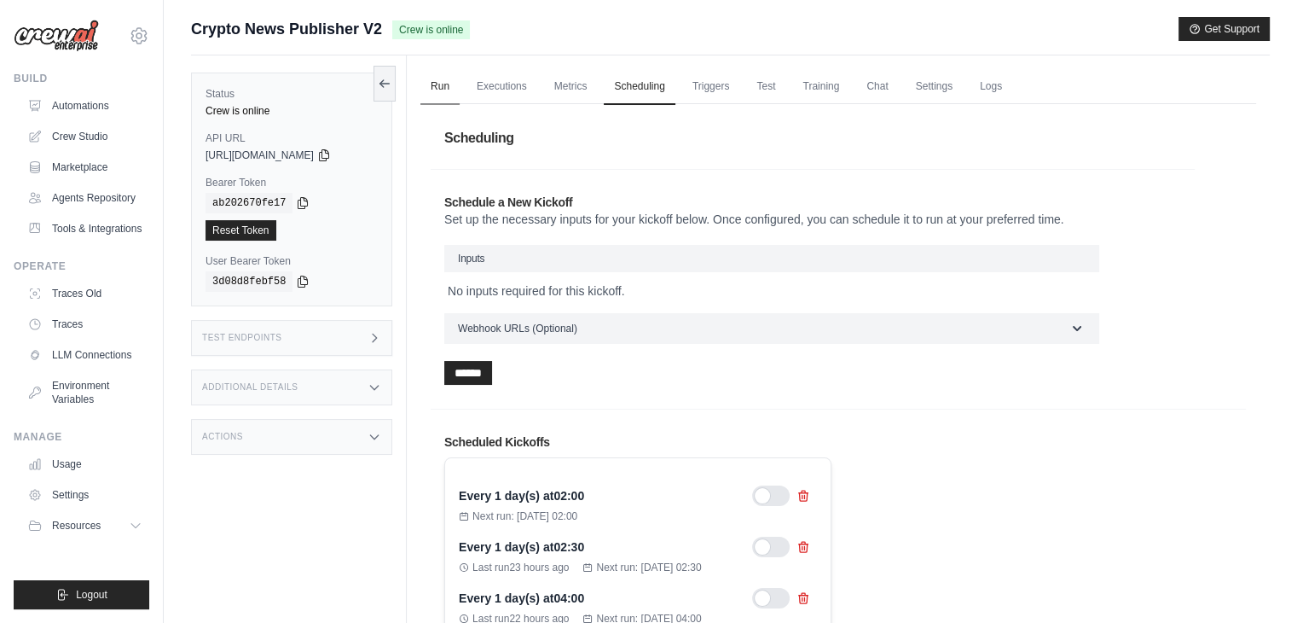
click at [441, 84] on link "Run" at bounding box center [439, 87] width 39 height 36
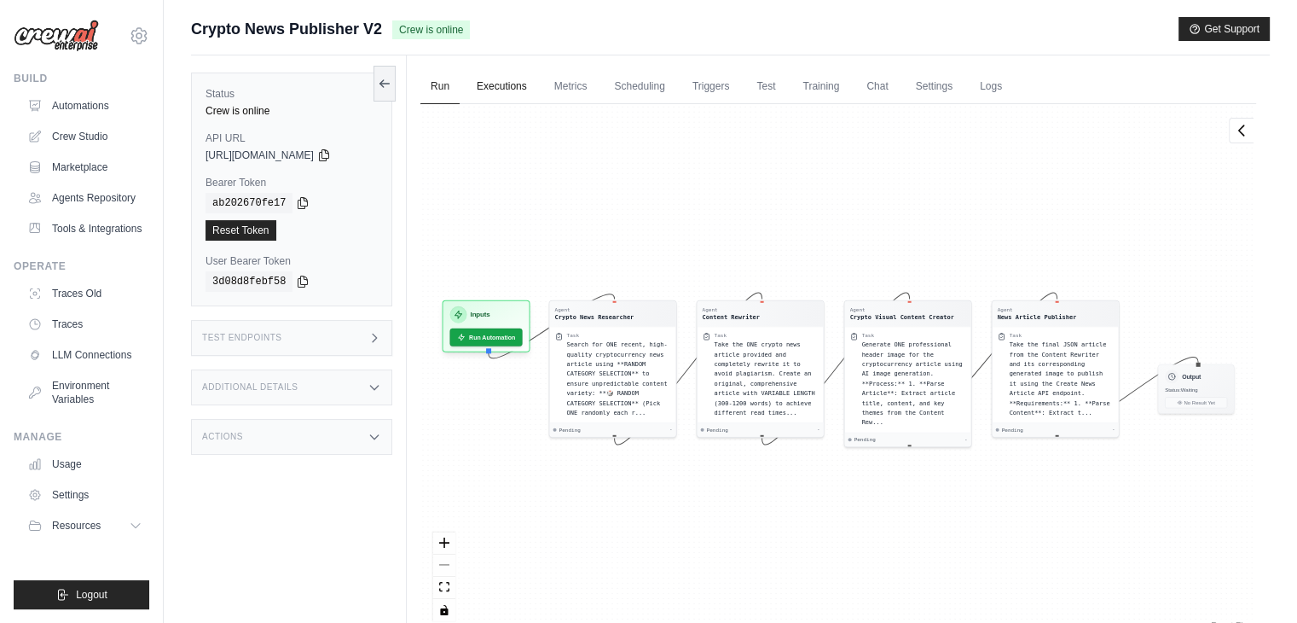
click at [514, 84] on link "Executions" at bounding box center [502, 87] width 71 height 36
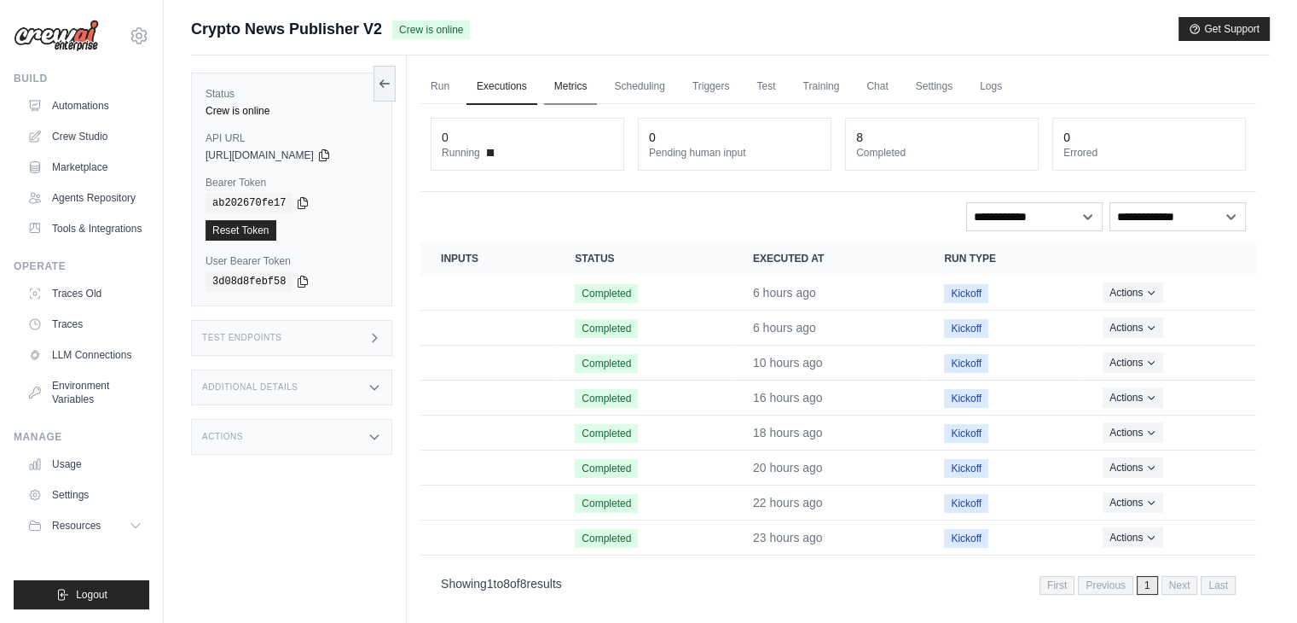
click at [565, 88] on link "Metrics" at bounding box center [571, 87] width 54 height 36
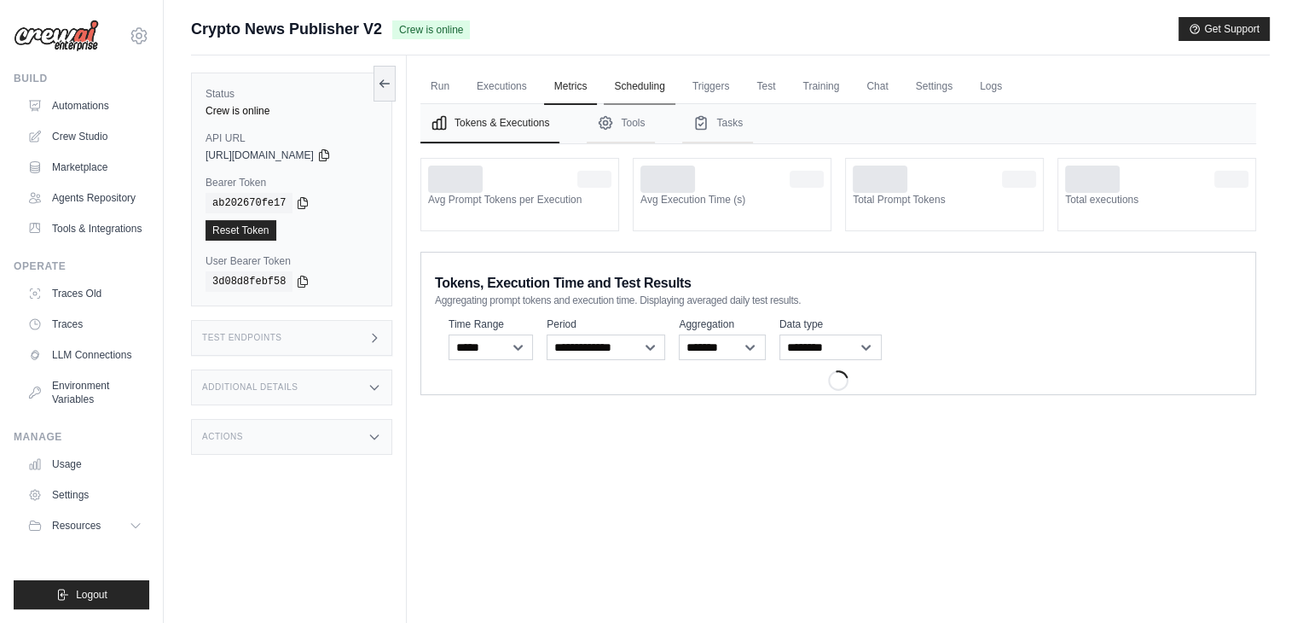
click at [623, 88] on link "Scheduling" at bounding box center [639, 87] width 71 height 36
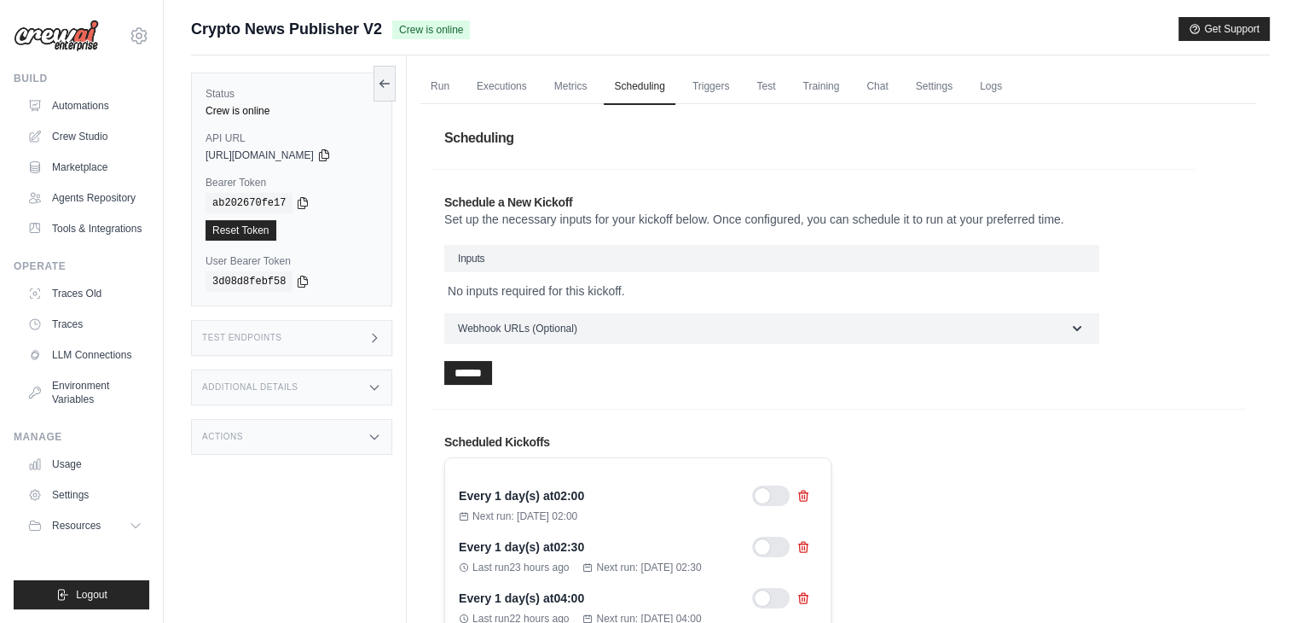
click at [691, 83] on link "Triggers" at bounding box center [711, 87] width 58 height 36
click at [702, 84] on link "Triggers" at bounding box center [711, 87] width 58 height 36
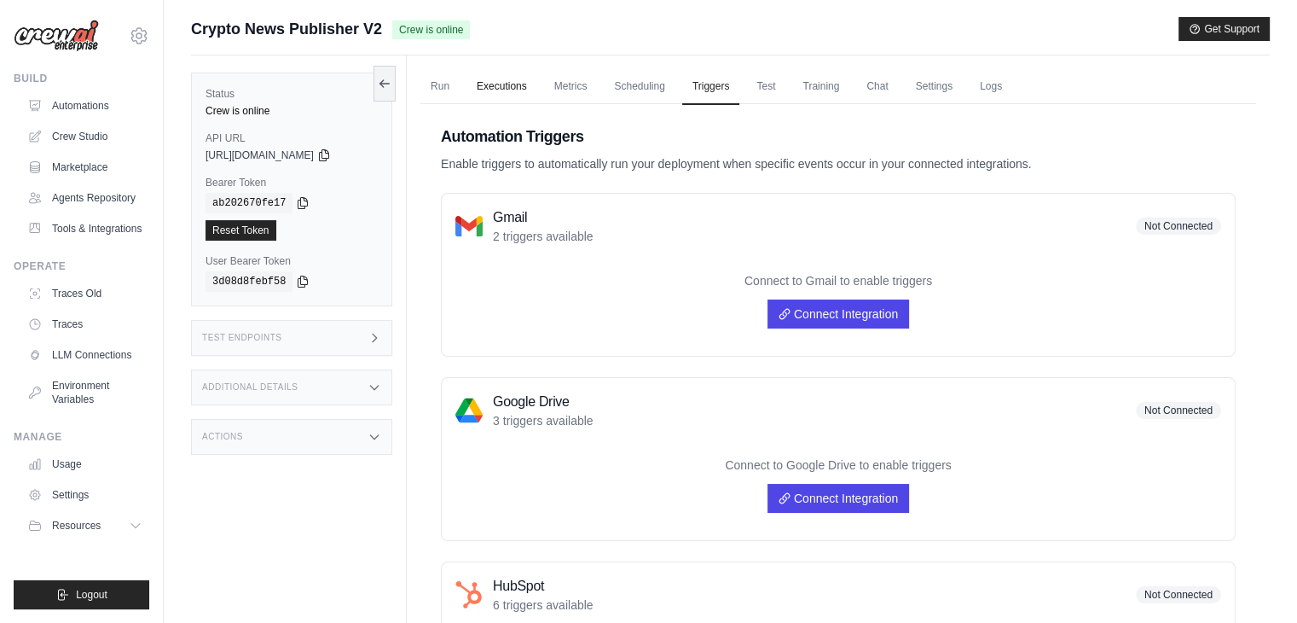
click at [479, 79] on link "Executions" at bounding box center [502, 87] width 71 height 36
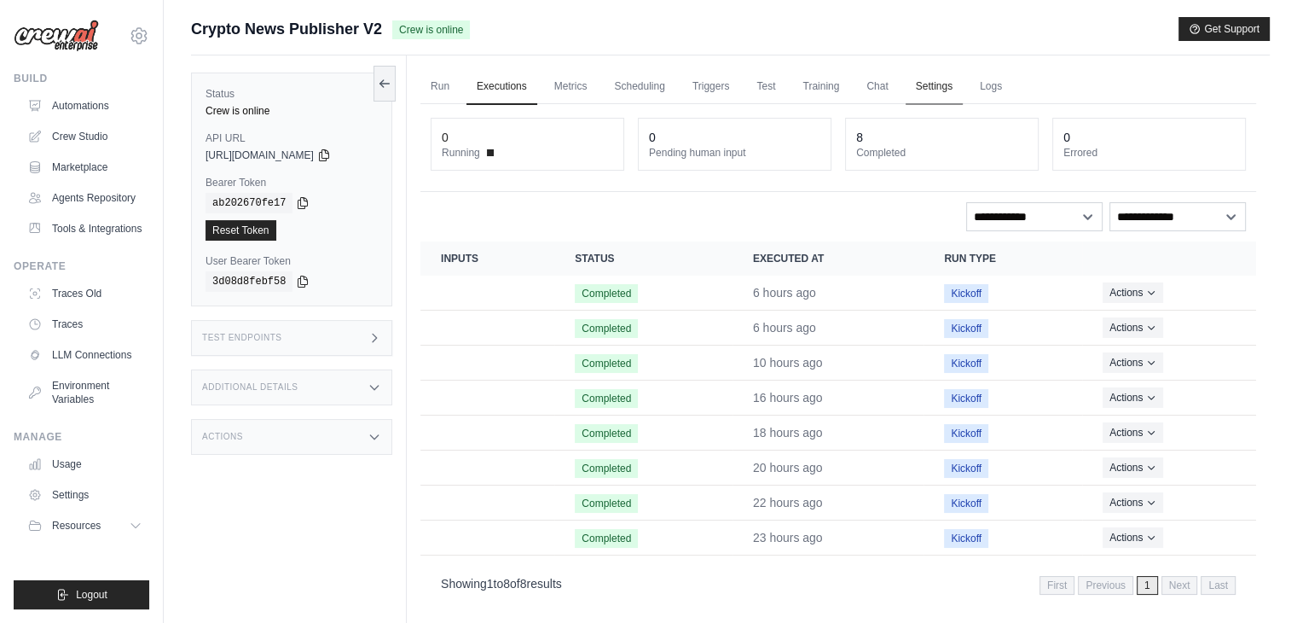
click at [942, 79] on link "Settings" at bounding box center [934, 87] width 57 height 36
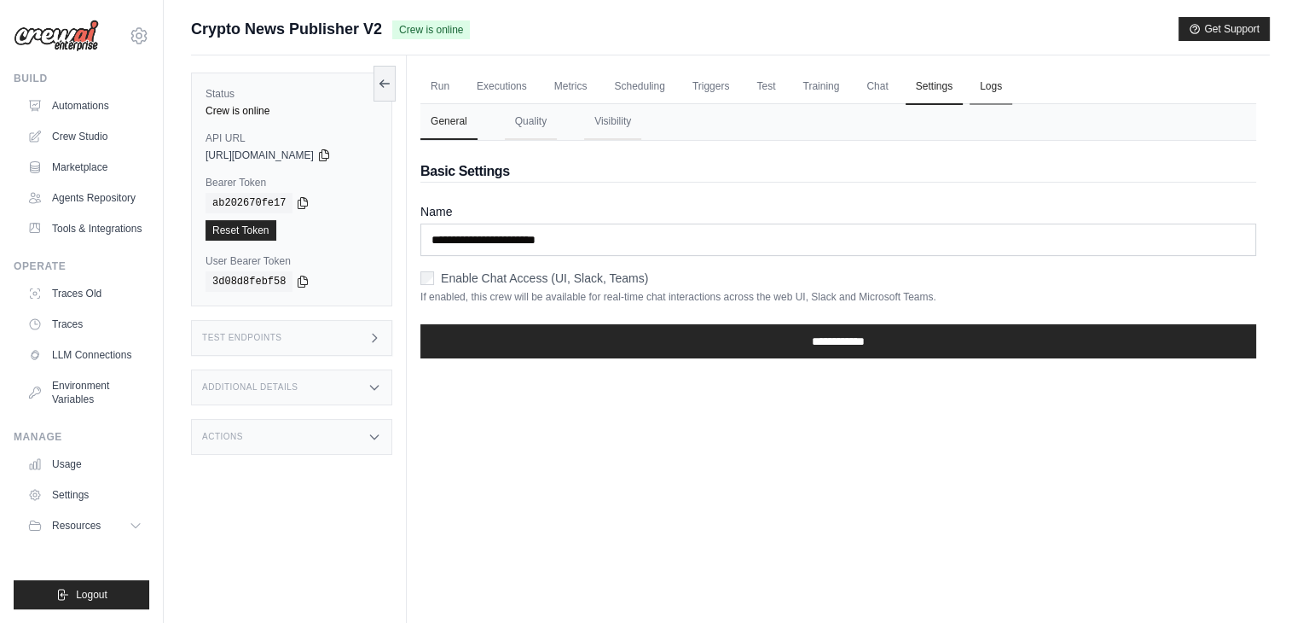
click at [983, 75] on link "Logs" at bounding box center [991, 87] width 43 height 36
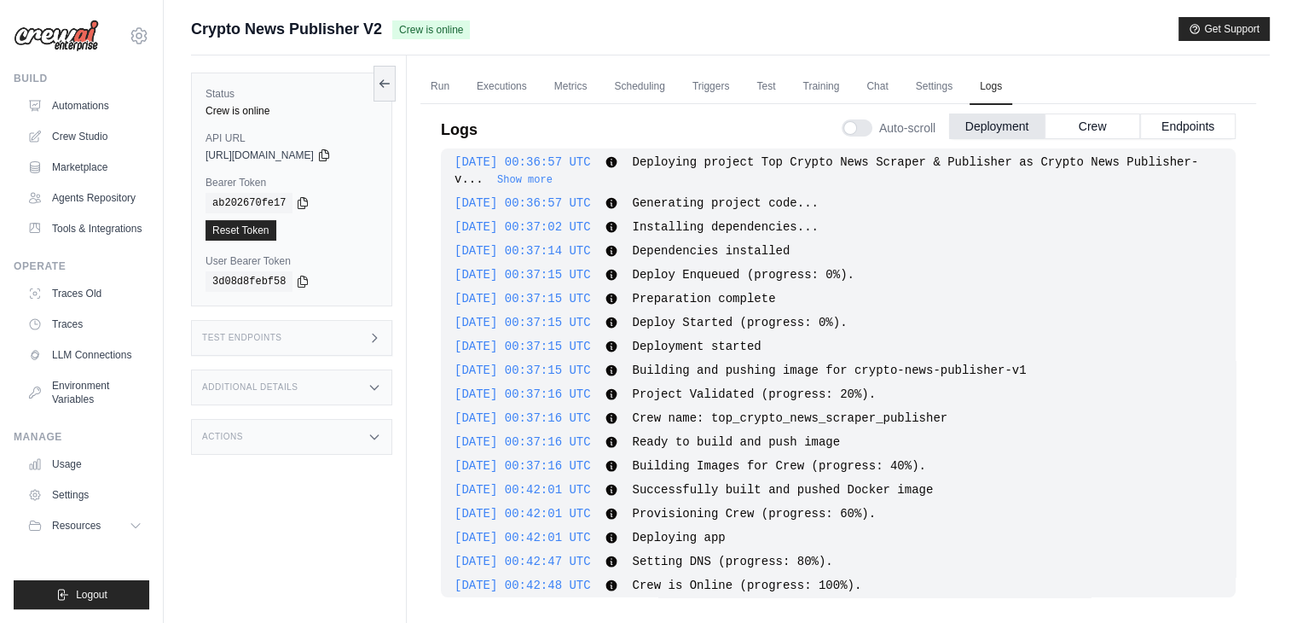
scroll to position [455, 0]
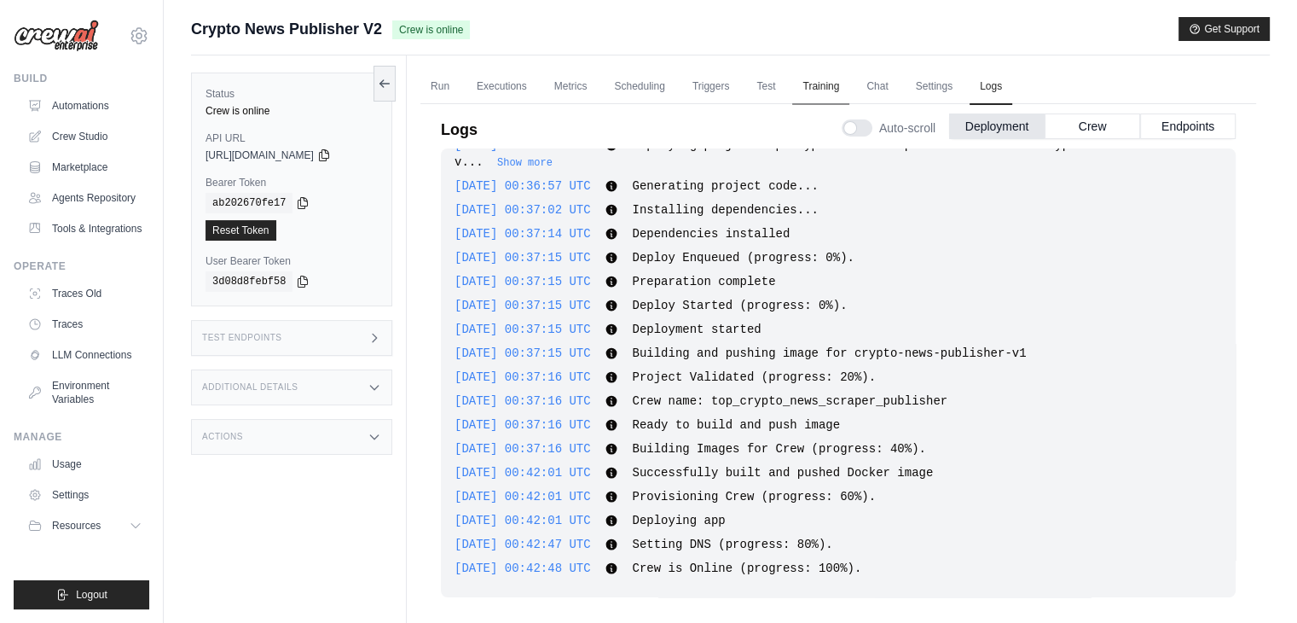
click at [820, 83] on link "Training" at bounding box center [820, 87] width 57 height 36
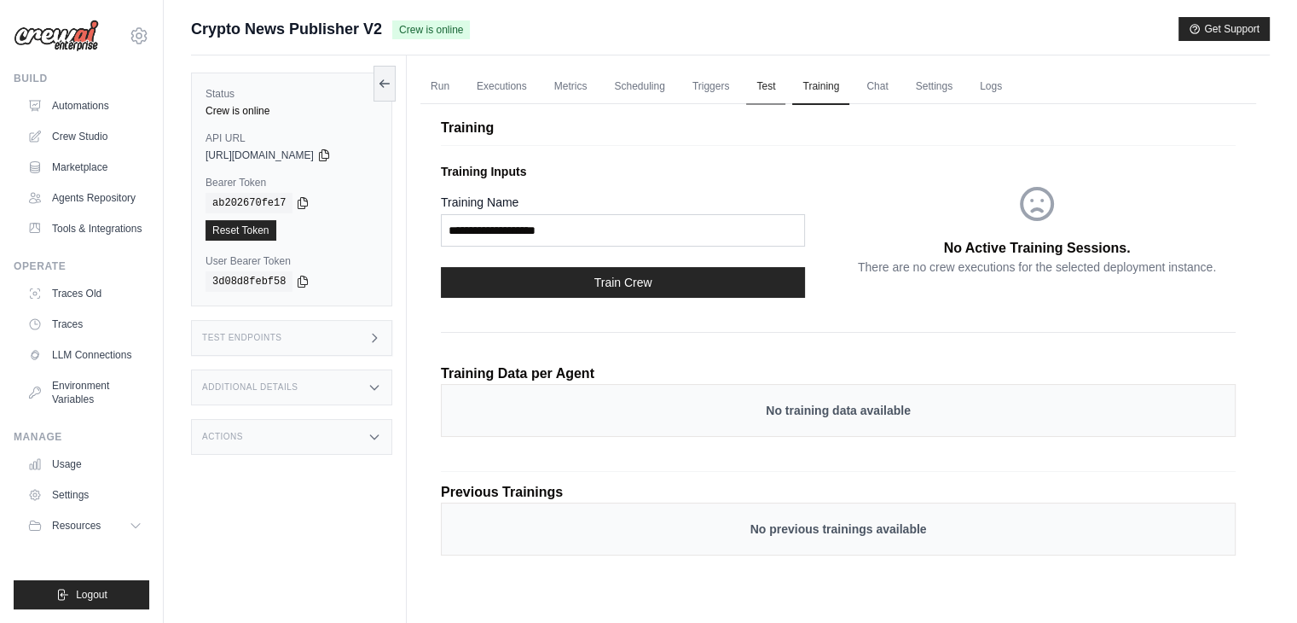
click at [768, 97] on link "Test" at bounding box center [765, 87] width 39 height 36
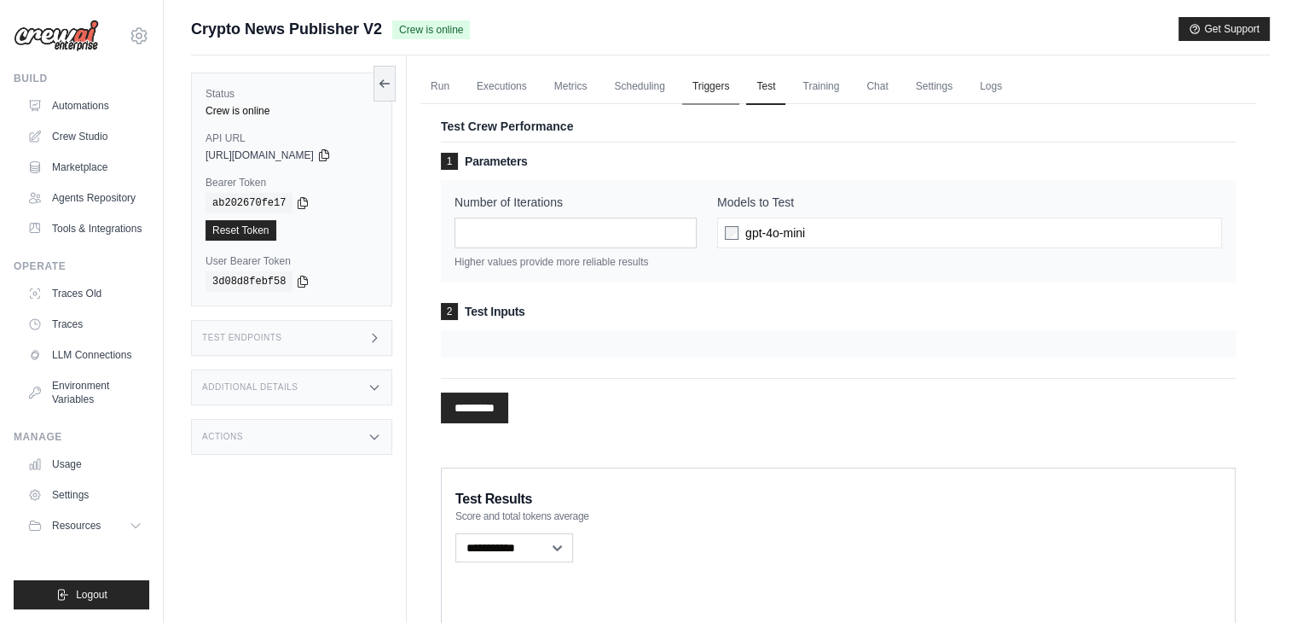
click at [721, 87] on link "Triggers" at bounding box center [711, 87] width 58 height 36
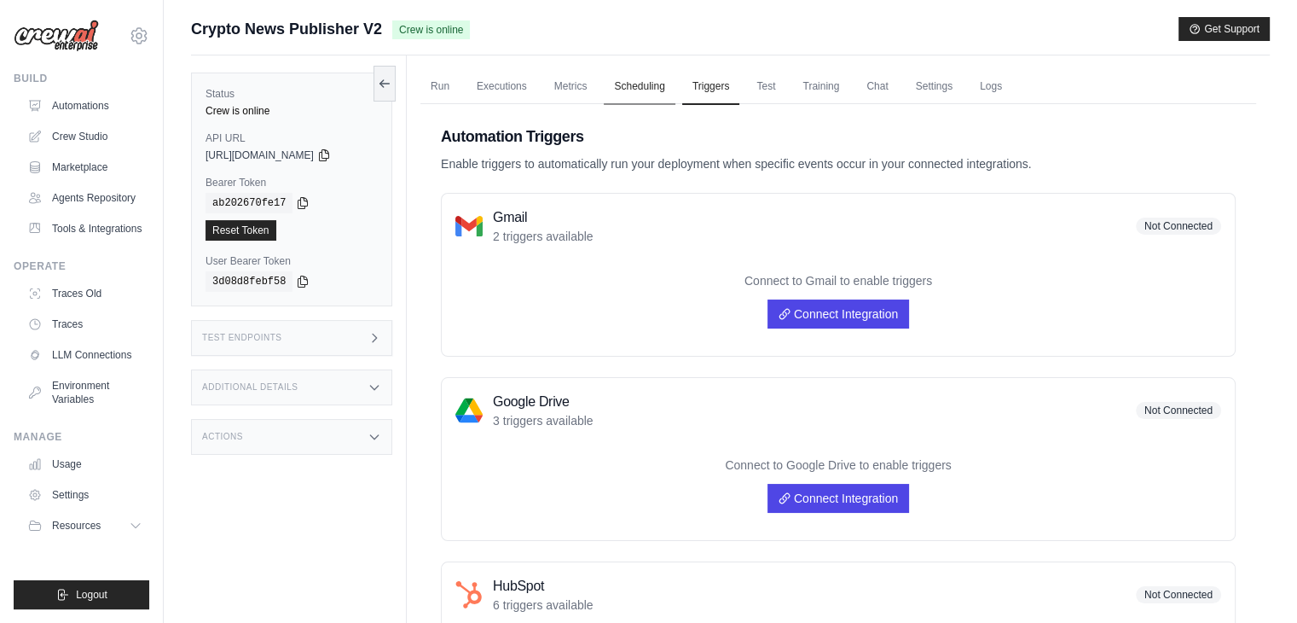
click at [633, 86] on link "Scheduling" at bounding box center [639, 87] width 71 height 36
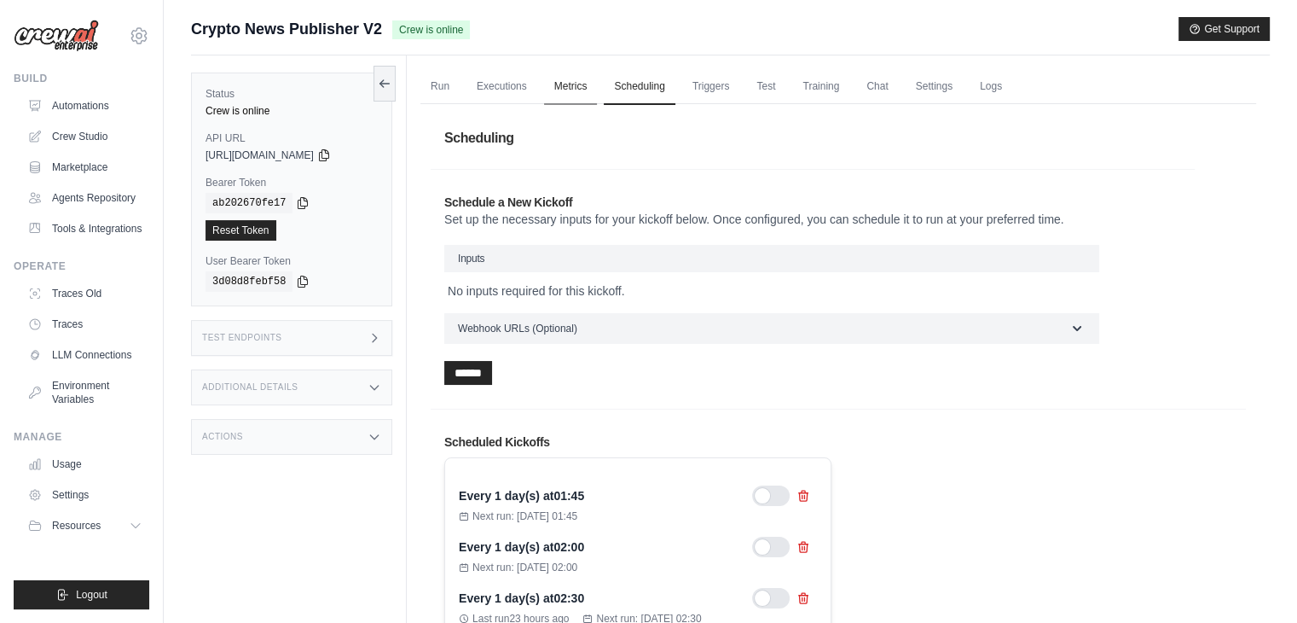
click at [577, 80] on link "Metrics" at bounding box center [571, 87] width 54 height 36
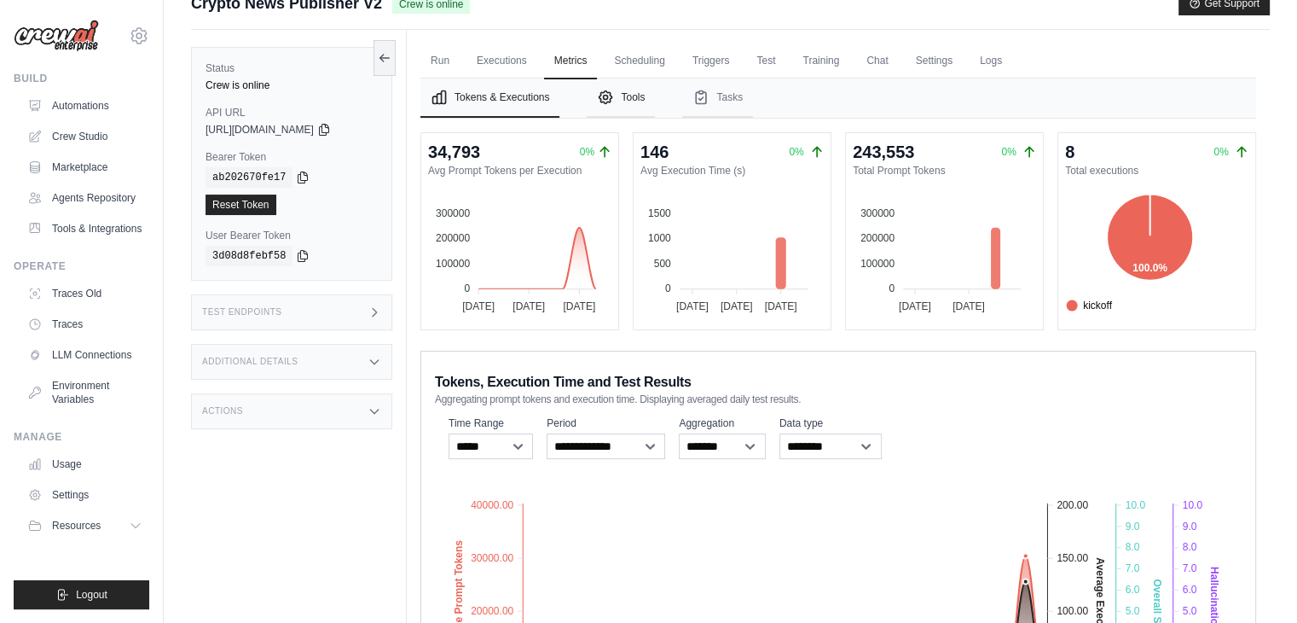
scroll to position [25, 0]
click at [523, 61] on link "Executions" at bounding box center [502, 62] width 71 height 36
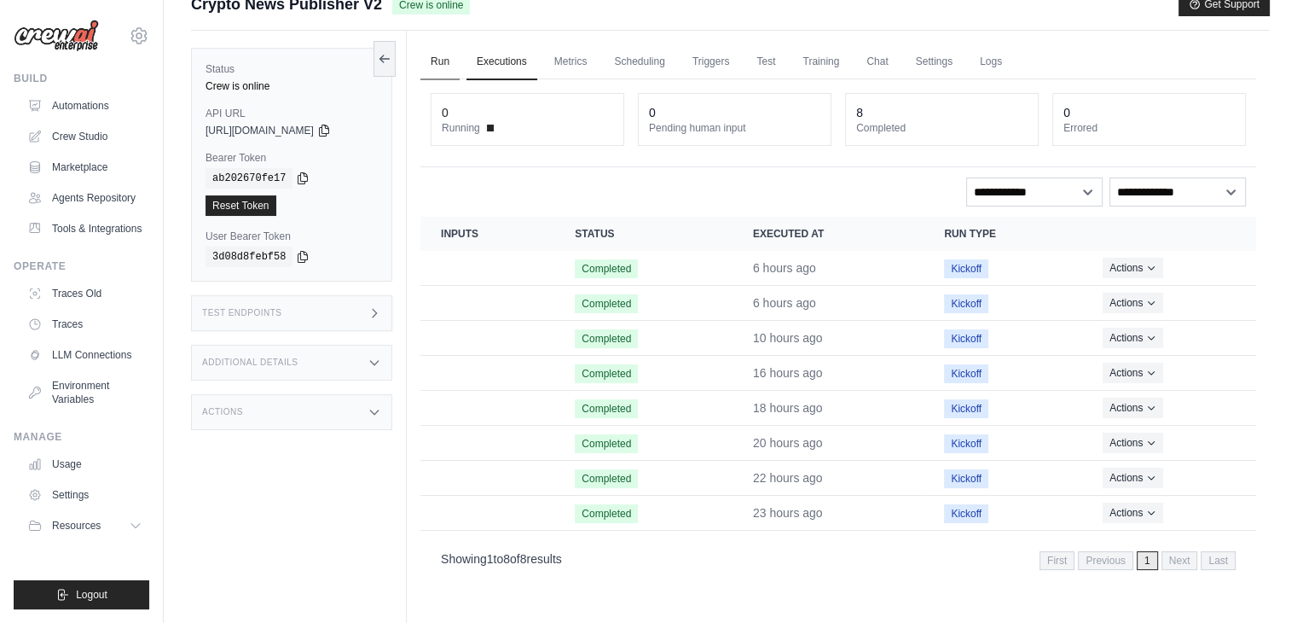
click at [440, 49] on link "Run" at bounding box center [439, 62] width 39 height 36
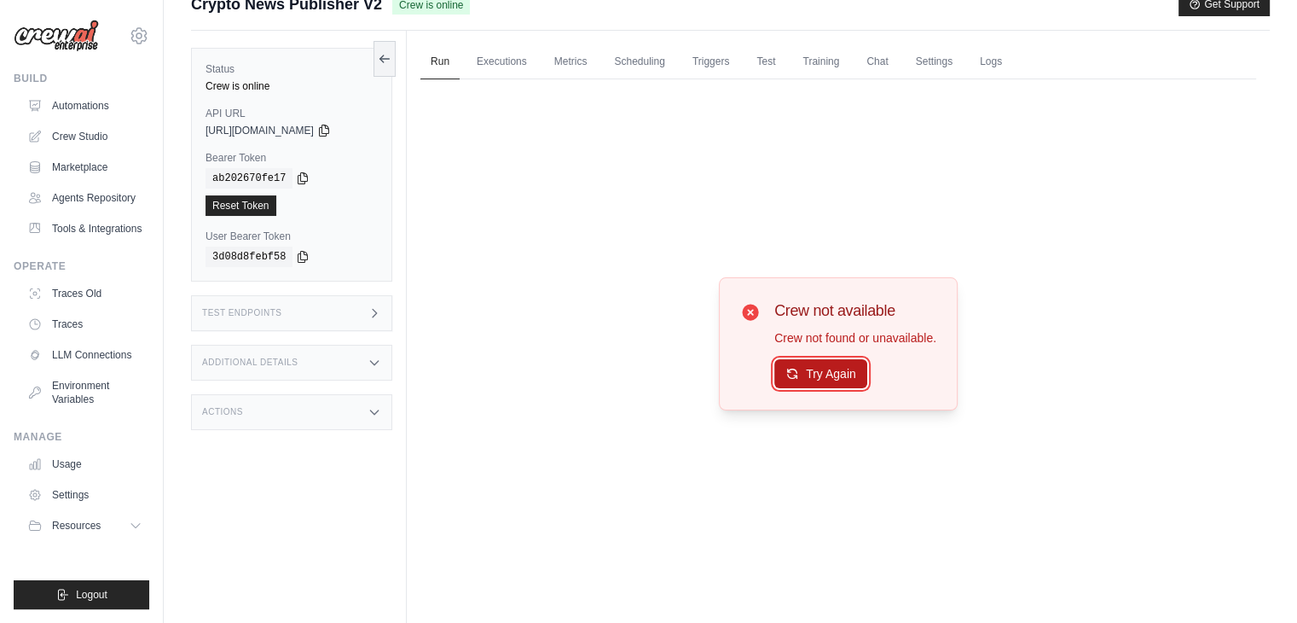
click at [801, 364] on button "Try Again" at bounding box center [820, 373] width 93 height 29
click at [81, 111] on link "Automations" at bounding box center [86, 105] width 129 height 27
click at [81, 96] on link "Automations" at bounding box center [86, 105] width 129 height 27
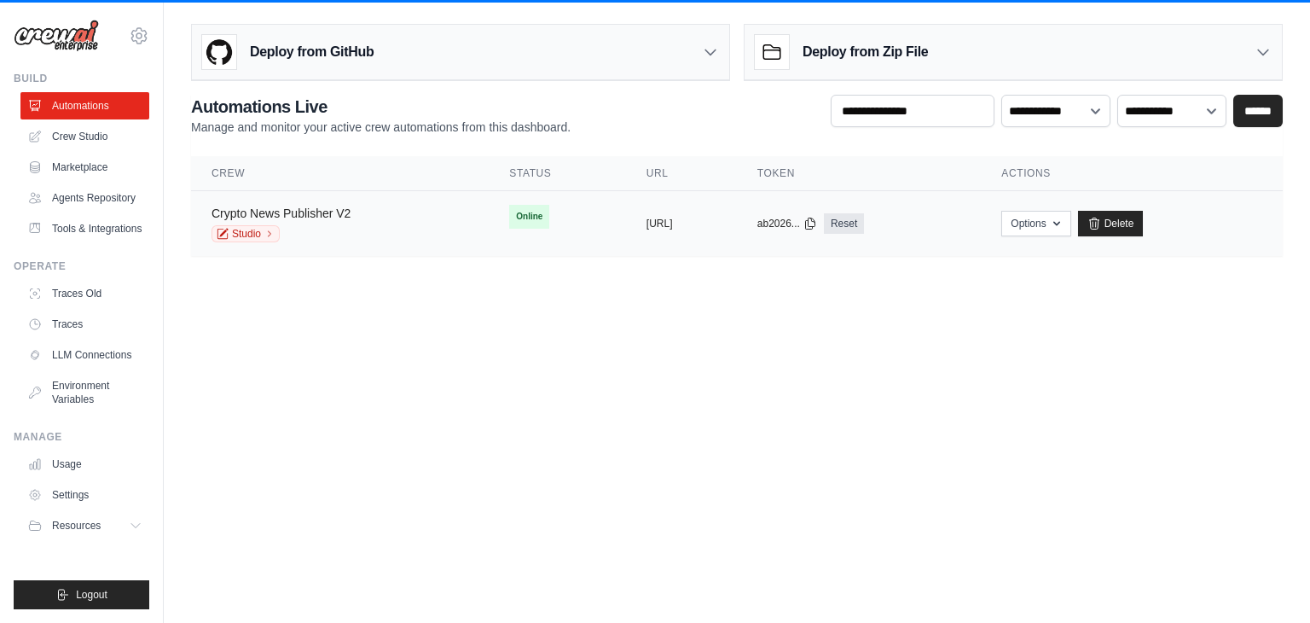
click at [283, 210] on link "Crypto News Publisher V2" at bounding box center [281, 213] width 139 height 14
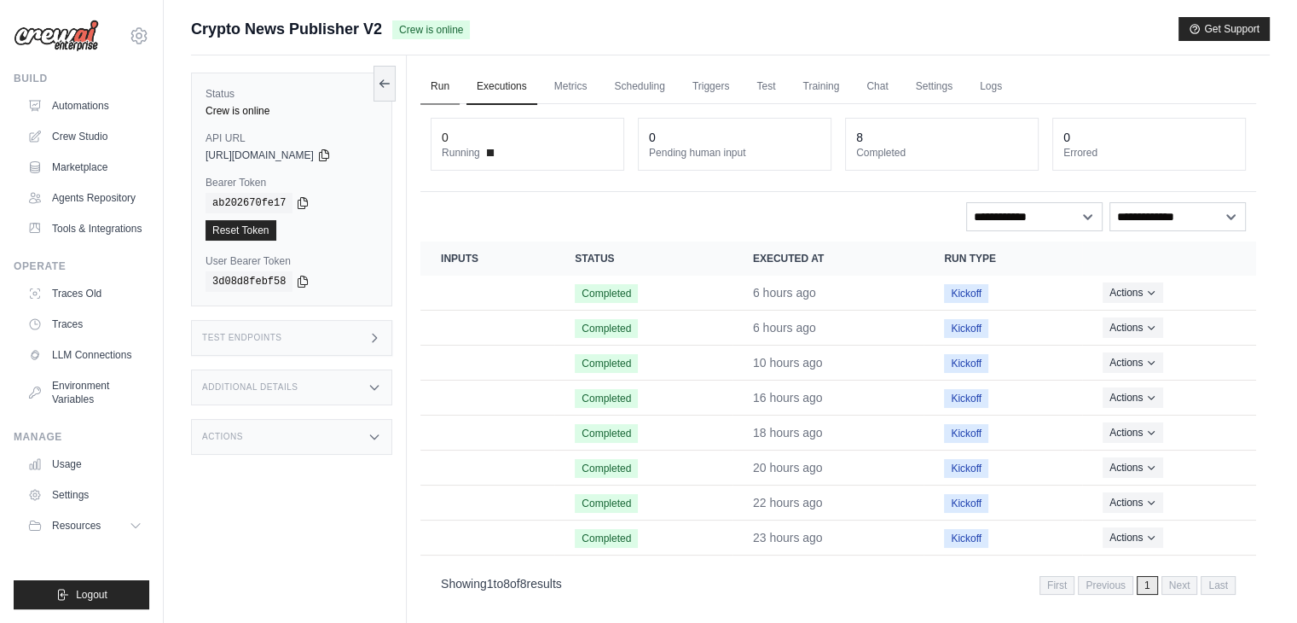
click at [442, 97] on link "Run" at bounding box center [439, 87] width 39 height 36
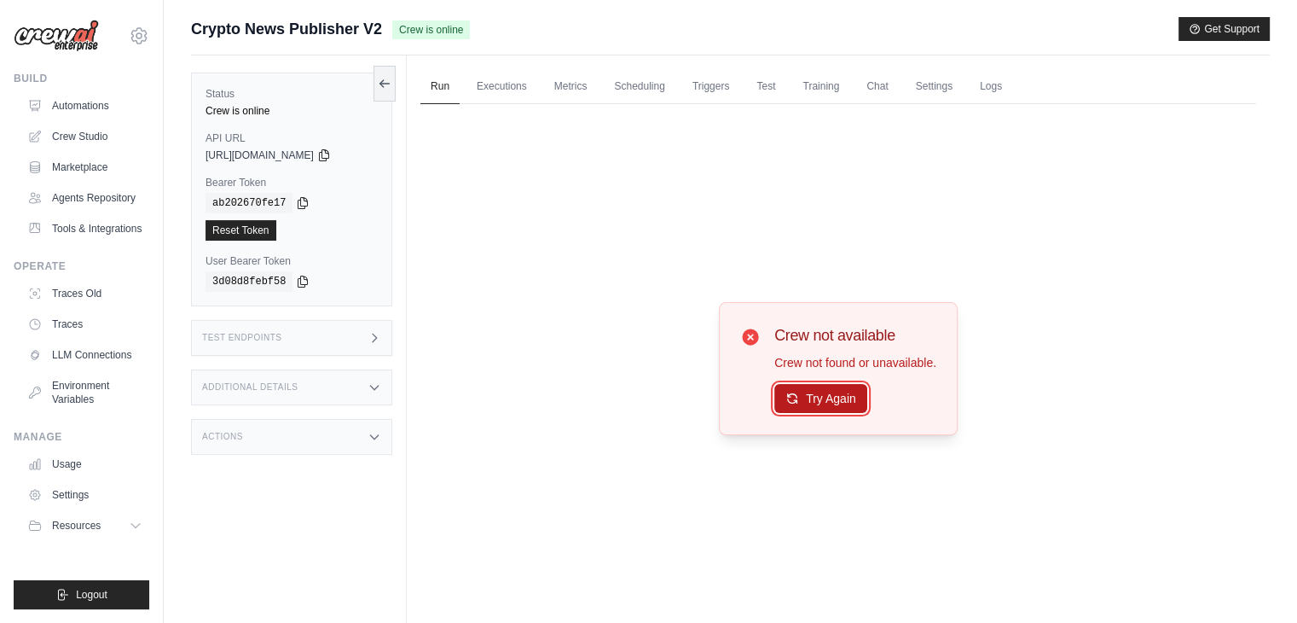
click at [798, 394] on button "Try Again" at bounding box center [820, 398] width 93 height 29
click at [798, 394] on button "Try Again" at bounding box center [820, 399] width 93 height 29
click at [512, 74] on link "Executions" at bounding box center [502, 87] width 71 height 36
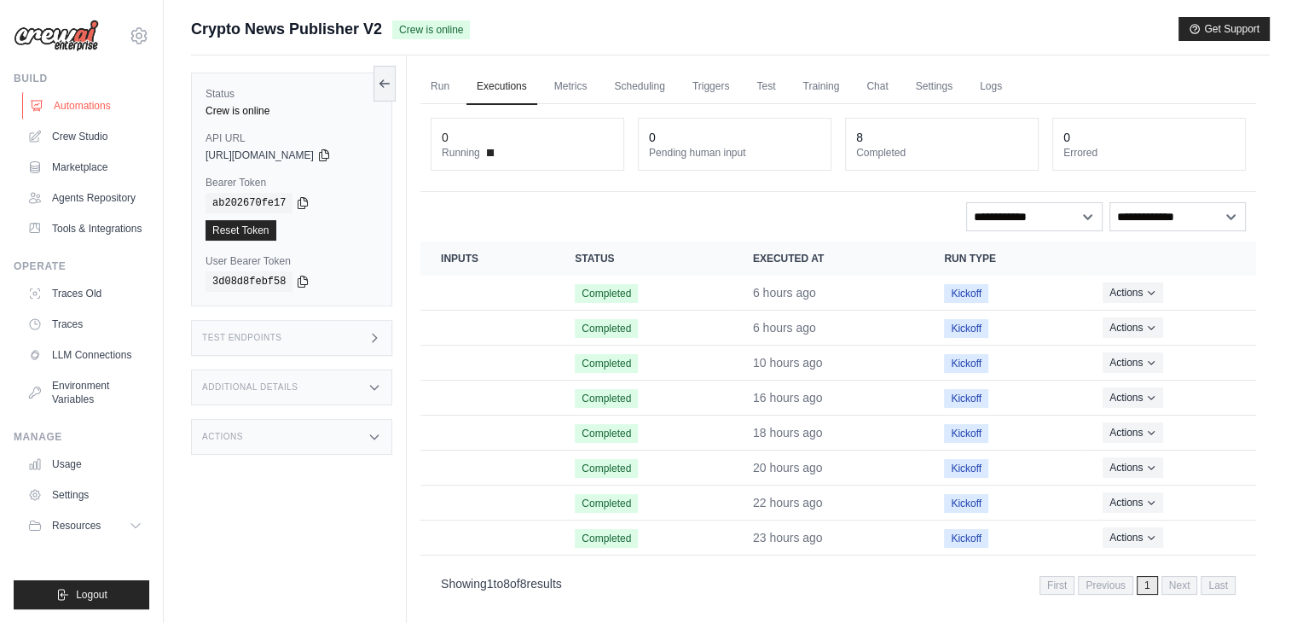
click at [84, 101] on link "Automations" at bounding box center [86, 105] width 129 height 27
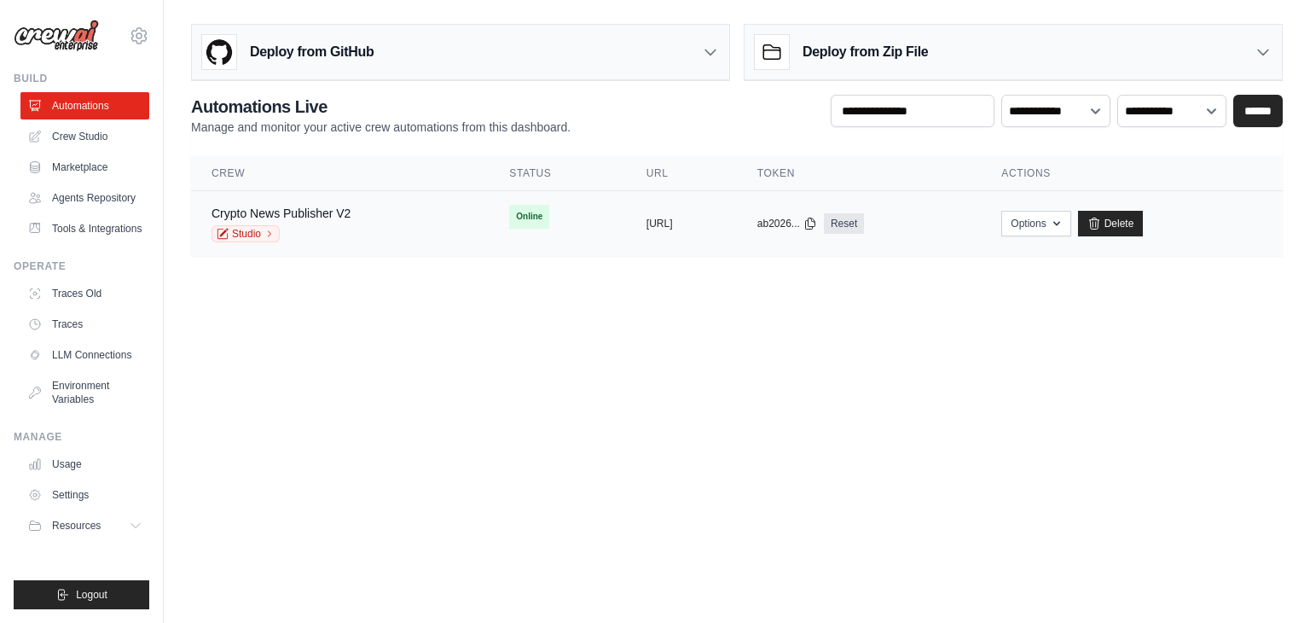
click at [302, 202] on td "Crypto News Publisher V2 Studio" at bounding box center [340, 224] width 298 height 66
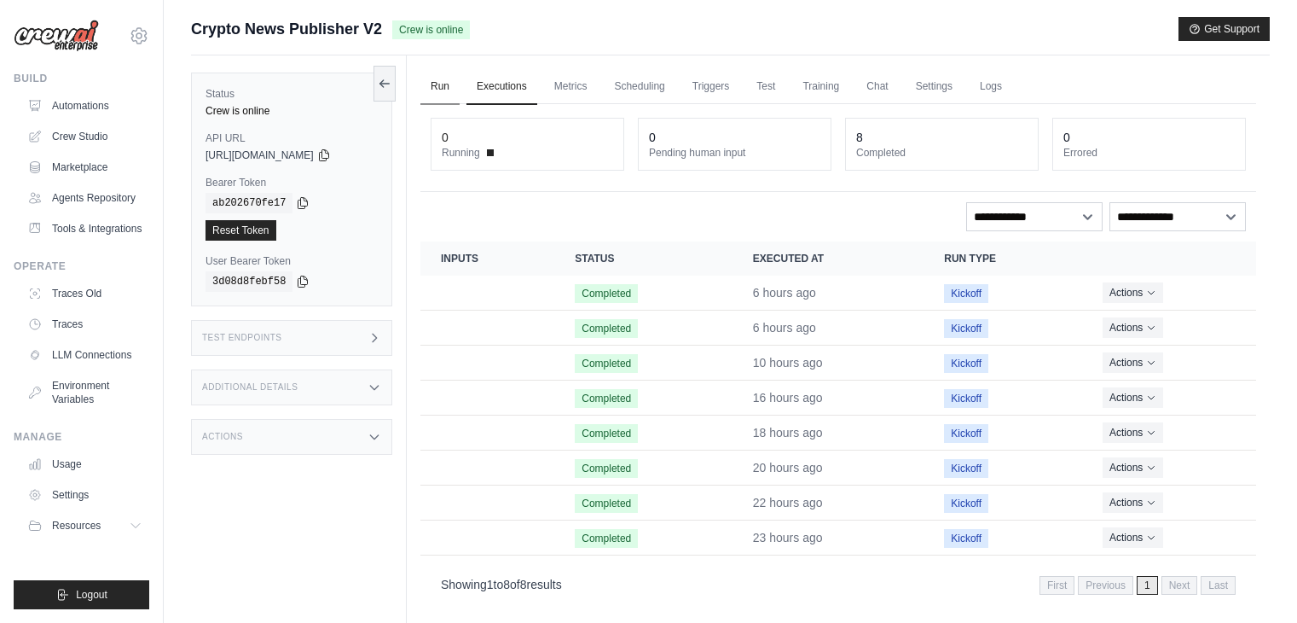
click at [447, 100] on link "Run" at bounding box center [439, 87] width 39 height 36
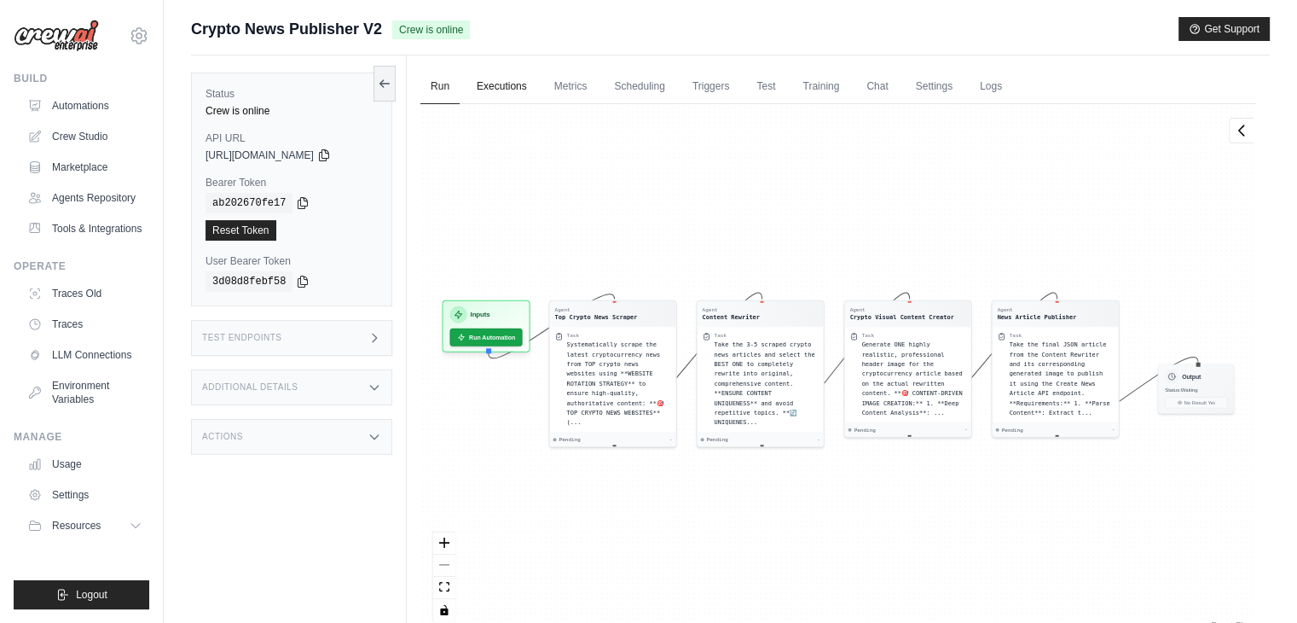
click at [504, 81] on link "Executions" at bounding box center [502, 87] width 71 height 36
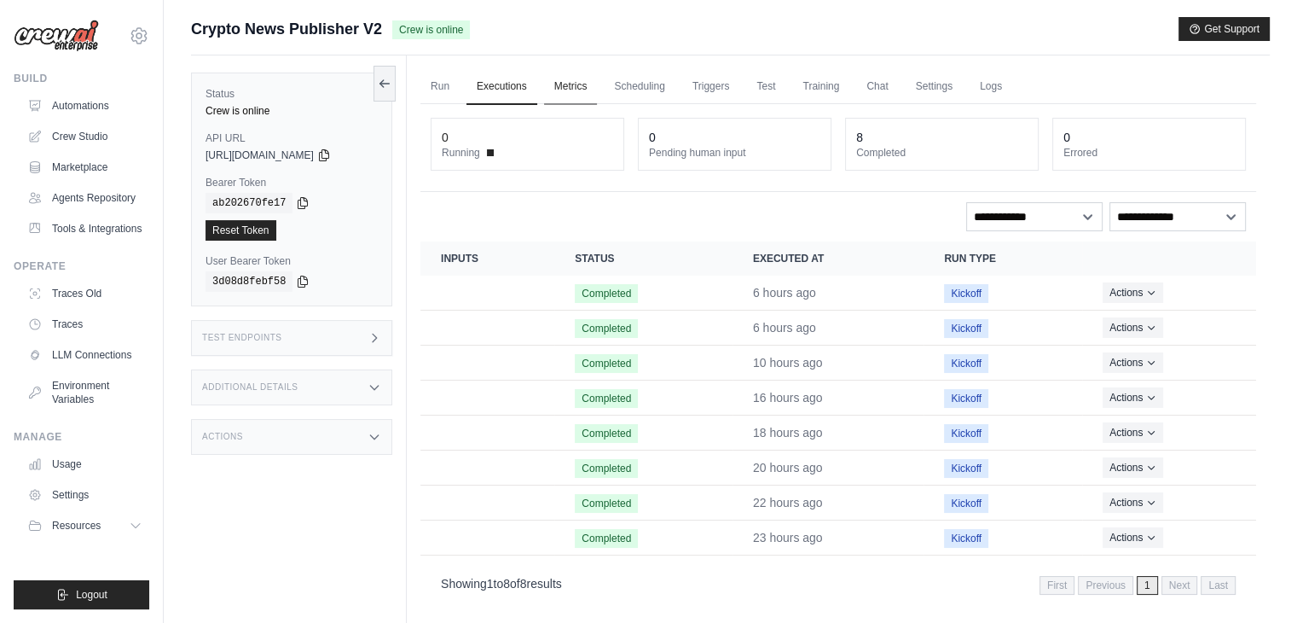
click at [577, 78] on link "Metrics" at bounding box center [571, 87] width 54 height 36
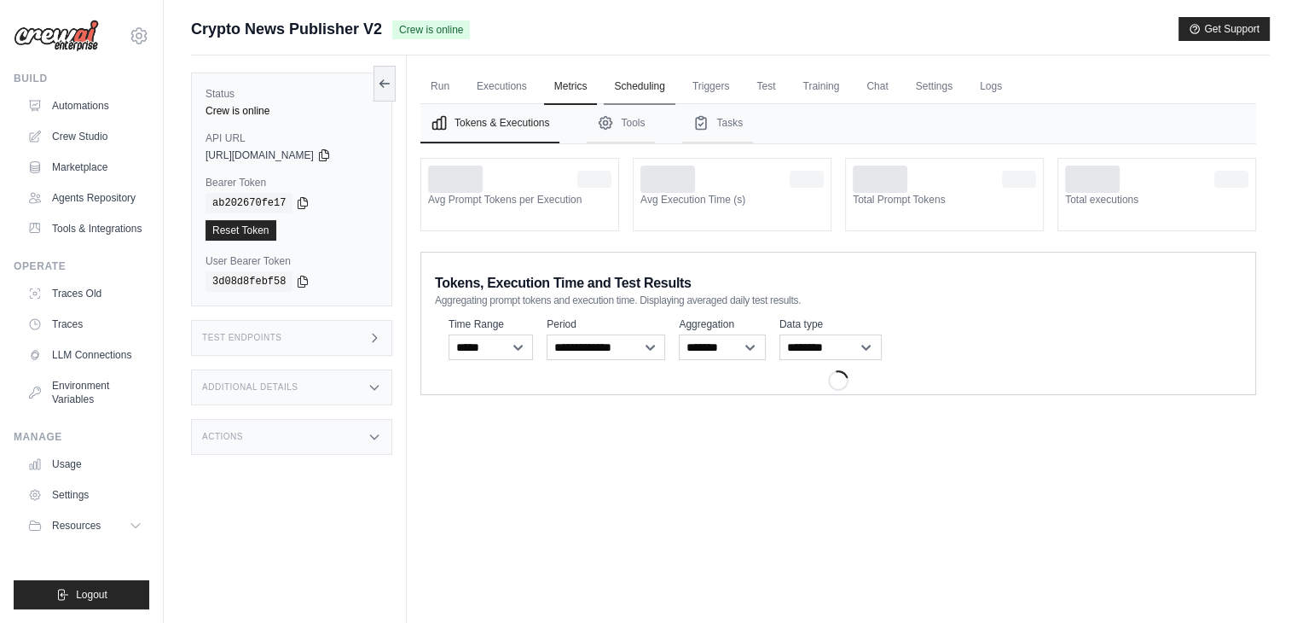
click at [621, 78] on link "Scheduling" at bounding box center [639, 87] width 71 height 36
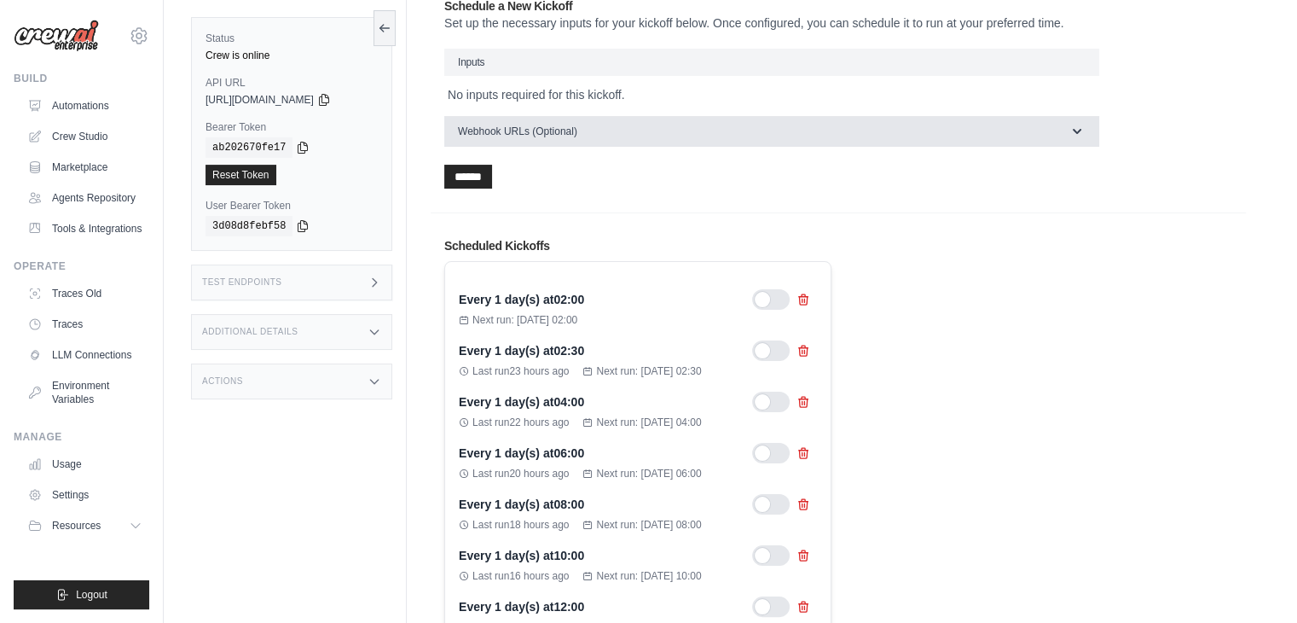
scroll to position [705, 0]
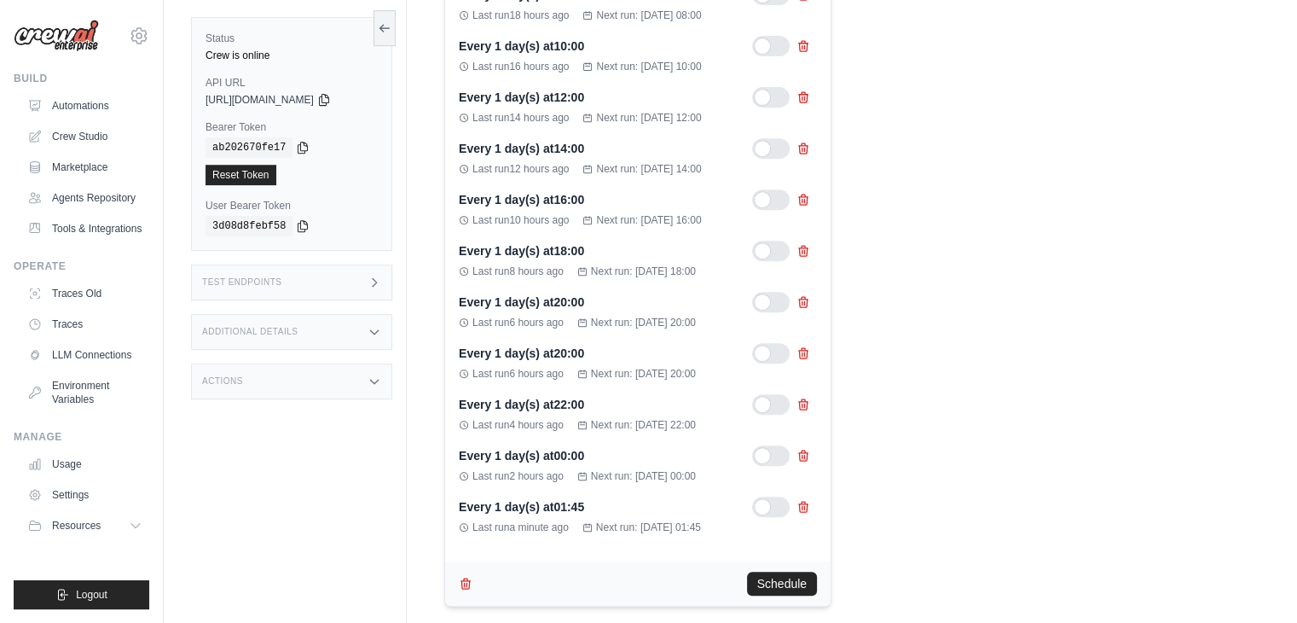
click at [440, 76] on div "Scheduled Kickoffs Every 1 day(s) at 02:00 Next run: [DATE] 02:00 Every 1 day(s…" at bounding box center [838, 167] width 815 height 906
click at [440, 82] on div "Scheduled Kickoffs Every 1 day(s) at 02:00 Next run: [DATE] 02:00 Every 1 day(s…" at bounding box center [838, 167] width 815 height 906
click at [440, 100] on div "Scheduled Kickoffs Every 1 day(s) at 02:00 Next run: Sep 25, 2025 02:00 Every 1…" at bounding box center [838, 167] width 815 height 906
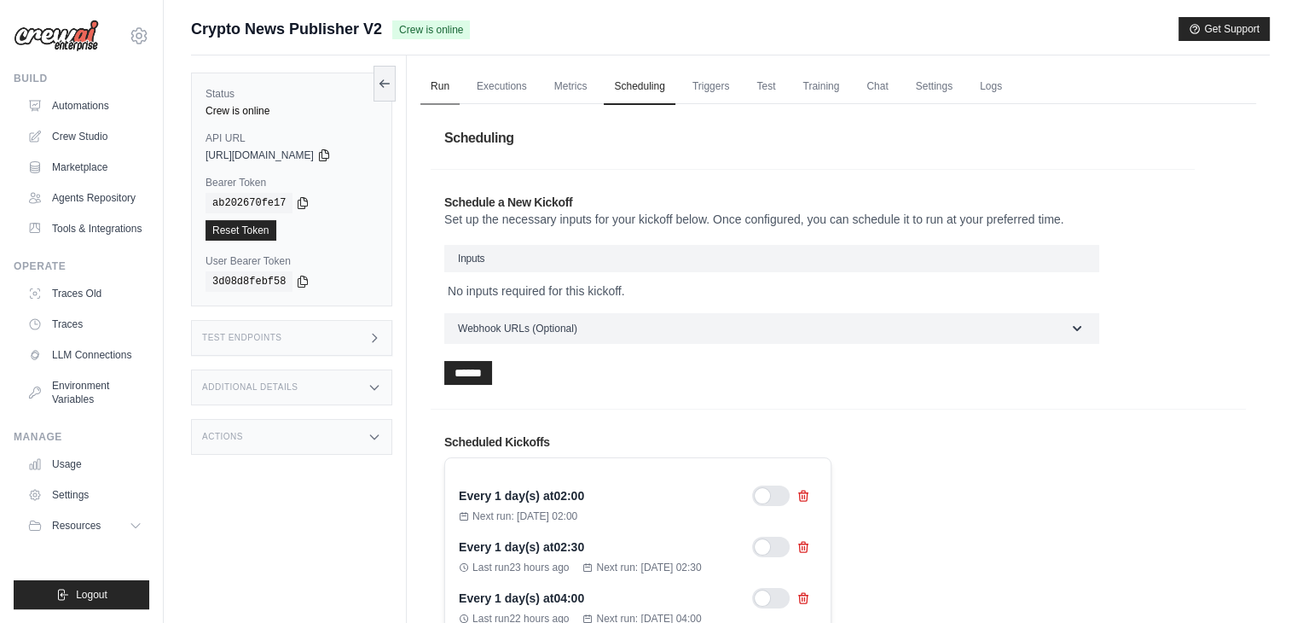
click at [455, 93] on link "Run" at bounding box center [439, 87] width 39 height 36
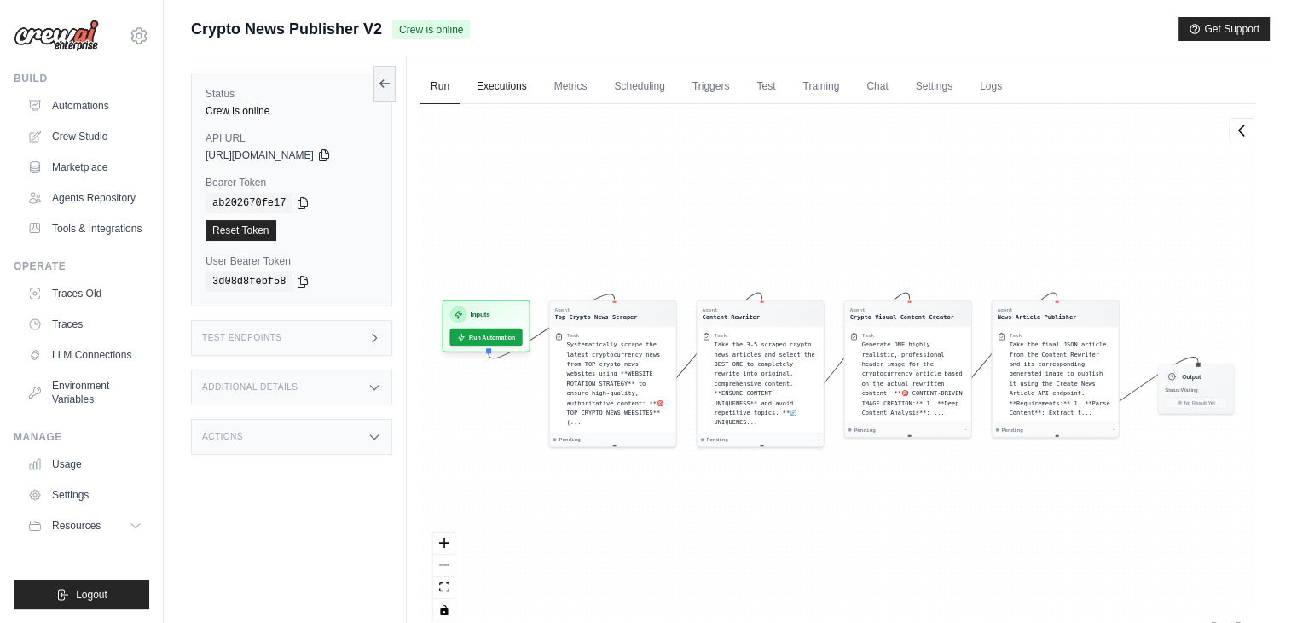
click at [513, 85] on link "Executions" at bounding box center [502, 87] width 71 height 36
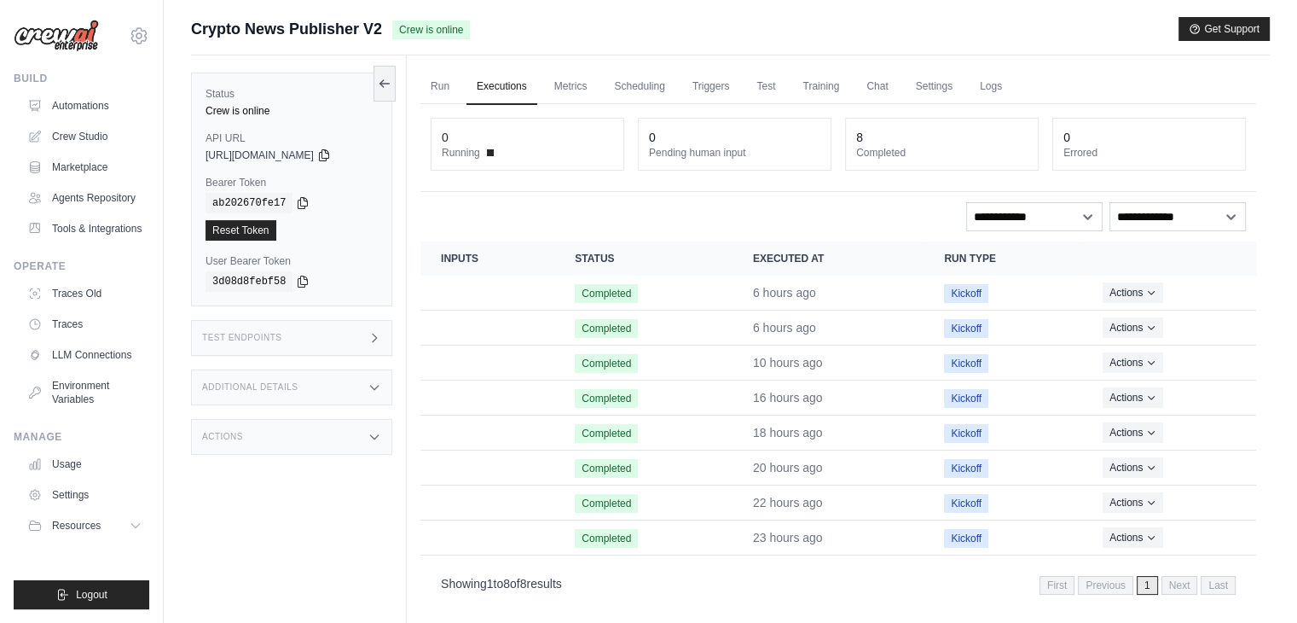
click at [467, 93] on link "Executions" at bounding box center [502, 87] width 71 height 36
click at [451, 85] on link "Run" at bounding box center [439, 87] width 39 height 36
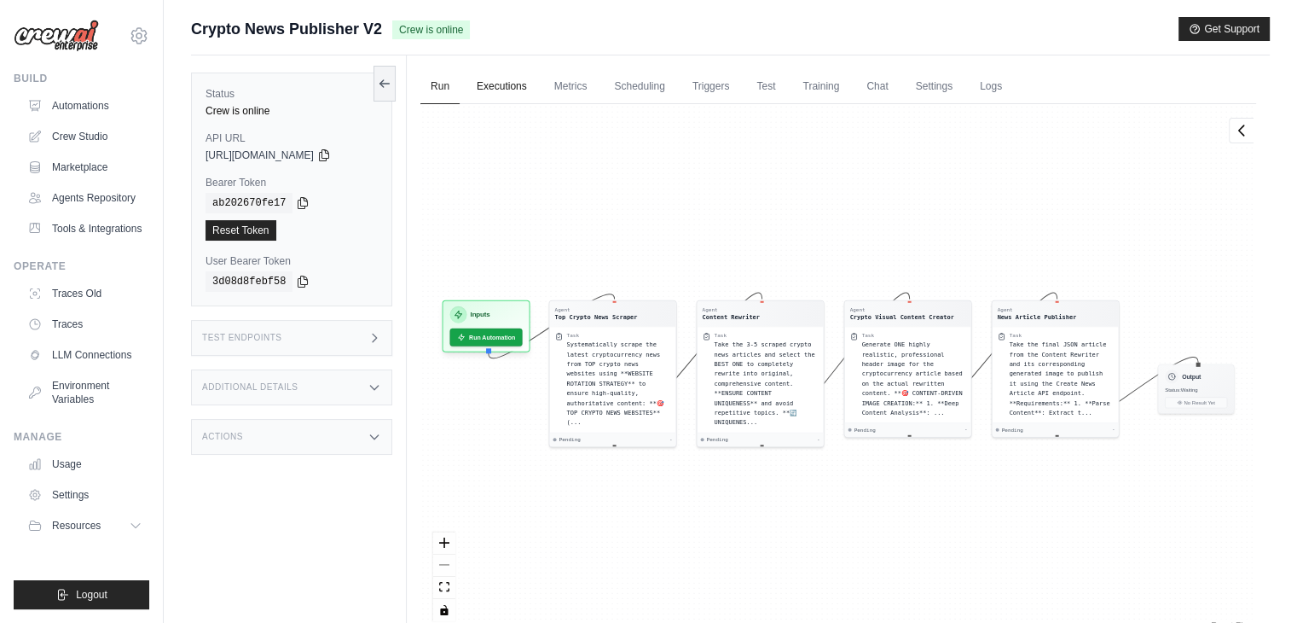
click at [502, 88] on link "Executions" at bounding box center [502, 87] width 71 height 36
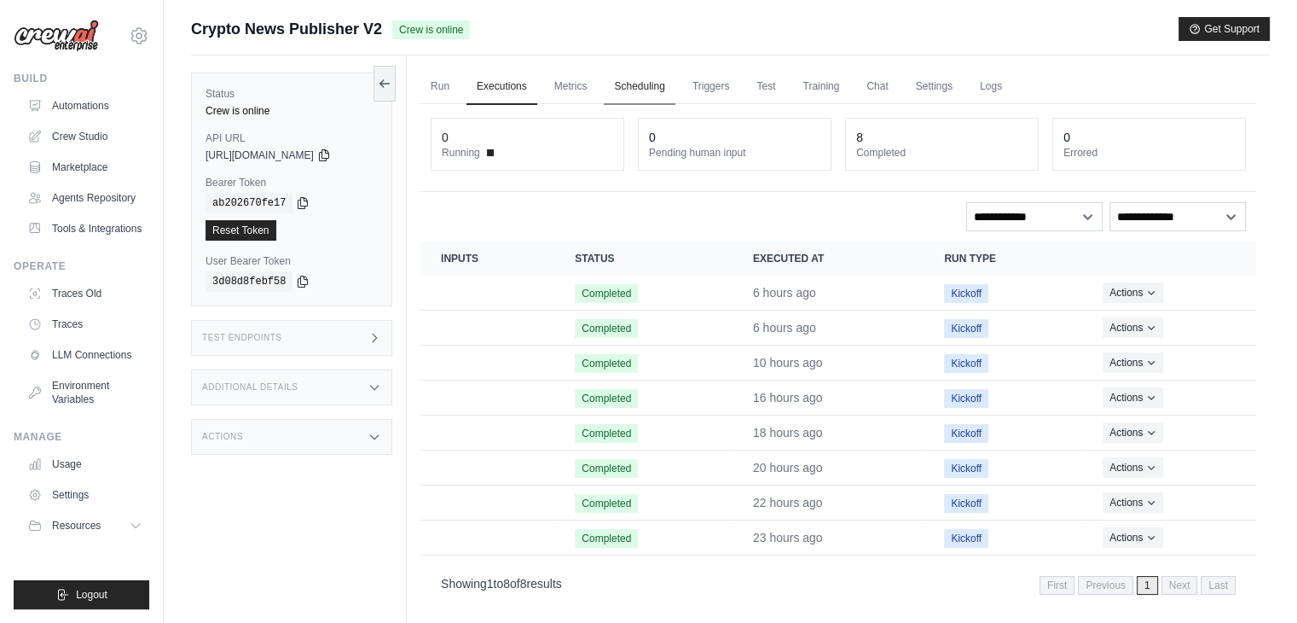
click at [652, 81] on link "Scheduling" at bounding box center [639, 87] width 71 height 36
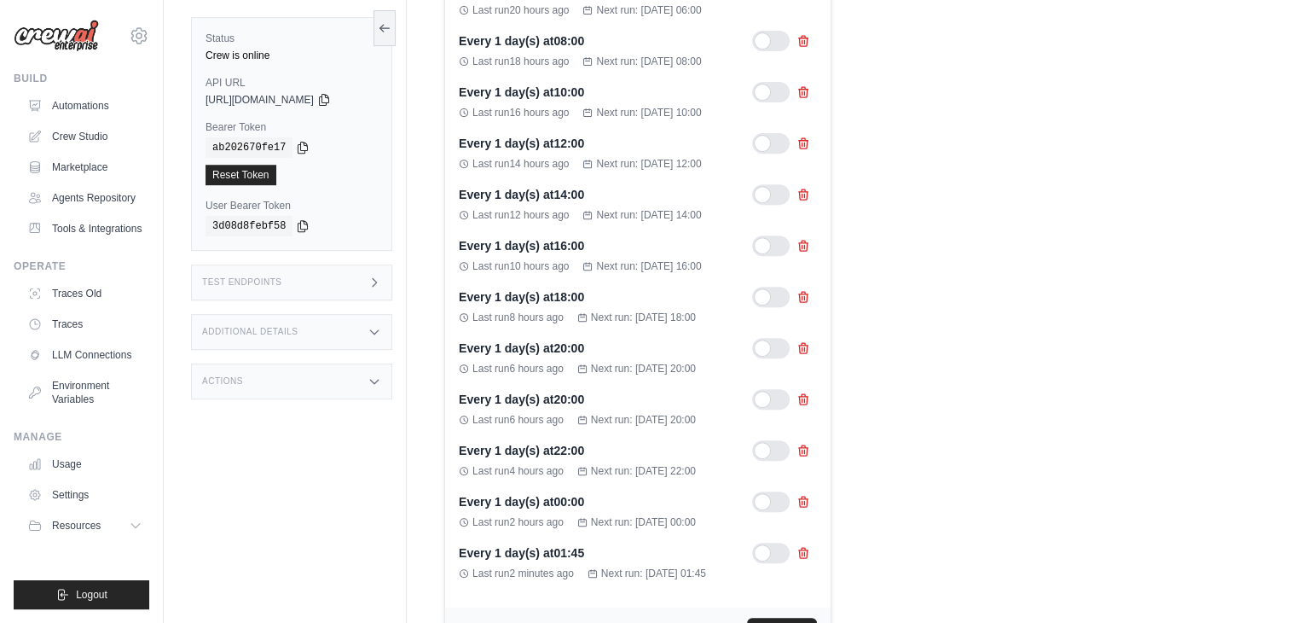
scroll to position [753, 0]
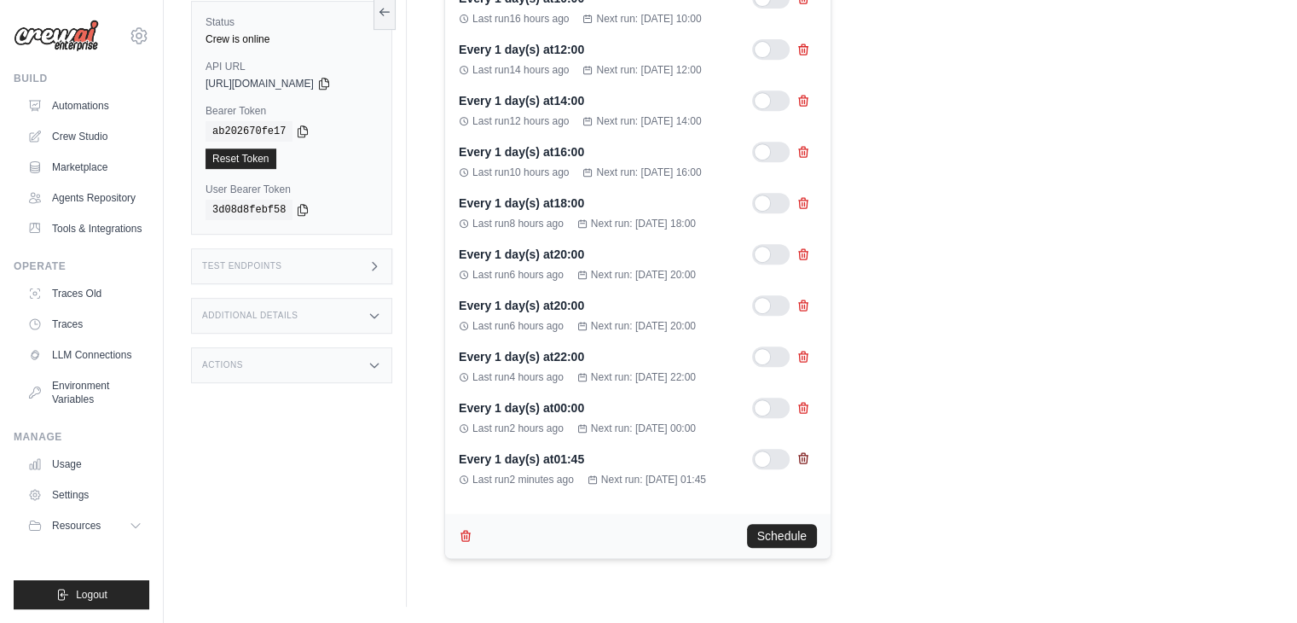
click at [803, 453] on icon at bounding box center [803, 458] width 9 height 10
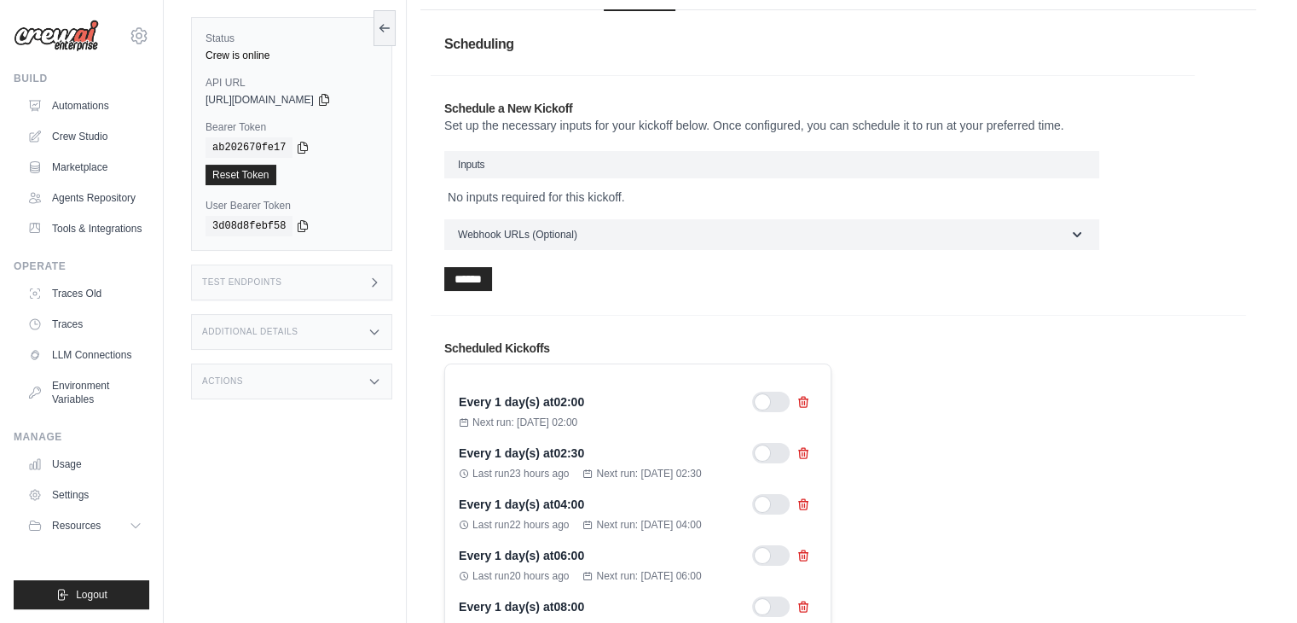
scroll to position [0, 0]
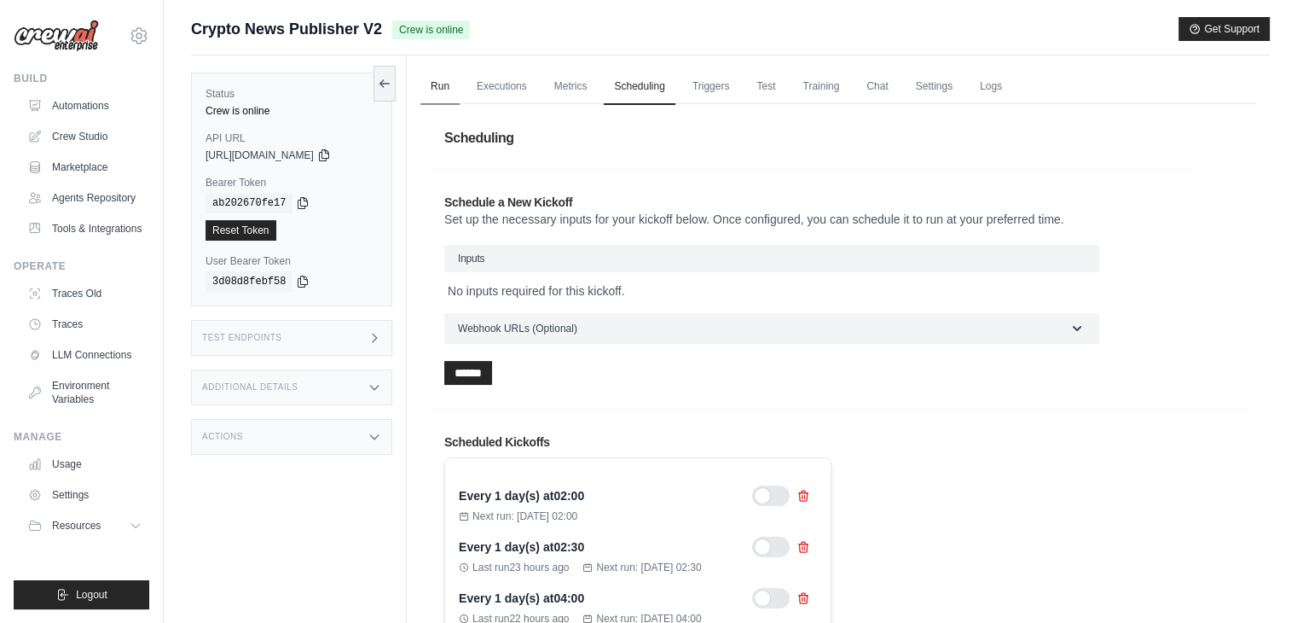
click at [429, 88] on link "Run" at bounding box center [439, 87] width 39 height 36
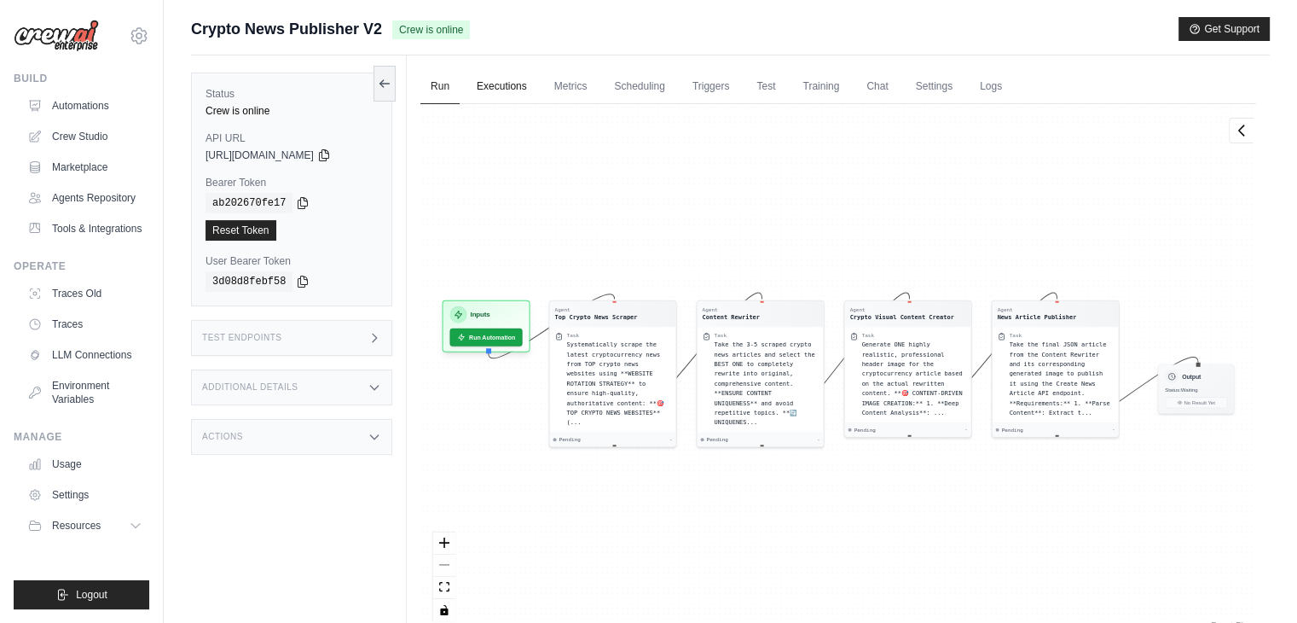
click at [511, 100] on link "Executions" at bounding box center [502, 87] width 71 height 36
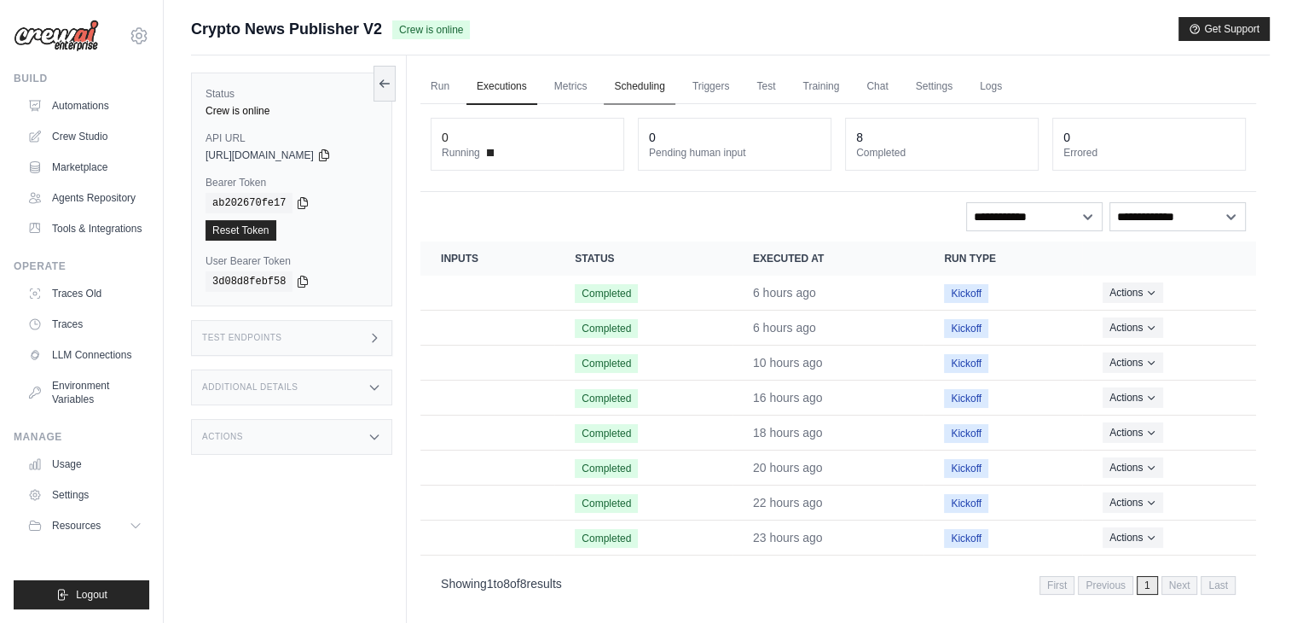
click at [632, 83] on link "Scheduling" at bounding box center [639, 87] width 71 height 36
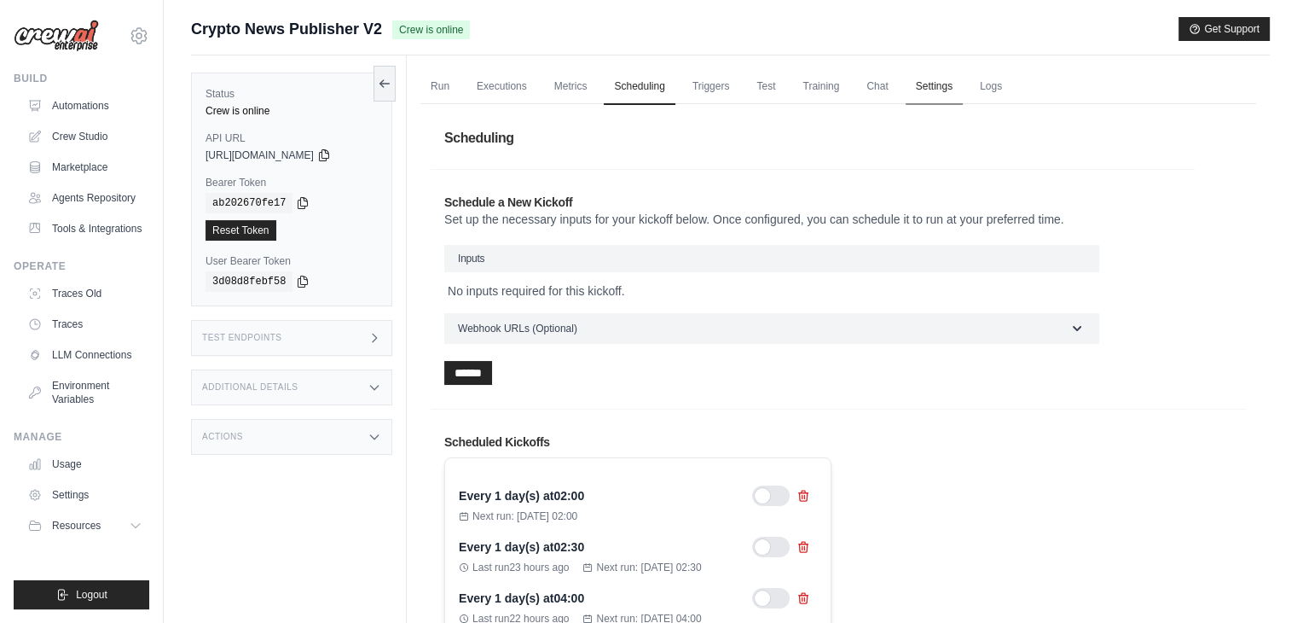
click at [941, 103] on link "Settings" at bounding box center [934, 87] width 57 height 36
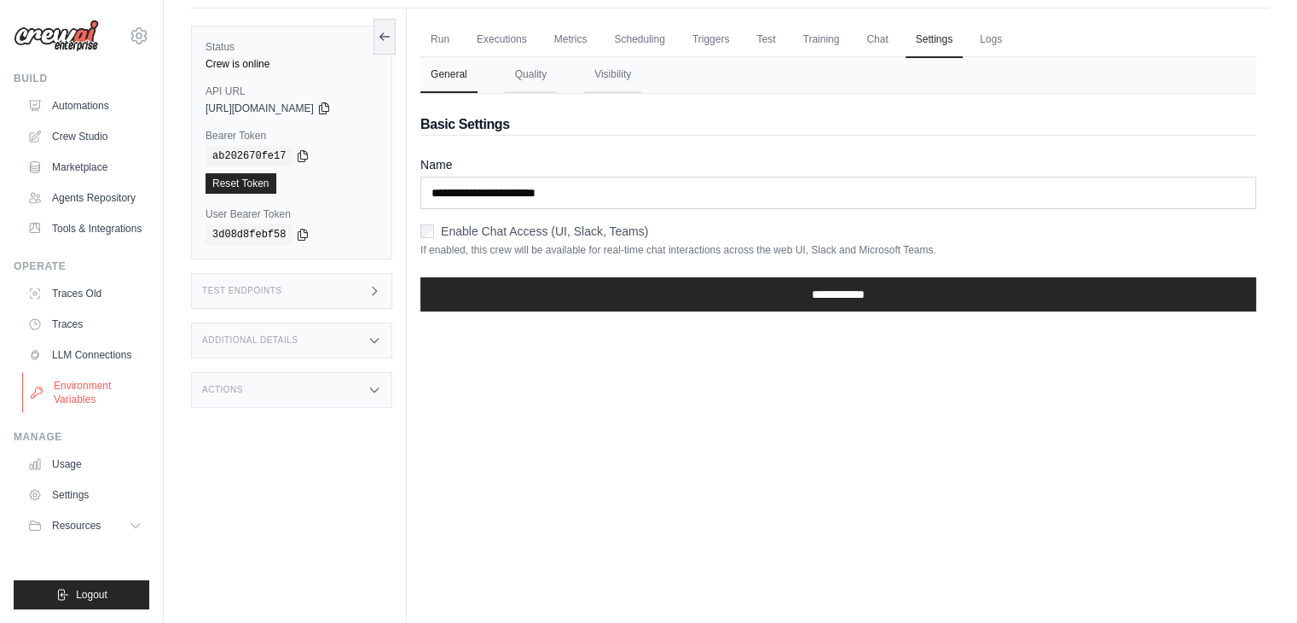
scroll to position [51, 0]
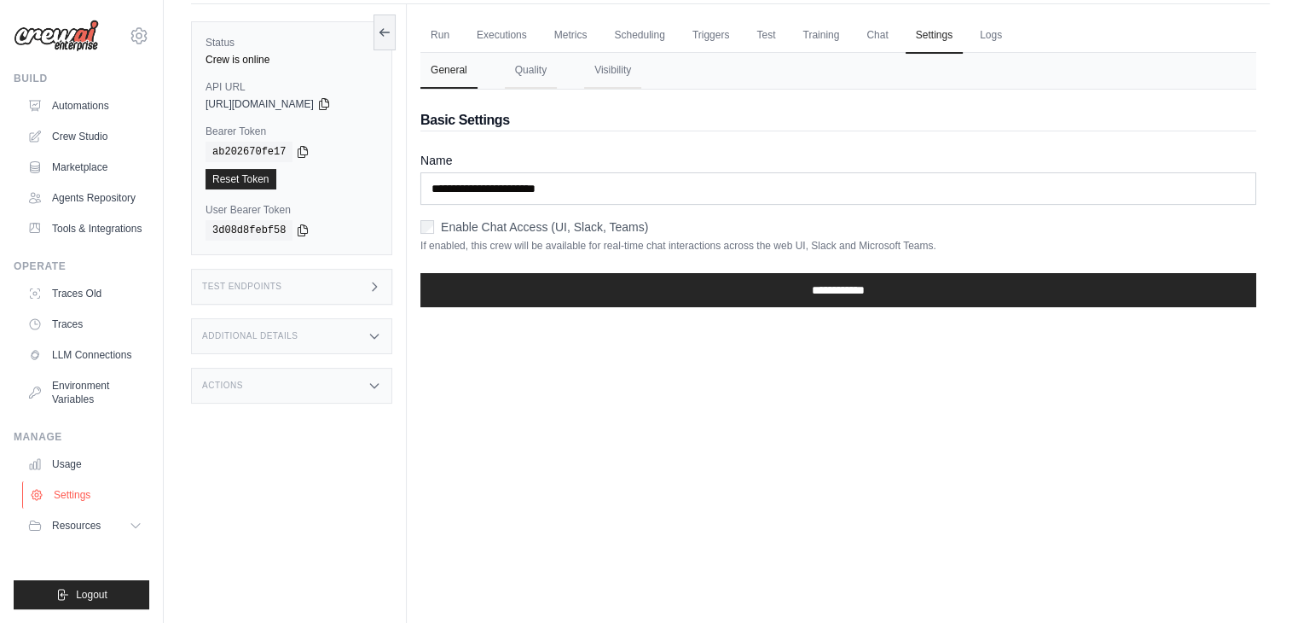
click at [89, 481] on link "Settings" at bounding box center [86, 494] width 129 height 27
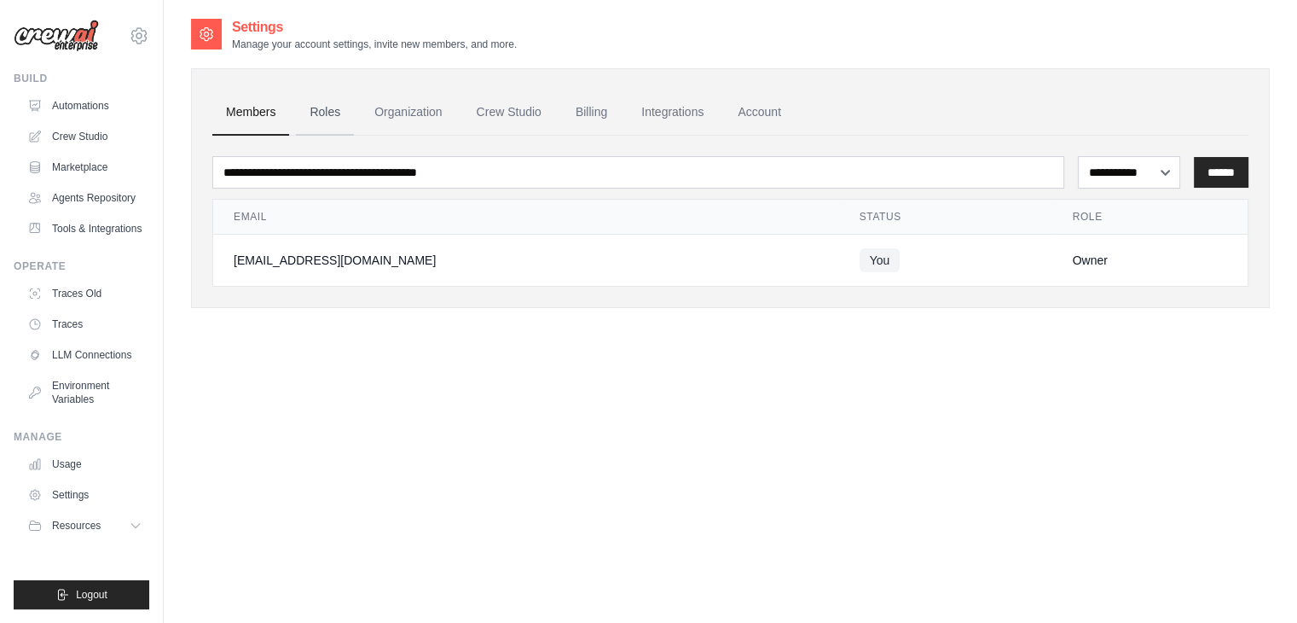
click at [335, 109] on link "Roles" at bounding box center [325, 113] width 58 height 46
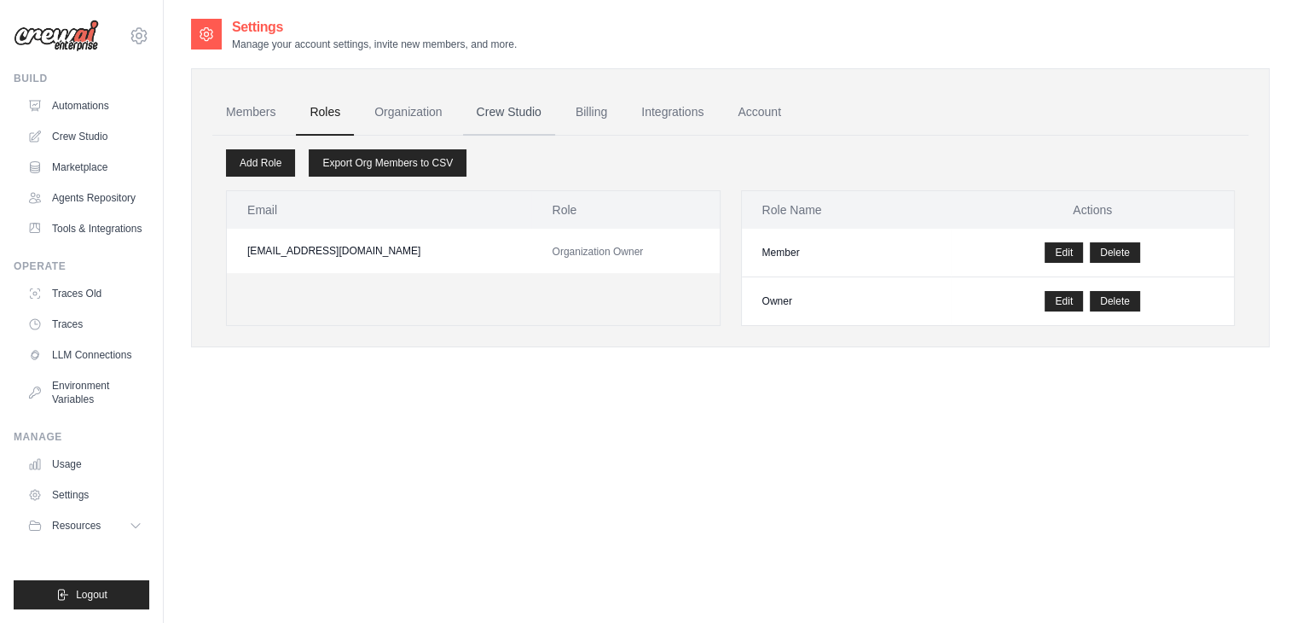
click at [523, 102] on link "Crew Studio" at bounding box center [509, 113] width 92 height 46
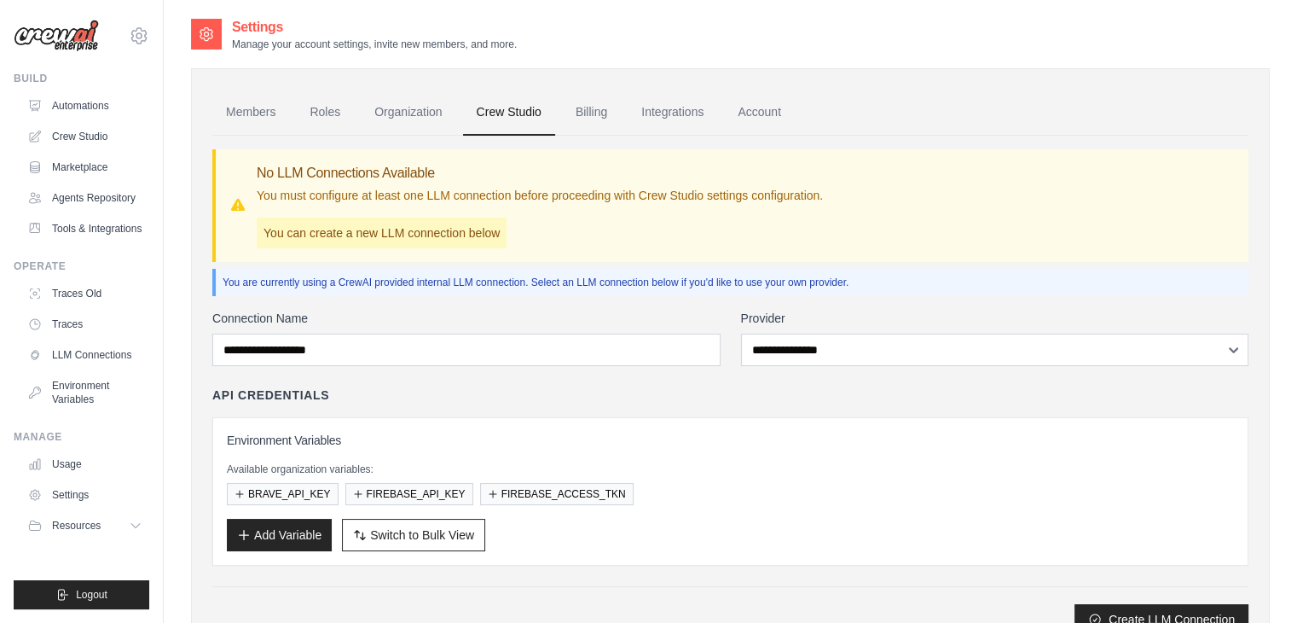
scroll to position [75, 0]
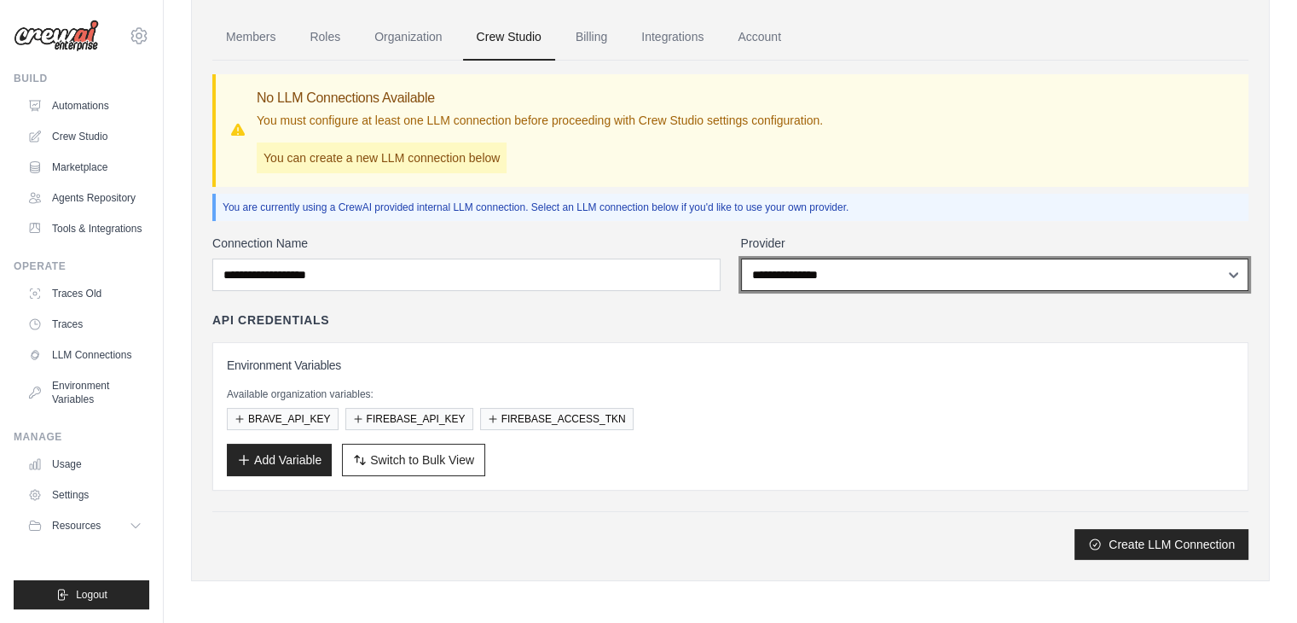
click at [834, 278] on select "**********" at bounding box center [995, 274] width 508 height 32
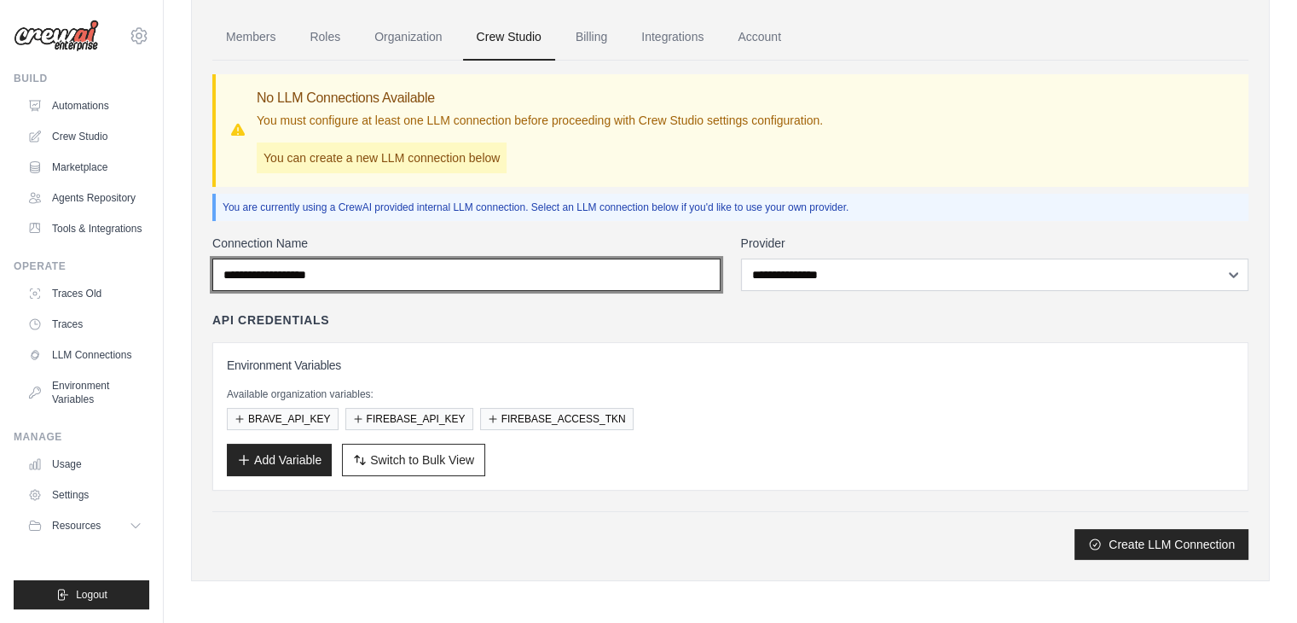
click at [646, 274] on input "Connection Name" at bounding box center [466, 274] width 508 height 32
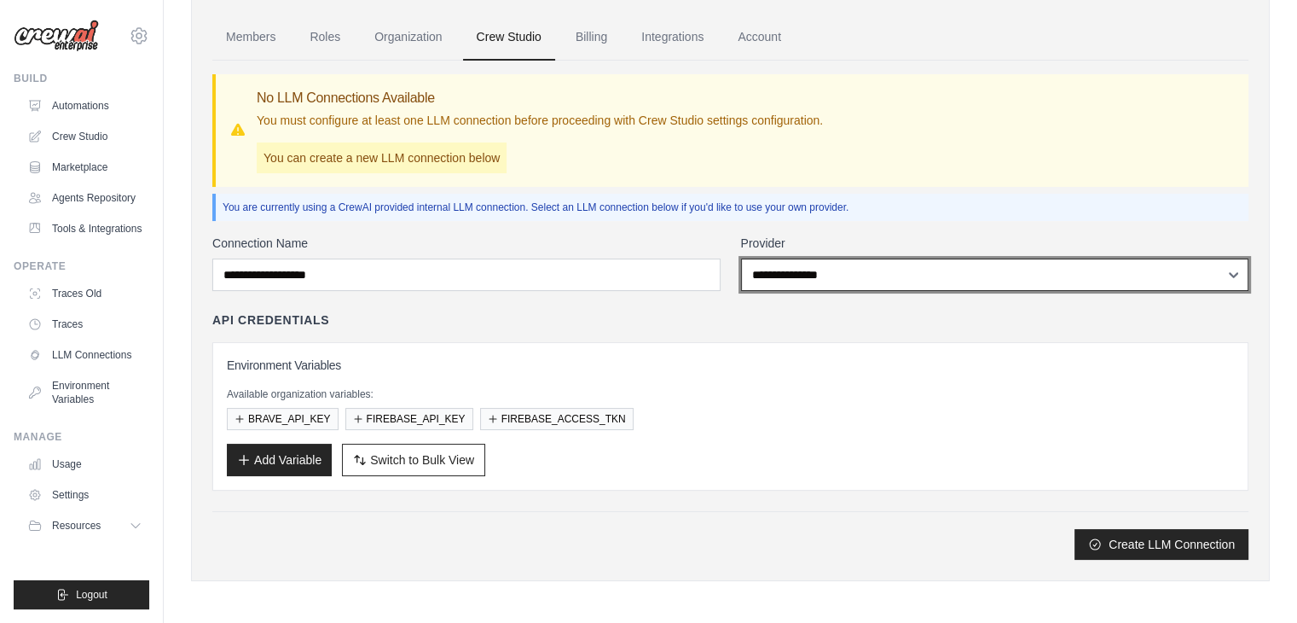
click at [791, 275] on select "**********" at bounding box center [995, 274] width 508 height 32
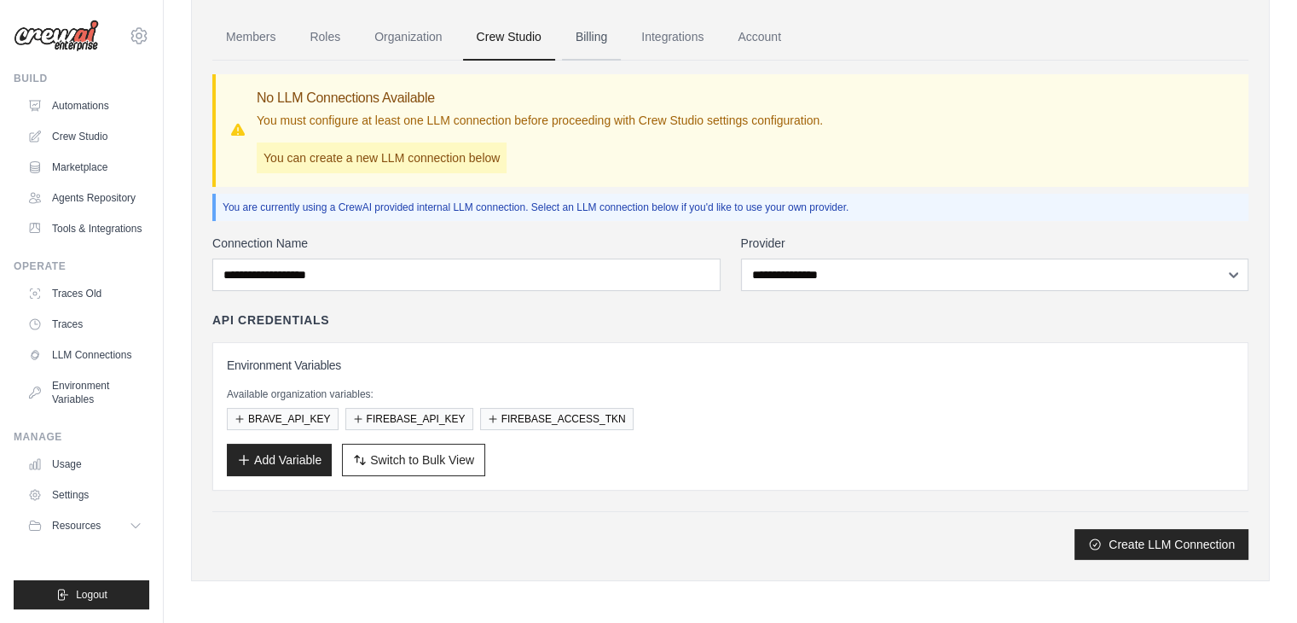
click at [581, 35] on link "Billing" at bounding box center [591, 37] width 59 height 46
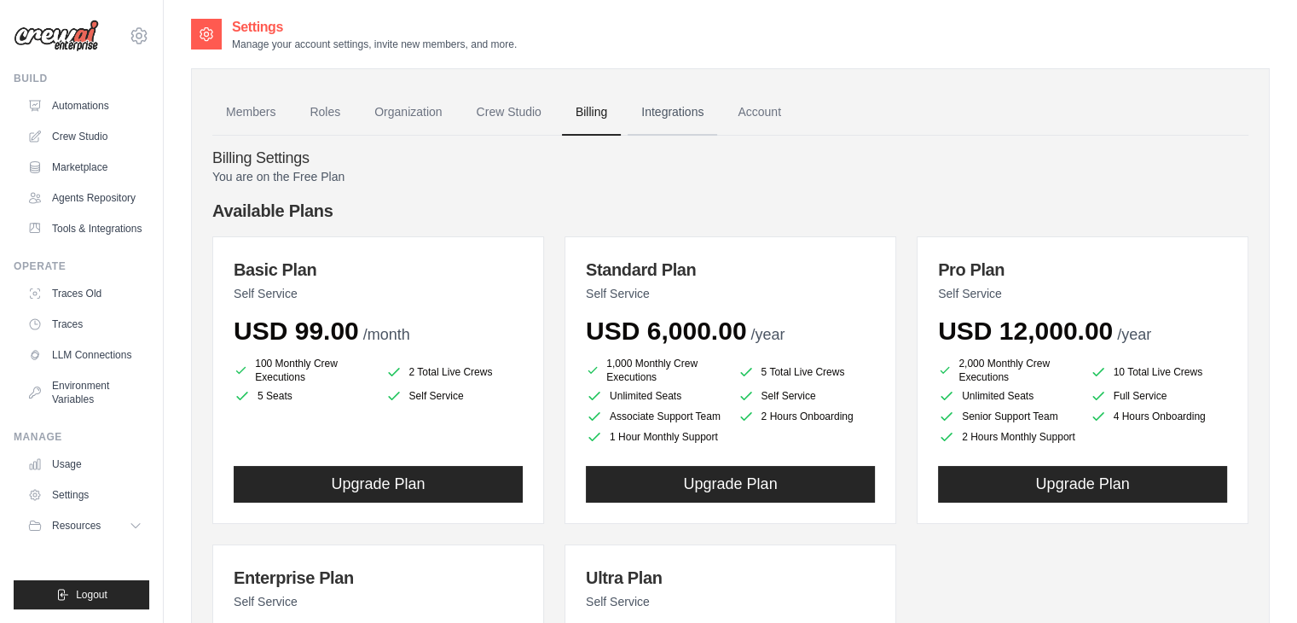
click at [675, 103] on link "Integrations" at bounding box center [673, 113] width 90 height 46
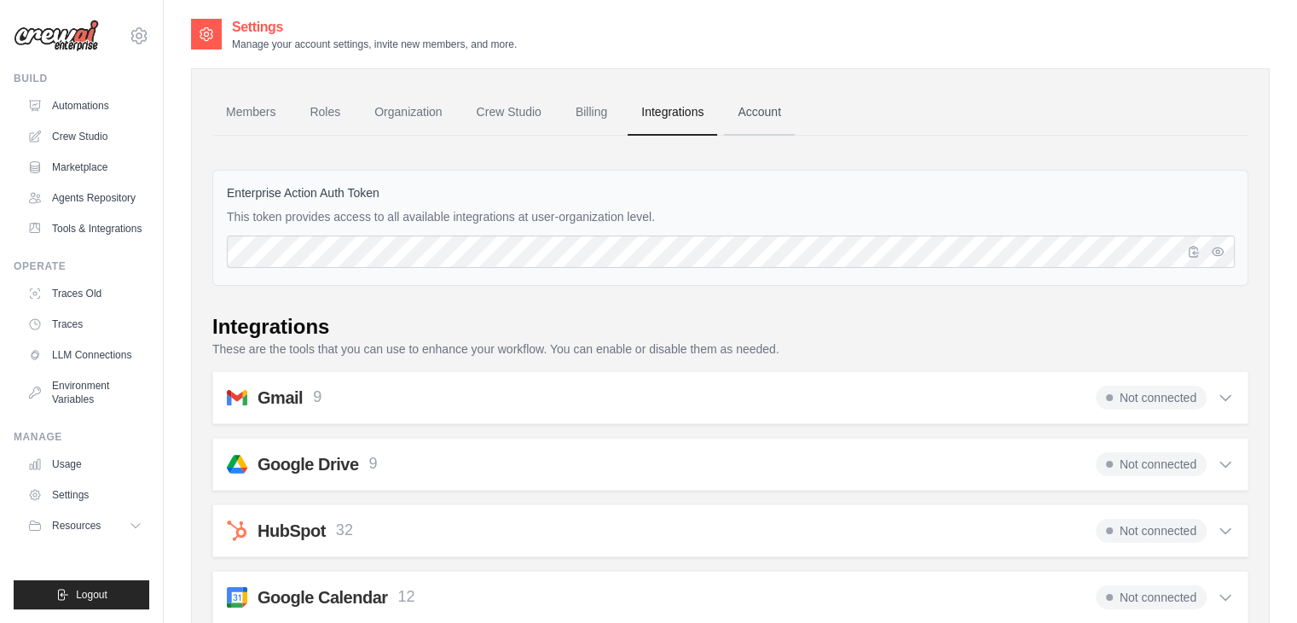
click at [757, 121] on link "Account" at bounding box center [759, 113] width 71 height 46
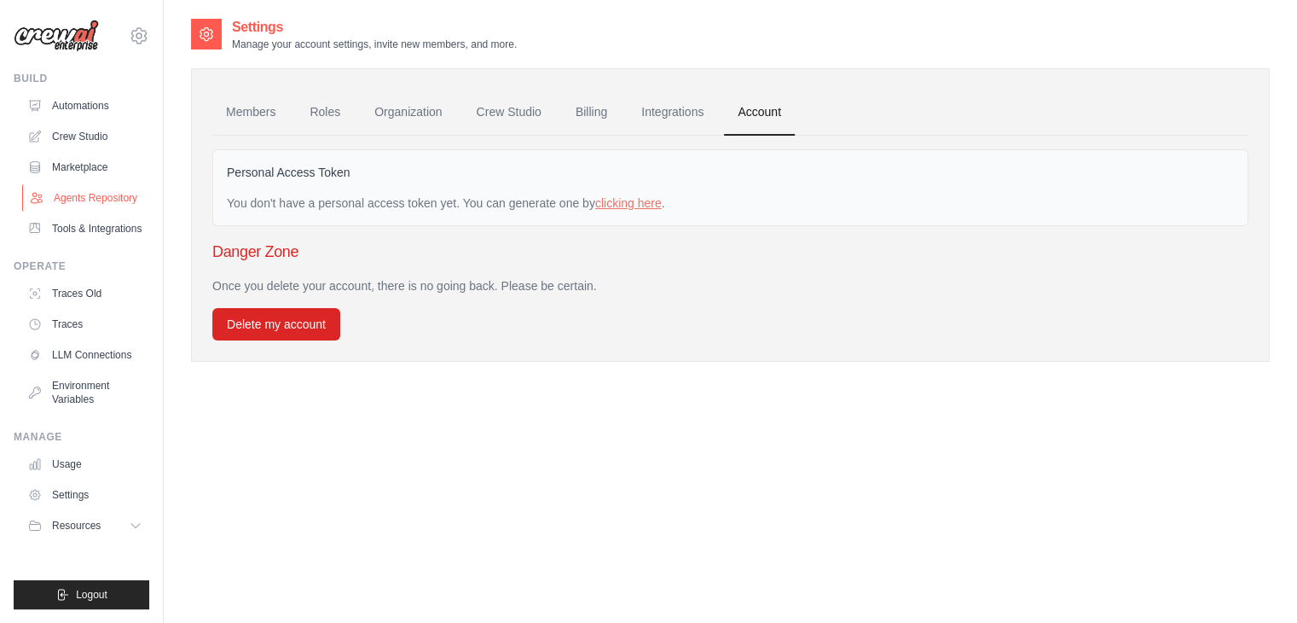
click at [95, 192] on link "Agents Repository" at bounding box center [86, 197] width 129 height 27
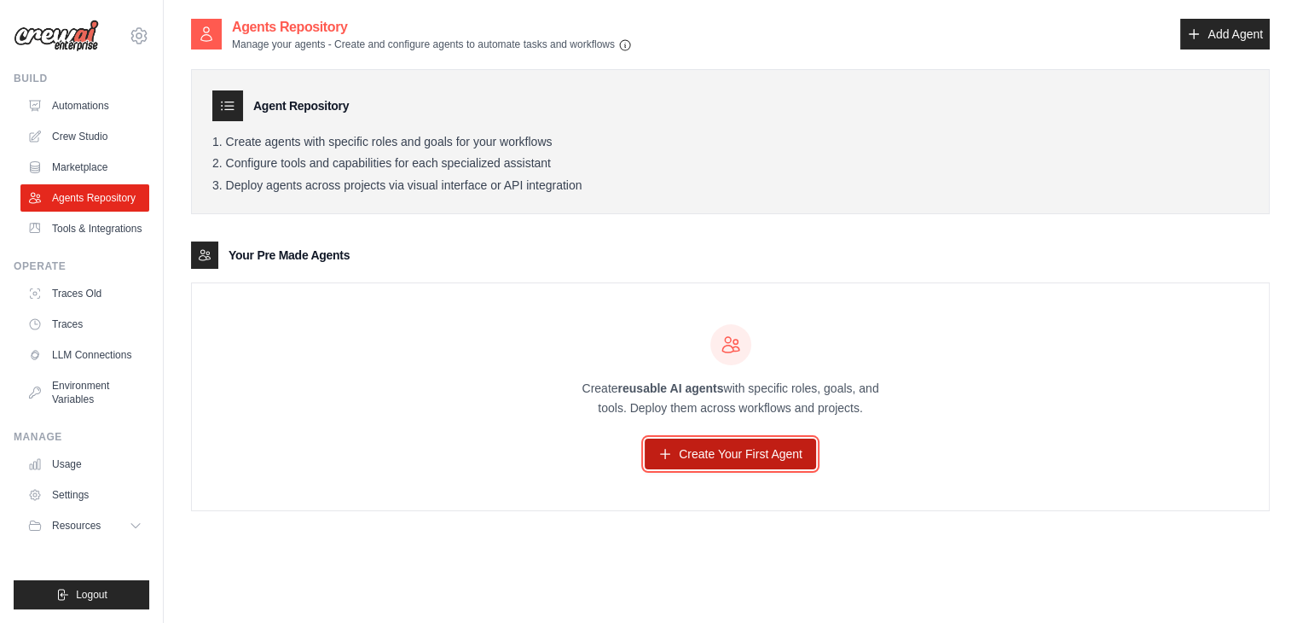
click at [693, 449] on link "Create Your First Agent" at bounding box center [730, 453] width 171 height 31
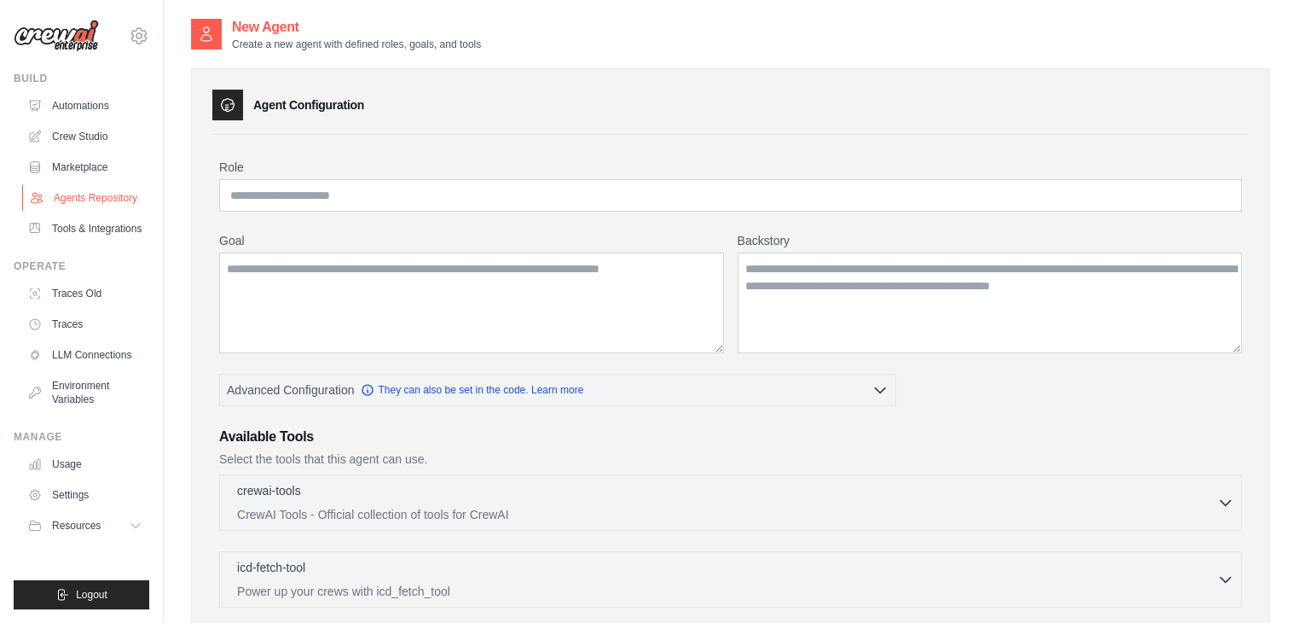
click at [81, 203] on link "Agents Repository" at bounding box center [86, 197] width 129 height 27
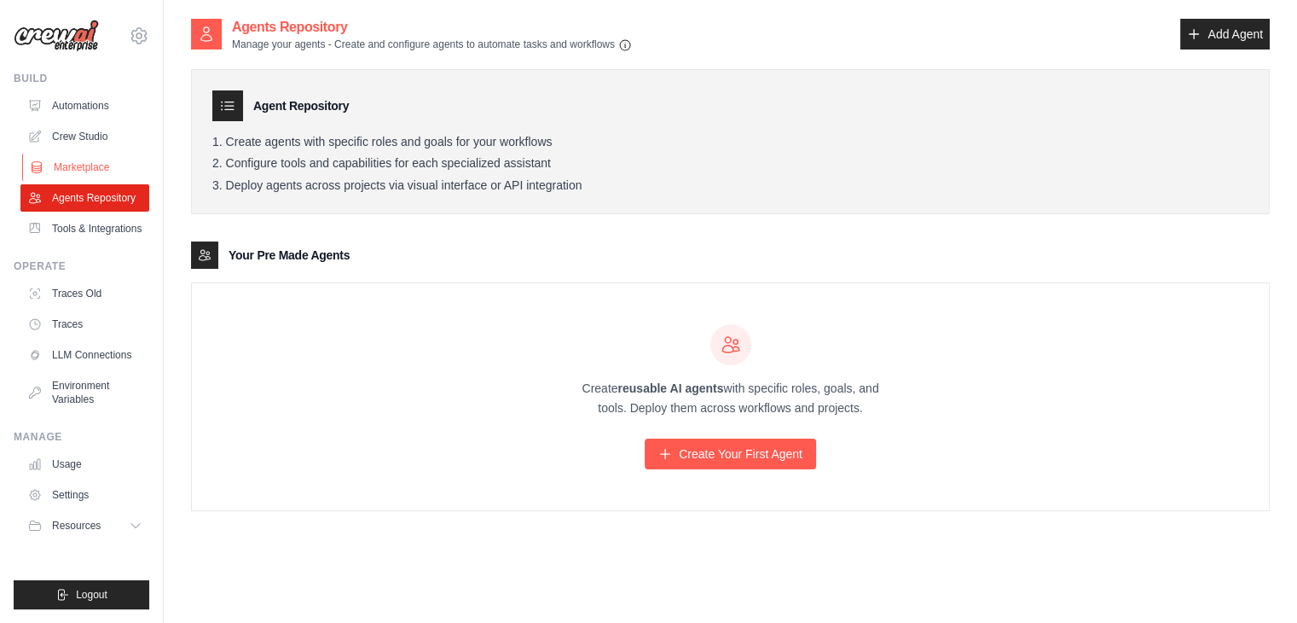
click at [82, 160] on link "Marketplace" at bounding box center [86, 167] width 129 height 27
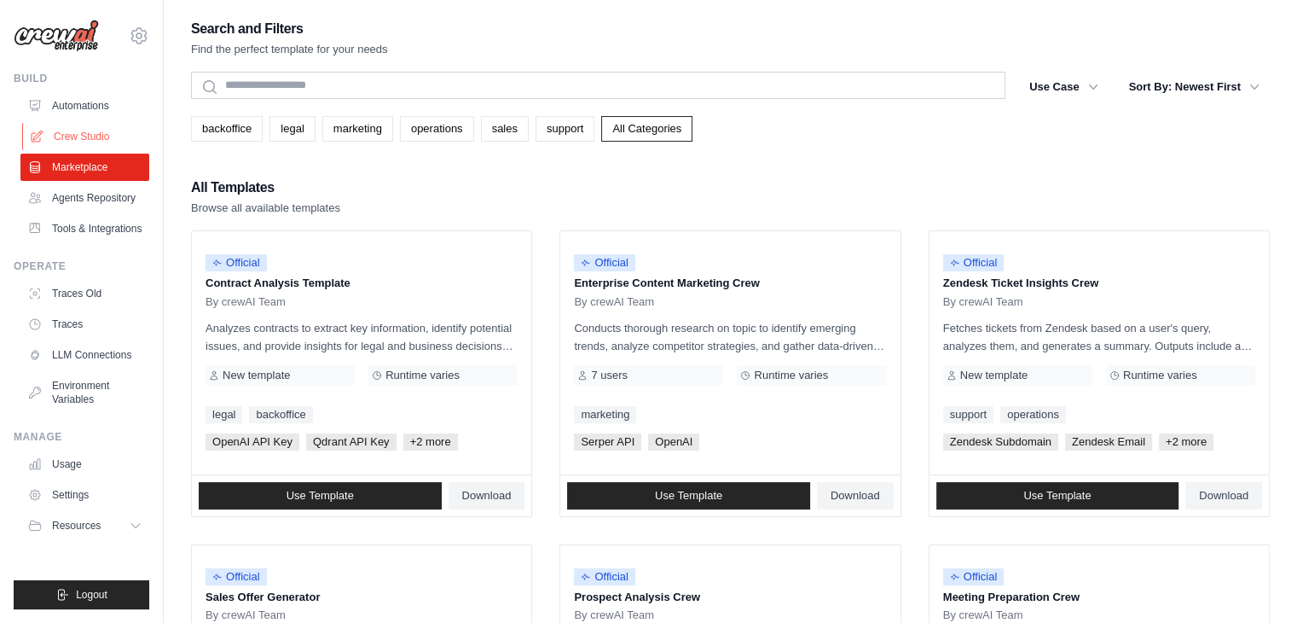
click at [66, 131] on link "Crew Studio" at bounding box center [86, 136] width 129 height 27
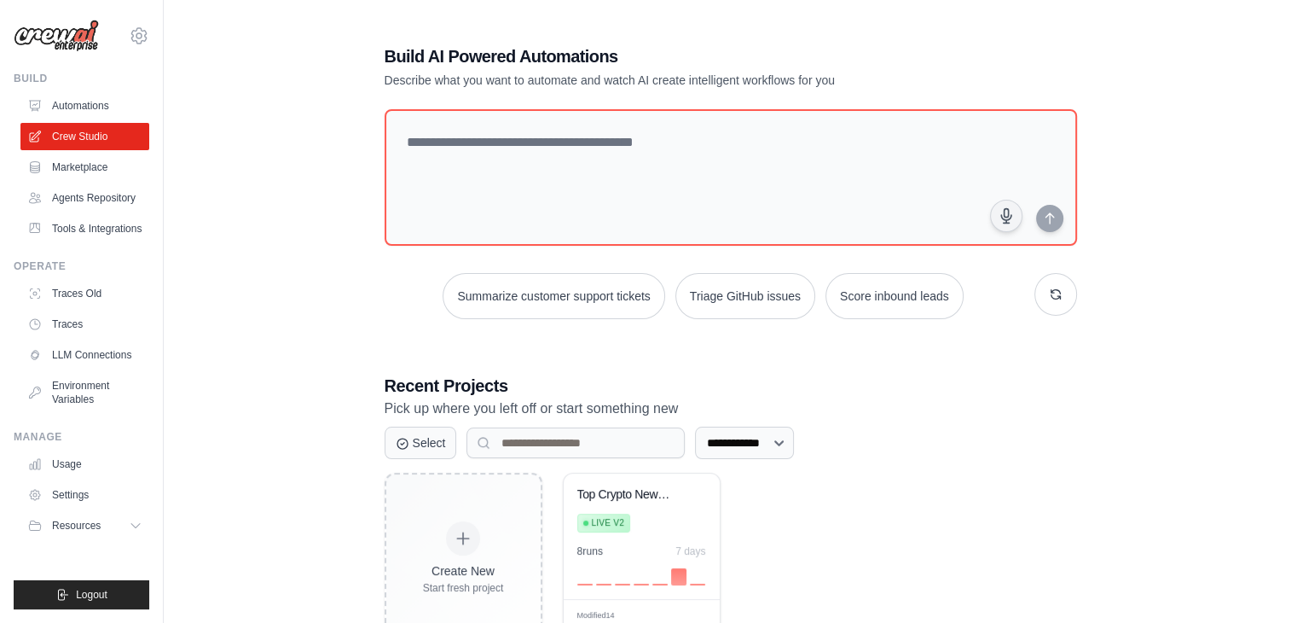
scroll to position [64, 0]
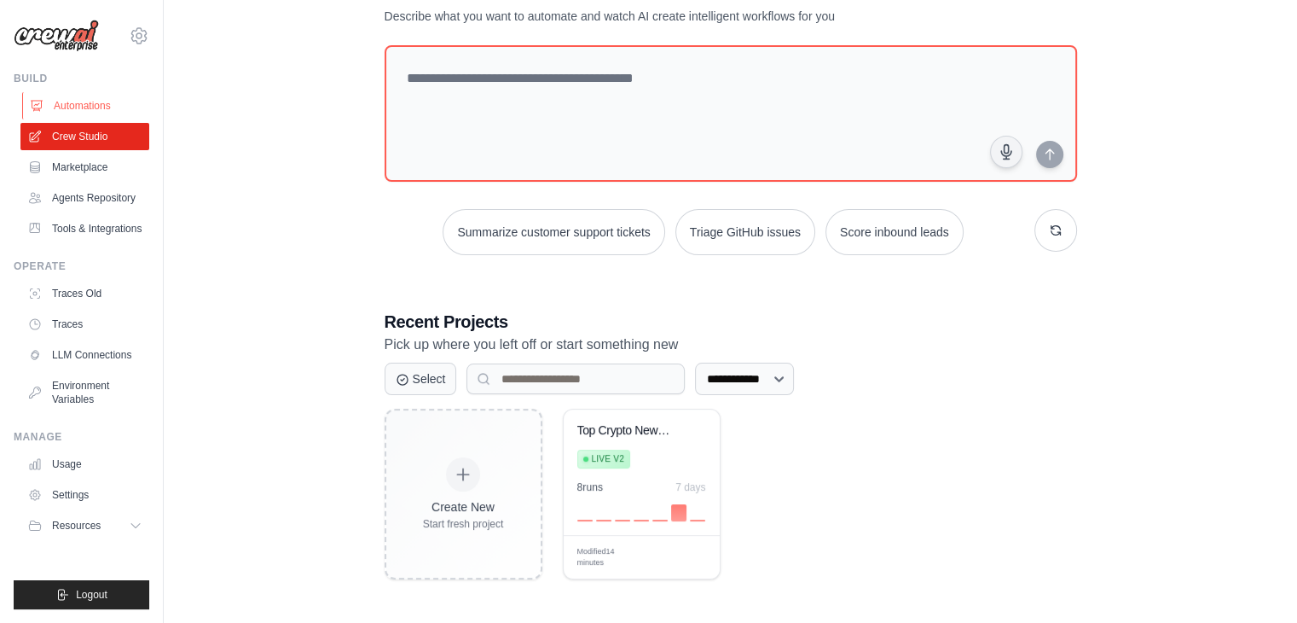
click at [123, 98] on link "Automations" at bounding box center [86, 105] width 129 height 27
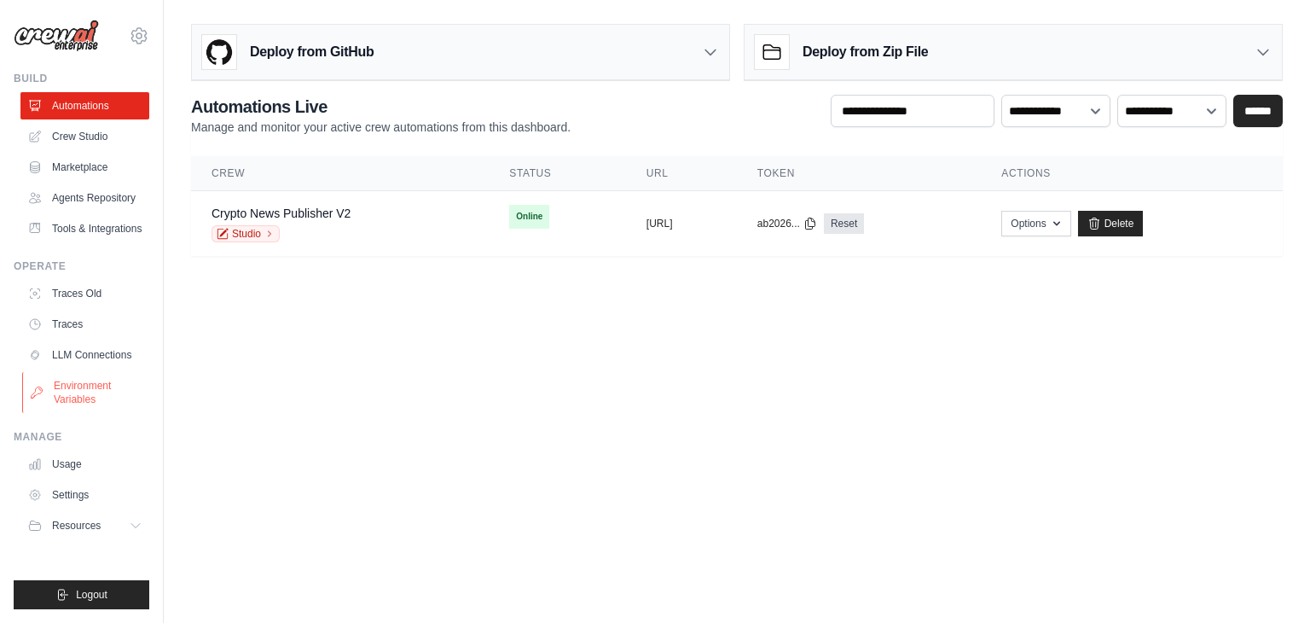
click at [116, 380] on link "Environment Variables" at bounding box center [86, 392] width 129 height 41
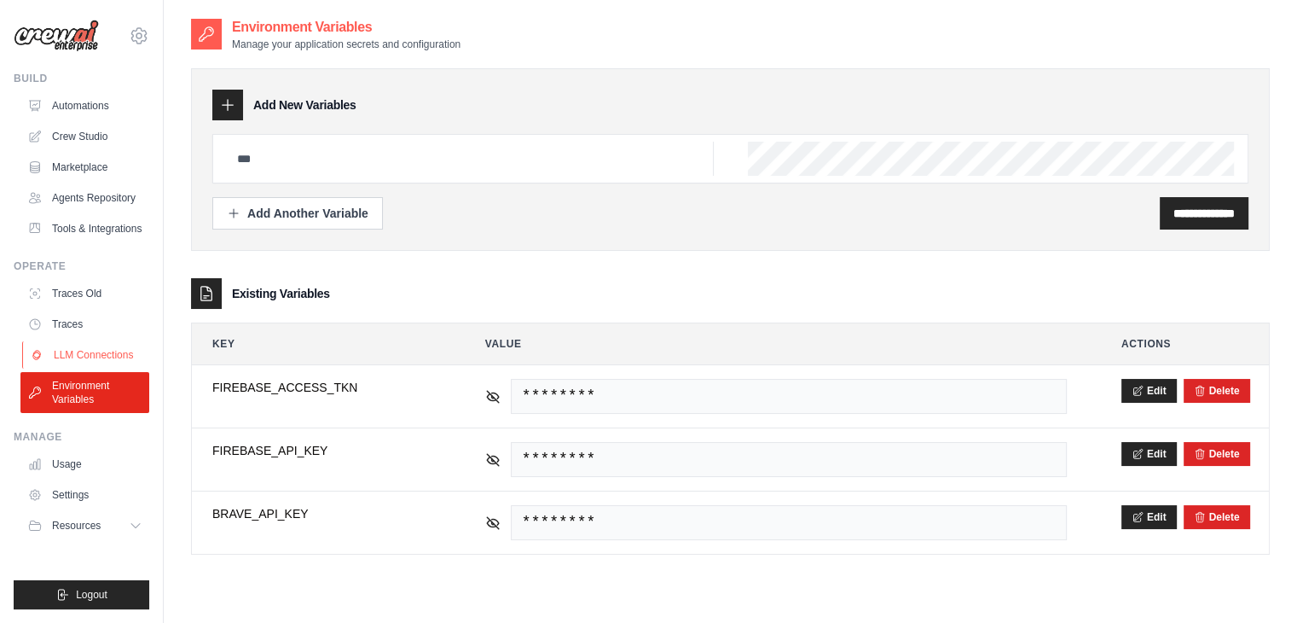
click at [105, 341] on link "LLM Connections" at bounding box center [86, 354] width 129 height 27
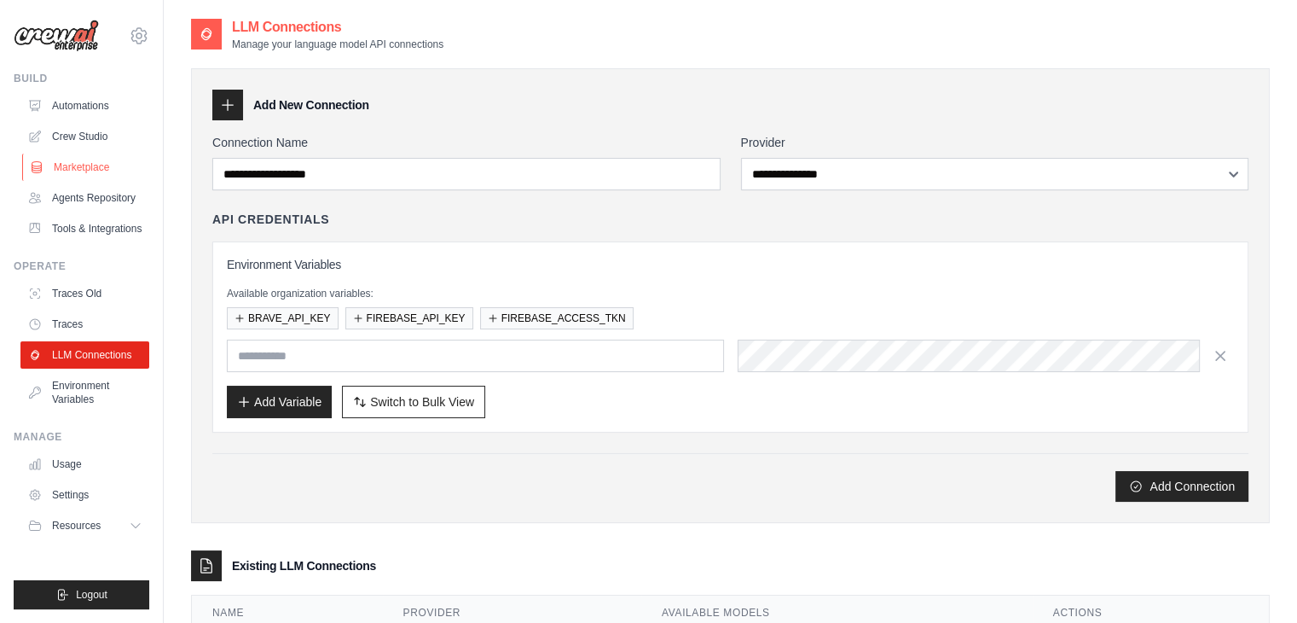
click at [80, 165] on link "Marketplace" at bounding box center [86, 167] width 129 height 27
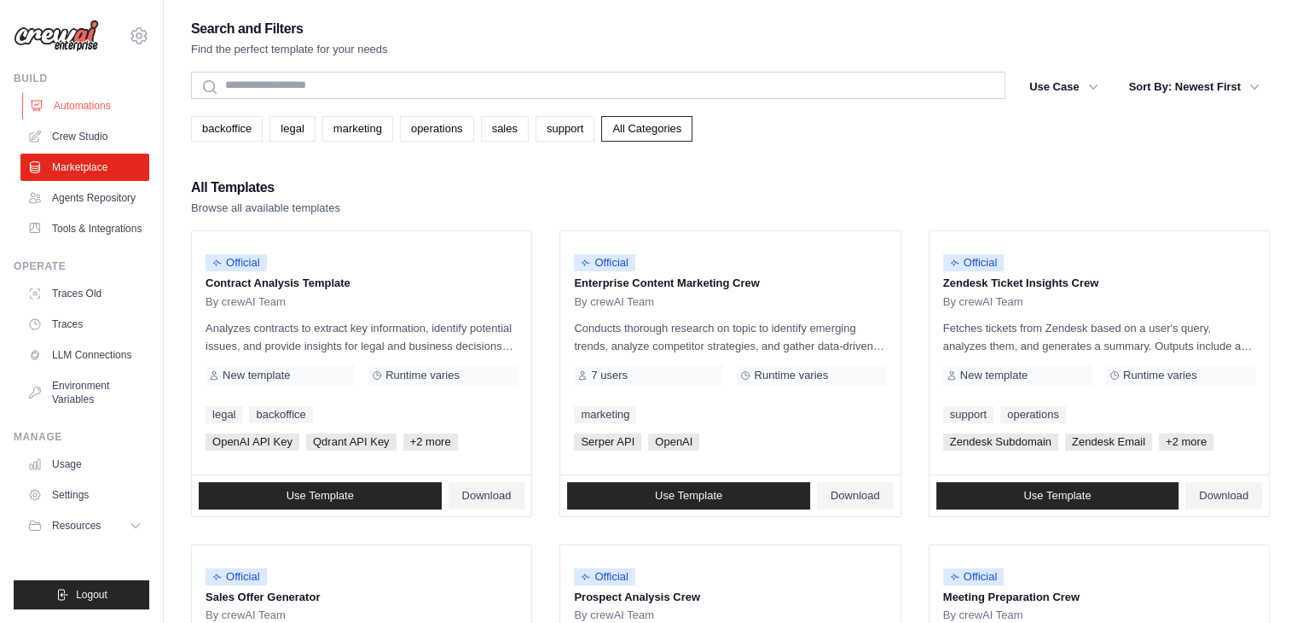
click at [94, 107] on link "Automations" at bounding box center [86, 105] width 129 height 27
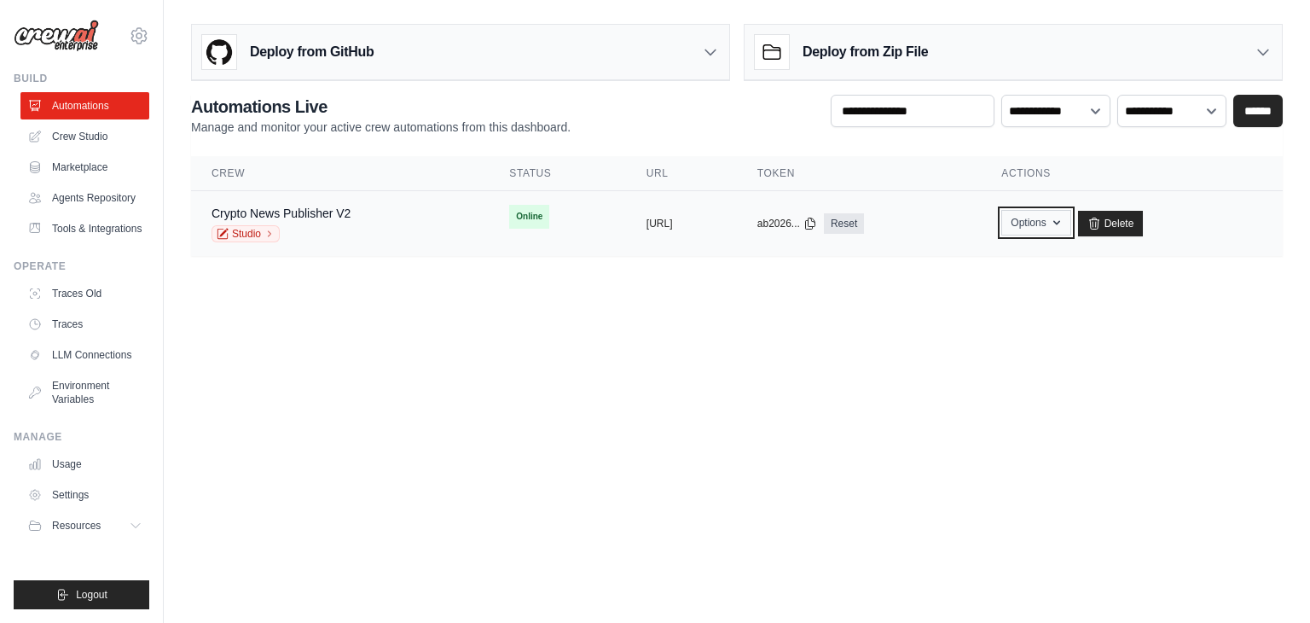
click at [1069, 223] on button "Options" at bounding box center [1035, 223] width 69 height 26
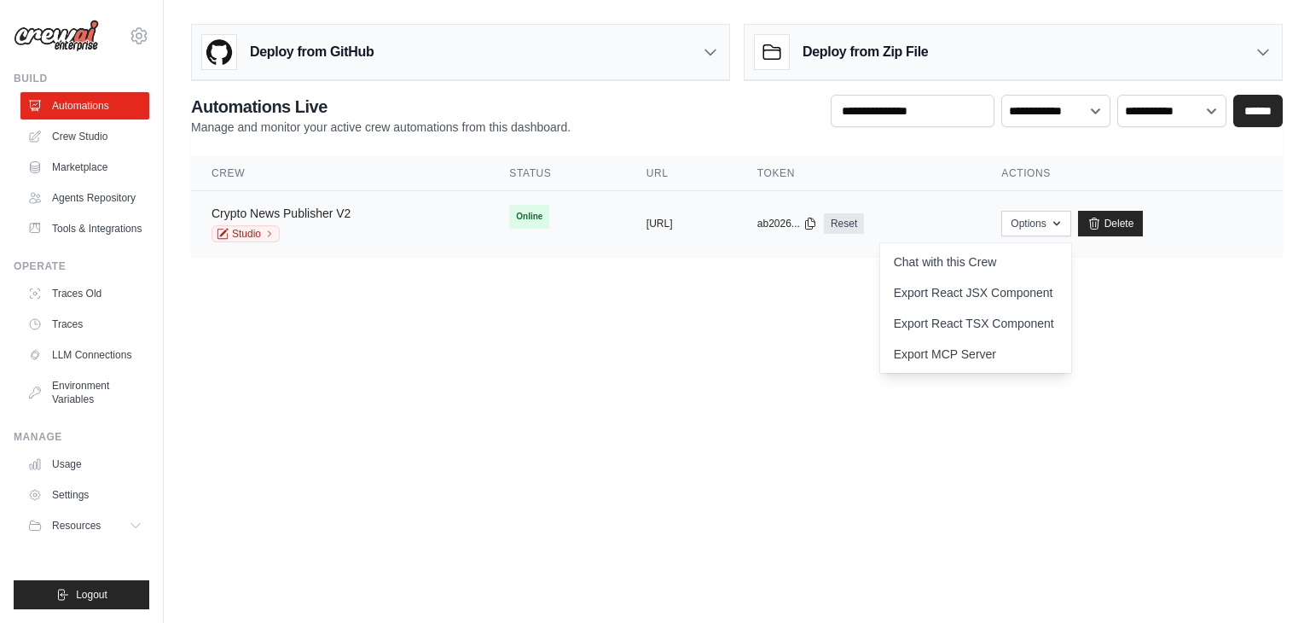
click at [249, 210] on link "Crypto News Publisher V2" at bounding box center [281, 213] width 139 height 14
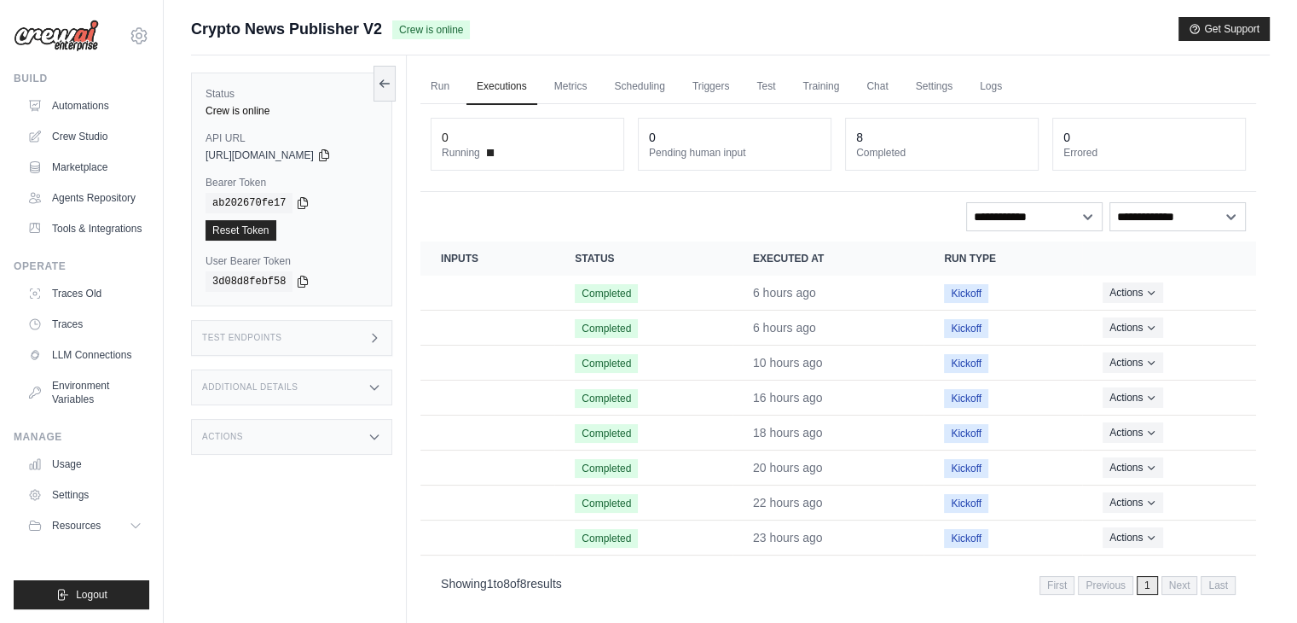
click at [462, 111] on div "0 Running 0 Pending human input 8 Completed 0 Errored" at bounding box center [838, 148] width 836 height 88
click at [307, 438] on div "Actions" at bounding box center [291, 437] width 201 height 36
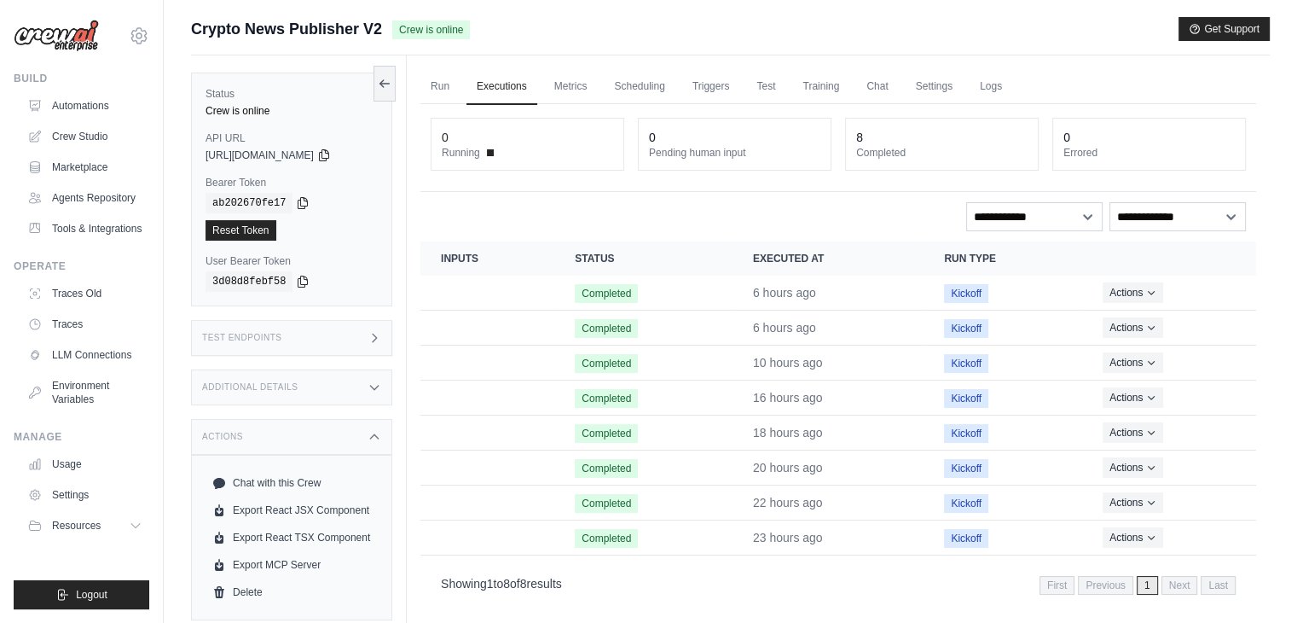
click at [307, 438] on div "Actions" at bounding box center [291, 437] width 201 height 36
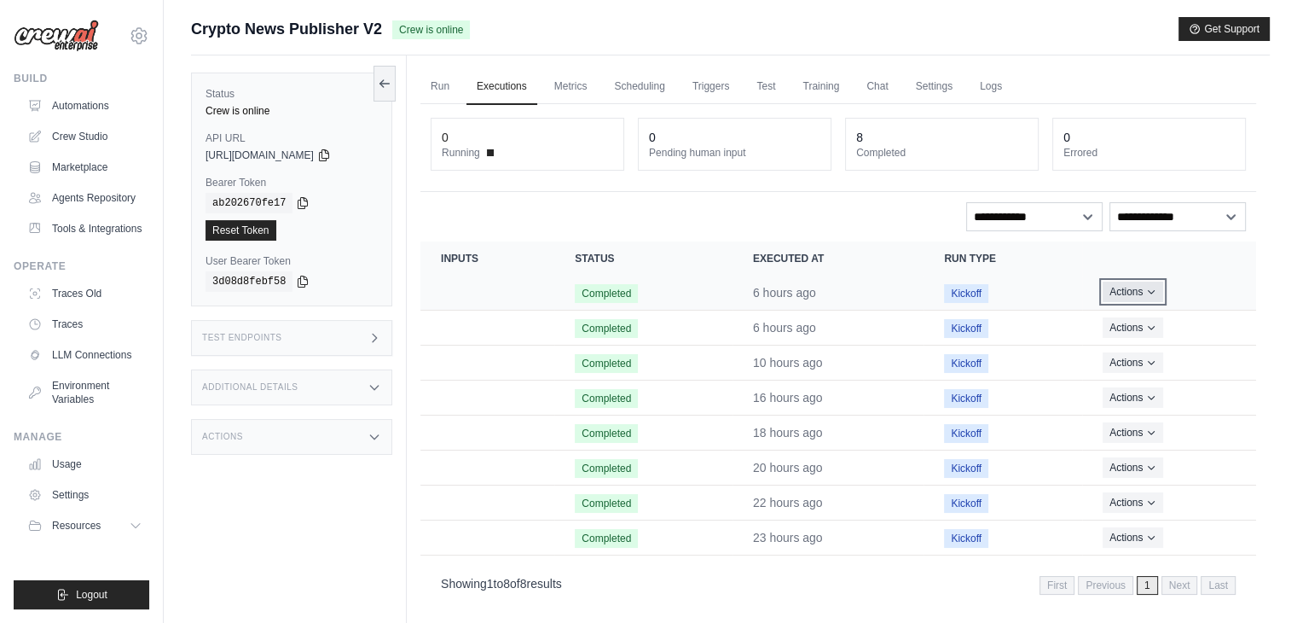
click at [1126, 298] on button "Actions" at bounding box center [1133, 291] width 61 height 20
click at [1153, 287] on icon "Actions for execution" at bounding box center [1151, 292] width 10 height 10
click at [293, 351] on div "Test Endpoints" at bounding box center [291, 338] width 201 height 36
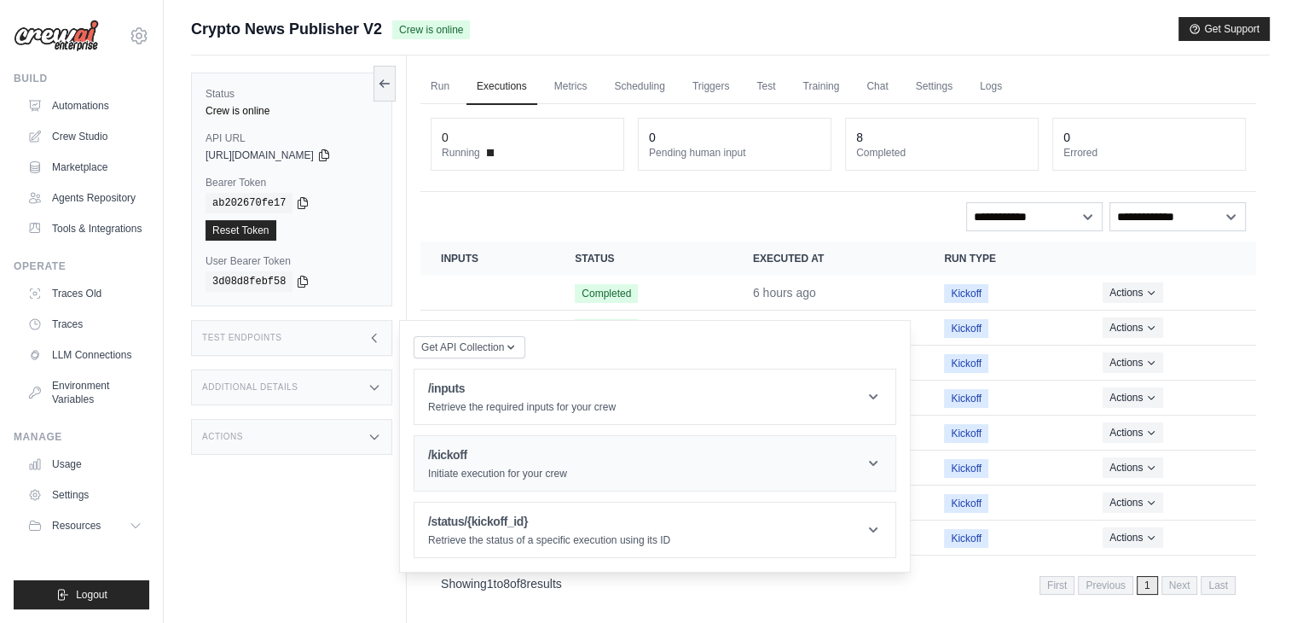
click at [673, 465] on header "/kickoff Initiate execution for your crew" at bounding box center [655, 463] width 481 height 55
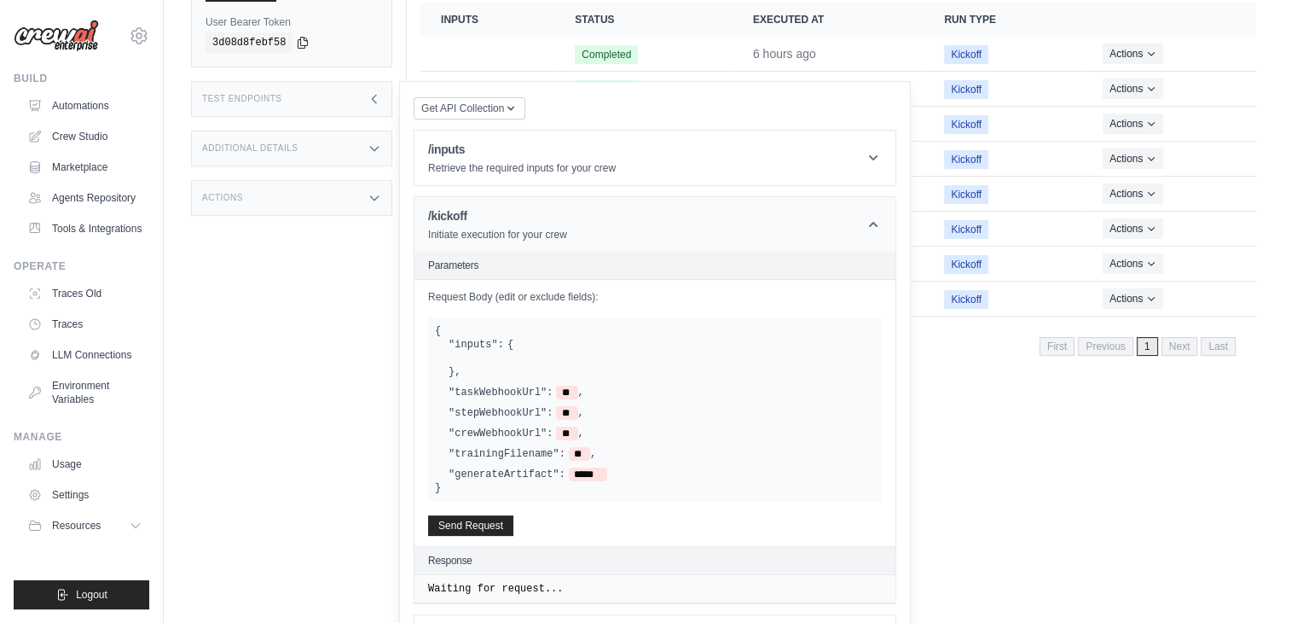
scroll to position [299, 0]
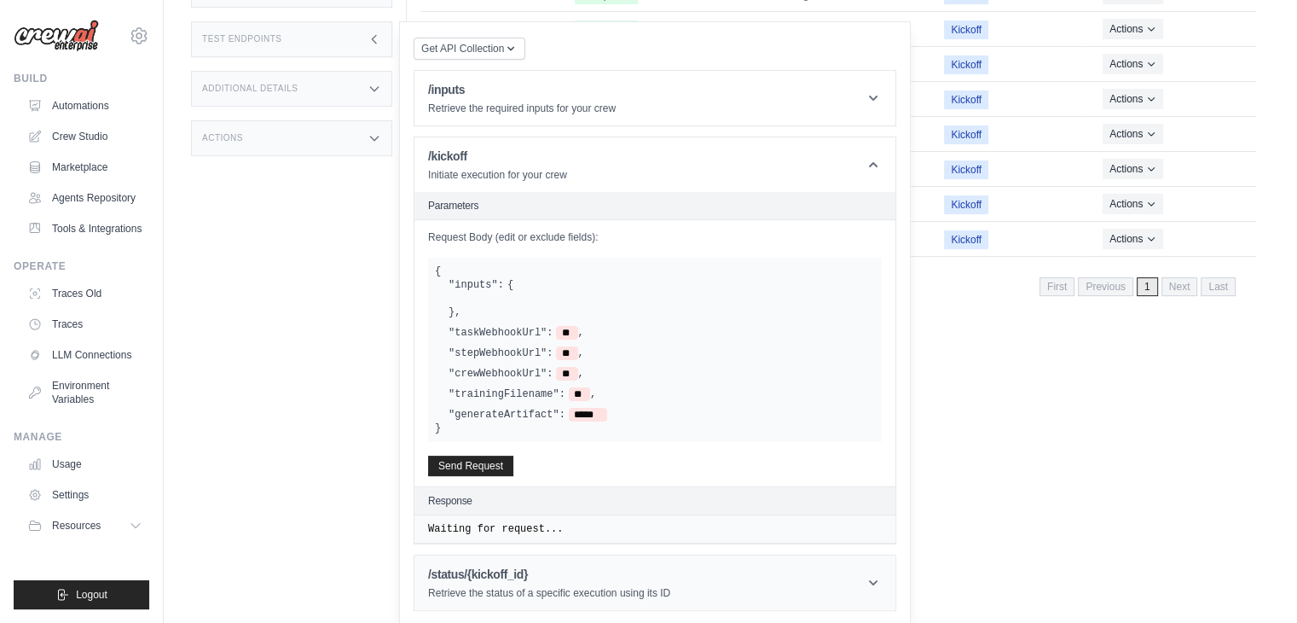
click at [872, 576] on icon at bounding box center [873, 582] width 17 height 17
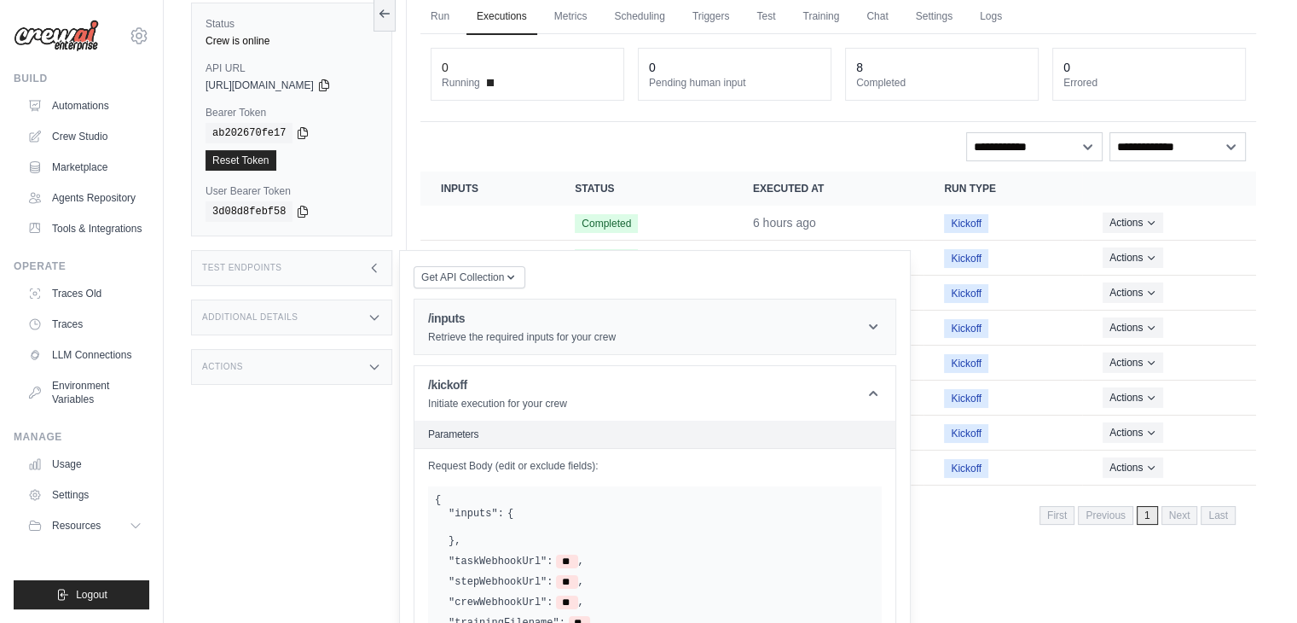
scroll to position [52, 0]
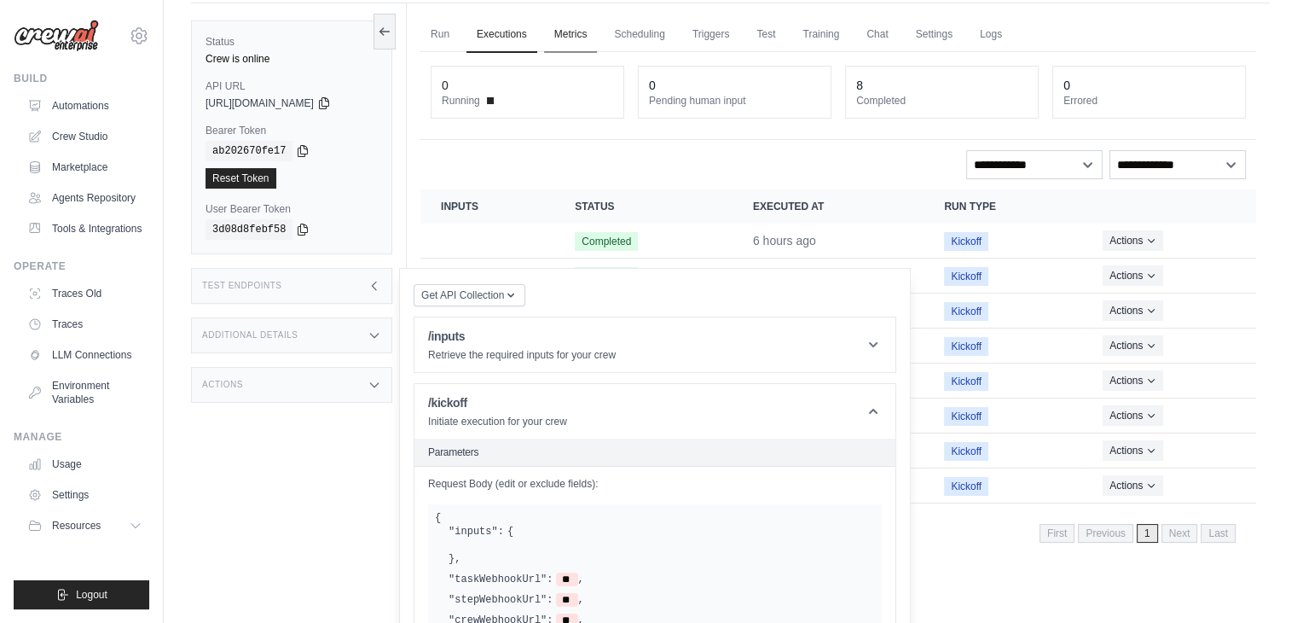
click at [887, 163] on div "**********" at bounding box center [838, 164] width 815 height 29
click at [555, 32] on link "Metrics" at bounding box center [571, 35] width 54 height 36
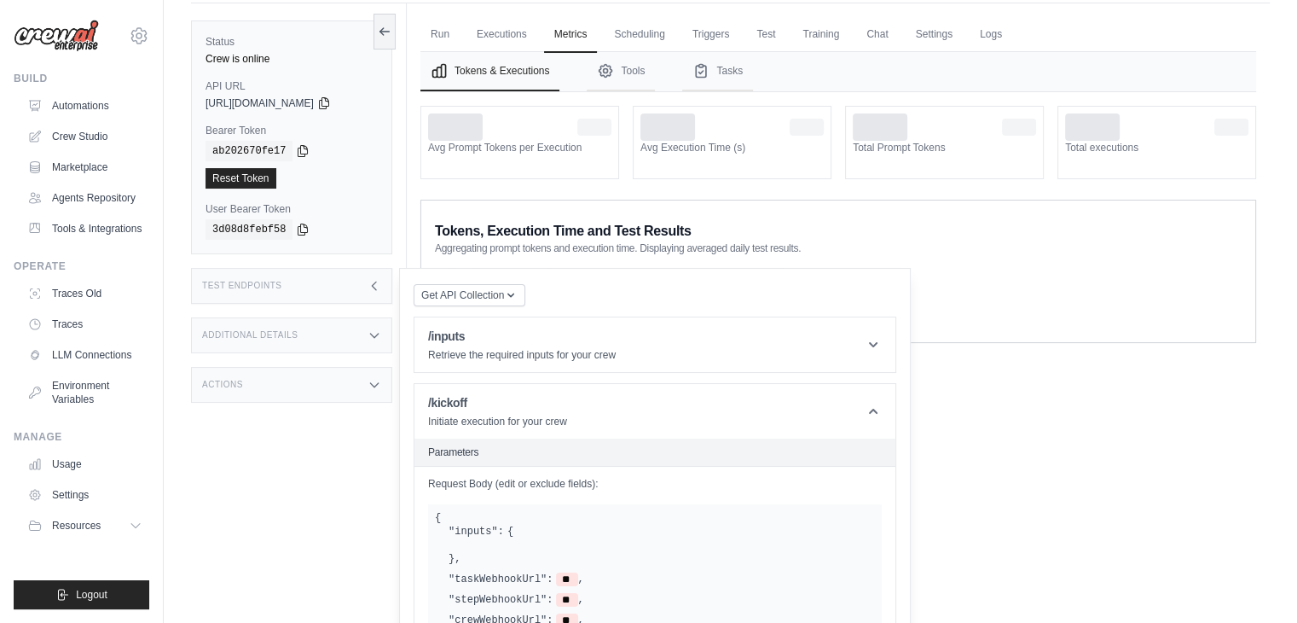
click at [956, 441] on div "Run Executions Metrics Scheduling Triggers Test Training Chat Settings Logs 0 R…" at bounding box center [838, 314] width 863 height 623
click at [368, 288] on icon at bounding box center [375, 286] width 14 height 14
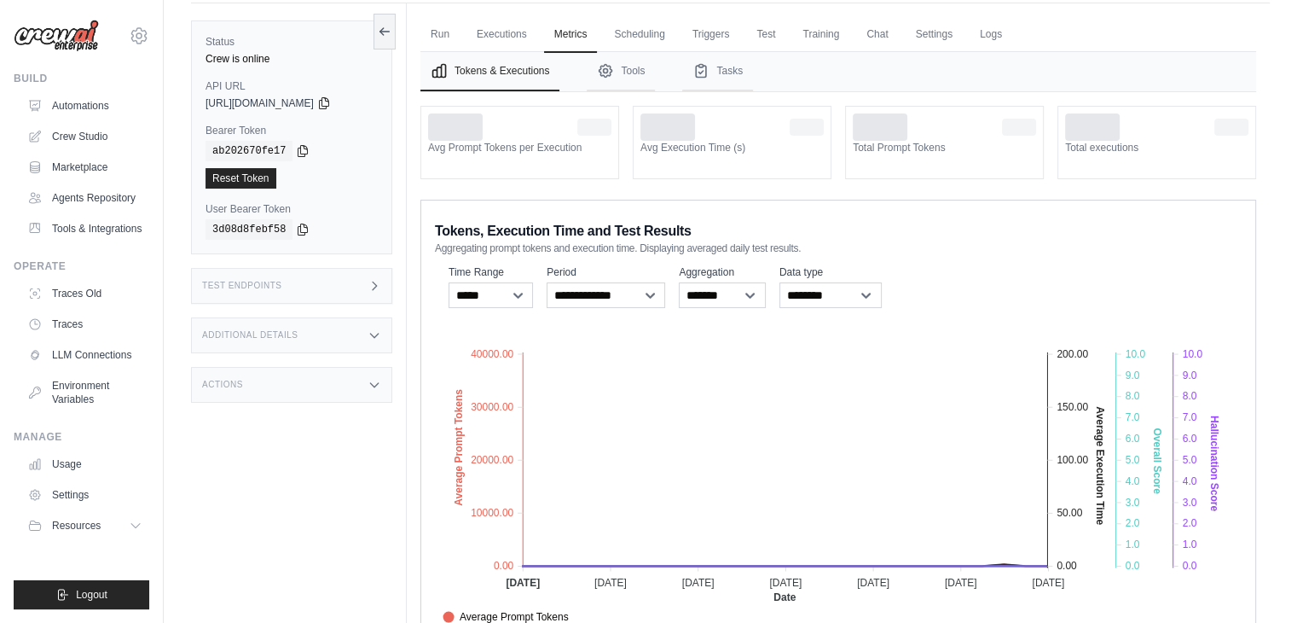
click at [384, 284] on div "Test Endpoints" at bounding box center [291, 286] width 201 height 36
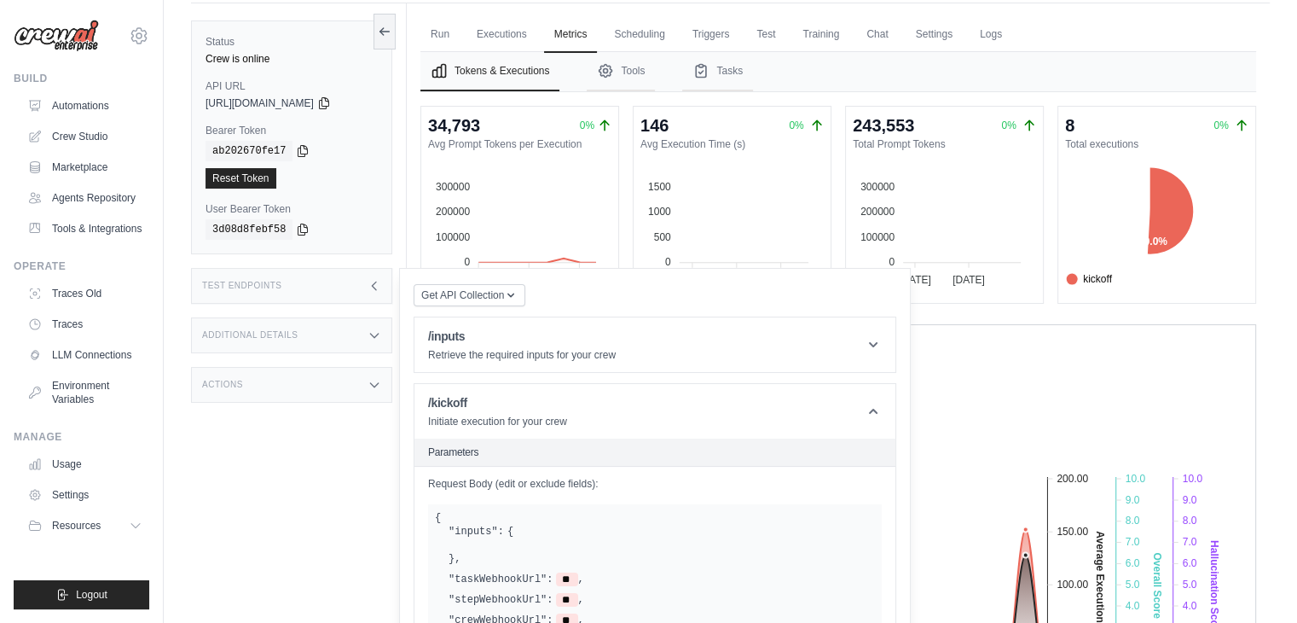
click at [384, 284] on div "Test Endpoints" at bounding box center [291, 286] width 201 height 36
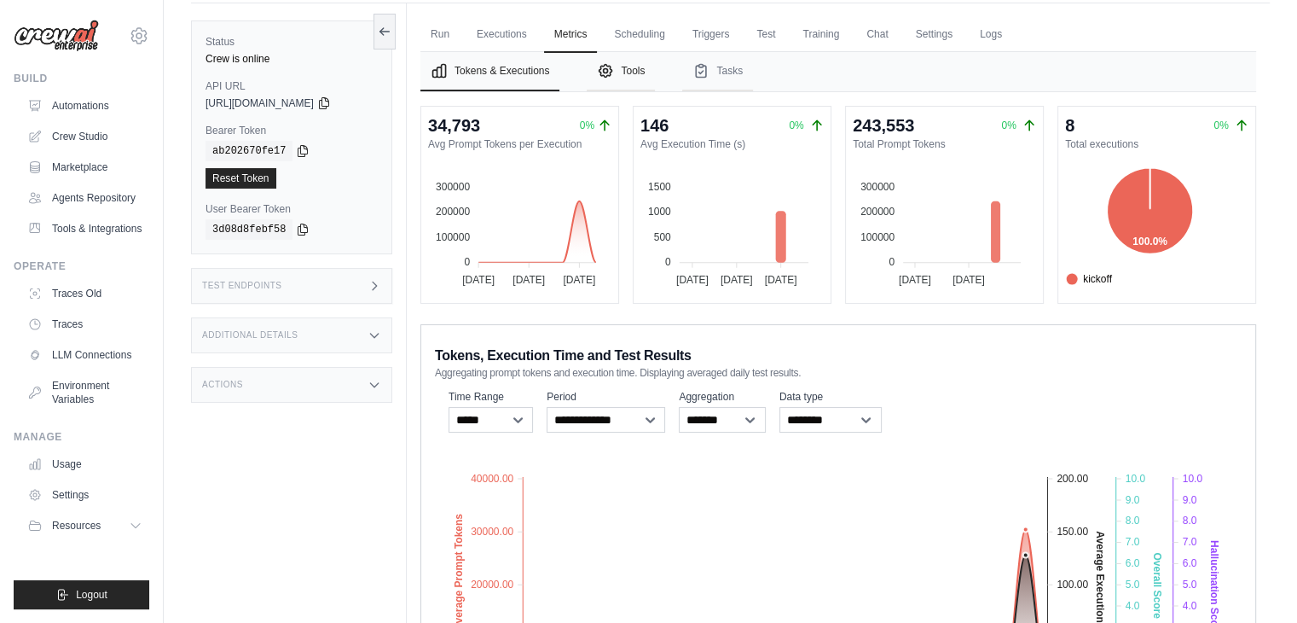
click at [636, 65] on button "Tools" at bounding box center [621, 71] width 68 height 39
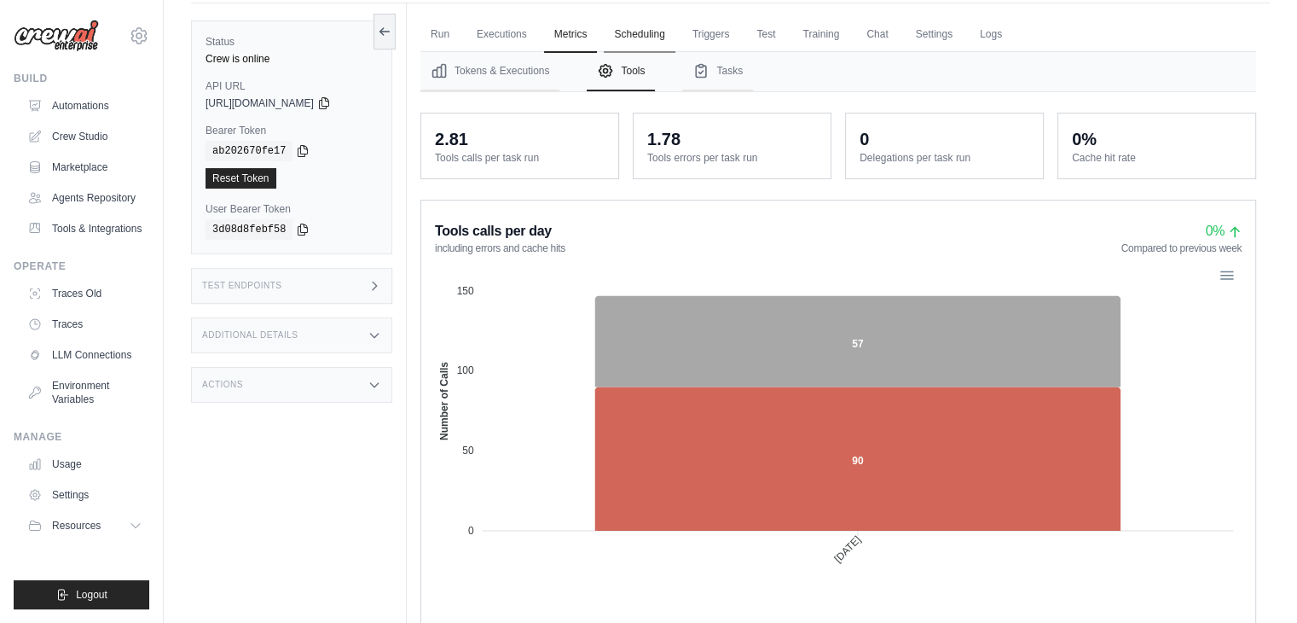
click at [658, 20] on link "Scheduling" at bounding box center [639, 35] width 71 height 36
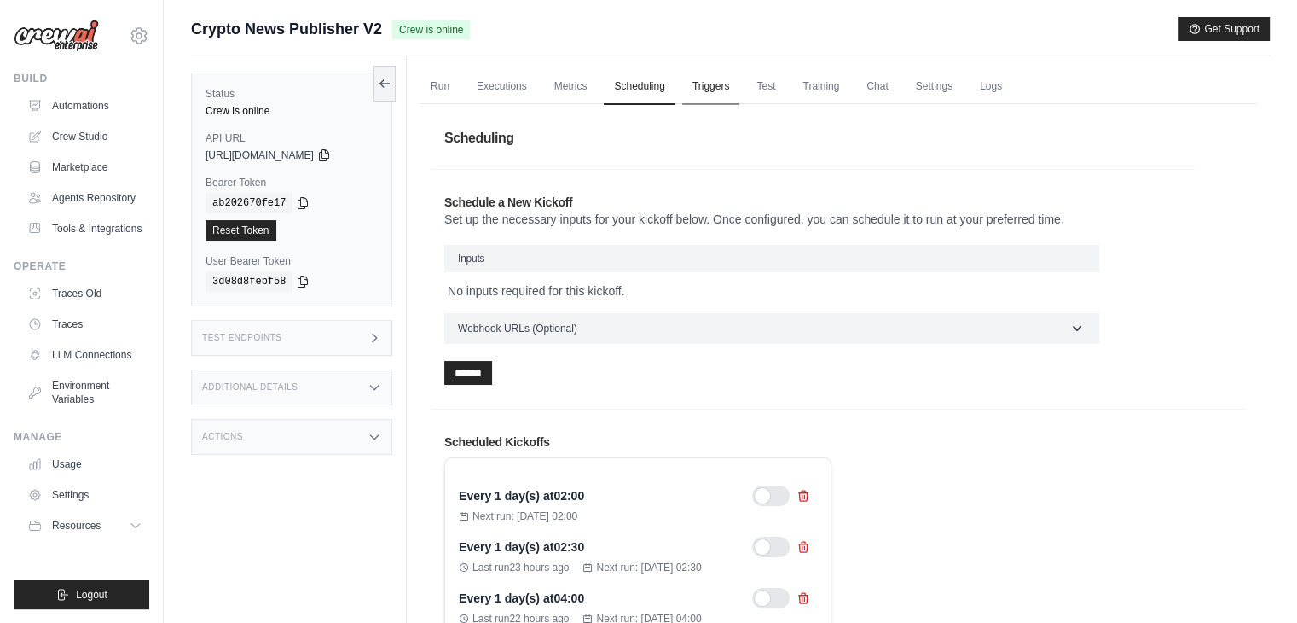
click at [709, 80] on link "Triggers" at bounding box center [711, 87] width 58 height 36
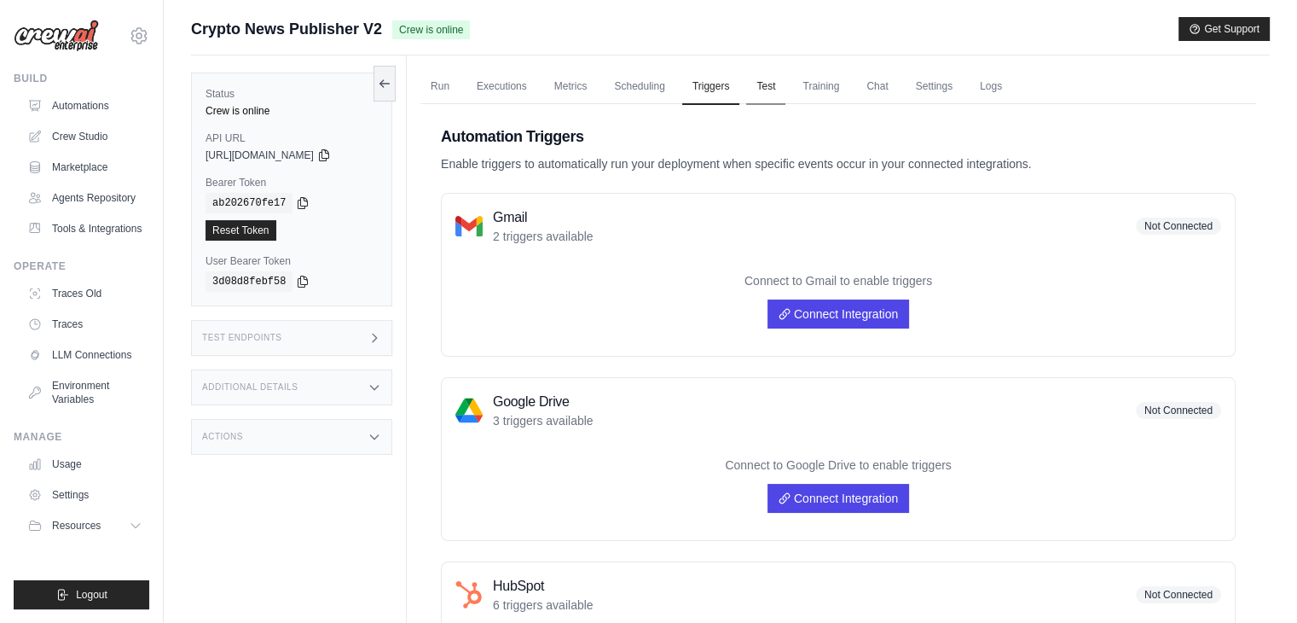
click at [767, 80] on link "Test" at bounding box center [765, 87] width 39 height 36
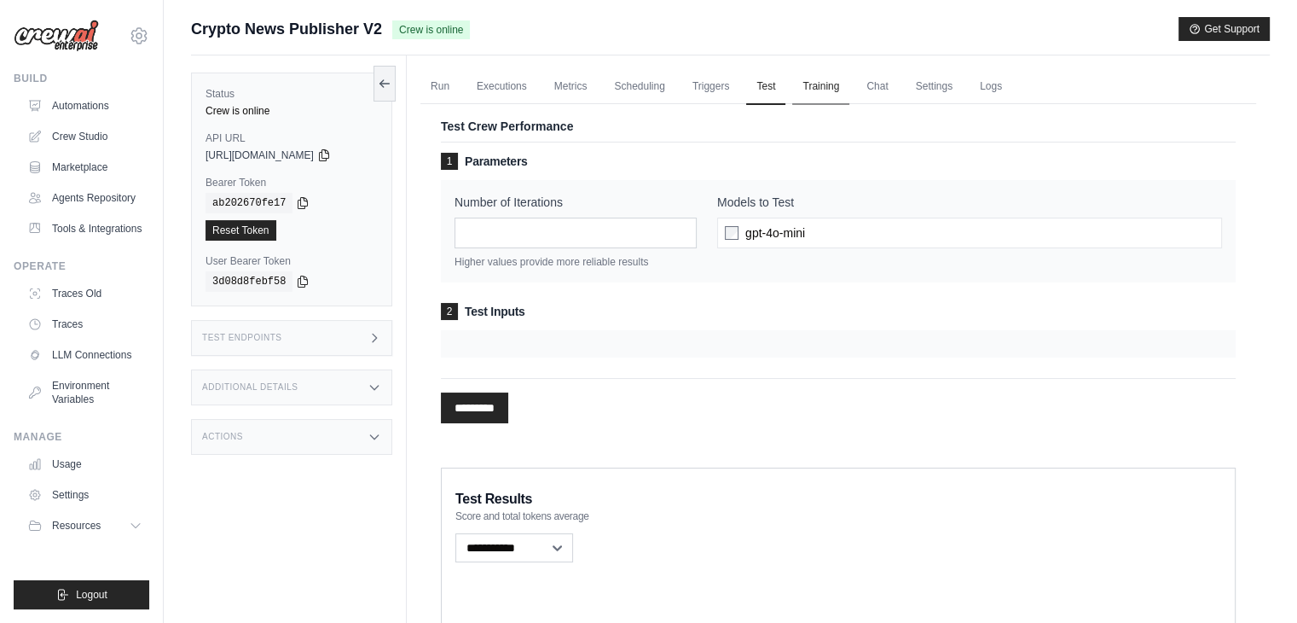
click at [828, 90] on link "Training" at bounding box center [820, 87] width 57 height 36
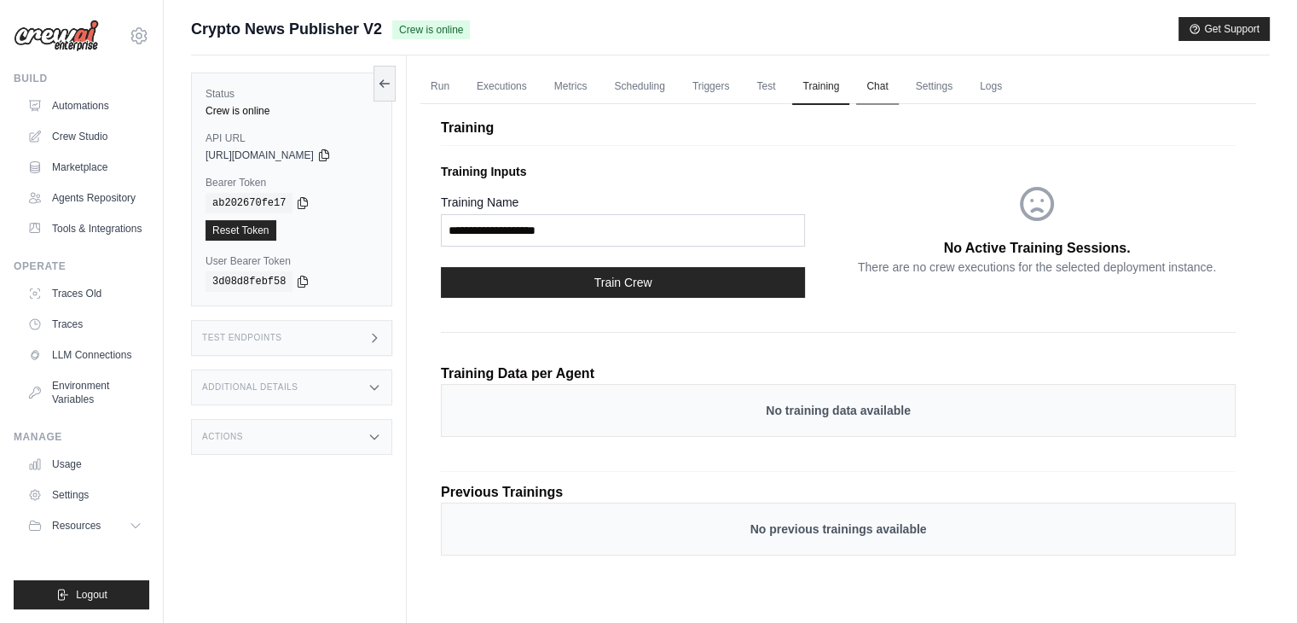
click at [867, 93] on link "Chat" at bounding box center [877, 87] width 42 height 36
click at [919, 86] on link "Settings" at bounding box center [934, 87] width 57 height 36
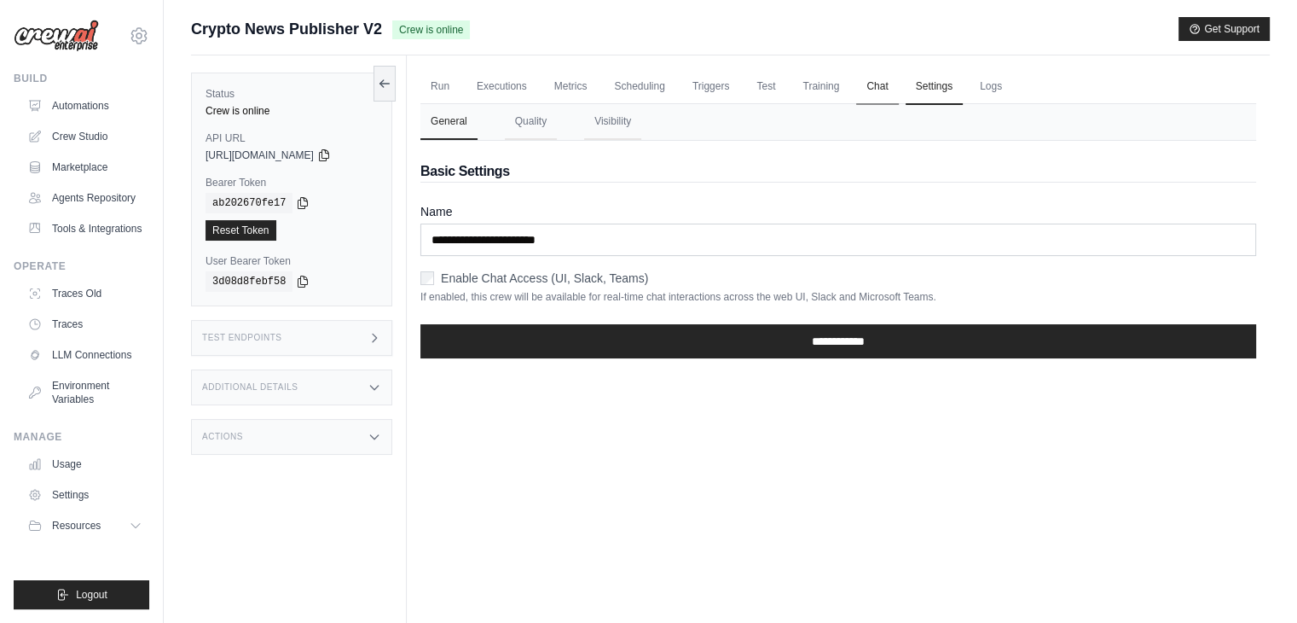
click at [887, 84] on link "Chat" at bounding box center [877, 87] width 42 height 36
click at [95, 121] on ul "Automations Crew Studio Marketplace Agents Repository Tools & Integrations" at bounding box center [84, 167] width 129 height 150
click at [96, 130] on link "Crew Studio" at bounding box center [86, 136] width 129 height 27
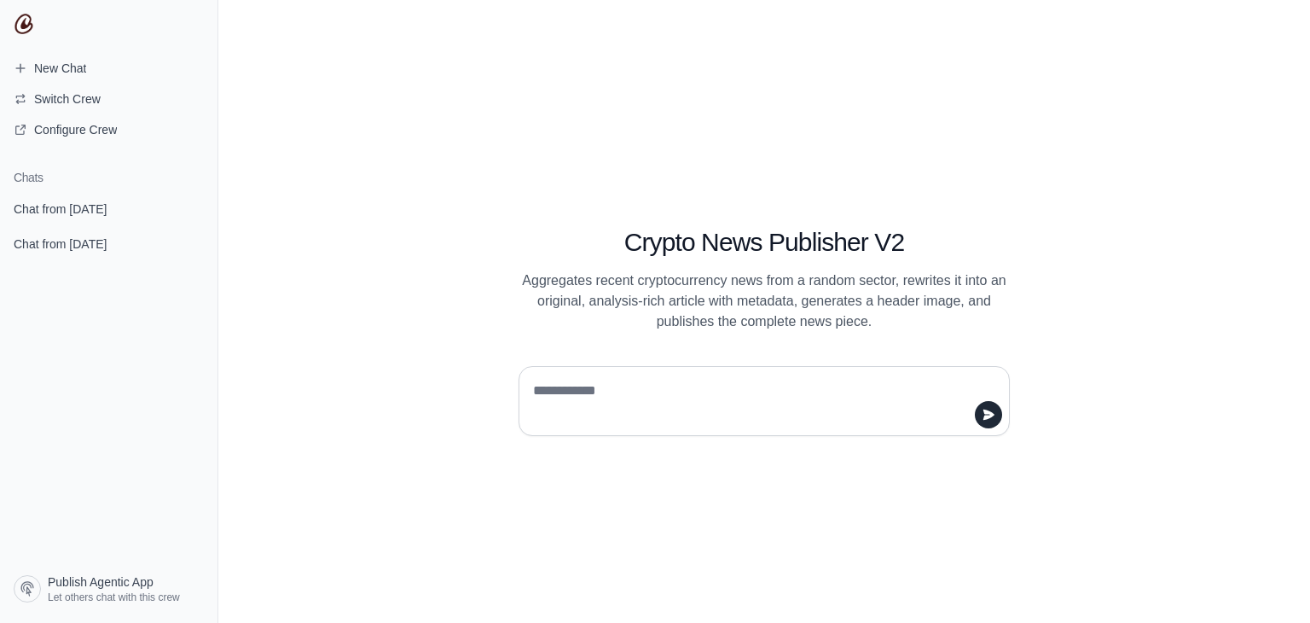
click at [686, 397] on textarea at bounding box center [759, 401] width 459 height 48
type textarea "**********"
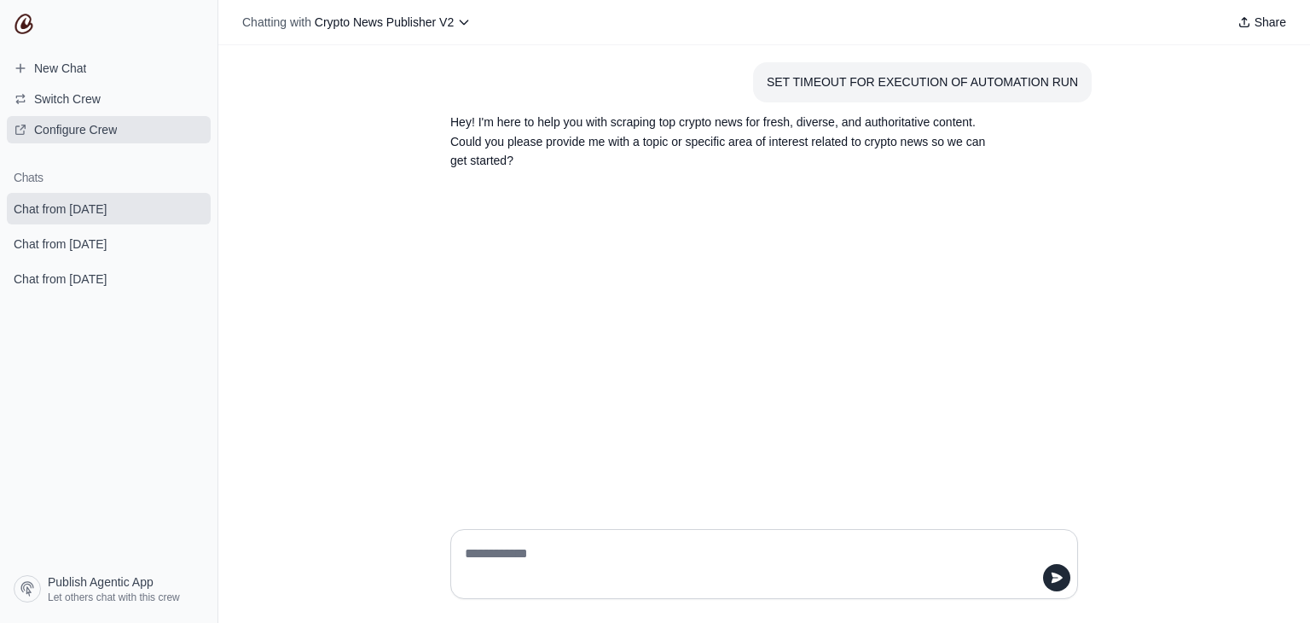
click at [142, 126] on link "Configure Crew" at bounding box center [109, 129] width 204 height 27
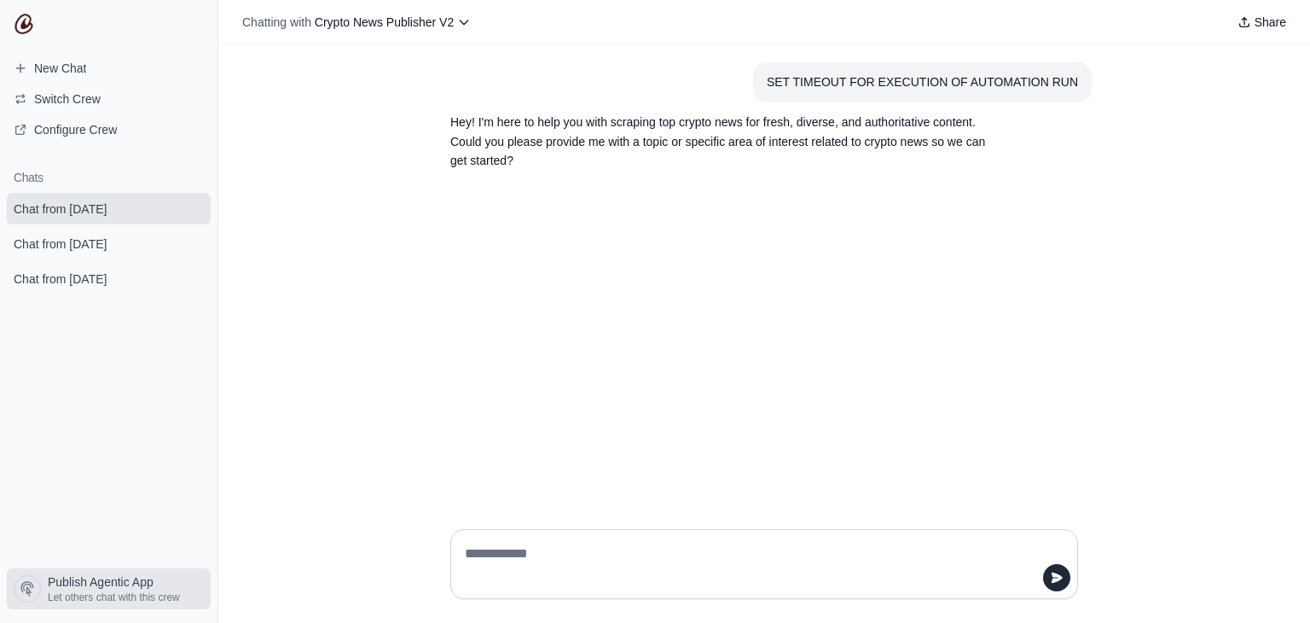
click at [113, 577] on span "Publish Agentic App" at bounding box center [101, 581] width 106 height 17
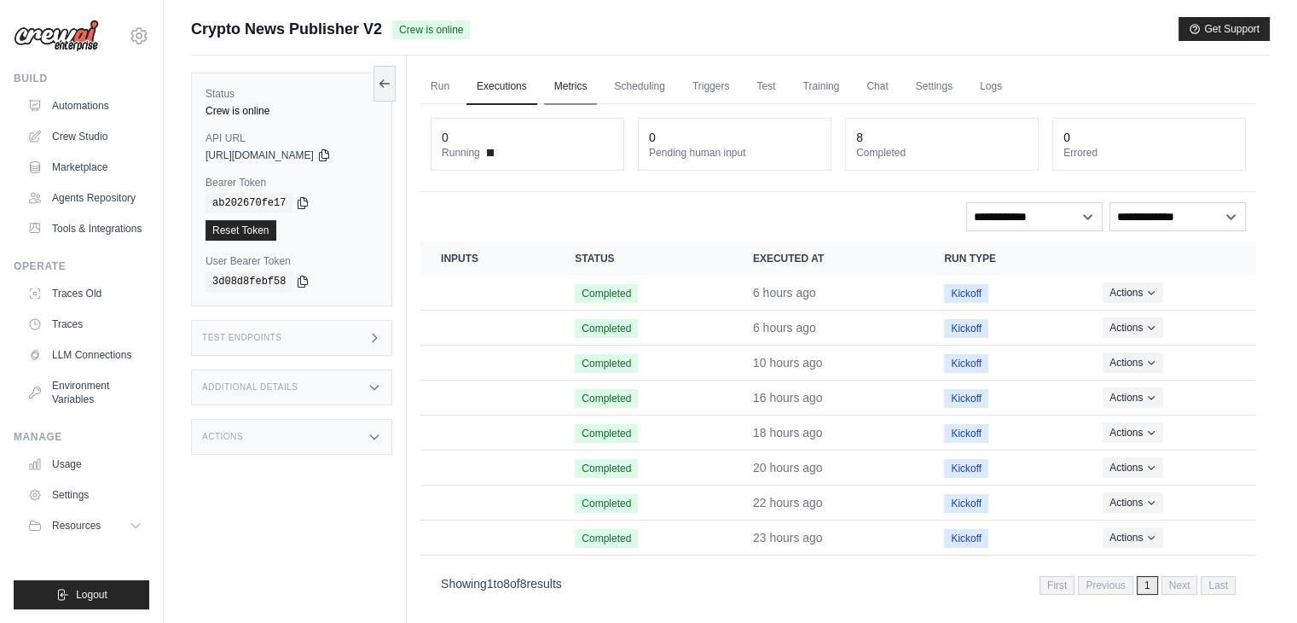
click at [577, 72] on link "Metrics" at bounding box center [571, 87] width 54 height 36
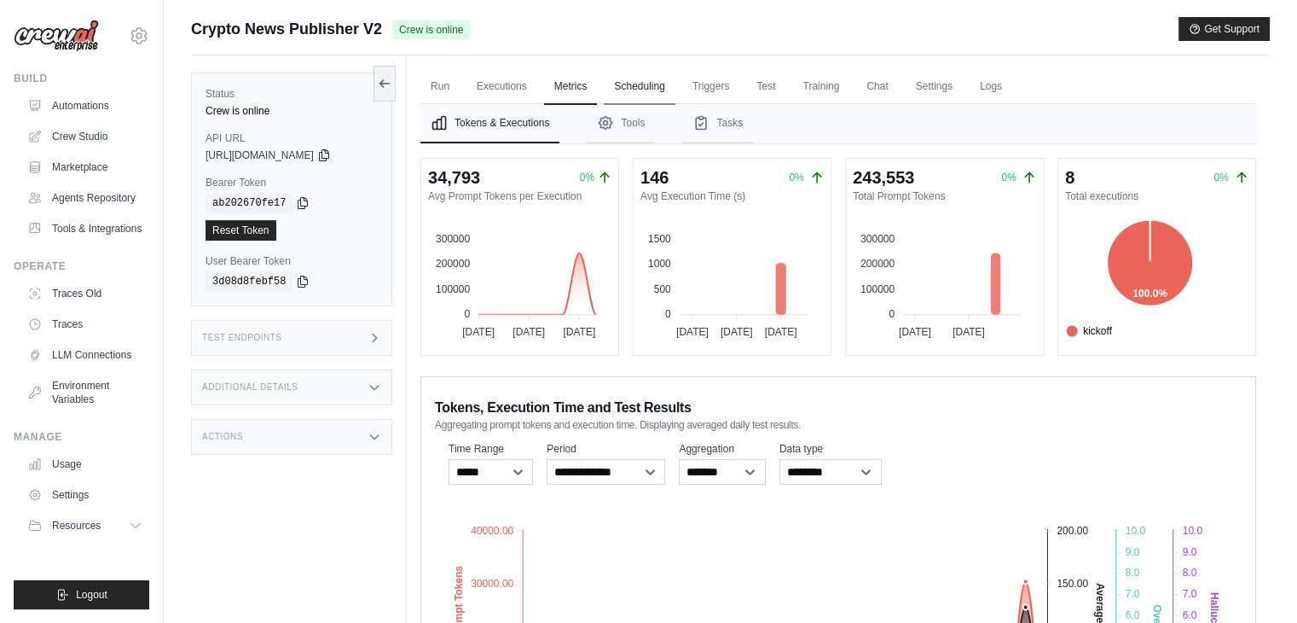
click at [650, 83] on link "Scheduling" at bounding box center [639, 87] width 71 height 36
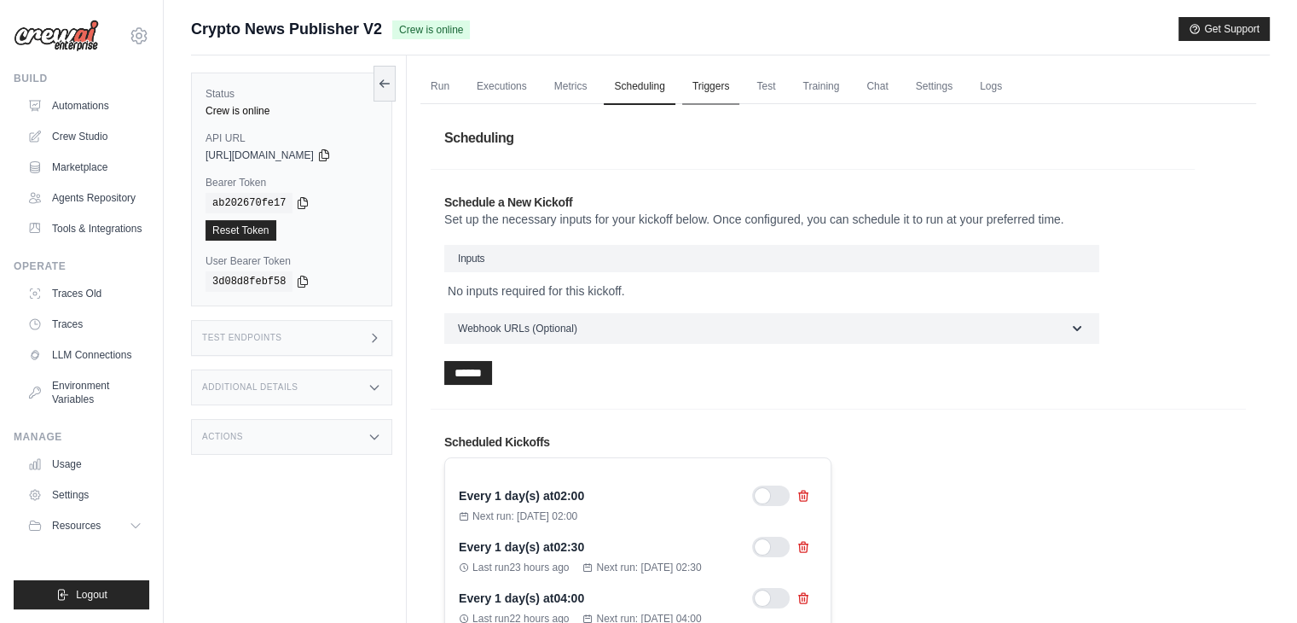
click at [710, 83] on link "Triggers" at bounding box center [711, 87] width 58 height 36
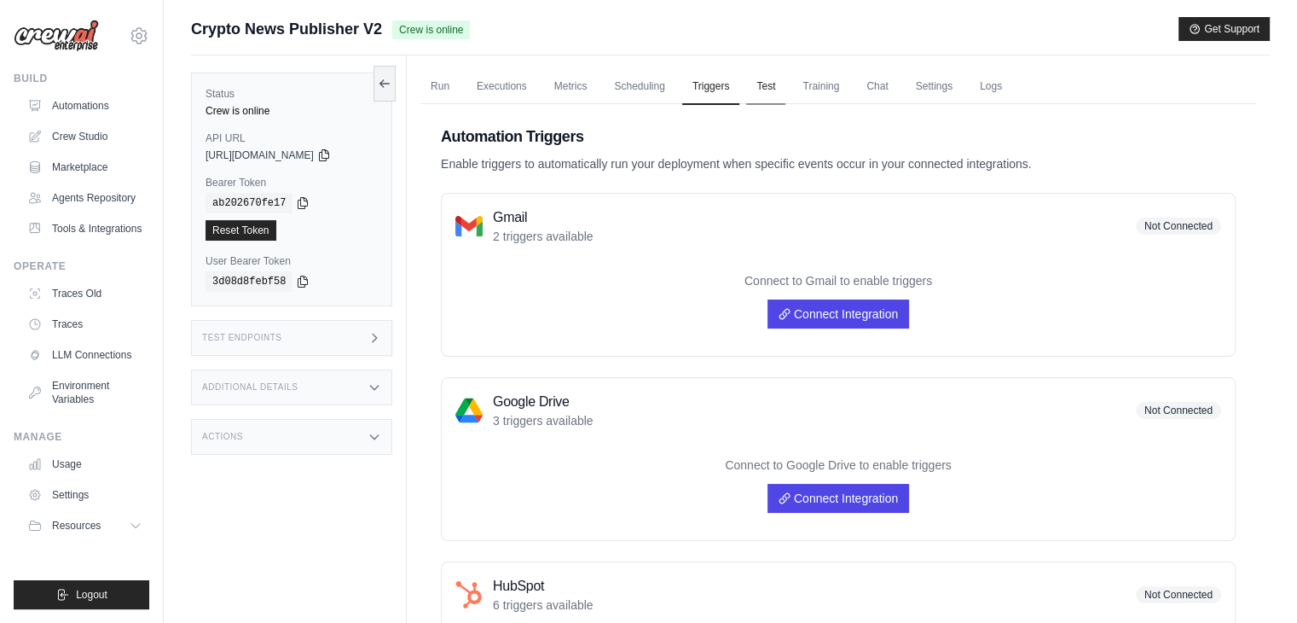
click at [767, 90] on link "Test" at bounding box center [765, 87] width 39 height 36
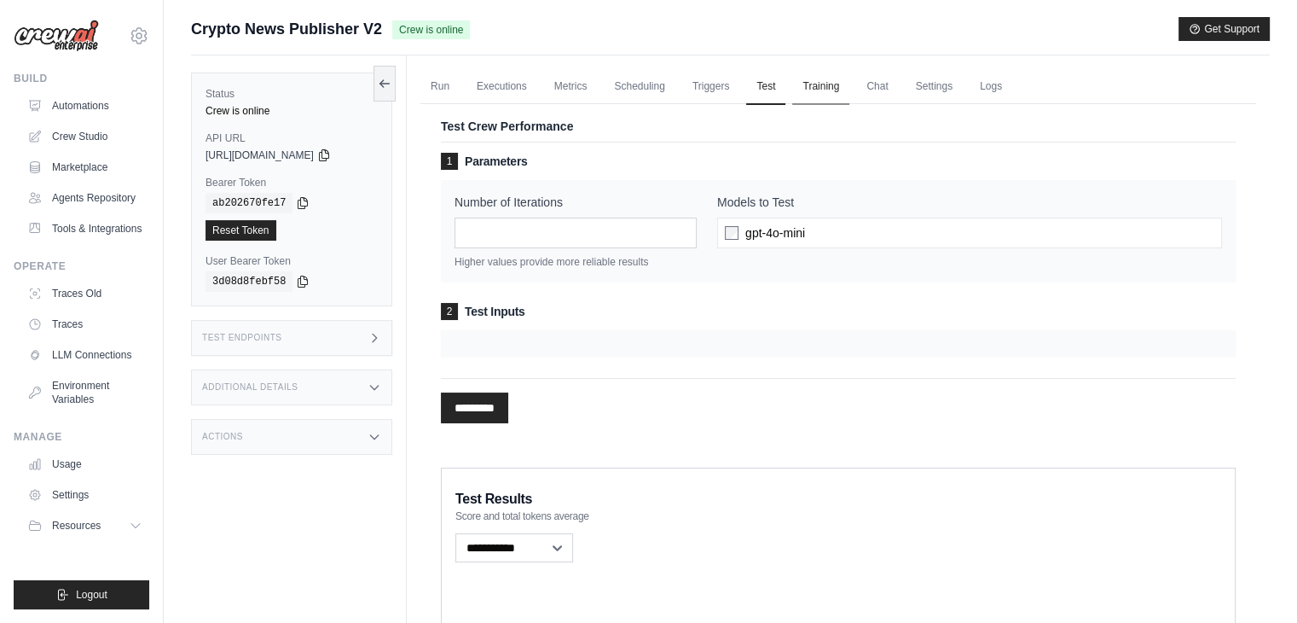
click at [805, 74] on link "Training" at bounding box center [820, 87] width 57 height 36
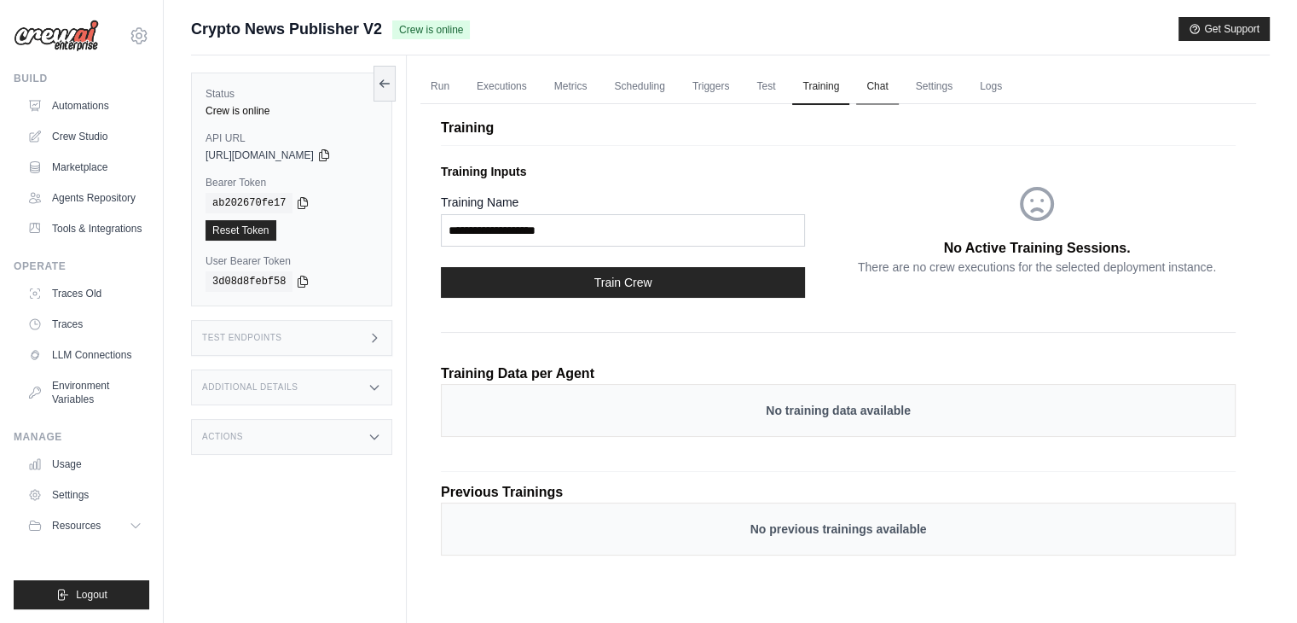
click at [874, 100] on link "Chat" at bounding box center [877, 87] width 42 height 36
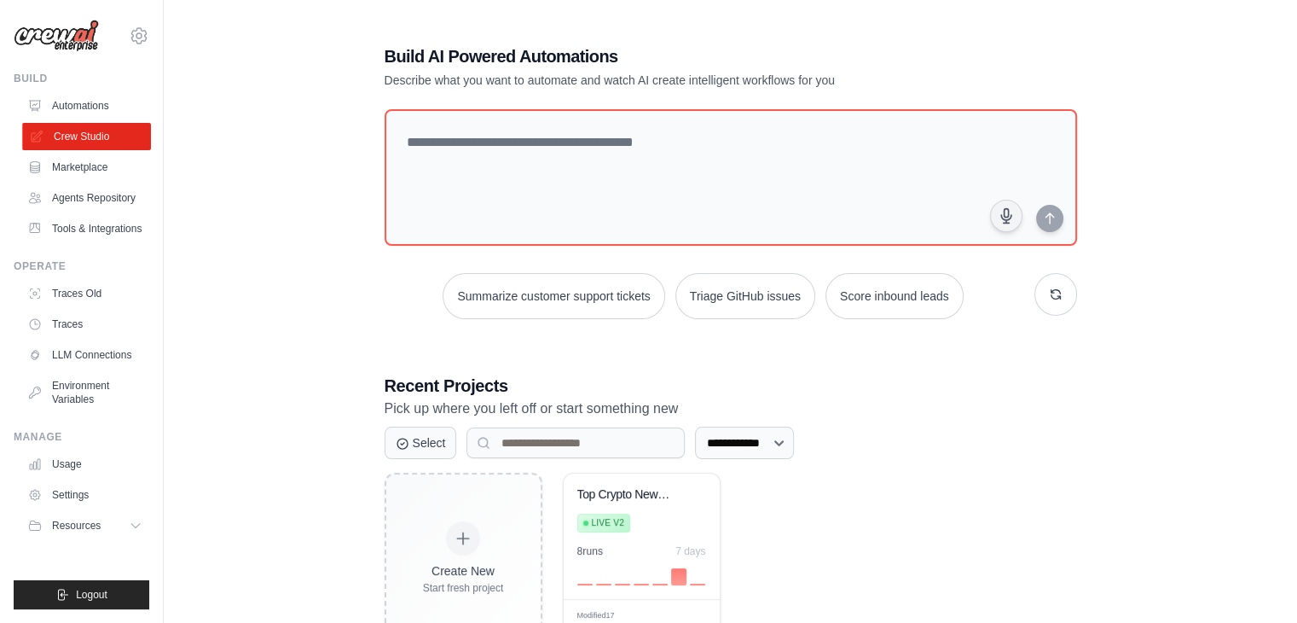
click at [91, 144] on link "Crew Studio" at bounding box center [86, 136] width 129 height 27
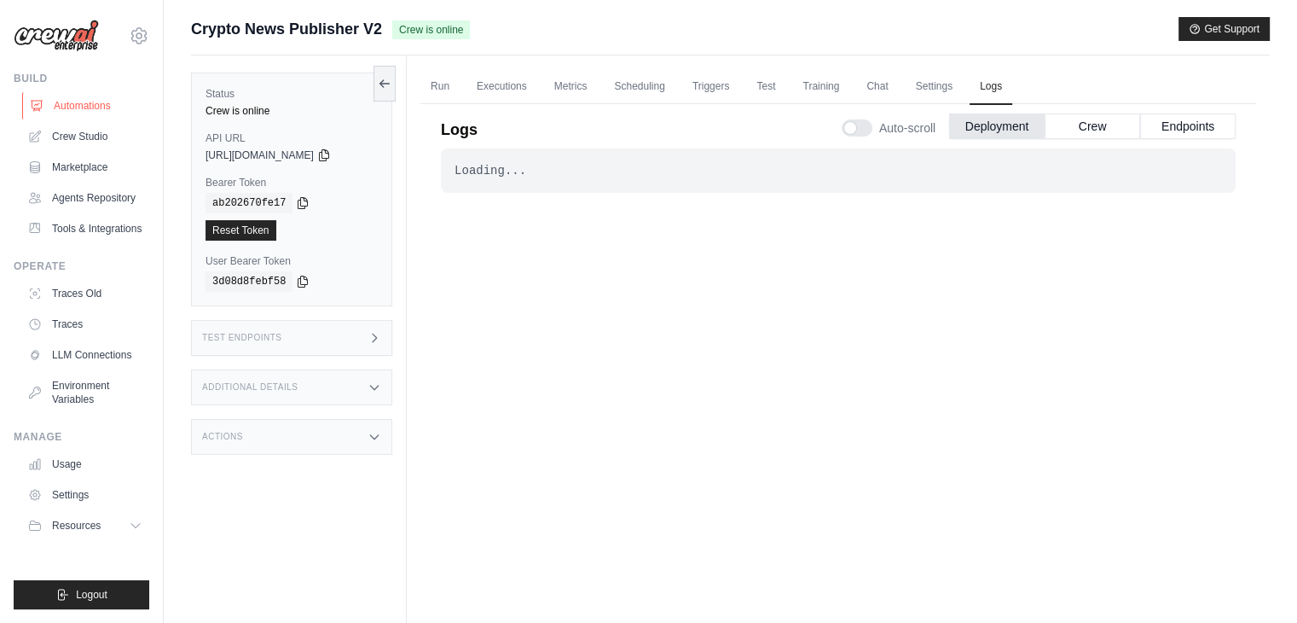
click at [101, 101] on link "Automations" at bounding box center [86, 105] width 129 height 27
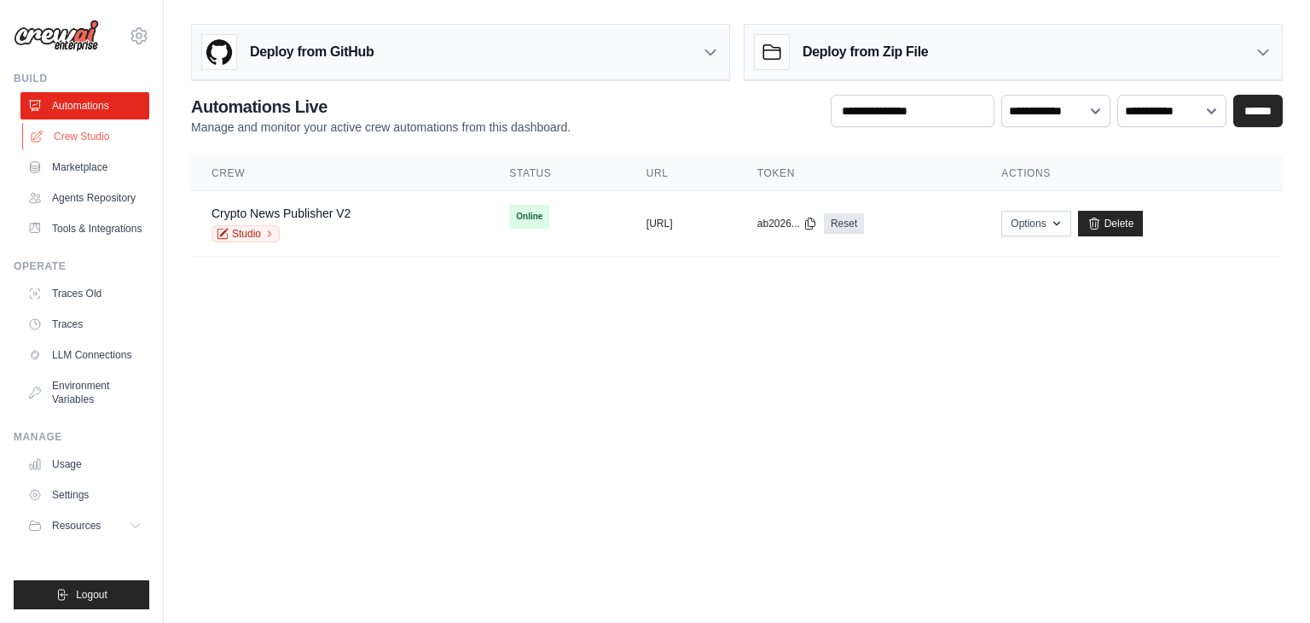
click at [119, 134] on link "Crew Studio" at bounding box center [86, 136] width 129 height 27
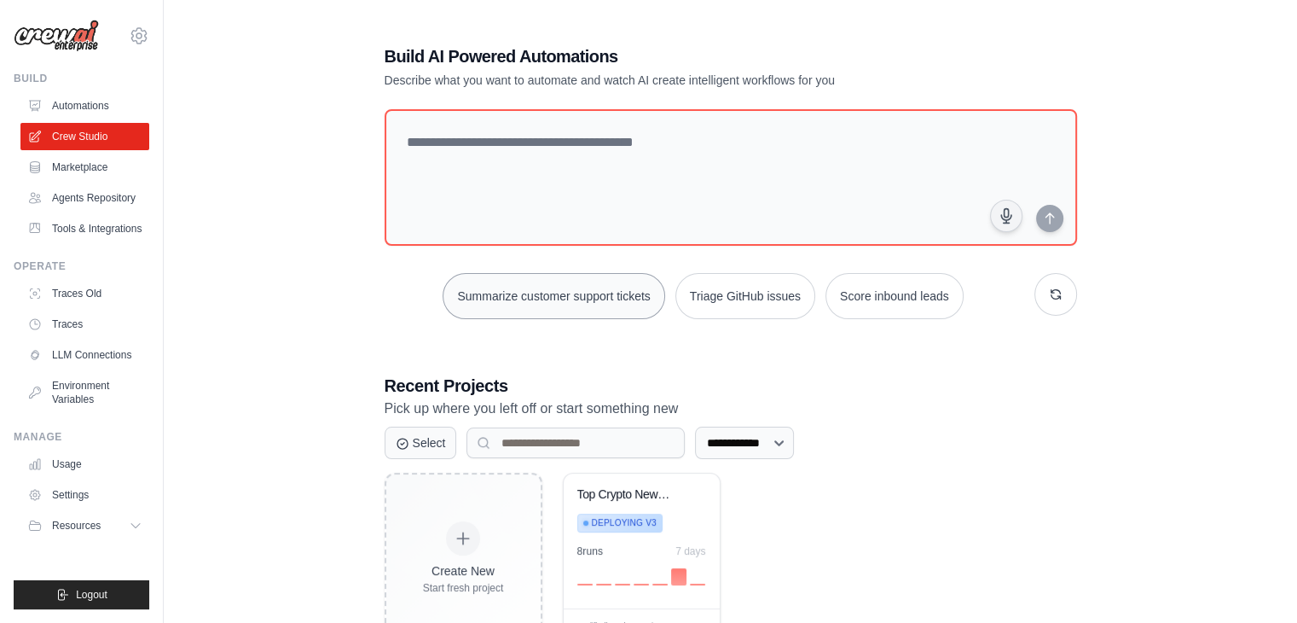
scroll to position [64, 0]
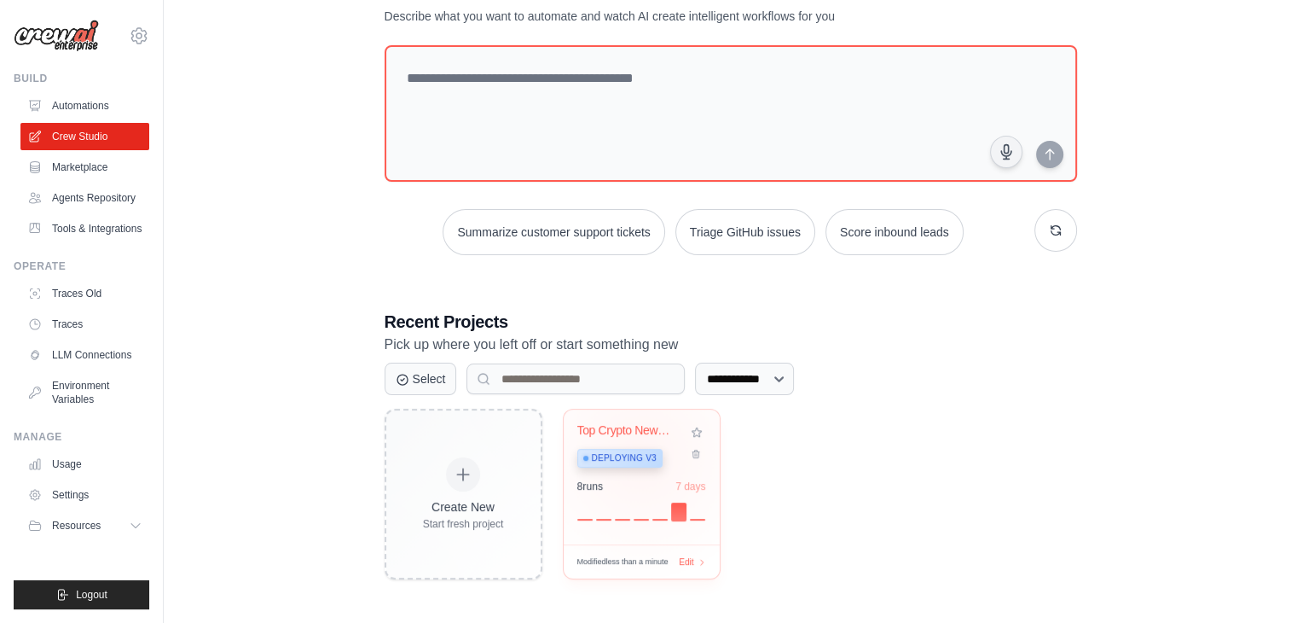
click at [640, 453] on span "Deploying v3" at bounding box center [624, 458] width 65 height 14
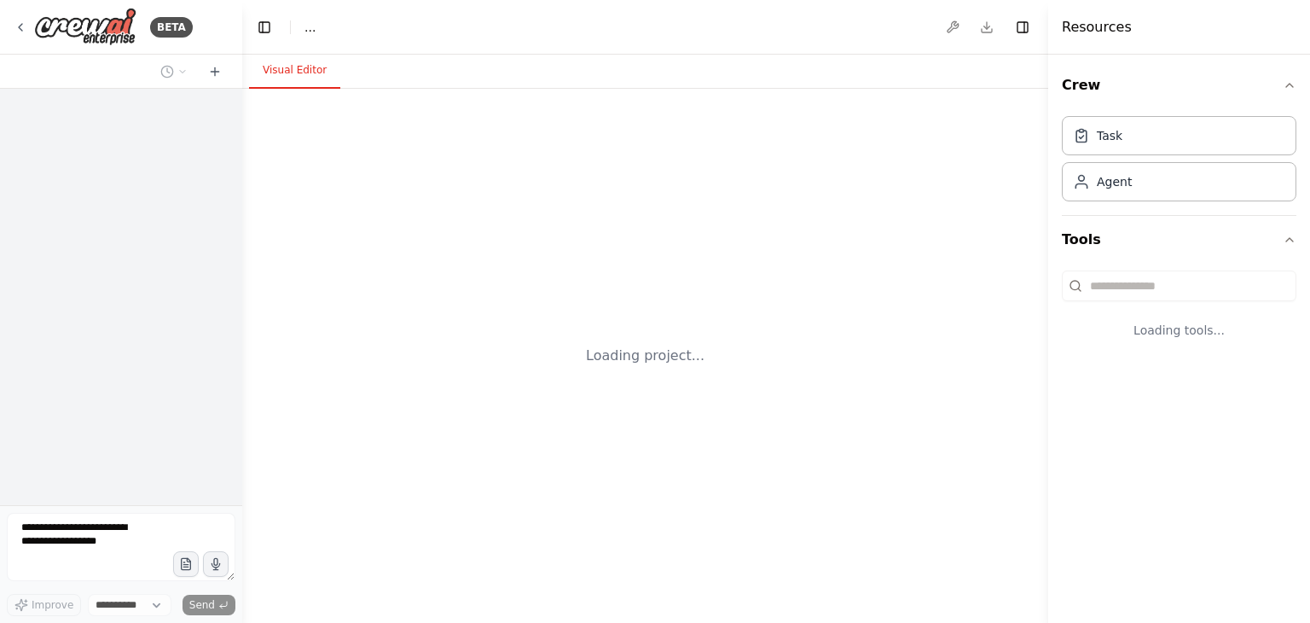
select select "****"
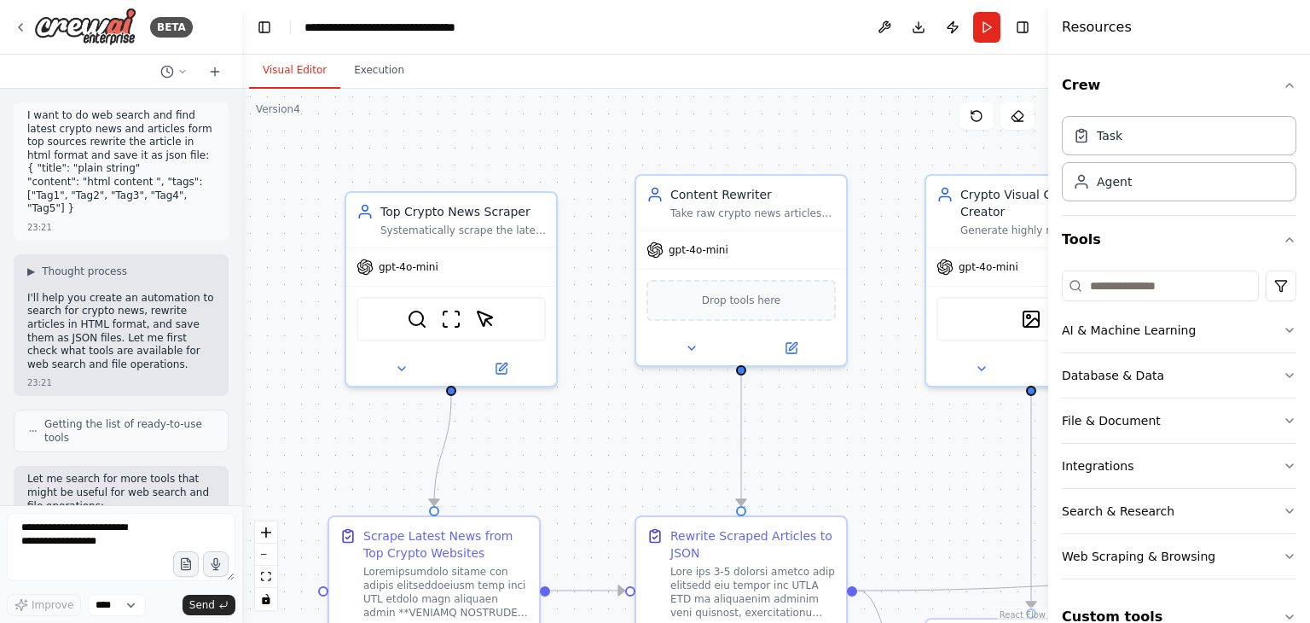
scroll to position [127232, 0]
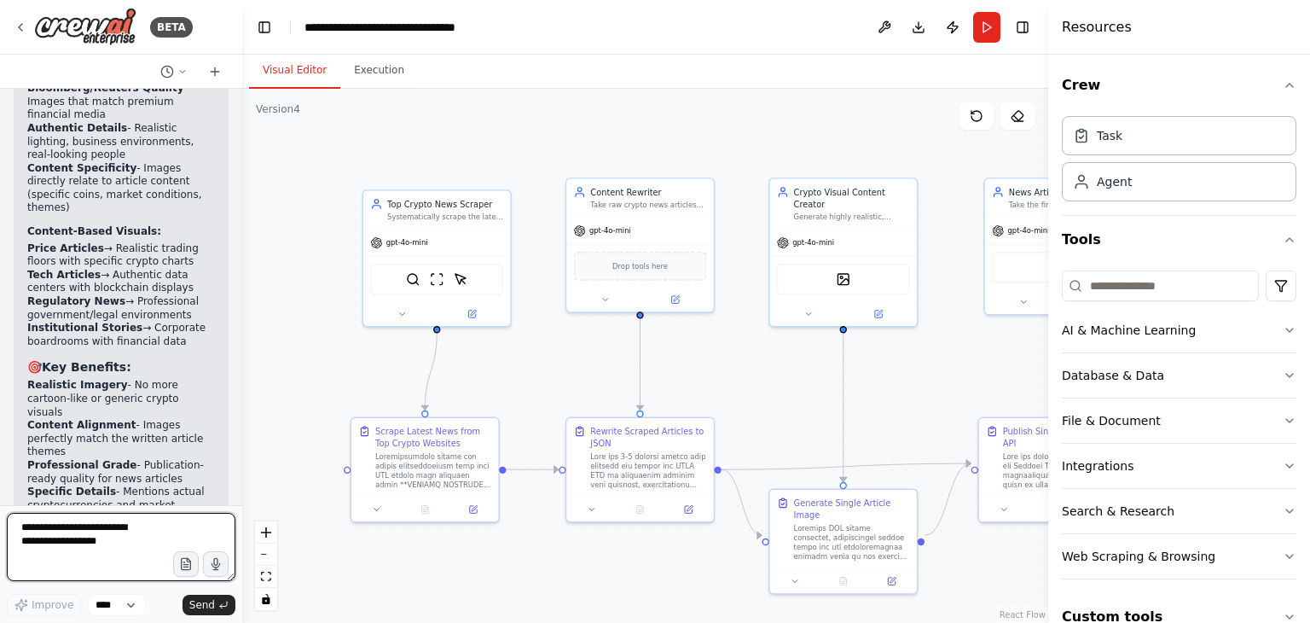
click at [114, 527] on textarea at bounding box center [121, 547] width 229 height 68
type textarea "**********"
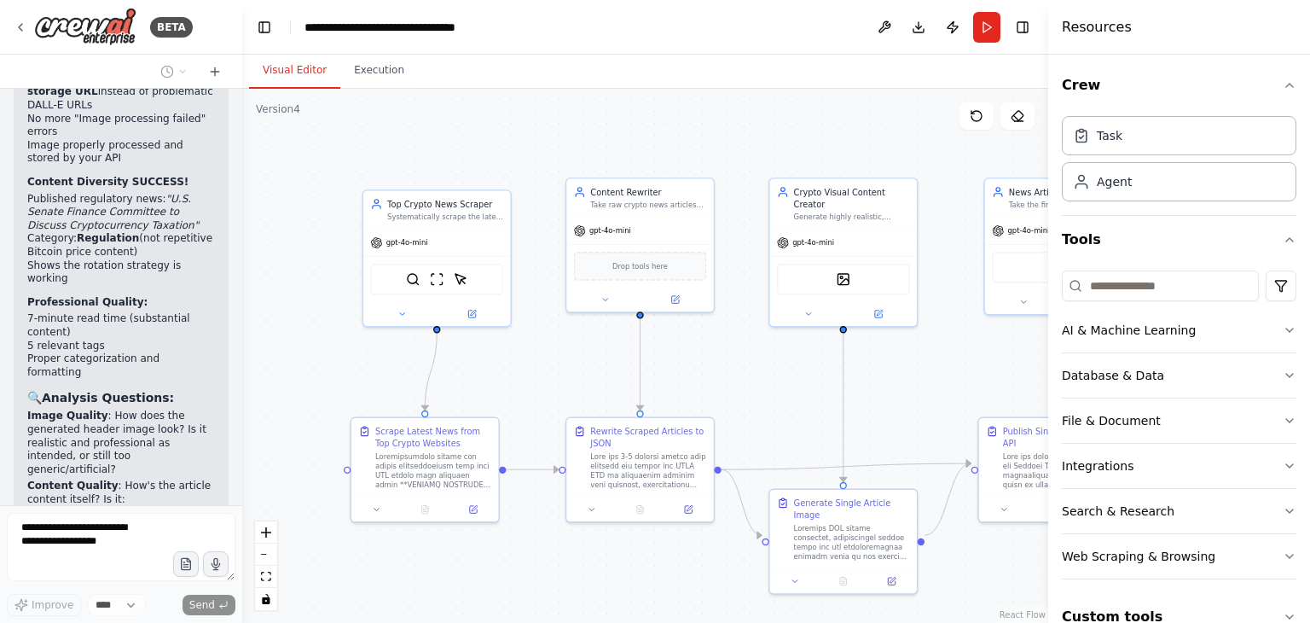
scroll to position [127983, 0]
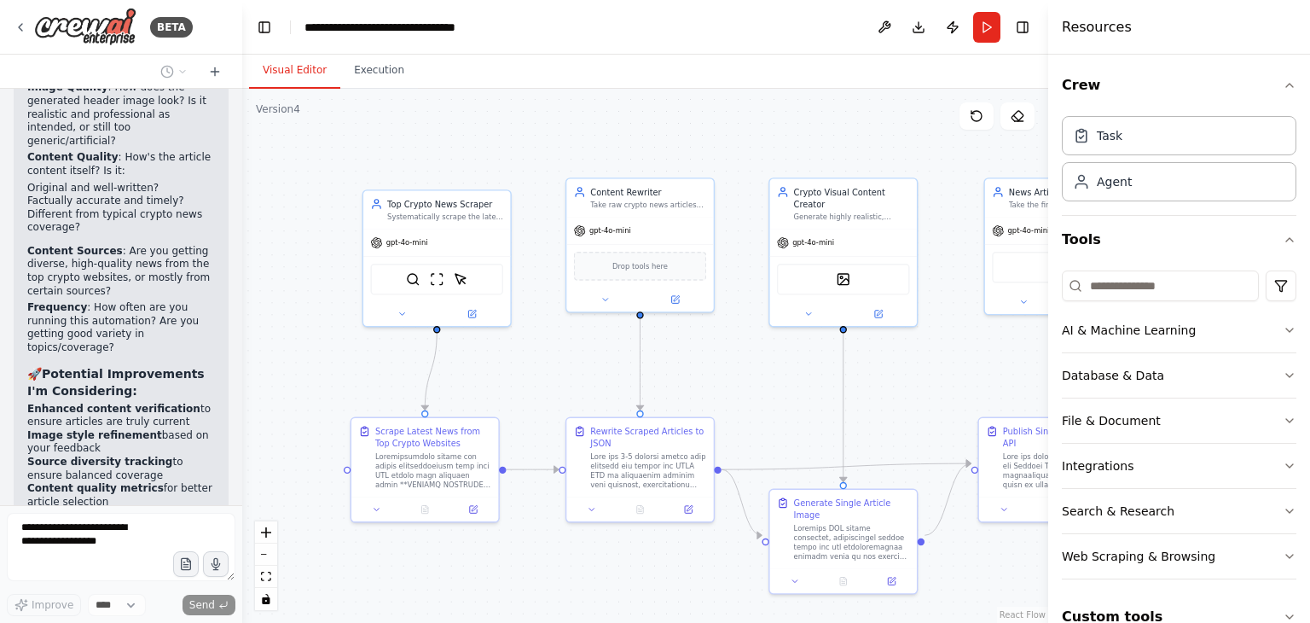
scroll to position [128293, 0]
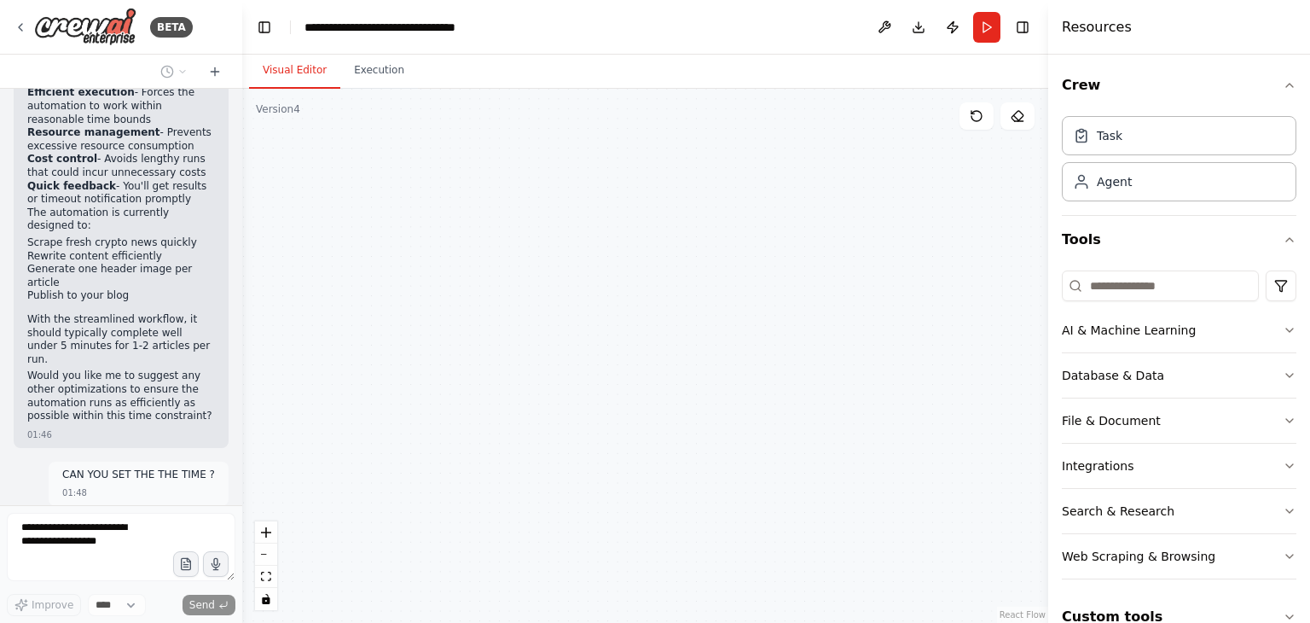
scroll to position [129248, 0]
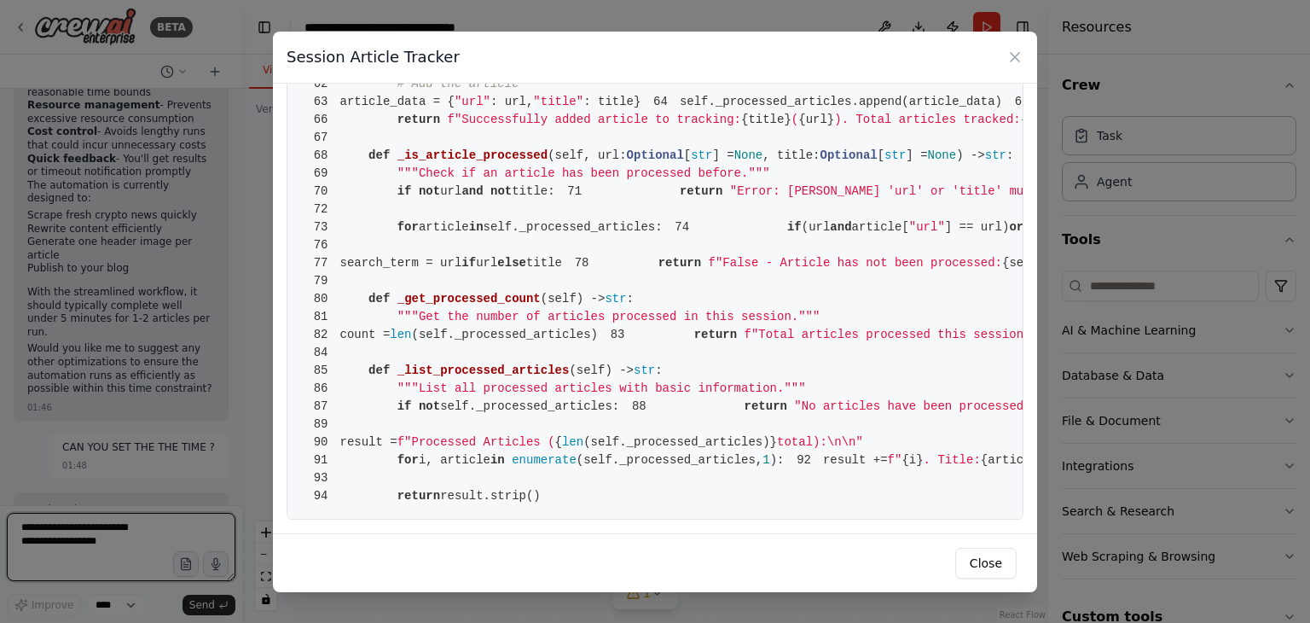
scroll to position [129302, 0]
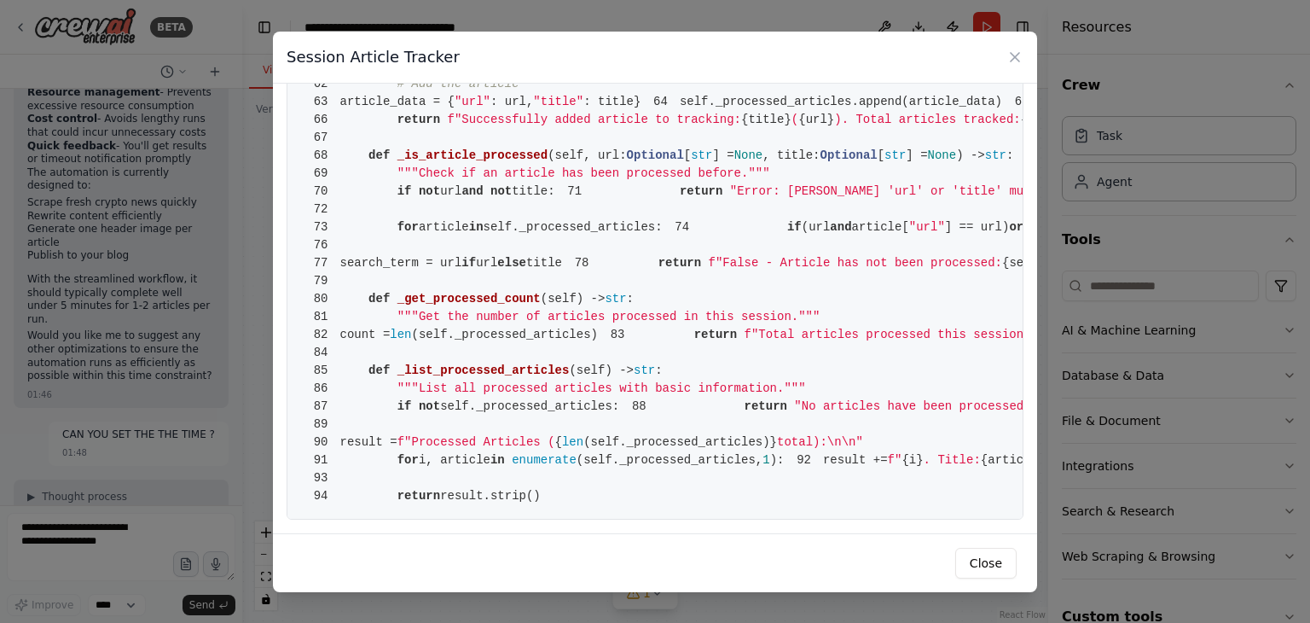
click at [955, 559] on div "Close" at bounding box center [655, 562] width 764 height 59
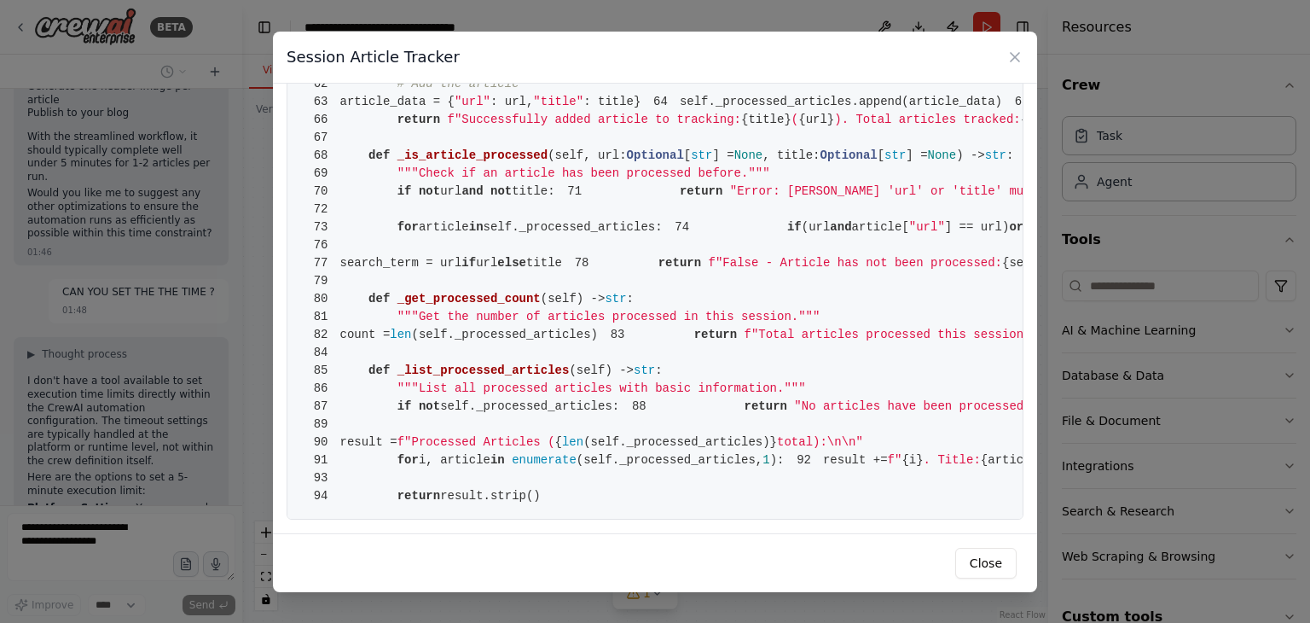
click at [982, 551] on button "Close" at bounding box center [985, 563] width 61 height 31
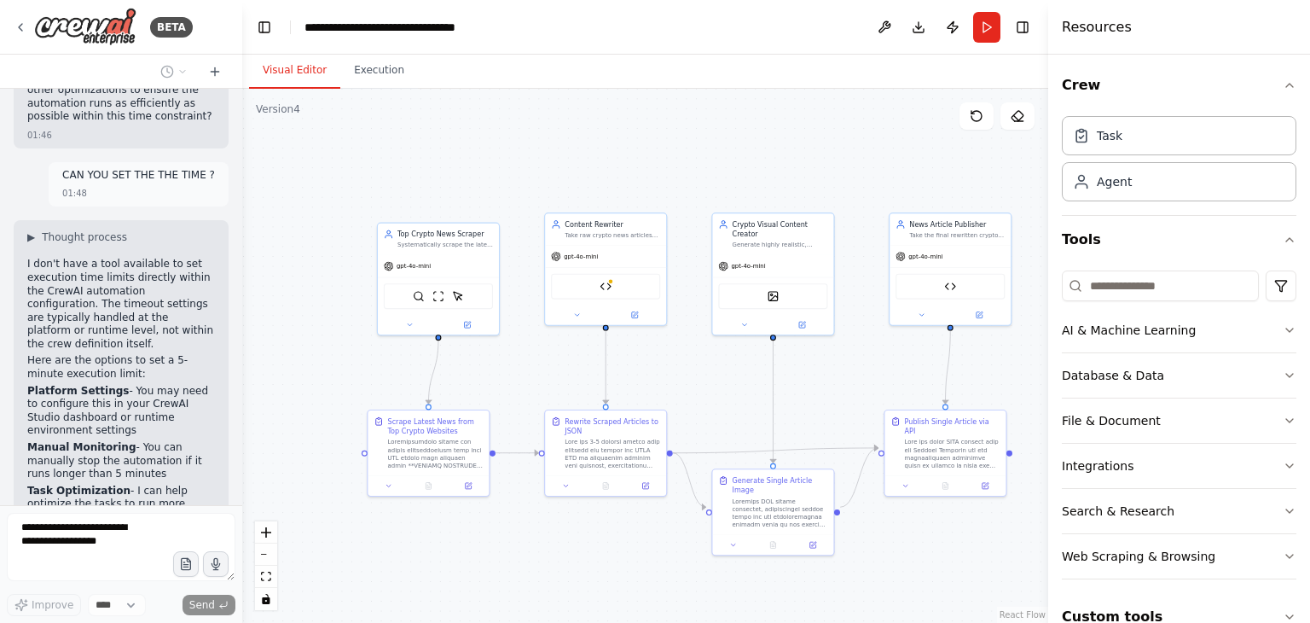
scroll to position [129575, 0]
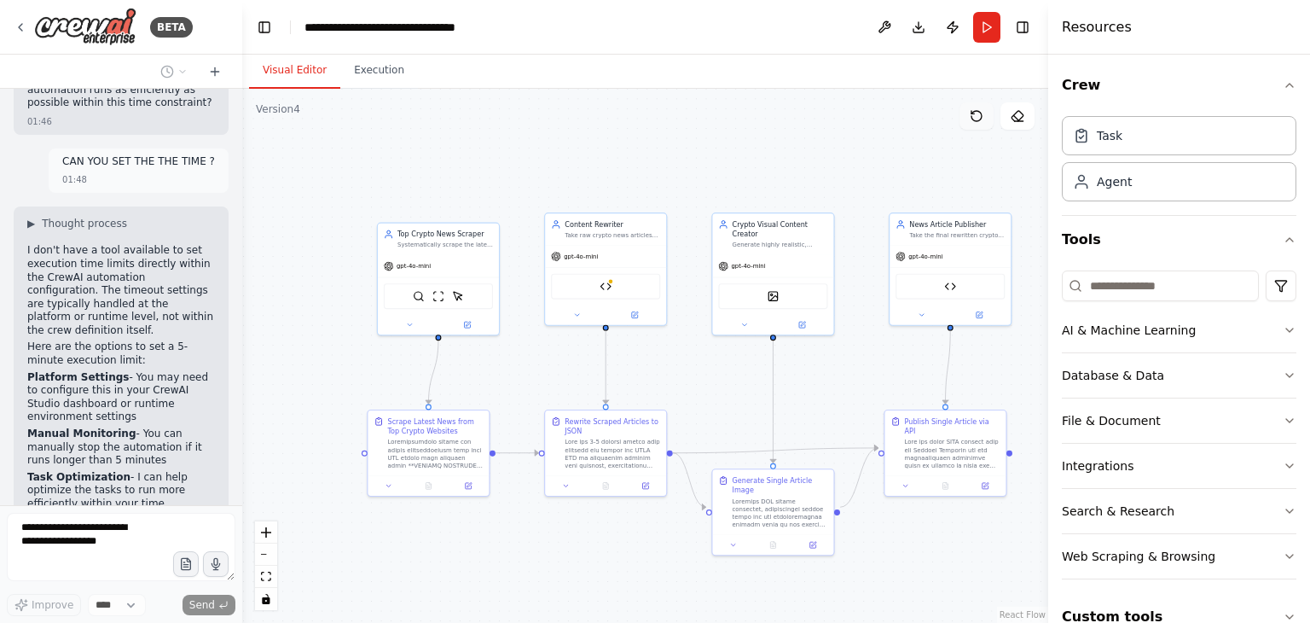
click at [976, 116] on icon at bounding box center [977, 116] width 14 height 14
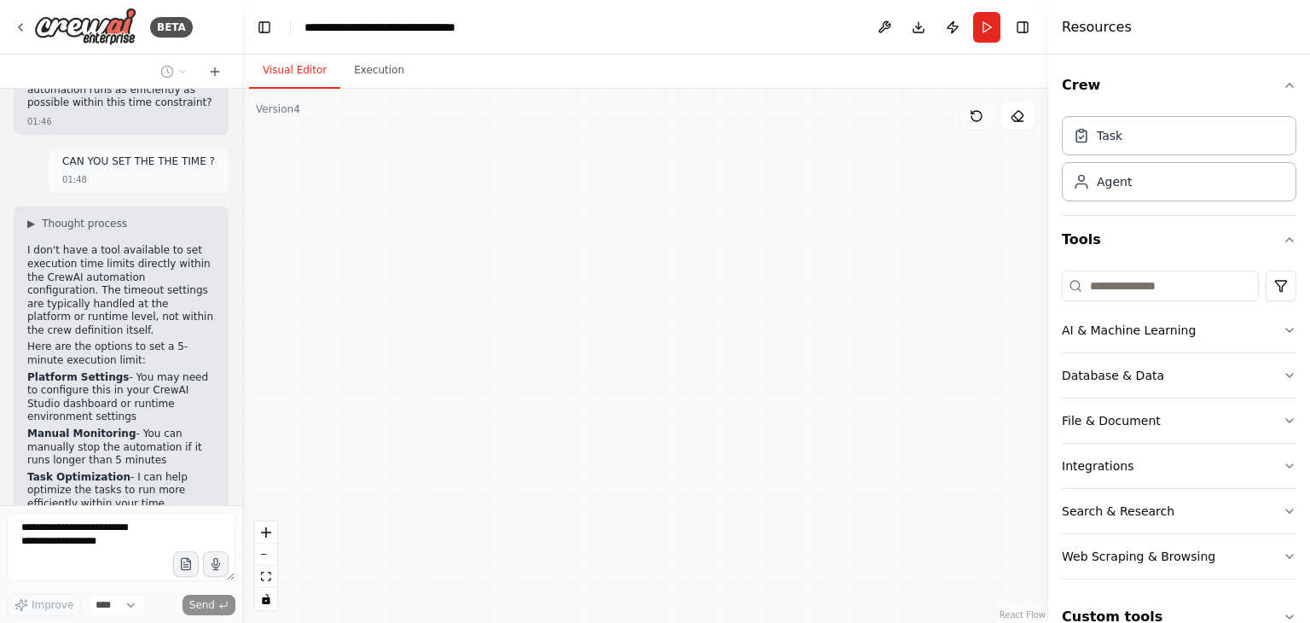
click at [976, 116] on icon at bounding box center [977, 116] width 14 height 14
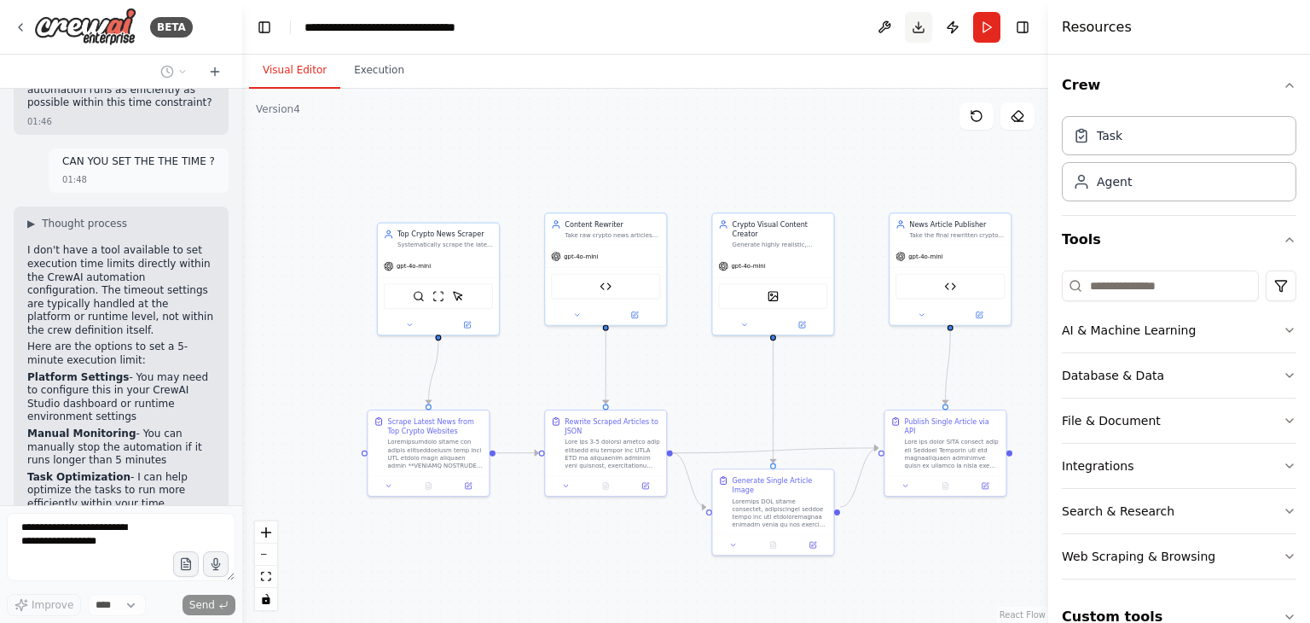
click at [922, 24] on button "Download" at bounding box center [918, 27] width 27 height 31
click at [1020, 28] on button "Toggle Right Sidebar" at bounding box center [1023, 27] width 24 height 24
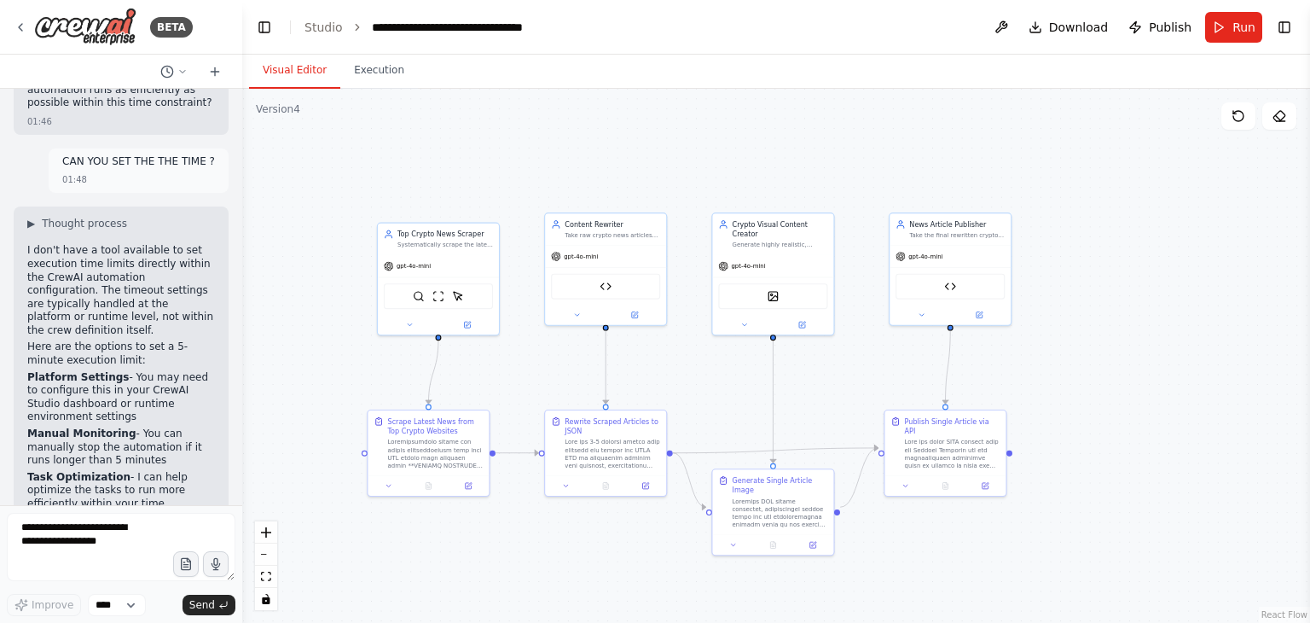
click at [954, 124] on div ".deletable-edge-delete-btn { width: 20px; height: 20px; border: 0px solid #ffff…" at bounding box center [776, 356] width 1068 height 534
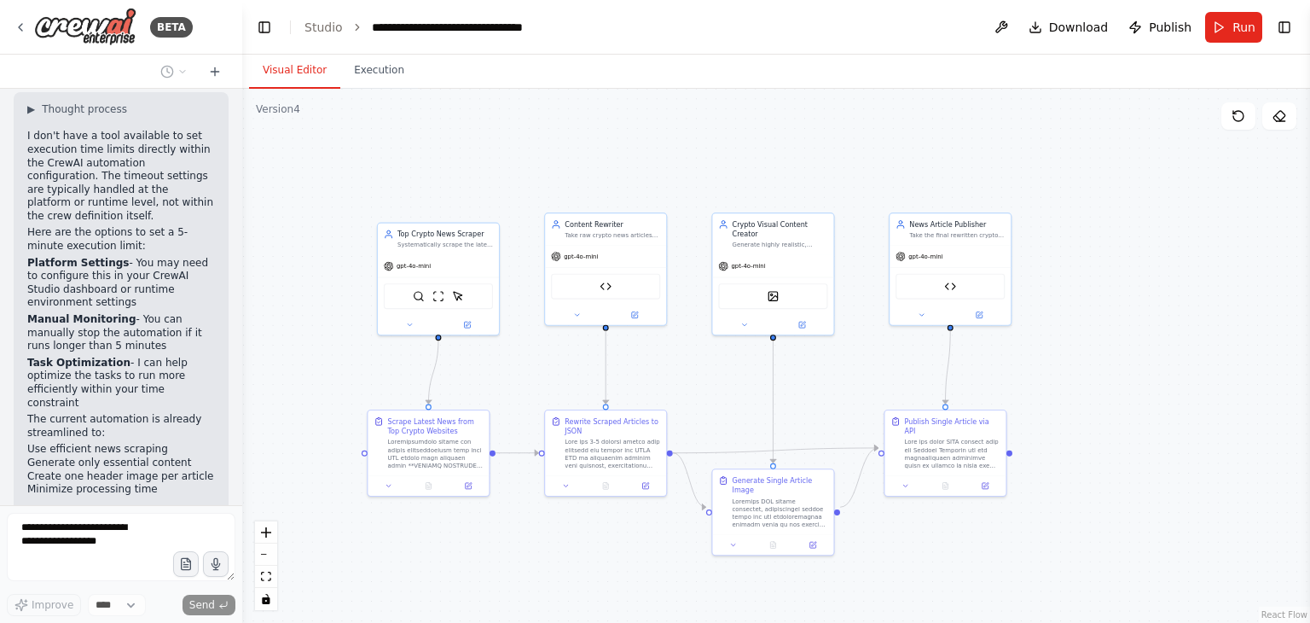
click at [339, 31] on ol "**********" at bounding box center [433, 27] width 259 height 17
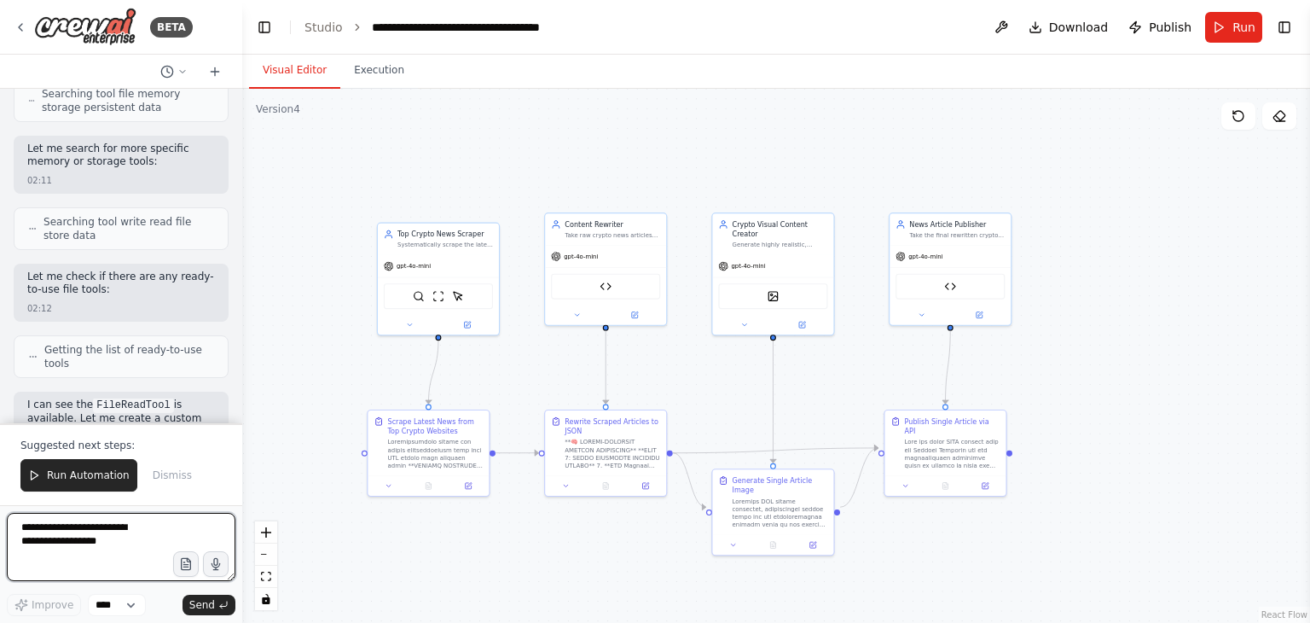
scroll to position [130644, 0]
click at [145, 536] on textarea at bounding box center [121, 547] width 229 height 68
type textarea "*"
type textarea "**********"
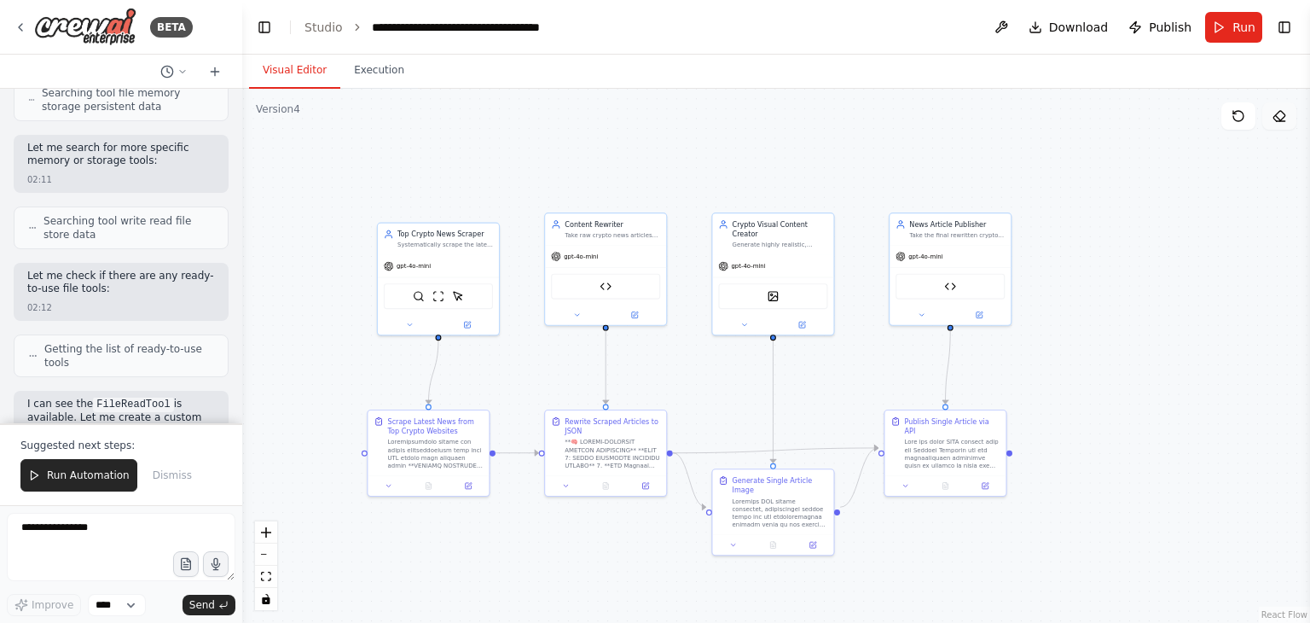
click at [1273, 120] on icon at bounding box center [1280, 116] width 14 height 14
click at [1281, 113] on icon at bounding box center [1280, 116] width 14 height 14
click at [1008, 28] on button at bounding box center [1001, 27] width 27 height 31
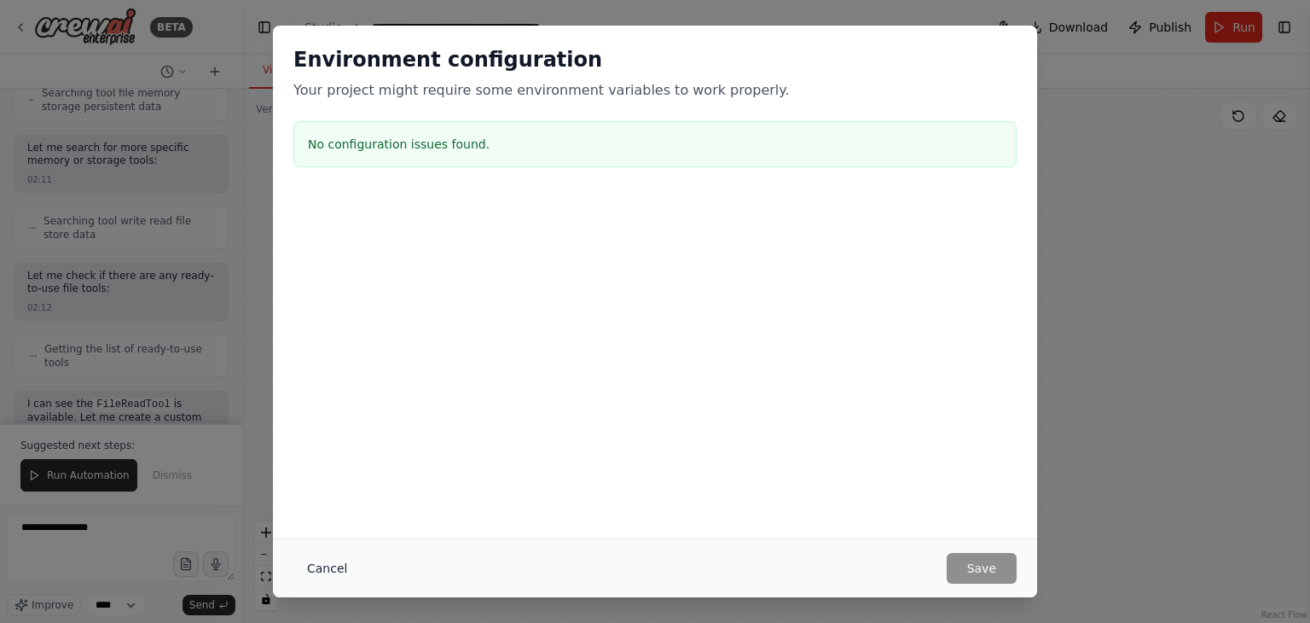
click at [338, 557] on button "Cancel" at bounding box center [326, 568] width 67 height 31
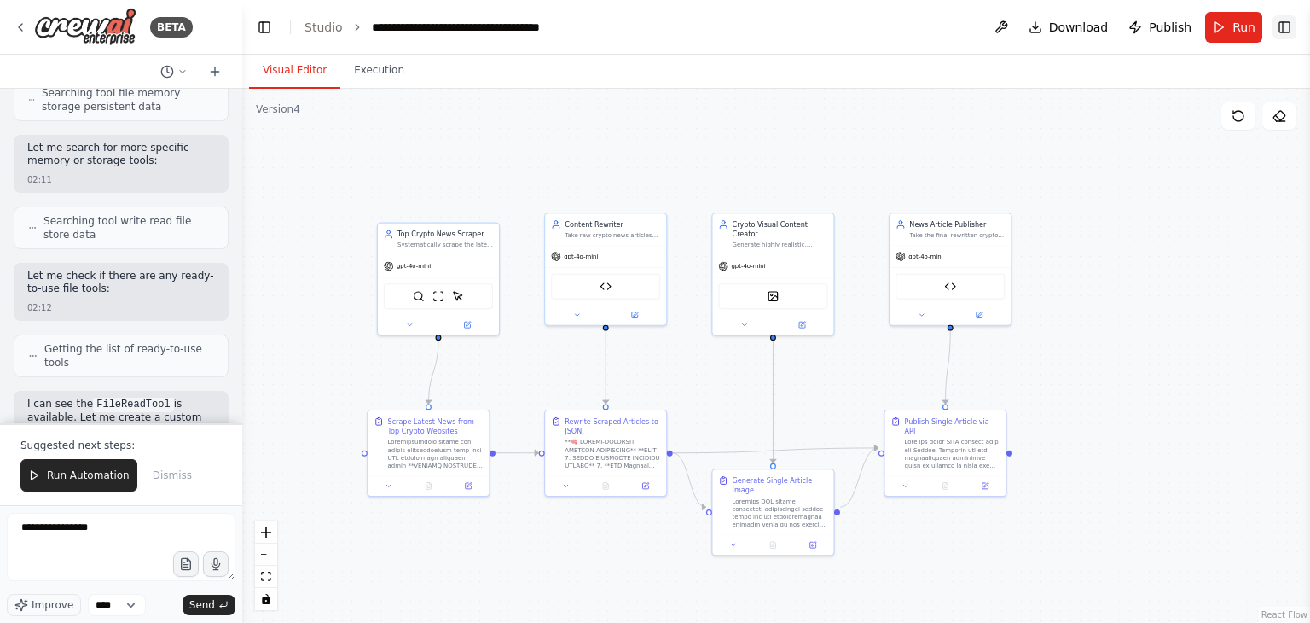
click at [1280, 35] on button "Toggle Right Sidebar" at bounding box center [1285, 27] width 24 height 24
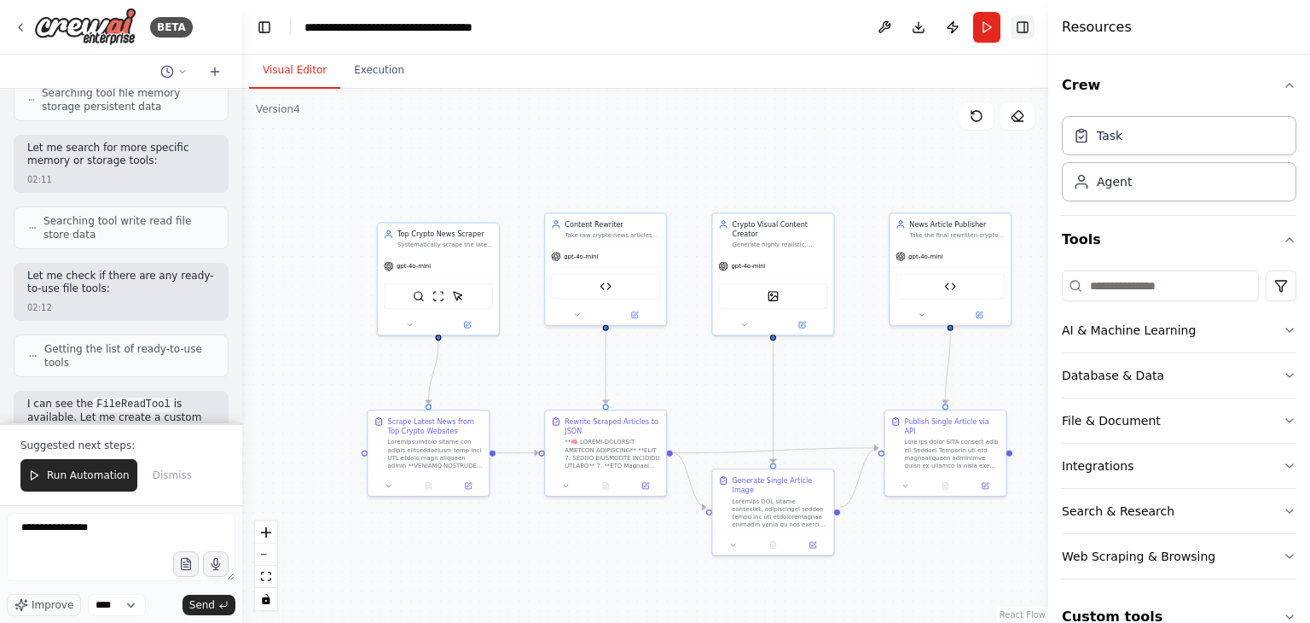
click at [1027, 24] on button "Toggle Right Sidebar" at bounding box center [1023, 27] width 24 height 24
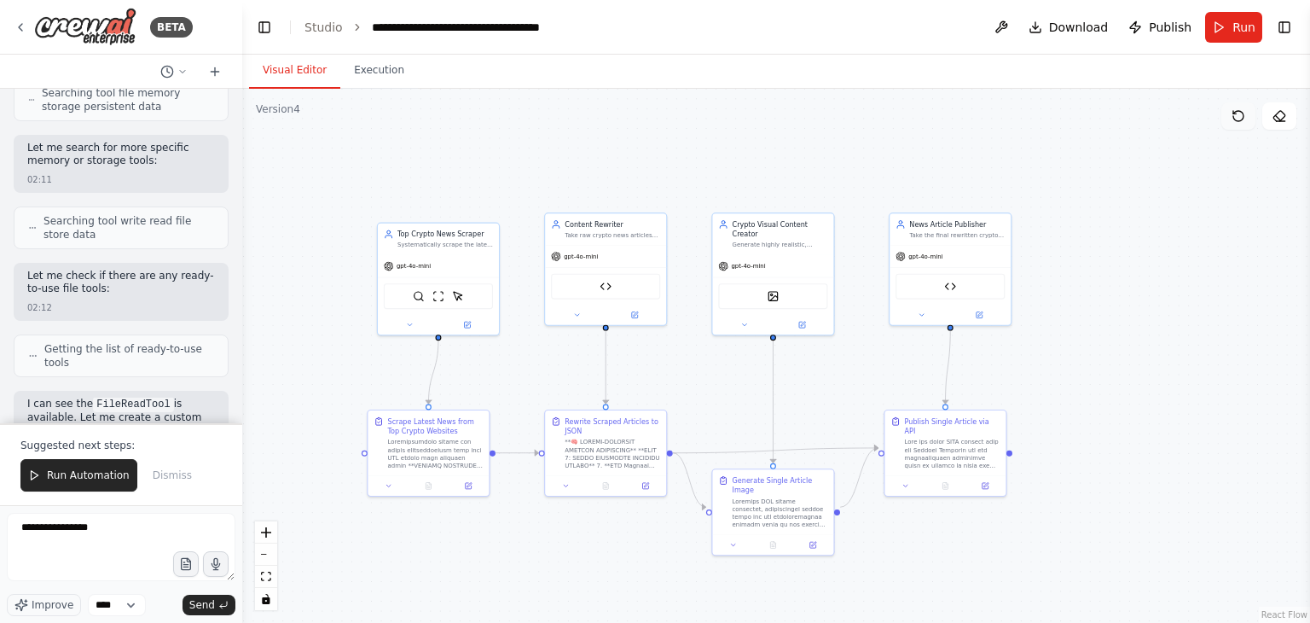
click at [1237, 125] on button at bounding box center [1238, 115] width 34 height 27
click at [1245, 130] on div ".deletable-edge-delete-btn { width: 20px; height: 20px; border: 0px solid #ffff…" at bounding box center [776, 356] width 1068 height 534
click at [167, 470] on span "Dismiss" at bounding box center [172, 475] width 39 height 14
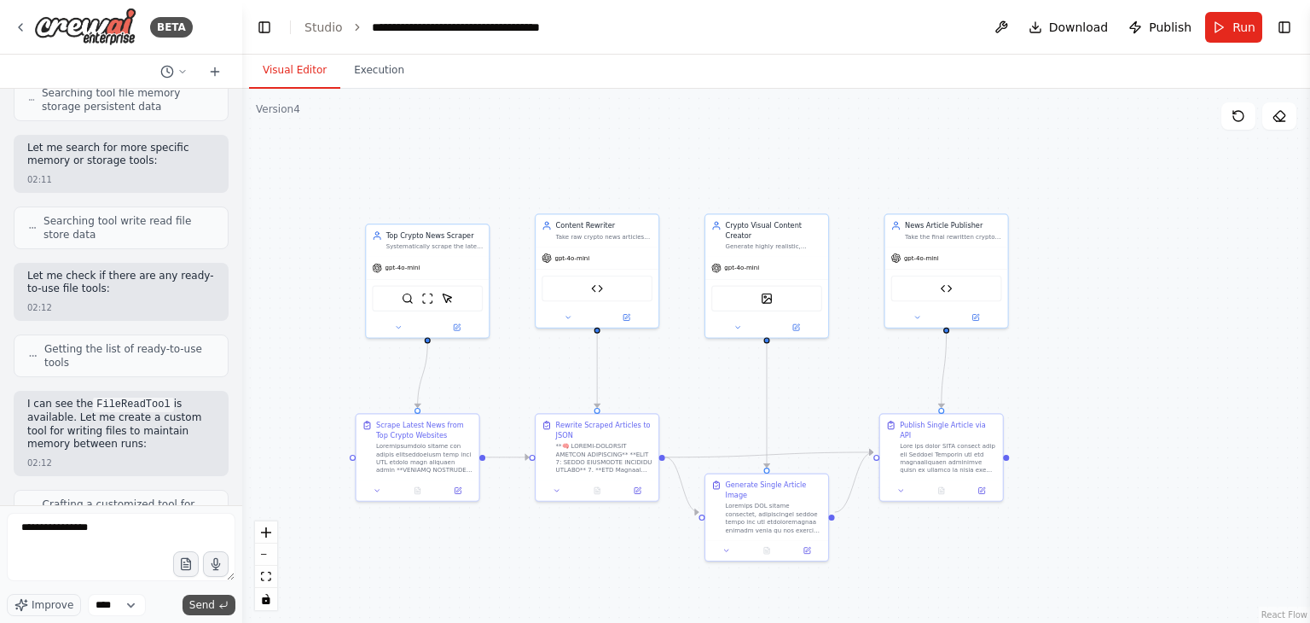
click at [201, 601] on span "Send" at bounding box center [202, 605] width 26 height 14
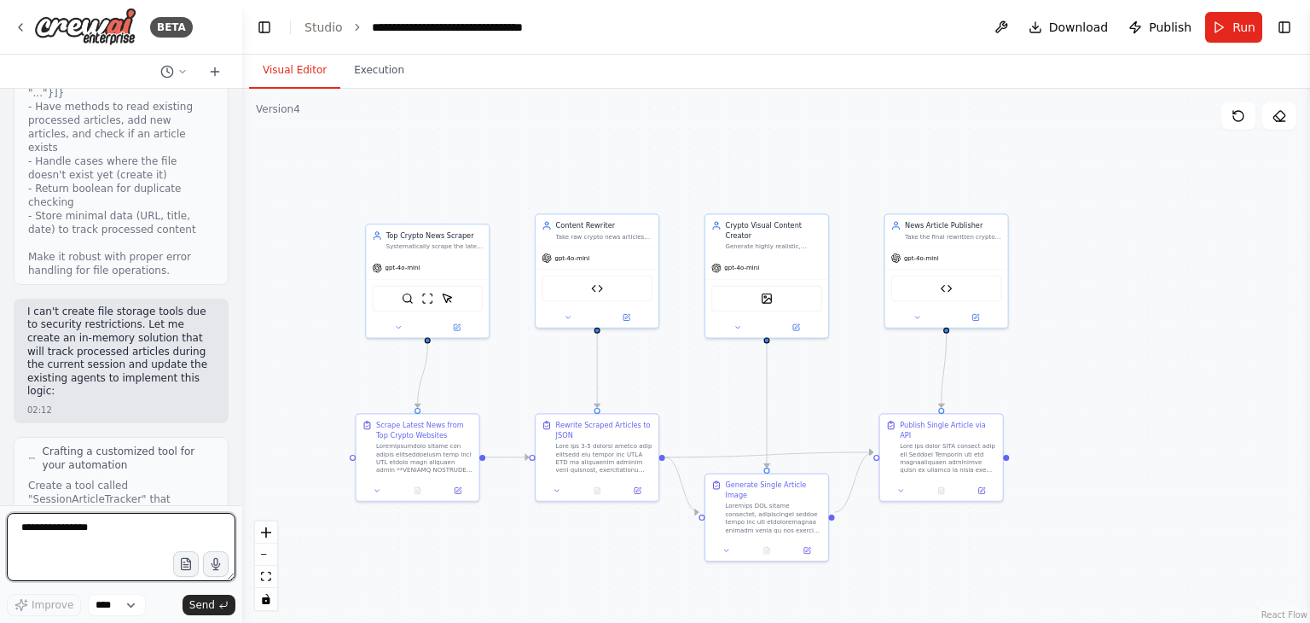
scroll to position [131321, 0]
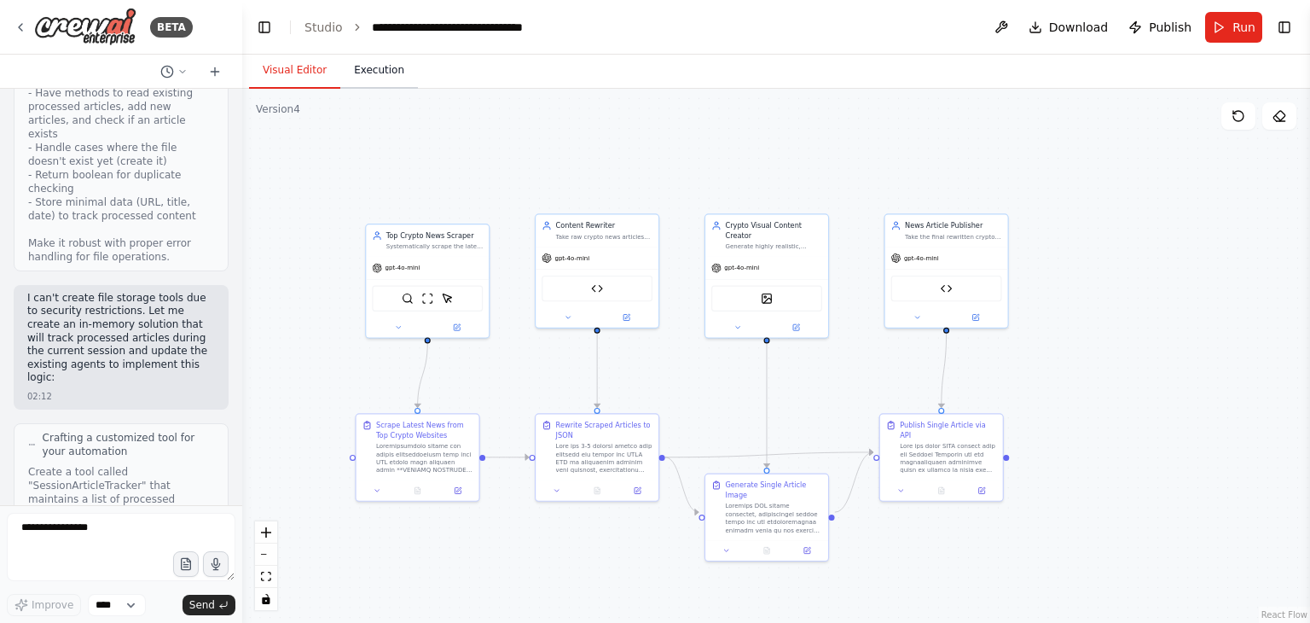
click at [371, 84] on button "Execution" at bounding box center [379, 71] width 78 height 36
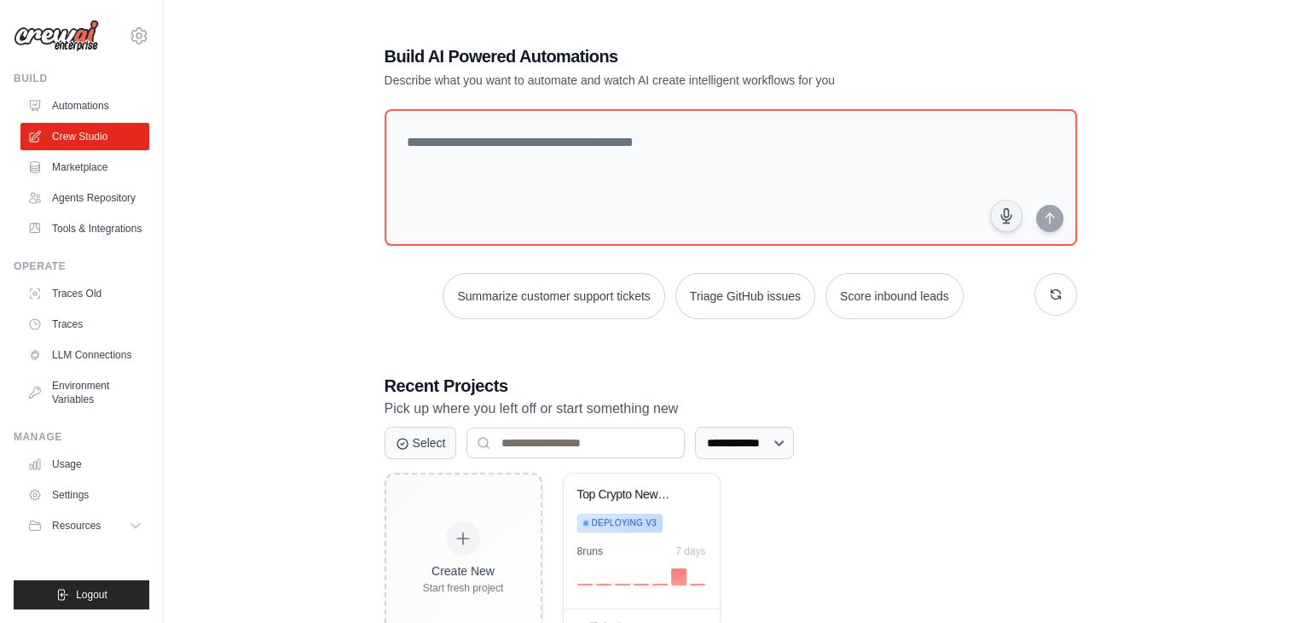
scroll to position [64, 0]
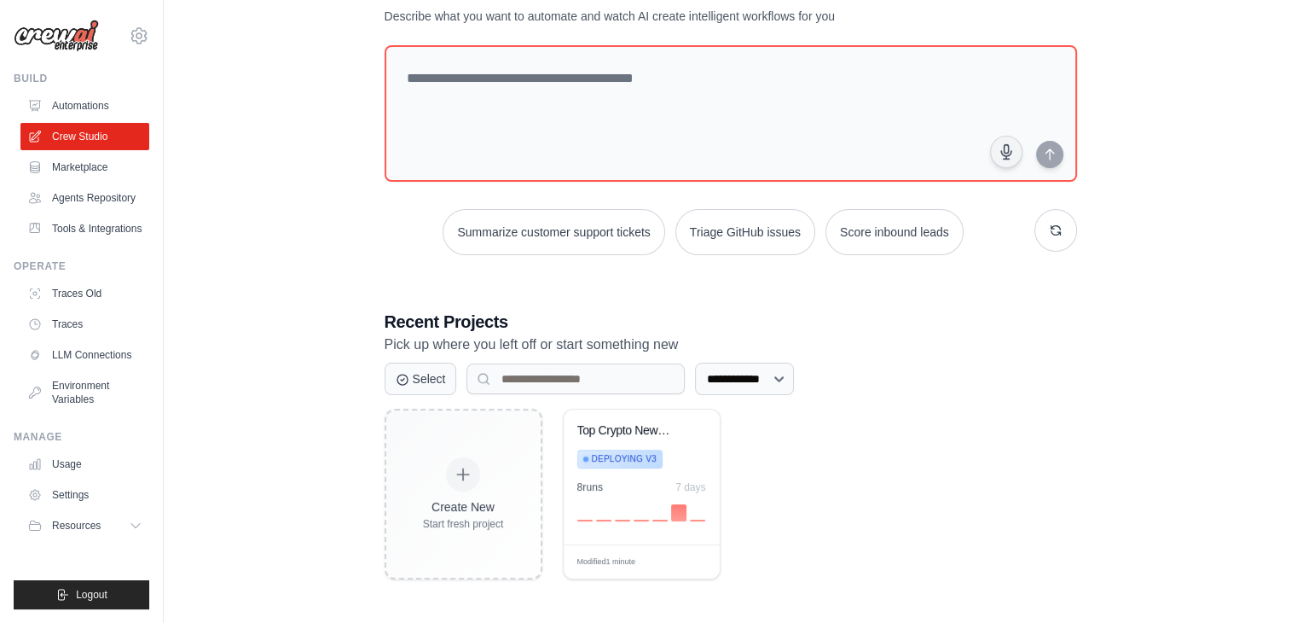
click at [45, 87] on div "Build Automations Crew Studio Marketplace Agents Repository" at bounding box center [82, 157] width 136 height 171
click at [53, 96] on link "Automations" at bounding box center [86, 105] width 129 height 27
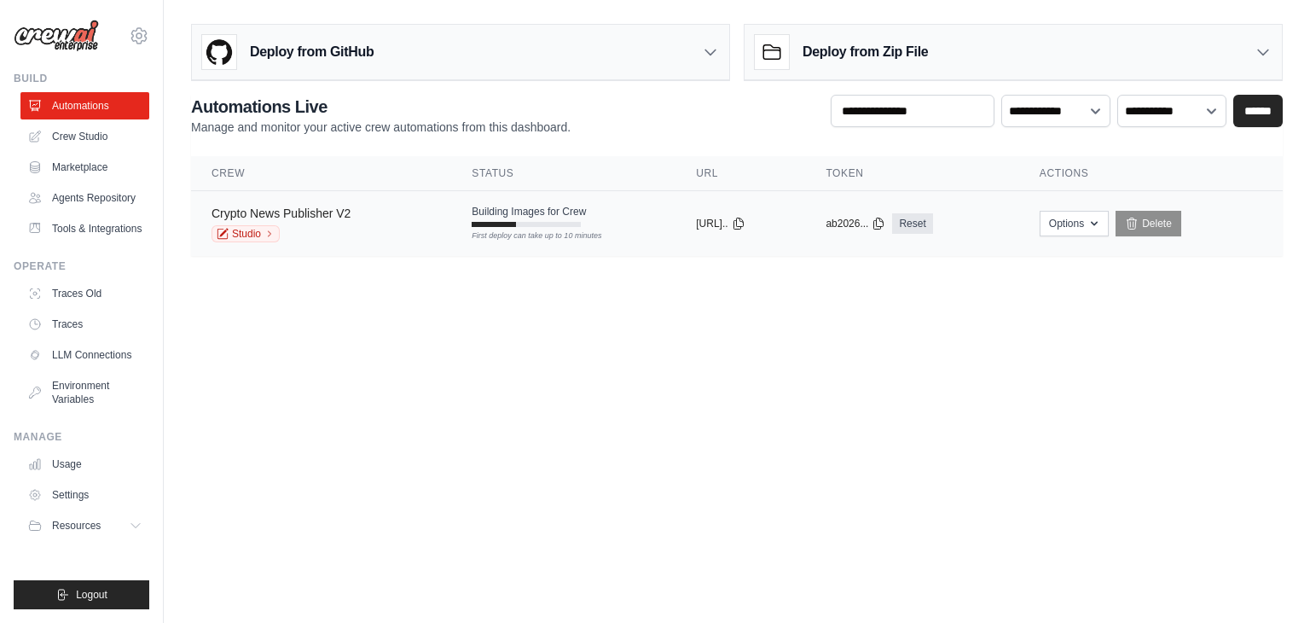
click at [314, 206] on link "Crypto News Publisher V2" at bounding box center [281, 213] width 139 height 14
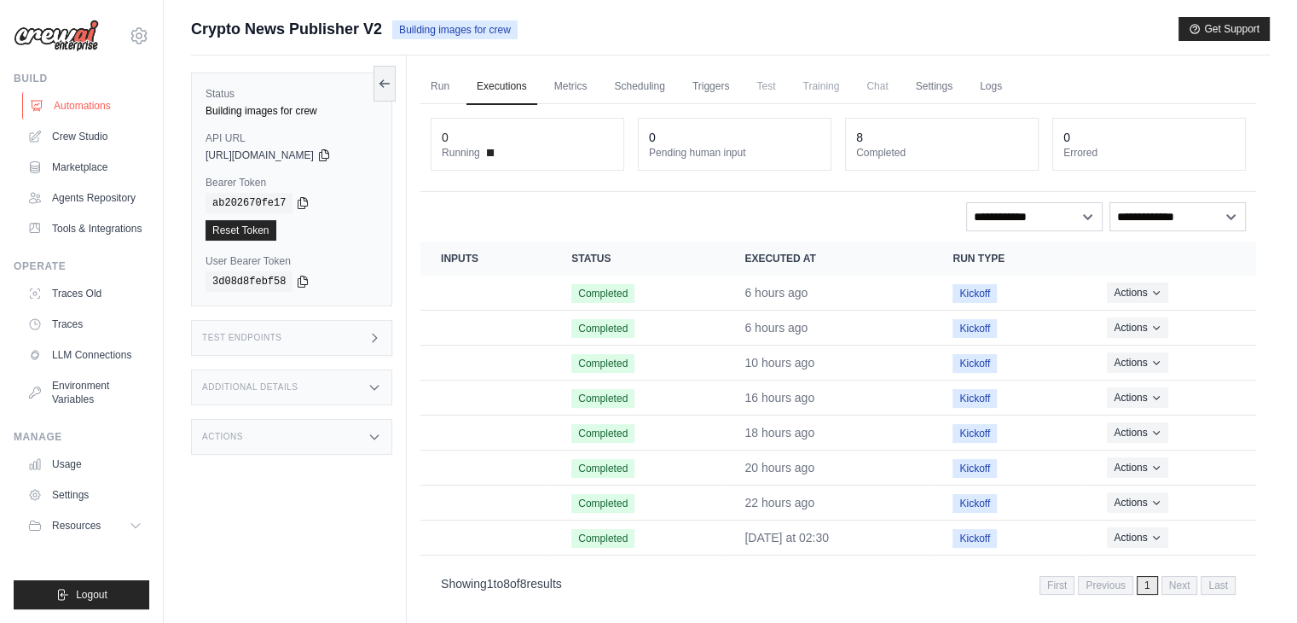
click at [69, 93] on link "Automations" at bounding box center [86, 105] width 129 height 27
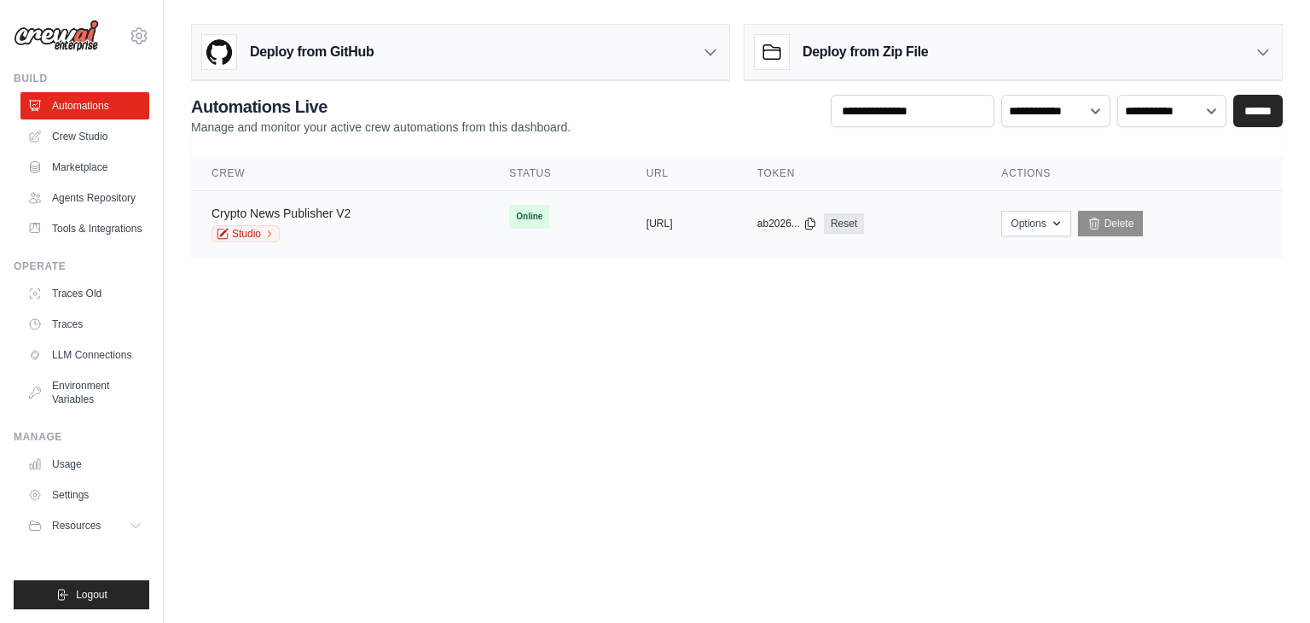
click at [283, 217] on link "Crypto News Publisher V2" at bounding box center [281, 213] width 139 height 14
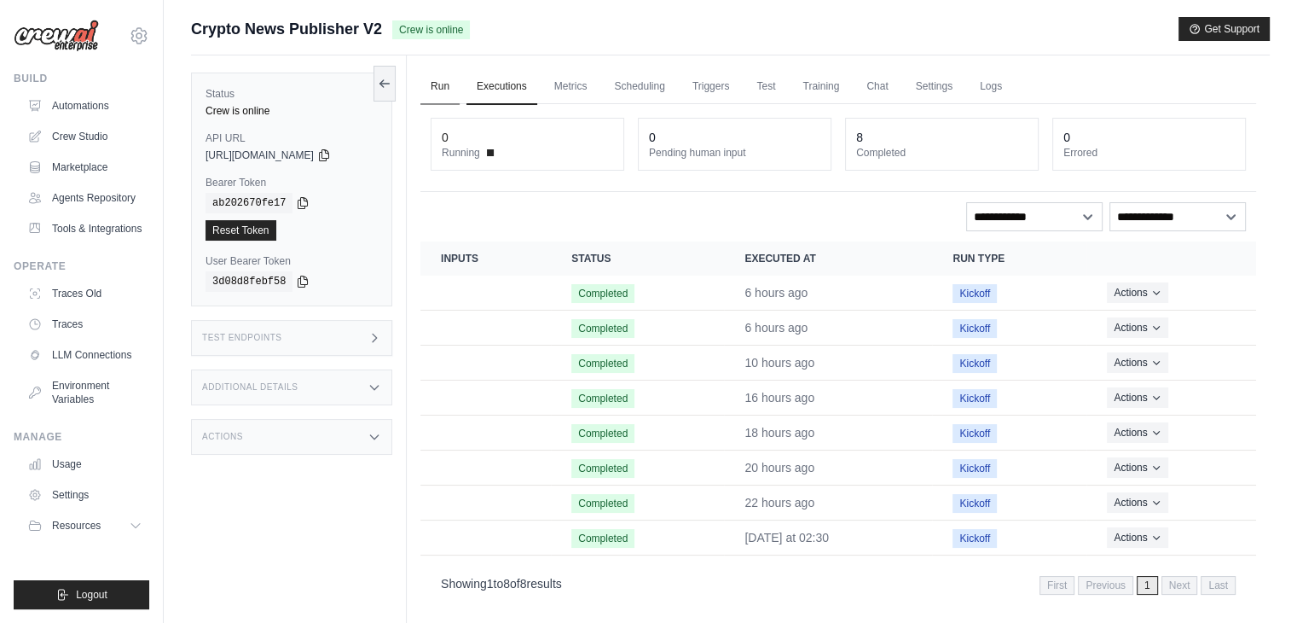
click at [448, 83] on link "Run" at bounding box center [439, 87] width 39 height 36
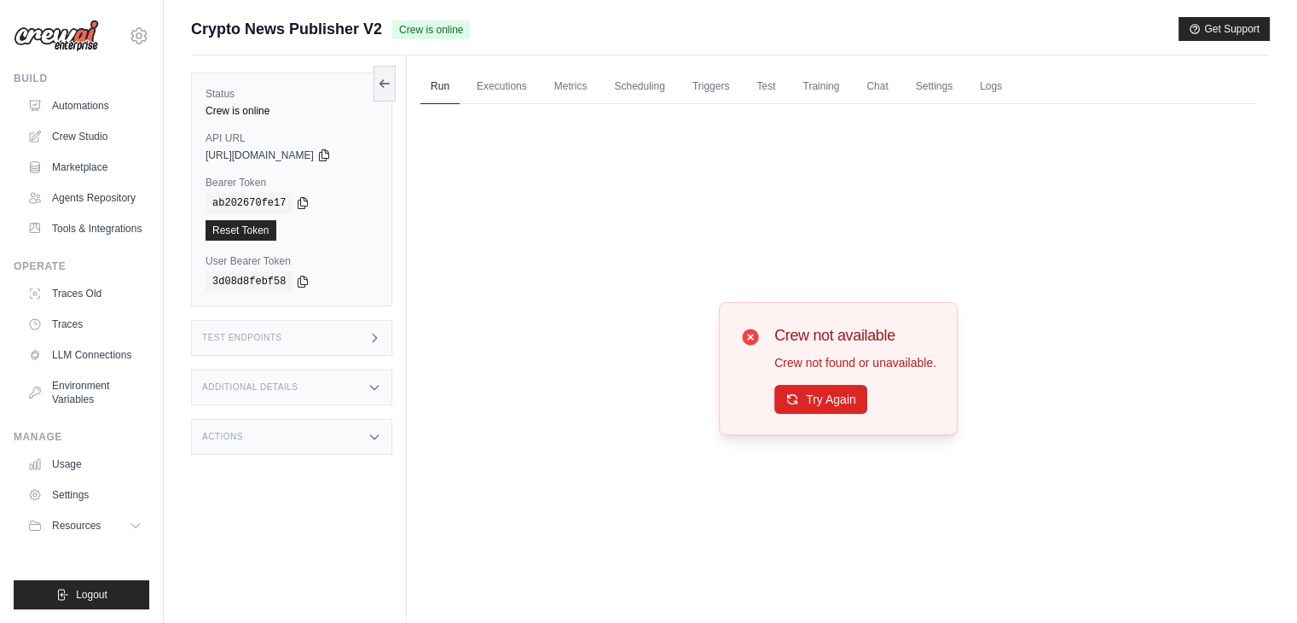
click at [809, 383] on div "Crew not available Crew not found or unavailable. Try Again" at bounding box center [855, 368] width 162 height 90
click at [799, 400] on button "Try Again" at bounding box center [820, 398] width 93 height 29
click at [799, 400] on button "Try Again" at bounding box center [820, 399] width 93 height 29
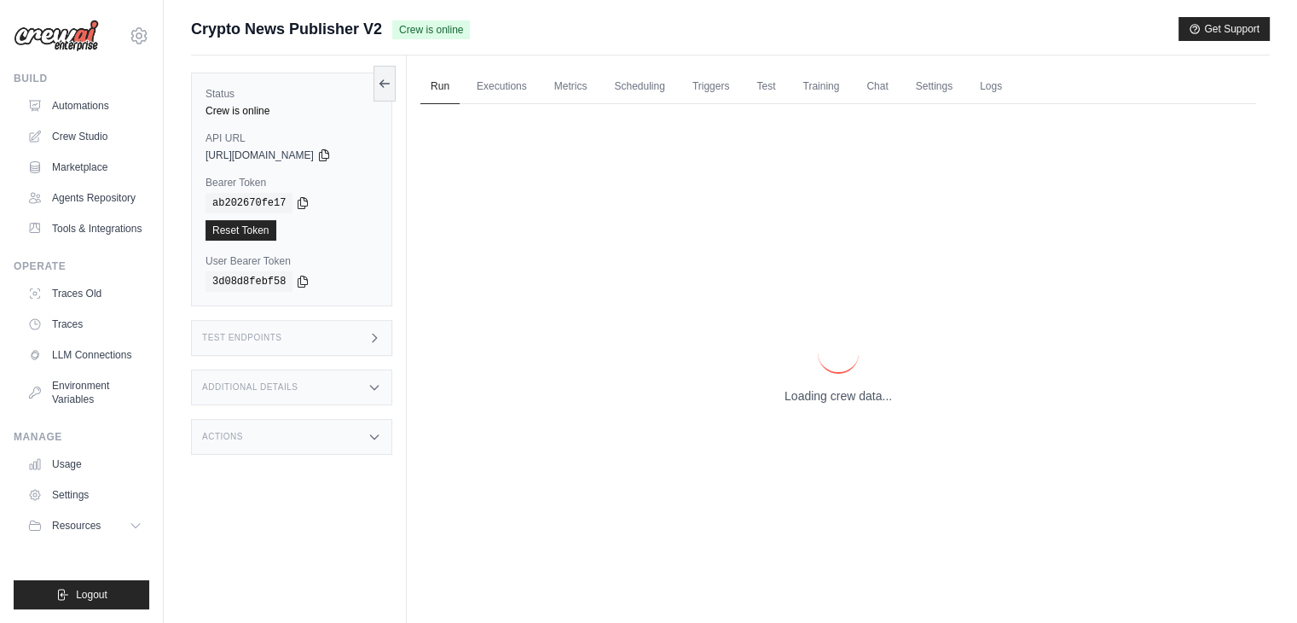
click at [799, 400] on p "Loading crew data..." at bounding box center [838, 395] width 107 height 17
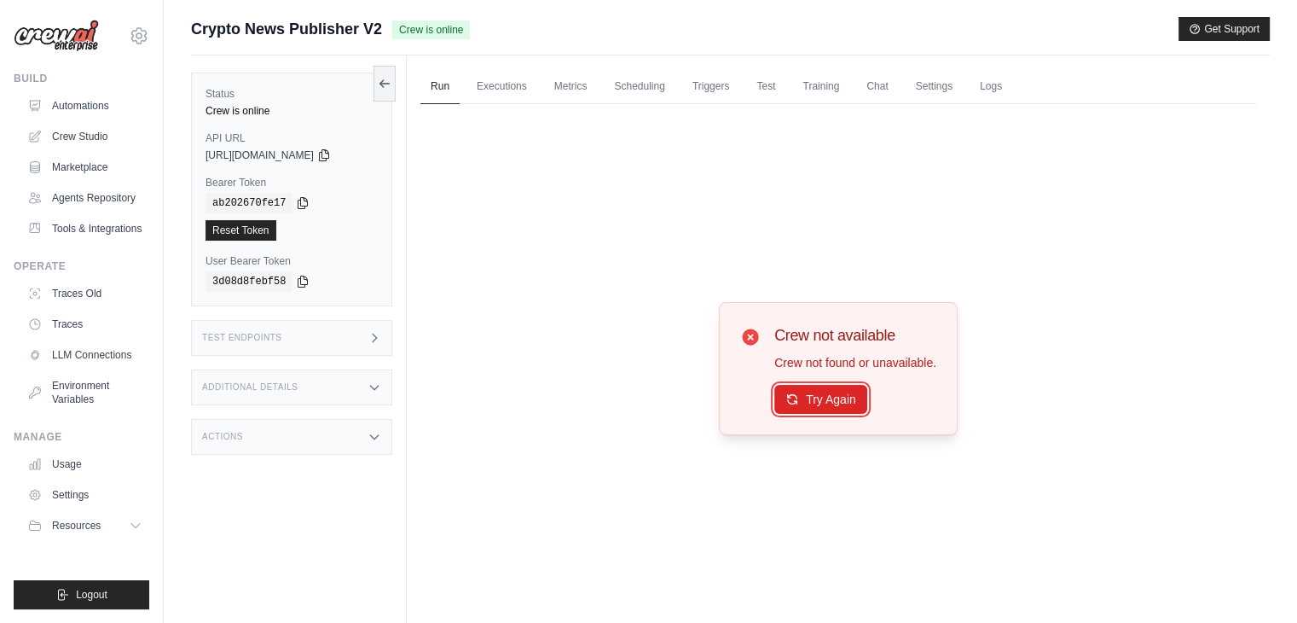
click at [799, 400] on button "Try Again" at bounding box center [820, 399] width 93 height 29
click at [495, 98] on link "Executions" at bounding box center [502, 87] width 71 height 36
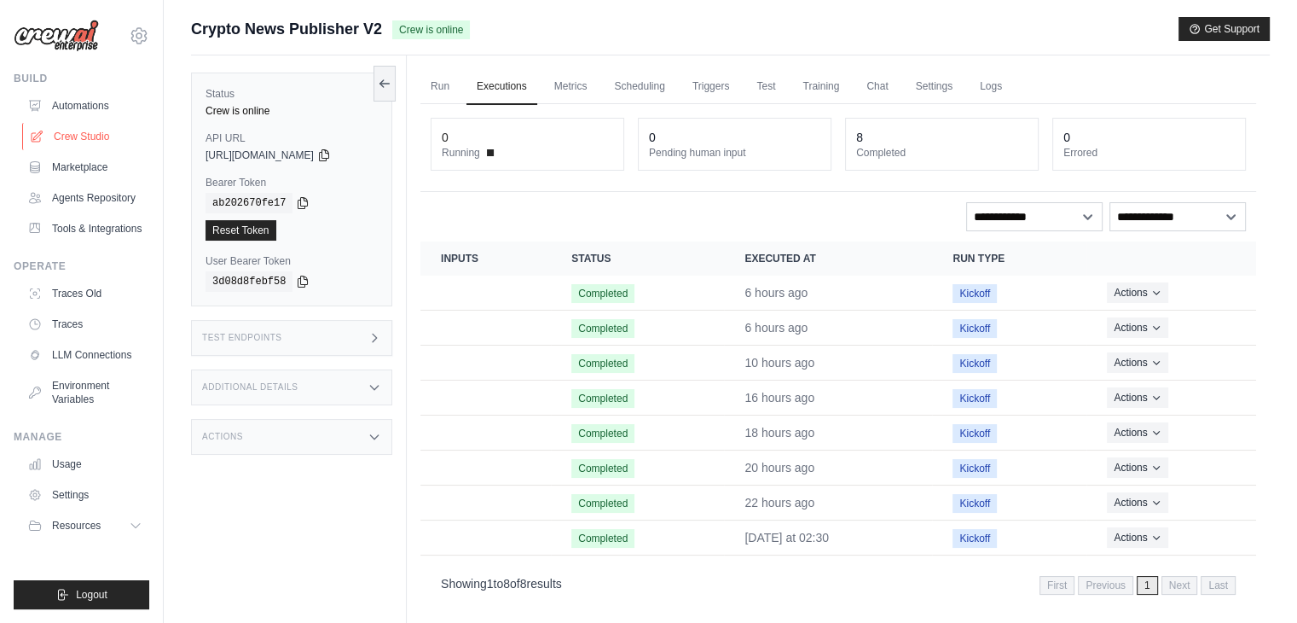
click at [81, 124] on link "Crew Studio" at bounding box center [86, 136] width 129 height 27
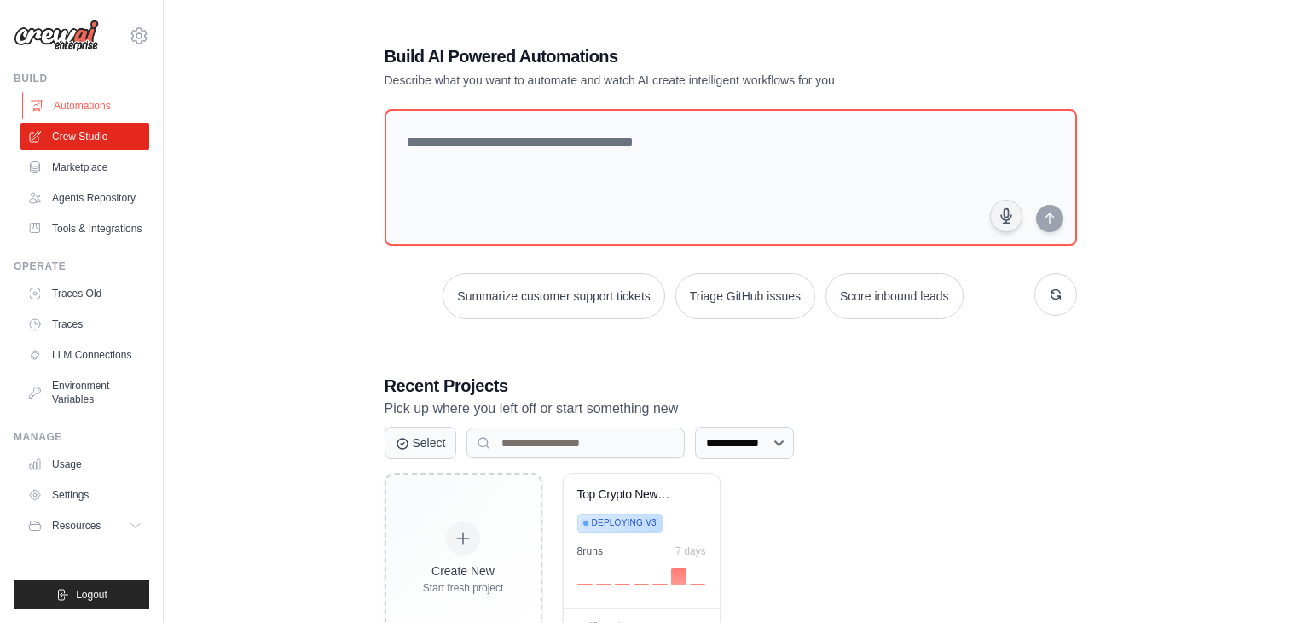
drag, startPoint x: 0, startPoint y: 0, endPoint x: 120, endPoint y: 96, distance: 154.1
click at [120, 96] on link "Automations" at bounding box center [86, 105] width 129 height 27
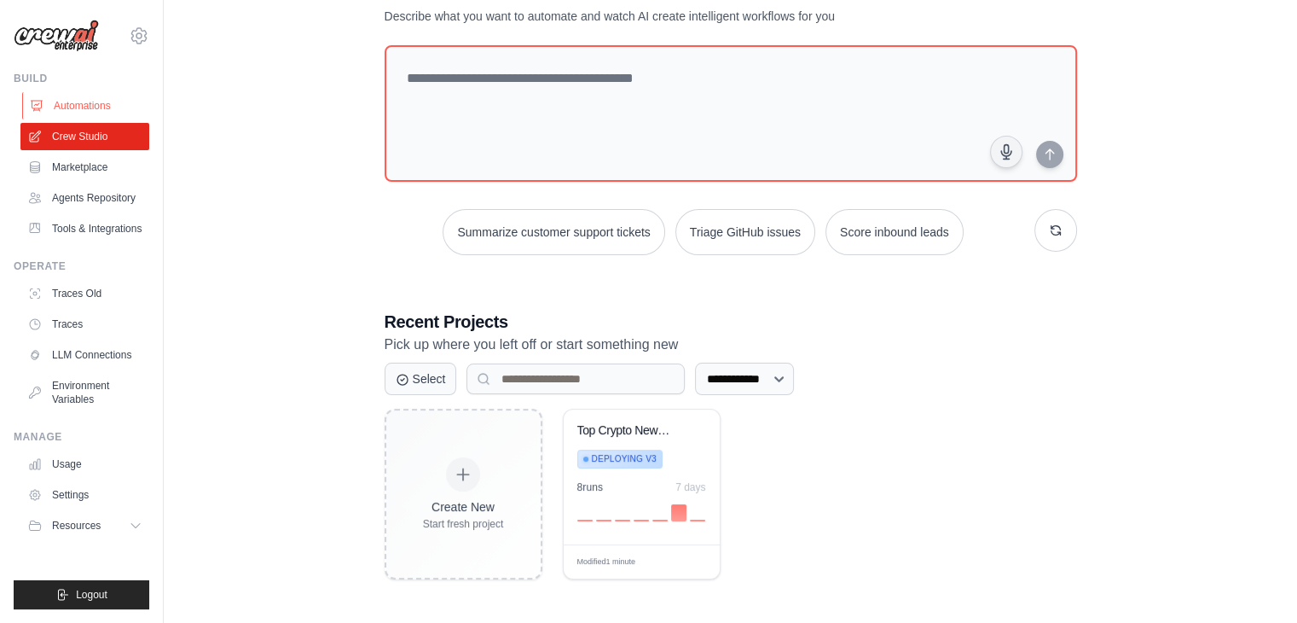
scroll to position [64, 0]
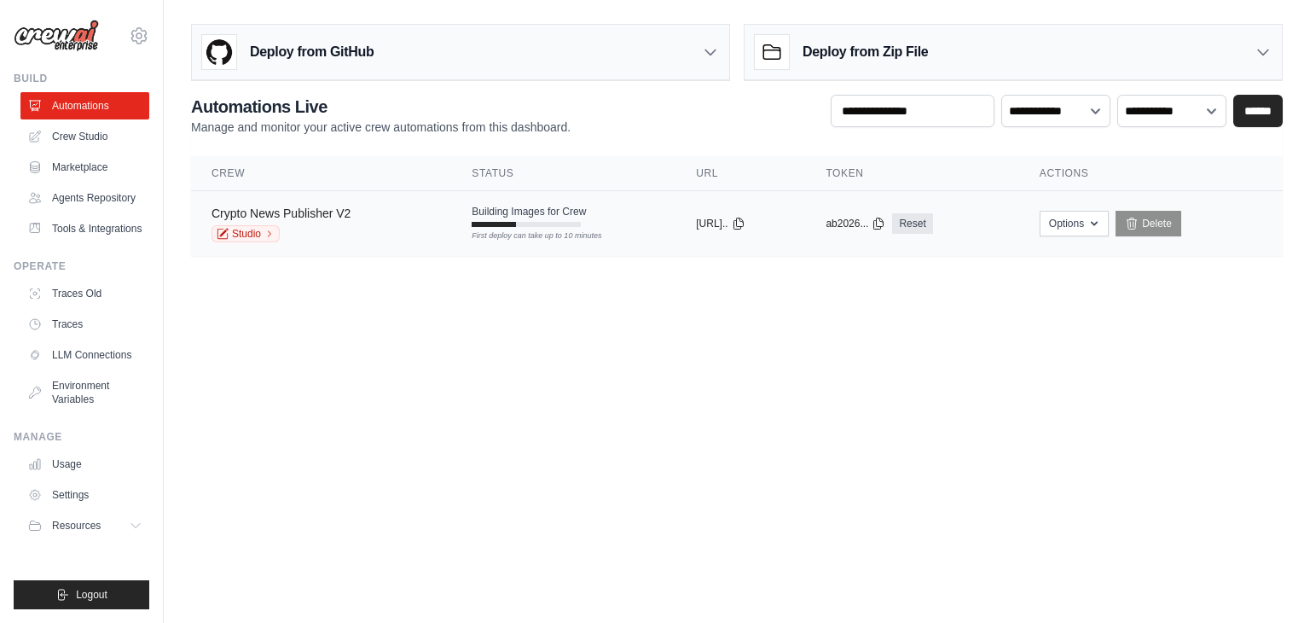
click at [341, 206] on link "Crypto News Publisher V2" at bounding box center [281, 213] width 139 height 14
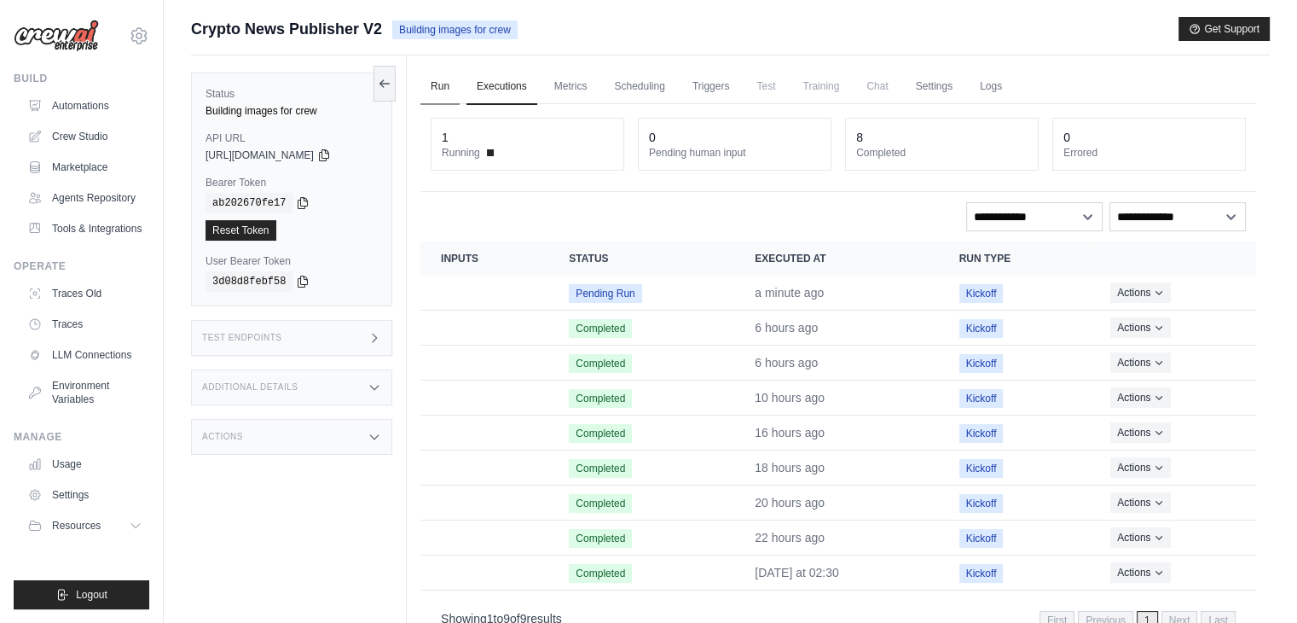
click at [444, 87] on link "Run" at bounding box center [439, 87] width 39 height 36
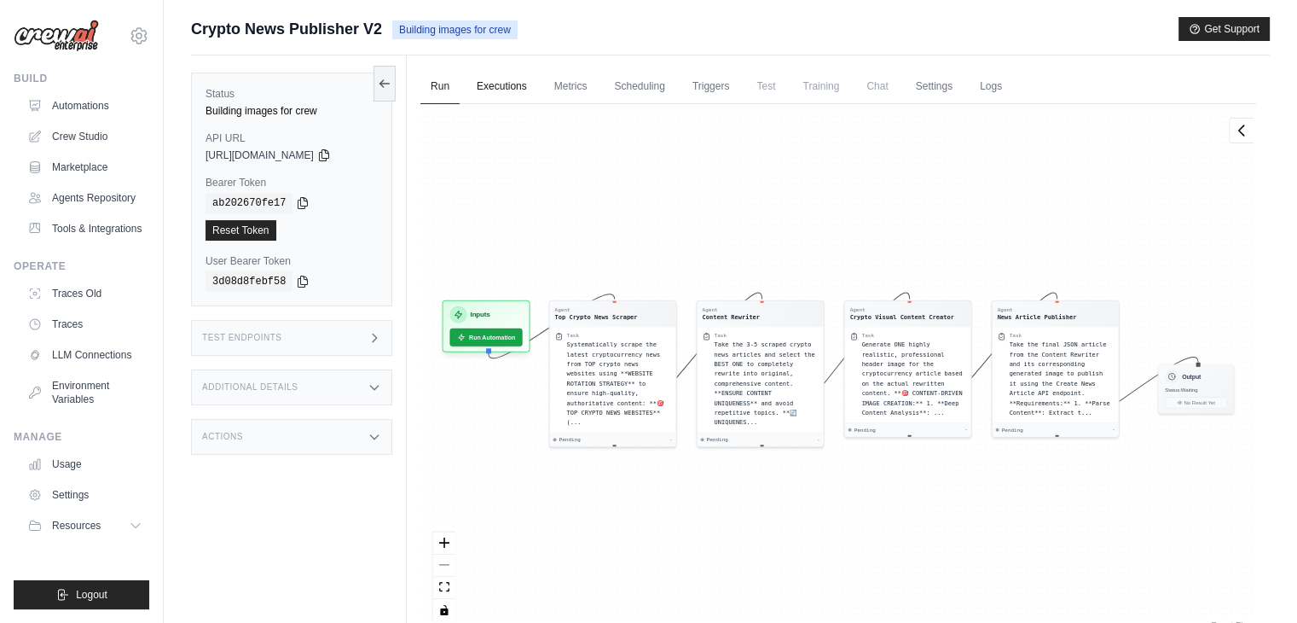
click at [514, 85] on link "Executions" at bounding box center [502, 87] width 71 height 36
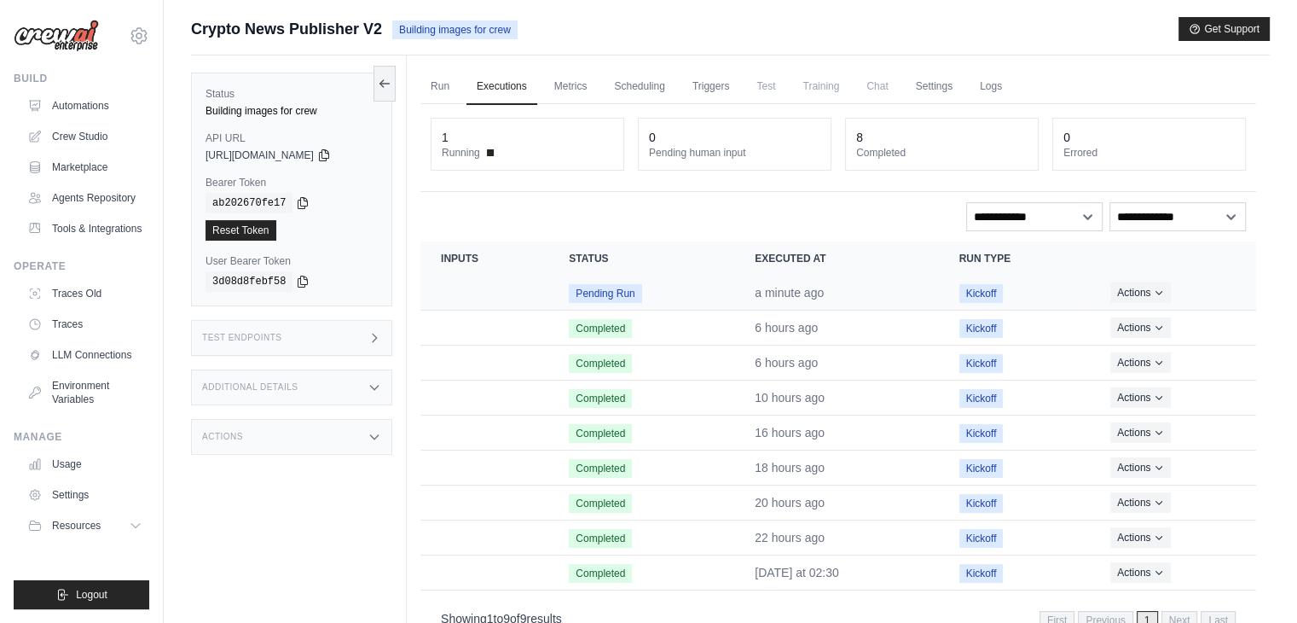
click at [613, 291] on span "Pending Run" at bounding box center [605, 293] width 72 height 19
click at [442, 78] on link "Run" at bounding box center [439, 87] width 39 height 36
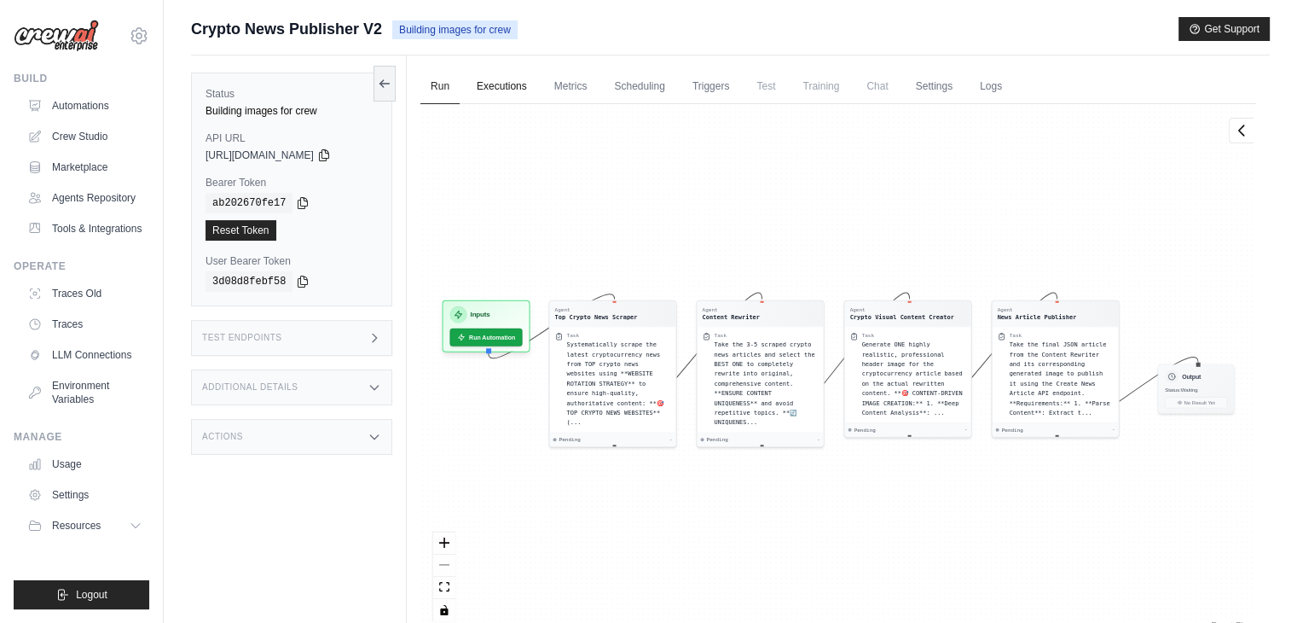
click at [513, 74] on link "Executions" at bounding box center [502, 87] width 71 height 36
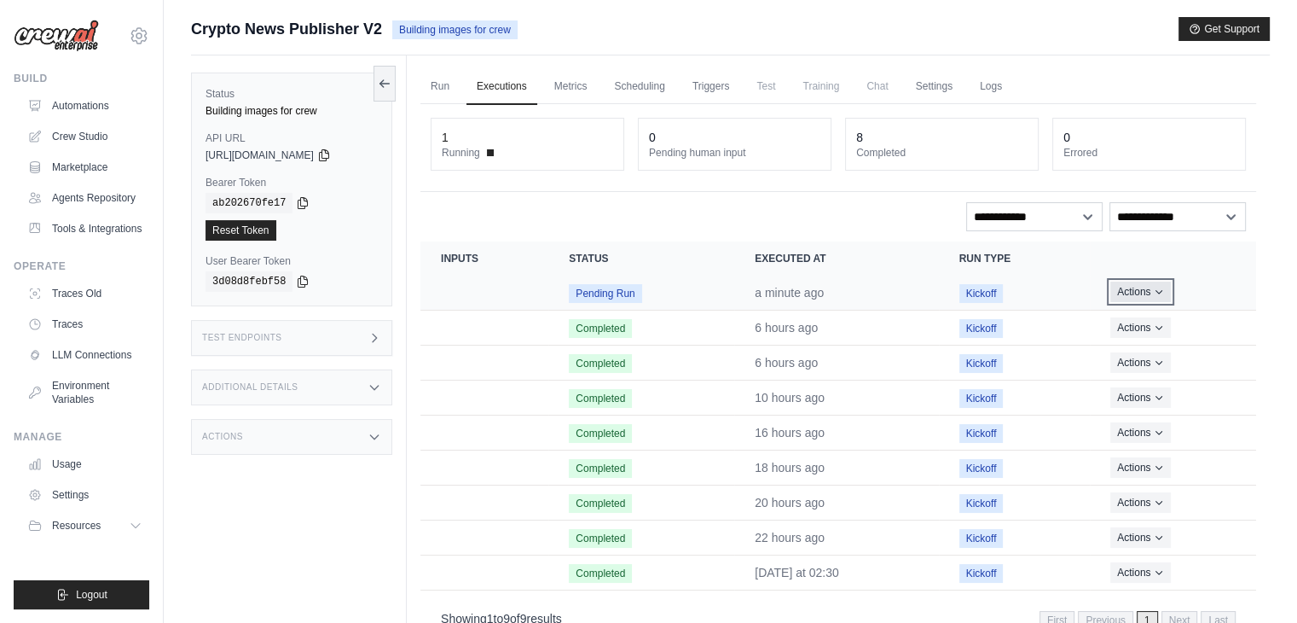
click at [1126, 281] on button "Actions" at bounding box center [1140, 291] width 61 height 20
click at [1150, 353] on button "Actions" at bounding box center [1140, 362] width 61 height 20
click at [1143, 282] on button "Actions" at bounding box center [1140, 291] width 61 height 20
click at [1153, 341] on button "Delete" at bounding box center [1181, 349] width 109 height 27
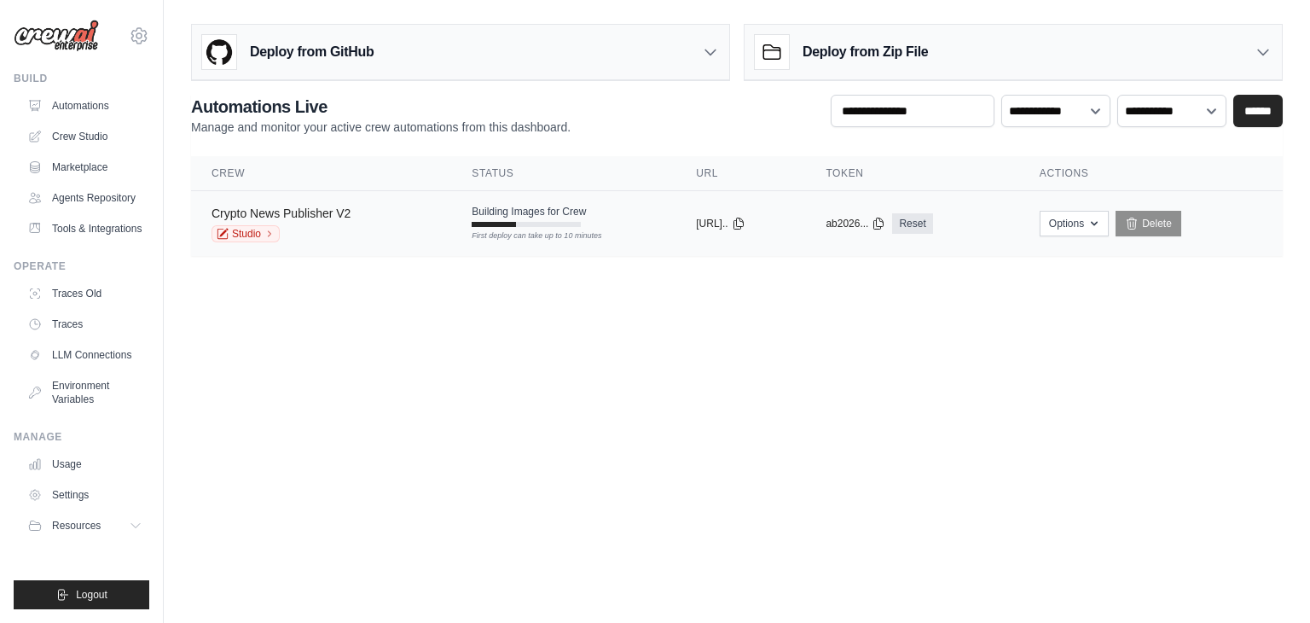
click at [335, 212] on link "Crypto News Publisher V2" at bounding box center [281, 213] width 139 height 14
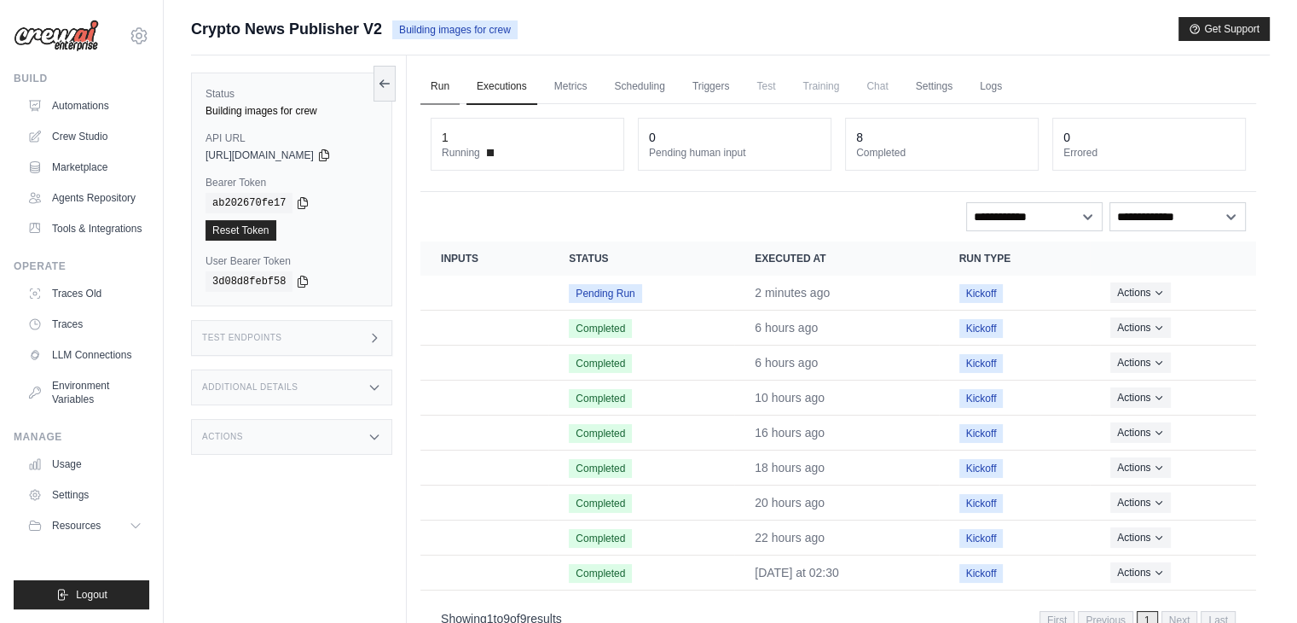
click at [430, 96] on link "Run" at bounding box center [439, 87] width 39 height 36
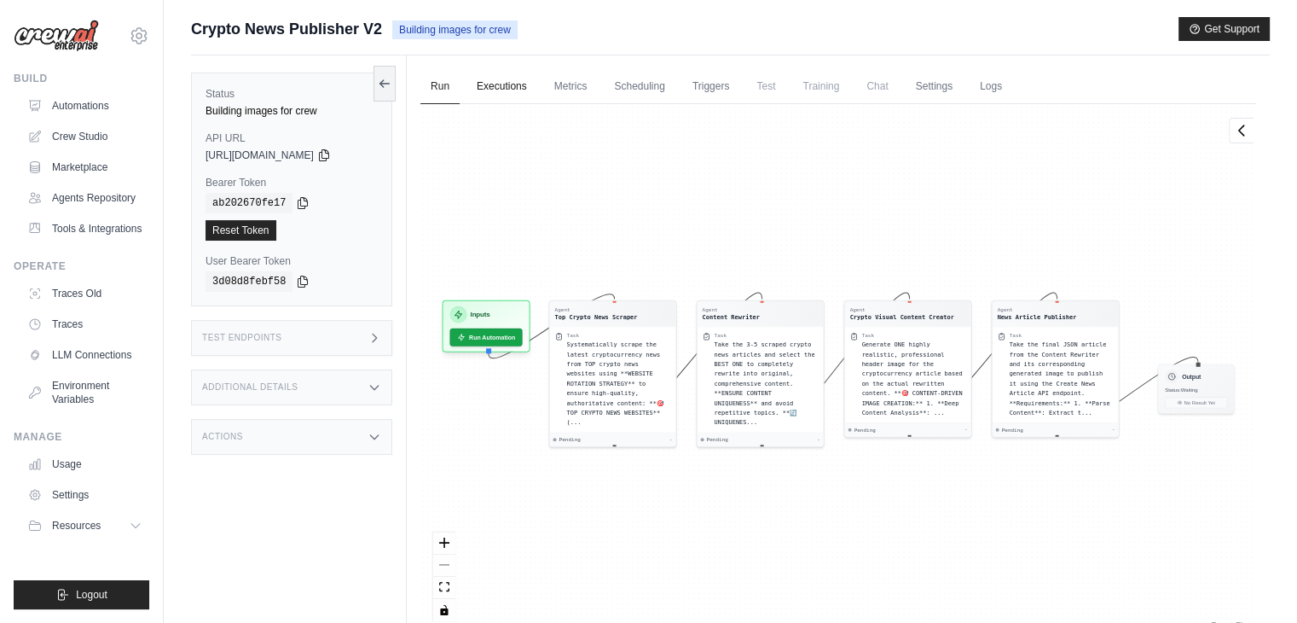
click at [484, 92] on link "Executions" at bounding box center [502, 87] width 71 height 36
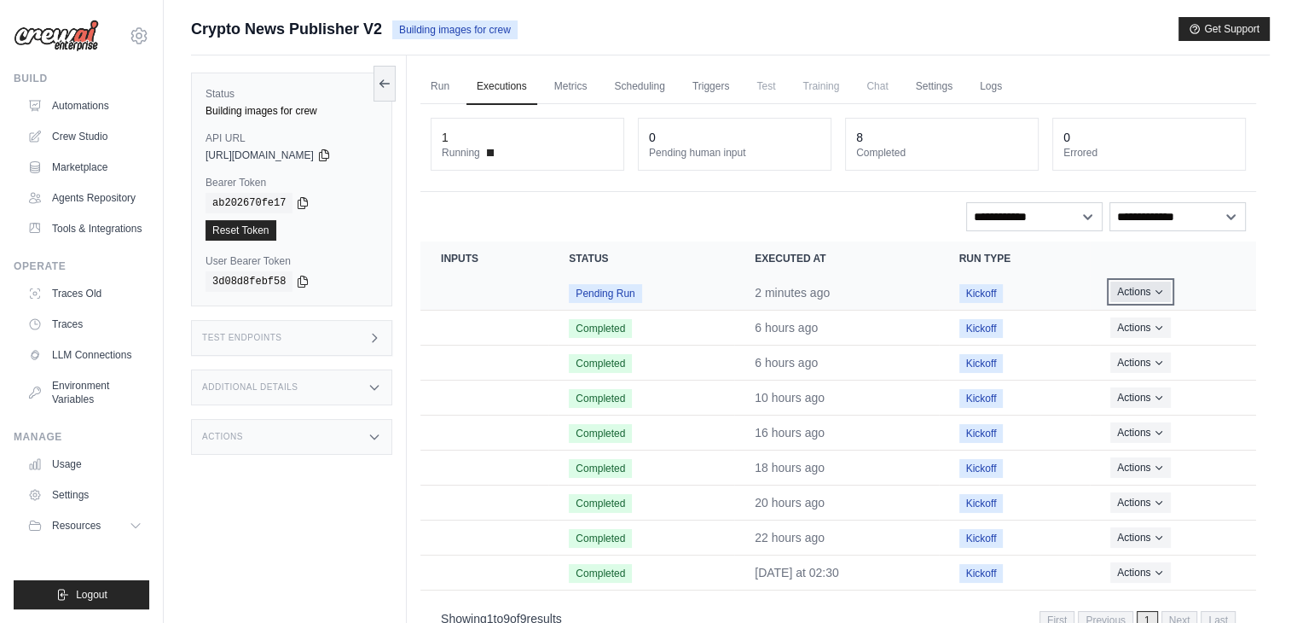
click at [1145, 288] on button "Actions" at bounding box center [1140, 291] width 61 height 20
click at [1177, 349] on button "Delete" at bounding box center [1181, 349] width 109 height 27
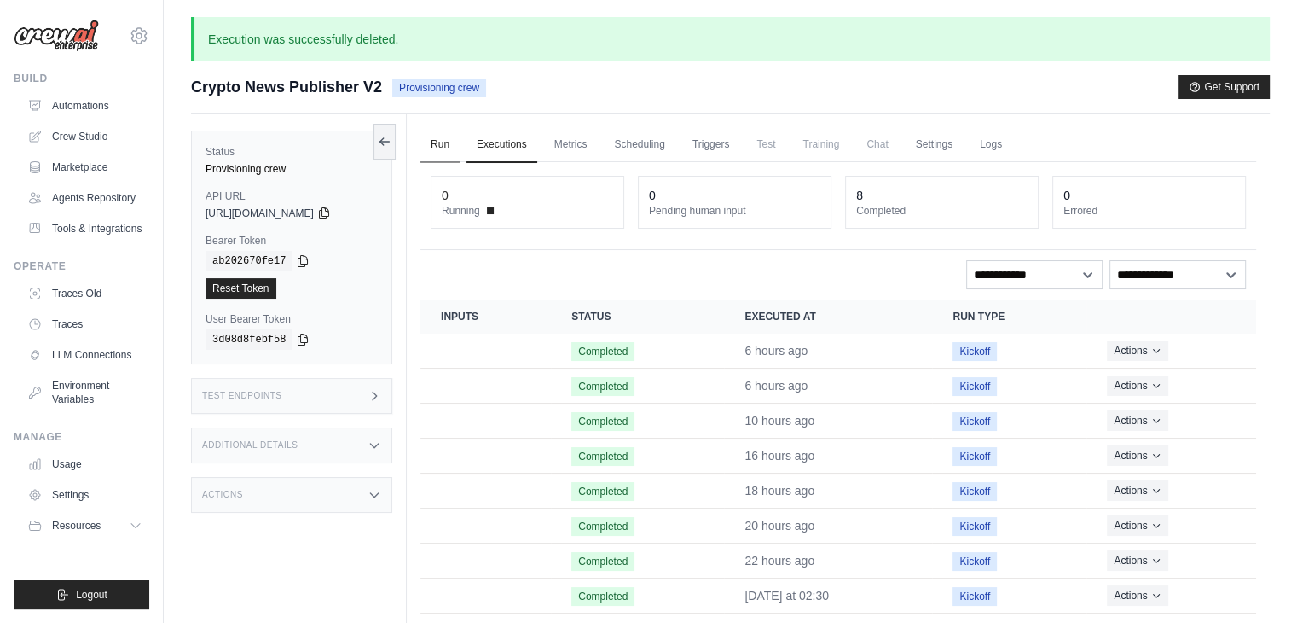
click at [446, 141] on link "Run" at bounding box center [439, 145] width 39 height 36
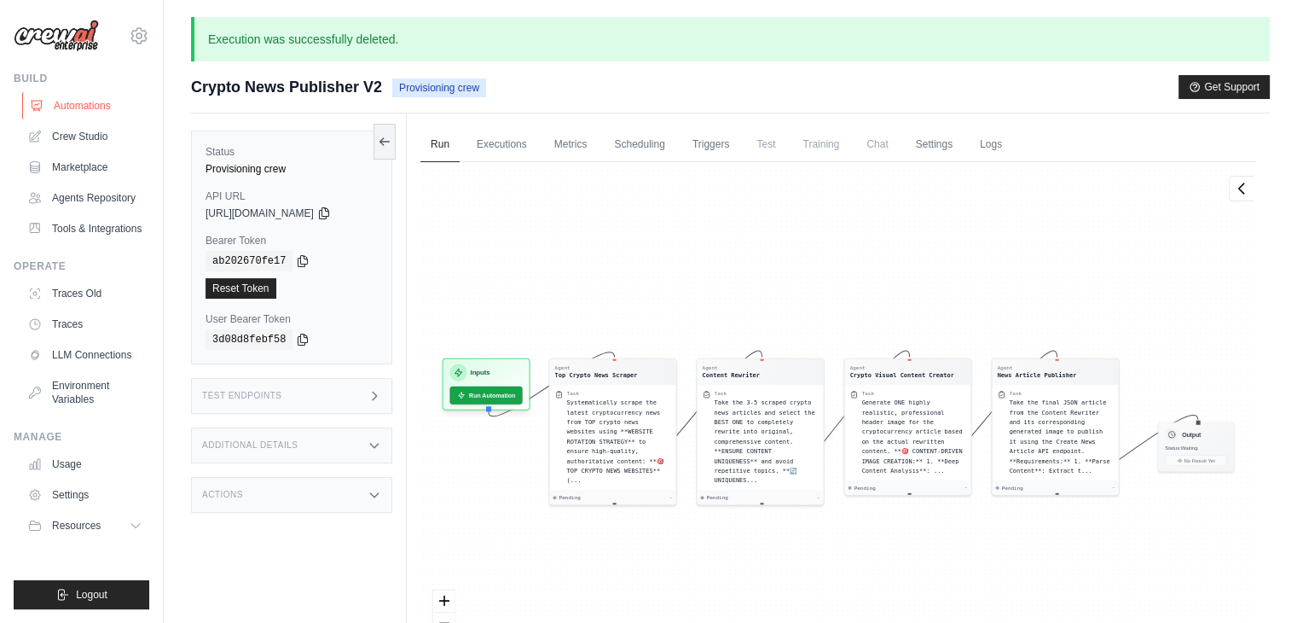
click at [105, 98] on link "Automations" at bounding box center [86, 105] width 129 height 27
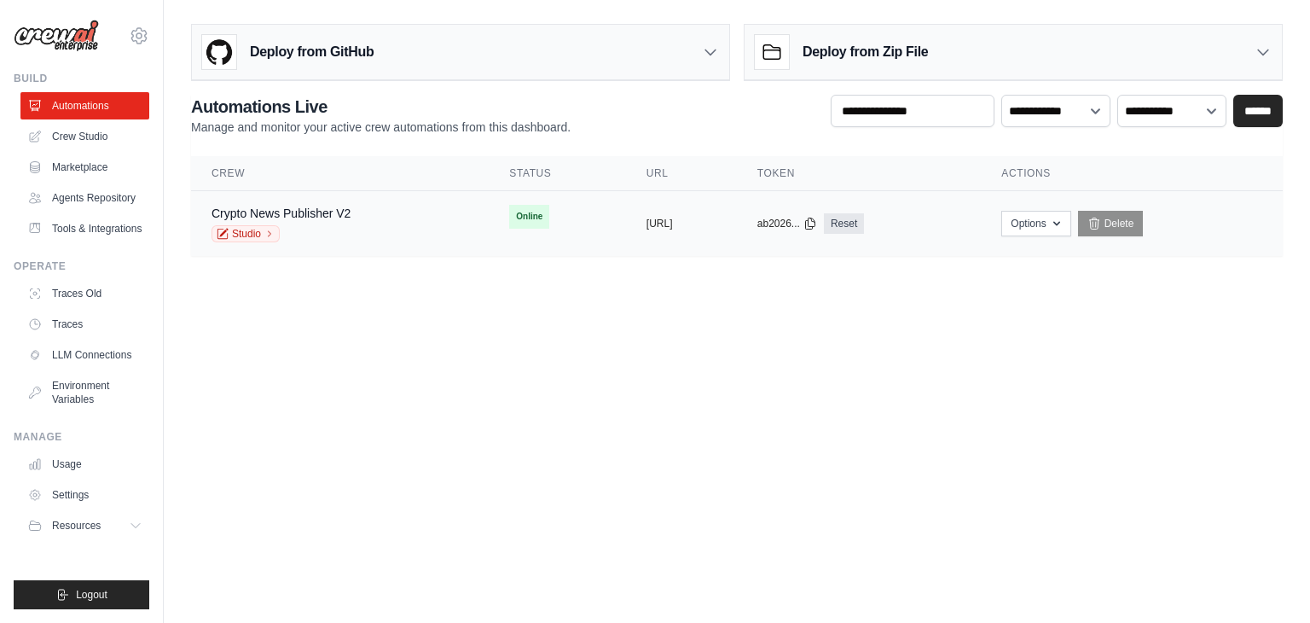
click at [307, 198] on td "Crypto News Publisher V2 Studio" at bounding box center [340, 224] width 298 height 66
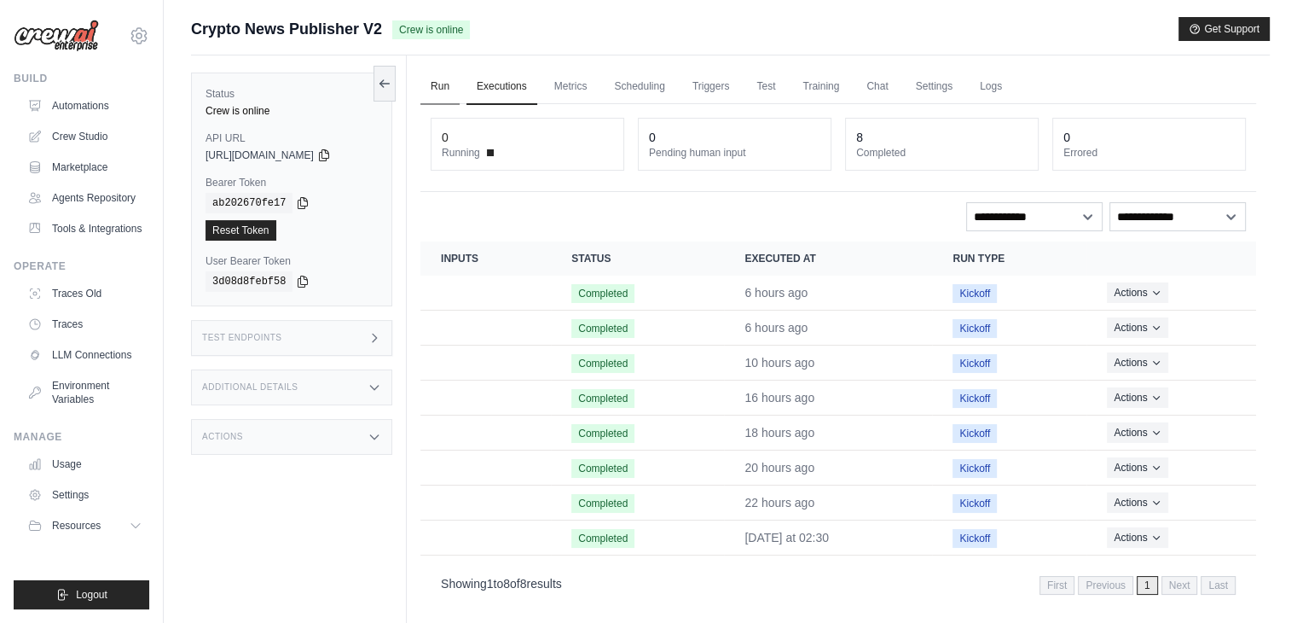
click at [442, 87] on link "Run" at bounding box center [439, 87] width 39 height 36
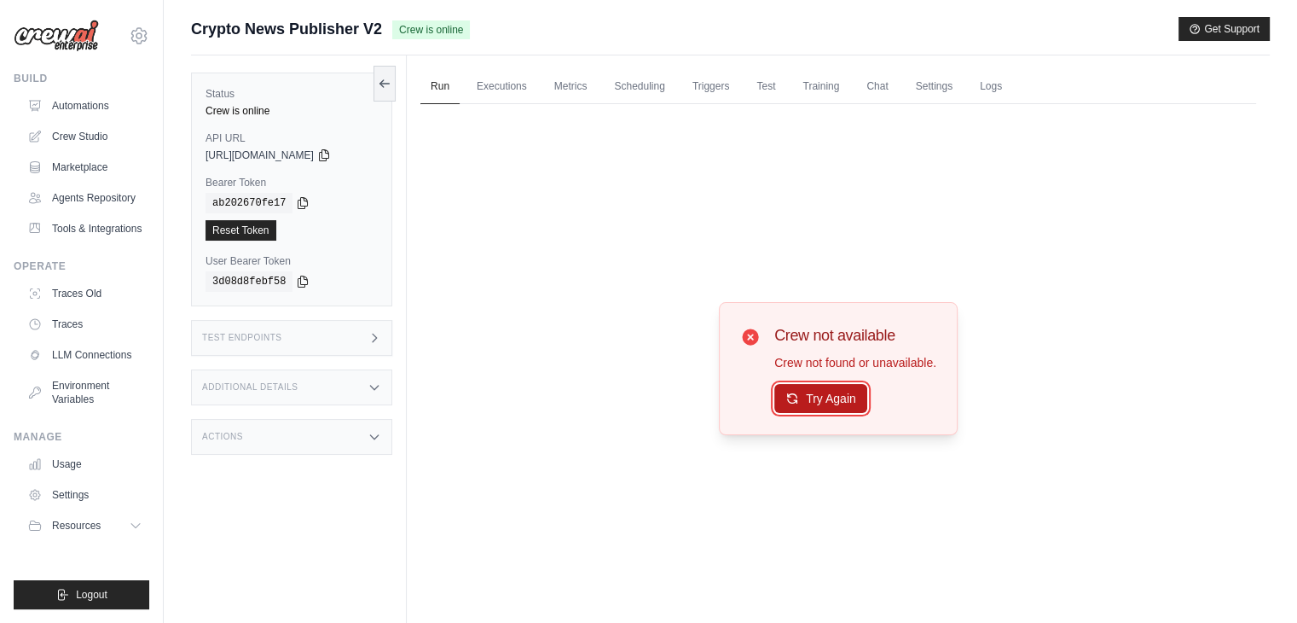
click at [790, 386] on button "Try Again" at bounding box center [820, 398] width 93 height 29
click at [790, 386] on button "Try Again" at bounding box center [820, 399] width 93 height 29
click at [823, 88] on link "Training" at bounding box center [820, 87] width 57 height 36
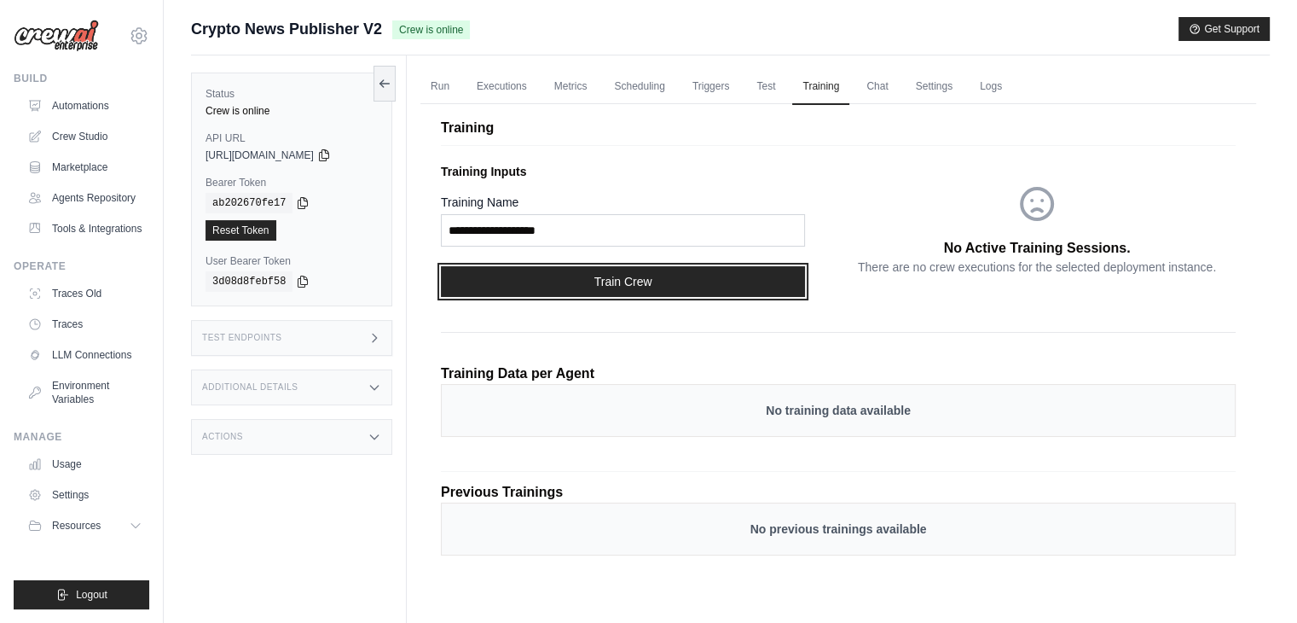
click at [644, 280] on button "Train Crew" at bounding box center [623, 281] width 364 height 31
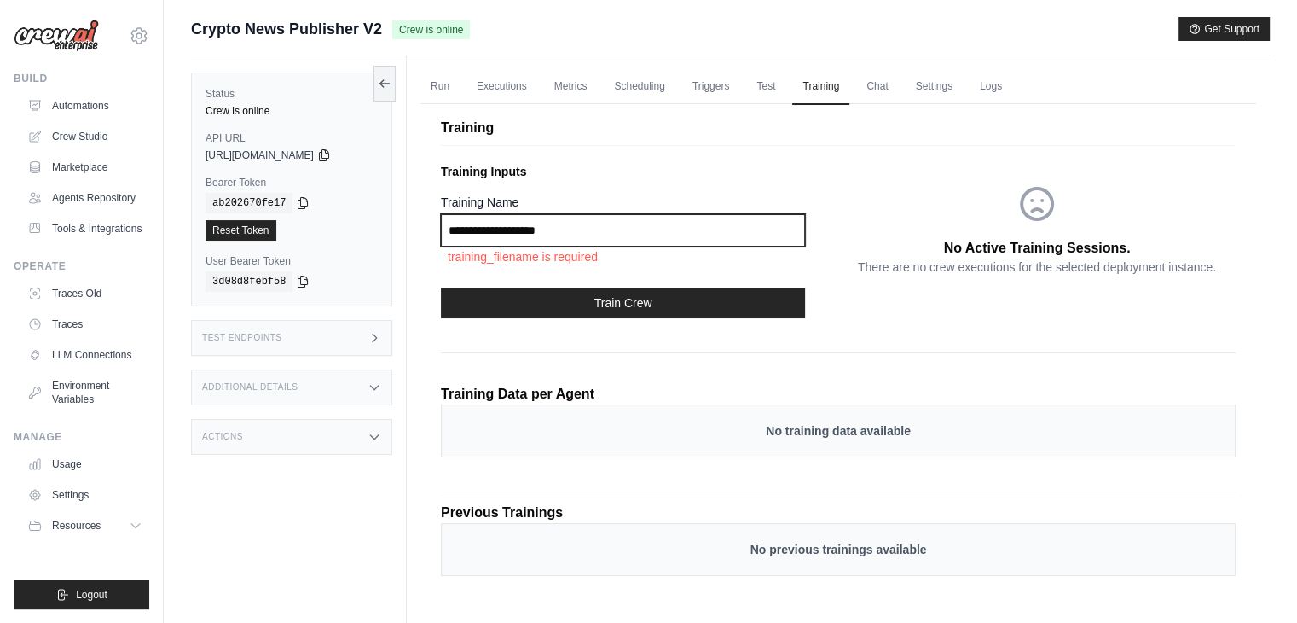
drag, startPoint x: 572, startPoint y: 226, endPoint x: 424, endPoint y: 217, distance: 148.7
click at [424, 217] on div "Training Training Inputs Training Name training_filename is required Train Crew…" at bounding box center [838, 355] width 836 height 523
click at [478, 216] on input "Training Name" at bounding box center [623, 230] width 364 height 32
click at [482, 216] on input "Training Name" at bounding box center [623, 230] width 364 height 32
type input "**********"
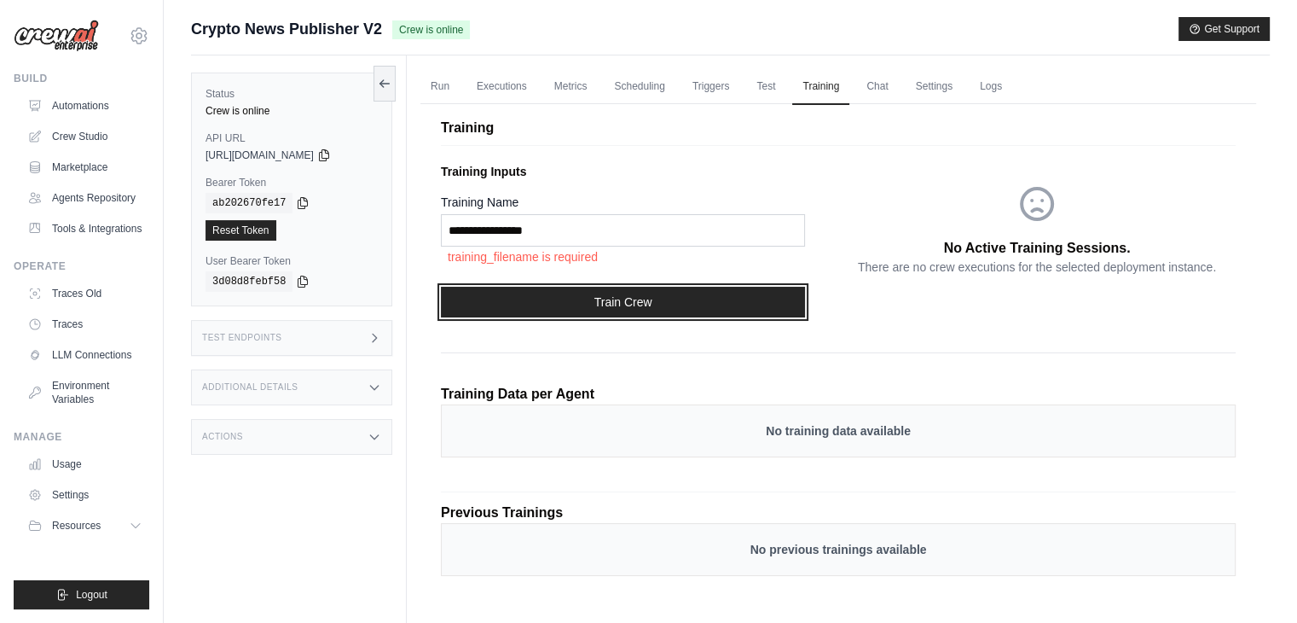
click at [577, 298] on button "Train Crew" at bounding box center [623, 302] width 364 height 31
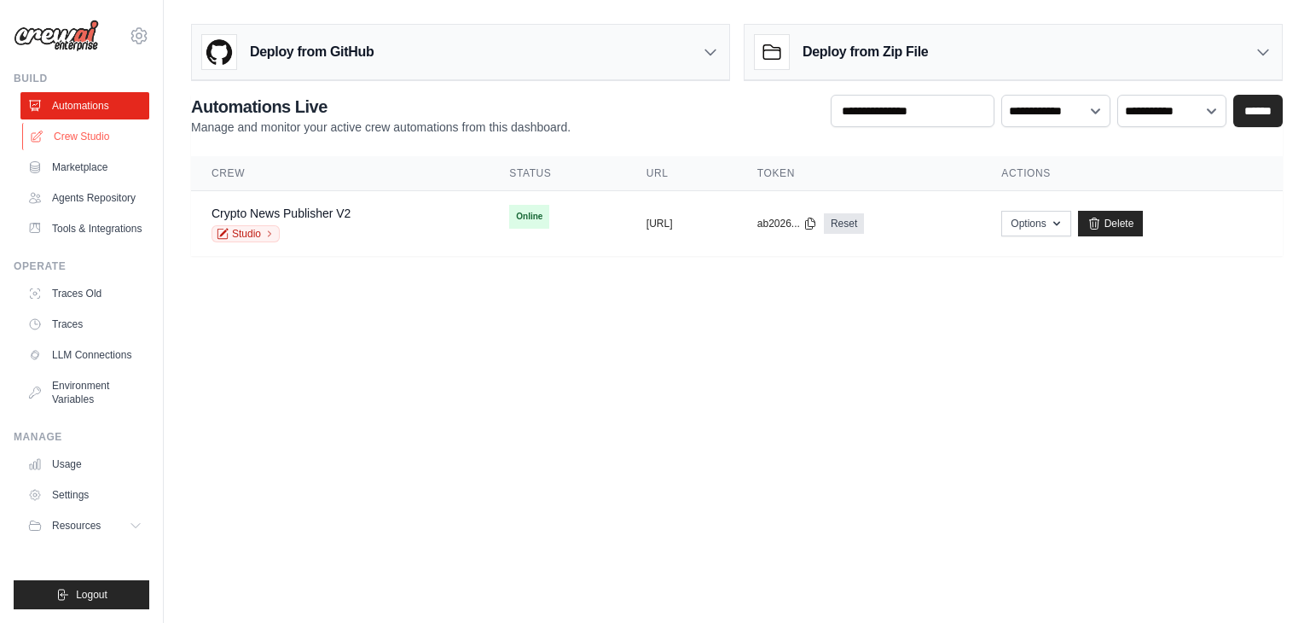
click at [90, 130] on link "Crew Studio" at bounding box center [86, 136] width 129 height 27
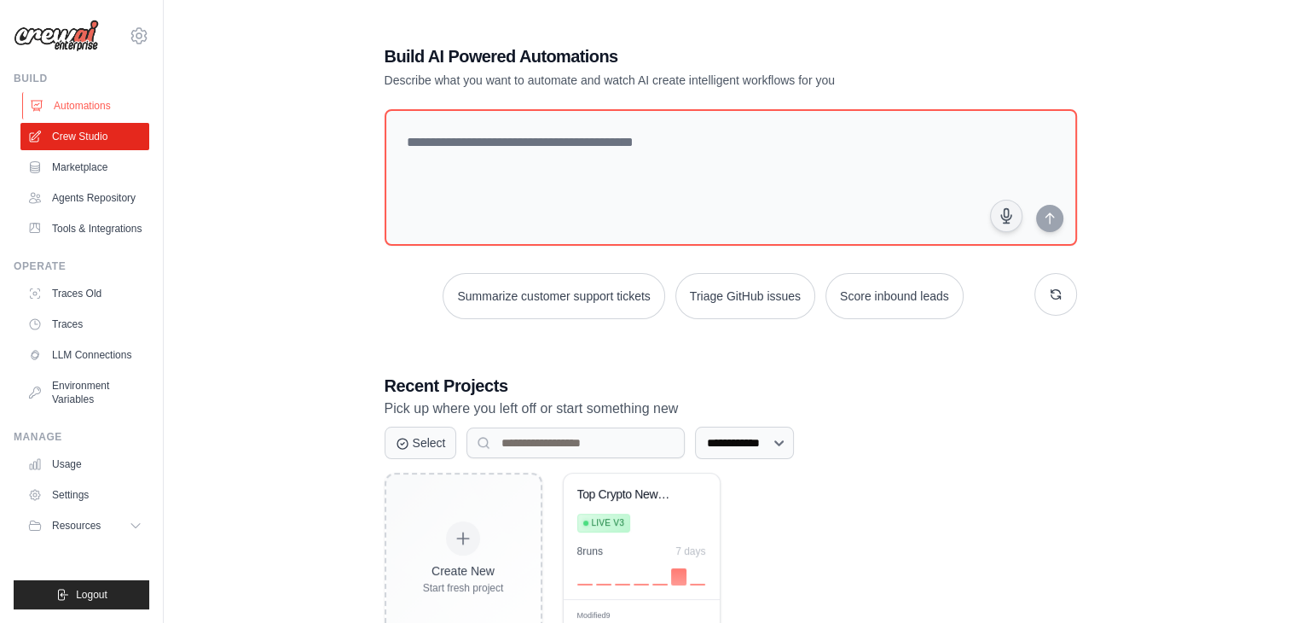
click at [80, 93] on link "Automations" at bounding box center [86, 105] width 129 height 27
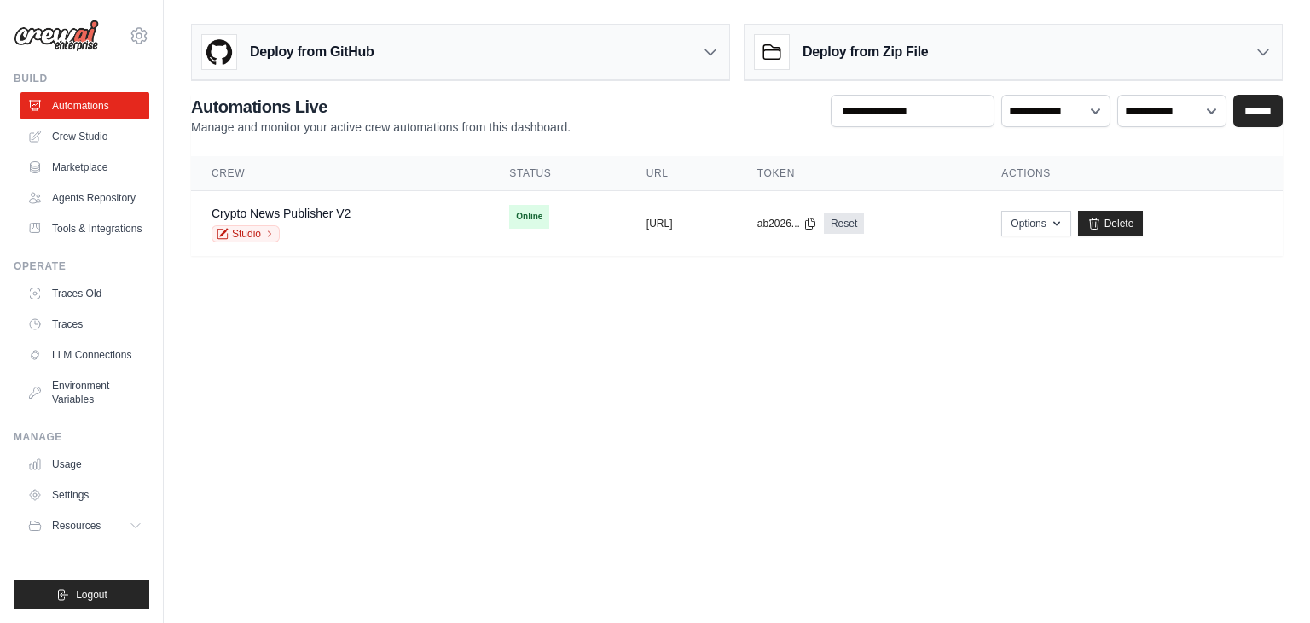
click at [80, 93] on link "Automations" at bounding box center [84, 105] width 129 height 27
click at [331, 211] on link "Crypto News Publisher V2" at bounding box center [281, 213] width 139 height 14
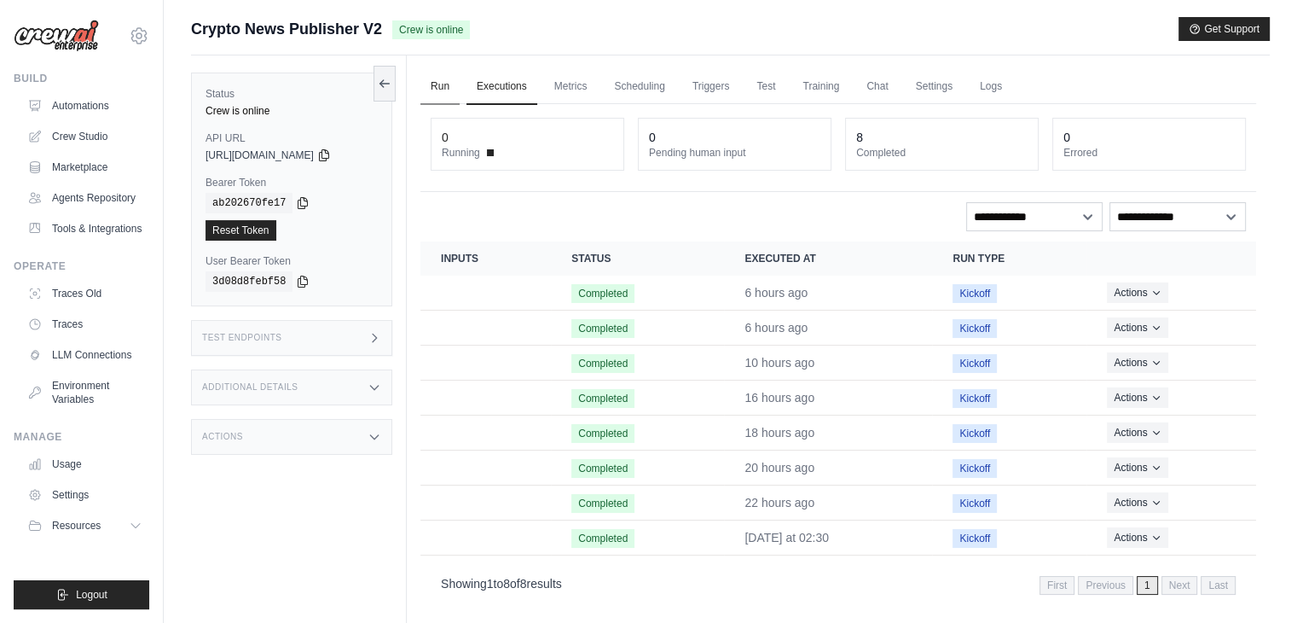
click at [450, 84] on link "Run" at bounding box center [439, 87] width 39 height 36
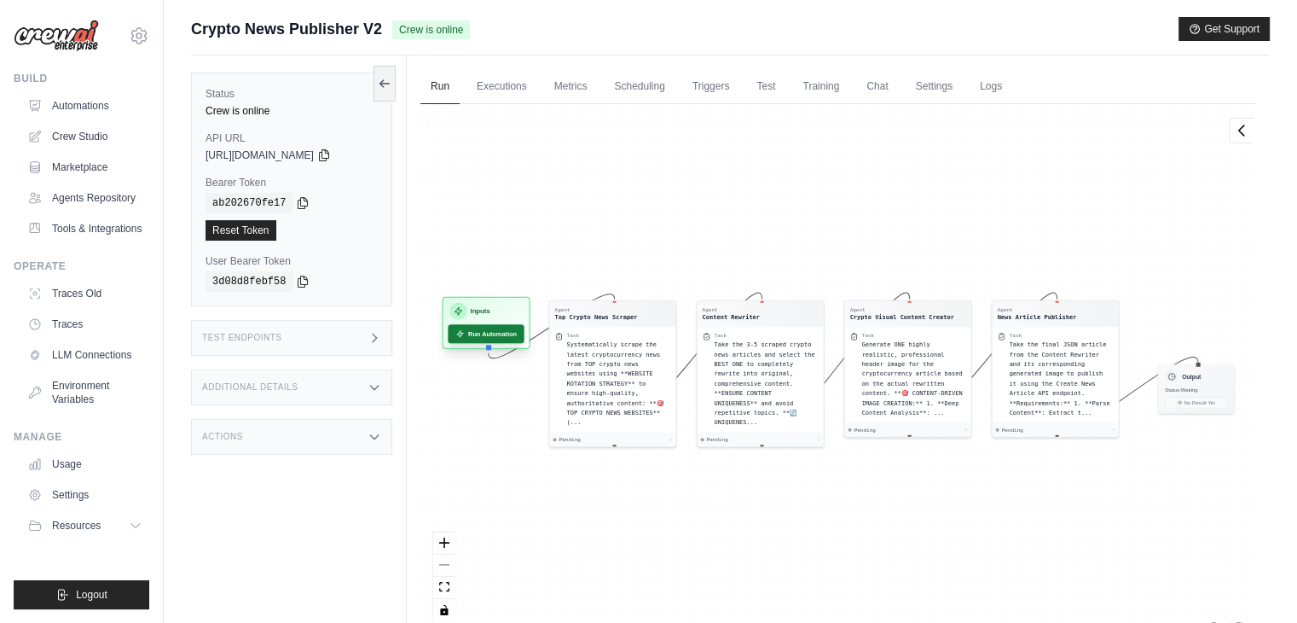
click at [484, 328] on button "Run Automation" at bounding box center [486, 333] width 76 height 19
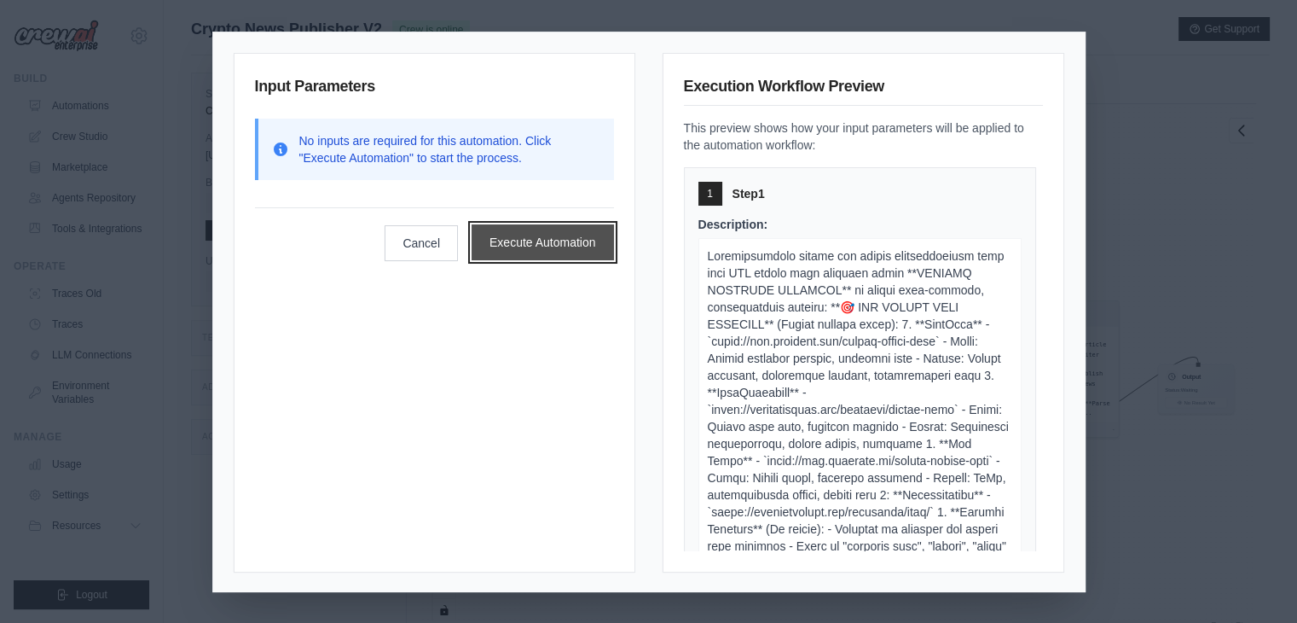
click at [529, 235] on button "Execute Automation" at bounding box center [543, 242] width 142 height 36
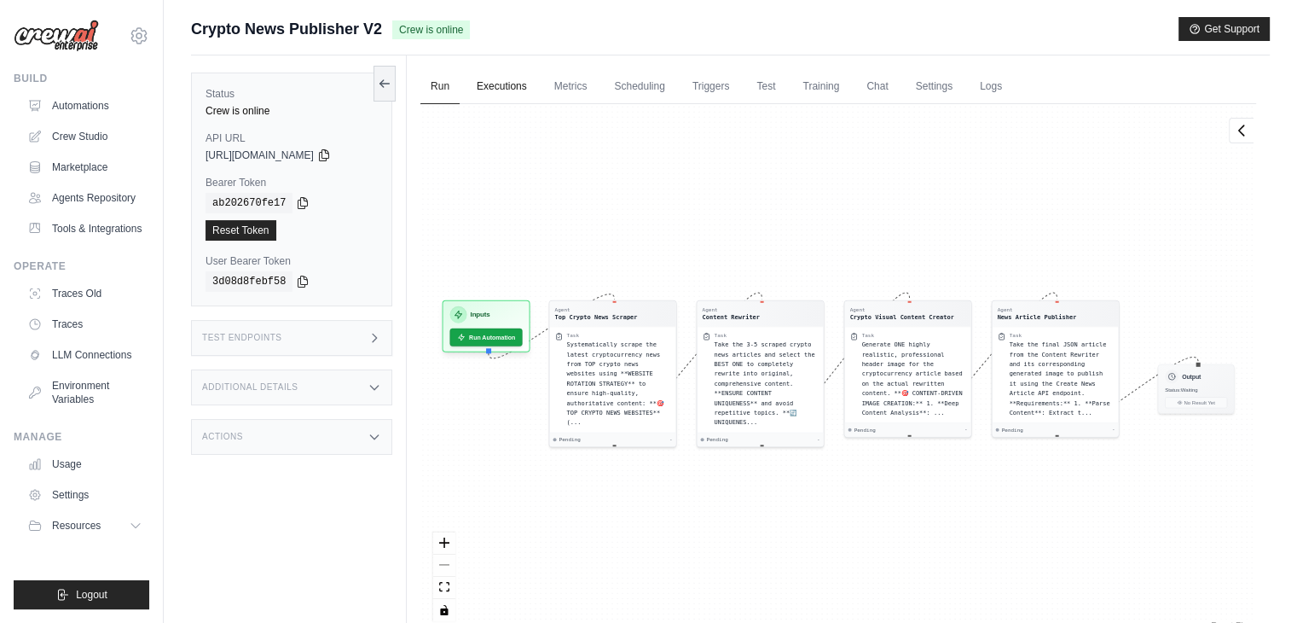
click at [496, 96] on link "Executions" at bounding box center [502, 87] width 71 height 36
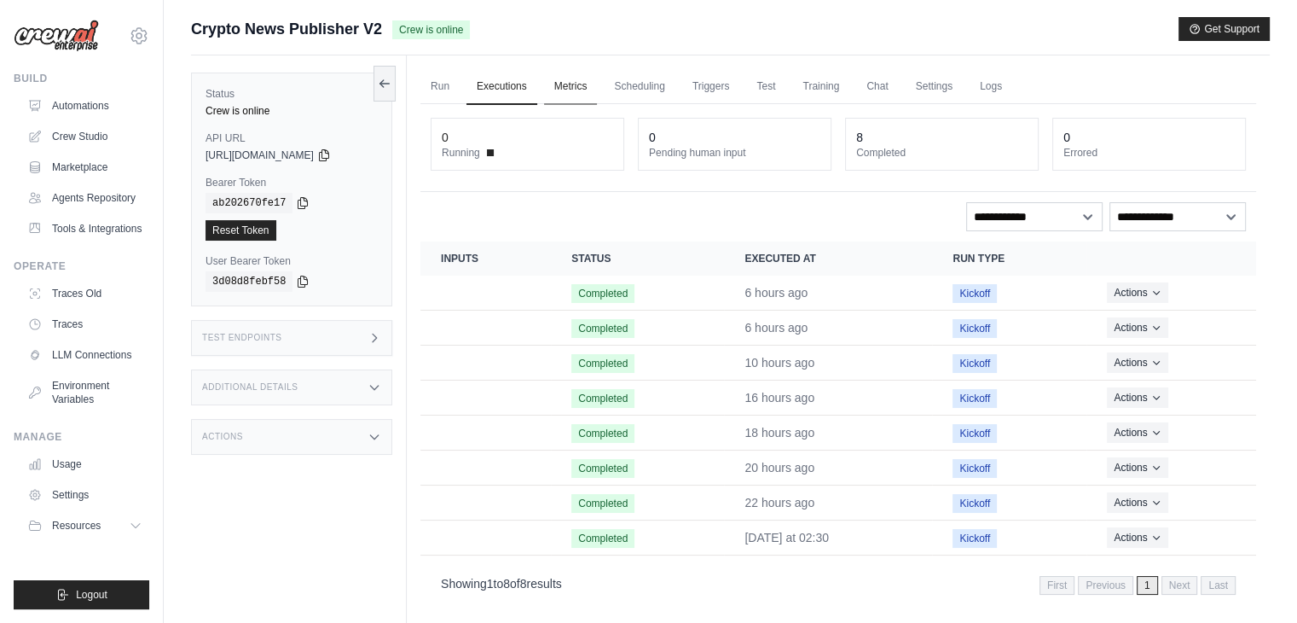
click at [554, 96] on link "Metrics" at bounding box center [571, 87] width 54 height 36
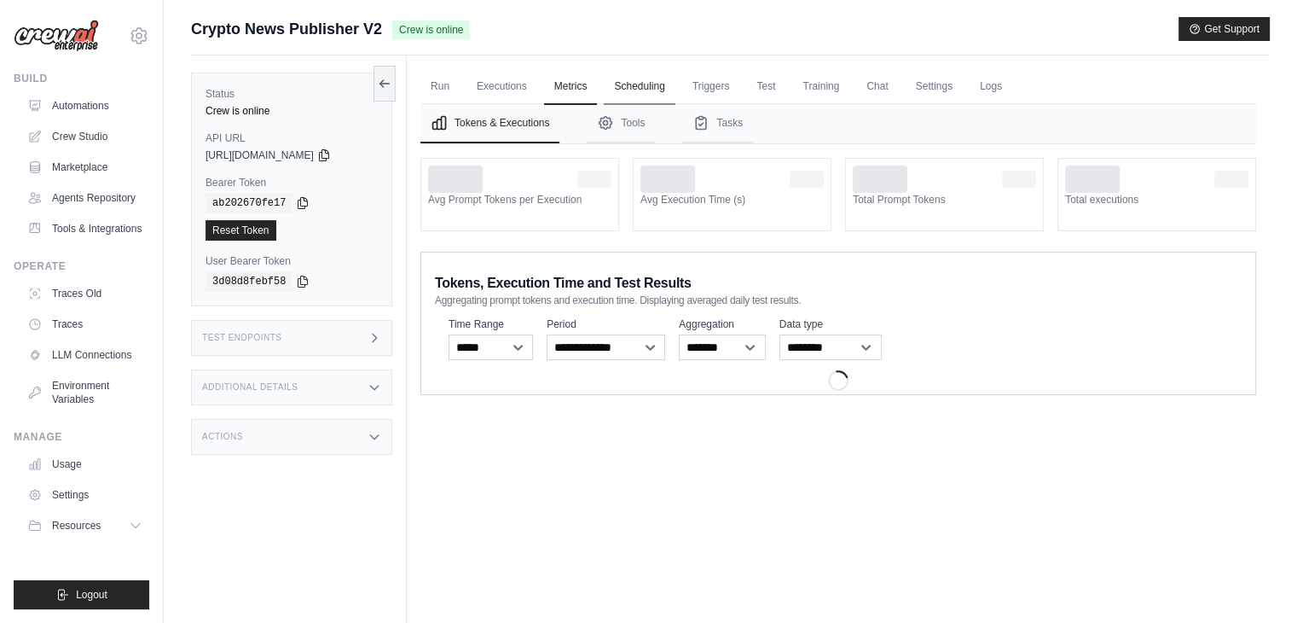
click at [619, 93] on link "Scheduling" at bounding box center [639, 87] width 71 height 36
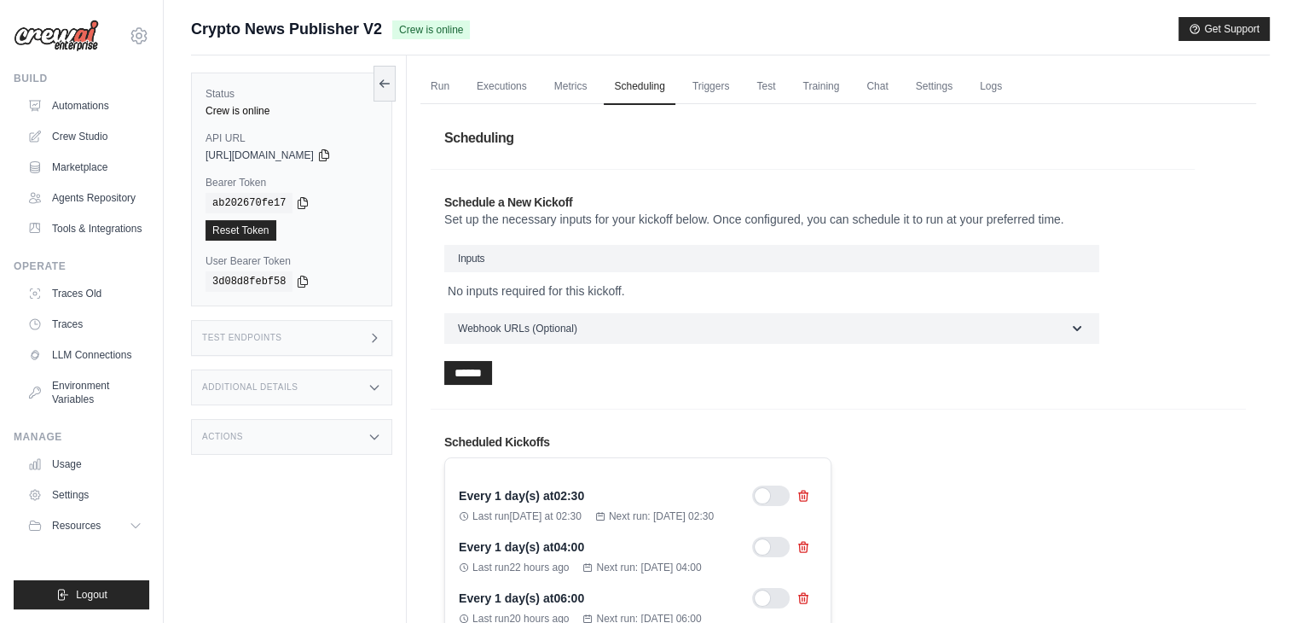
click at [504, 84] on link "Executions" at bounding box center [502, 87] width 71 height 36
click at [514, 93] on link "Executions" at bounding box center [502, 87] width 71 height 36
click at [524, 84] on link "Executions" at bounding box center [502, 87] width 71 height 36
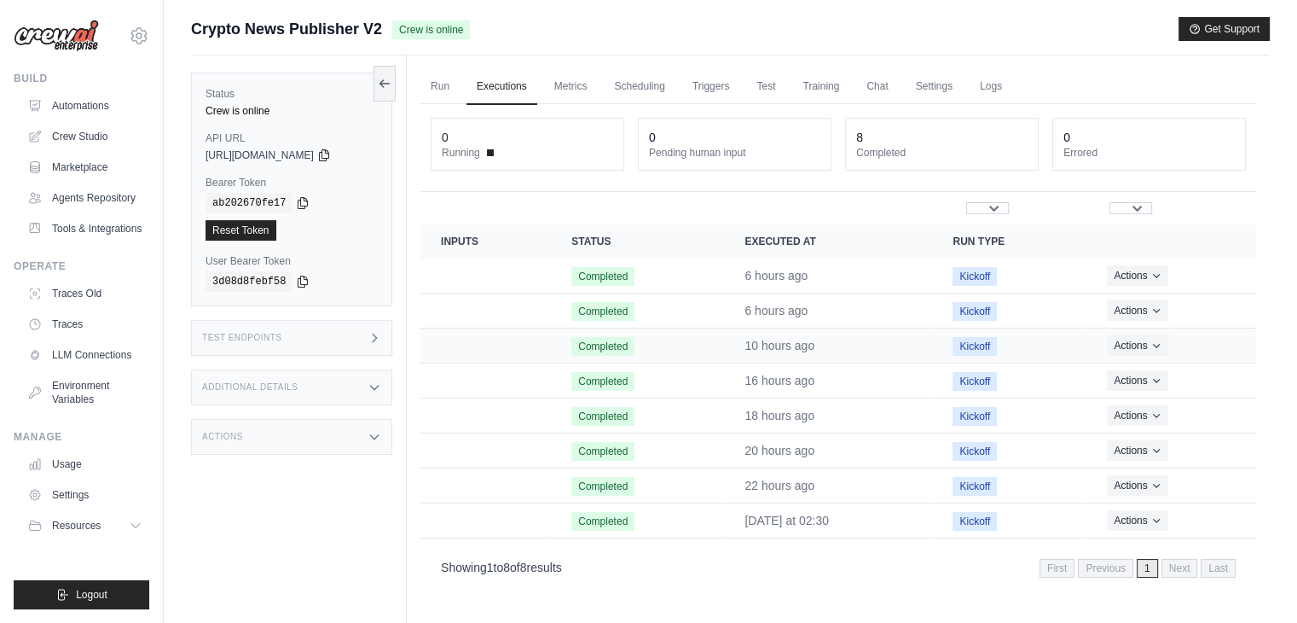
scroll to position [72, 0]
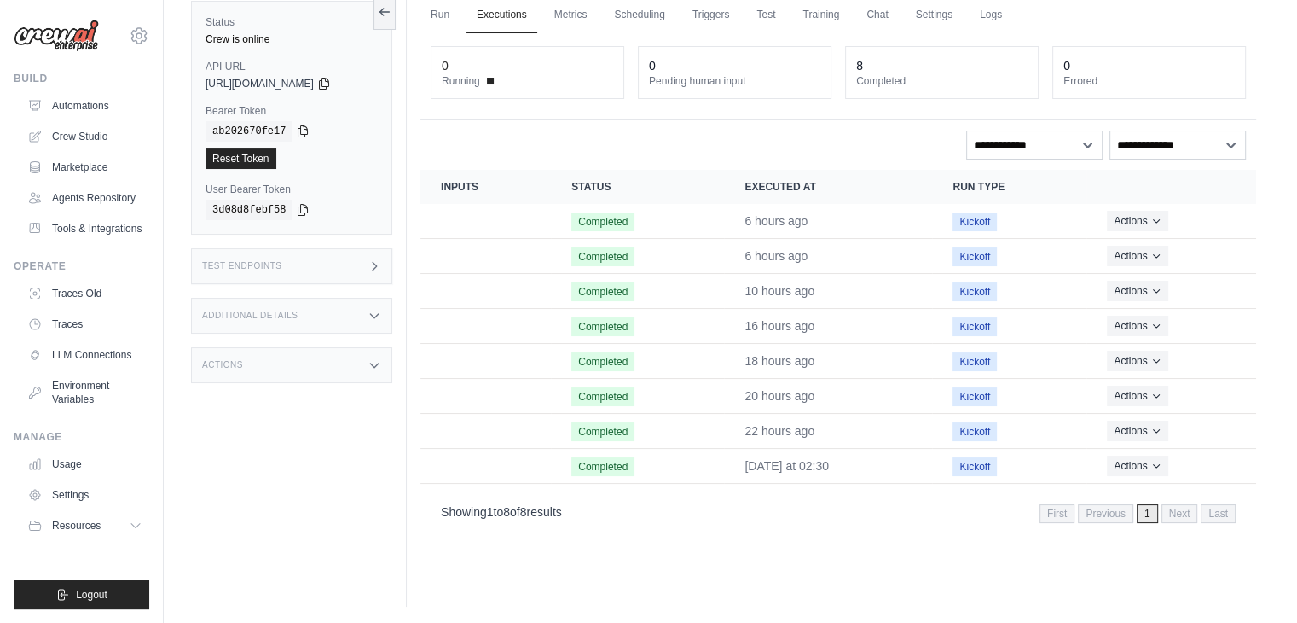
click at [420, 76] on div "Run Executions Metrics Scheduling Triggers Test Training Chat Settings Logs 0 R…" at bounding box center [838, 295] width 863 height 623
click at [432, 83] on div "0 Running" at bounding box center [528, 72] width 192 height 51
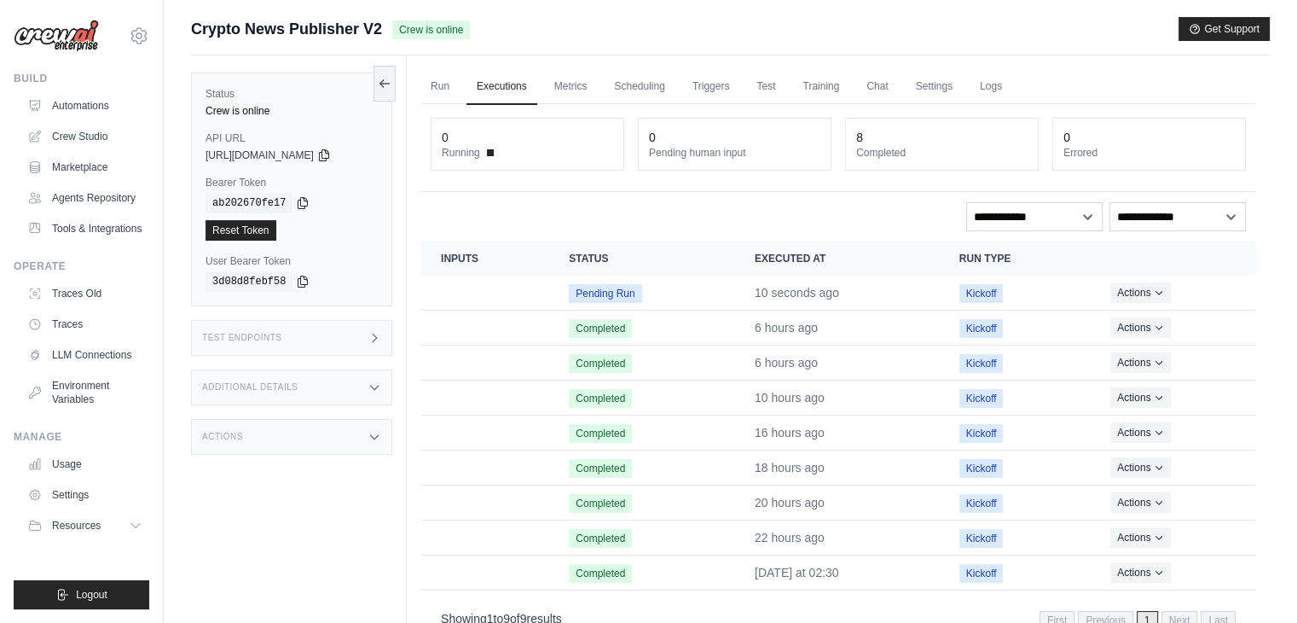
click at [432, 83] on link "Run" at bounding box center [439, 87] width 39 height 36
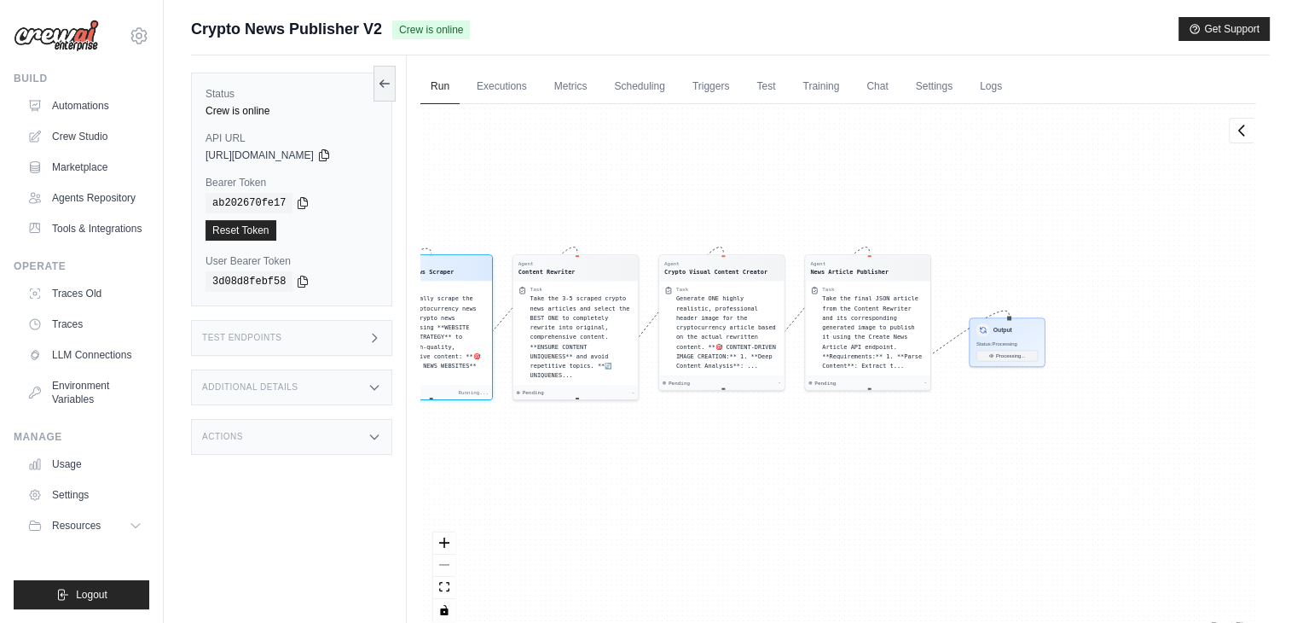
click at [432, 83] on link "Run" at bounding box center [439, 87] width 39 height 36
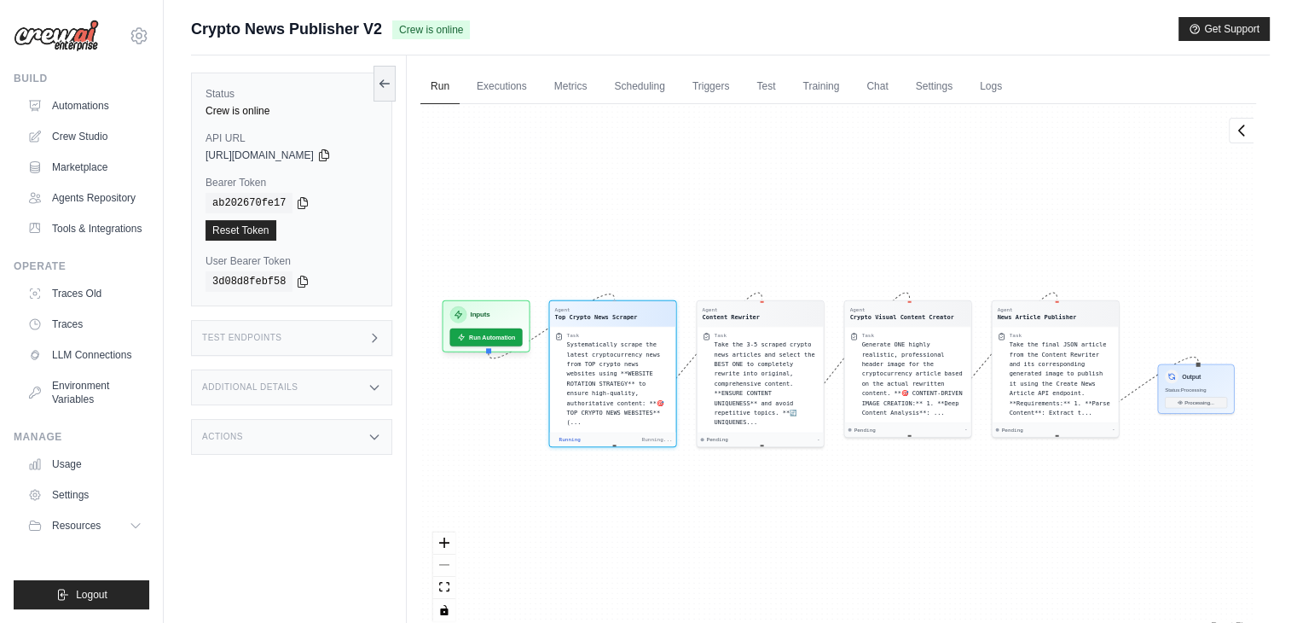
scroll to position [47, 0]
click at [487, 83] on link "Executions" at bounding box center [502, 87] width 71 height 36
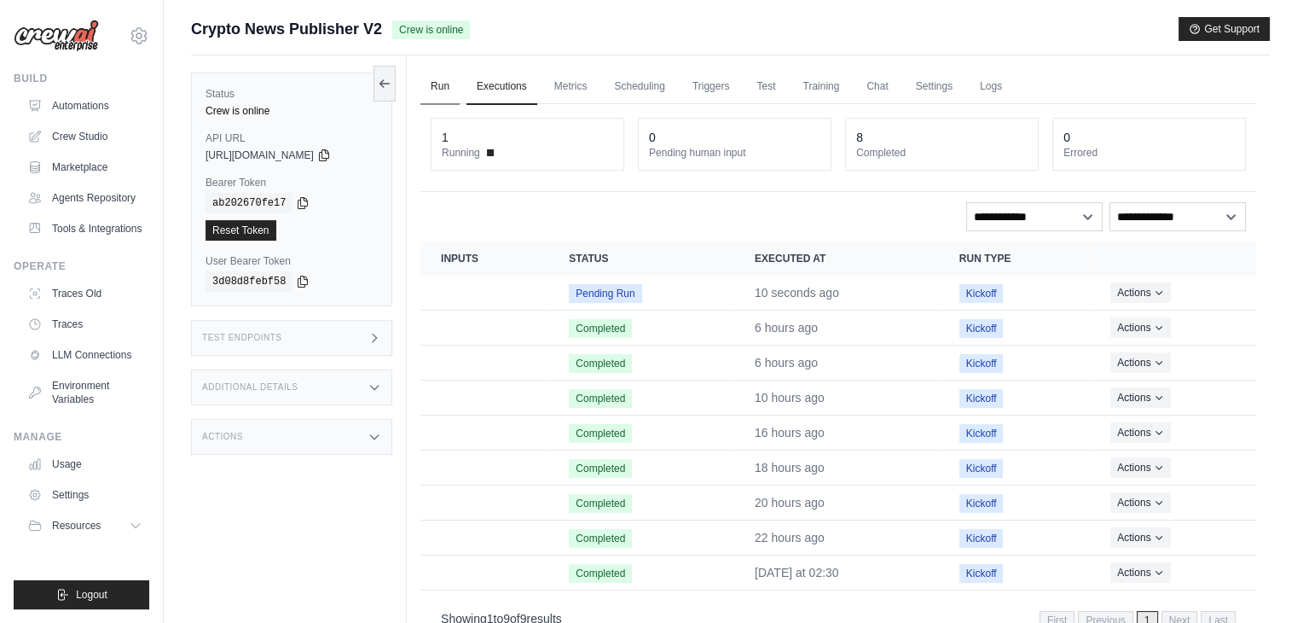
click at [447, 85] on link "Run" at bounding box center [439, 87] width 39 height 36
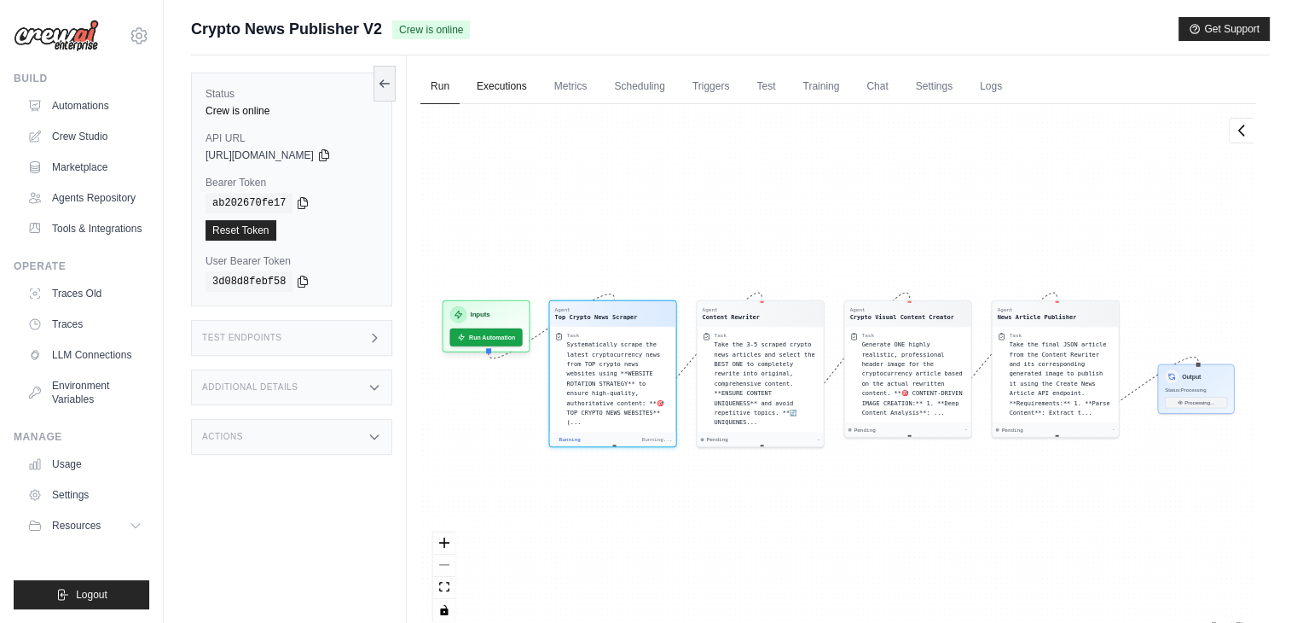
click at [483, 86] on link "Executions" at bounding box center [502, 87] width 71 height 36
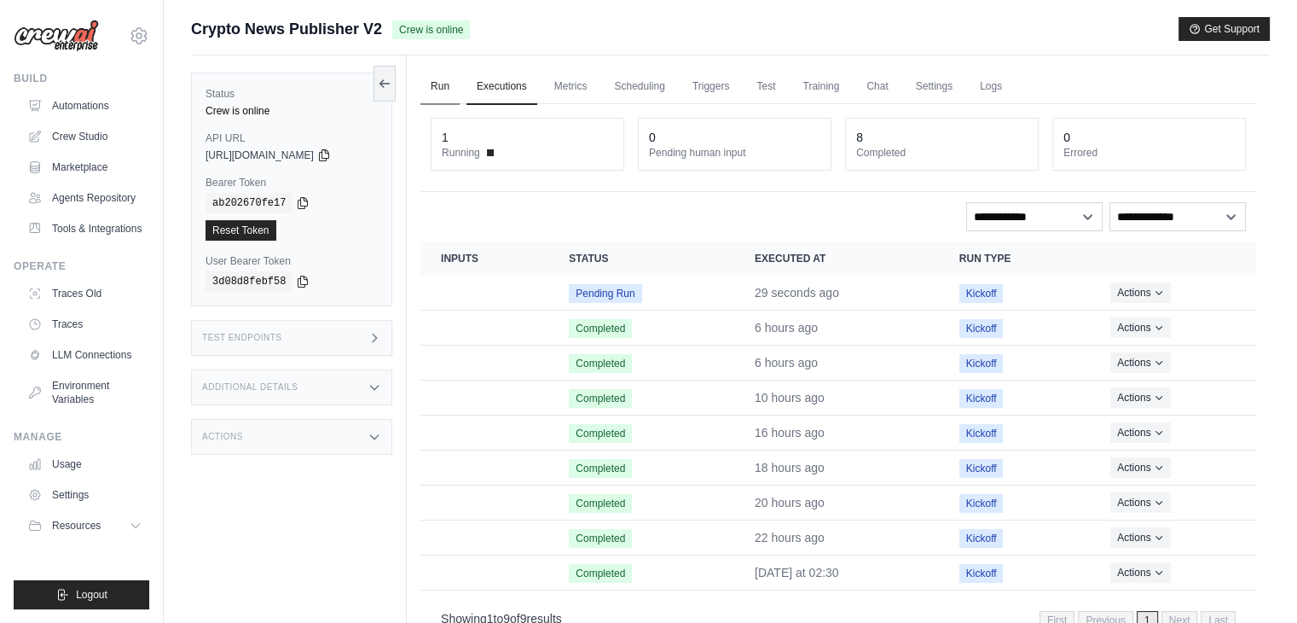
click at [438, 75] on link "Run" at bounding box center [439, 87] width 39 height 36
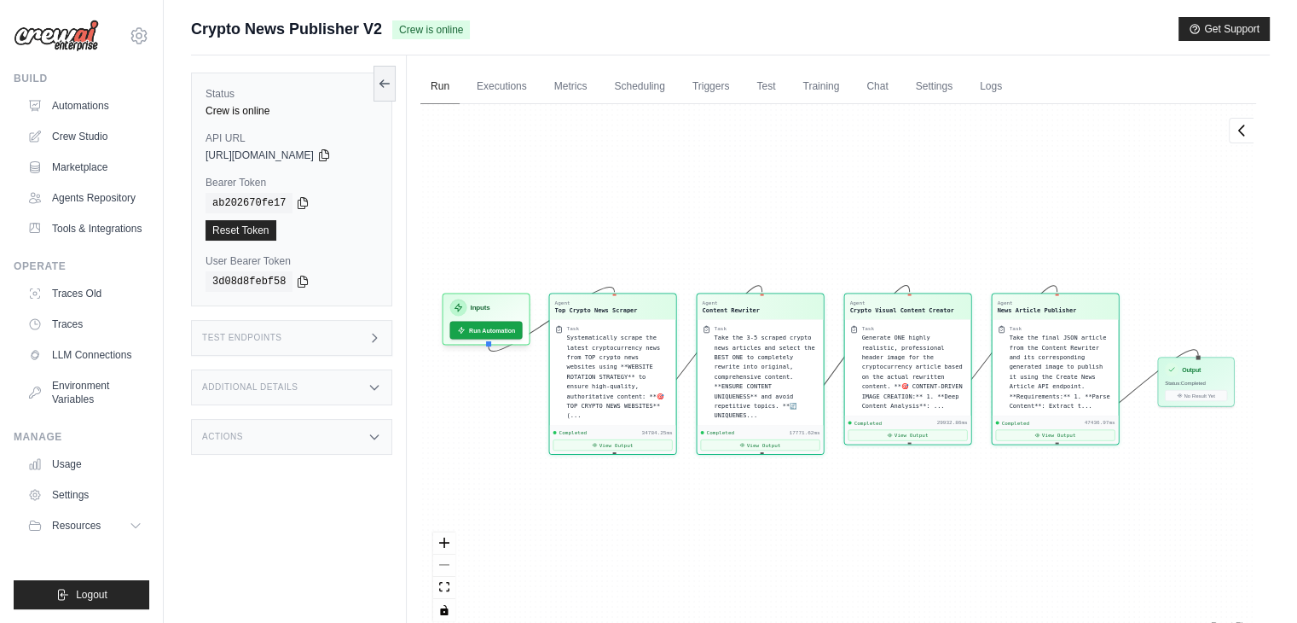
scroll to position [902, 0]
click at [1031, 427] on button "View Output" at bounding box center [1055, 432] width 119 height 11
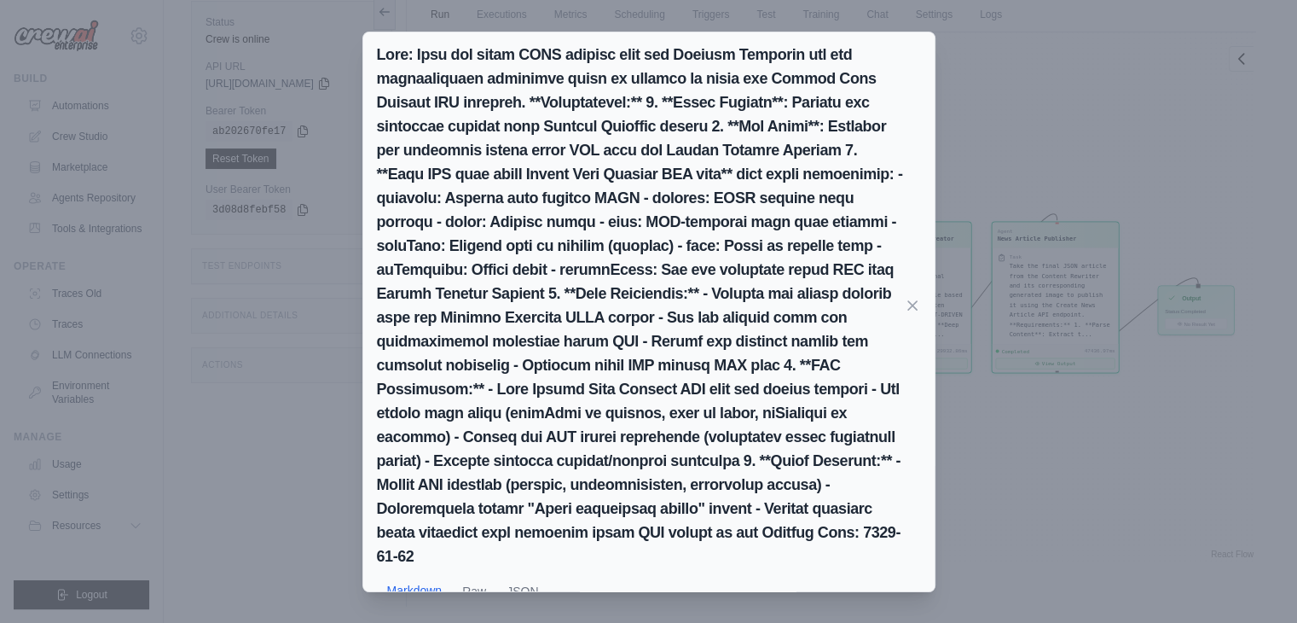
scroll to position [72, 0]
click at [476, 574] on button "Raw" at bounding box center [474, 590] width 44 height 32
click at [527, 574] on button "JSON" at bounding box center [522, 590] width 52 height 32
click at [906, 296] on icon at bounding box center [912, 304] width 17 height 17
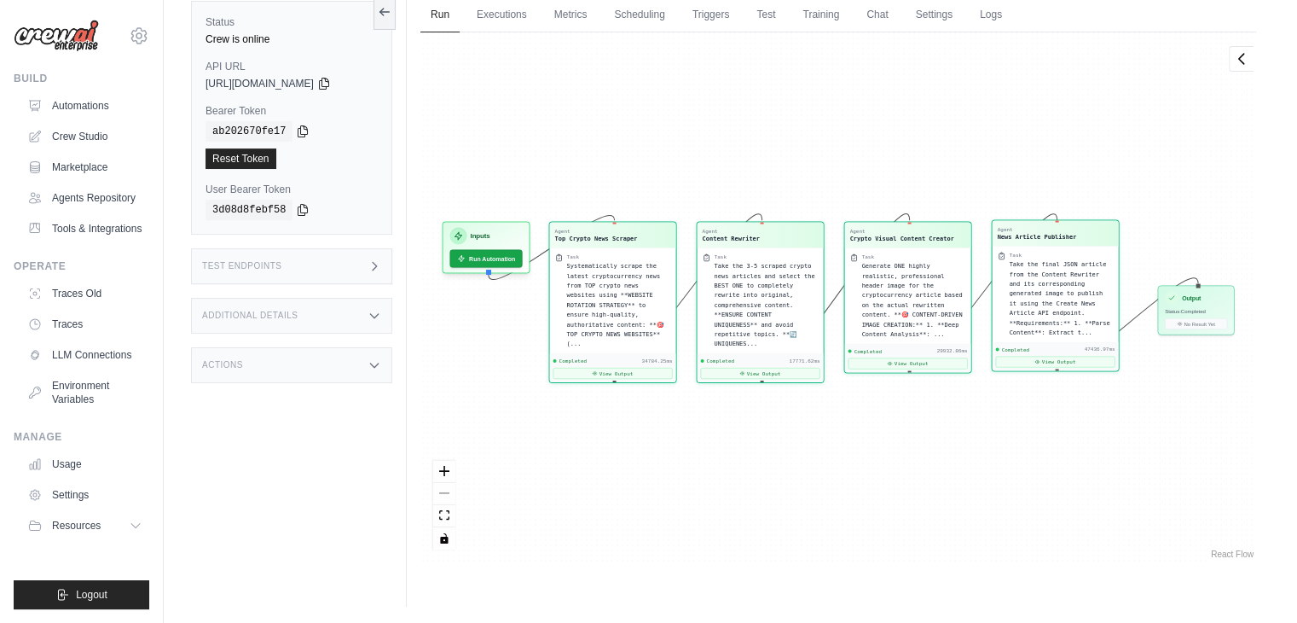
click at [1005, 357] on button "View Output" at bounding box center [1055, 362] width 119 height 11
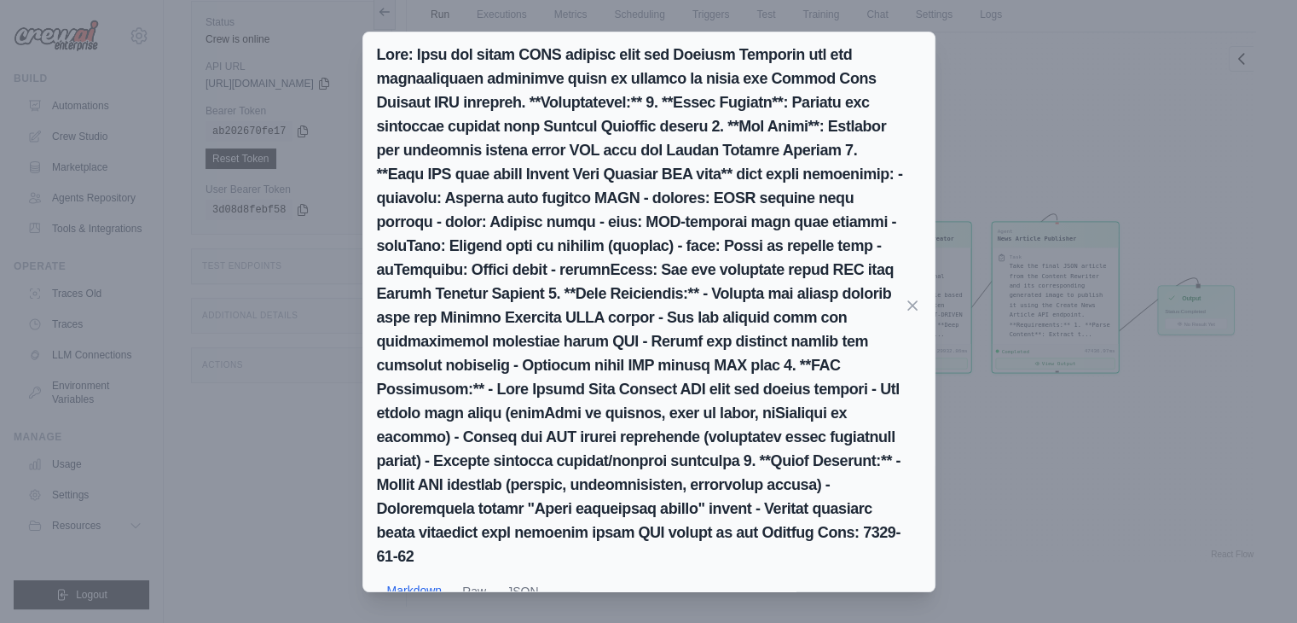
click at [520, 548] on div "Markdown Raw JSON" at bounding box center [648, 320] width 571 height 576
click at [518, 574] on button "JSON" at bounding box center [522, 590] width 52 height 32
click at [420, 574] on button "Markdown" at bounding box center [415, 590] width 76 height 32
click at [314, 250] on div "Markdown Raw JSON 📰 SINGLE ARTICLE PUBLISHING REPORT ==========================…" at bounding box center [648, 311] width 1297 height 623
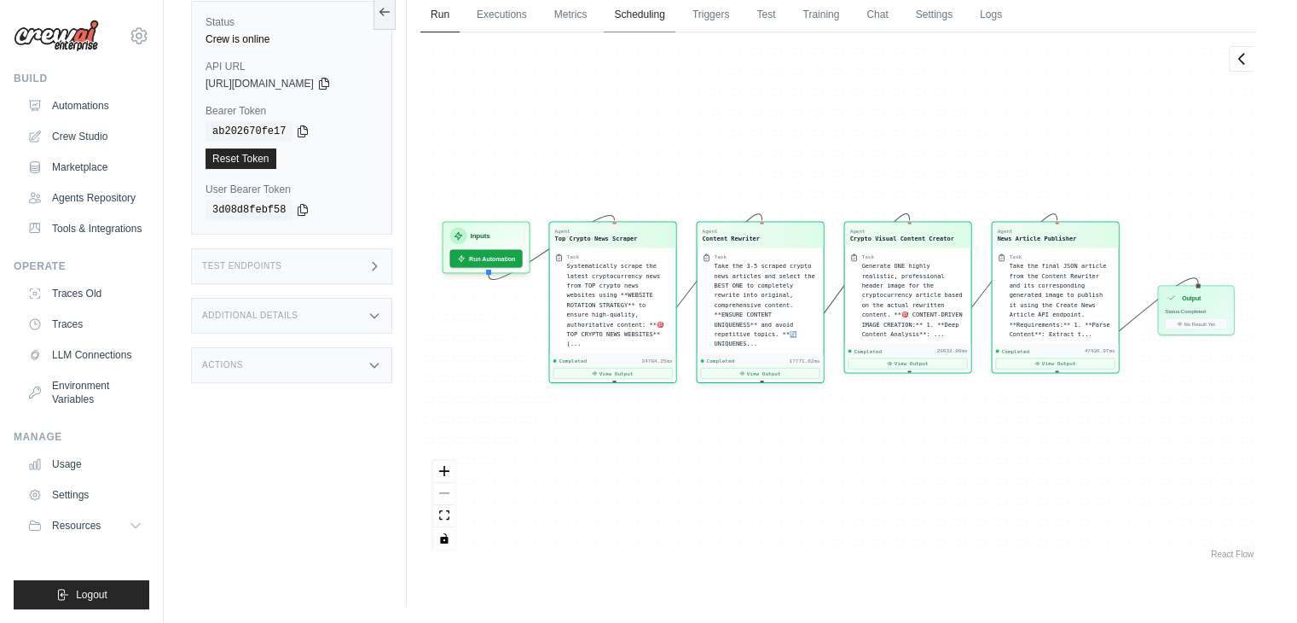
click at [618, 13] on link "Scheduling" at bounding box center [639, 15] width 71 height 36
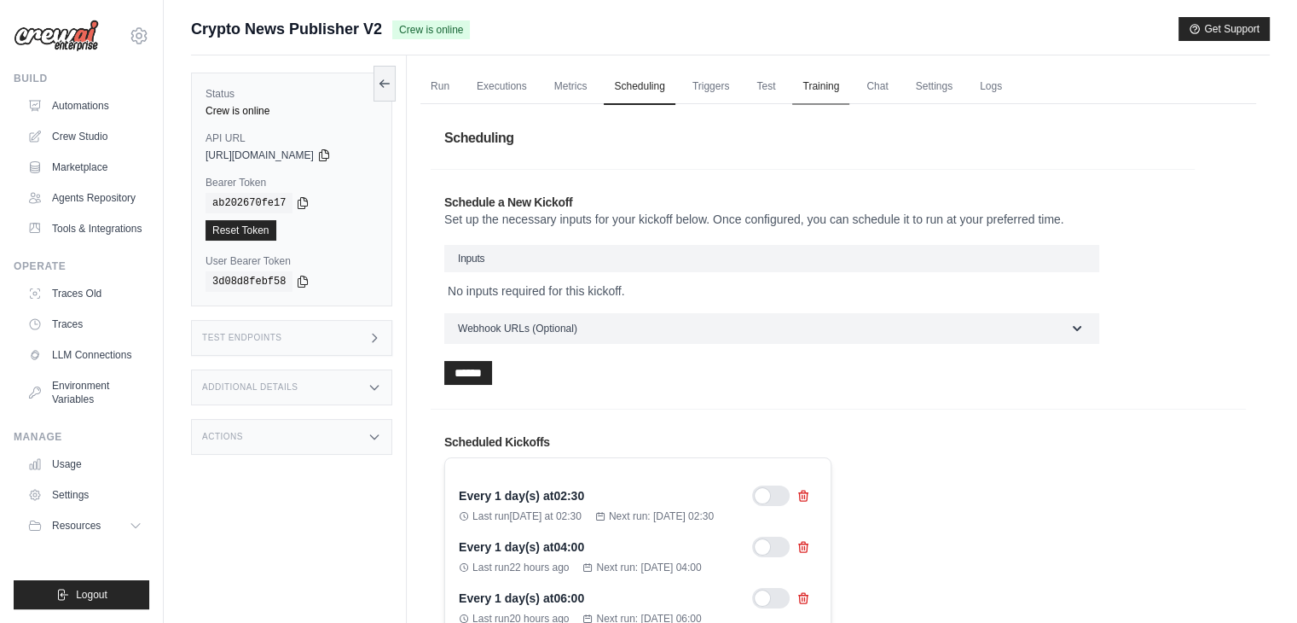
click at [817, 91] on link "Training" at bounding box center [820, 87] width 57 height 36
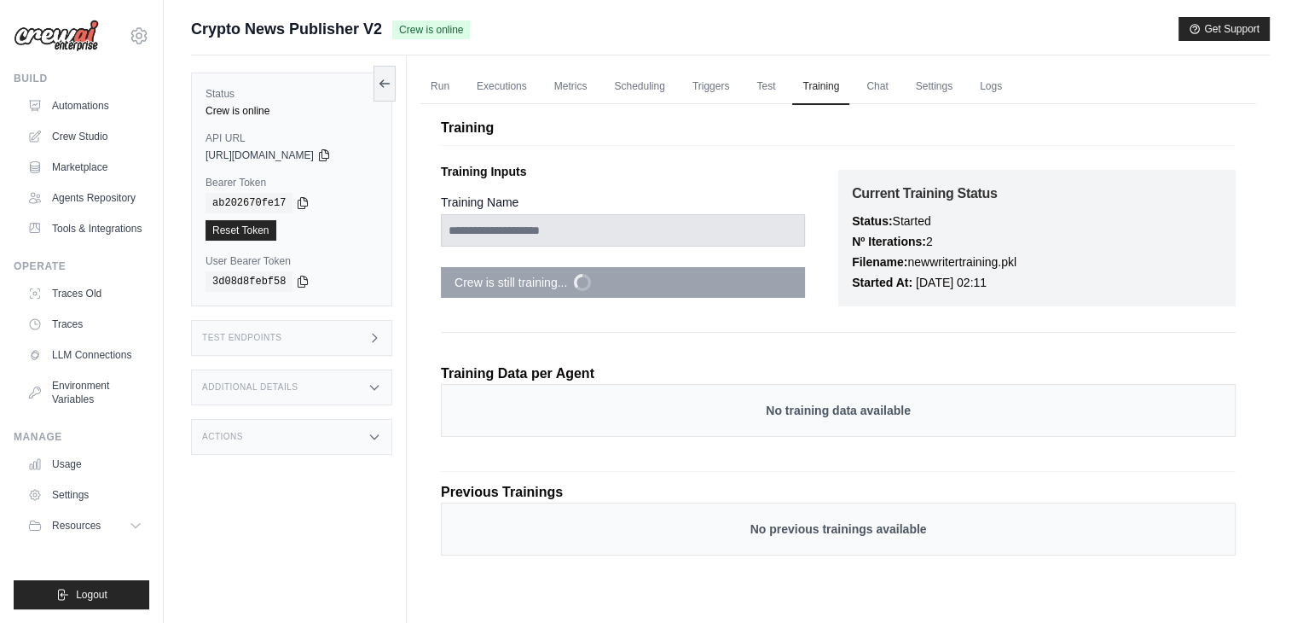
click at [577, 298] on div "**********" at bounding box center [639, 233] width 397 height 155
click at [84, 293] on link "Traces Old" at bounding box center [86, 293] width 129 height 27
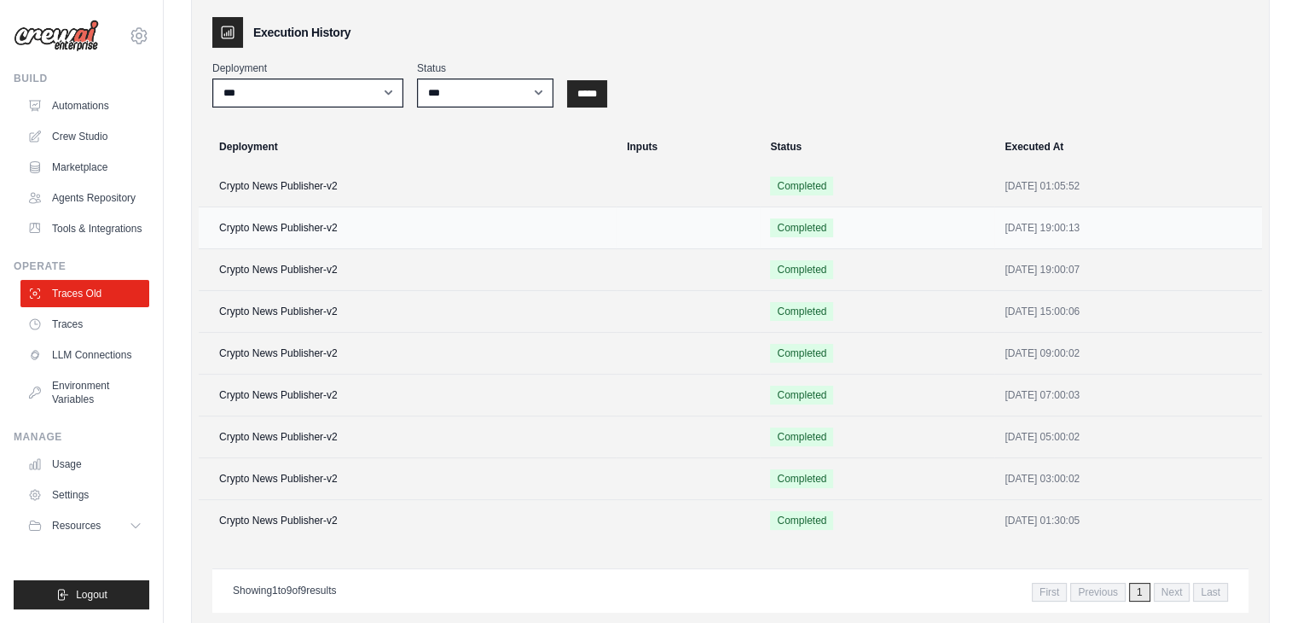
scroll to position [236, 0]
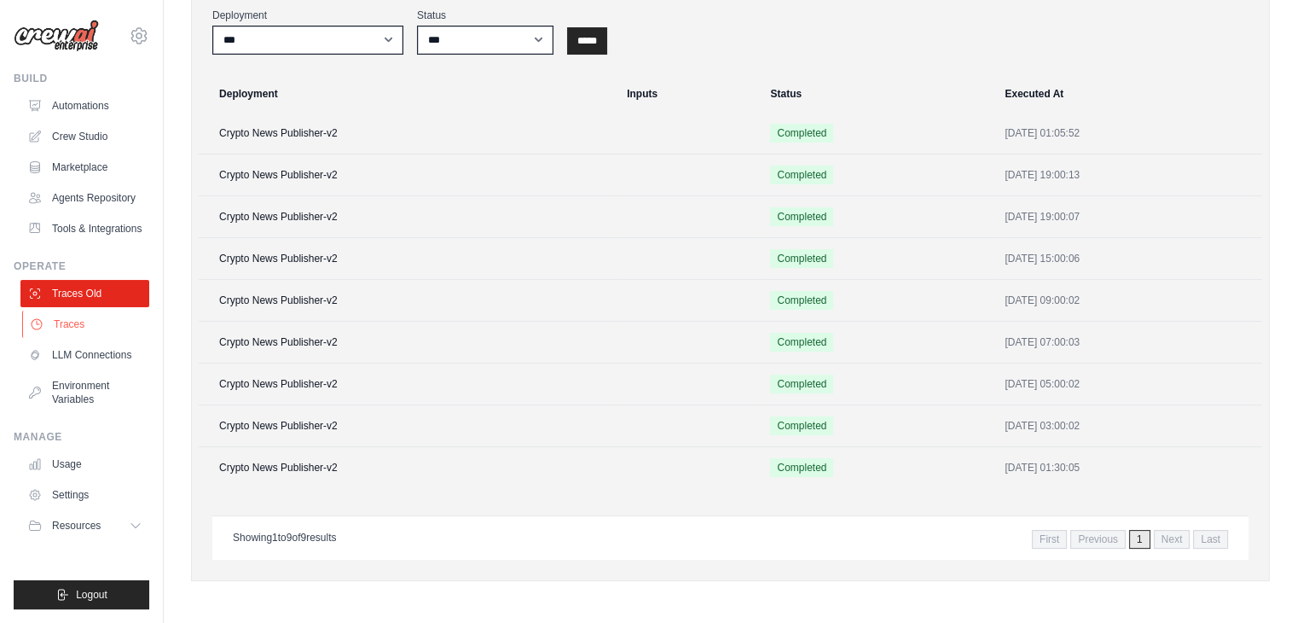
click at [112, 316] on link "Traces" at bounding box center [86, 323] width 129 height 27
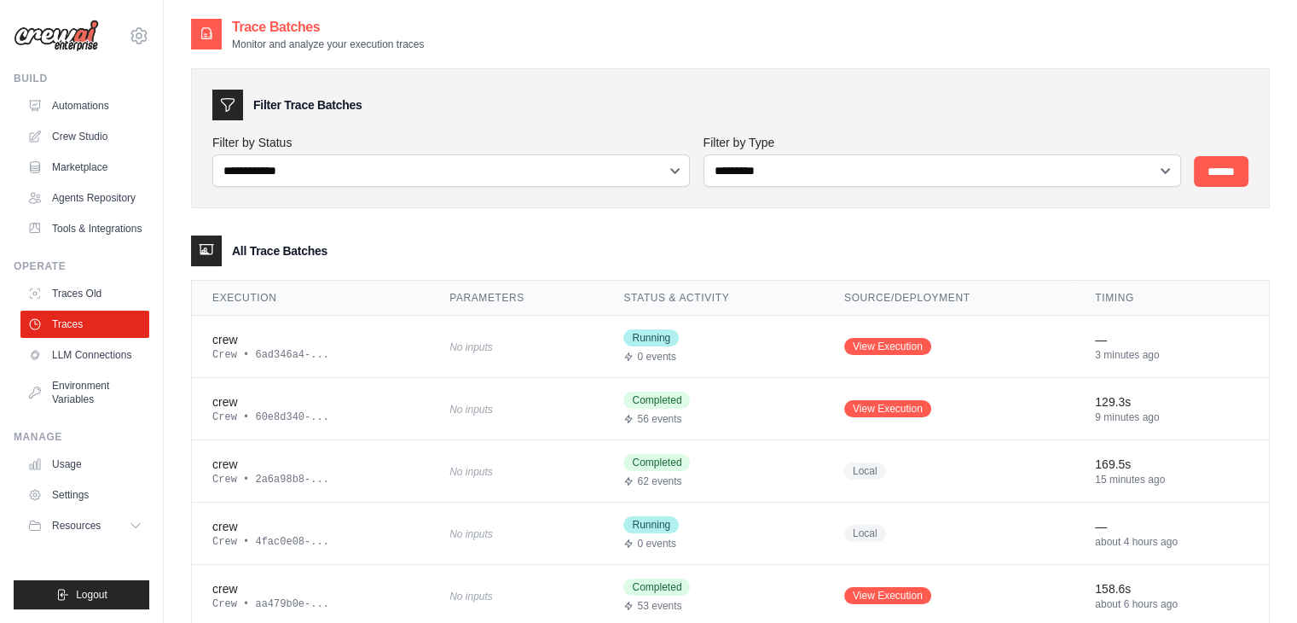
click at [109, 120] on ul "Automations Crew Studio Marketplace Agents Repository Tools & Integrations" at bounding box center [84, 167] width 129 height 150
click at [113, 107] on link "Automations" at bounding box center [86, 105] width 129 height 27
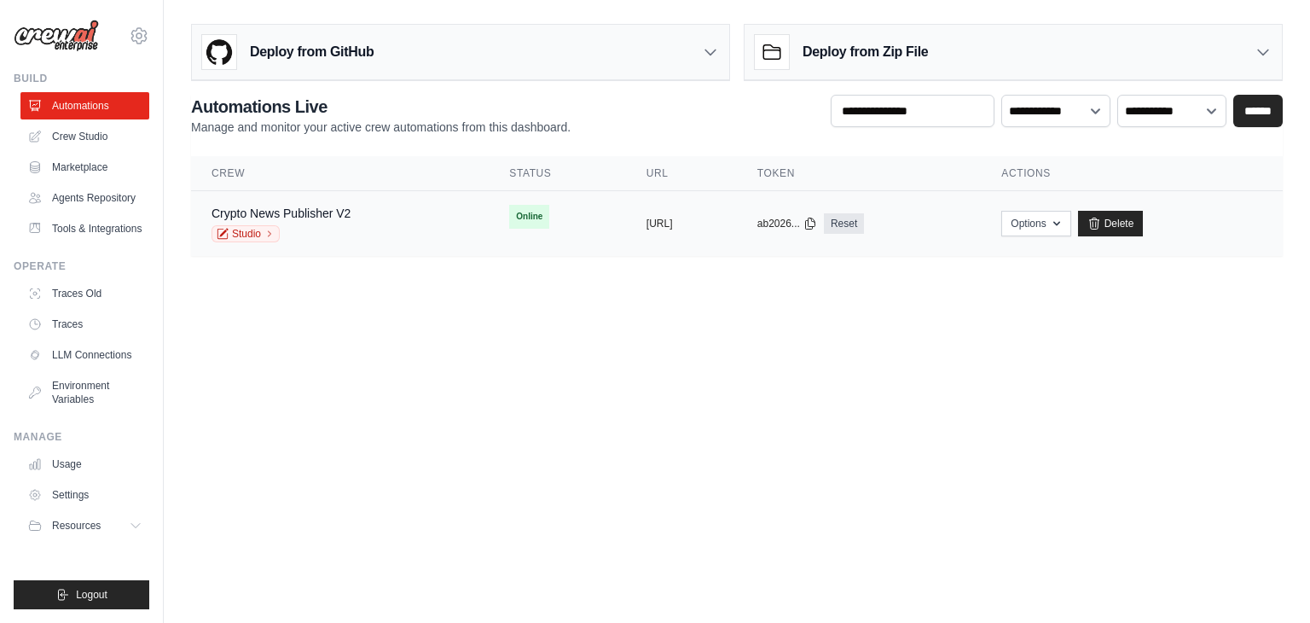
click at [259, 202] on td "Crypto News Publisher V2 Studio" at bounding box center [340, 224] width 298 height 66
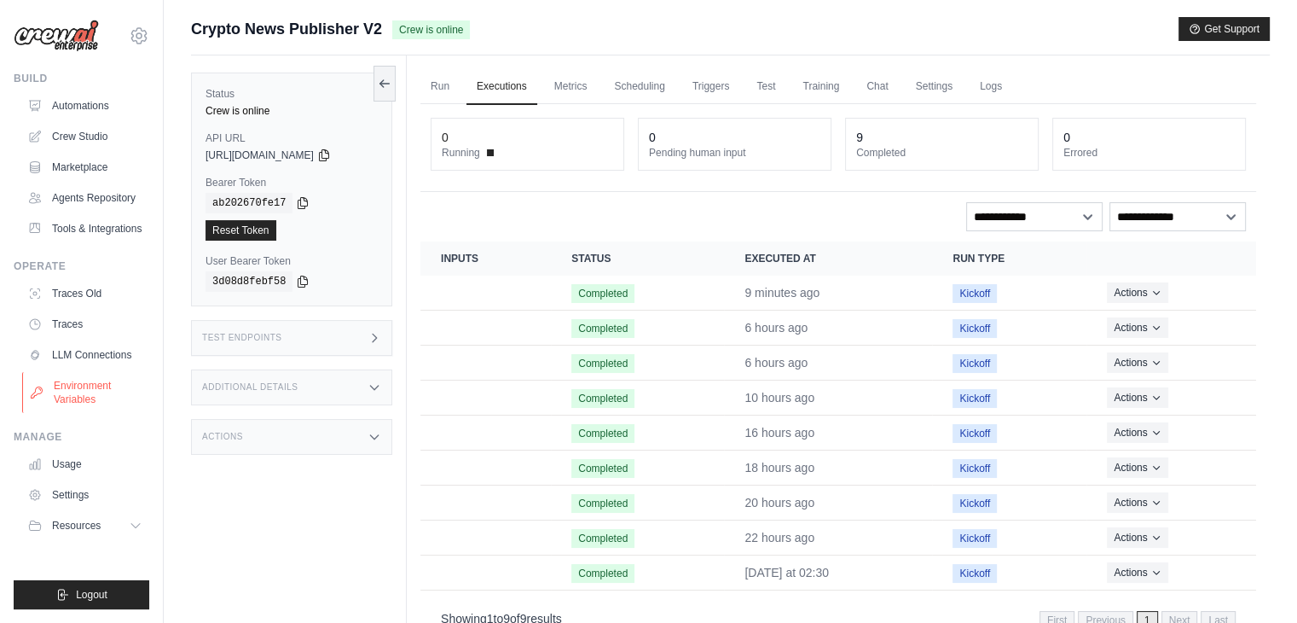
click at [96, 386] on link "Environment Variables" at bounding box center [86, 392] width 129 height 41
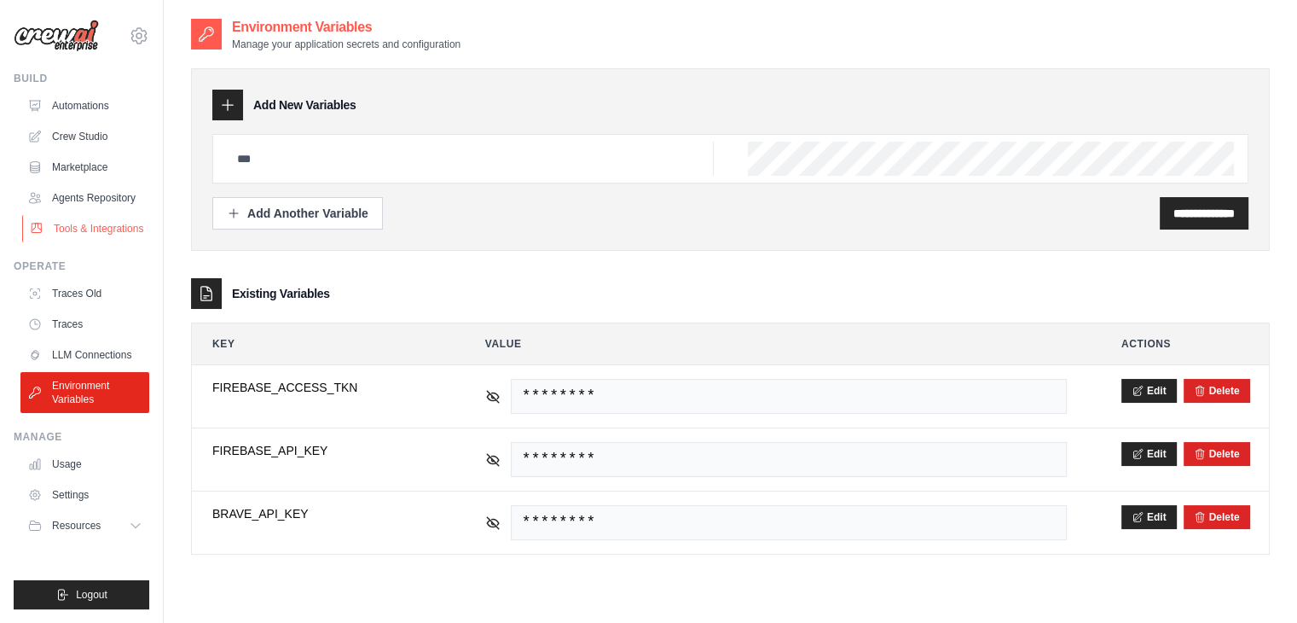
click at [111, 229] on link "Tools & Integrations" at bounding box center [86, 228] width 129 height 27
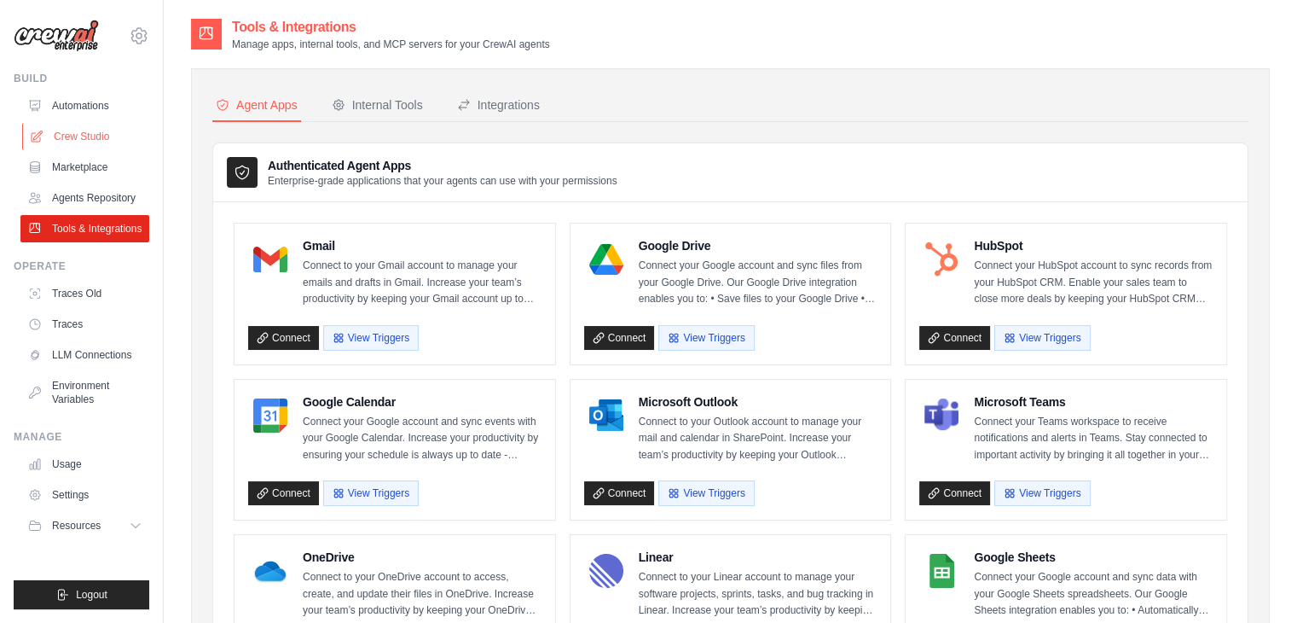
click at [113, 125] on link "Crew Studio" at bounding box center [86, 136] width 129 height 27
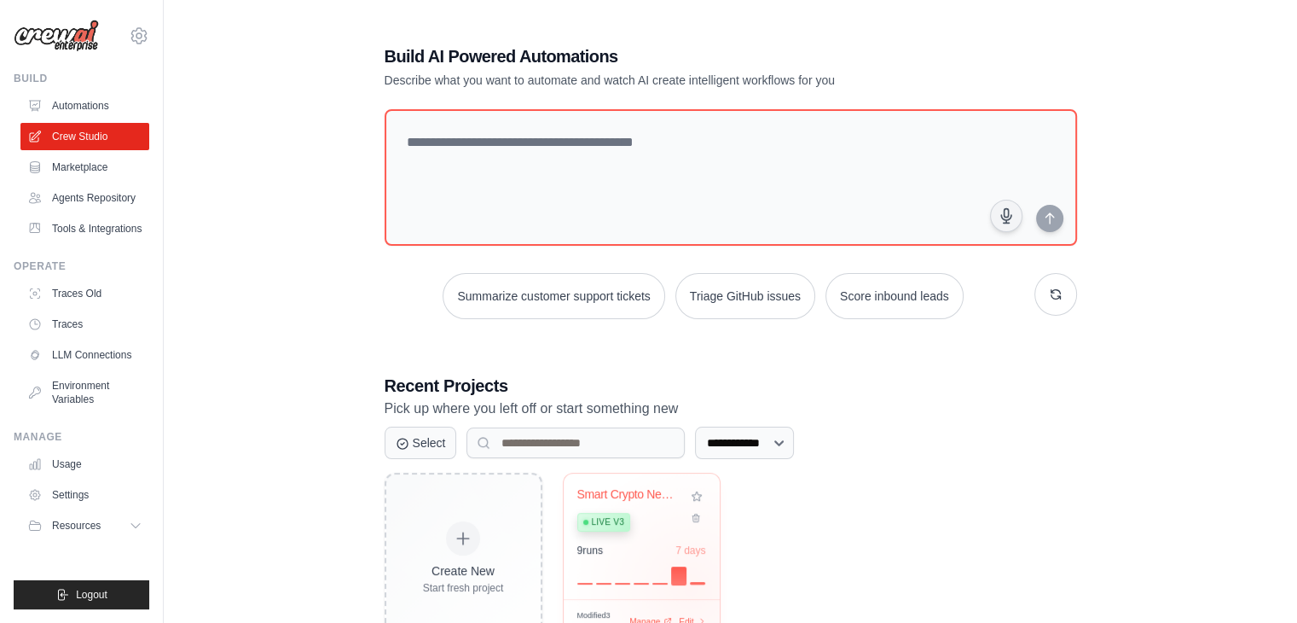
scroll to position [64, 0]
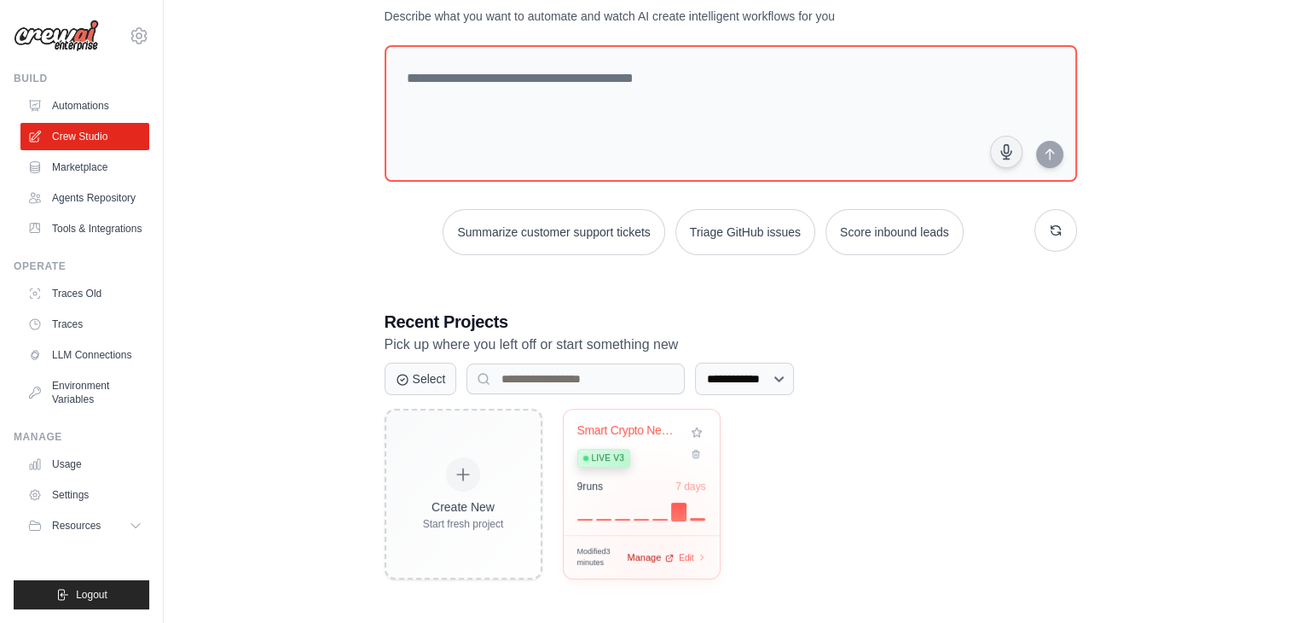
click at [652, 552] on span "Manage" at bounding box center [645, 557] width 34 height 14
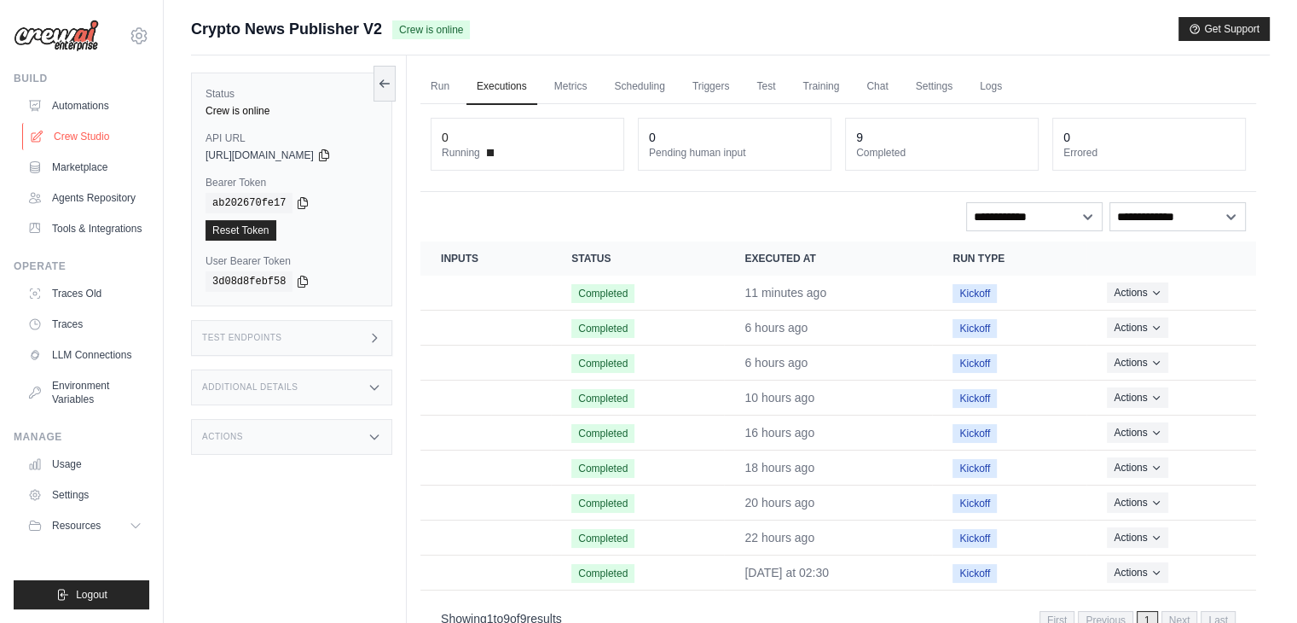
click at [112, 128] on link "Crew Studio" at bounding box center [86, 136] width 129 height 27
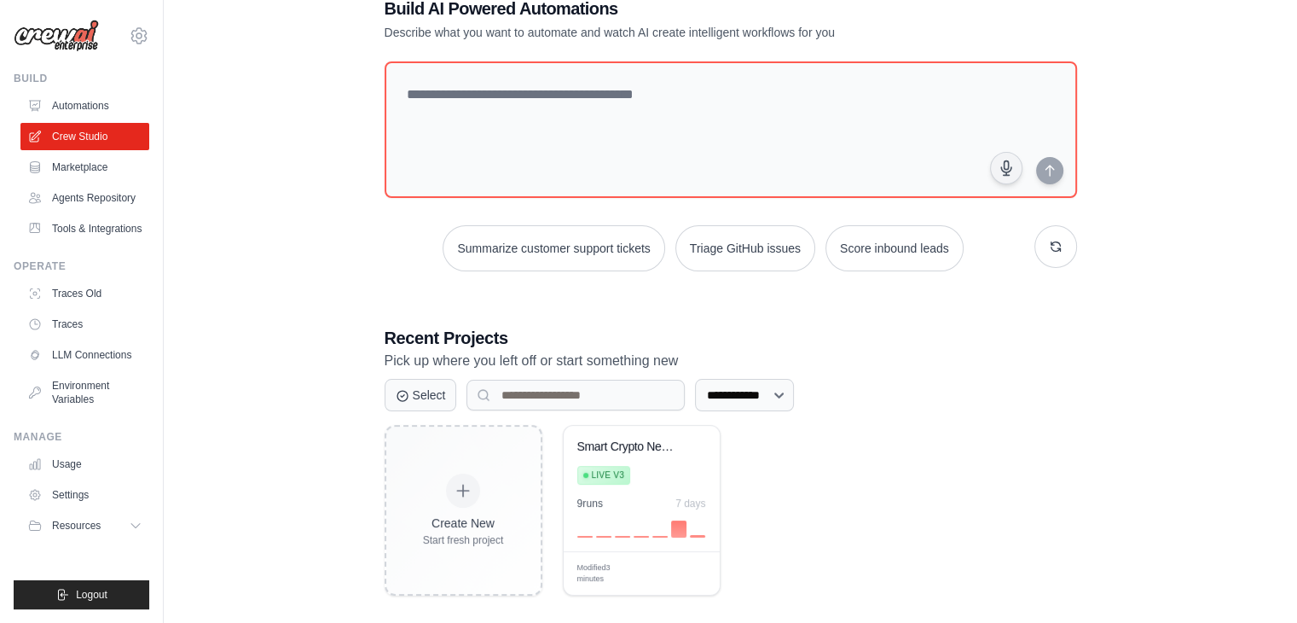
scroll to position [64, 0]
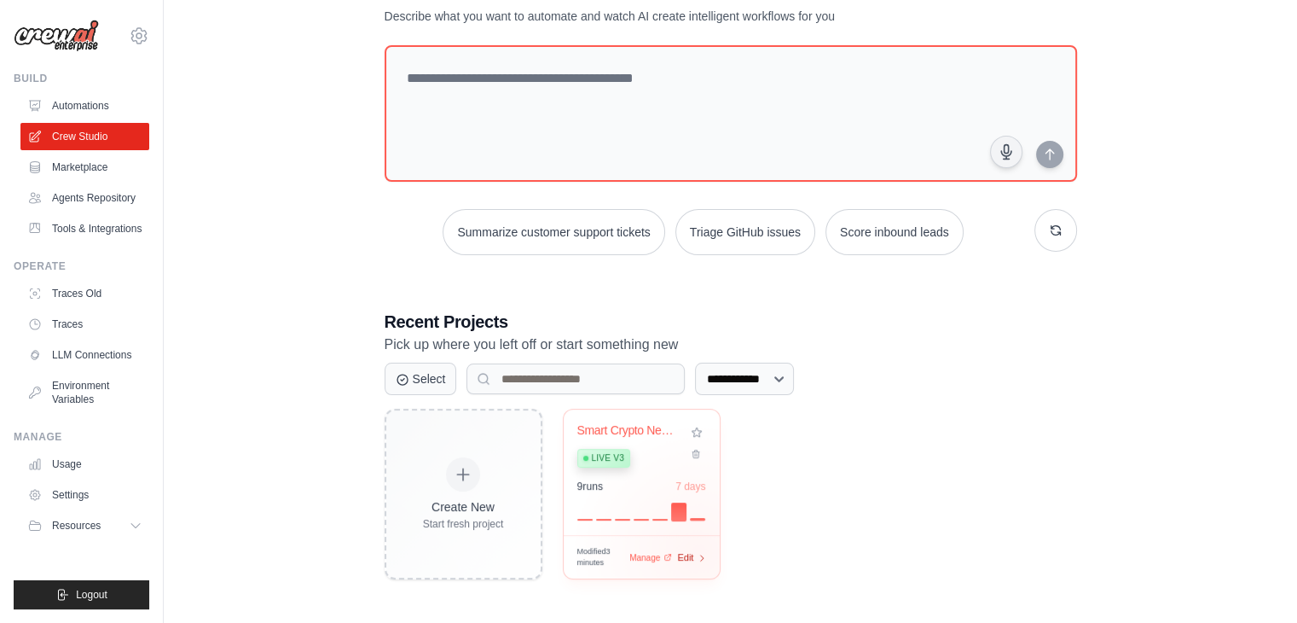
click at [699, 553] on icon at bounding box center [702, 557] width 9 height 9
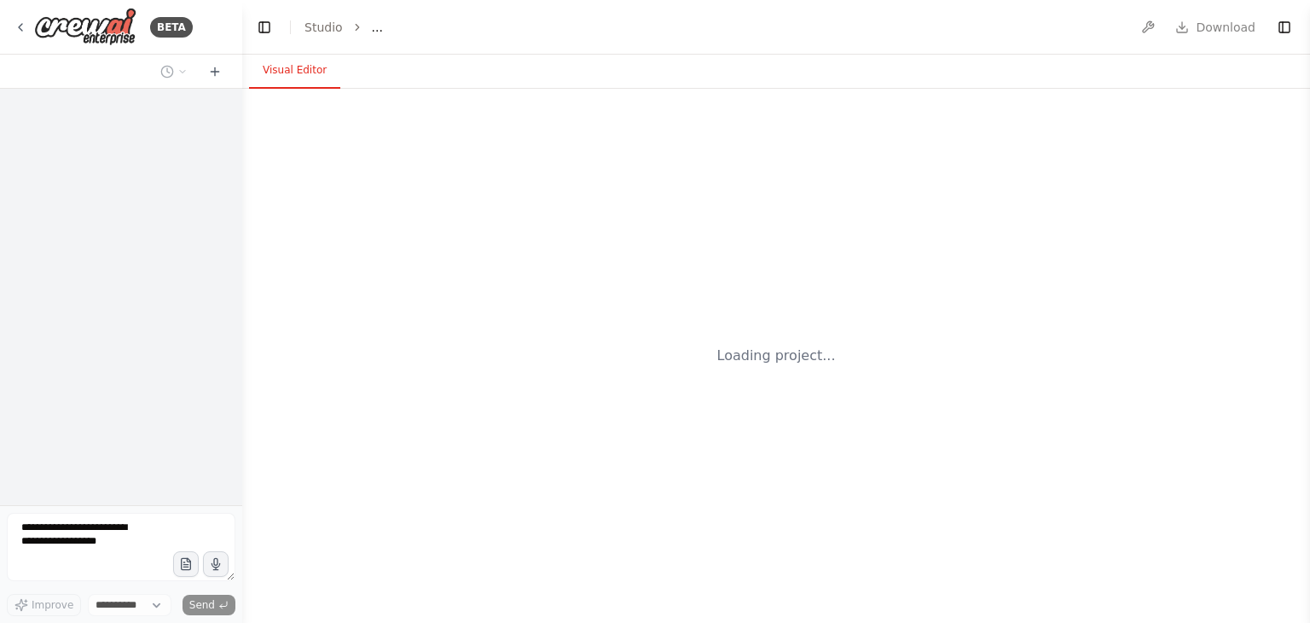
select select "****"
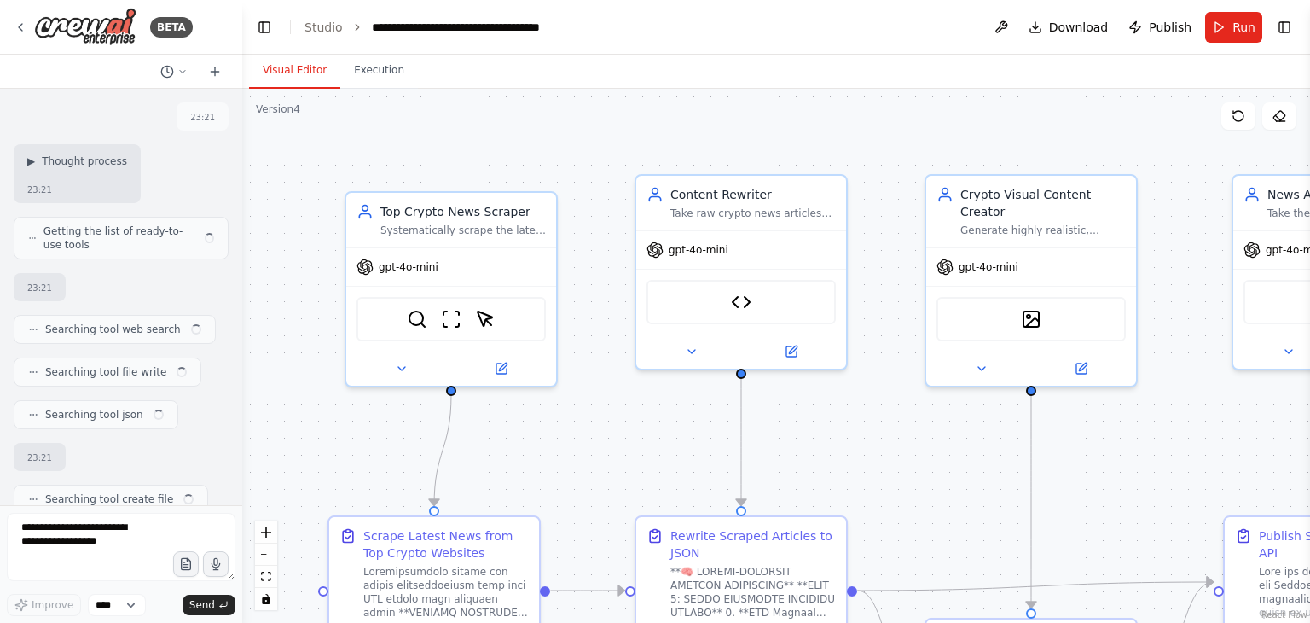
click at [284, 112] on div "Version 4" at bounding box center [278, 109] width 44 height 14
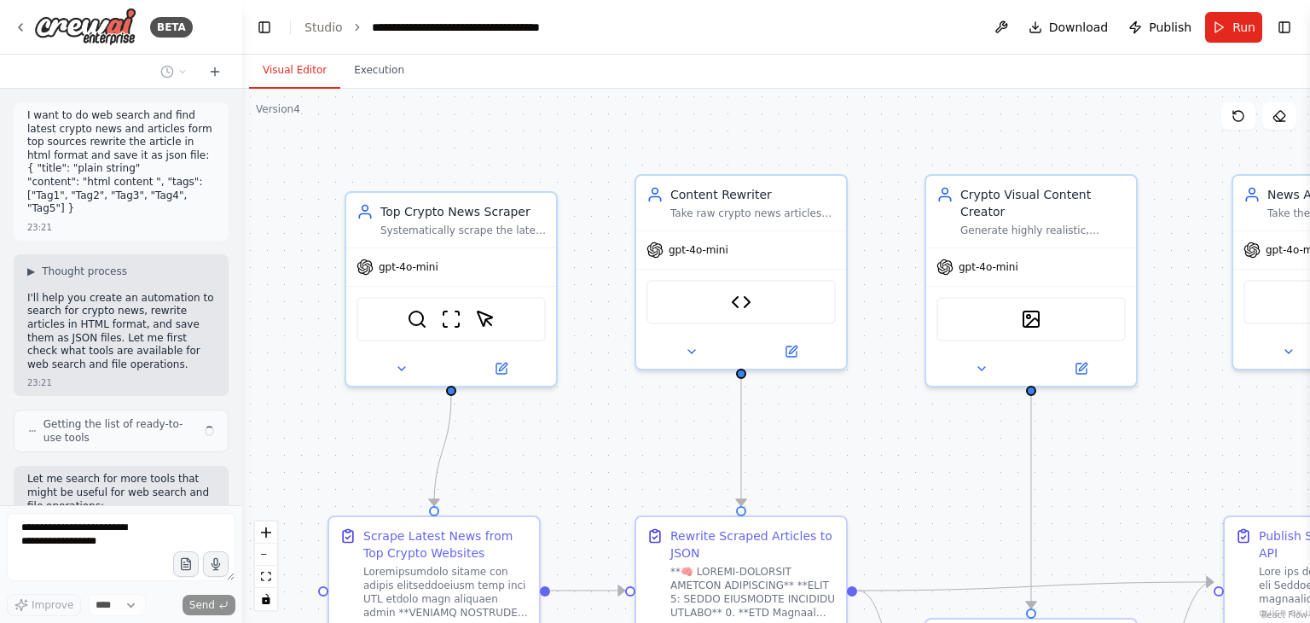
click at [284, 112] on div "Version 4" at bounding box center [278, 109] width 44 height 14
click at [303, 103] on div ".deletable-edge-delete-btn { width: 20px; height: 20px; border: 0px solid #ffff…" at bounding box center [776, 356] width 1068 height 534
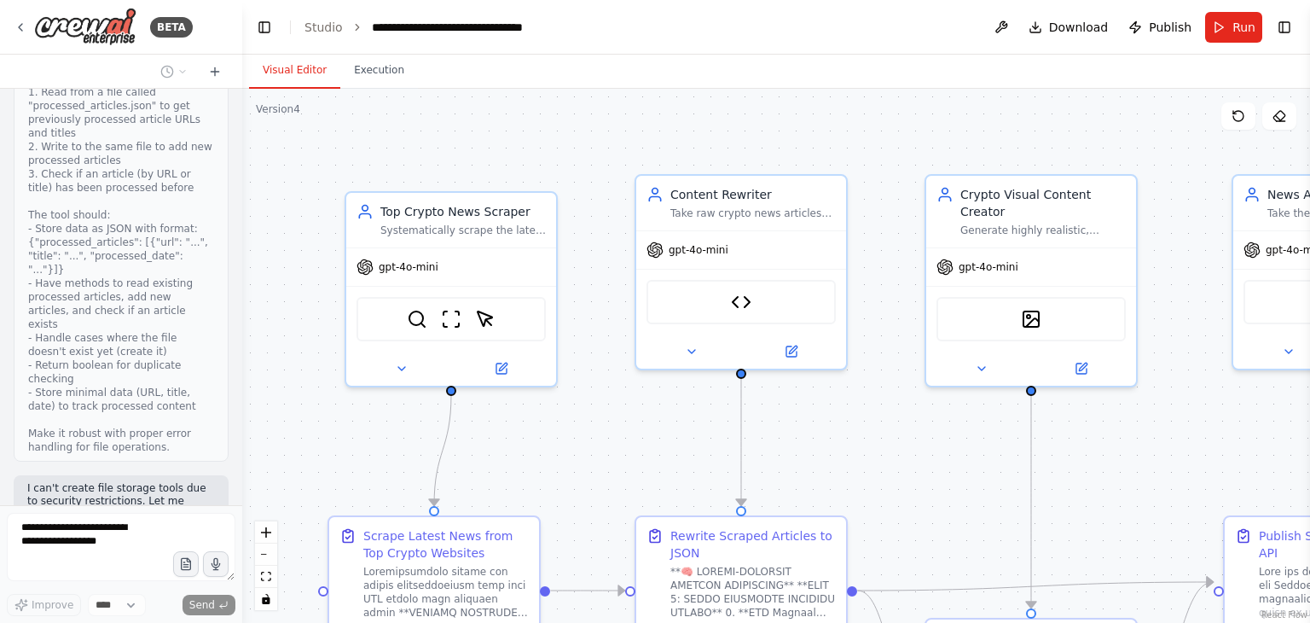
click at [285, 108] on div "Version 4" at bounding box center [278, 109] width 44 height 14
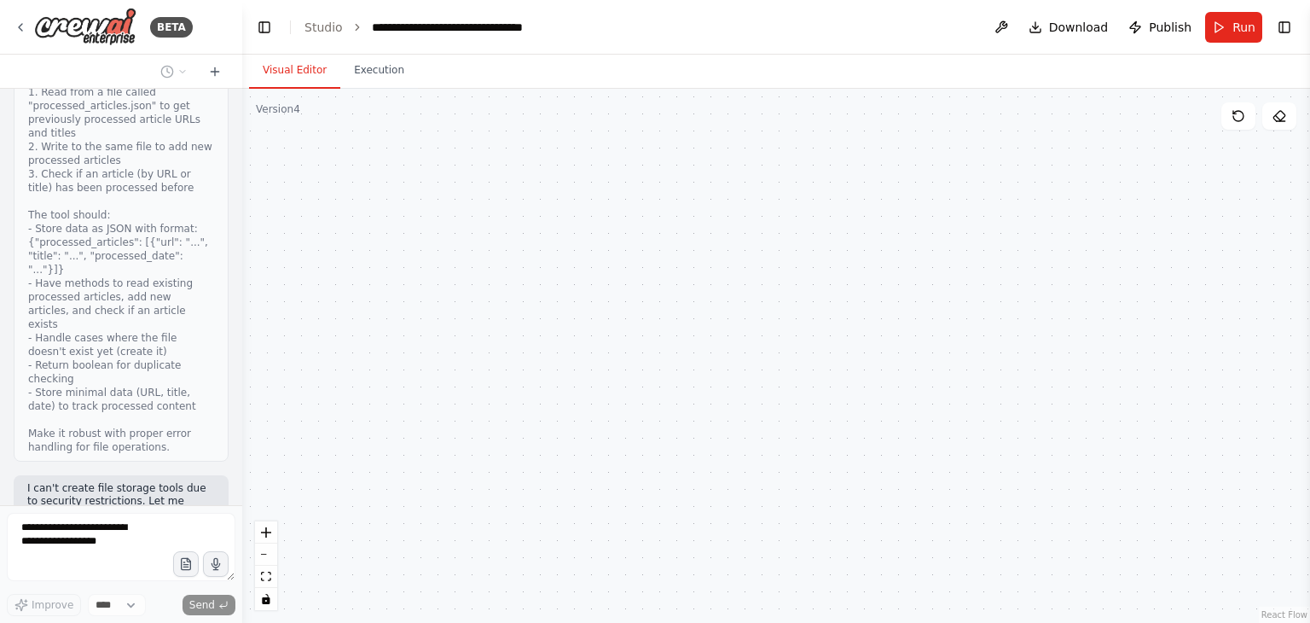
click at [285, 108] on div "Version 4" at bounding box center [278, 109] width 44 height 14
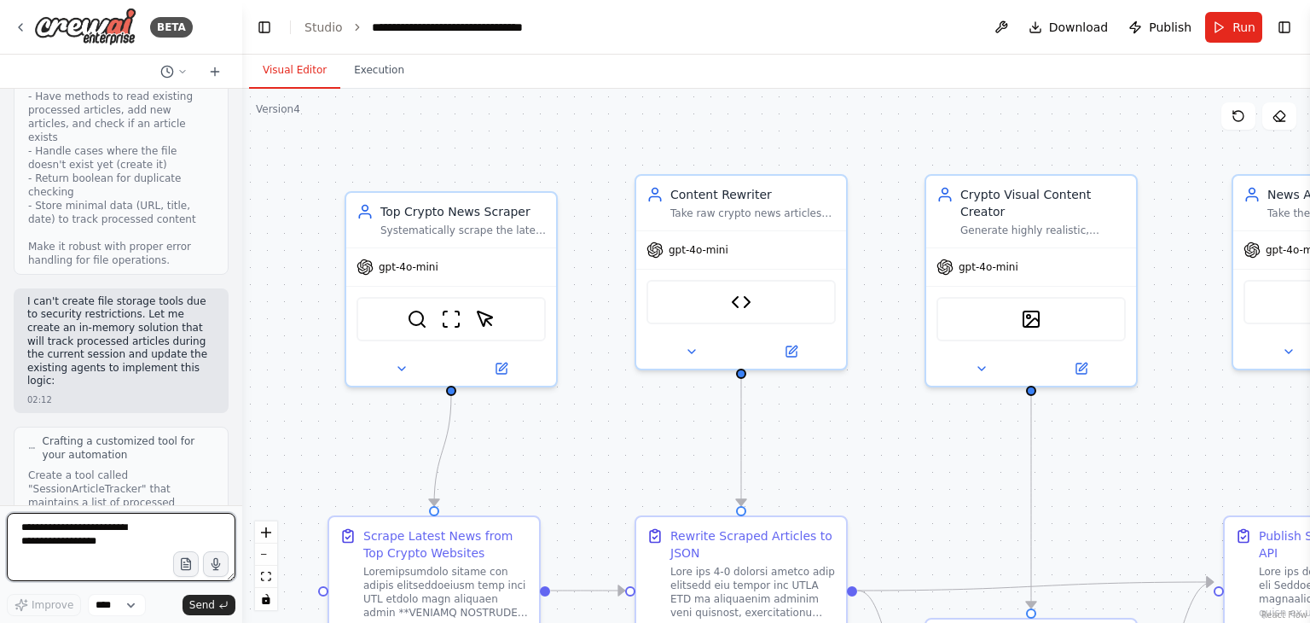
scroll to position [131321, 0]
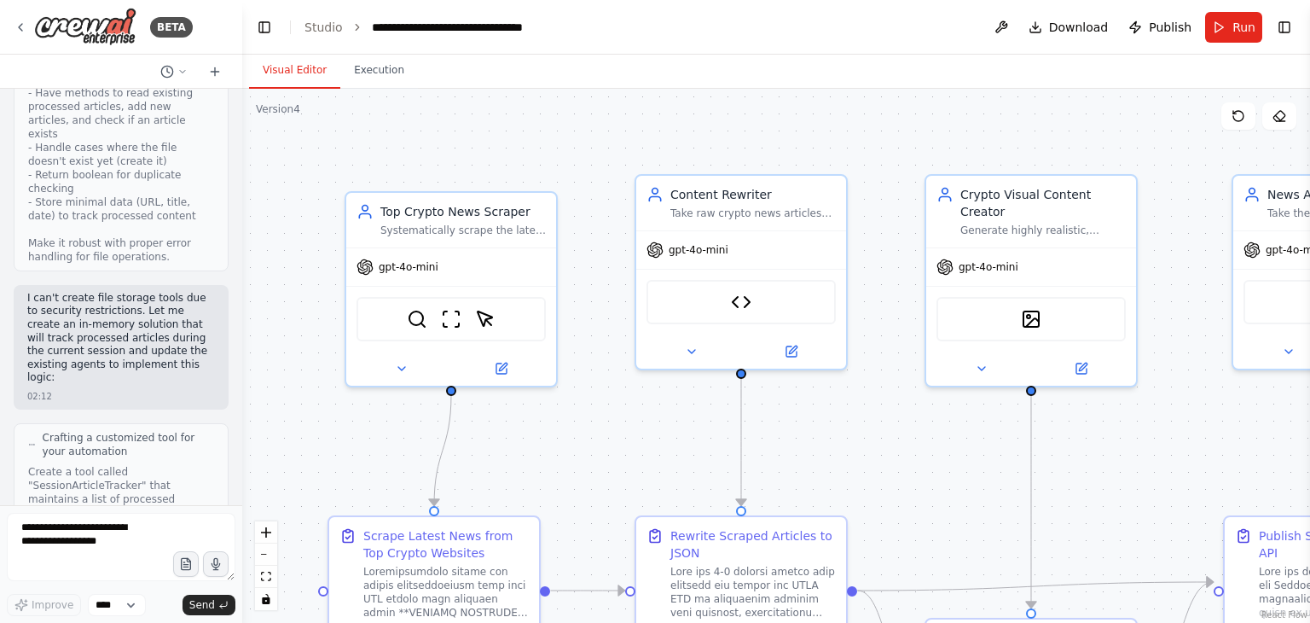
click at [292, 112] on div "Version 4" at bounding box center [278, 109] width 44 height 14
click at [208, 72] on icon at bounding box center [215, 72] width 14 height 14
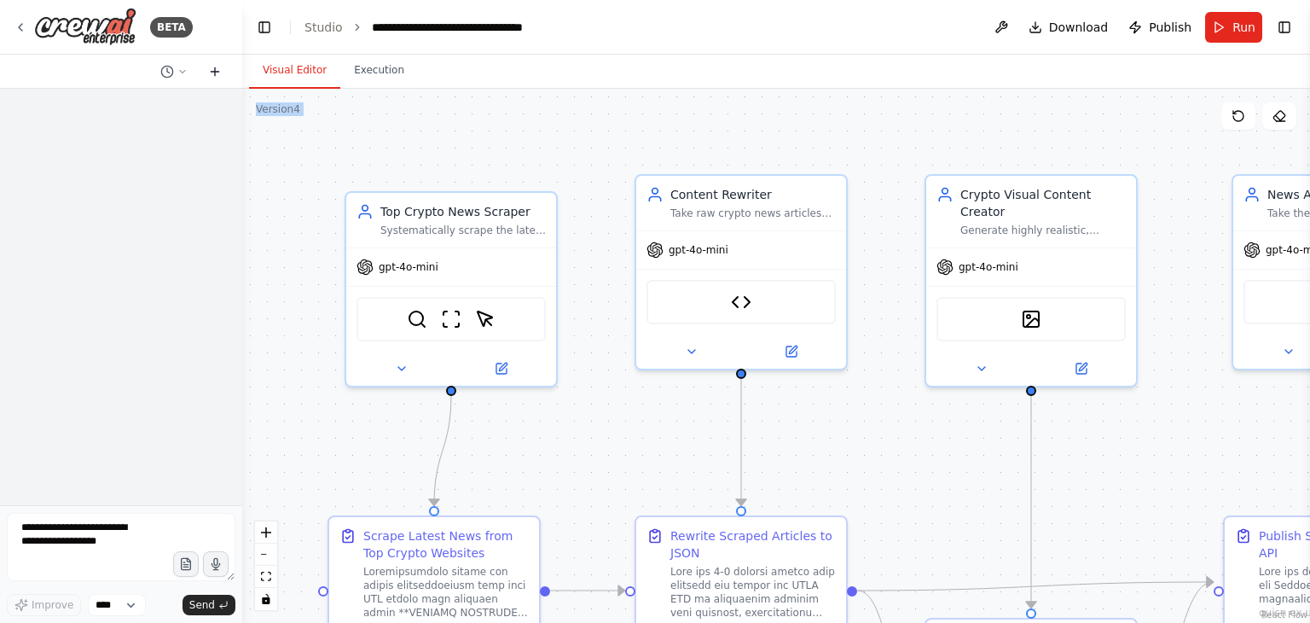
scroll to position [0, 0]
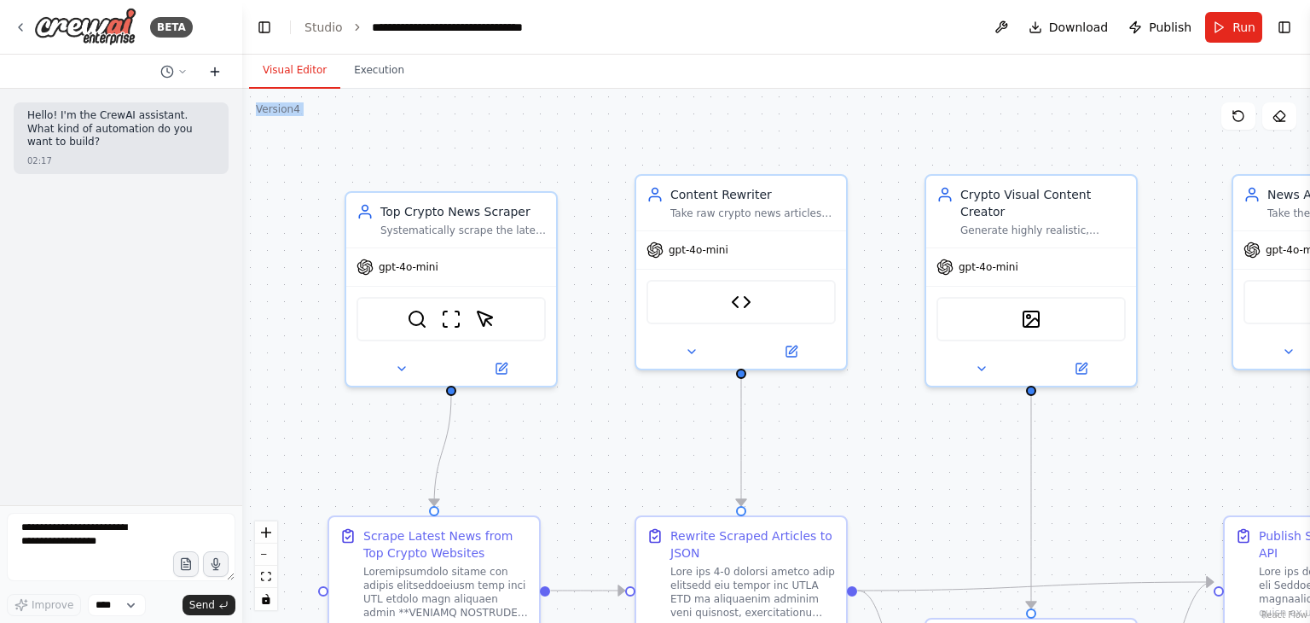
click at [208, 72] on icon at bounding box center [215, 72] width 14 height 14
click at [178, 72] on icon at bounding box center [182, 72] width 10 height 10
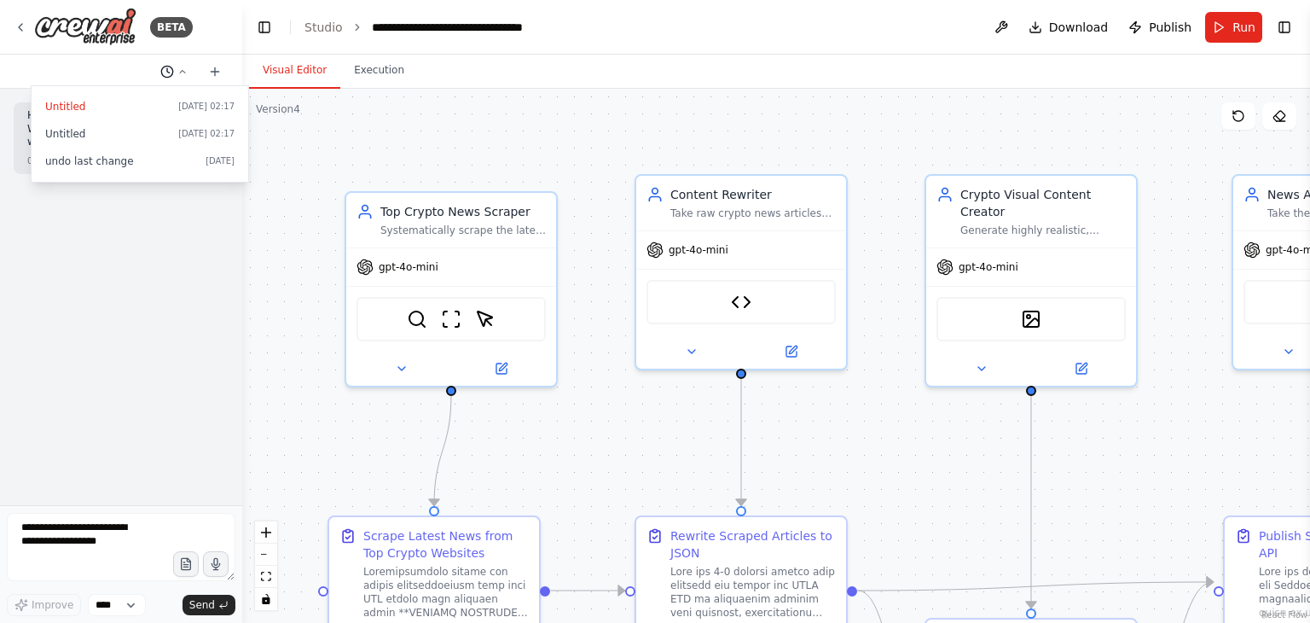
click at [178, 72] on div at bounding box center [121, 311] width 242 height 623
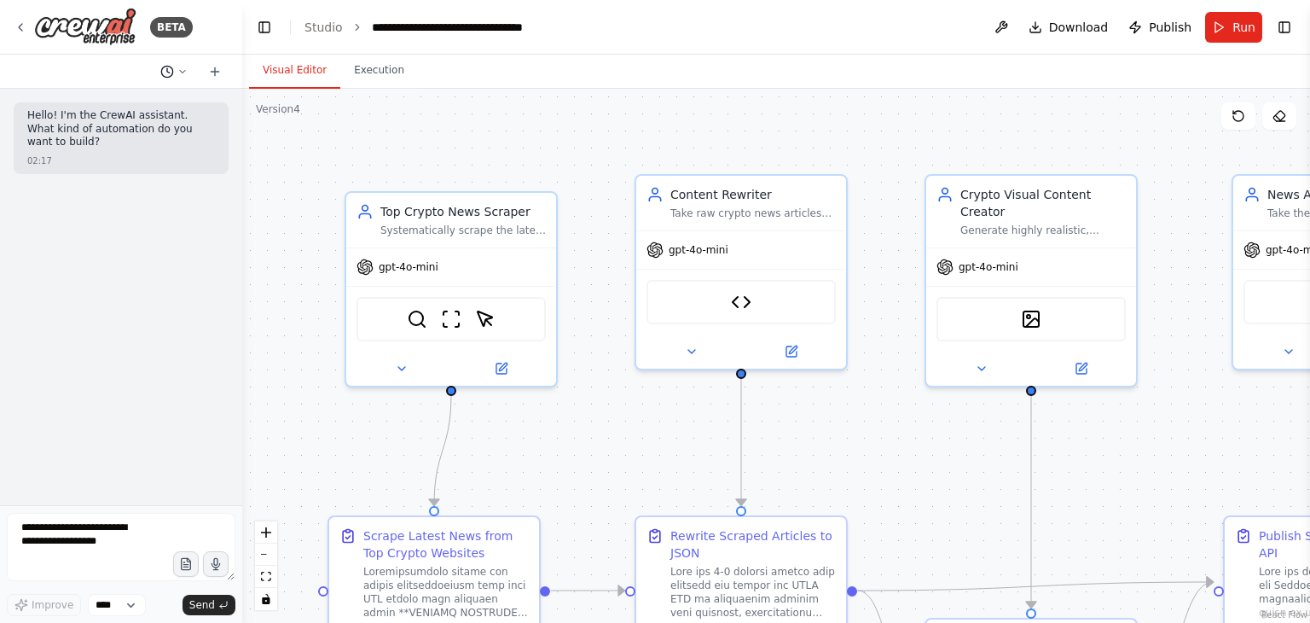
click at [164, 68] on icon at bounding box center [167, 72] width 14 height 14
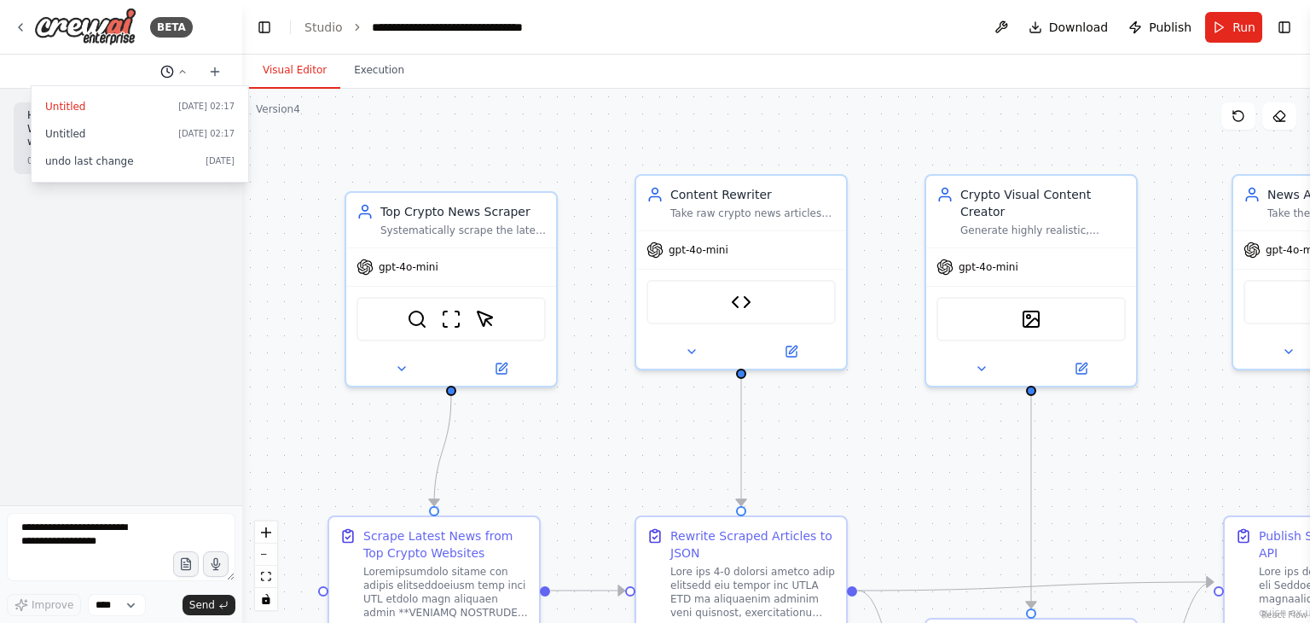
click at [164, 68] on div at bounding box center [121, 311] width 242 height 623
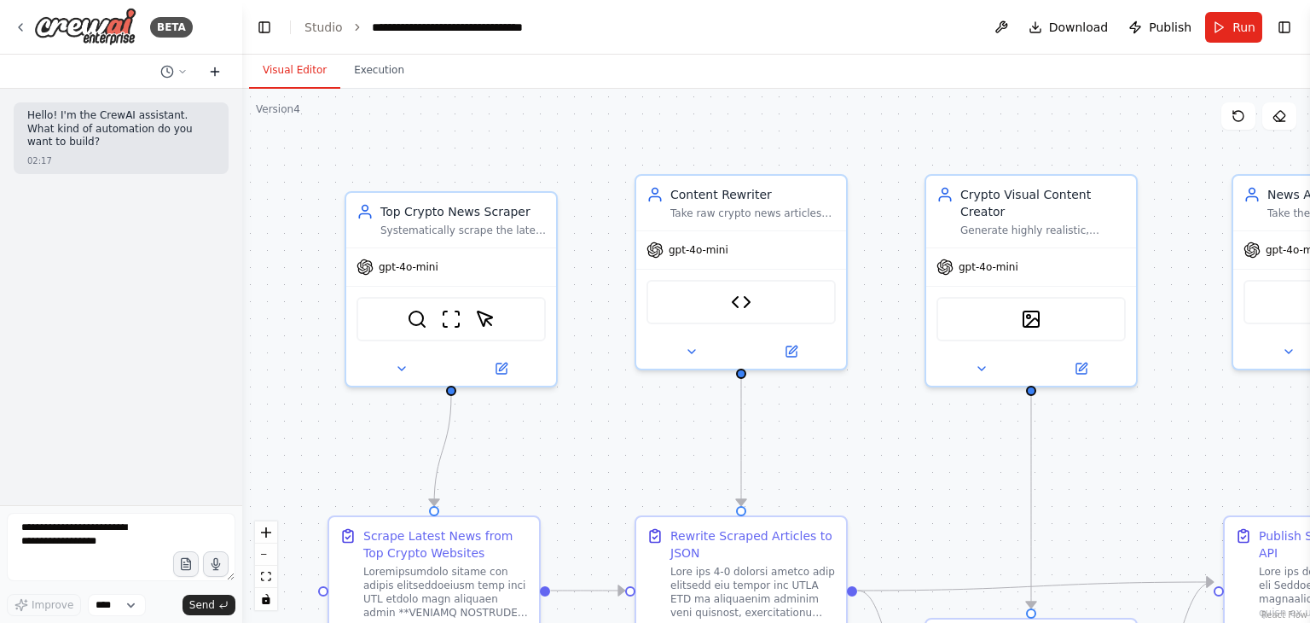
click at [214, 74] on icon at bounding box center [215, 72] width 14 height 14
click at [112, 595] on select "****" at bounding box center [117, 605] width 58 height 22
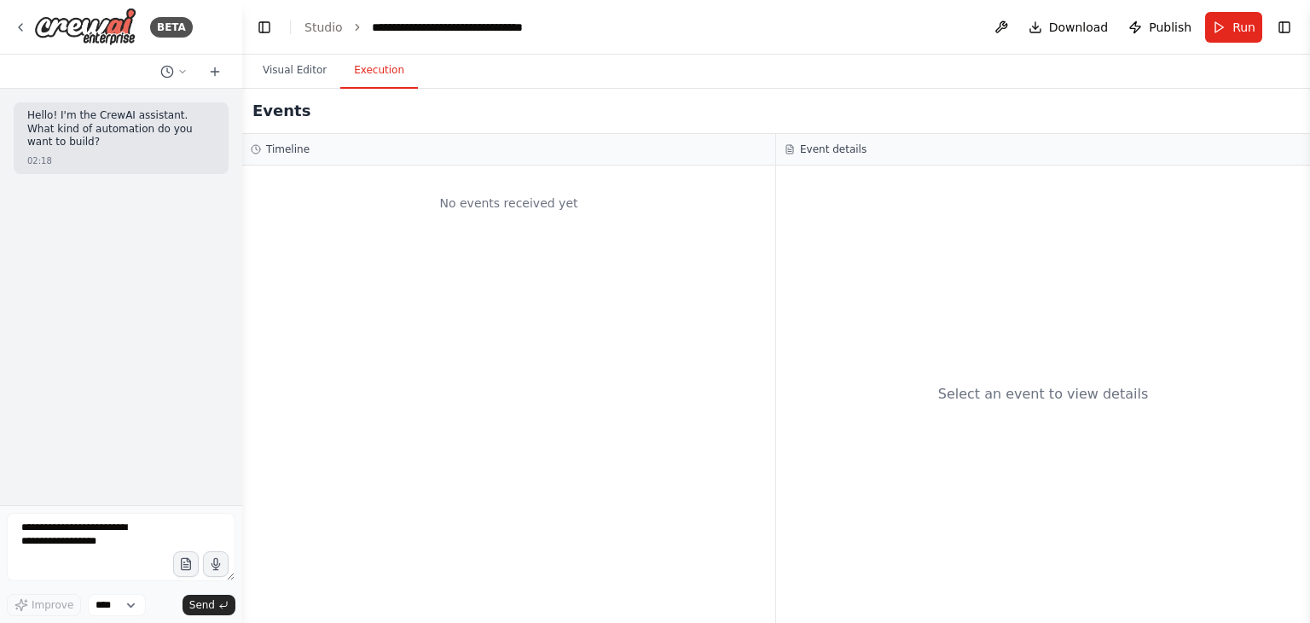
click at [385, 74] on button "Execution" at bounding box center [379, 71] width 78 height 36
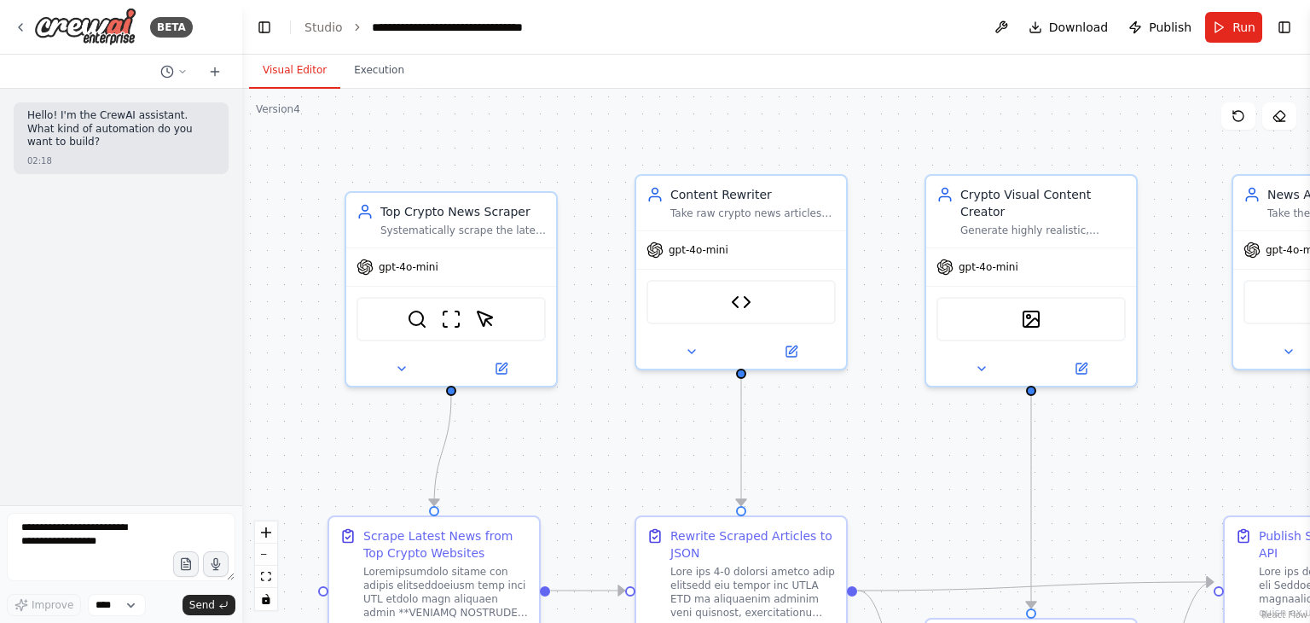
click at [330, 74] on button "Visual Editor" at bounding box center [294, 71] width 91 height 36
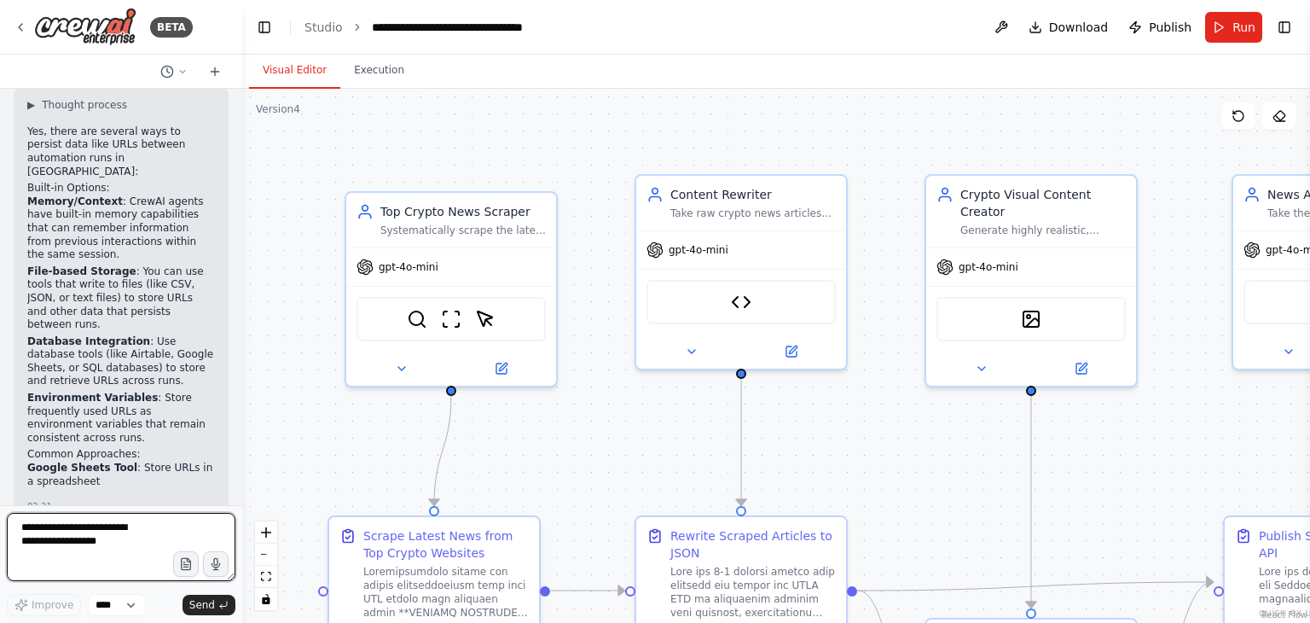
scroll to position [113, 0]
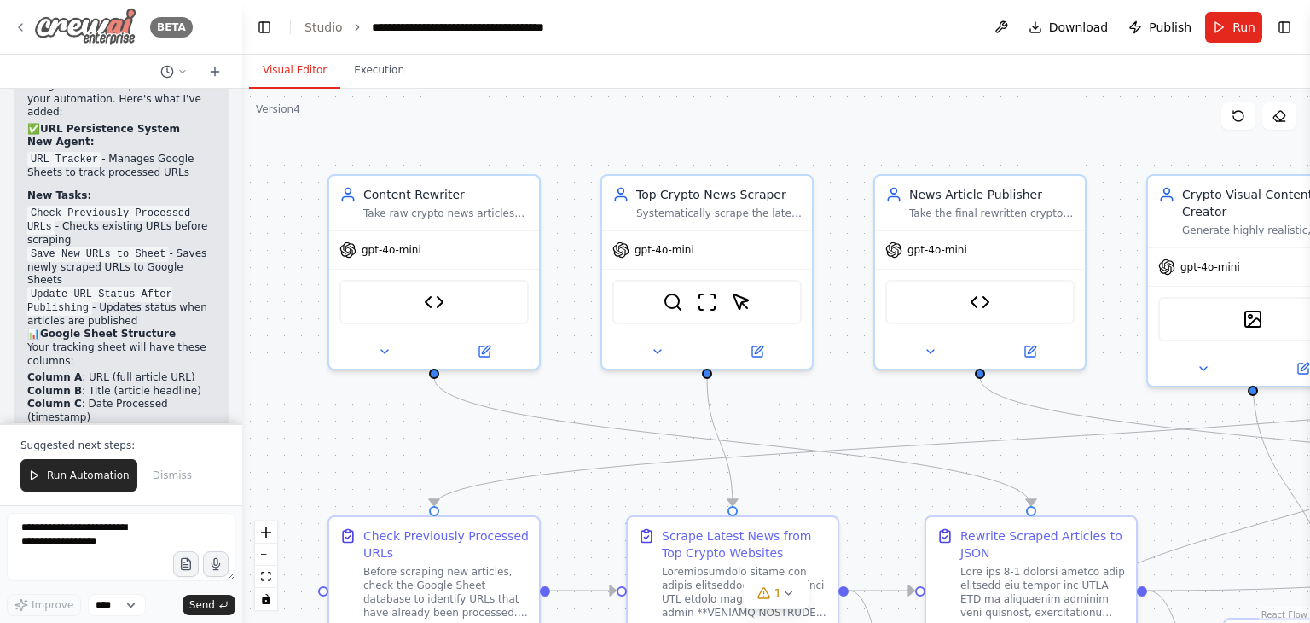
click at [20, 24] on icon at bounding box center [21, 27] width 14 height 14
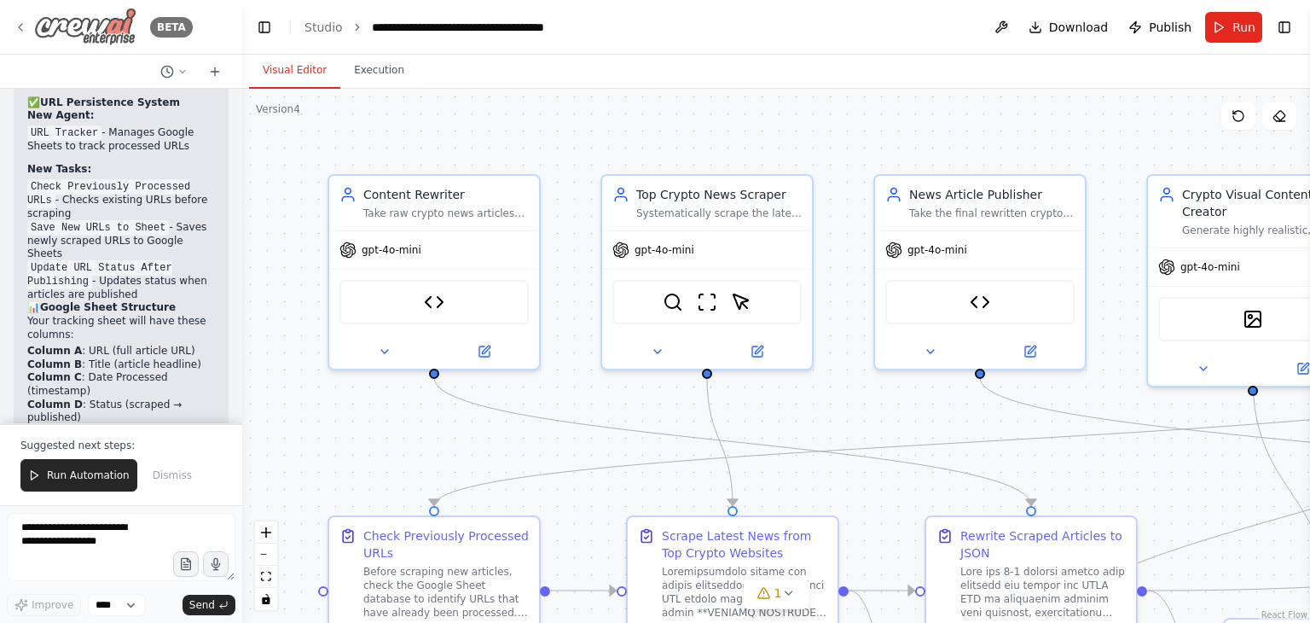
scroll to position [3132, 0]
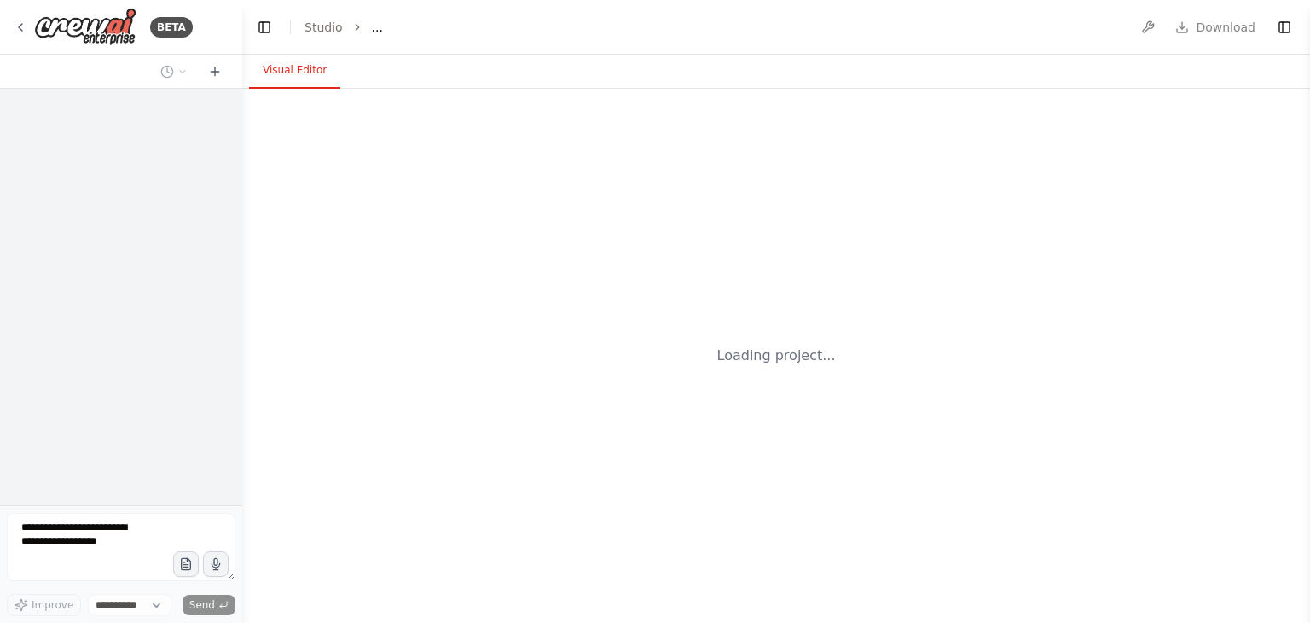
select select "****"
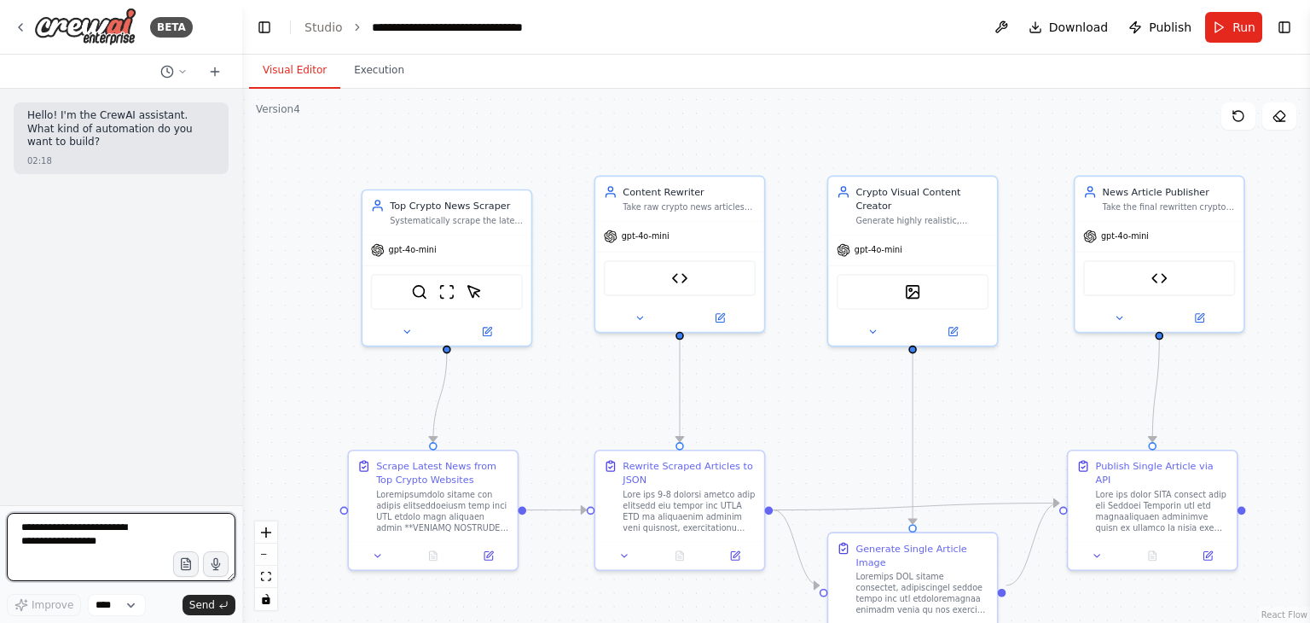
click at [162, 533] on textarea at bounding box center [121, 547] width 229 height 68
type textarea "**********"
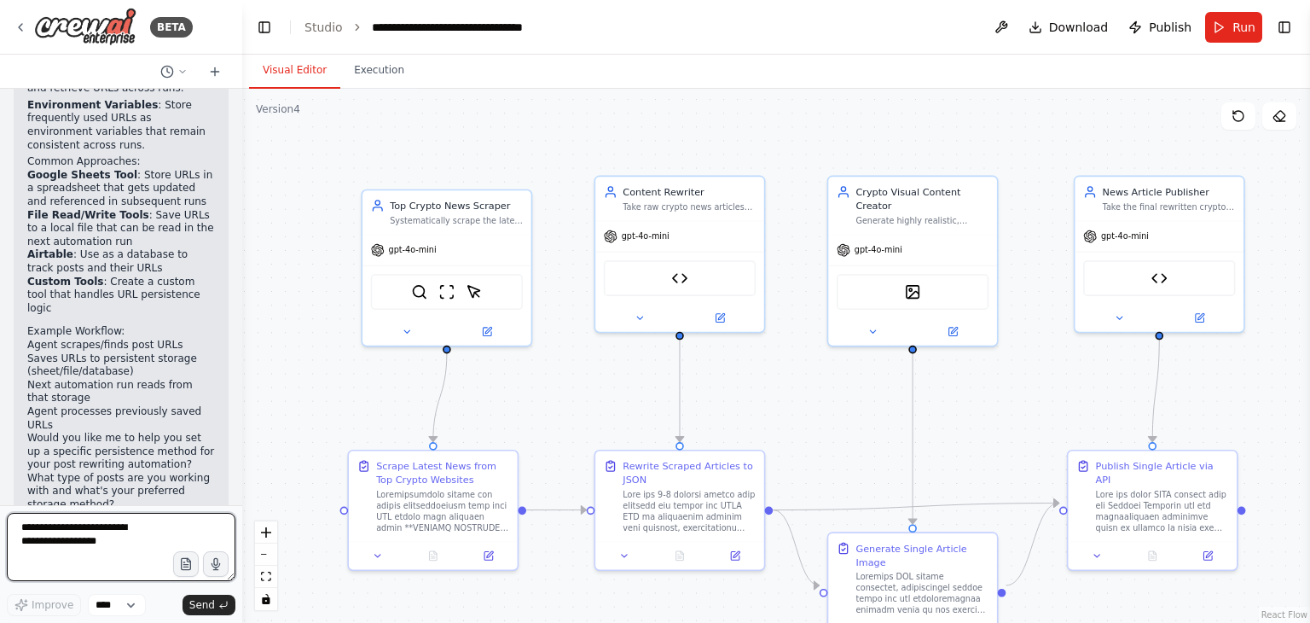
scroll to position [481, 0]
click at [126, 530] on textarea at bounding box center [121, 547] width 229 height 68
type textarea "**********"
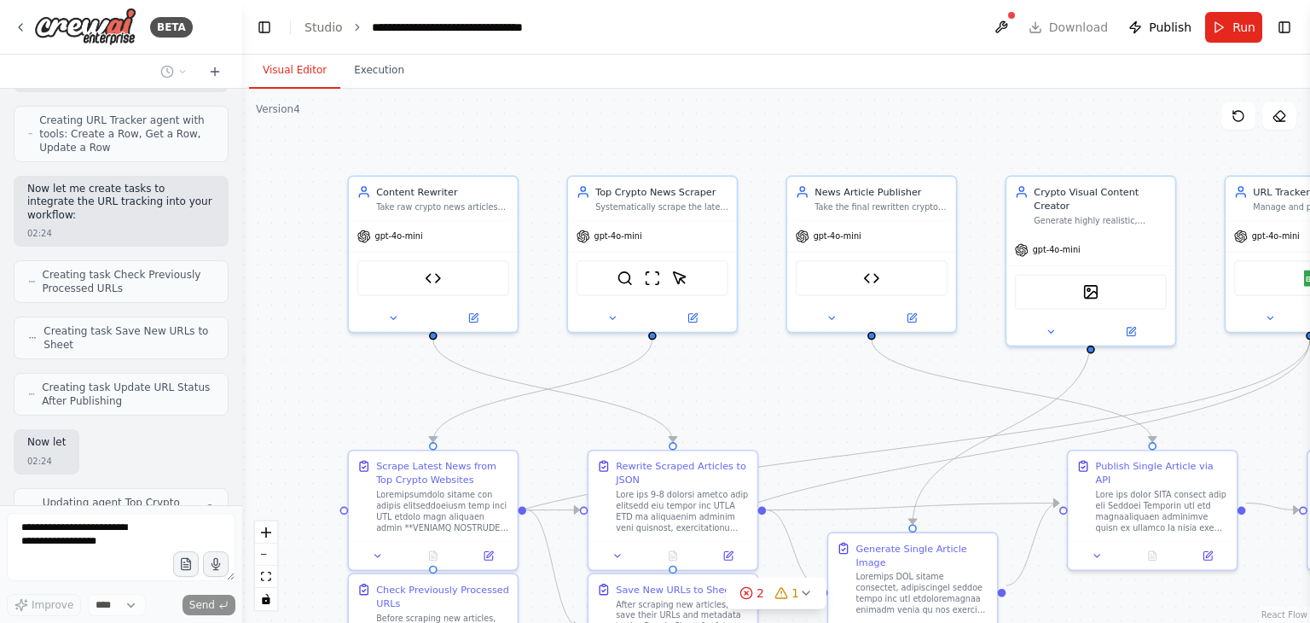
scroll to position [1947, 0]
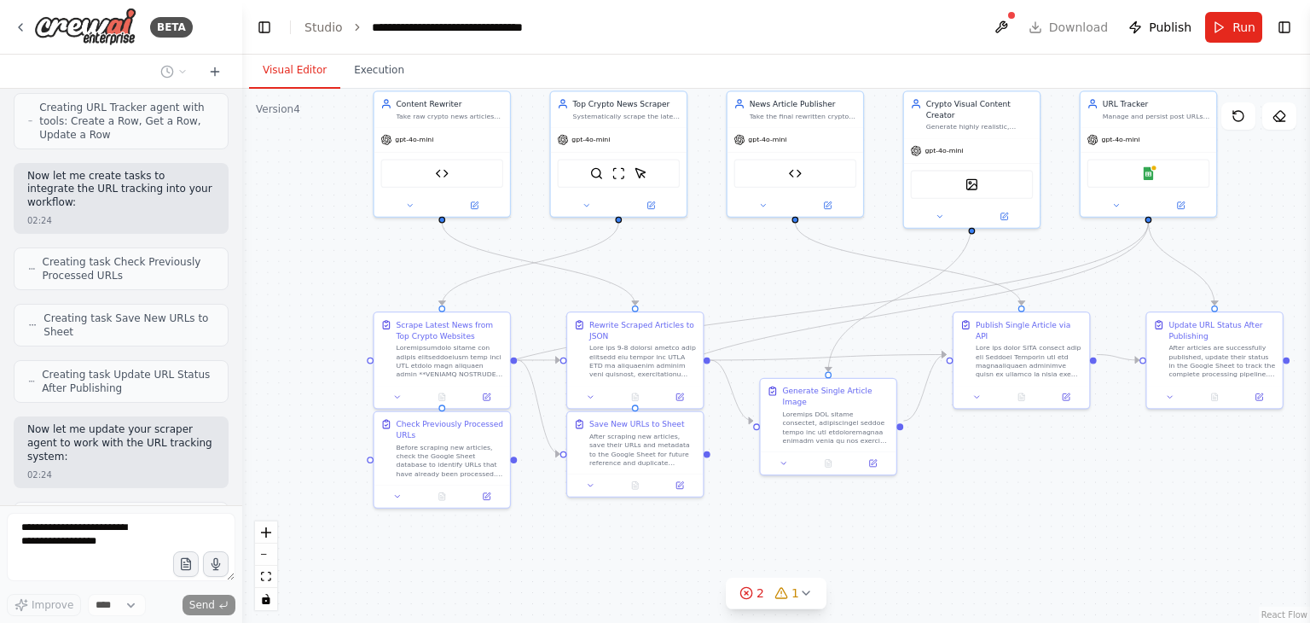
drag, startPoint x: 820, startPoint y: 403, endPoint x: 792, endPoint y: 274, distance: 131.6
click at [792, 274] on div ".deletable-edge-delete-btn { width: 20px; height: 20px; border: 0px solid #ffff…" at bounding box center [776, 356] width 1068 height 534
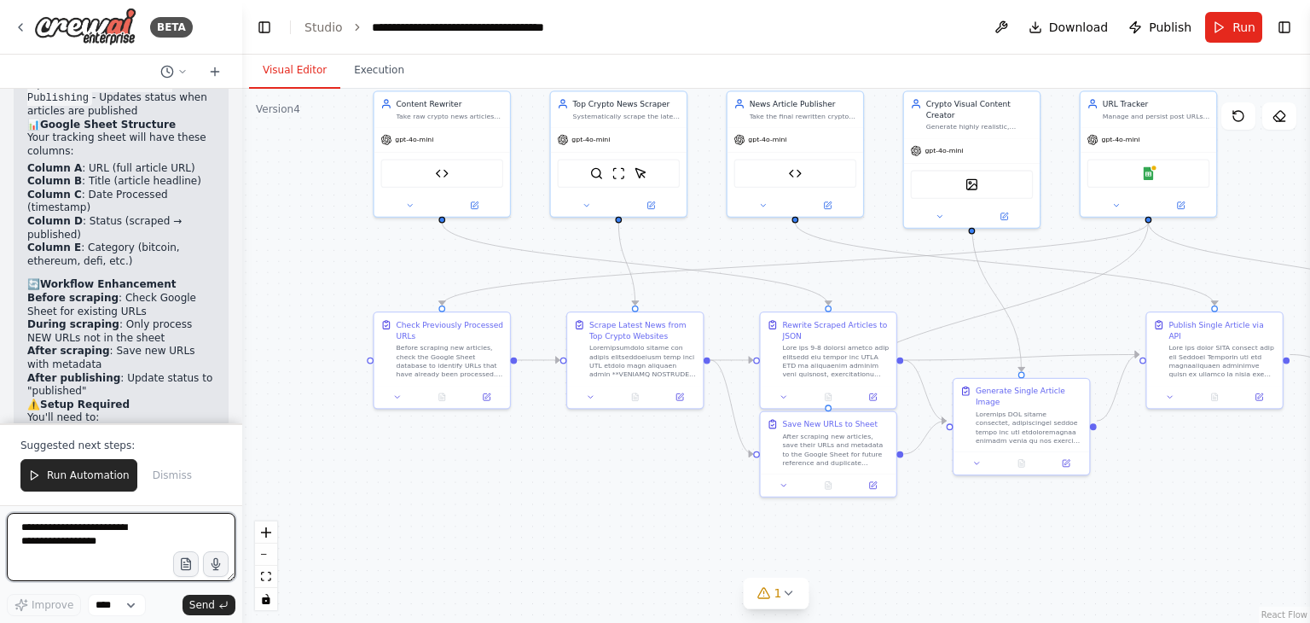
scroll to position [3456, 0]
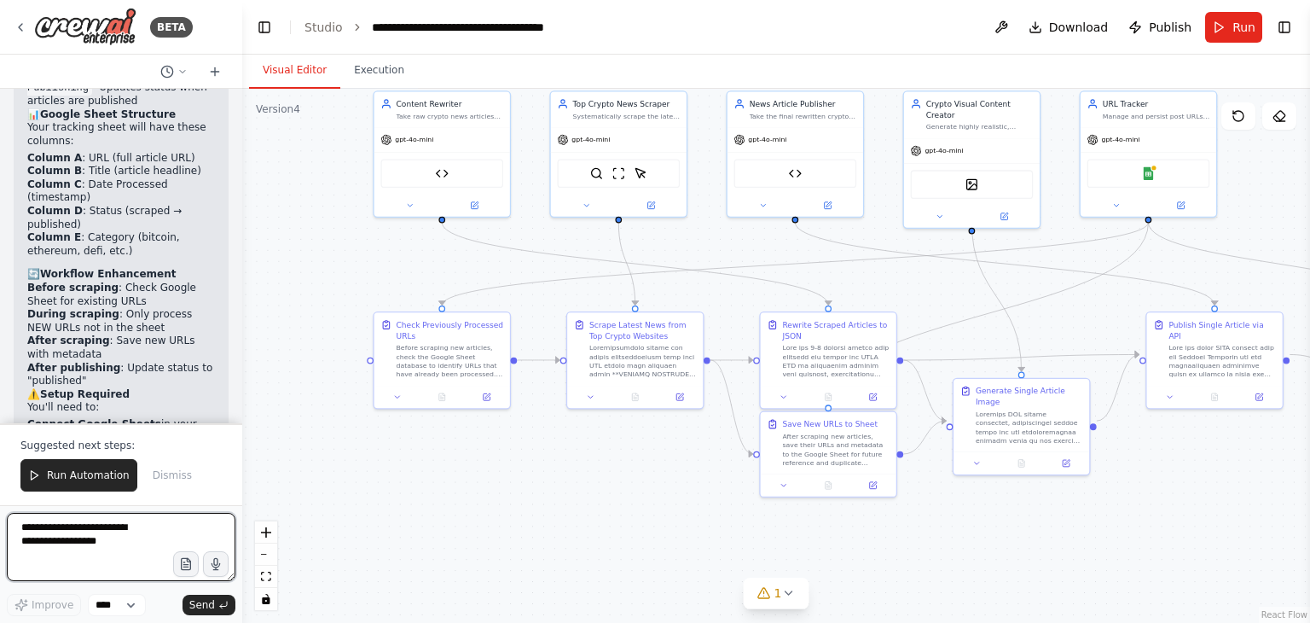
click at [108, 519] on textarea at bounding box center [121, 547] width 229 height 68
click at [126, 530] on textarea at bounding box center [121, 547] width 229 height 68
paste textarea "**********"
type textarea "**********"
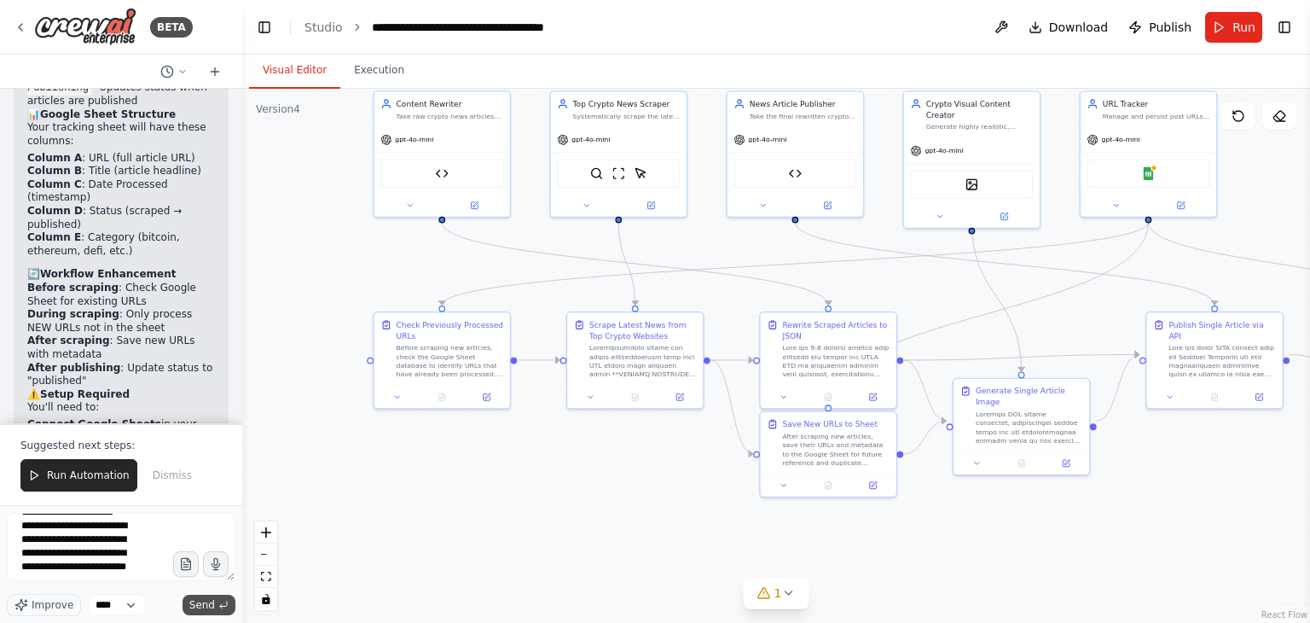
click at [198, 594] on button "Send" at bounding box center [209, 604] width 53 height 20
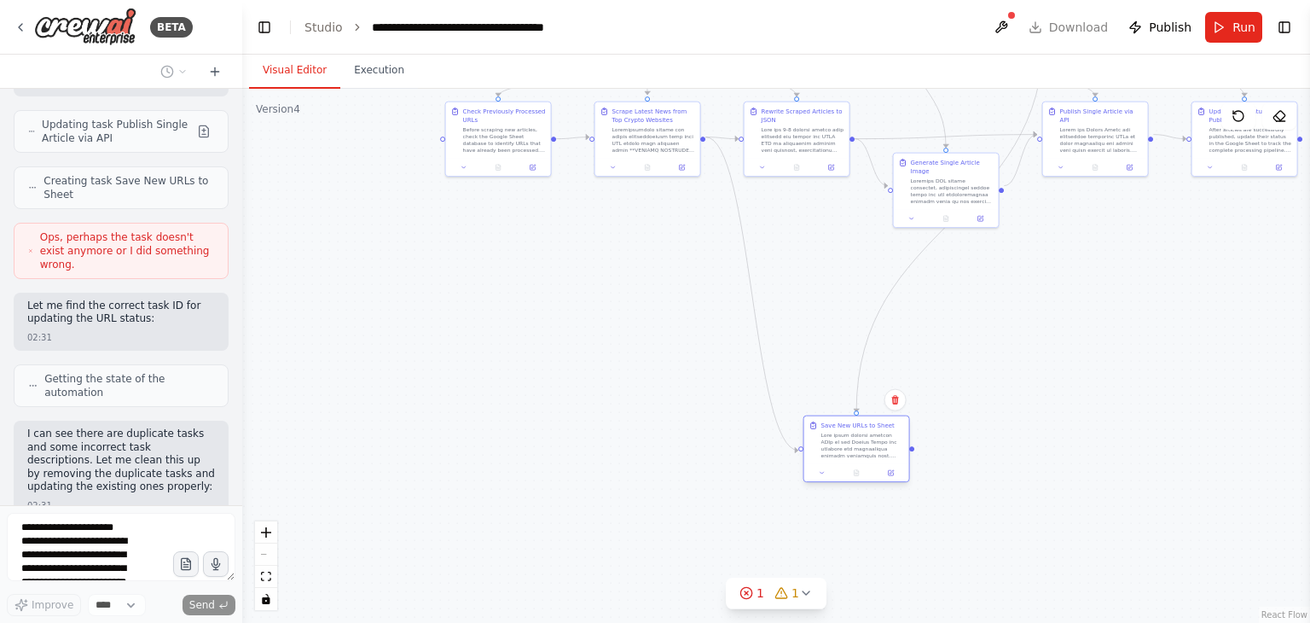
scroll to position [4179, 0]
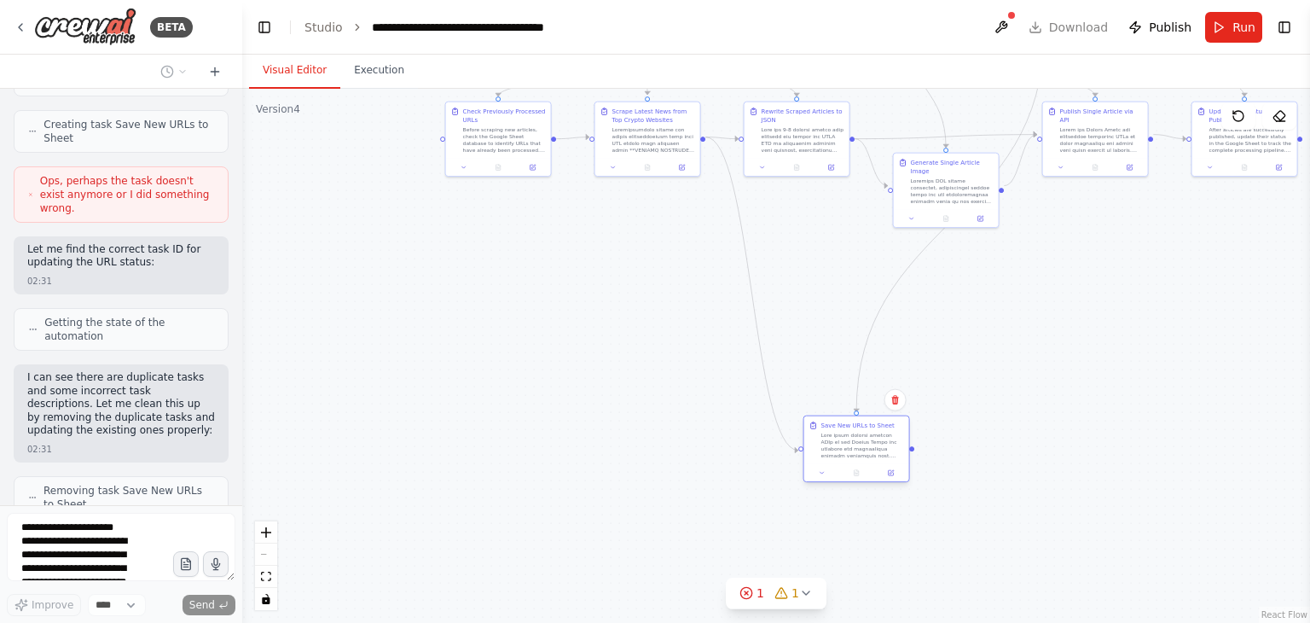
drag, startPoint x: 788, startPoint y: 403, endPoint x: 825, endPoint y: 438, distance: 50.1
click at [841, 433] on div at bounding box center [862, 445] width 83 height 27
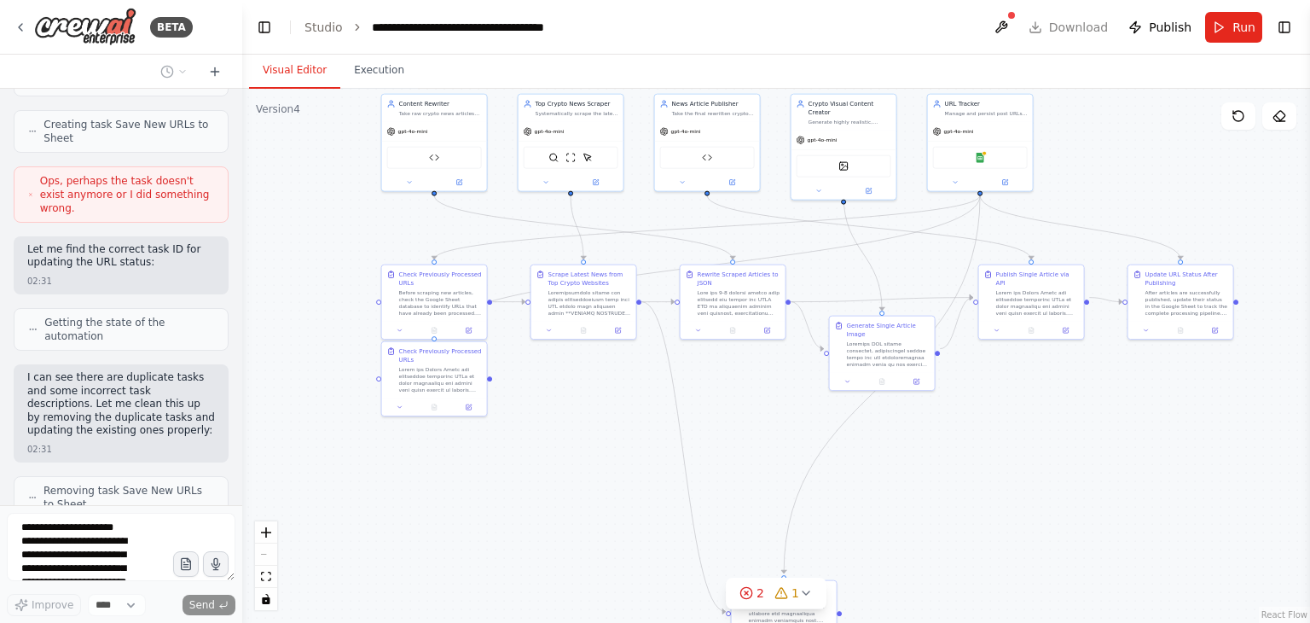
drag, startPoint x: 985, startPoint y: 332, endPoint x: 921, endPoint y: 495, distance: 175.0
click at [921, 495] on div ".deletable-edge-delete-btn { width: 20px; height: 20px; border: 0px solid #ffff…" at bounding box center [776, 356] width 1068 height 534
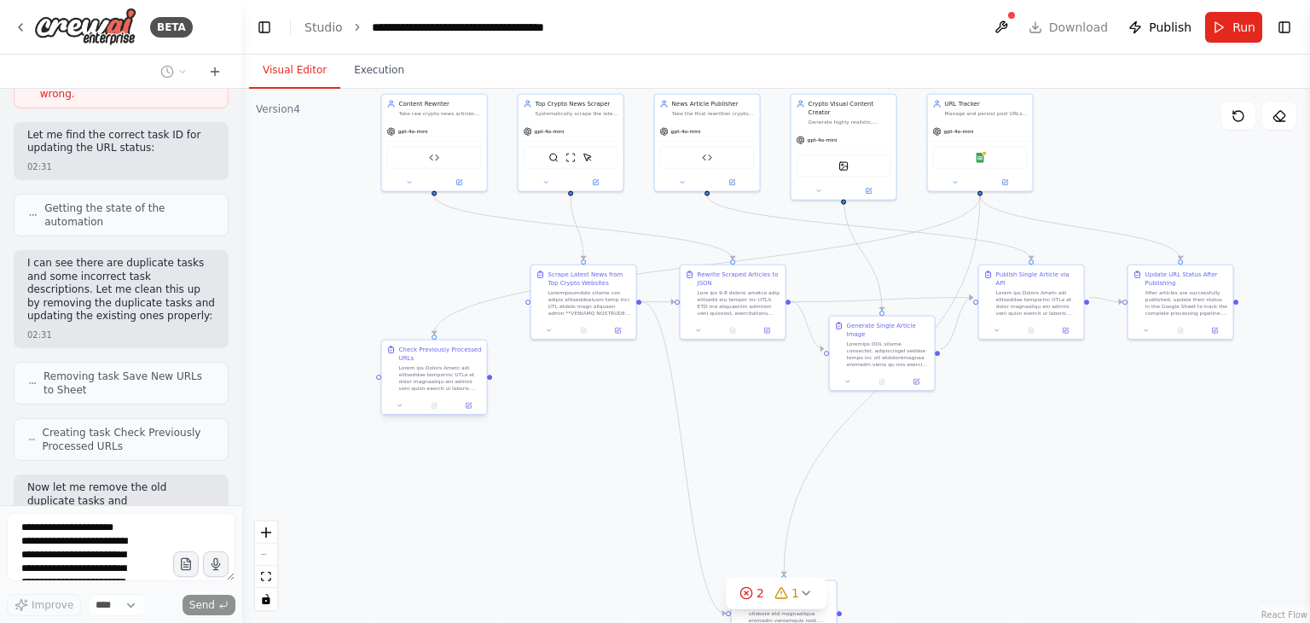
scroll to position [4307, 0]
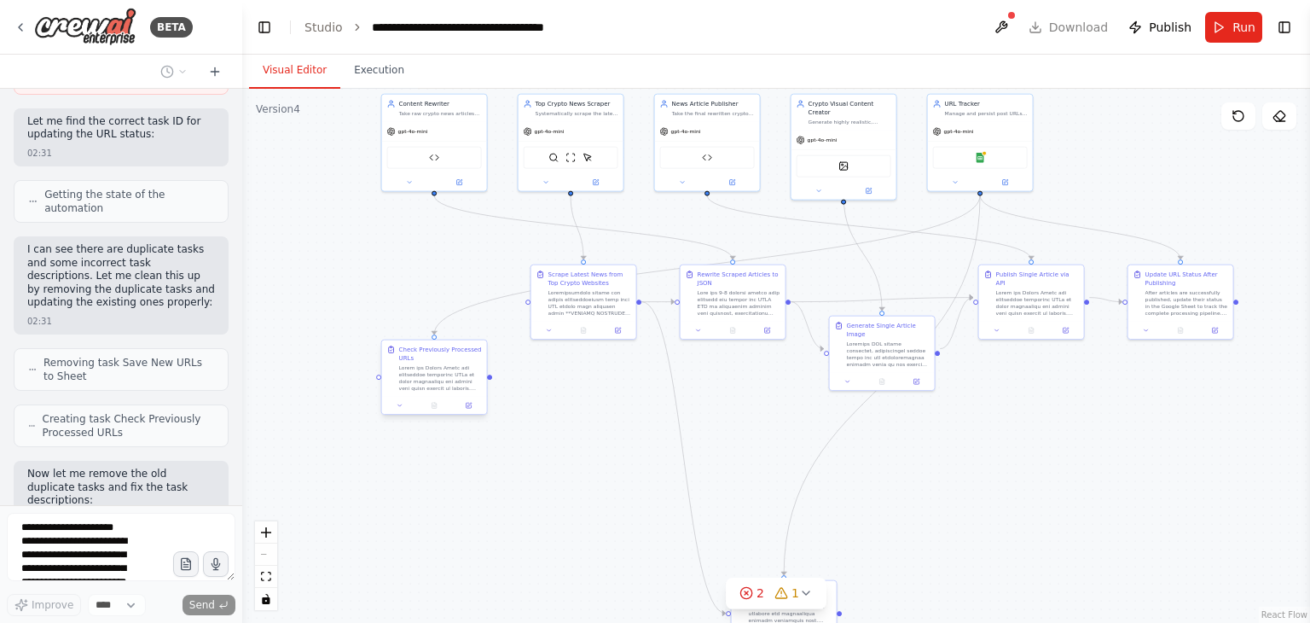
click at [439, 373] on div at bounding box center [440, 377] width 83 height 27
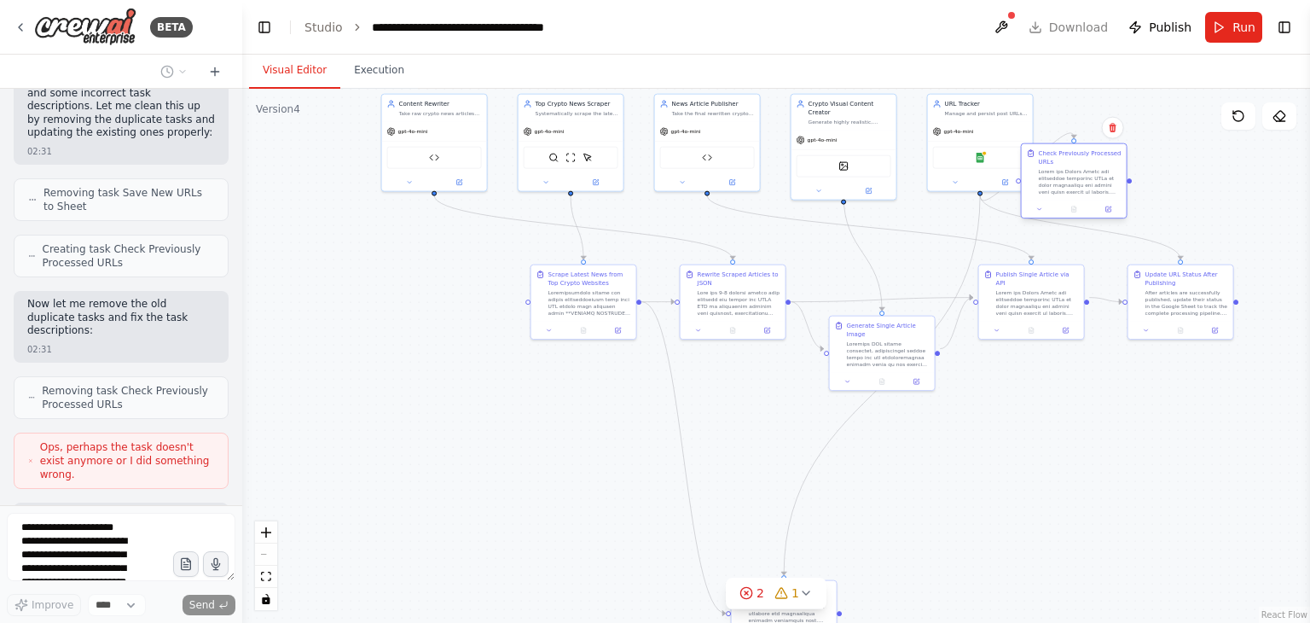
scroll to position [4491, 0]
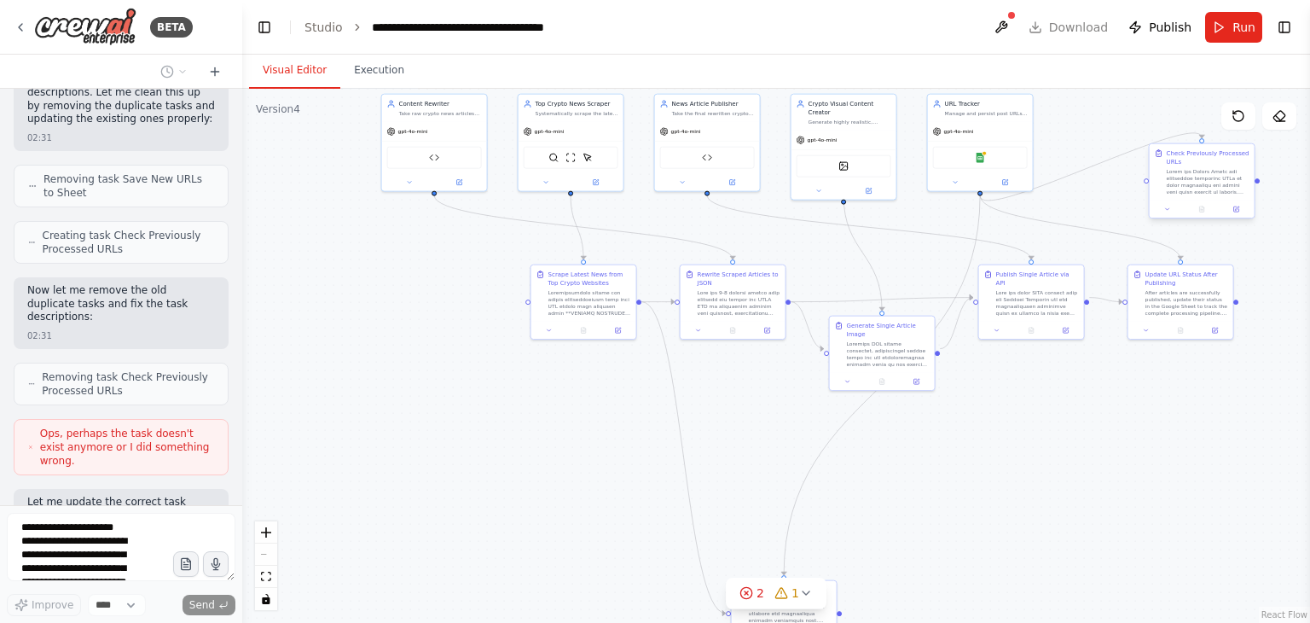
drag, startPoint x: 443, startPoint y: 395, endPoint x: 1214, endPoint y: 195, distance: 796.4
click at [1214, 195] on div "Check Previously Processed URLs" at bounding box center [1202, 172] width 105 height 56
drag, startPoint x: 592, startPoint y: 281, endPoint x: 578, endPoint y: 306, distance: 29.0
click at [578, 306] on div "Scrape Latest News from Top Crypto Websites" at bounding box center [577, 302] width 83 height 17
drag, startPoint x: 551, startPoint y: 139, endPoint x: 321, endPoint y: 140, distance: 230.3
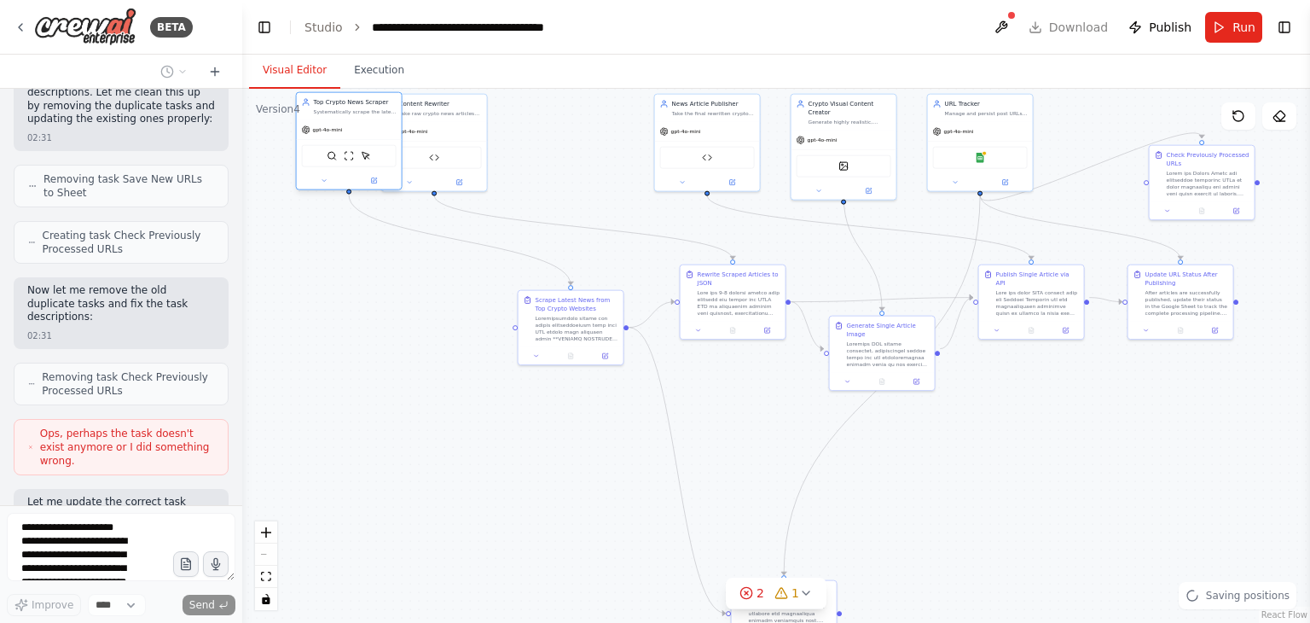
click at [321, 140] on div "BraveSearchTool ScrapeWebsiteTool ScrapeElementFromWebsiteTool" at bounding box center [349, 155] width 105 height 33
drag, startPoint x: 445, startPoint y: 148, endPoint x: 554, endPoint y: 143, distance: 109.3
click at [554, 145] on div "Session Article Tracker" at bounding box center [520, 156] width 95 height 22
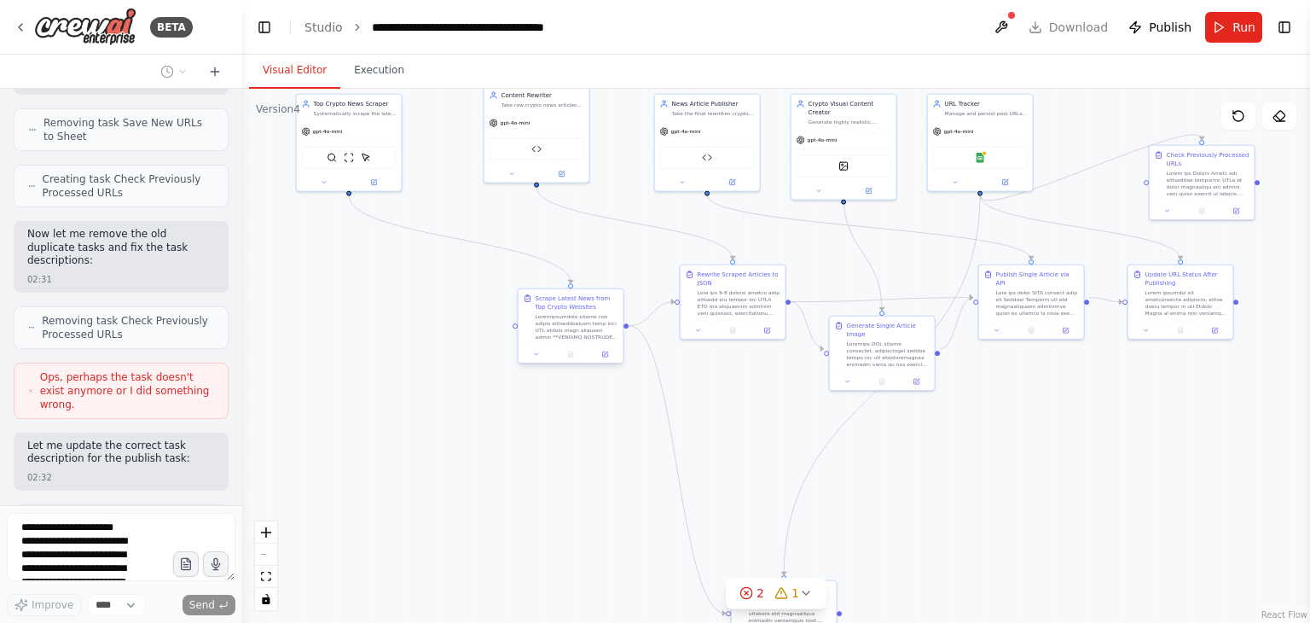
drag, startPoint x: 553, startPoint y: 311, endPoint x: 338, endPoint y: 304, distance: 215.1
click at [338, 304] on div ".deletable-edge-delete-btn { width: 20px; height: 20px; border: 0px solid #ffff…" at bounding box center [776, 356] width 1068 height 534
drag, startPoint x: 740, startPoint y: 295, endPoint x: 629, endPoint y: 314, distance: 113.3
click at [629, 314] on div at bounding box center [628, 317] width 83 height 27
drag, startPoint x: 708, startPoint y: 159, endPoint x: 750, endPoint y: 167, distance: 42.7
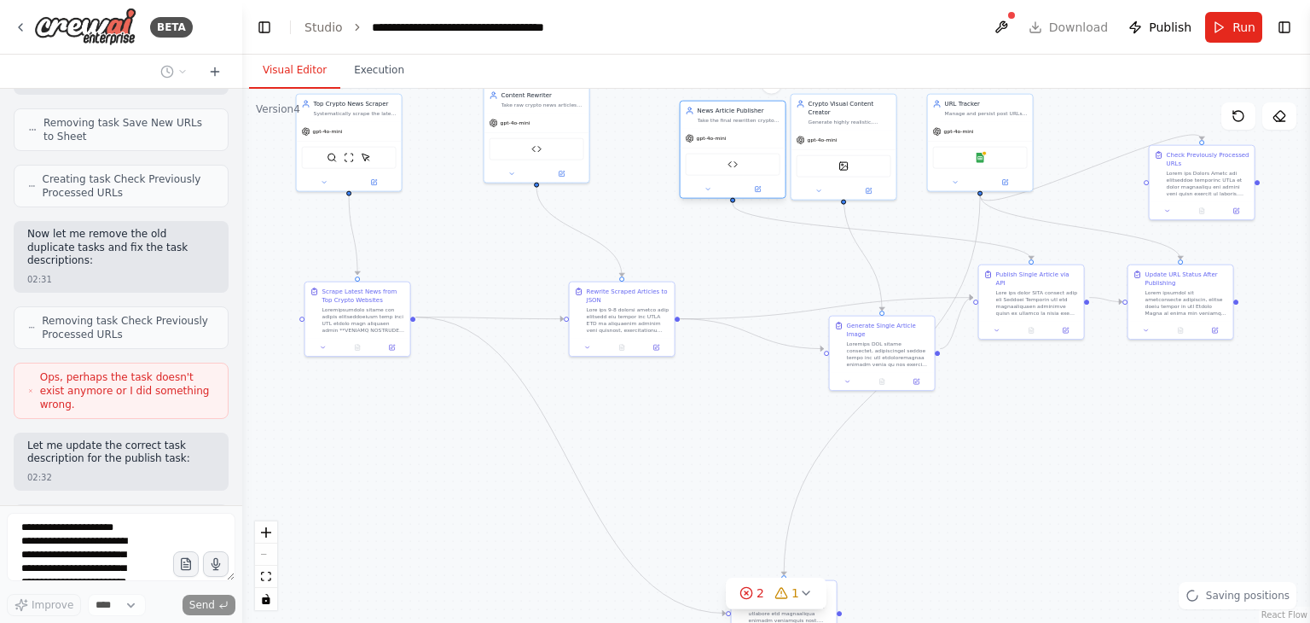
click at [750, 167] on div "Create News Article API" at bounding box center [733, 165] width 95 height 22
drag, startPoint x: 847, startPoint y: 145, endPoint x: 907, endPoint y: 140, distance: 59.9
click at [907, 145] on div "DallETool" at bounding box center [895, 156] width 95 height 22
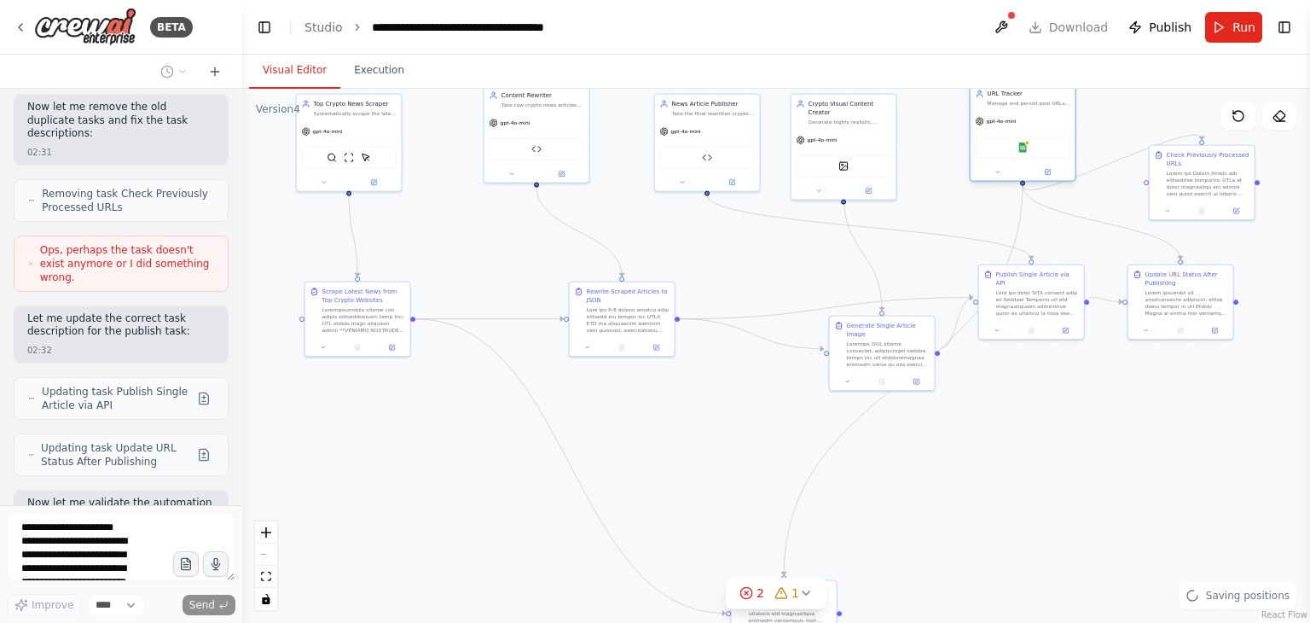
scroll to position [4688, 0]
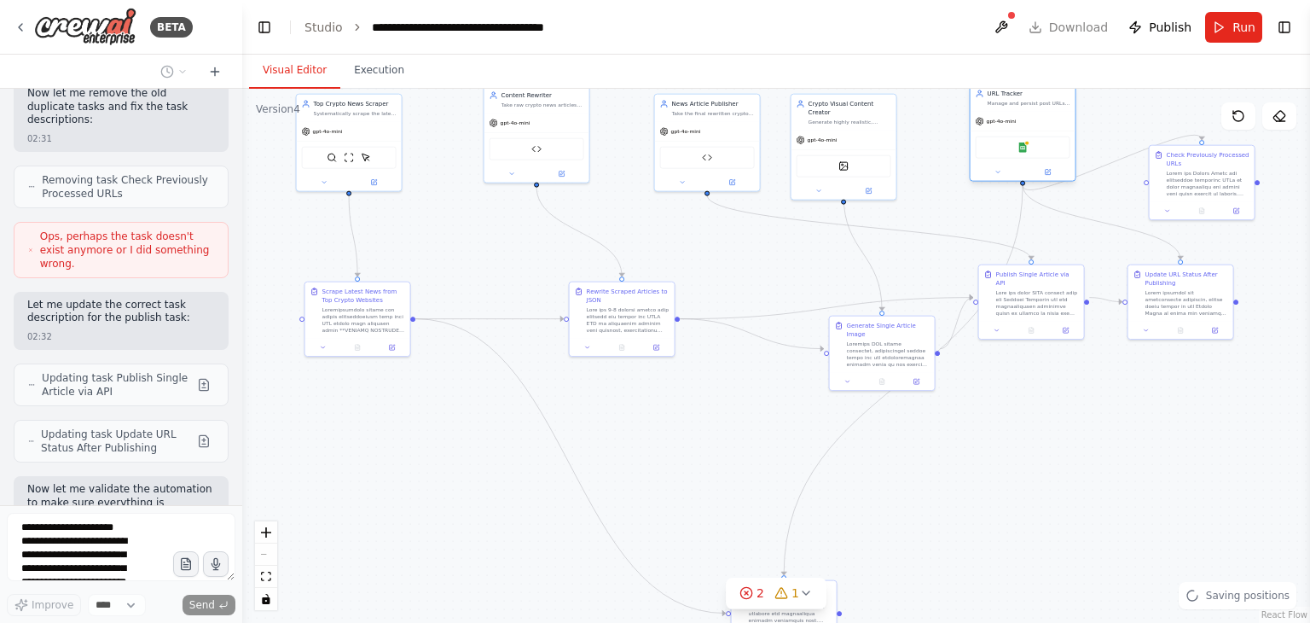
drag, startPoint x: 971, startPoint y: 141, endPoint x: 1046, endPoint y: 138, distance: 74.2
click at [1046, 138] on div "Google Sheets" at bounding box center [1023, 146] width 105 height 33
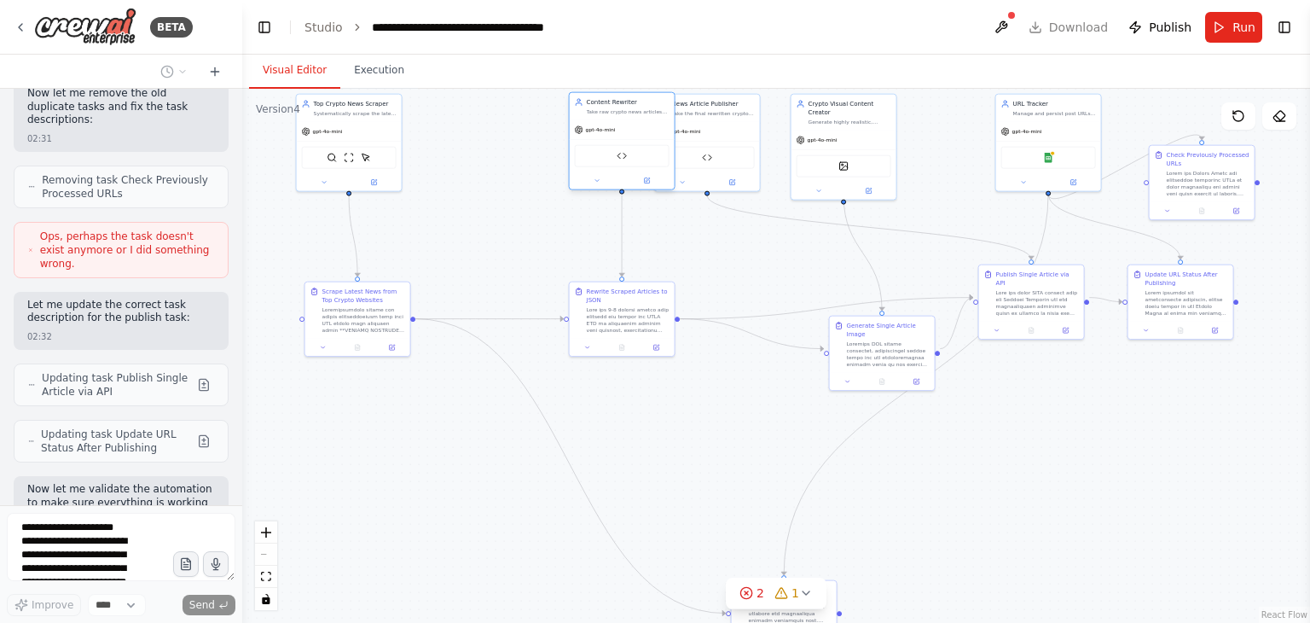
drag, startPoint x: 525, startPoint y: 138, endPoint x: 611, endPoint y: 144, distance: 86.3
click at [611, 145] on div "Session Article Tracker" at bounding box center [622, 156] width 95 height 22
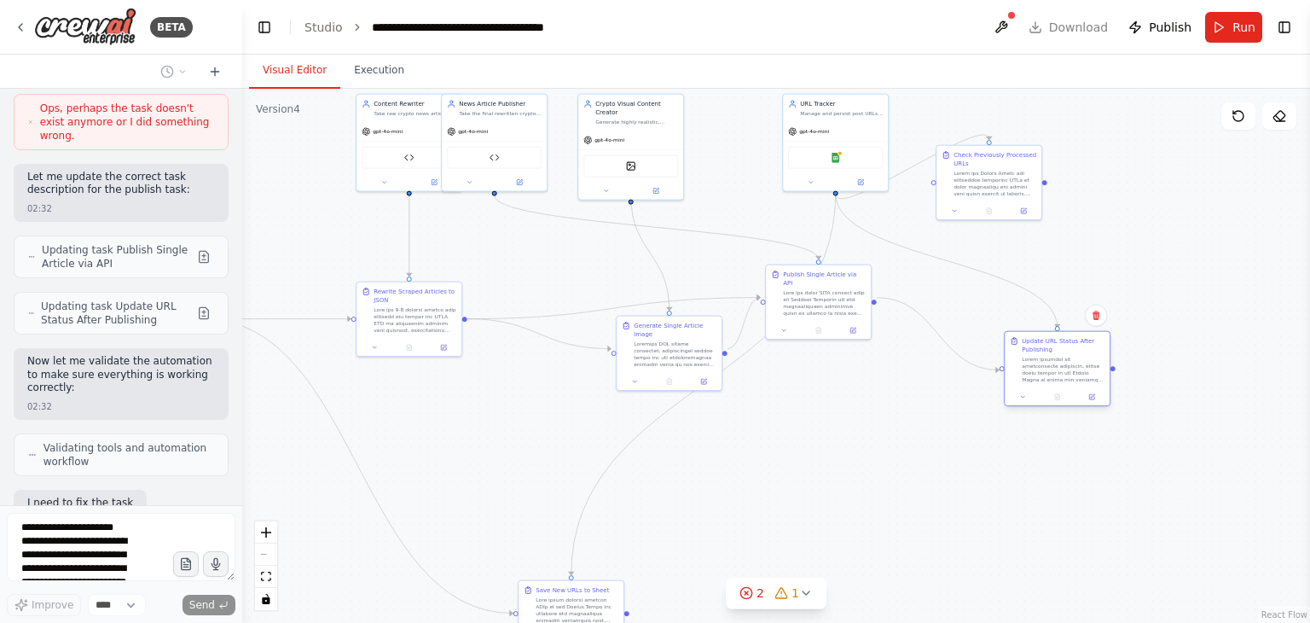
drag, startPoint x: 1194, startPoint y: 306, endPoint x: 1092, endPoint y: 371, distance: 121.1
click at [1092, 371] on div at bounding box center [1063, 369] width 83 height 27
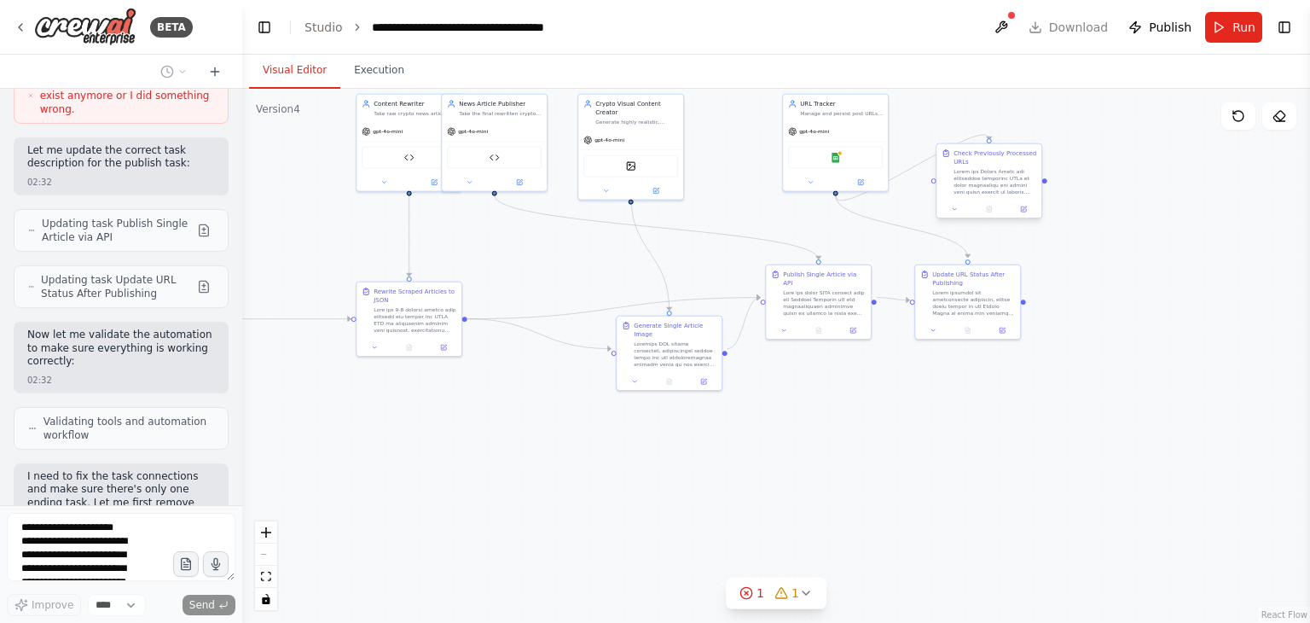
scroll to position [4855, 0]
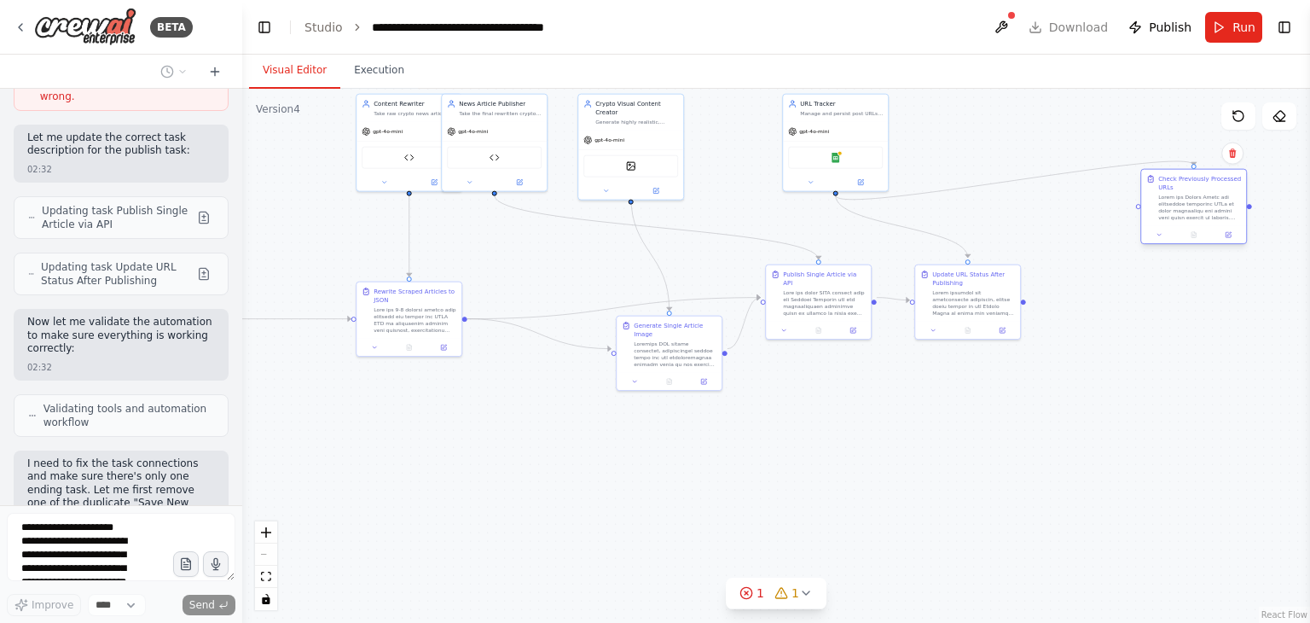
drag, startPoint x: 999, startPoint y: 192, endPoint x: 1214, endPoint y: 217, distance: 216.3
click at [1214, 217] on div at bounding box center [1199, 207] width 83 height 27
drag, startPoint x: 969, startPoint y: 310, endPoint x: 1202, endPoint y: 370, distance: 240.4
click at [1202, 370] on div at bounding box center [1199, 360] width 83 height 27
drag, startPoint x: 866, startPoint y: 182, endPoint x: 1035, endPoint y: 182, distance: 169.7
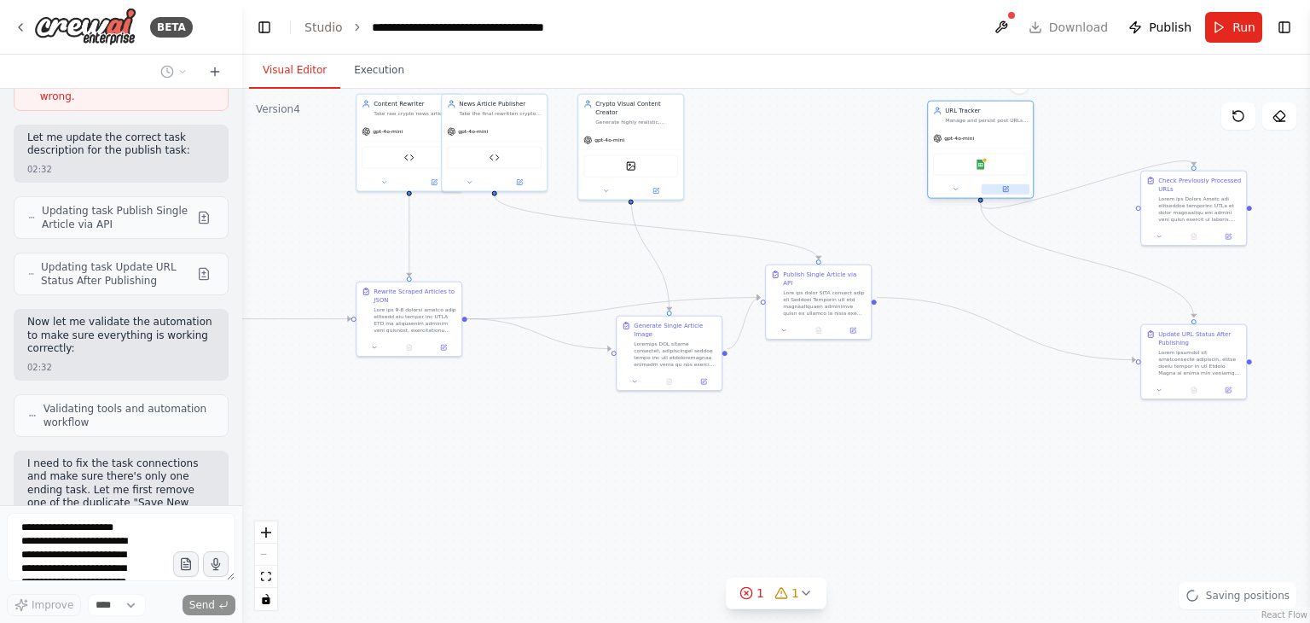
click at [1030, 184] on button at bounding box center [1006, 189] width 49 height 10
drag, startPoint x: 623, startPoint y: 149, endPoint x: 667, endPoint y: 150, distance: 44.4
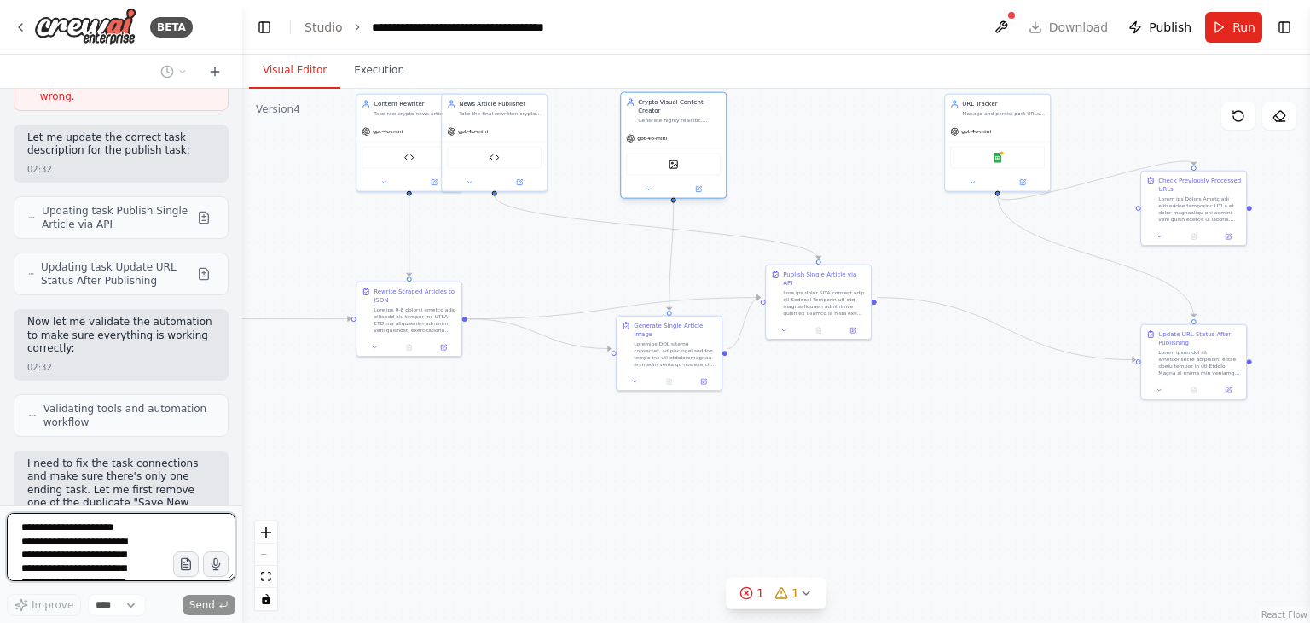
click at [667, 154] on div "DallETool" at bounding box center [673, 165] width 95 height 22
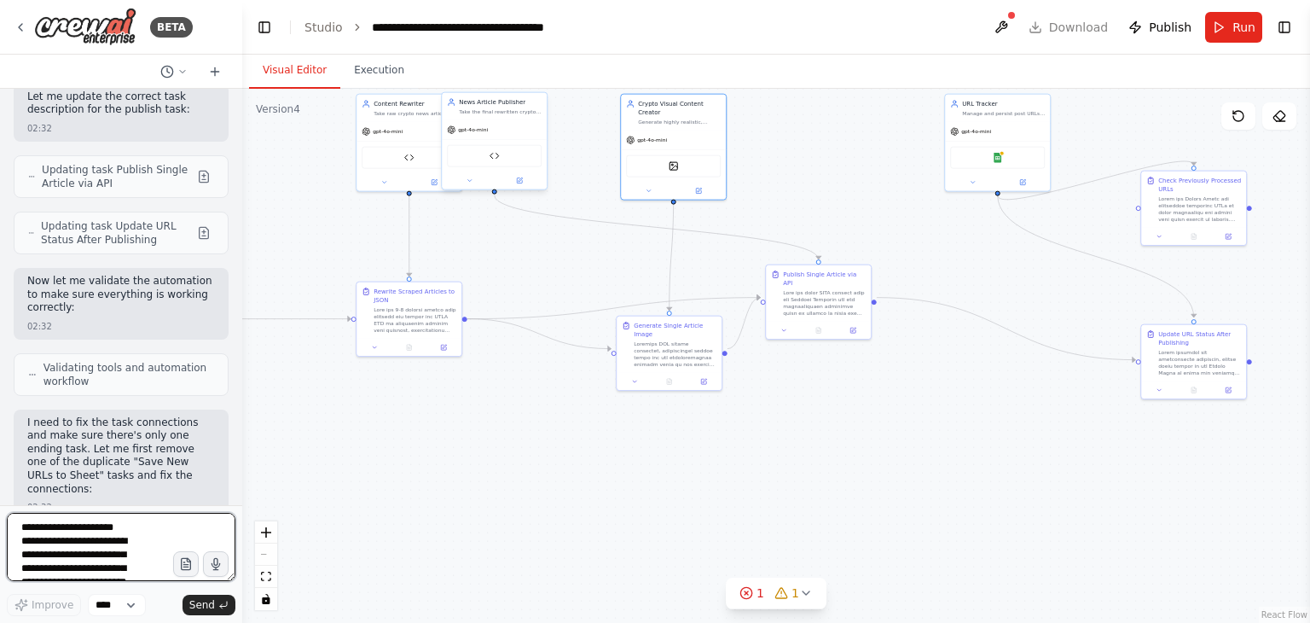
scroll to position [4909, 0]
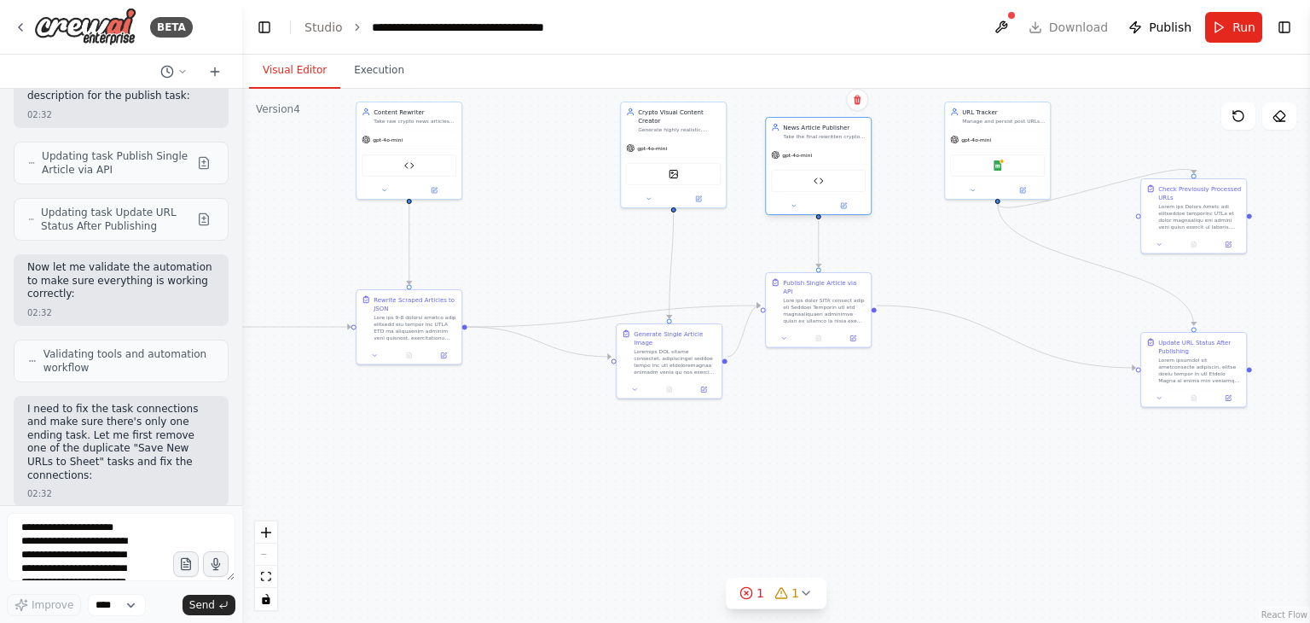
drag, startPoint x: 473, startPoint y: 124, endPoint x: 809, endPoint y: 144, distance: 335.8
click at [809, 146] on div "gpt-4o-mini" at bounding box center [818, 155] width 105 height 19
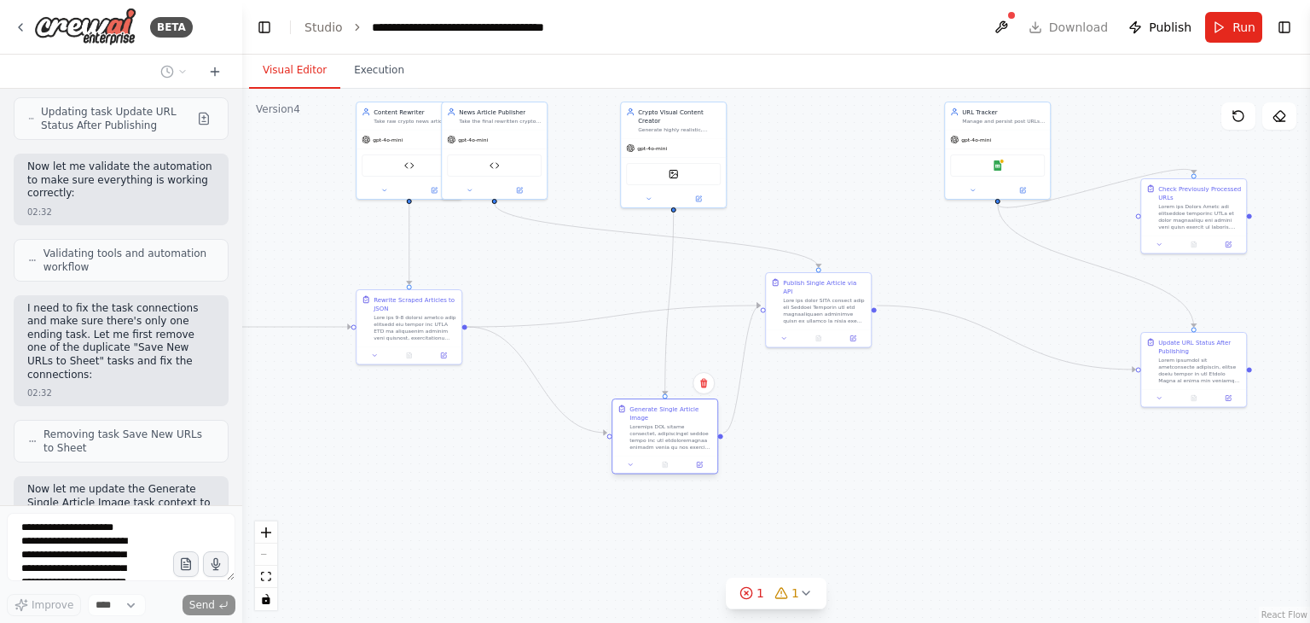
drag, startPoint x: 684, startPoint y: 367, endPoint x: 681, endPoint y: 445, distance: 78.5
click at [681, 445] on div "Generate Single Article Image" at bounding box center [664, 427] width 105 height 56
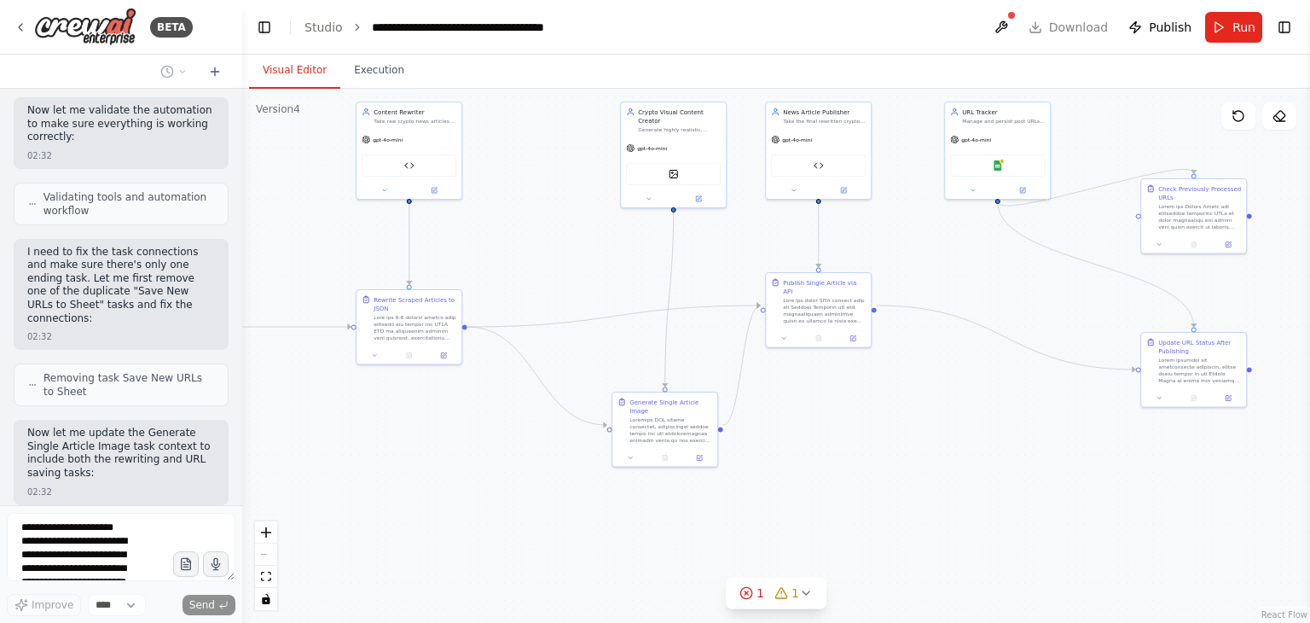
drag, startPoint x: 514, startPoint y: 155, endPoint x: 943, endPoint y: 170, distance: 429.3
click at [943, 170] on div ".deletable-edge-delete-btn { width: 20px; height: 20px; border: 0px solid #ffff…" at bounding box center [776, 356] width 1068 height 534
drag, startPoint x: 675, startPoint y: 150, endPoint x: 618, endPoint y: 150, distance: 58.0
click at [618, 156] on div "DallETool" at bounding box center [622, 172] width 105 height 33
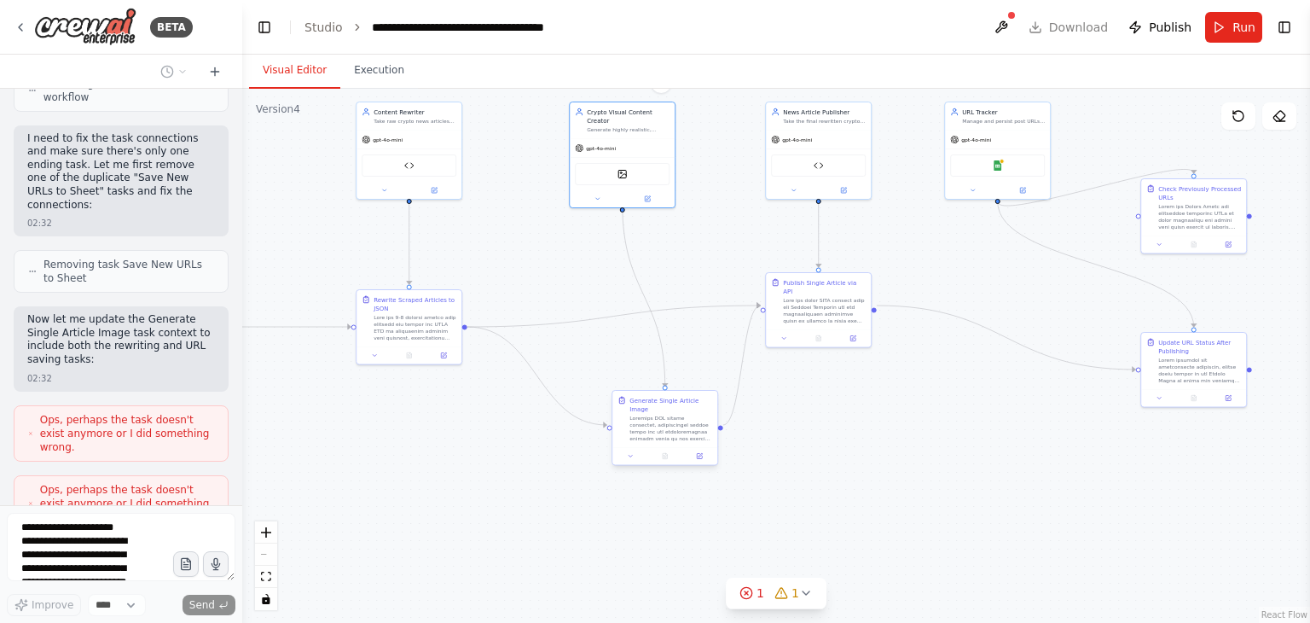
scroll to position [5206, 0]
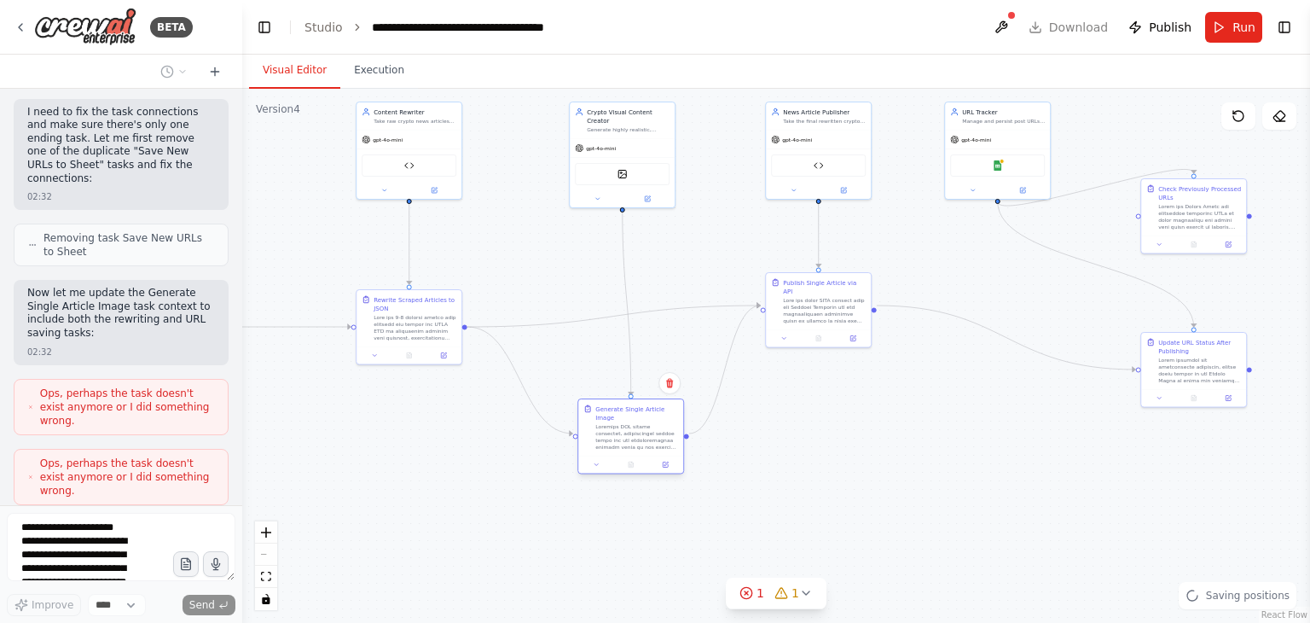
drag, startPoint x: 652, startPoint y: 431, endPoint x: 619, endPoint y: 438, distance: 34.0
click at [619, 438] on div at bounding box center [636, 436] width 83 height 27
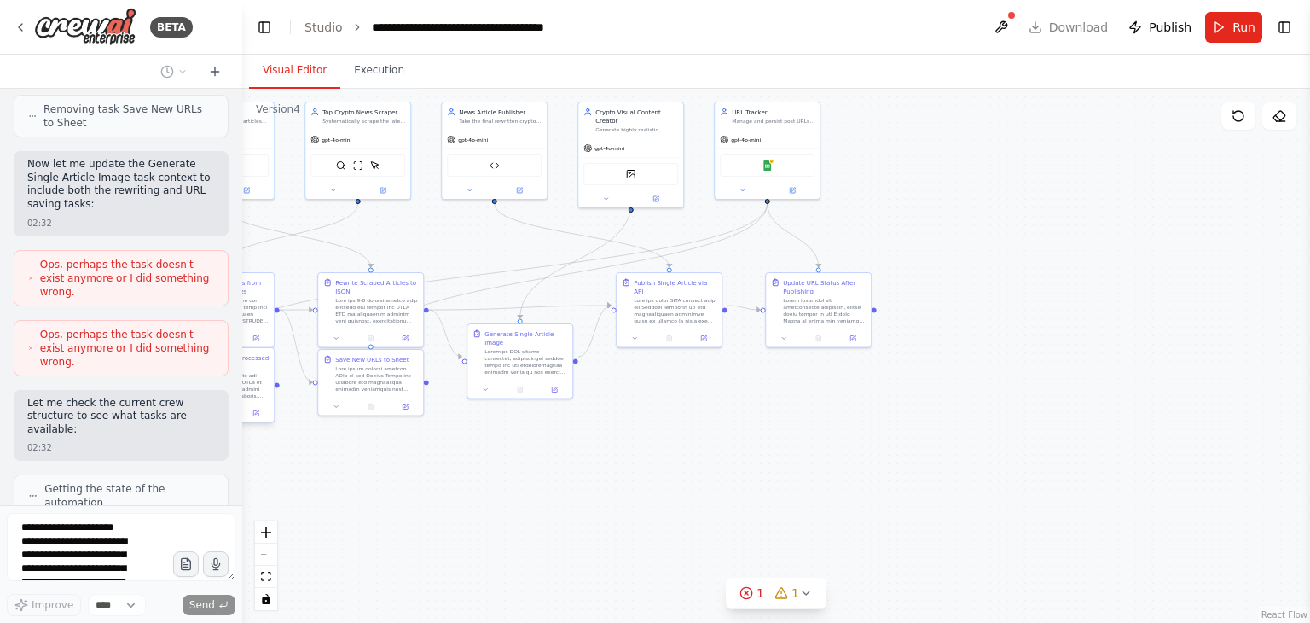
drag, startPoint x: 1186, startPoint y: 219, endPoint x: 995, endPoint y: 531, distance: 365.5
click at [995, 531] on div ".deletable-edge-delete-btn { width: 20px; height: 20px; border: 0px solid #ffff…" at bounding box center [776, 356] width 1068 height 534
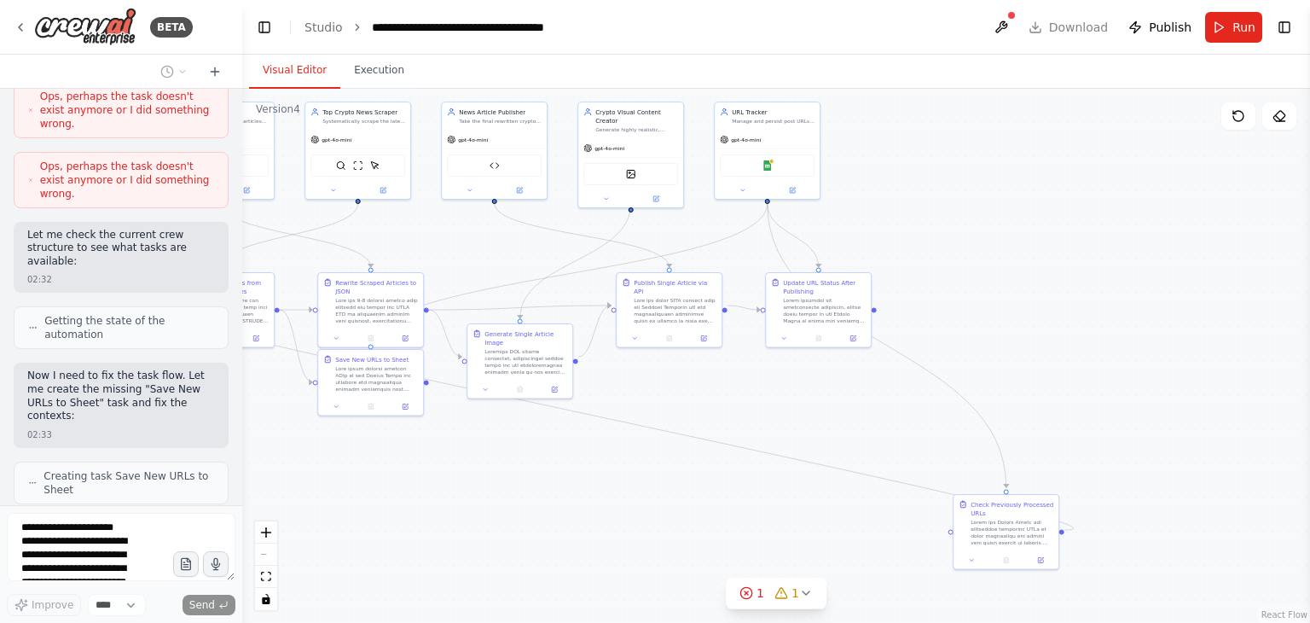
scroll to position [5617, 0]
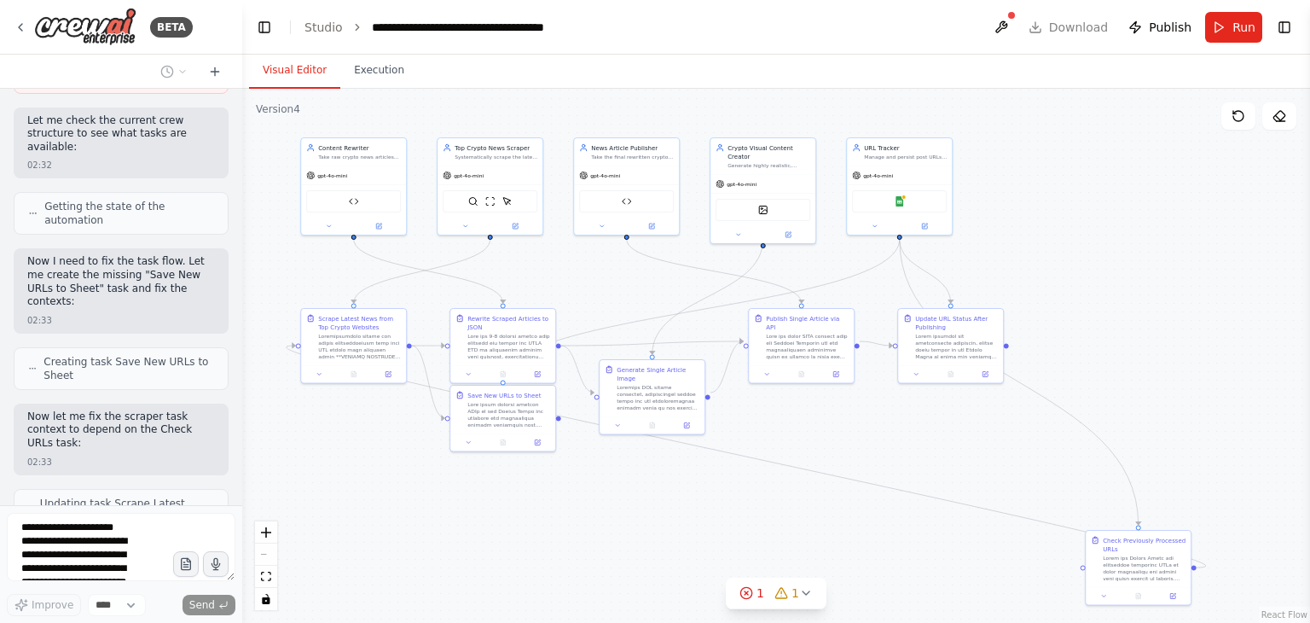
drag, startPoint x: 610, startPoint y: 441, endPoint x: 742, endPoint y: 477, distance: 137.0
click at [742, 477] on div ".deletable-edge-delete-btn { width: 20px; height: 20px; border: 0px solid #ffff…" at bounding box center [776, 356] width 1068 height 534
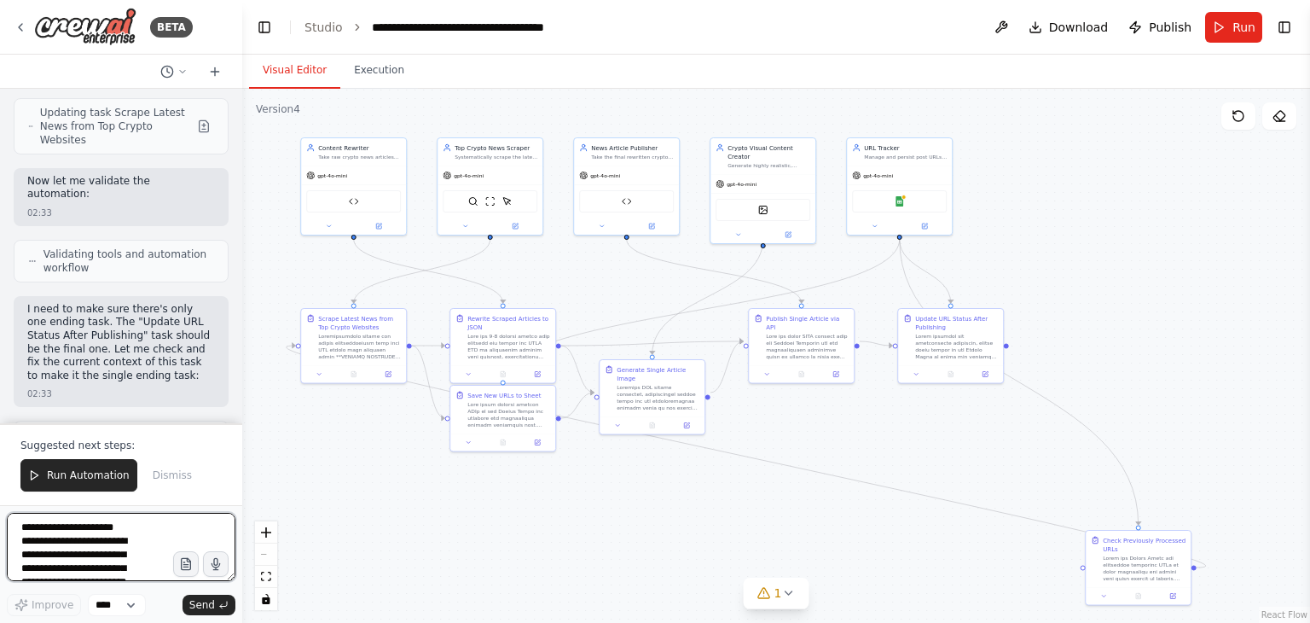
scroll to position [6021, 0]
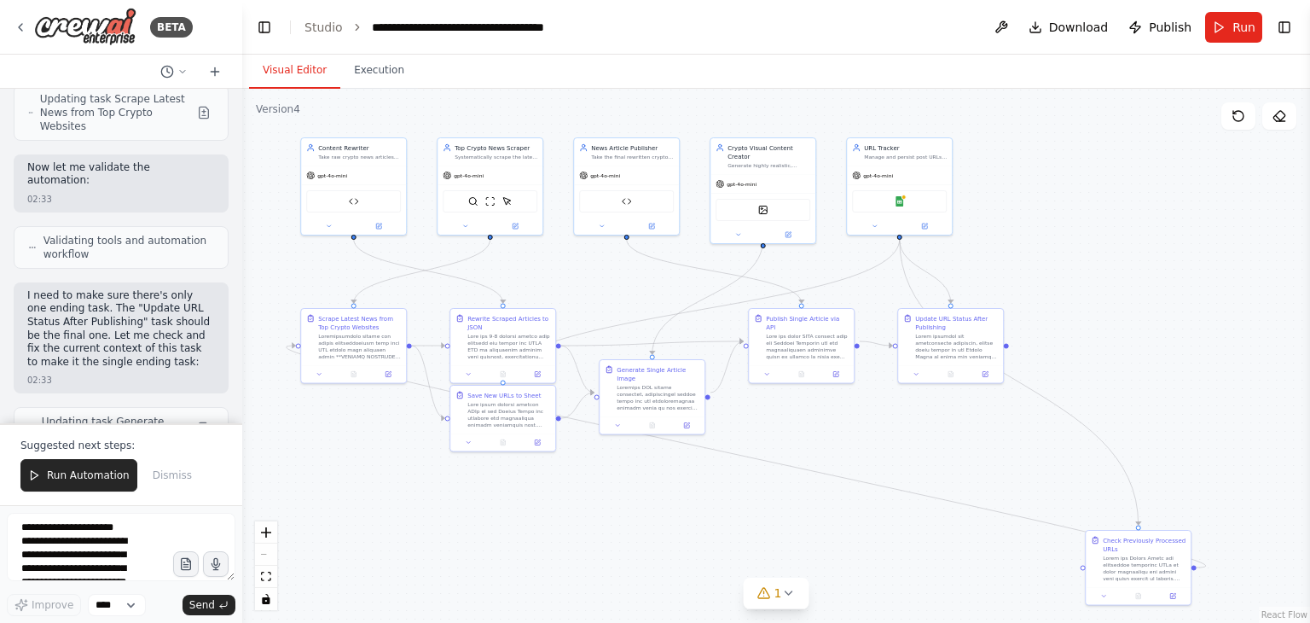
click at [742, 477] on div ".deletable-edge-delete-btn { width: 20px; height: 20px; border: 0px solid #ffff…" at bounding box center [776, 356] width 1068 height 534
click at [89, 485] on button "Run Automation" at bounding box center [78, 475] width 117 height 32
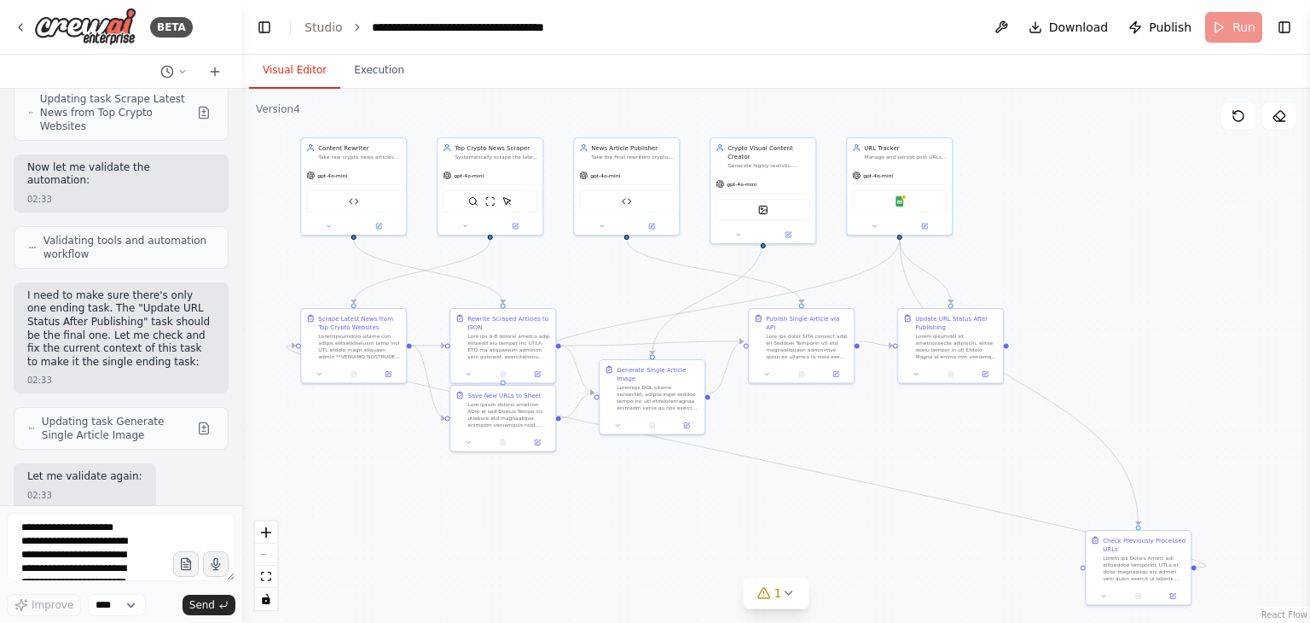
scroll to position [5940, 0]
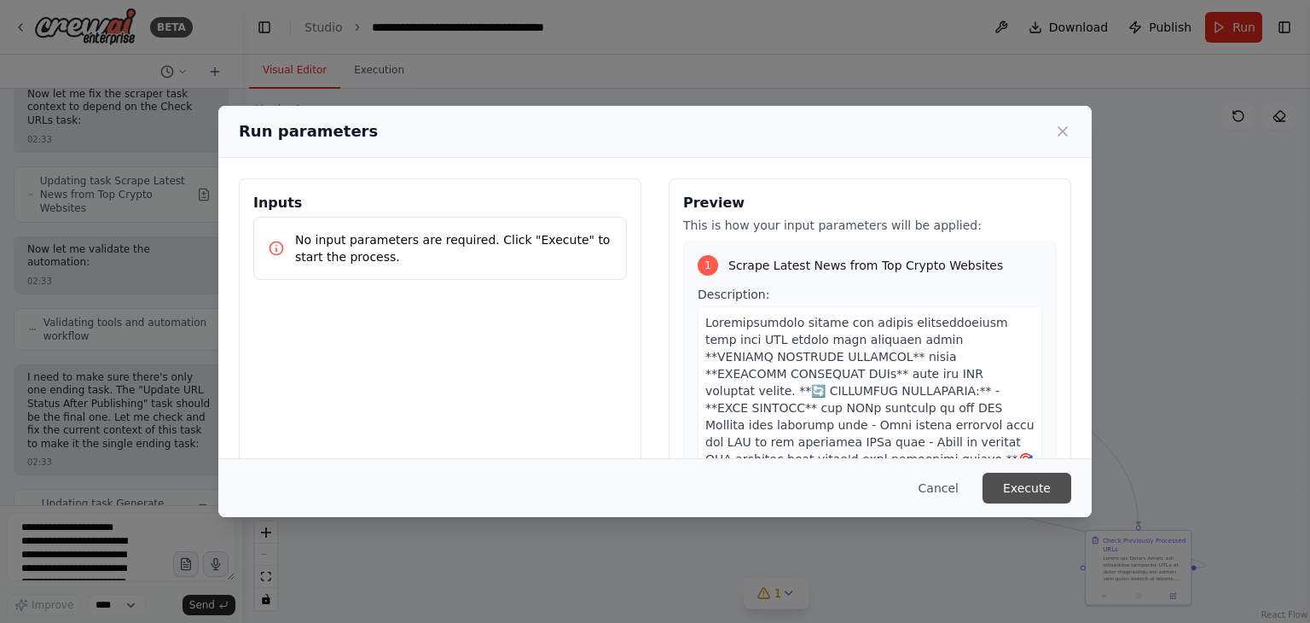
click at [1010, 496] on button "Execute" at bounding box center [1027, 488] width 89 height 31
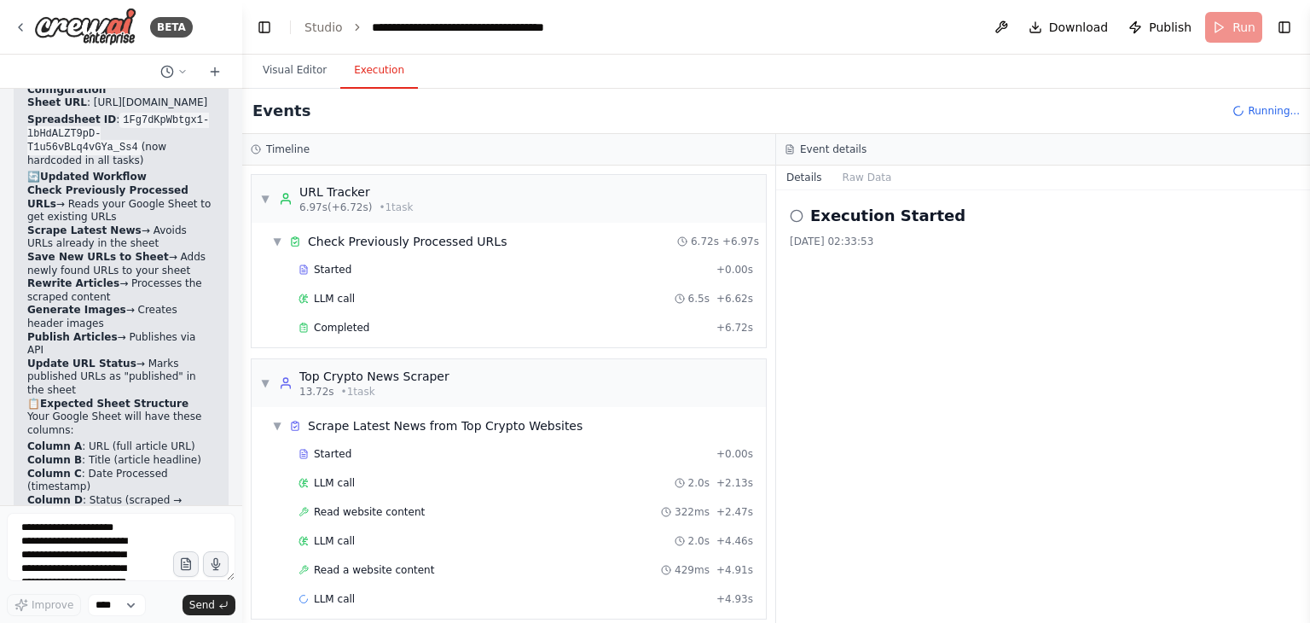
scroll to position [11, 0]
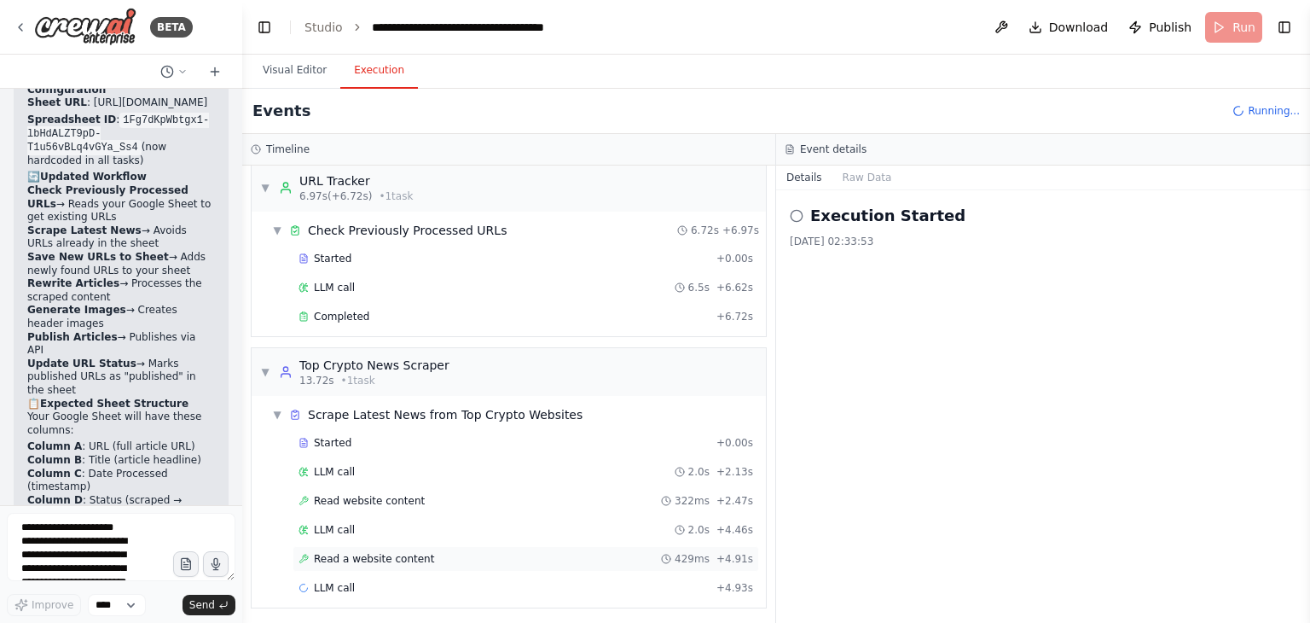
click at [431, 552] on div "Read a website content 429ms + 4.91s" at bounding box center [526, 559] width 455 height 14
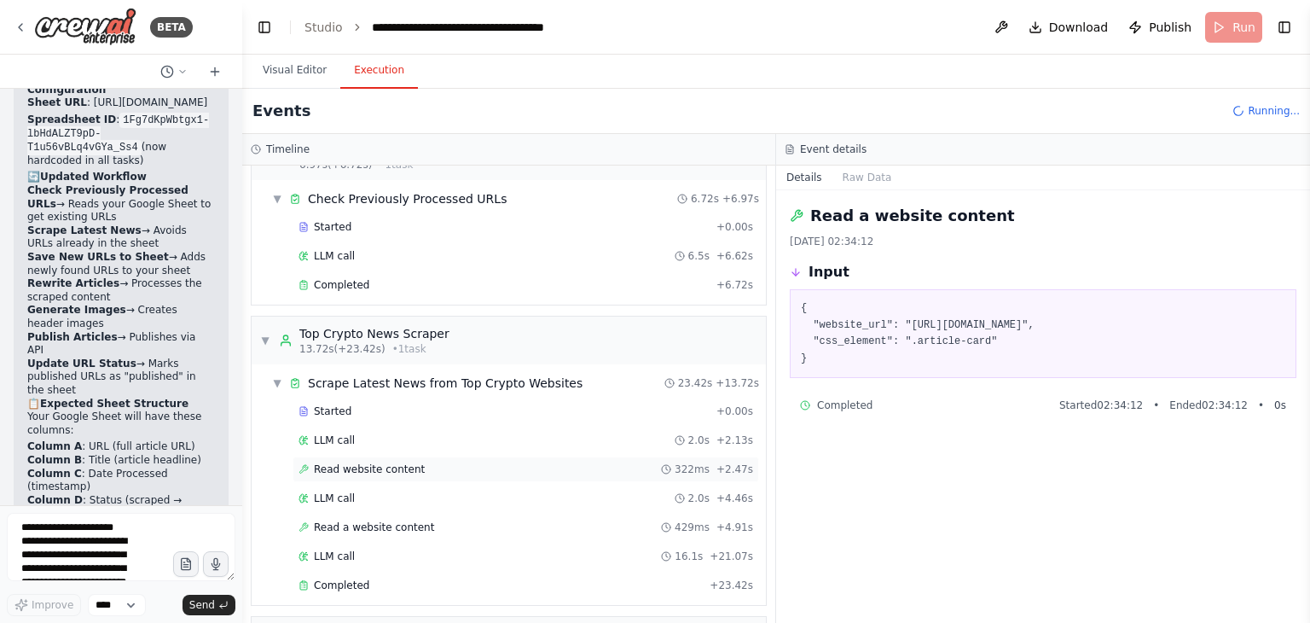
scroll to position [116, 0]
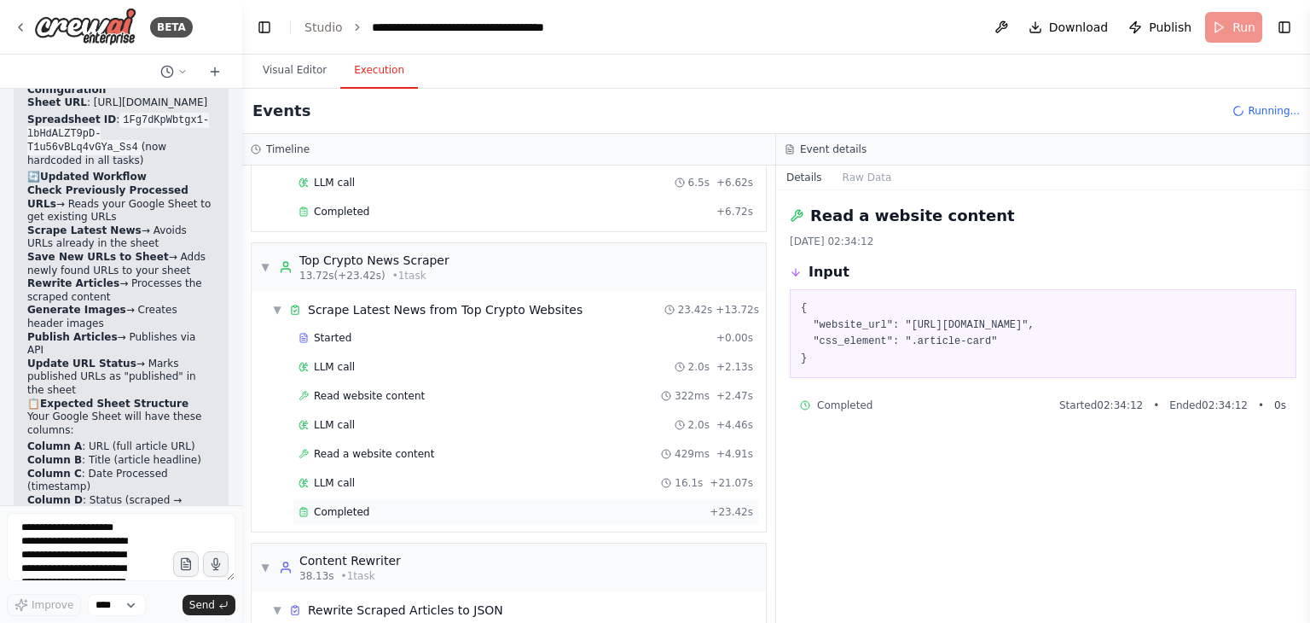
click at [398, 499] on div "Completed + 23.42s" at bounding box center [526, 512] width 467 height 26
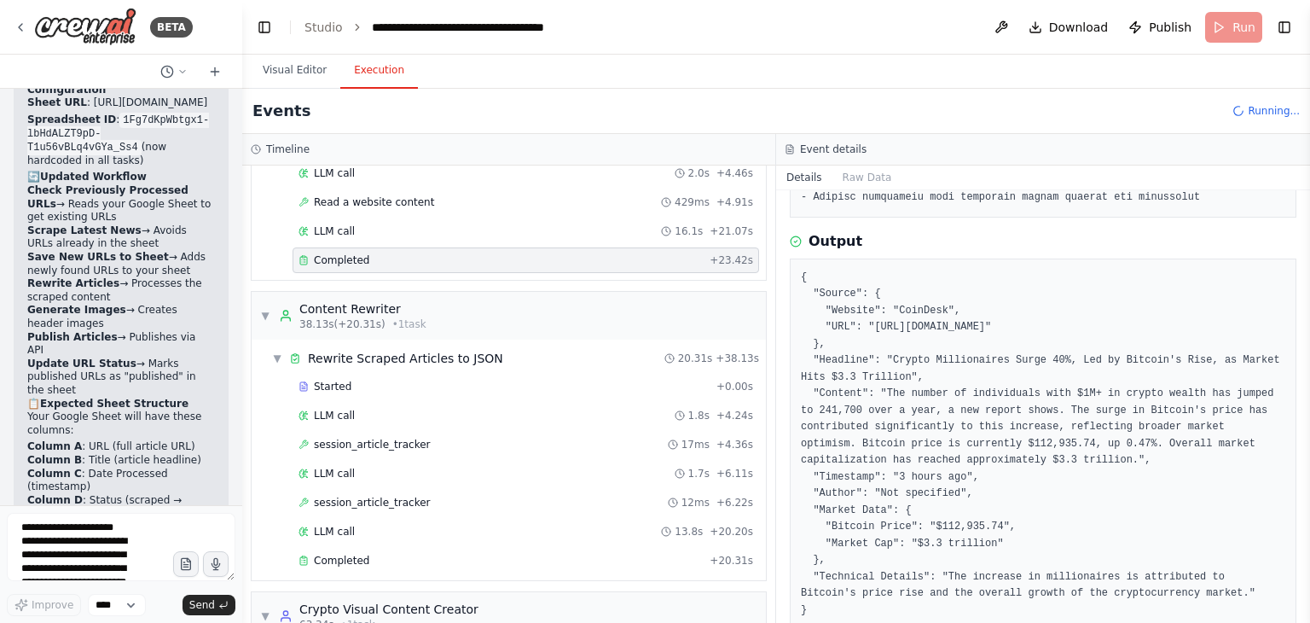
scroll to position [485, 0]
click at [594, 554] on div "Completed" at bounding box center [501, 561] width 404 height 14
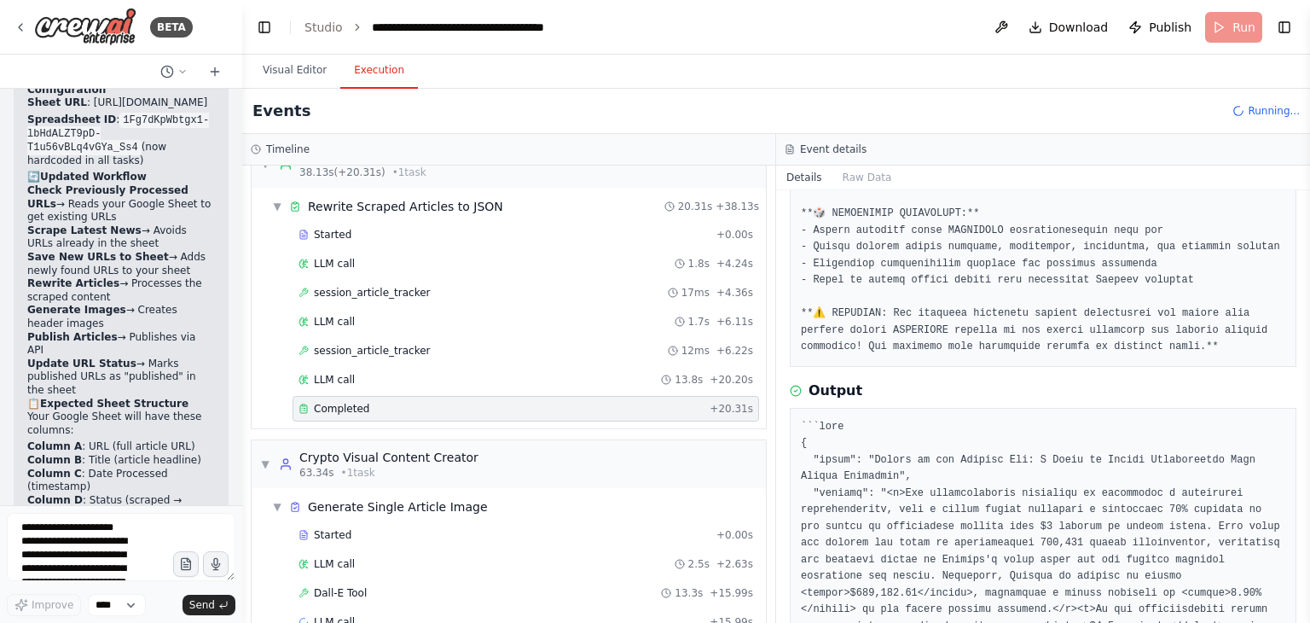
scroll to position [665, 0]
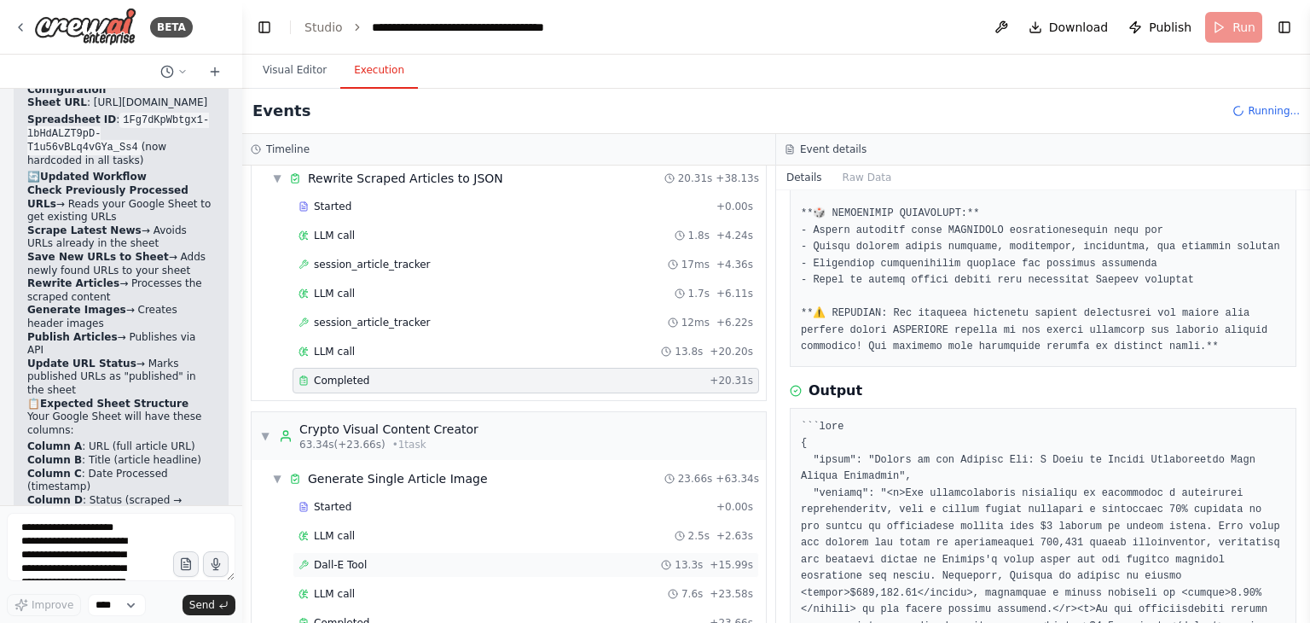
click at [323, 560] on span "Dall-E Tool" at bounding box center [340, 565] width 53 height 14
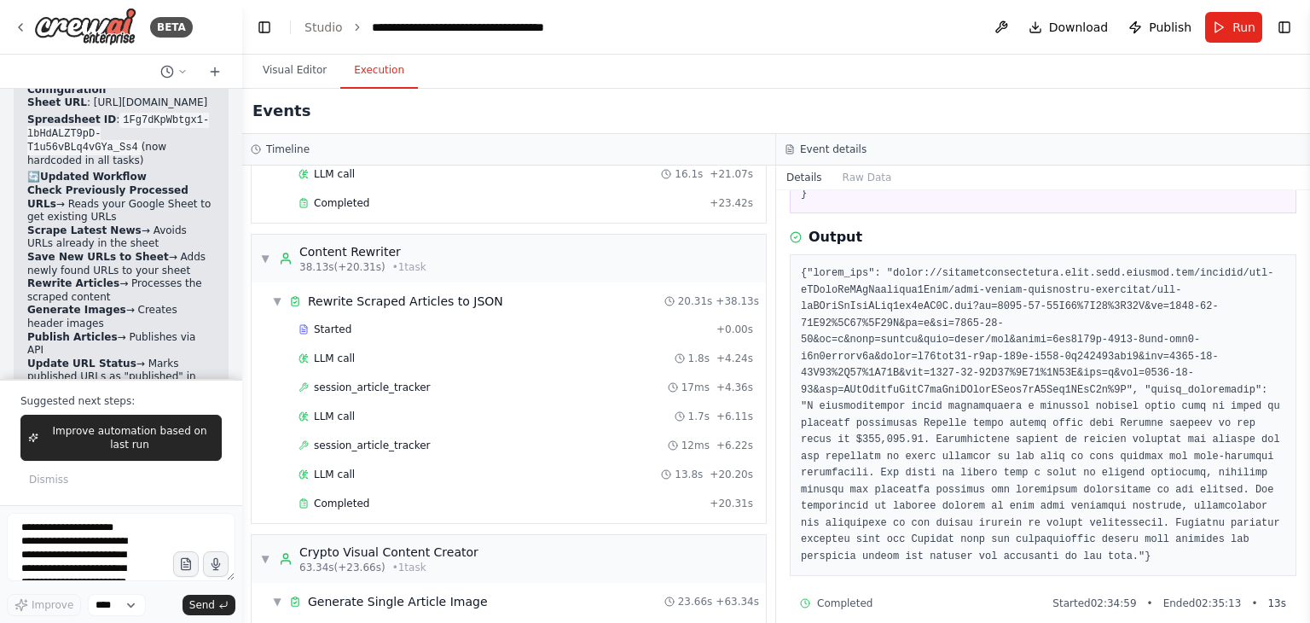
scroll to position [530, 0]
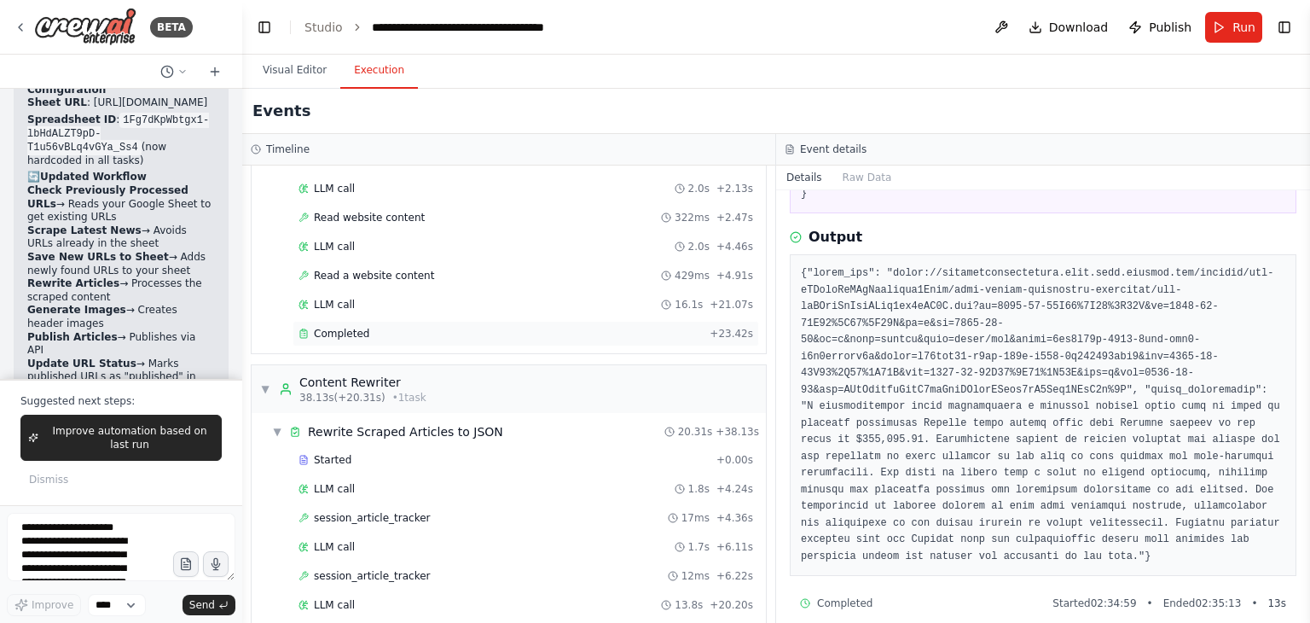
click at [495, 333] on div "Completed + 23.42s" at bounding box center [526, 334] width 467 height 26
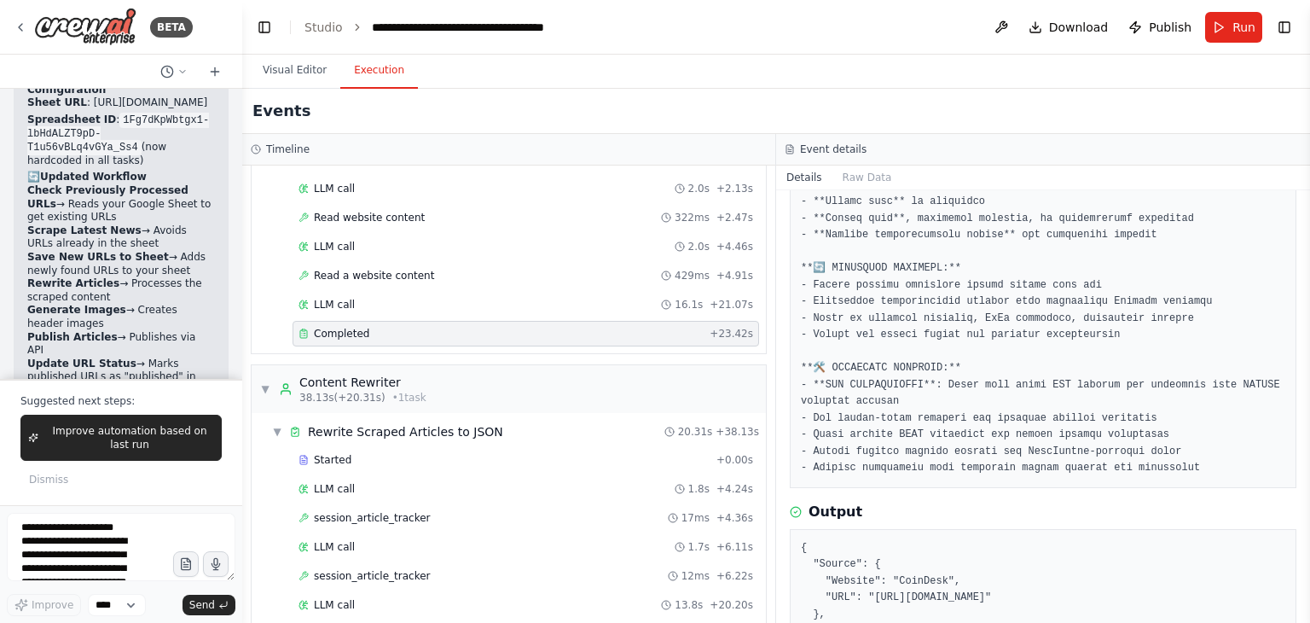
scroll to position [867, 0]
click at [814, 502] on h3 "Output" at bounding box center [836, 512] width 54 height 20
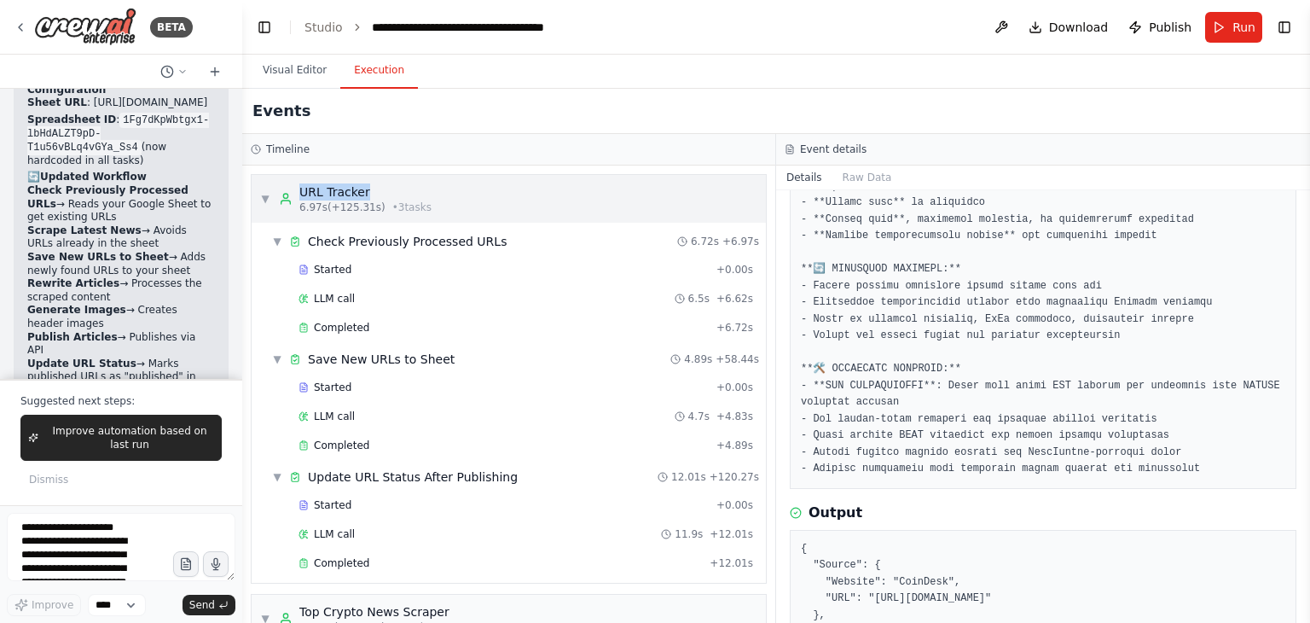
copy div "URL Tracker"
drag, startPoint x: 280, startPoint y: 185, endPoint x: 402, endPoint y: 182, distance: 122.0
click at [402, 182] on div "▼ URL Tracker 6.97s (+125.31s) • 3 task s" at bounding box center [509, 199] width 514 height 48
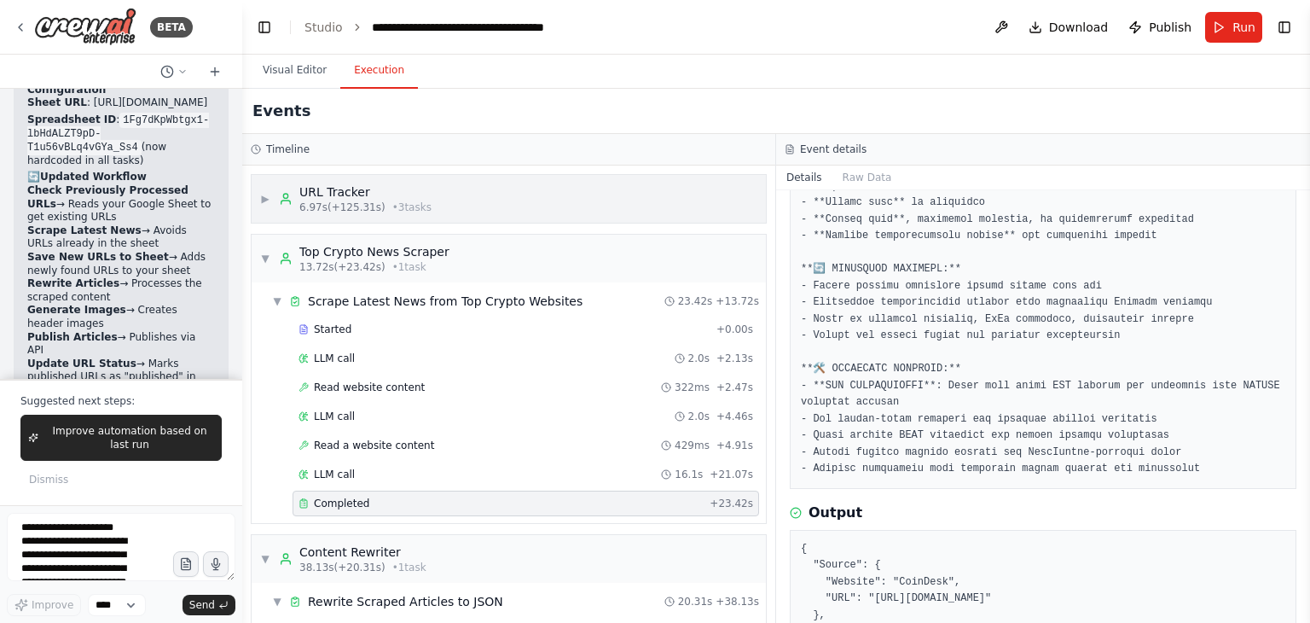
click at [270, 201] on span "▶" at bounding box center [265, 199] width 10 height 14
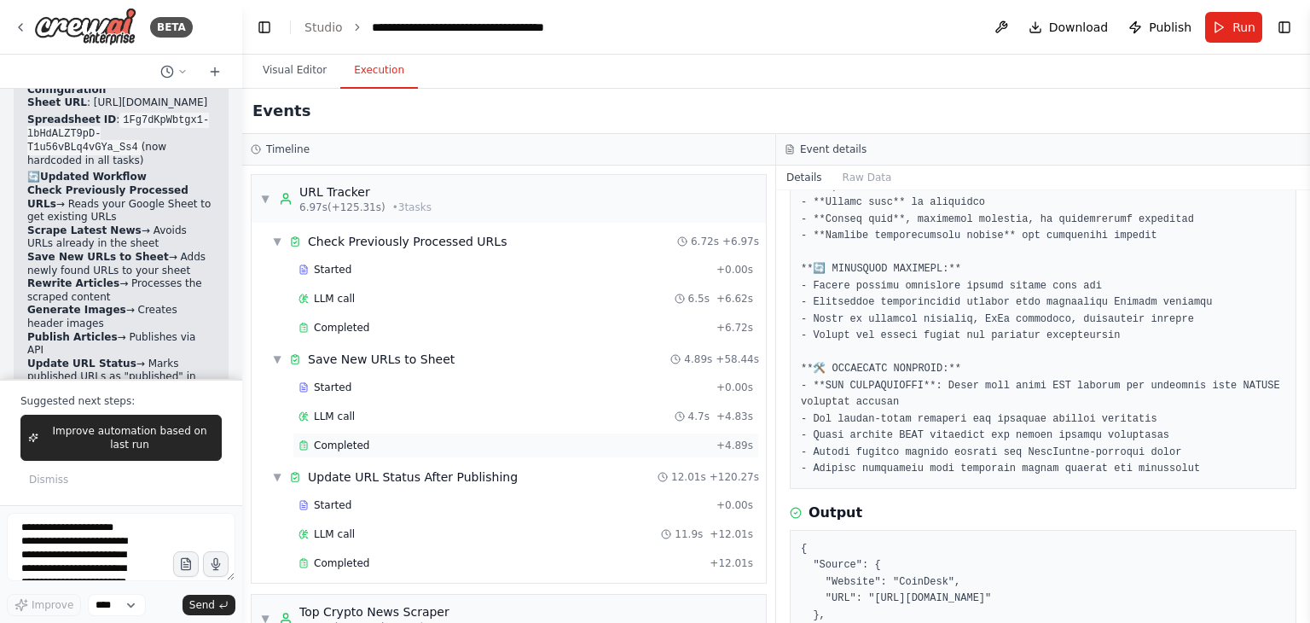
click at [374, 442] on div "Completed" at bounding box center [504, 445] width 411 height 14
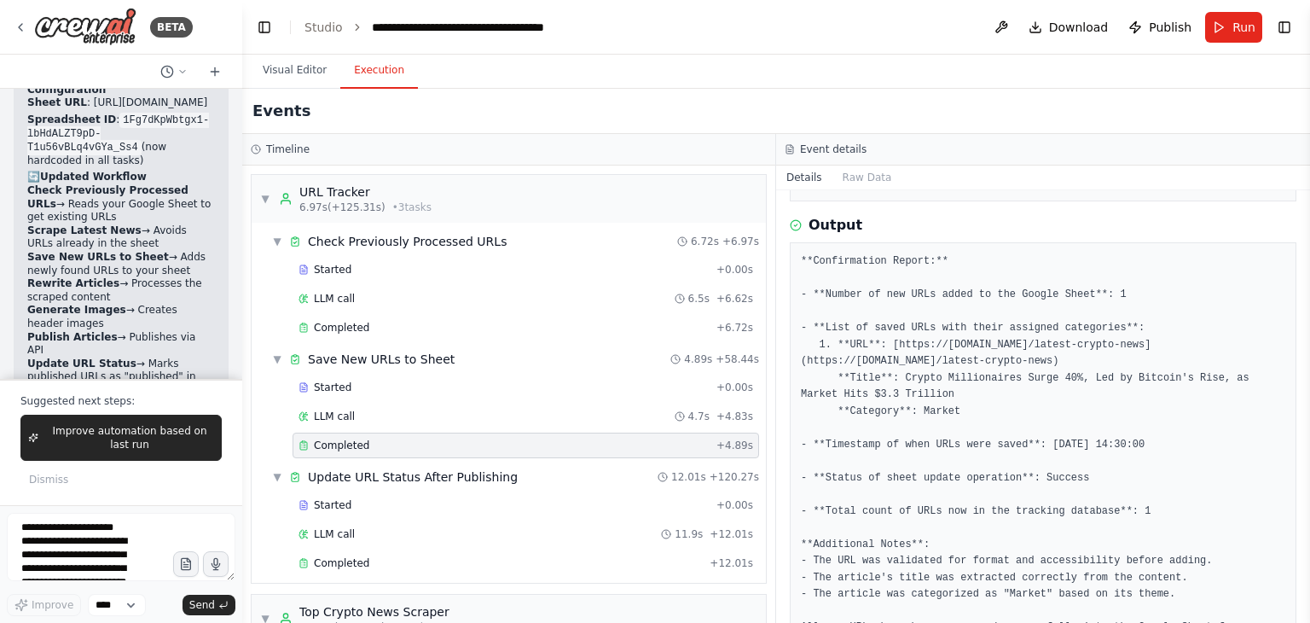
scroll to position [541, 0]
click at [101, 524] on textarea "**********" at bounding box center [121, 547] width 229 height 68
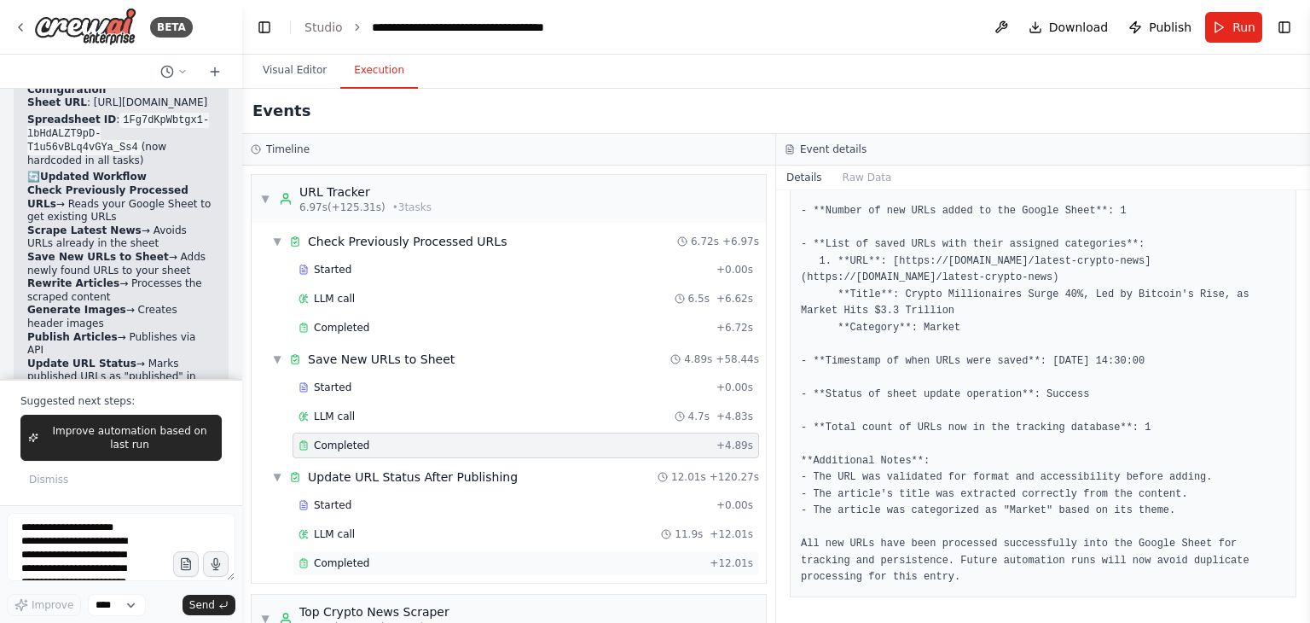
click at [530, 567] on div "Completed + 12.01s" at bounding box center [526, 563] width 467 height 26
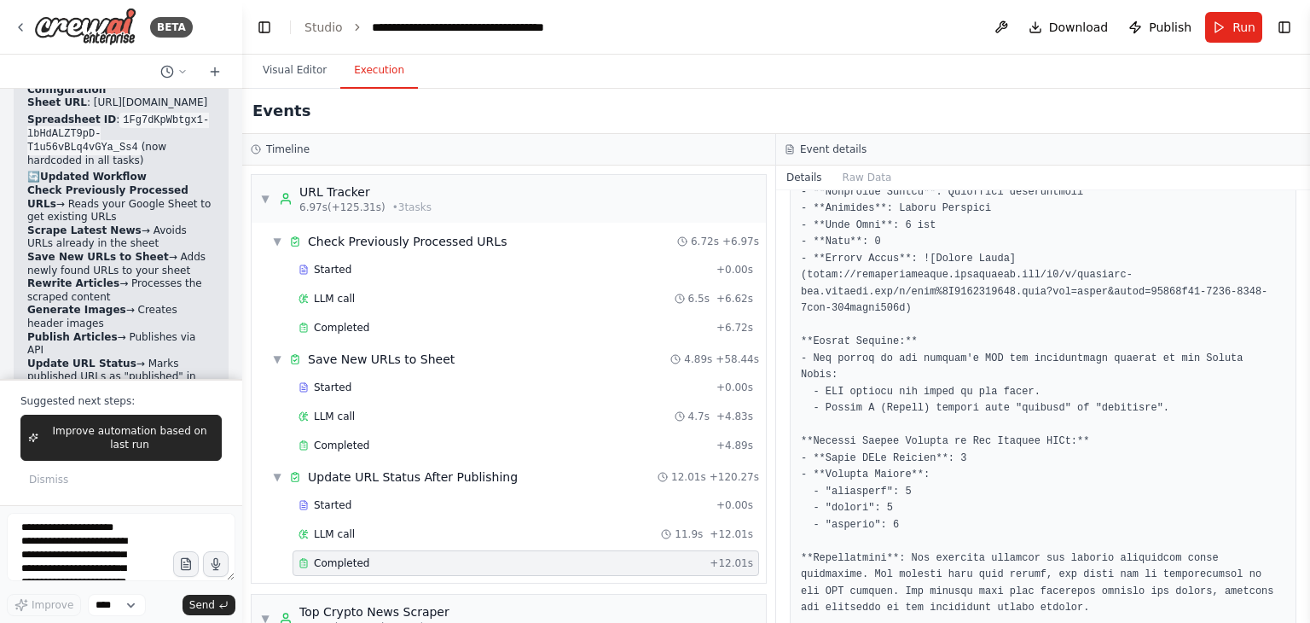
scroll to position [839, 0]
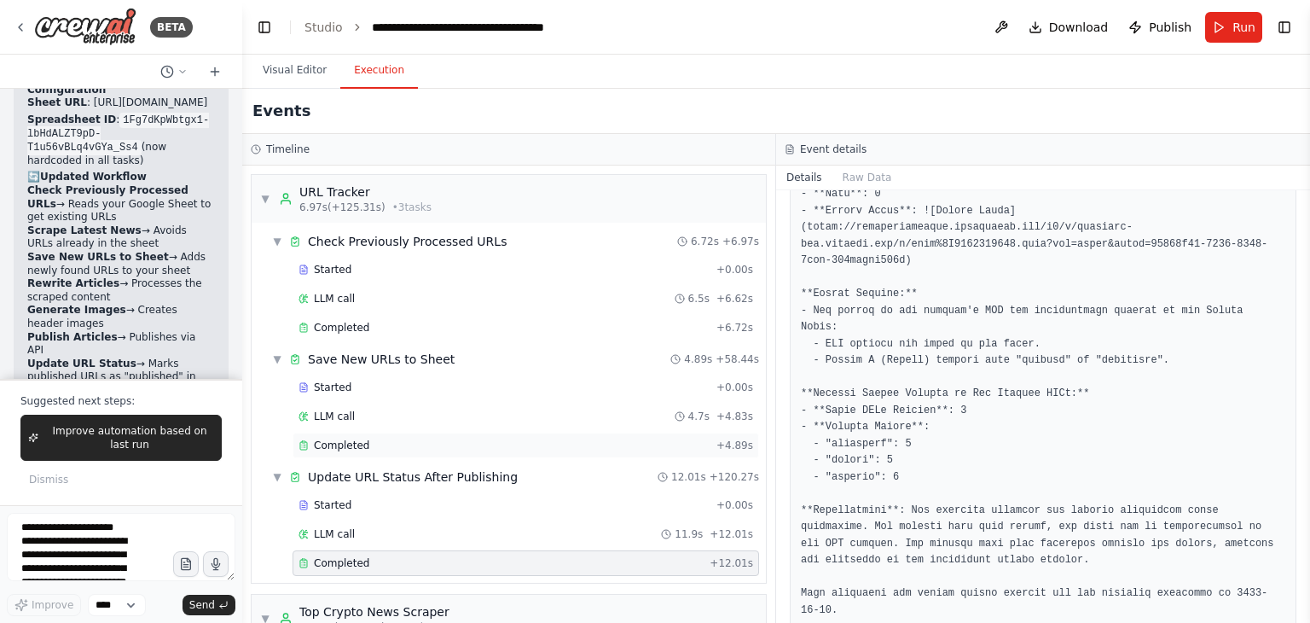
click at [447, 438] on div "Completed" at bounding box center [504, 445] width 411 height 14
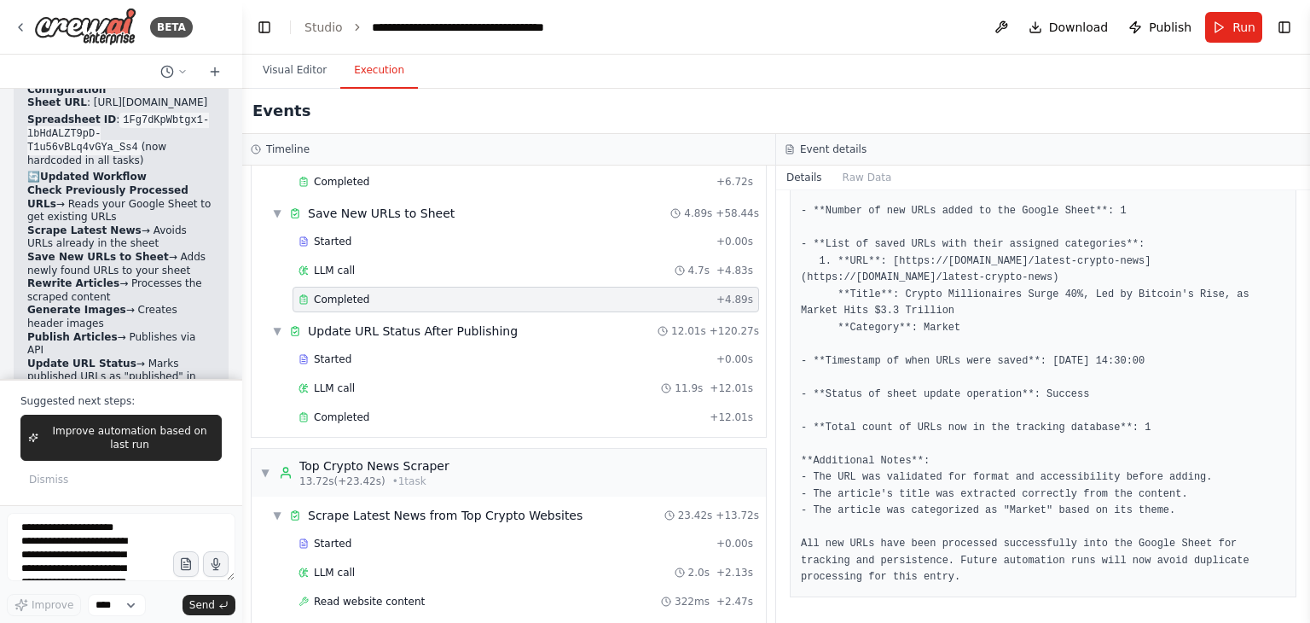
scroll to position [147, 0]
click at [57, 530] on textarea "**********" at bounding box center [121, 547] width 229 height 68
type textarea "**********"
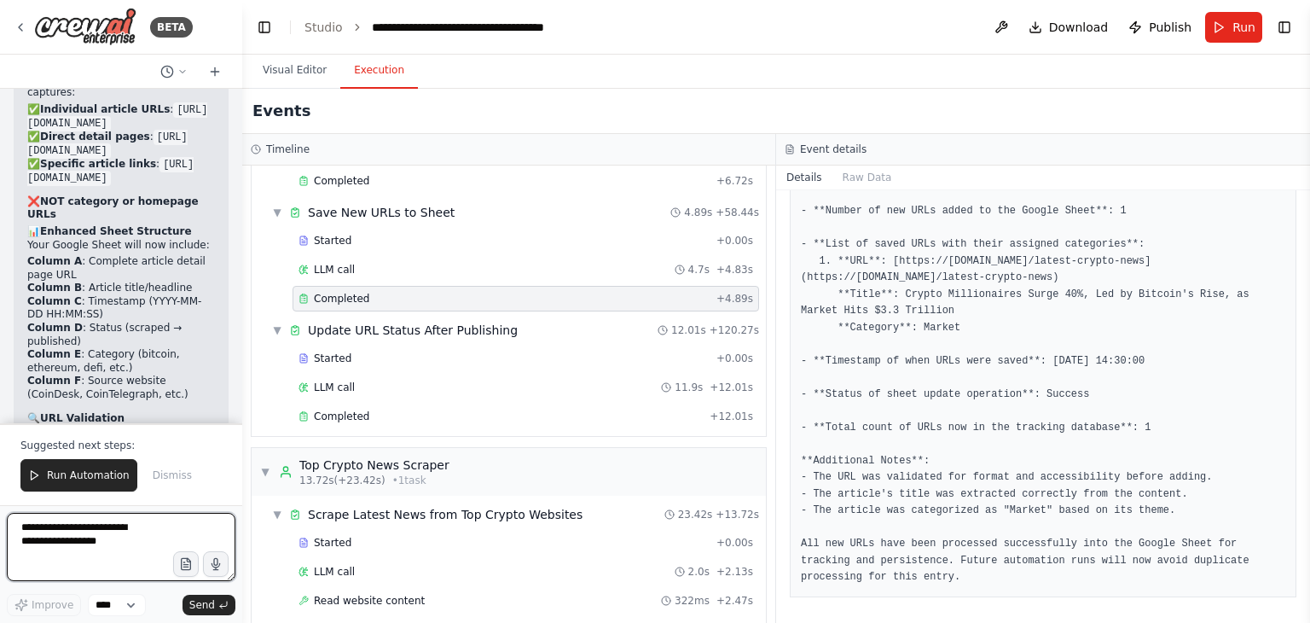
scroll to position [8584, 0]
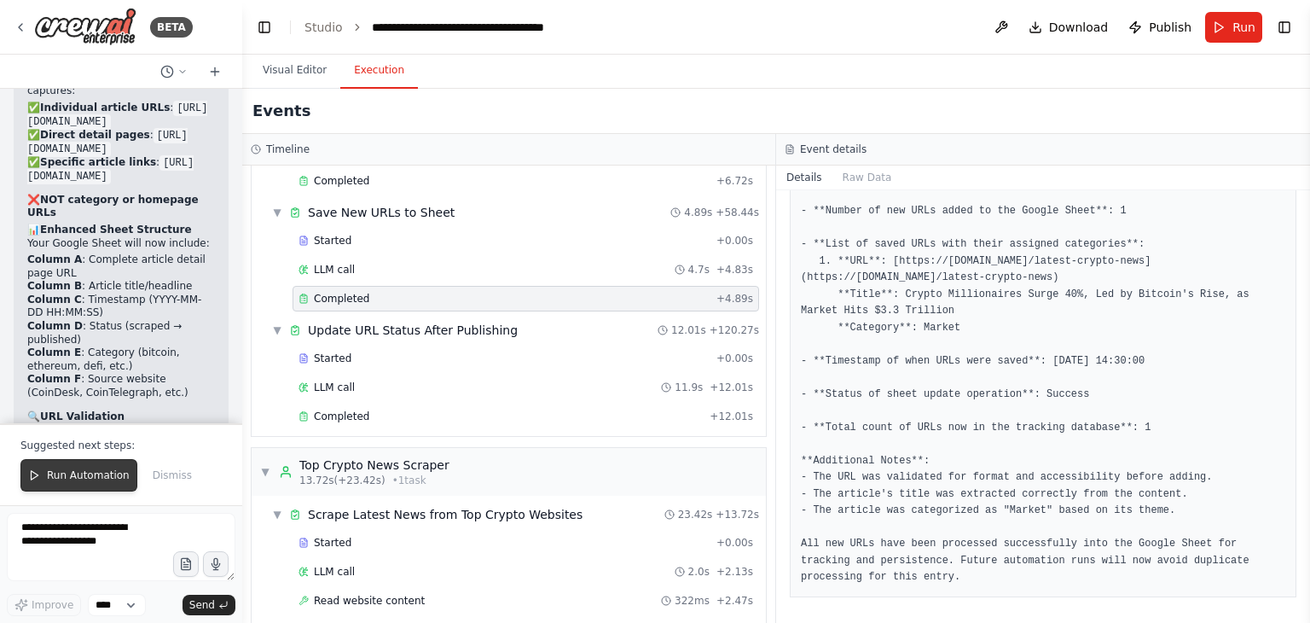
click at [99, 463] on button "Run Automation" at bounding box center [78, 475] width 117 height 32
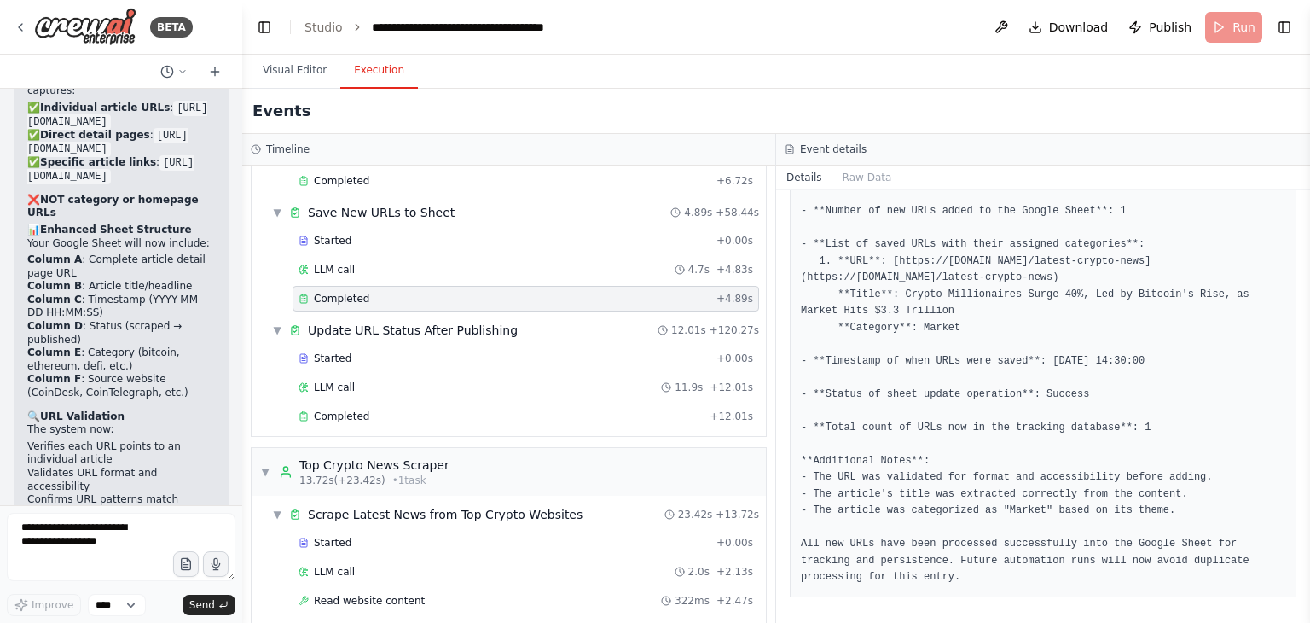
scroll to position [8512, 0]
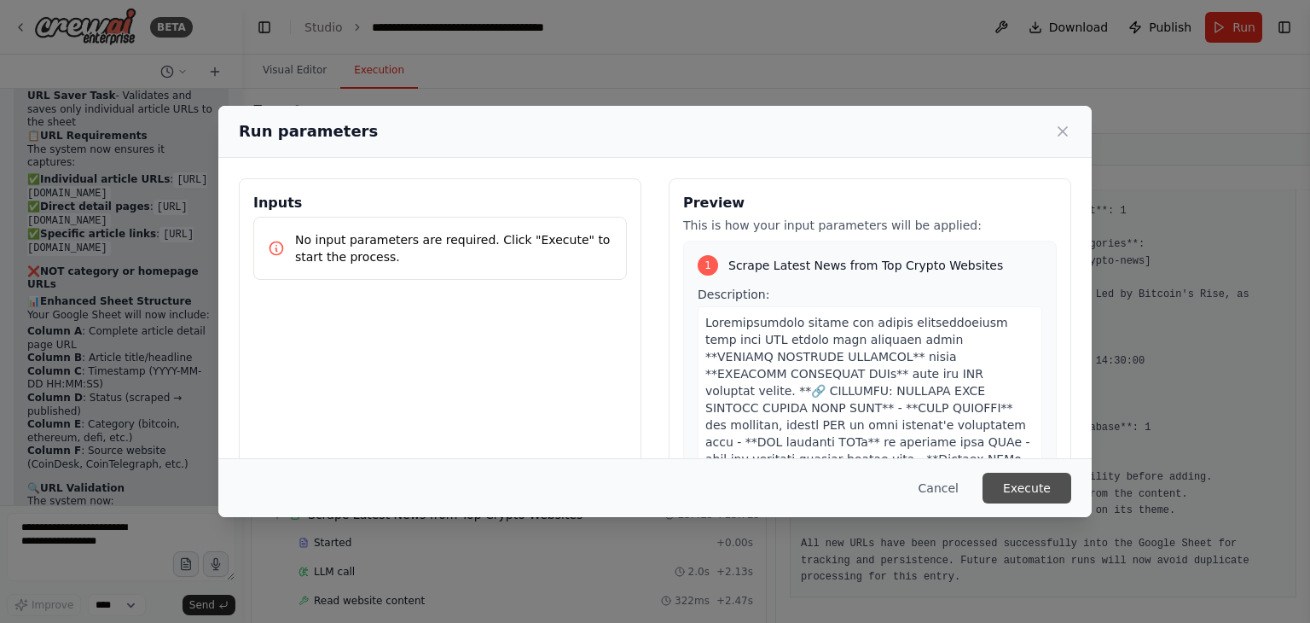
click at [1045, 496] on button "Execute" at bounding box center [1027, 488] width 89 height 31
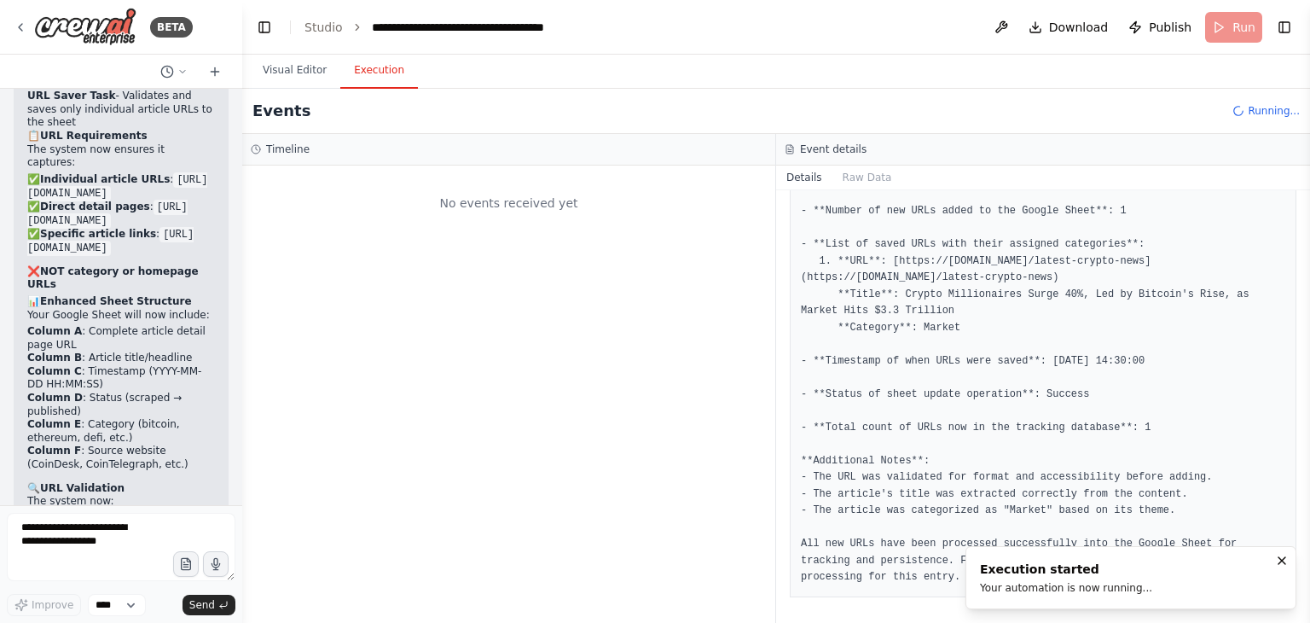
scroll to position [0, 0]
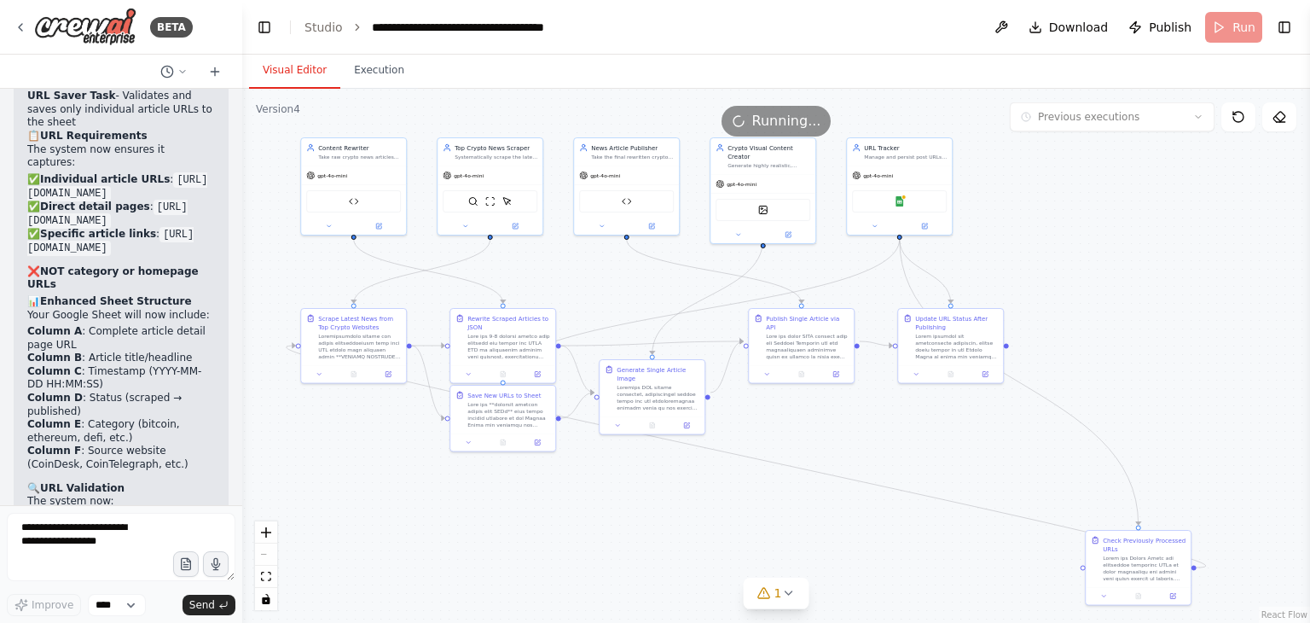
click at [293, 67] on button "Visual Editor" at bounding box center [294, 71] width 91 height 36
click at [388, 379] on div at bounding box center [353, 372] width 105 height 18
click at [382, 374] on button at bounding box center [388, 373] width 29 height 10
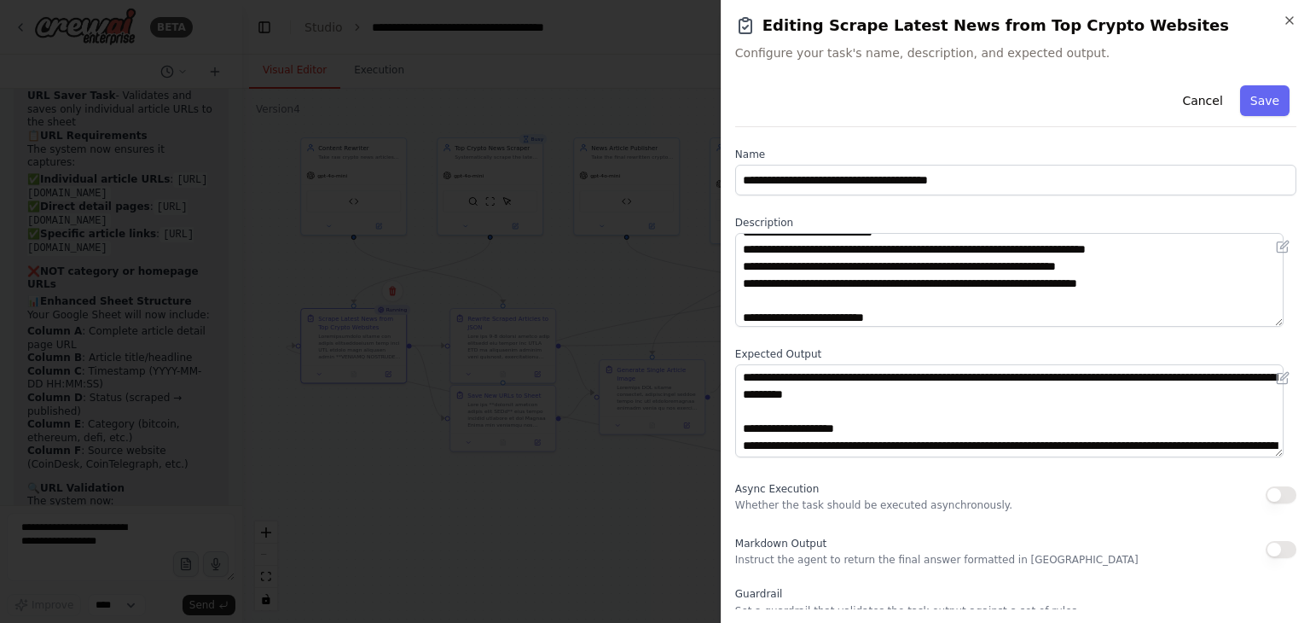
scroll to position [119, 0]
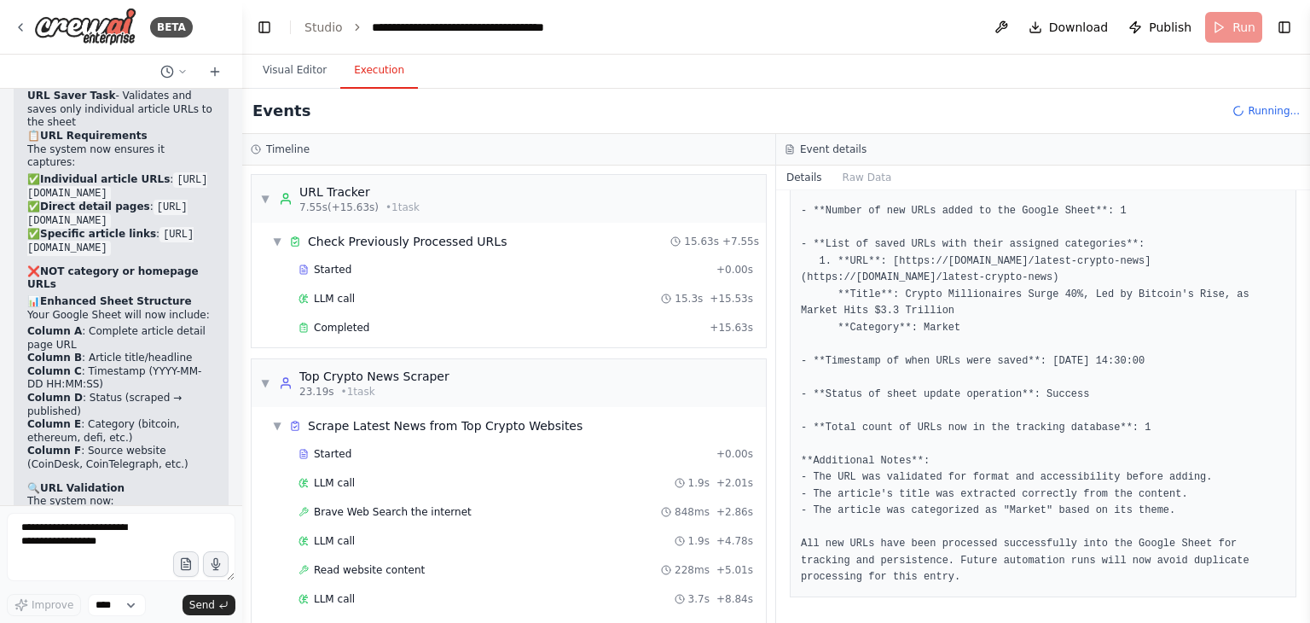
click at [392, 71] on button "Execution" at bounding box center [379, 71] width 78 height 36
click at [386, 315] on div "Completed + 15.63s" at bounding box center [526, 328] width 467 height 26
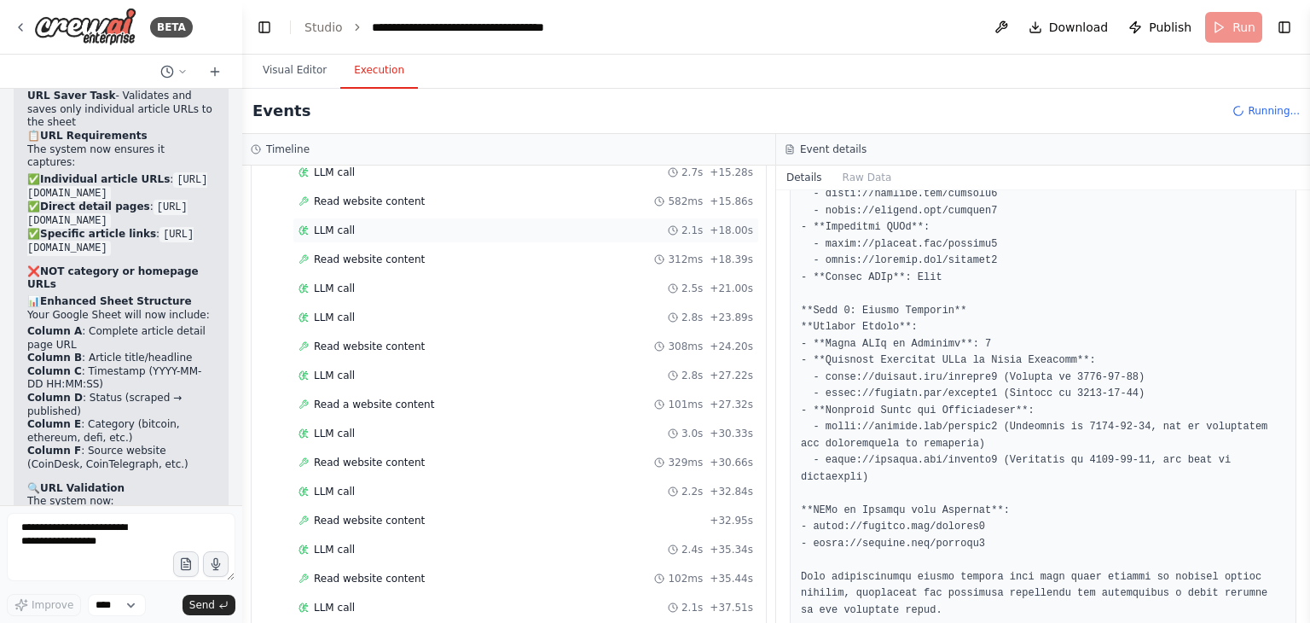
scroll to position [728, 0]
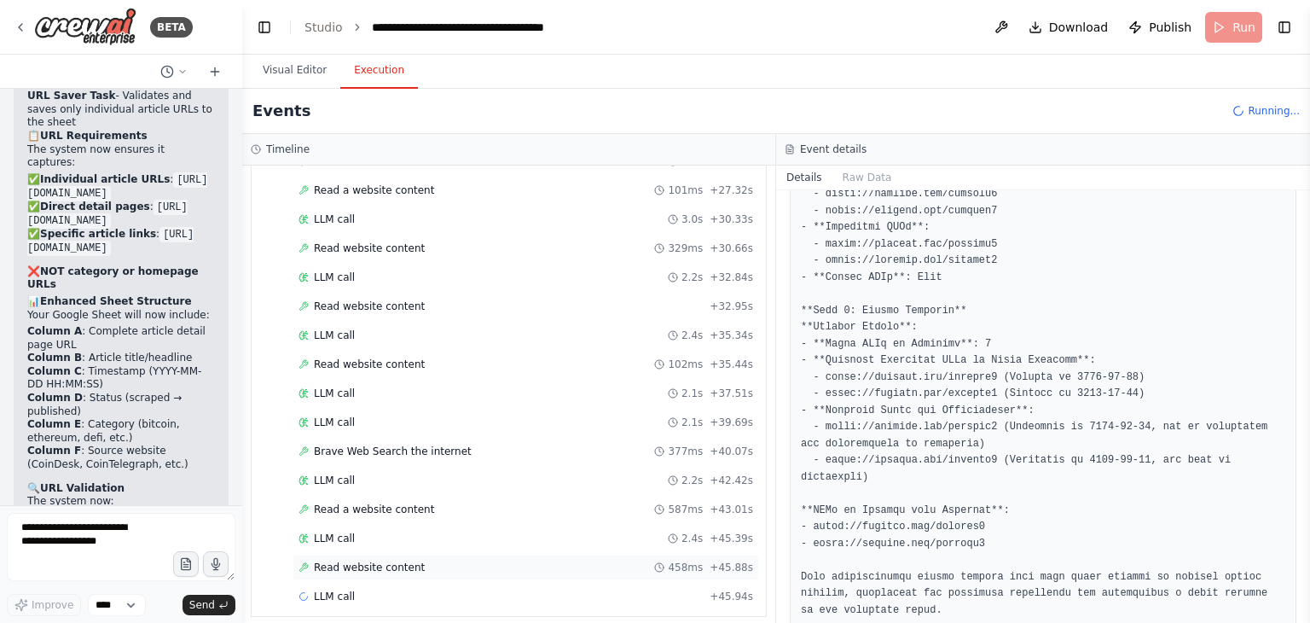
click at [434, 562] on div "Read website content 458ms + 45.88s" at bounding box center [526, 567] width 467 height 26
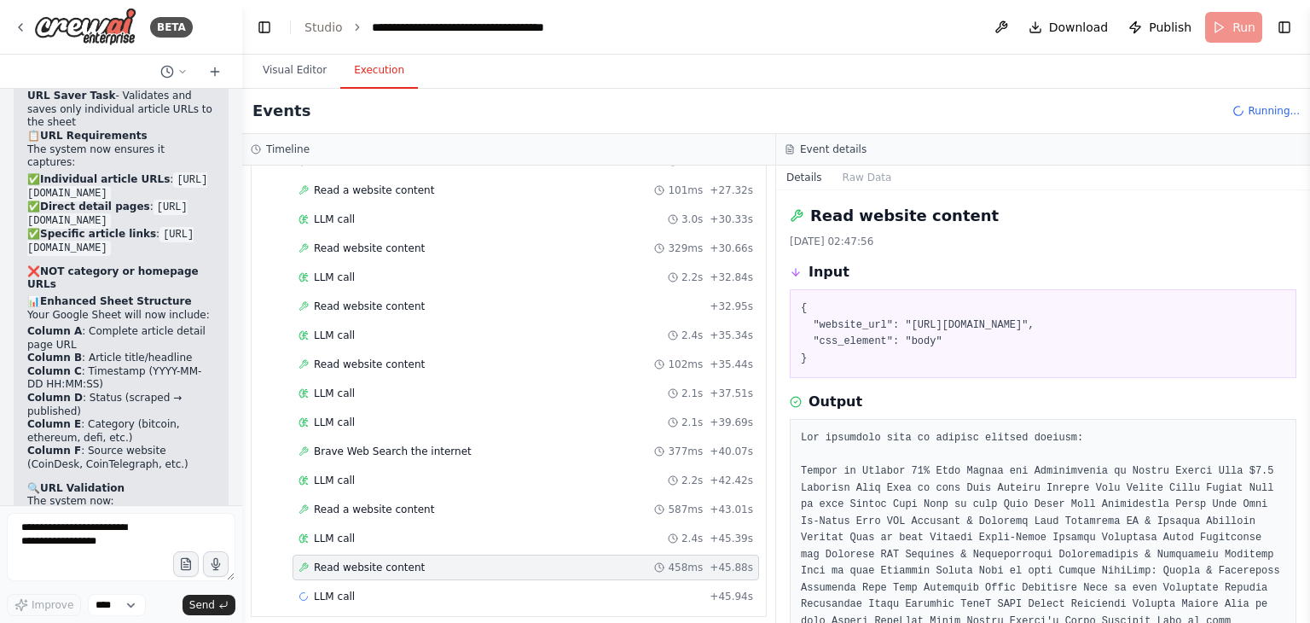
copy pre "https://www.coindesk.com/business/2025/09/24/crypto-millionaires-surge-40-led-b…"
drag, startPoint x: 1146, startPoint y: 342, endPoint x: 901, endPoint y: 325, distance: 246.2
click at [901, 325] on pre "{ "website_url": "https://www.coindesk.com/business/2025/09/24/crypto-millionai…" at bounding box center [1043, 333] width 484 height 67
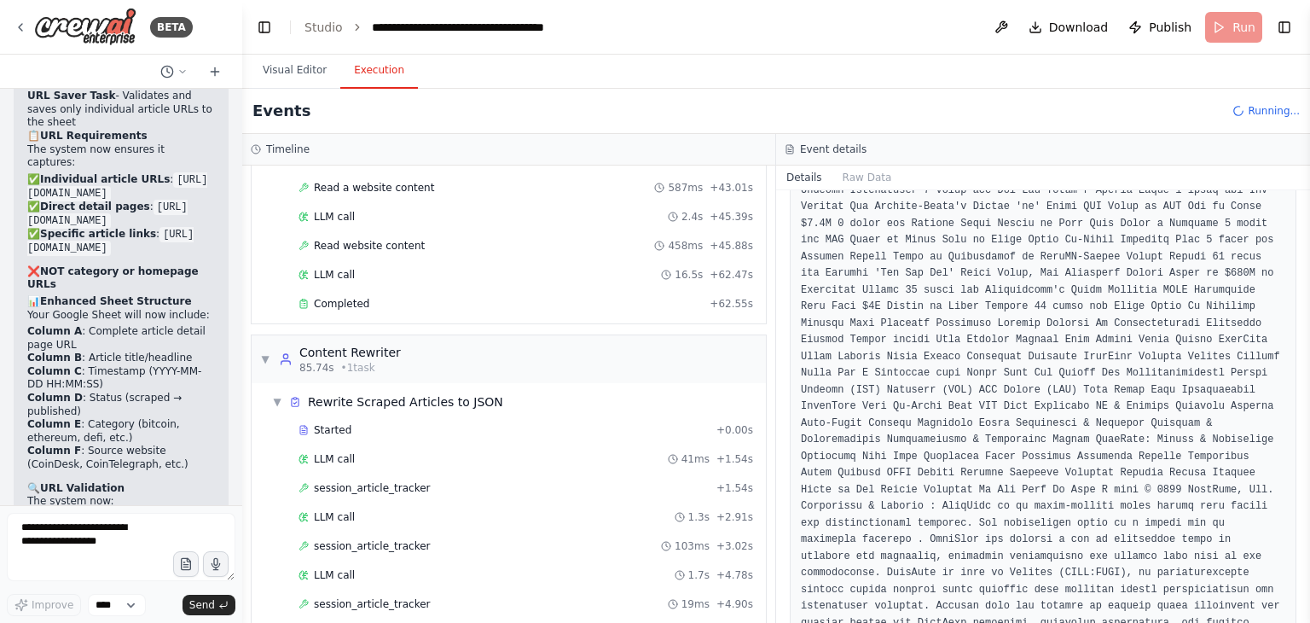
scroll to position [1059, 0]
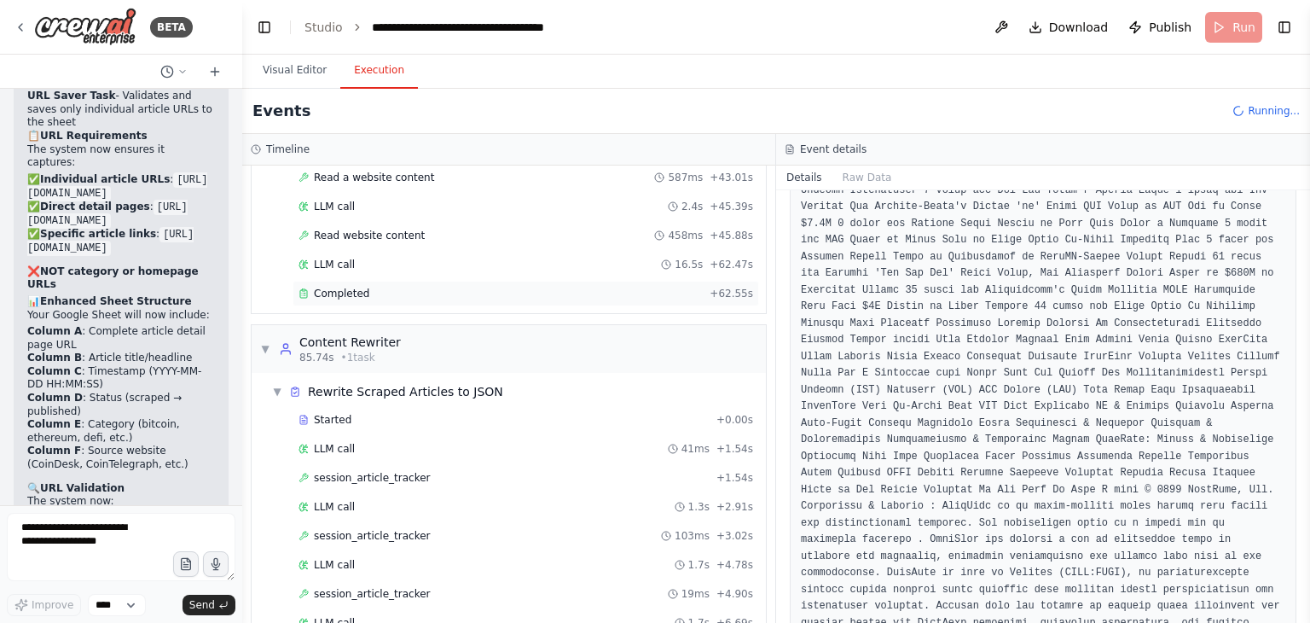
click at [429, 287] on div "Completed + 62.55s" at bounding box center [526, 294] width 467 height 26
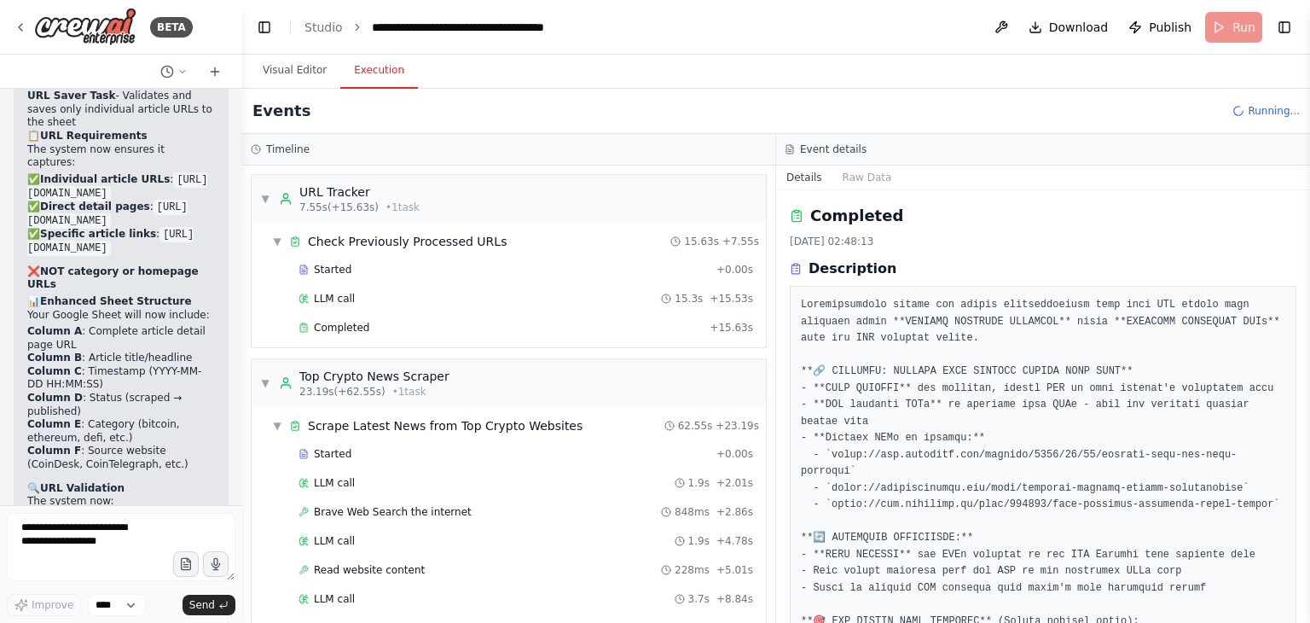
scroll to position [3, 0]
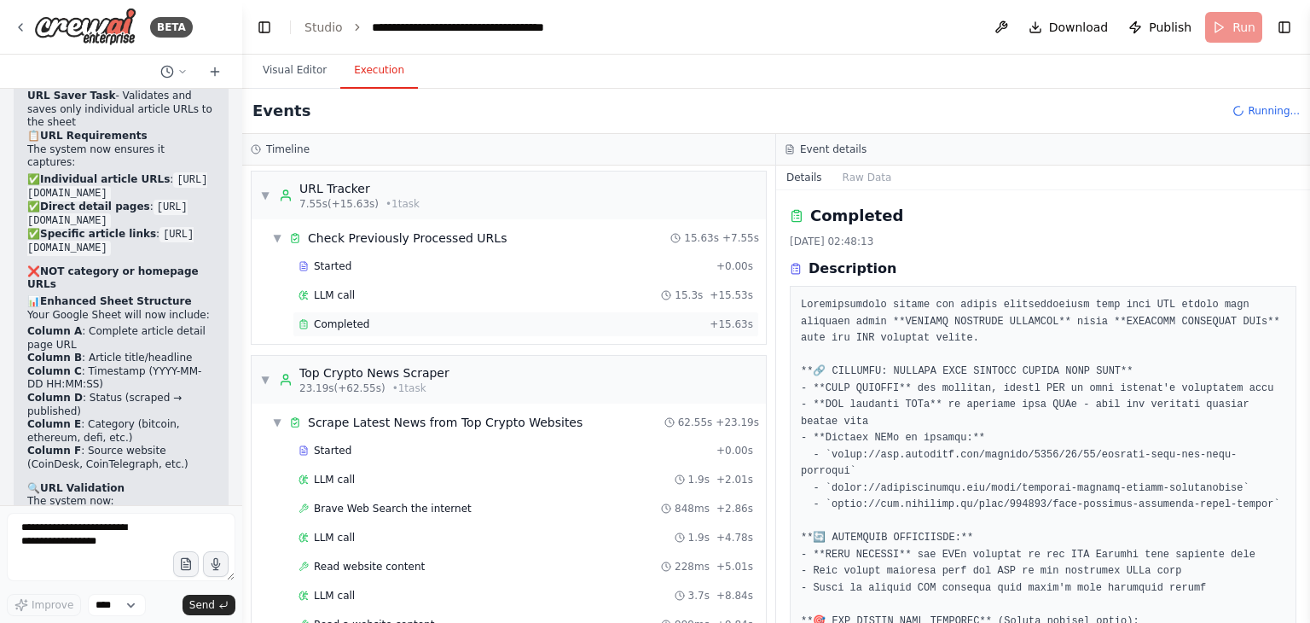
click at [393, 331] on div "Completed + 15.63s" at bounding box center [526, 324] width 467 height 26
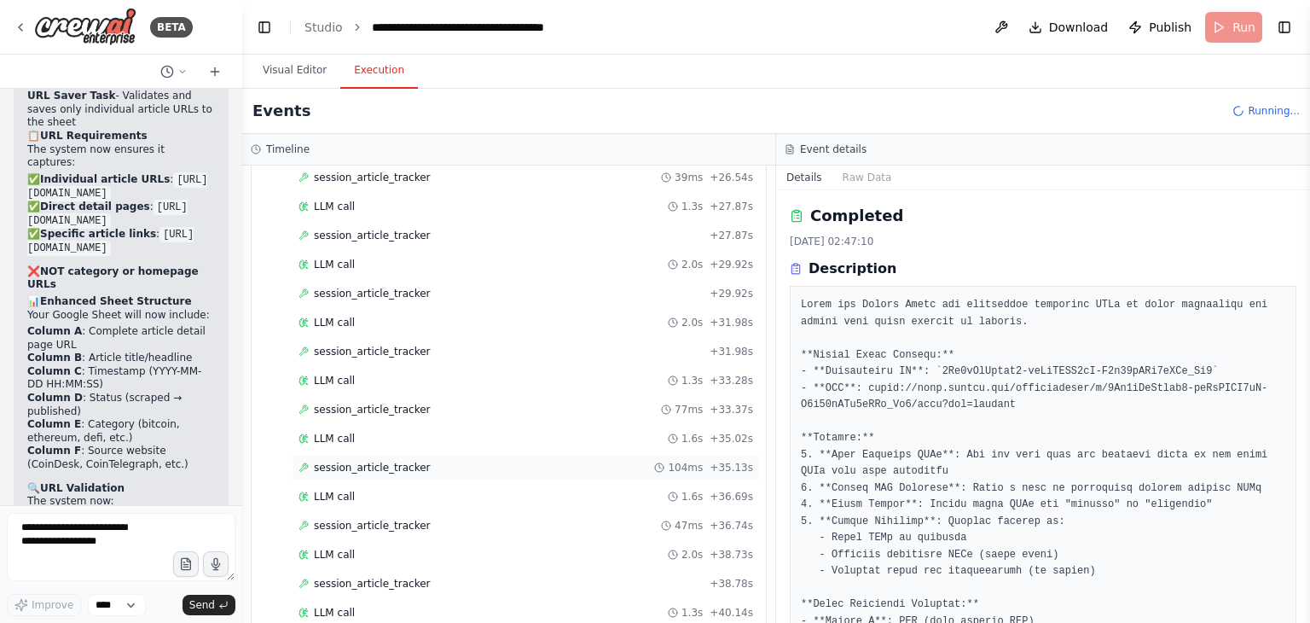
scroll to position [2229, 0]
click at [354, 577] on span "session_article_tracker" at bounding box center [372, 584] width 117 height 14
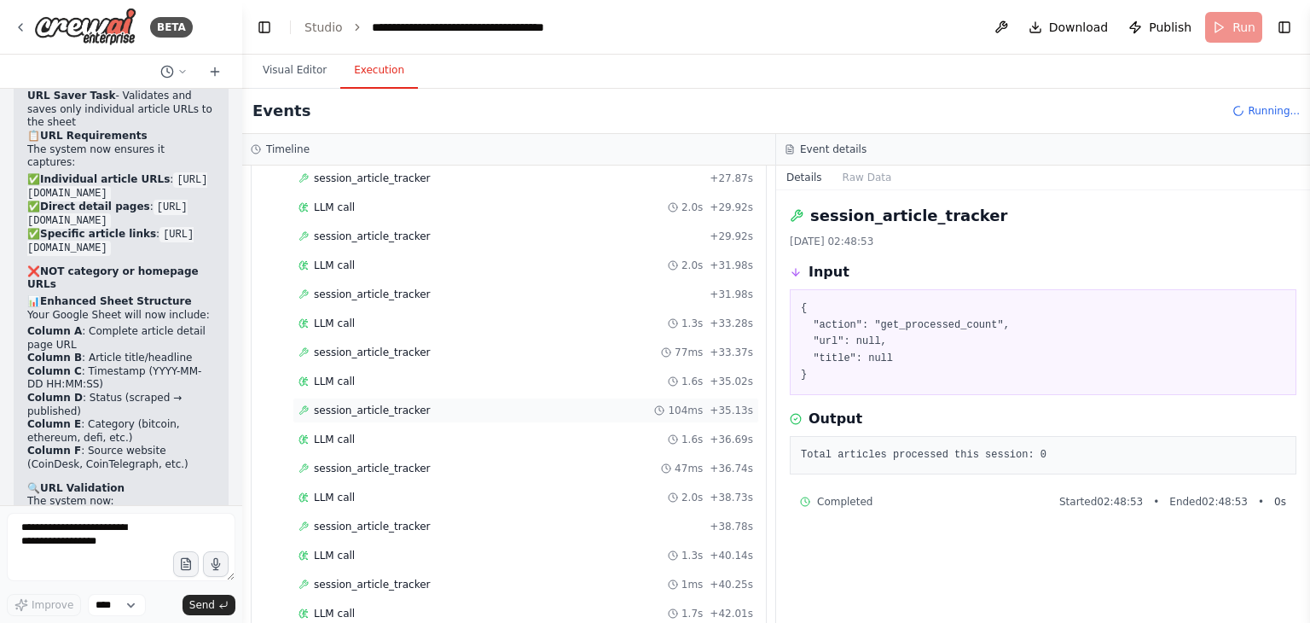
scroll to position [2315, 0]
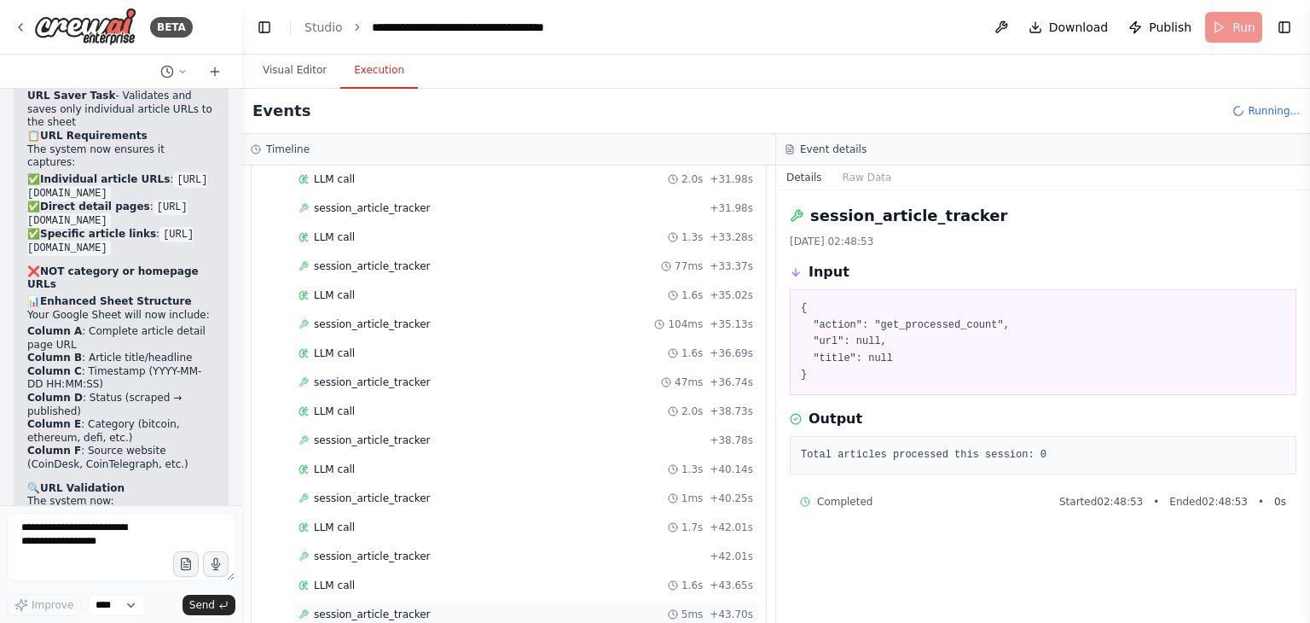
click at [363, 607] on span "session_article_tracker" at bounding box center [372, 614] width 117 height 14
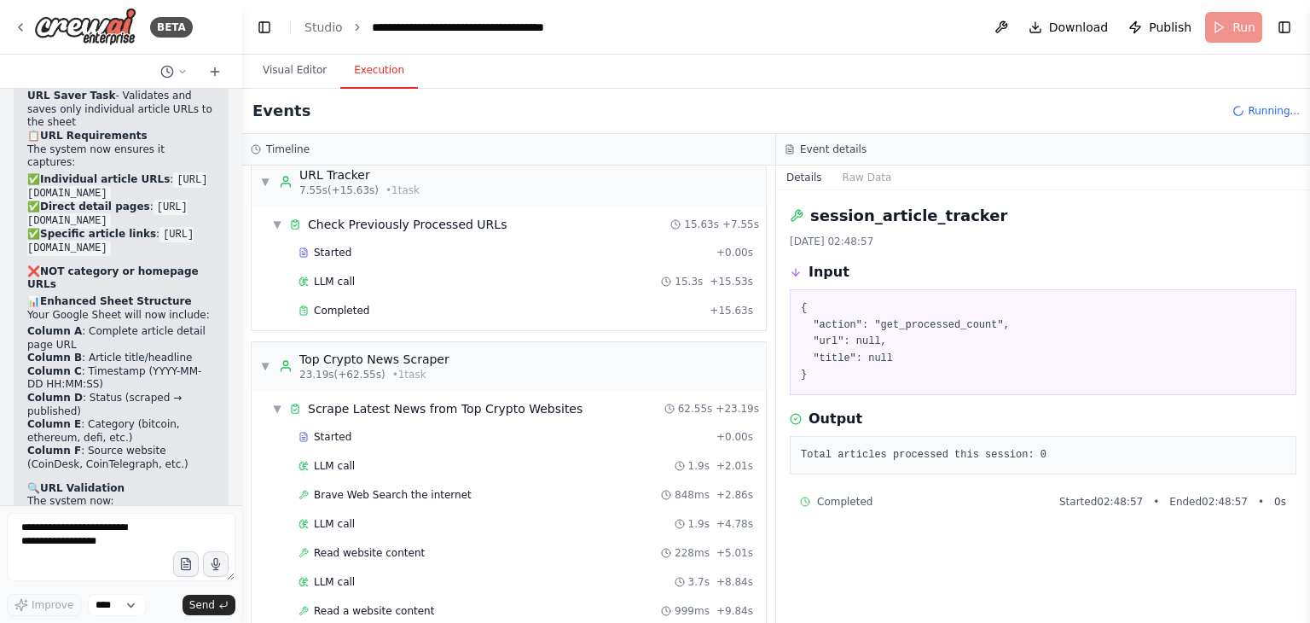
scroll to position [0, 0]
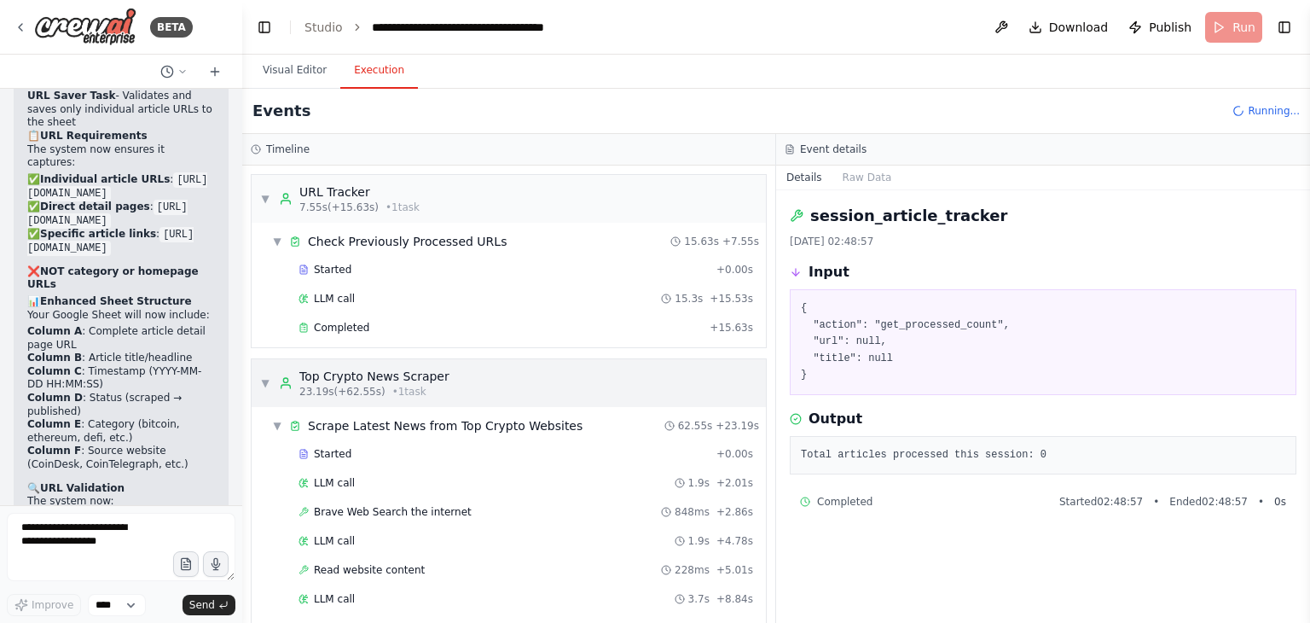
click at [275, 386] on div "▼ Top Crypto News Scraper 23.19s (+62.55s) • 1 task" at bounding box center [354, 383] width 189 height 31
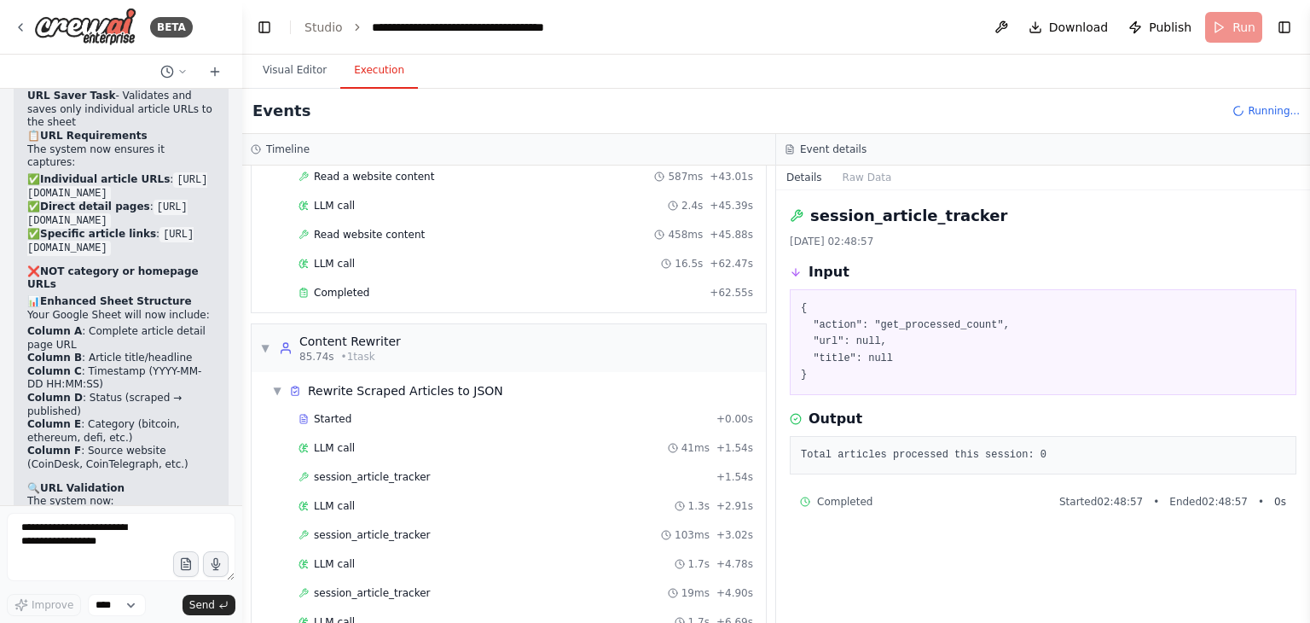
scroll to position [1061, 0]
click at [266, 340] on span "▼" at bounding box center [265, 347] width 10 height 14
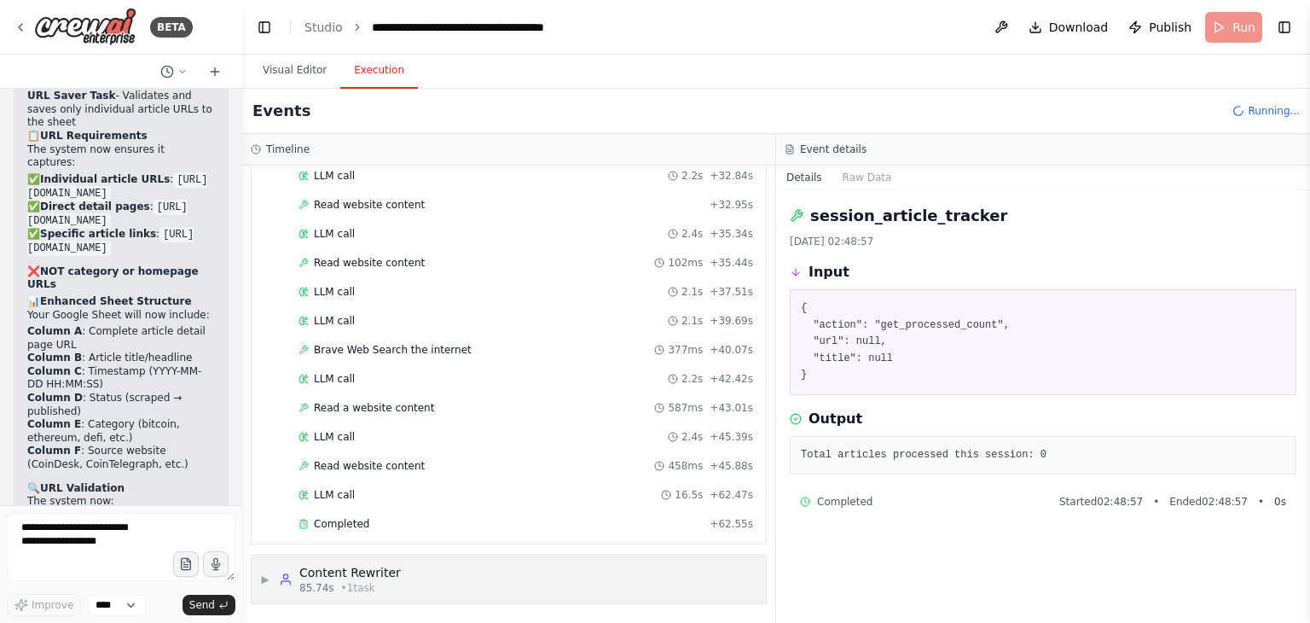
scroll to position [815, 0]
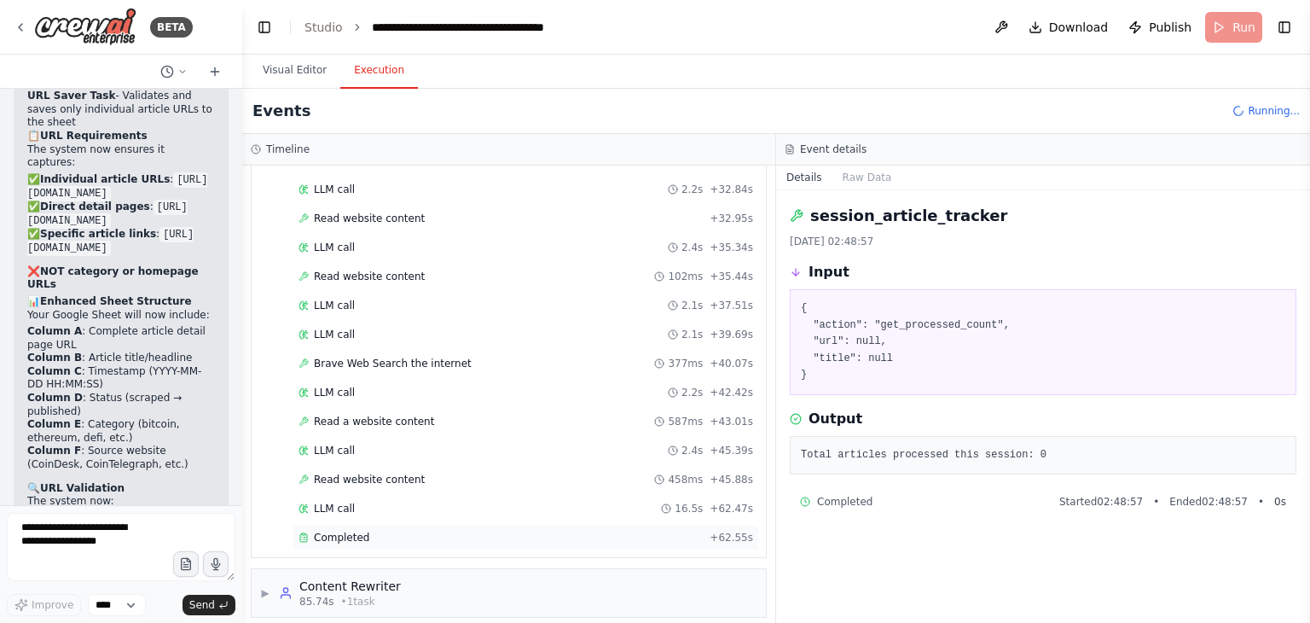
click at [419, 535] on div "Completed + 62.55s" at bounding box center [526, 538] width 467 height 26
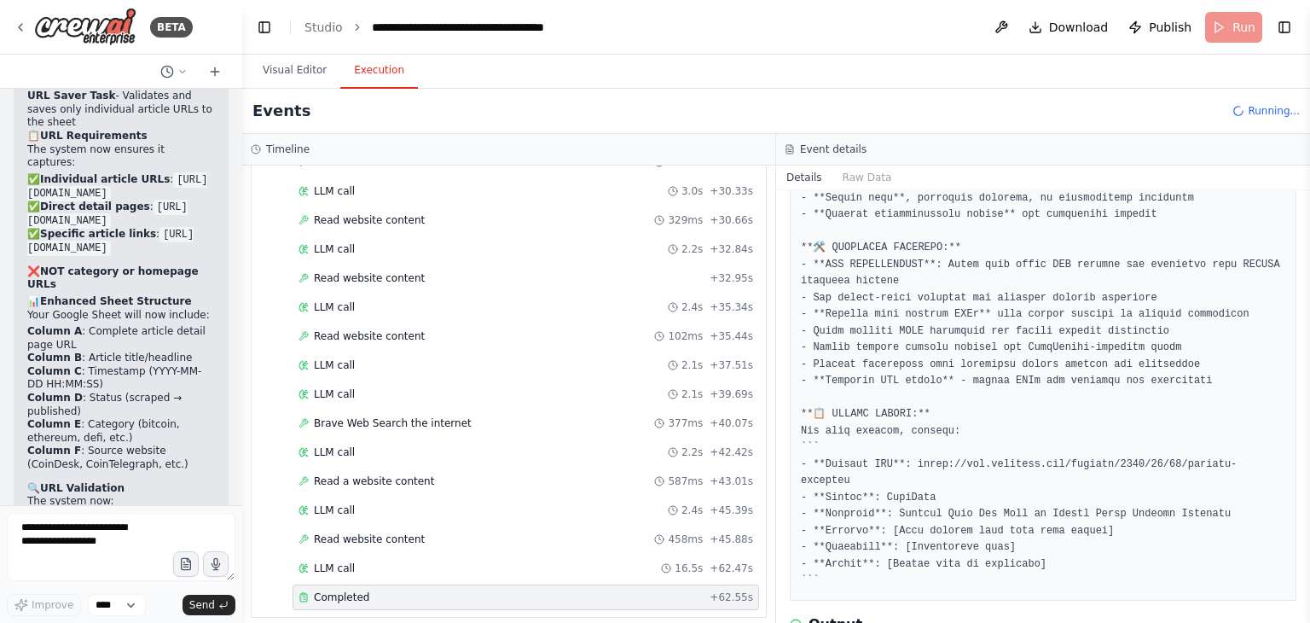
scroll to position [1149, 0]
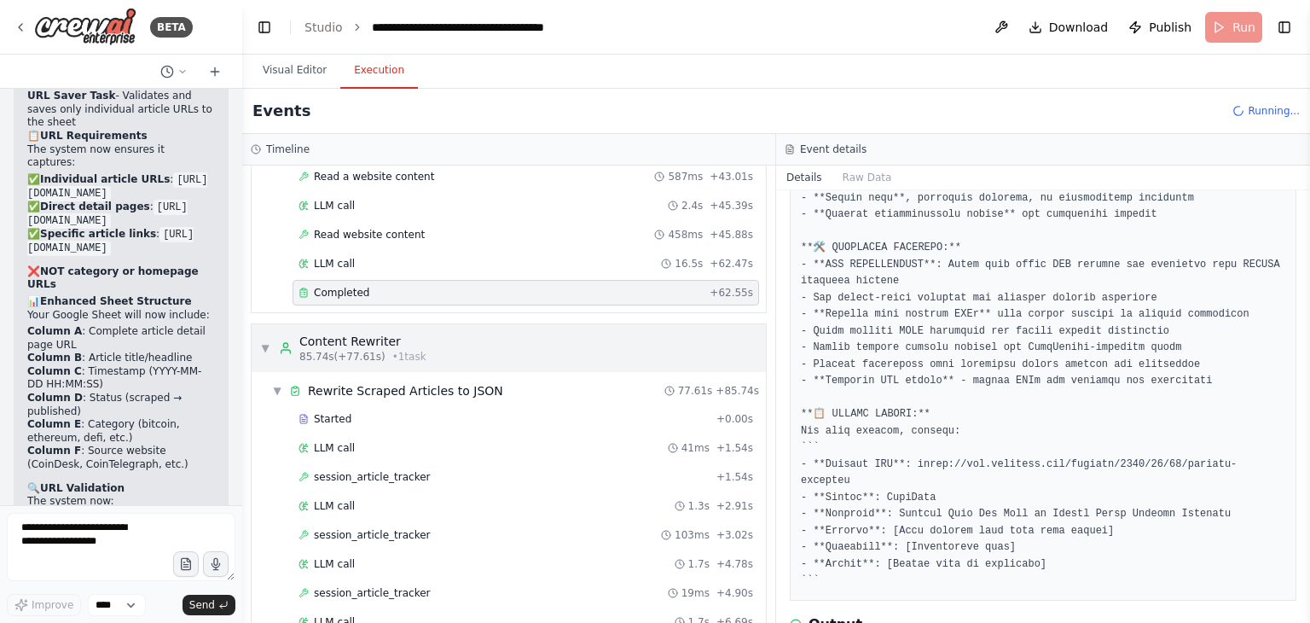
click at [265, 341] on span "▼" at bounding box center [265, 348] width 10 height 14
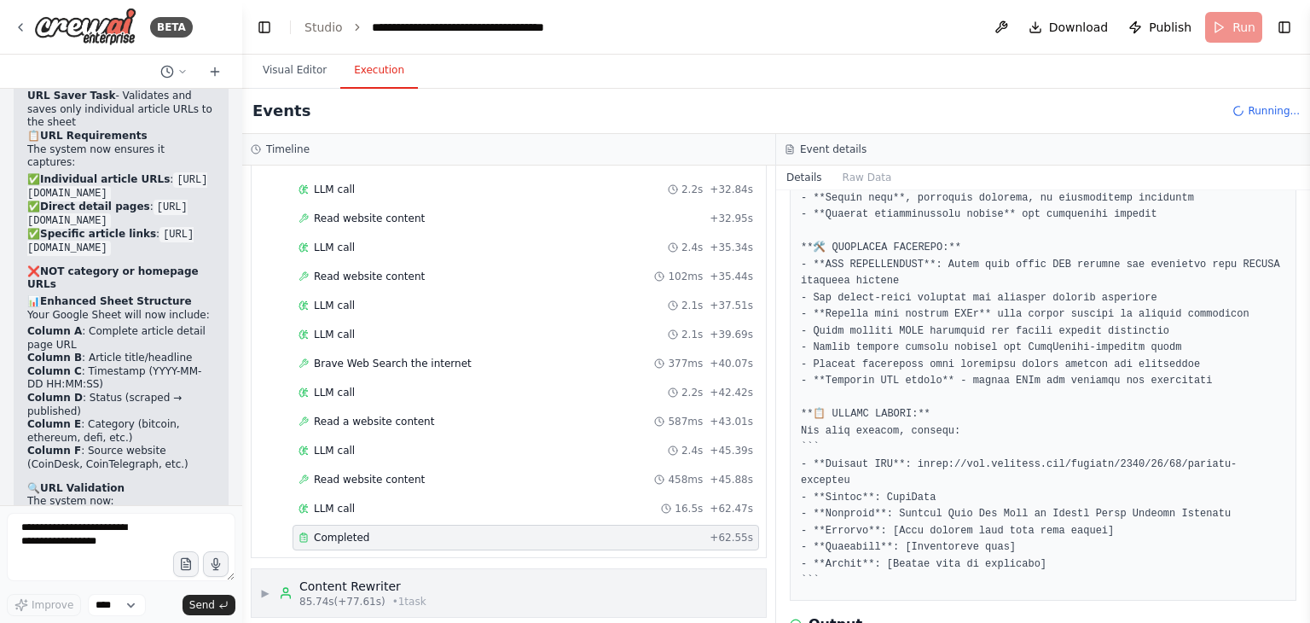
click at [260, 588] on div "▶ Content Rewriter 85.74s (+77.61s) • 1 task" at bounding box center [343, 592] width 166 height 31
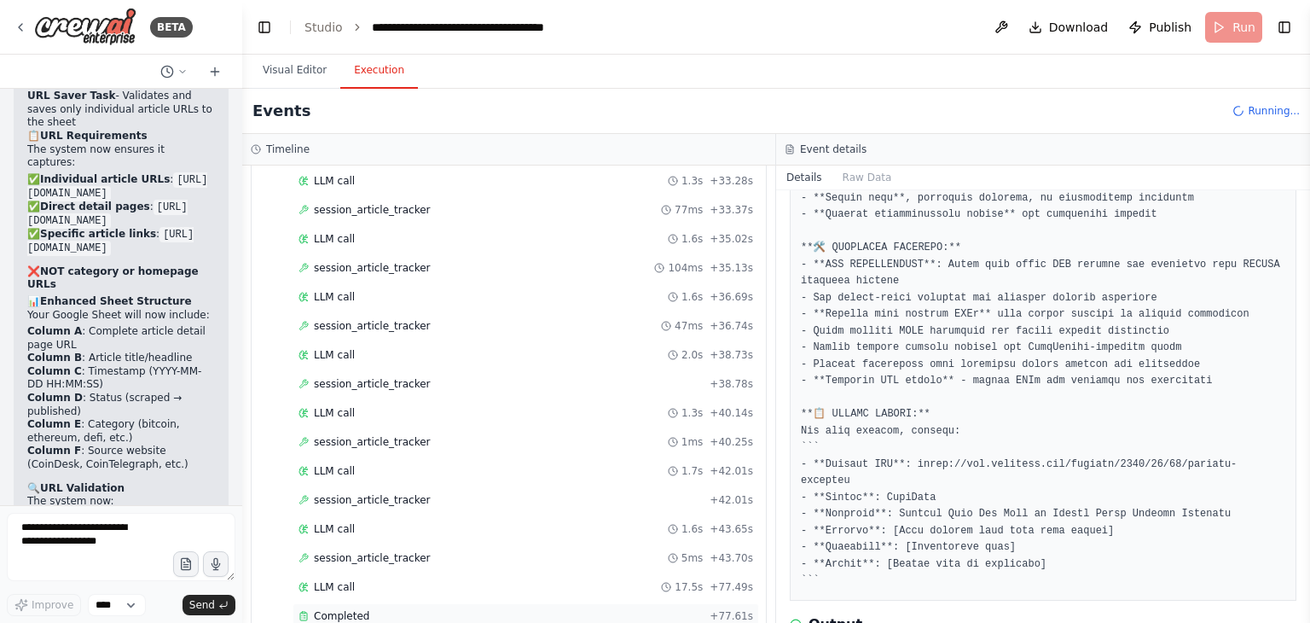
scroll to position [2489, 0]
click at [319, 603] on div "Completed + 77.61s" at bounding box center [526, 616] width 467 height 26
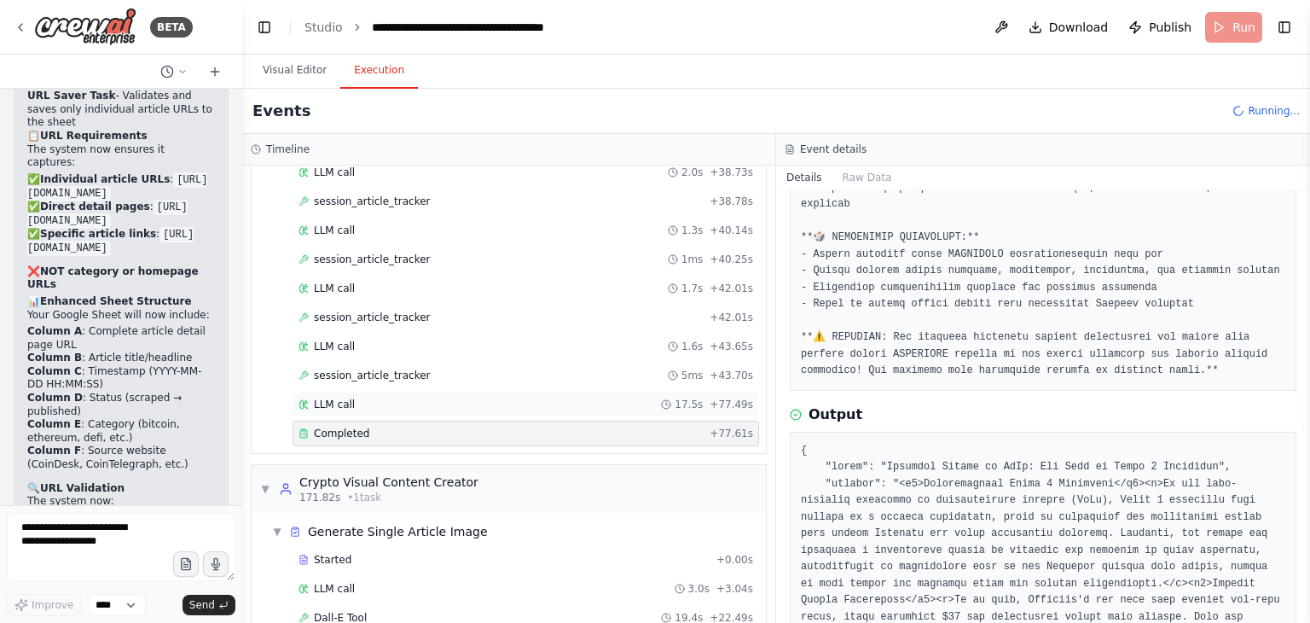
scroll to position [2700, 0]
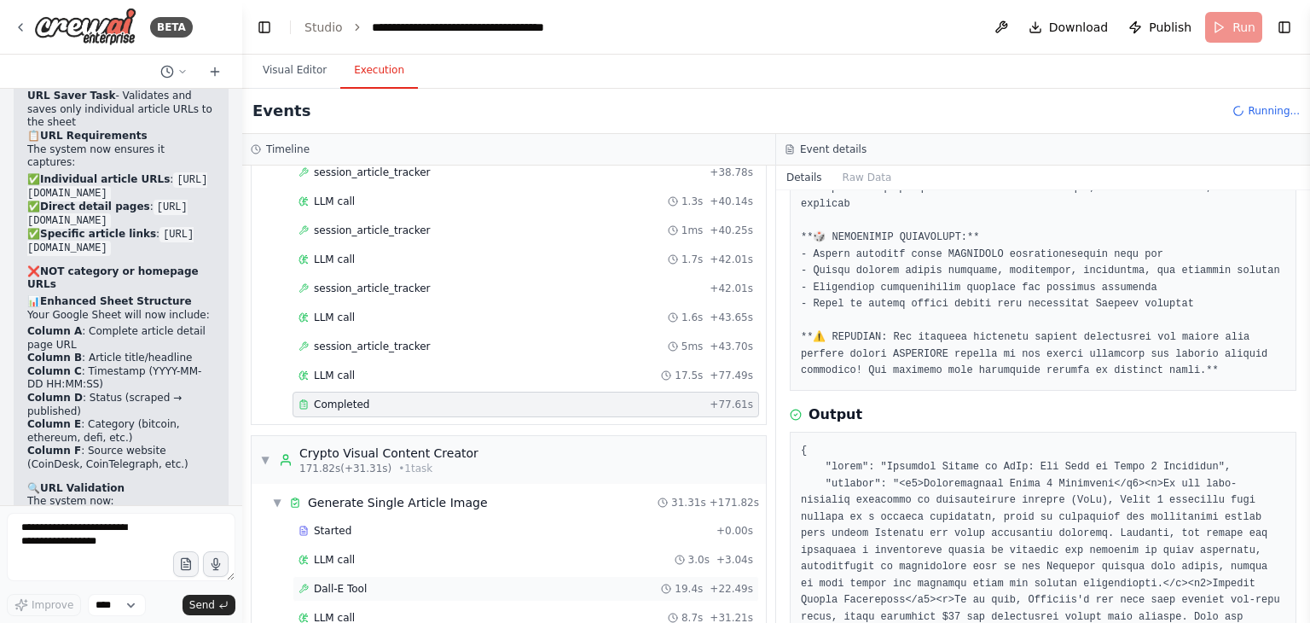
click at [440, 576] on div "Dall-E Tool 19.4s + 22.49s" at bounding box center [526, 589] width 467 height 26
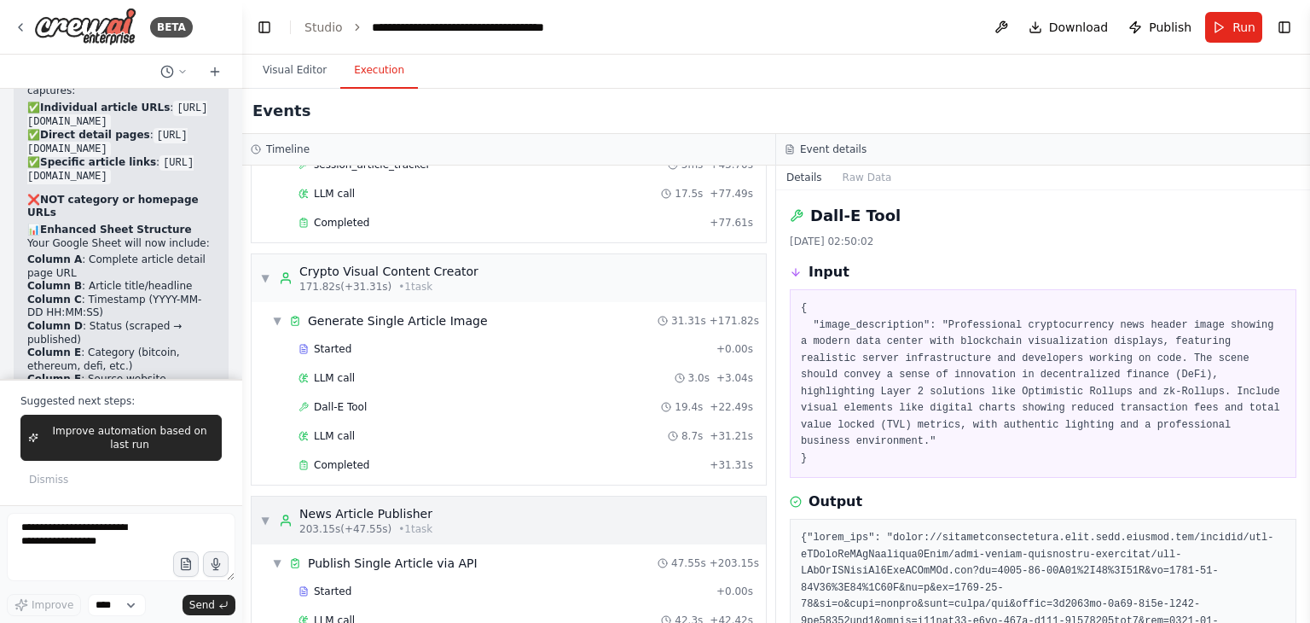
scroll to position [8638, 0]
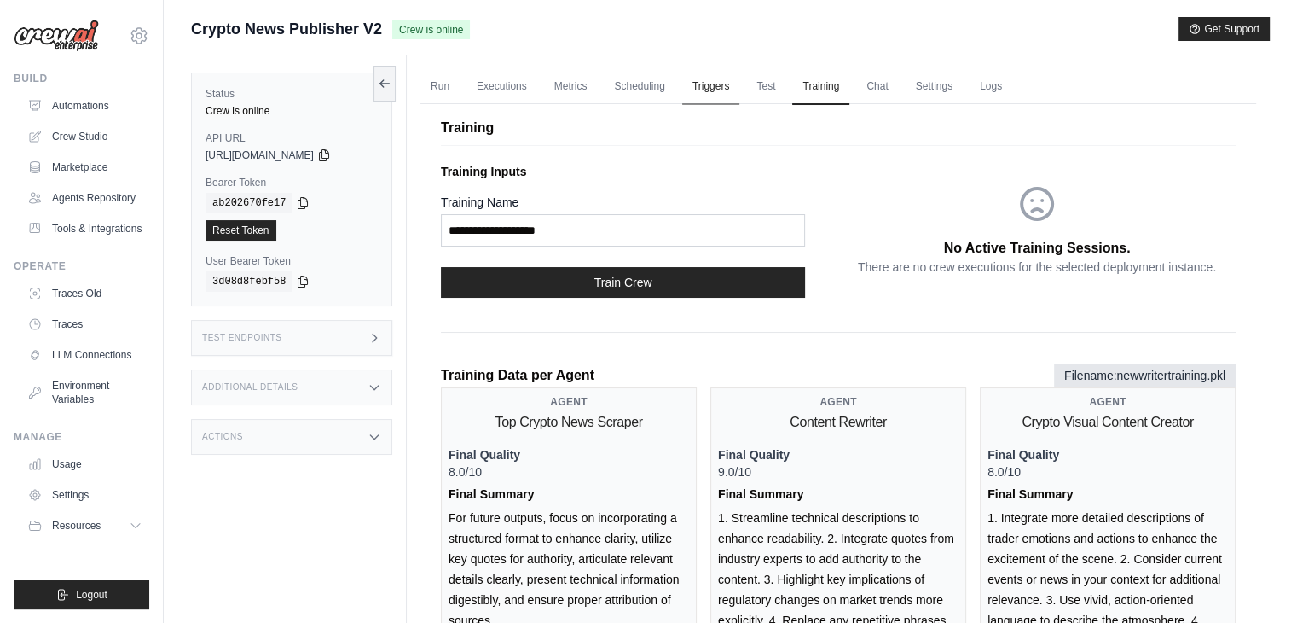
click at [716, 69] on link "Triggers" at bounding box center [711, 87] width 58 height 36
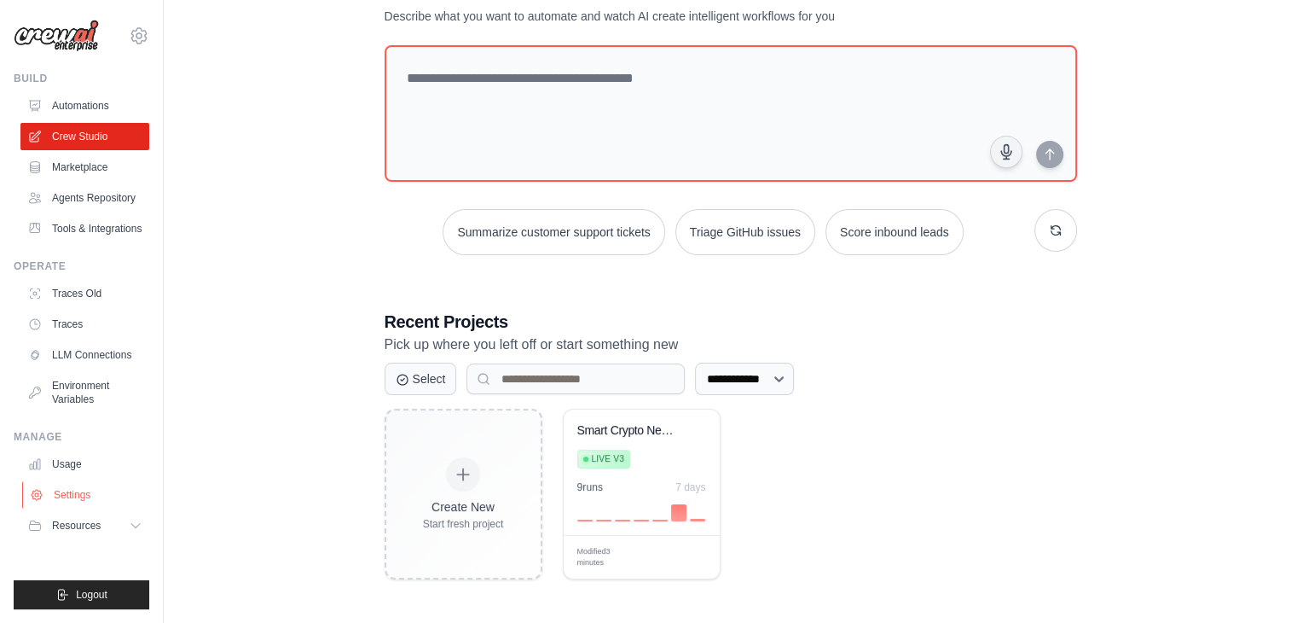
click at [95, 487] on link "Settings" at bounding box center [86, 494] width 129 height 27
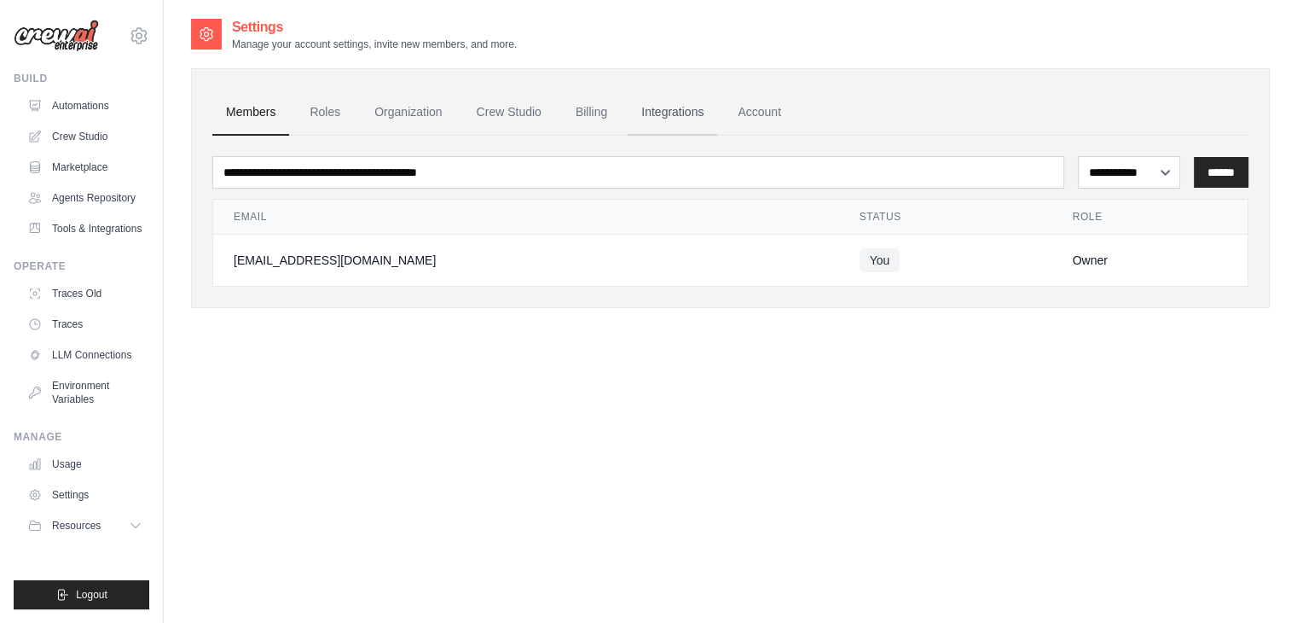
click at [700, 102] on link "Integrations" at bounding box center [673, 113] width 90 height 46
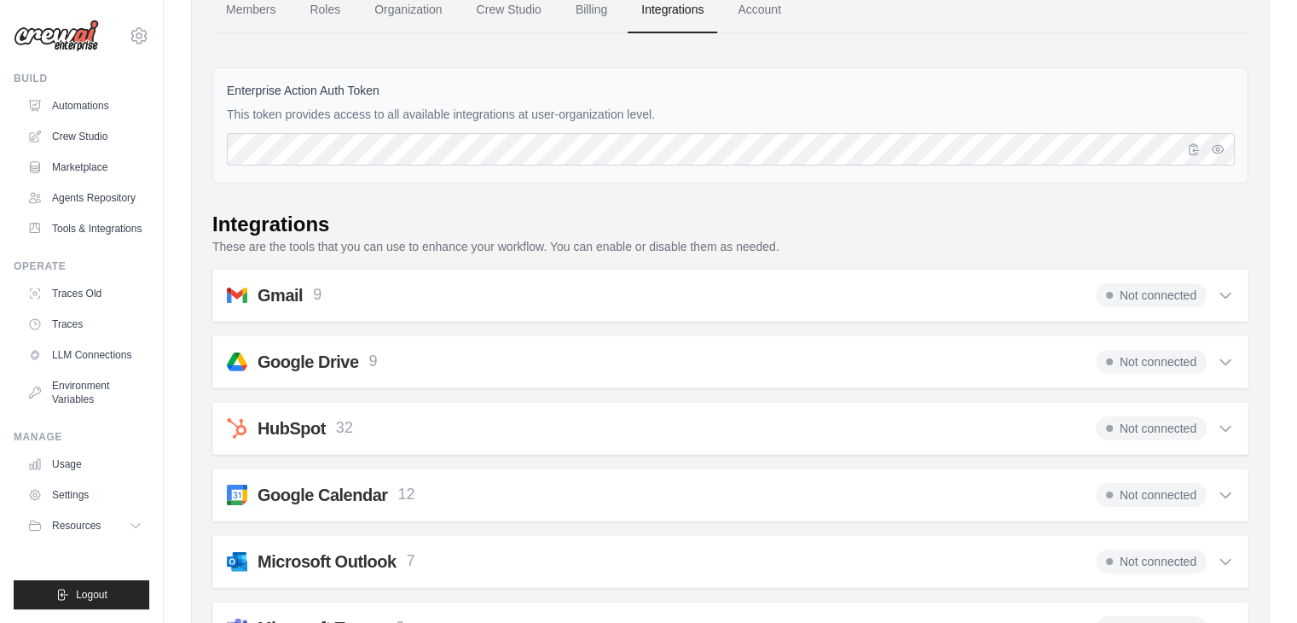
scroll to position [104, 0]
click at [1204, 356] on span "Not connected" at bounding box center [1151, 360] width 111 height 24
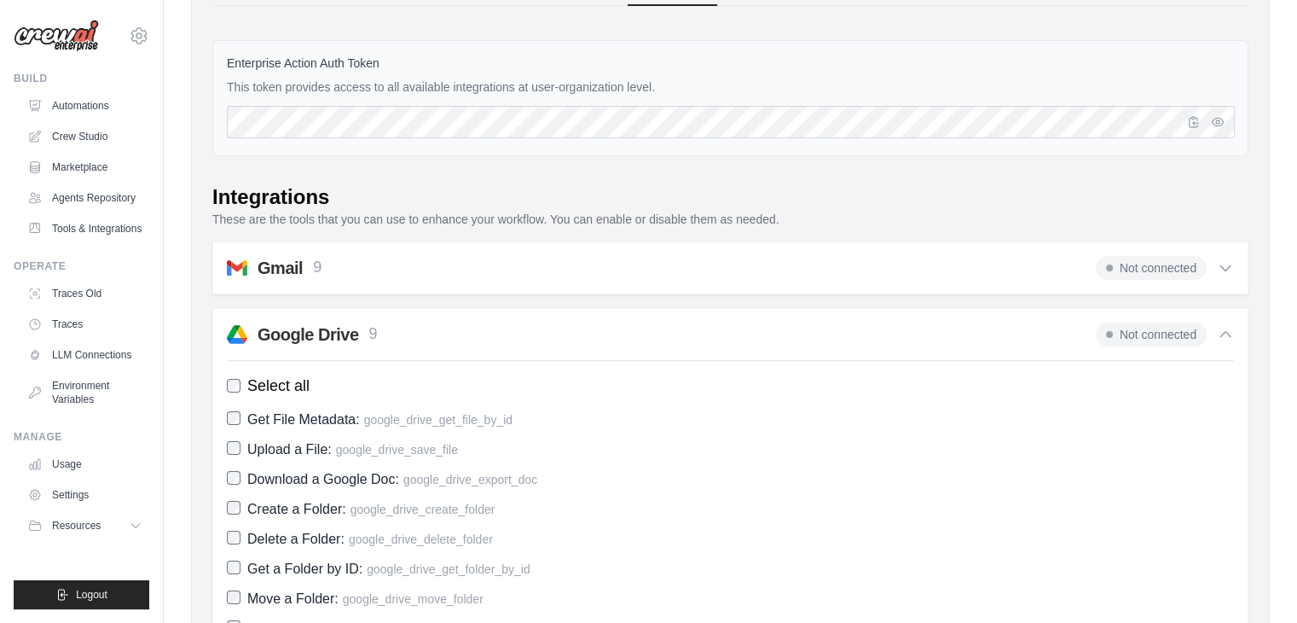
scroll to position [113, 0]
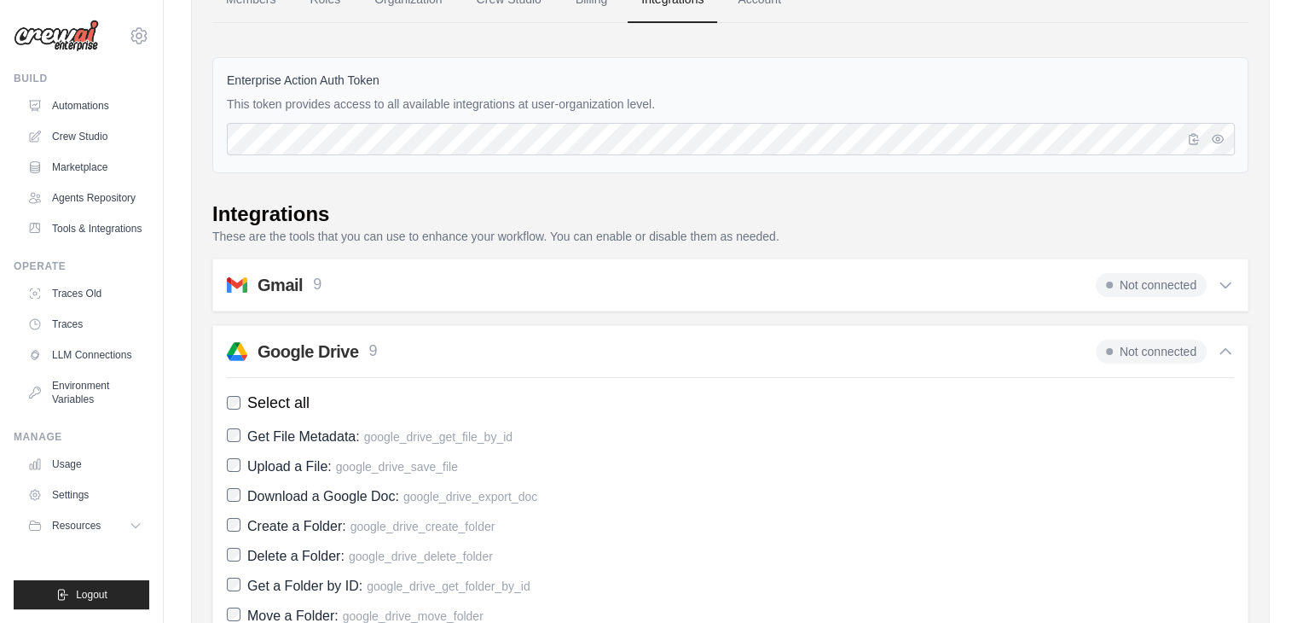
click at [1148, 354] on span "Not connected" at bounding box center [1151, 351] width 111 height 24
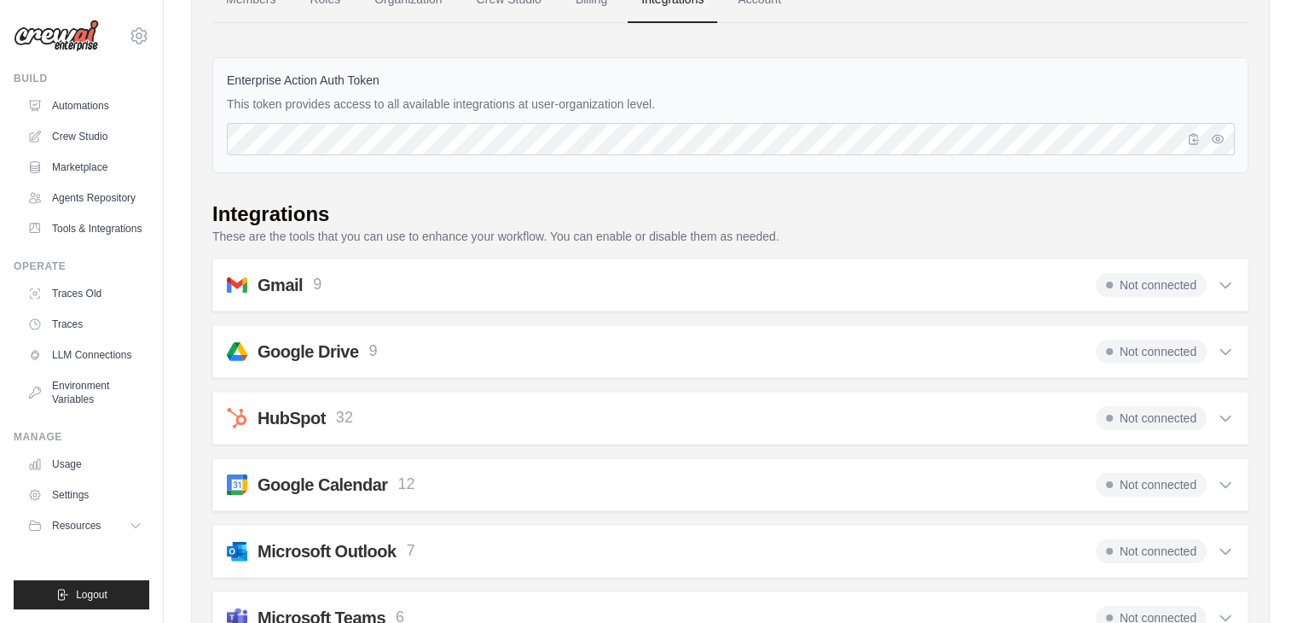
click at [1148, 354] on span "Not connected" at bounding box center [1151, 351] width 111 height 24
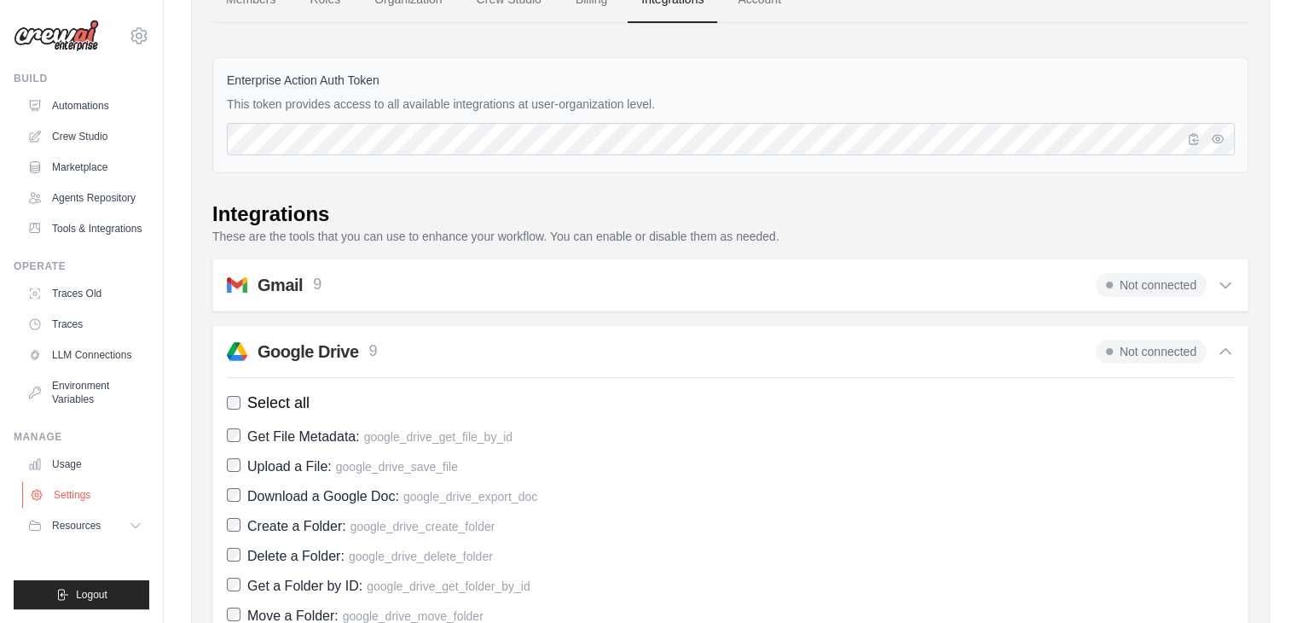
click at [92, 494] on link "Settings" at bounding box center [86, 494] width 129 height 27
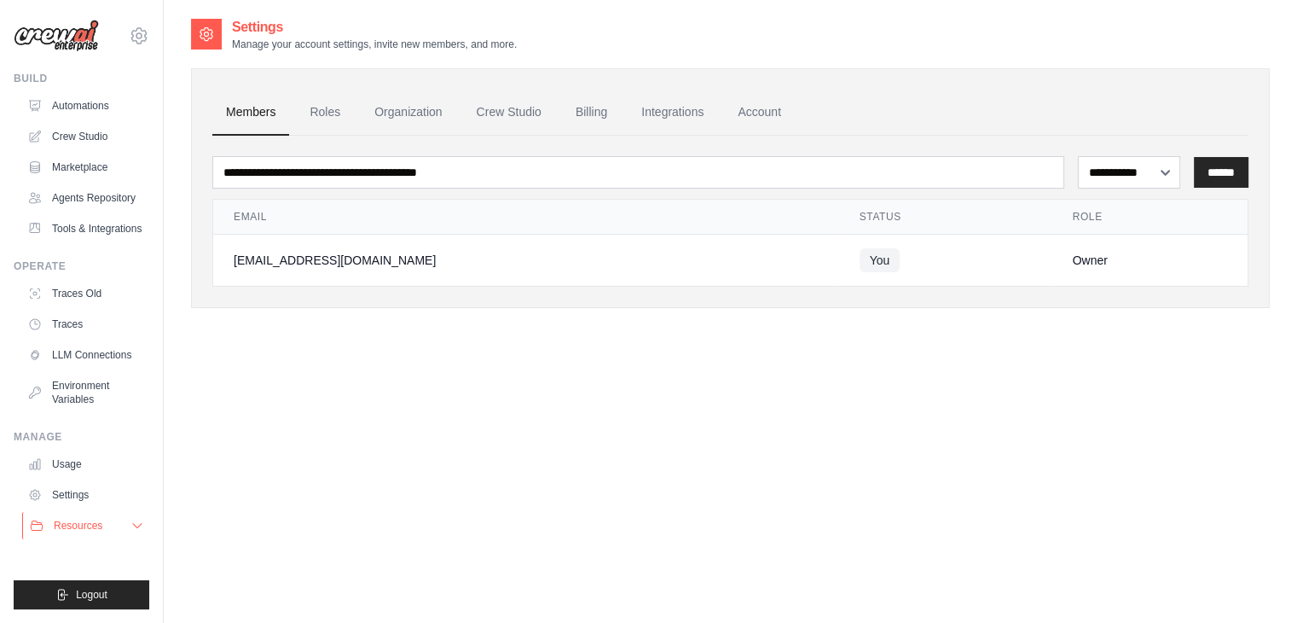
click at [101, 533] on button "Resources" at bounding box center [86, 525] width 129 height 27
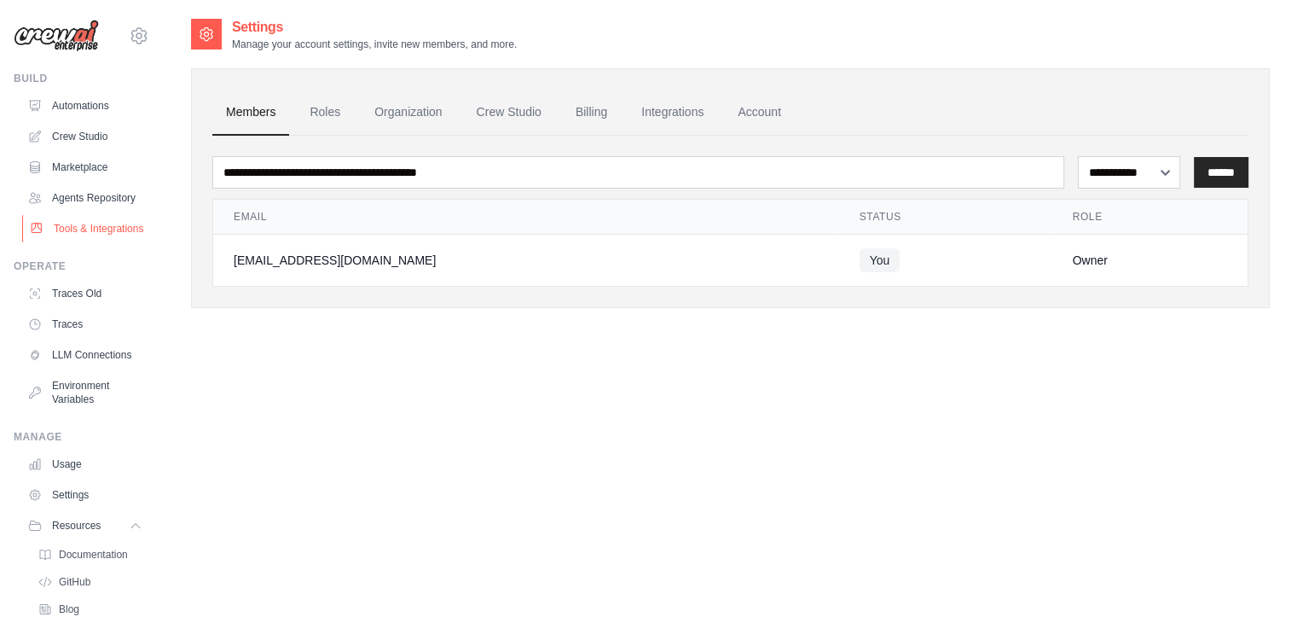
click at [66, 242] on link "Tools & Integrations" at bounding box center [86, 228] width 129 height 27
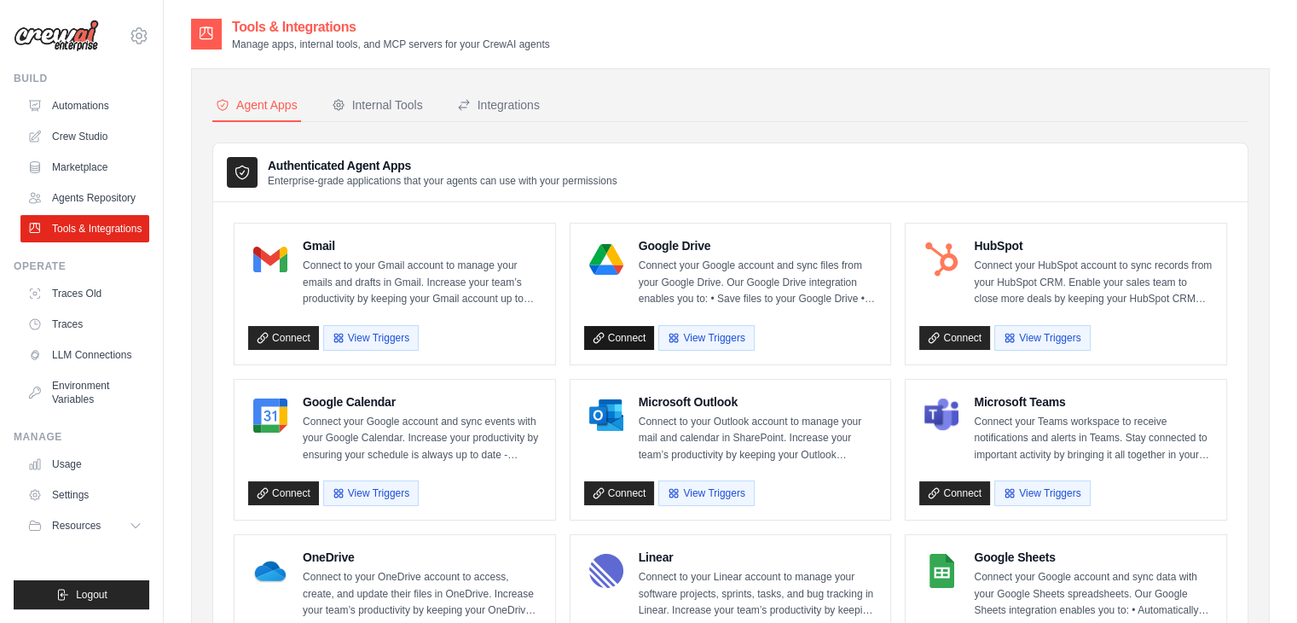
click at [609, 334] on link "Connect" at bounding box center [619, 338] width 71 height 24
click at [364, 110] on div "Internal Tools" at bounding box center [377, 104] width 91 height 17
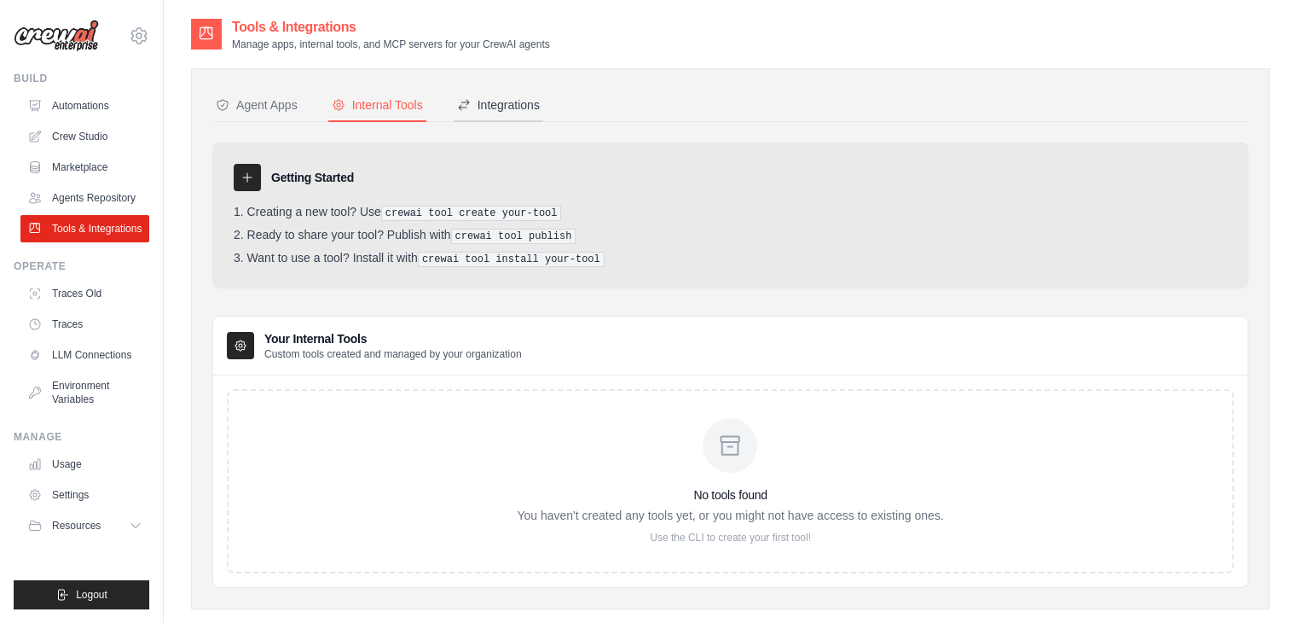
click at [505, 95] on button "Integrations" at bounding box center [499, 106] width 90 height 32
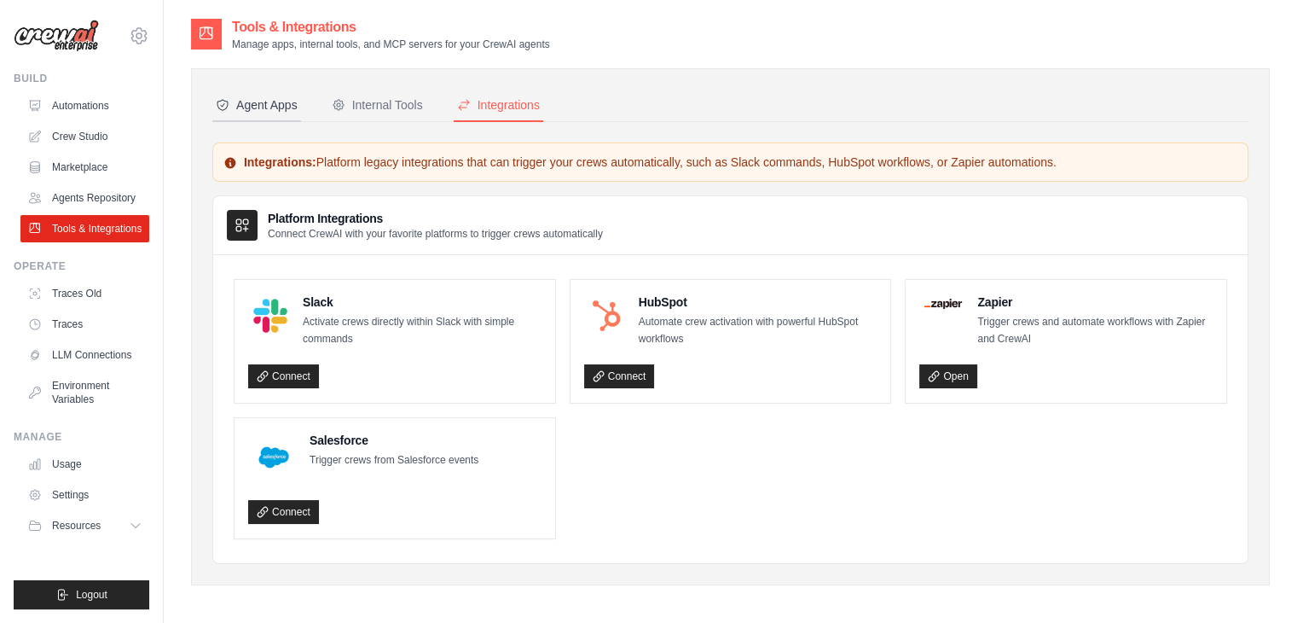
click at [281, 106] on div "Agent Apps" at bounding box center [257, 104] width 82 height 17
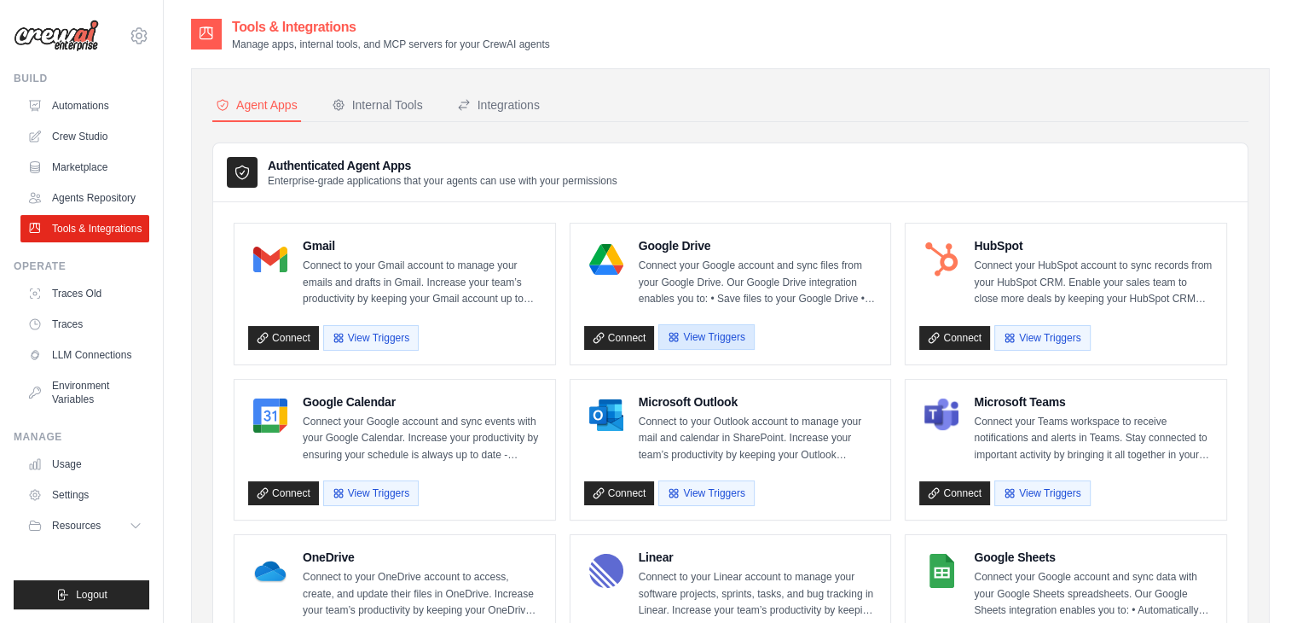
click at [723, 348] on div "Connect View Triggers" at bounding box center [730, 334] width 293 height 32
click at [647, 341] on link "Connect" at bounding box center [619, 338] width 71 height 24
